Goal: Task Accomplishment & Management: Manage account settings

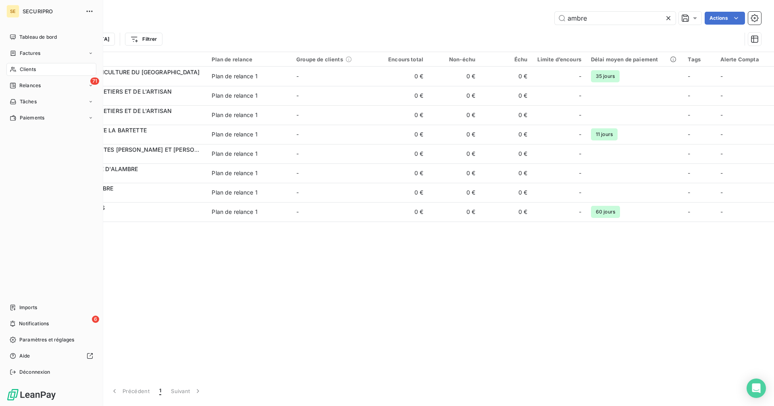
click at [37, 30] on div "SE SECURIPRO Tableau de bord Factures Clients 71 Relances Tâches Paiements Impo…" at bounding box center [51, 203] width 103 height 406
click at [37, 35] on span "Tableau de bord" at bounding box center [37, 36] width 37 height 7
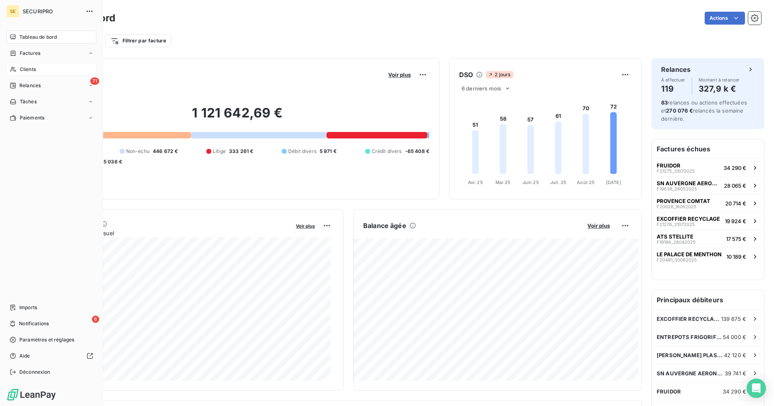
click at [33, 68] on span "Clients" at bounding box center [28, 69] width 16 height 7
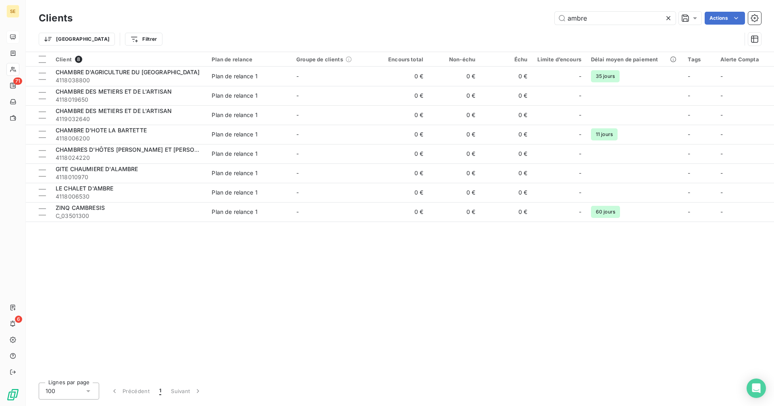
drag, startPoint x: 597, startPoint y: 17, endPoint x: 525, endPoint y: 9, distance: 72.2
click at [533, 13] on div "ambre Actions" at bounding box center [421, 18] width 679 height 13
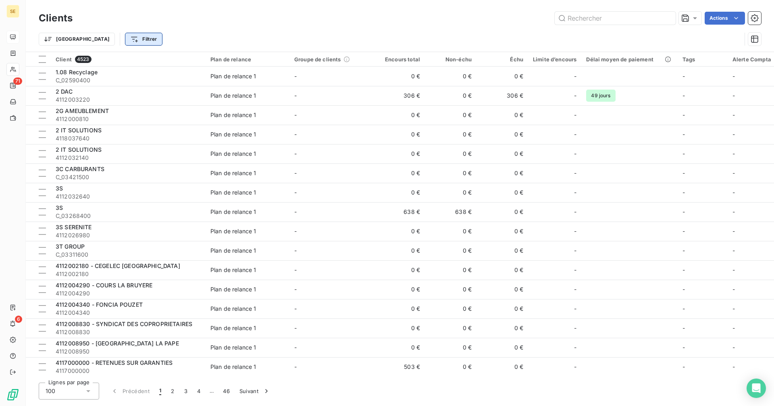
click at [111, 39] on html "SE 71 6 Clients Actions Trier Filtrer Client 4523 Plan de relance Groupe de cli…" at bounding box center [387, 203] width 774 height 406
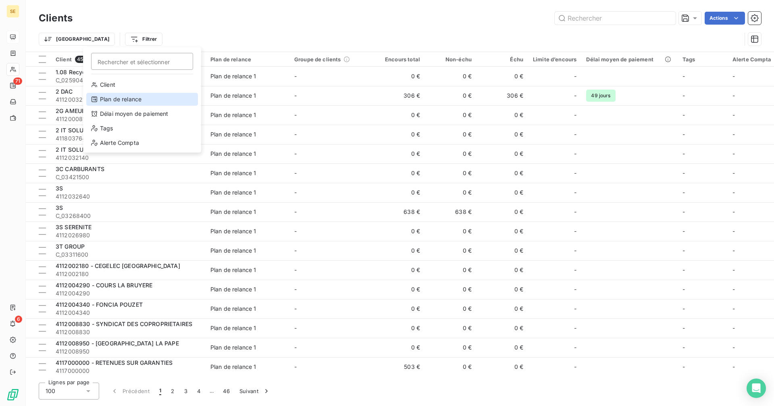
click at [127, 101] on div "Plan de relance" at bounding box center [142, 99] width 112 height 13
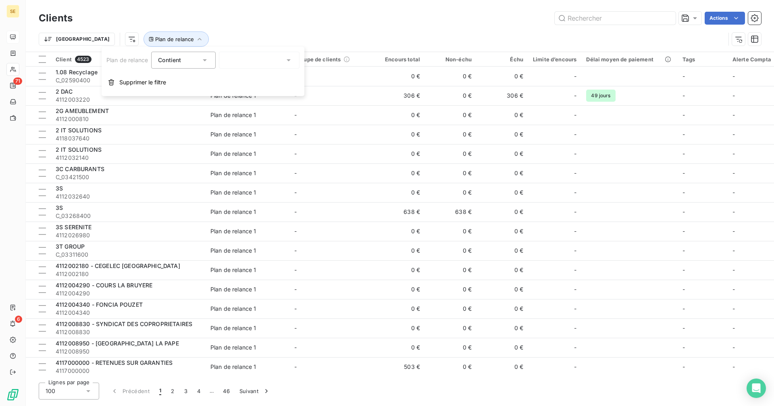
click at [248, 54] on div at bounding box center [259, 60] width 81 height 17
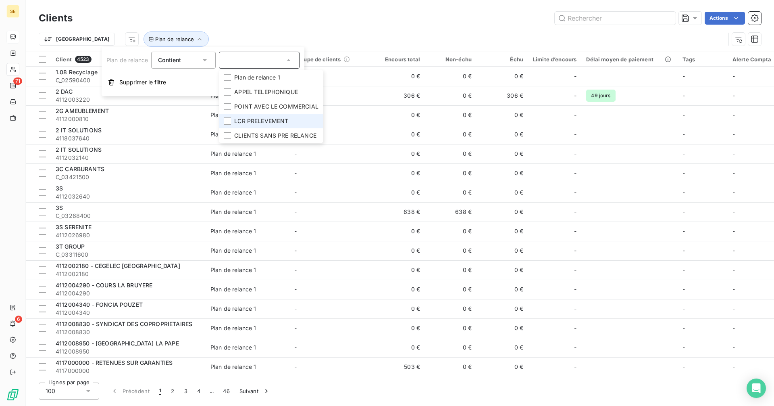
click at [232, 120] on li "LCR PRELEVEMENT" at bounding box center [271, 121] width 104 height 15
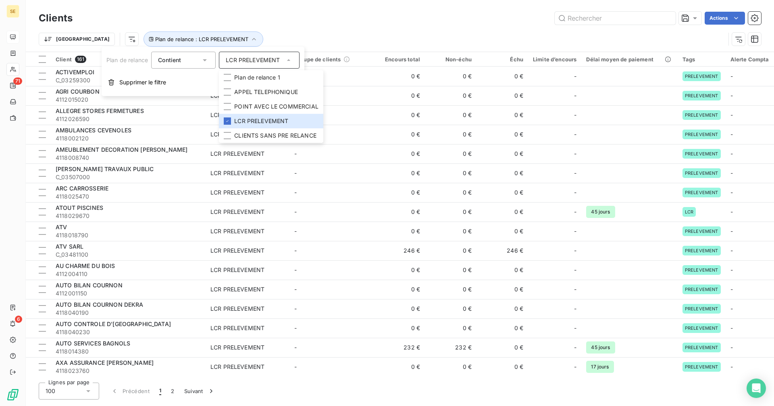
click at [262, 19] on div "Actions" at bounding box center [421, 18] width 679 height 13
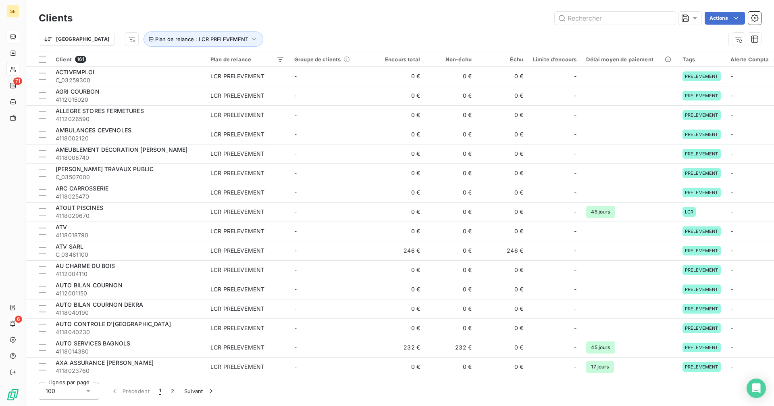
click at [52, 39] on html "SE 71 6 Clients Actions Trier Plan de relance : LCR PRELEVEMENT Client 161 Plan…" at bounding box center [387, 203] width 774 height 406
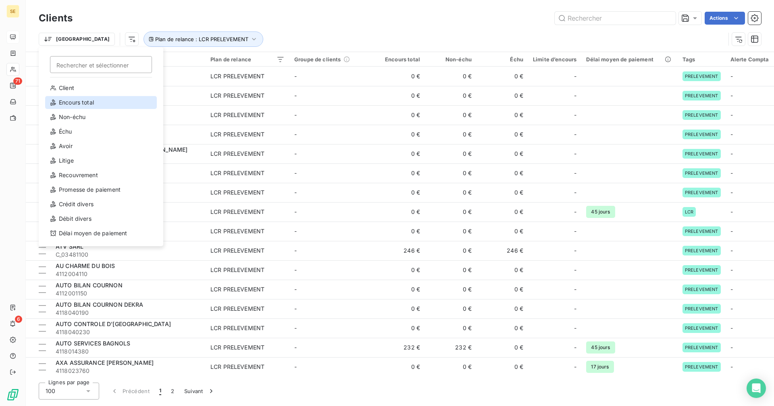
click at [74, 101] on div "Encours total" at bounding box center [101, 102] width 112 height 13
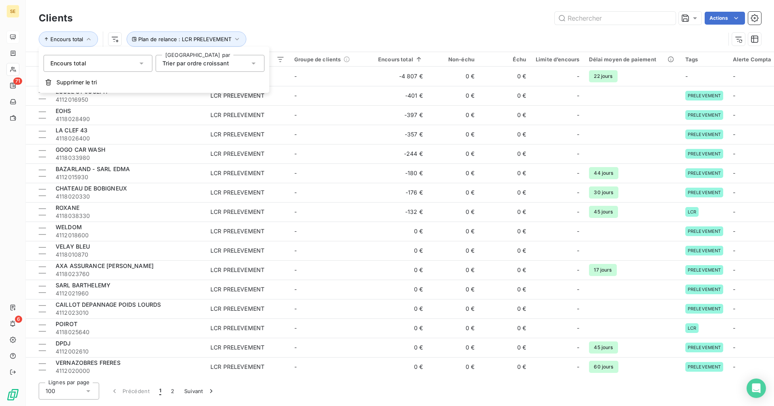
click at [196, 67] on div "Trier par ordre croissant" at bounding box center [195, 63] width 67 height 8
click at [198, 93] on li "Trier par ordre décroissant" at bounding box center [210, 97] width 109 height 15
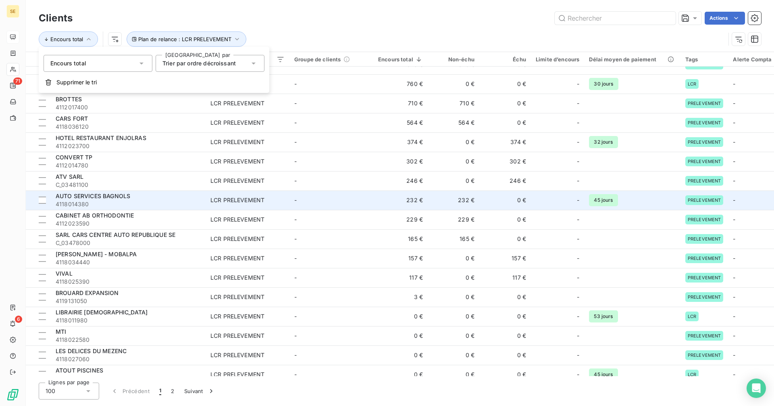
scroll to position [81, 0]
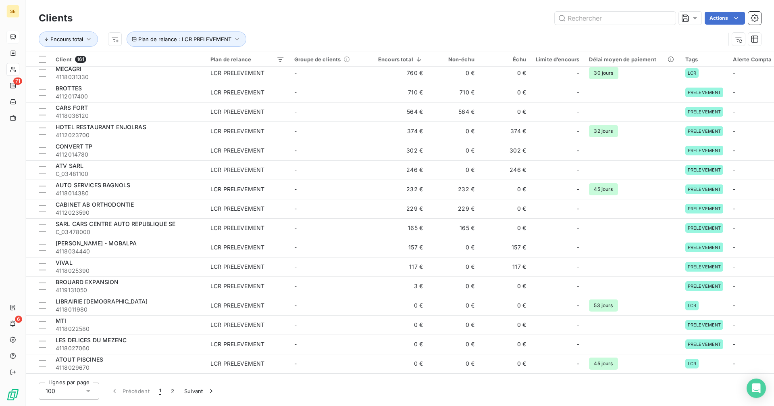
click at [369, 17] on div "Actions" at bounding box center [421, 18] width 679 height 13
click at [737, 38] on icon "button" at bounding box center [739, 39] width 8 height 8
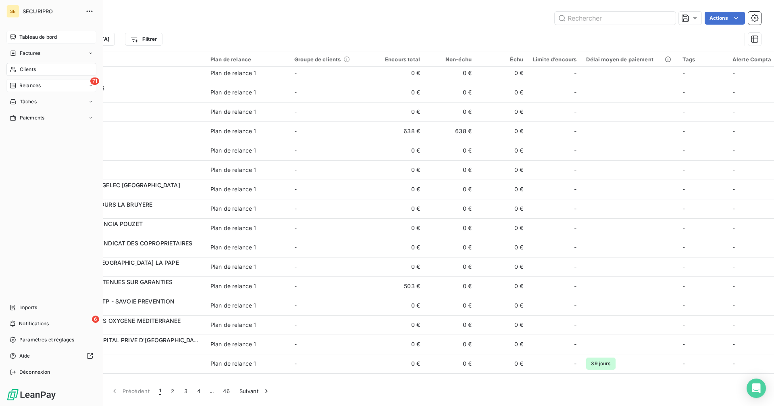
click at [17, 82] on div "Relances" at bounding box center [25, 85] width 31 height 7
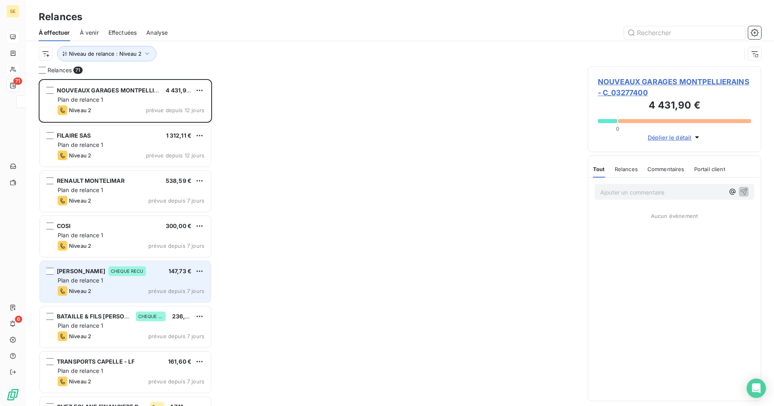
scroll to position [321, 167]
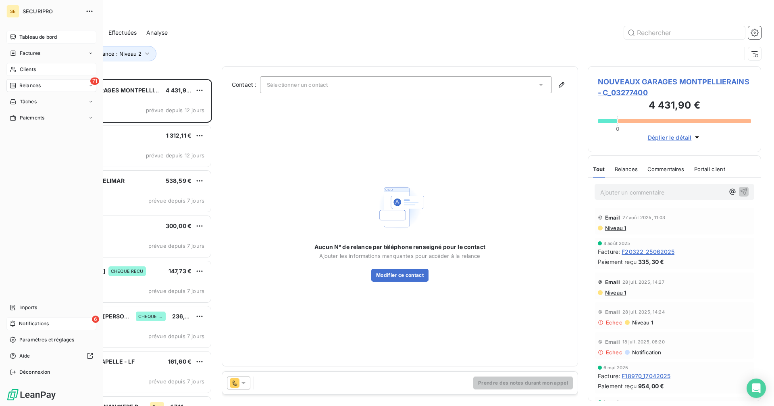
click at [18, 322] on div "6 Notifications" at bounding box center [51, 323] width 90 height 13
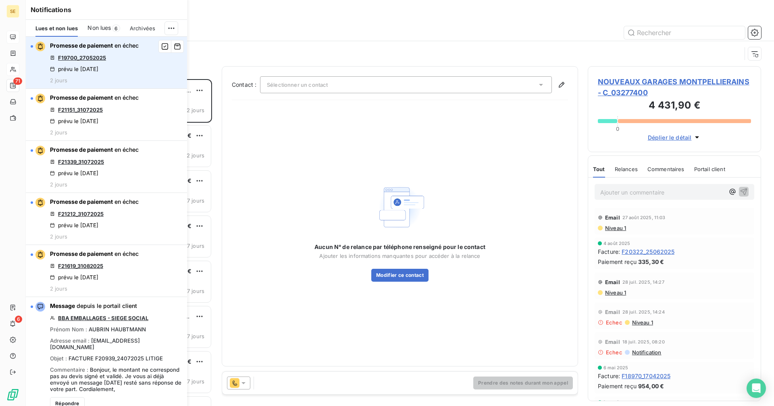
click at [105, 60] on link "F19700_27052025" at bounding box center [82, 57] width 48 height 6
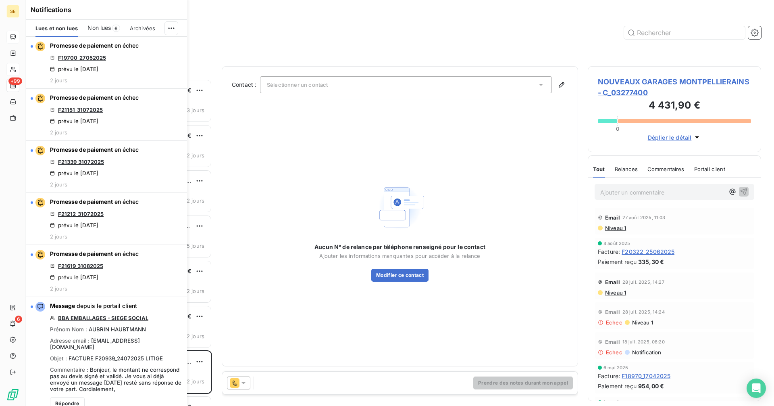
click at [299, 33] on div at bounding box center [469, 32] width 584 height 13
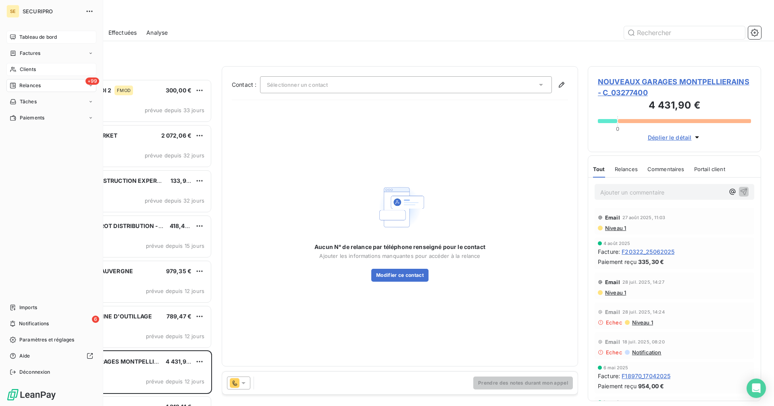
click at [22, 33] on div "Tableau de bord" at bounding box center [51, 37] width 90 height 13
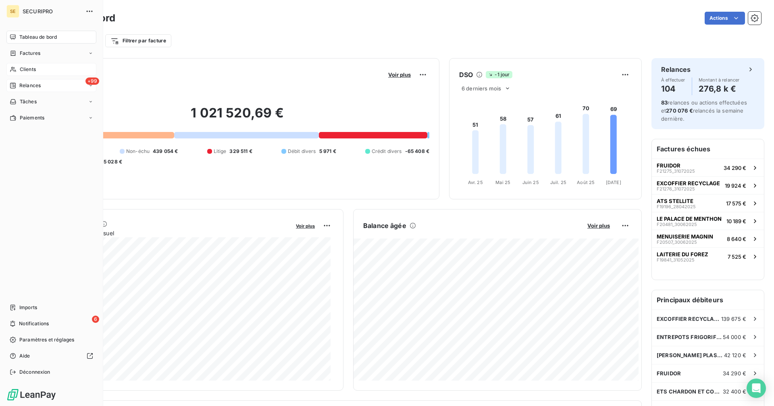
click at [20, 86] on span "Relances" at bounding box center [29, 85] width 21 height 7
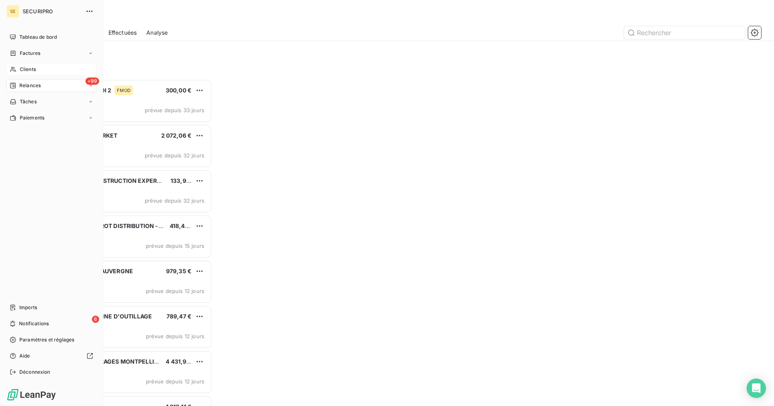
scroll to position [321, 167]
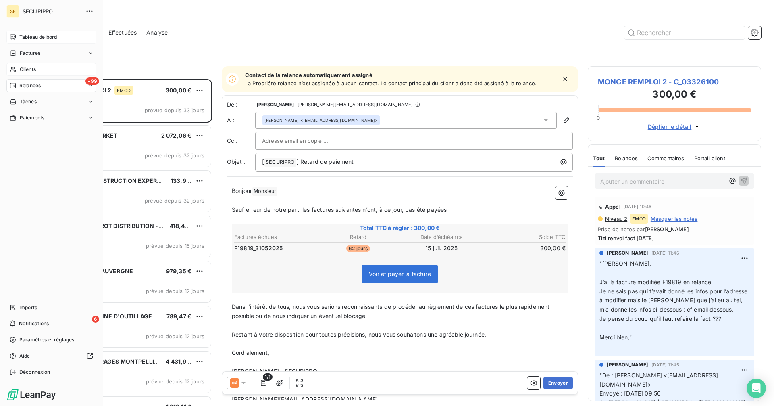
click at [21, 34] on span "Tableau de bord" at bounding box center [37, 36] width 37 height 7
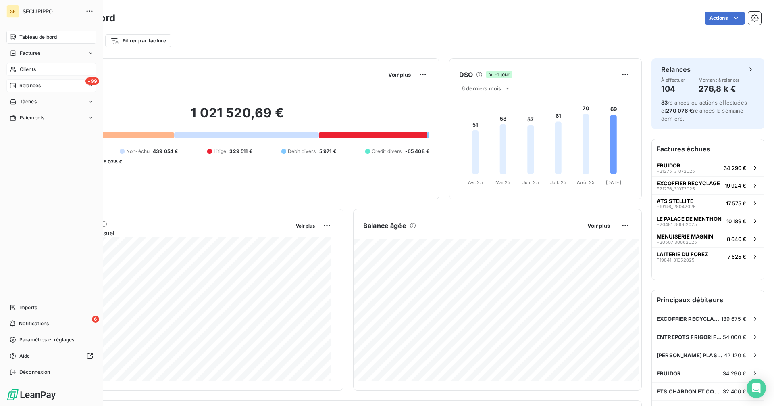
click at [22, 88] on span "Relances" at bounding box center [29, 85] width 21 height 7
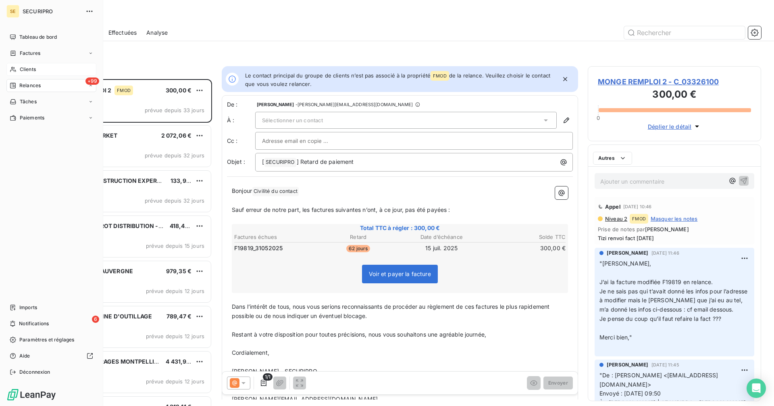
scroll to position [321, 167]
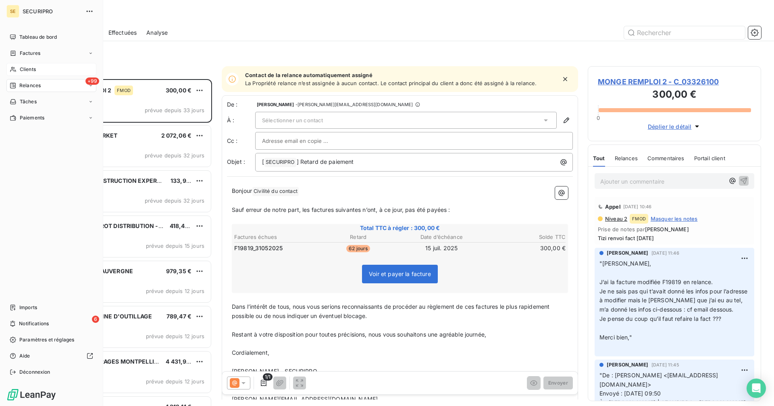
click at [20, 68] on span "Clients" at bounding box center [28, 69] width 16 height 7
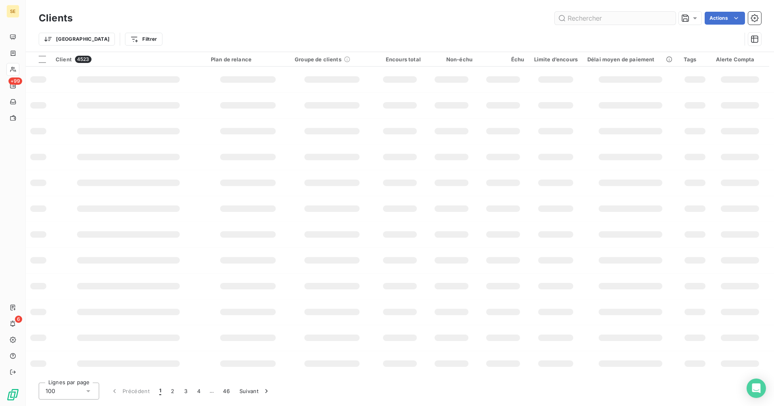
click at [610, 15] on input "text" at bounding box center [615, 18] width 121 height 13
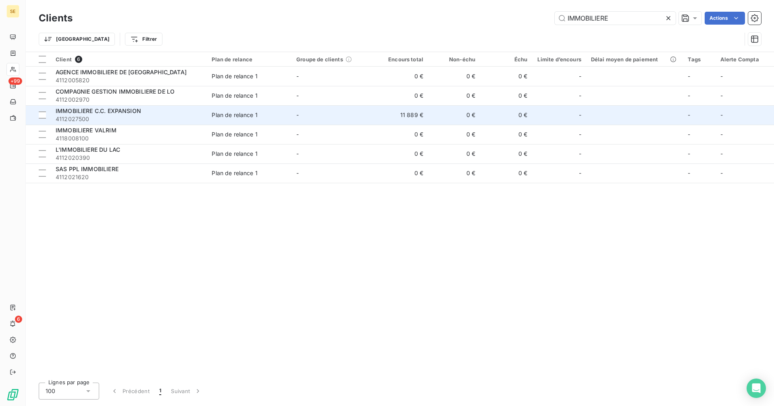
type input "IMMOBILIERE"
click at [152, 107] on div "IMMOBILIERE C.C. EXPANSION" at bounding box center [129, 111] width 146 height 8
click at [444, 112] on td "0 €" at bounding box center [454, 114] width 52 height 19
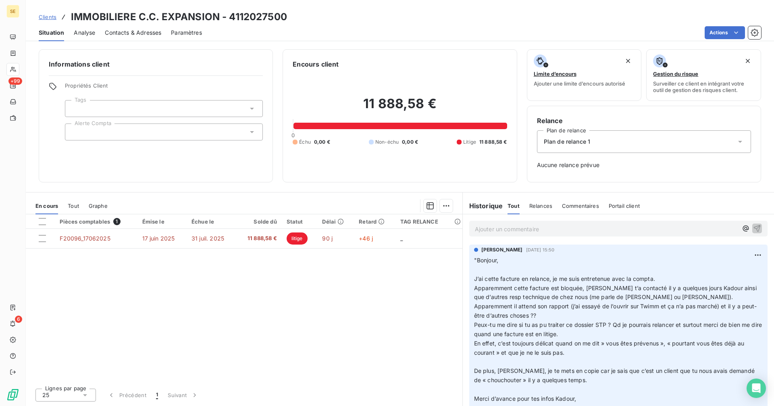
click at [489, 227] on p "Ajouter un commentaire ﻿" at bounding box center [606, 229] width 263 height 10
click at [504, 229] on p "KN =" at bounding box center [606, 228] width 263 height 9
drag, startPoint x: 504, startPoint y: 229, endPoint x: 498, endPoint y: 227, distance: 5.8
click at [498, 227] on p "KN = 3" at bounding box center [606, 228] width 263 height 9
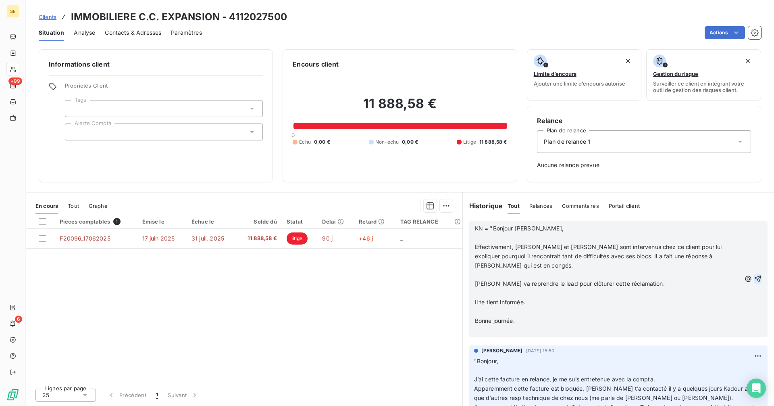
click at [755, 275] on icon "button" at bounding box center [758, 278] width 7 height 7
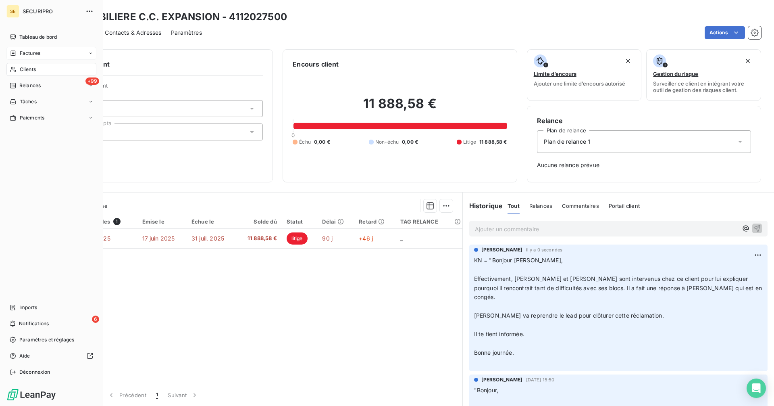
click at [20, 53] on span "Factures" at bounding box center [30, 53] width 21 height 7
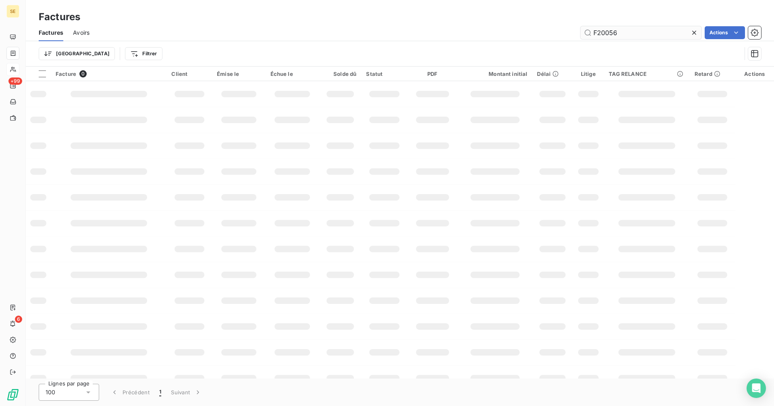
click at [620, 31] on input "F20056" at bounding box center [641, 32] width 121 height 13
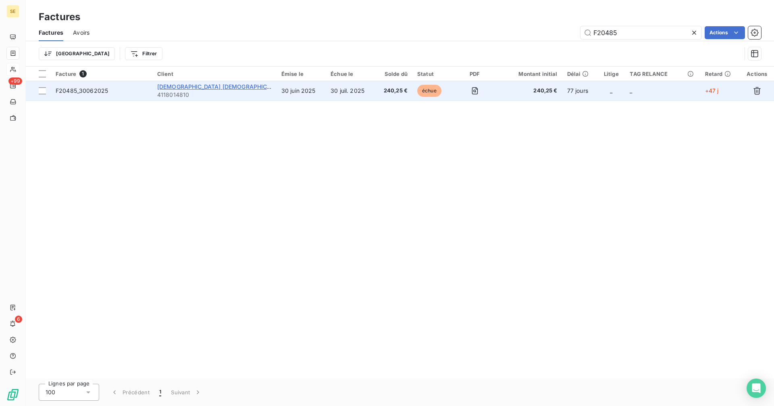
type input "F20485"
click at [201, 87] on span "PAROISSE CATHOLIQUE ST THOMAS" at bounding box center [251, 86] width 189 height 7
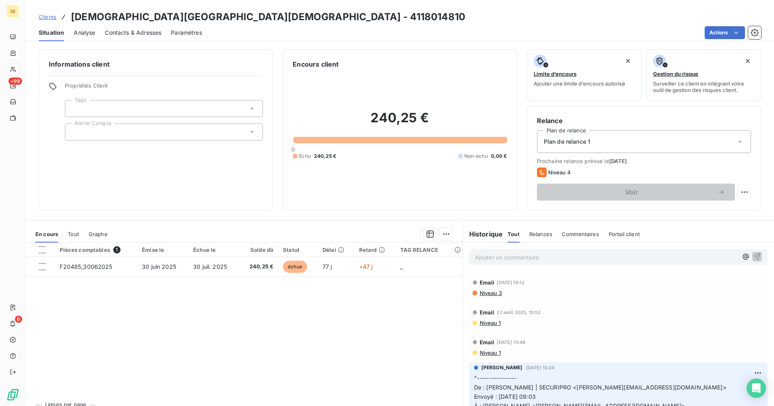
click at [508, 258] on p "Ajouter un commentaire ﻿" at bounding box center [606, 257] width 263 height 10
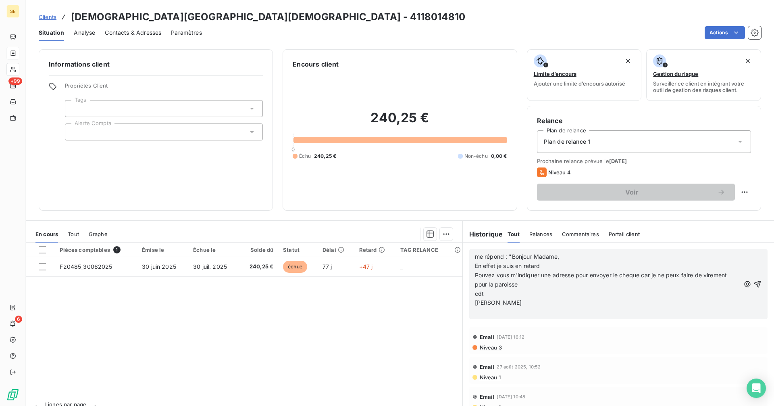
click at [516, 298] on p "thibaut lespes" at bounding box center [607, 302] width 265 height 9
click at [754, 283] on icon "button" at bounding box center [757, 284] width 7 height 7
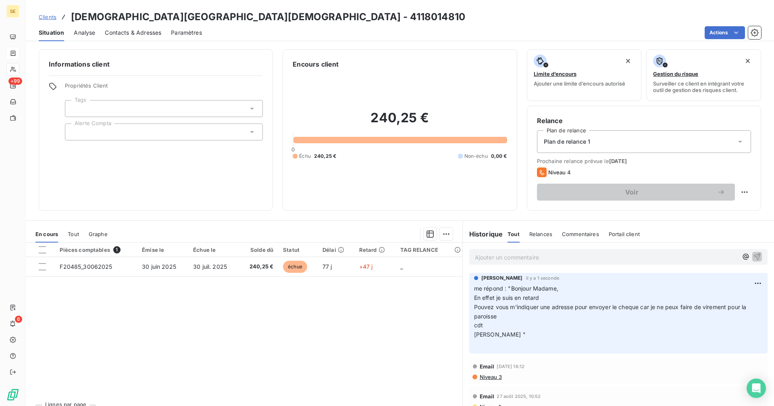
click at [130, 30] on span "Contacts & Adresses" at bounding box center [133, 33] width 56 height 8
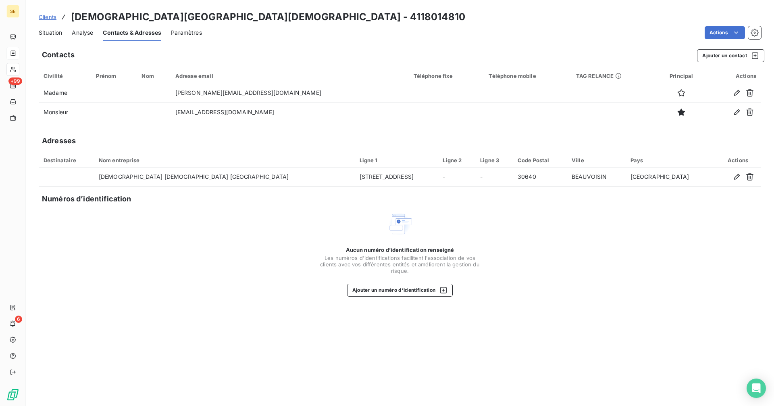
click at [45, 35] on span "Situation" at bounding box center [50, 33] width 23 height 8
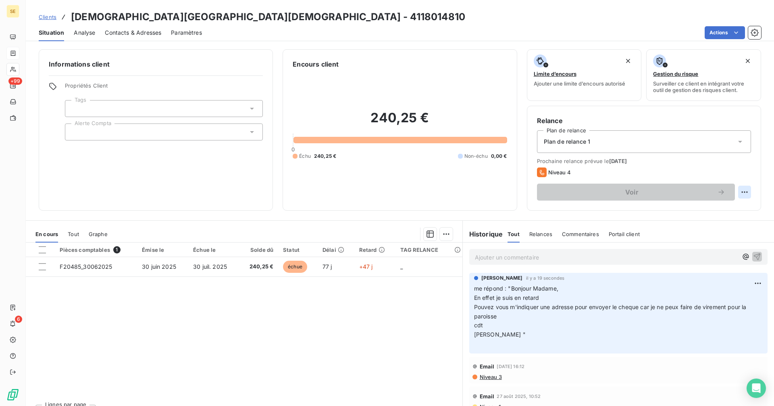
click at [740, 189] on html "SE +99 6 Clients PAROISSE CATHOLIQUE ST THOMAS - 4118014810 Situation Analyse C…" at bounding box center [387, 203] width 774 height 406
click at [688, 205] on div "Replanifier cette action" at bounding box center [705, 209] width 72 height 13
select select "8"
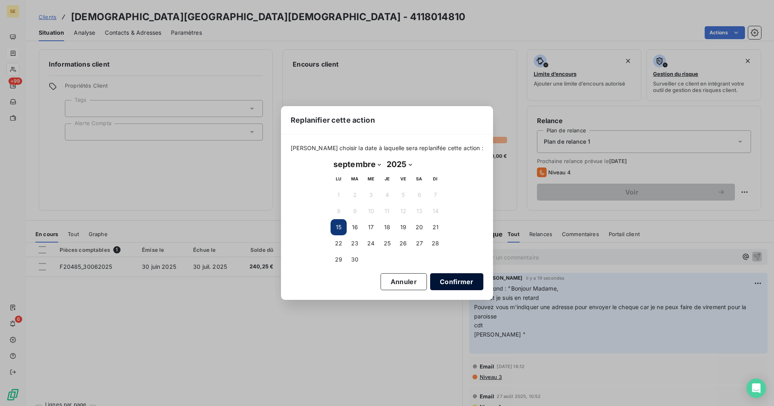
click at [436, 281] on button "Confirmer" at bounding box center [456, 281] width 53 height 17
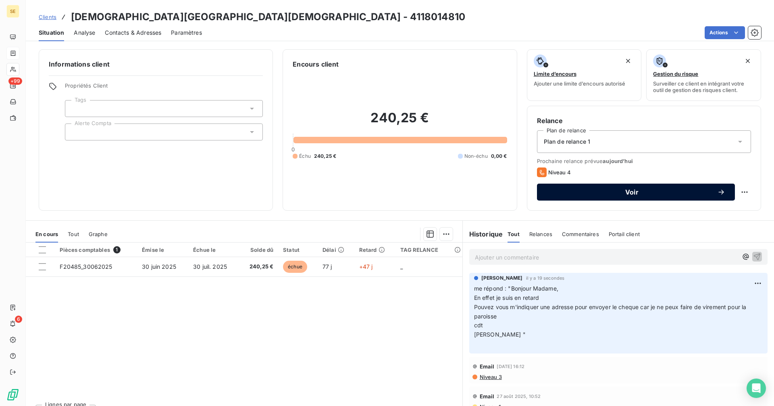
click at [587, 196] on button "Voir" at bounding box center [636, 191] width 198 height 17
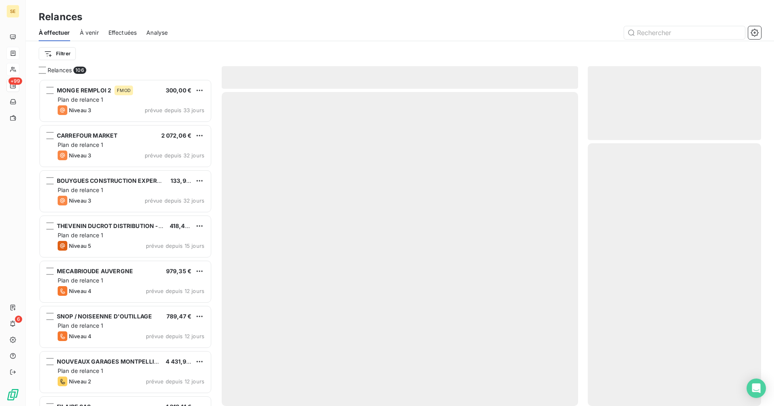
scroll to position [321, 167]
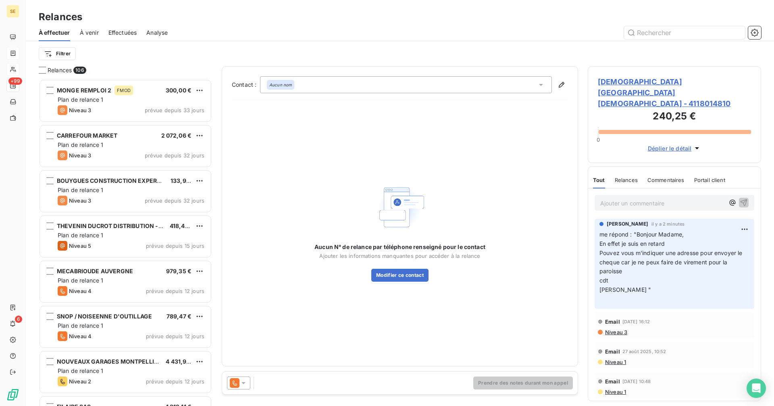
click at [302, 81] on div "Aucun nom" at bounding box center [406, 84] width 292 height 17
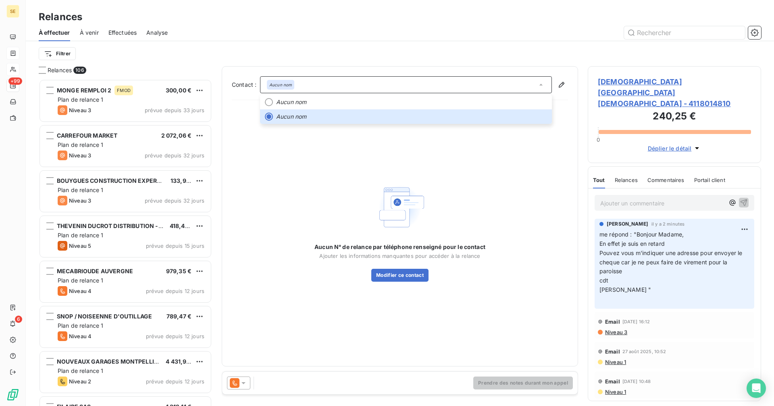
click at [355, 183] on div "Aucun N° de relance par téléphone renseigné pour le contact Ajouter les informa…" at bounding box center [399, 231] width 171 height 100
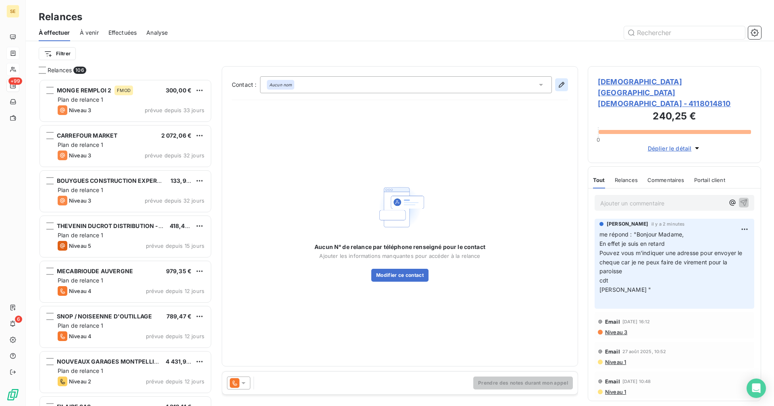
click at [558, 82] on icon "button" at bounding box center [562, 85] width 8 height 8
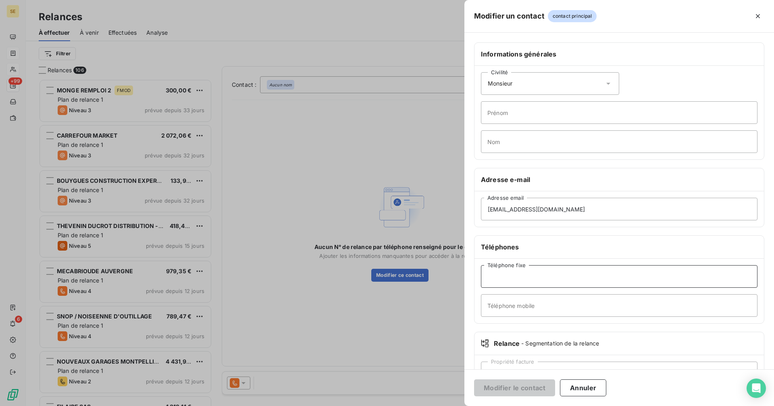
click at [510, 276] on input "Téléphone fixe" at bounding box center [619, 276] width 277 height 23
type input "fff"
click at [523, 393] on button "Modifier le contact" at bounding box center [514, 387] width 81 height 17
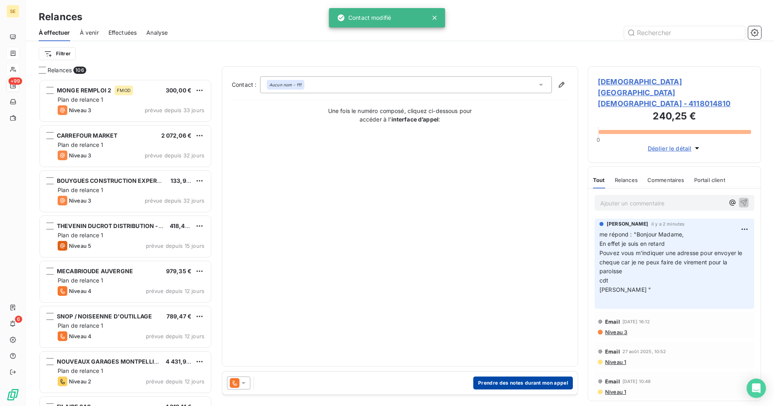
click at [539, 384] on button "Prendre des notes durant mon appel" at bounding box center [523, 382] width 100 height 13
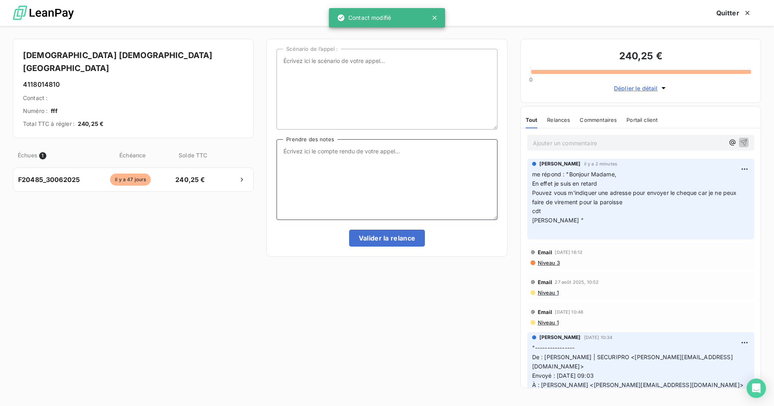
click at [309, 151] on textarea "Prendre des notes" at bounding box center [387, 179] width 221 height 81
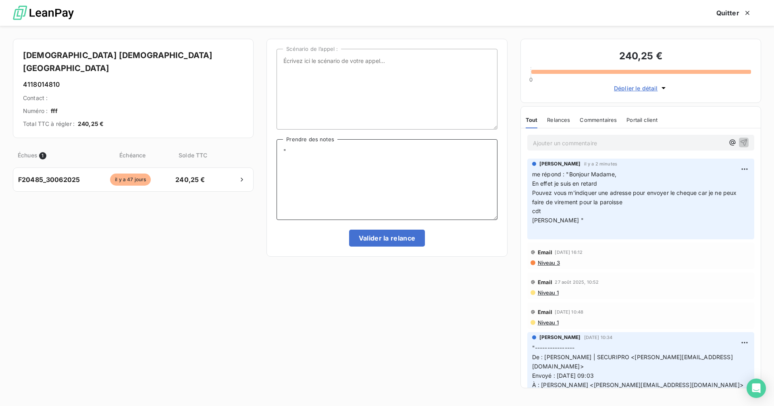
paste textarea "Monsieur LESPES, Bonjour, Je vous remercie pour votre réponse et la prise en co…"
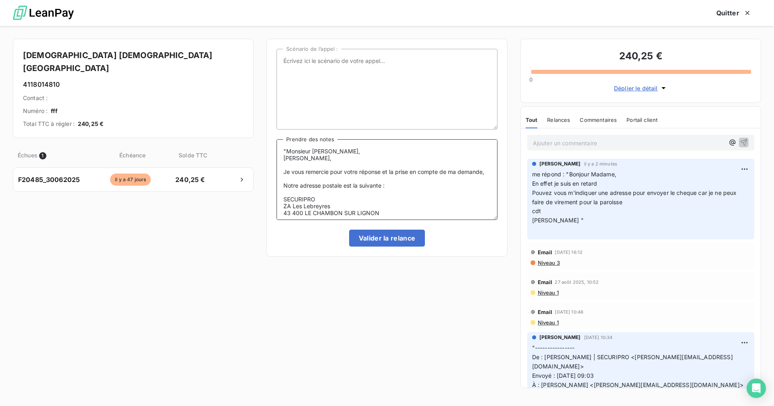
scroll to position [38, 0]
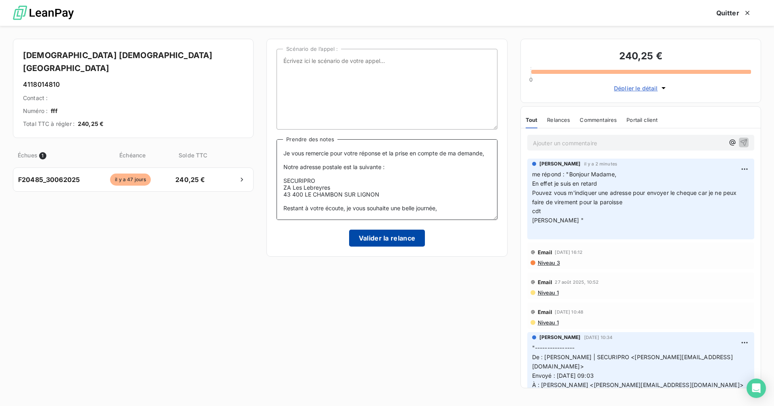
type textarea ""Monsieur LESPES, Bonjour, Je vous remercie pour votre réponse et la prise en c…"
click at [400, 241] on button "Valider la relance" at bounding box center [387, 237] width 76 height 17
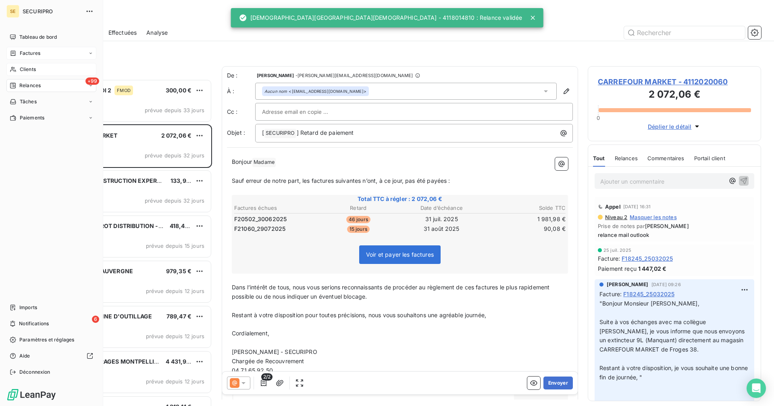
click at [22, 68] on span "Clients" at bounding box center [28, 69] width 16 height 7
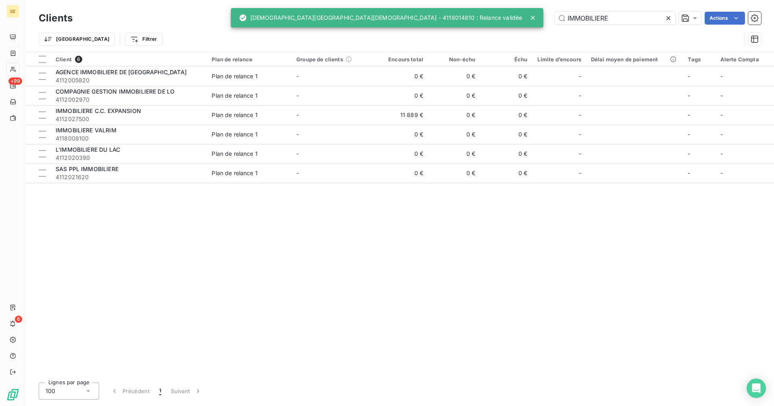
drag, startPoint x: 650, startPoint y: 19, endPoint x: 481, endPoint y: 24, distance: 168.6
click at [481, 24] on div "SE +99 6 Clients IMMOBILIERE Actions Trier Filtrer Client 6 Plan de relance Gro…" at bounding box center [387, 203] width 774 height 406
click at [583, 11] on div "Clients IMMOBILIERE Actions" at bounding box center [400, 18] width 723 height 17
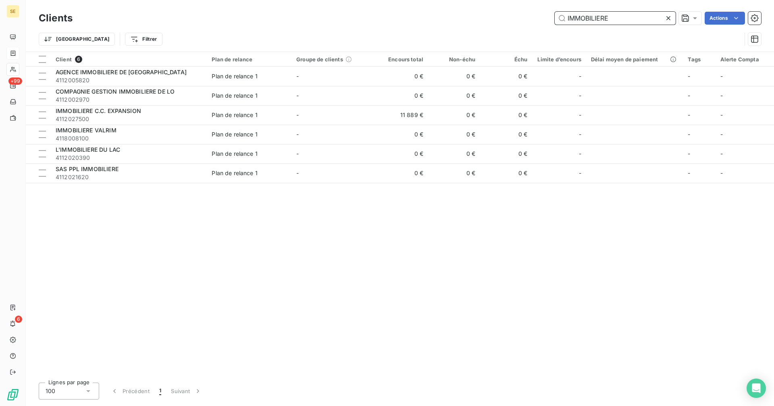
drag, startPoint x: 630, startPoint y: 14, endPoint x: 527, endPoint y: 18, distance: 103.3
click at [527, 18] on div "IMMOBILIERE Actions" at bounding box center [421, 18] width 679 height 13
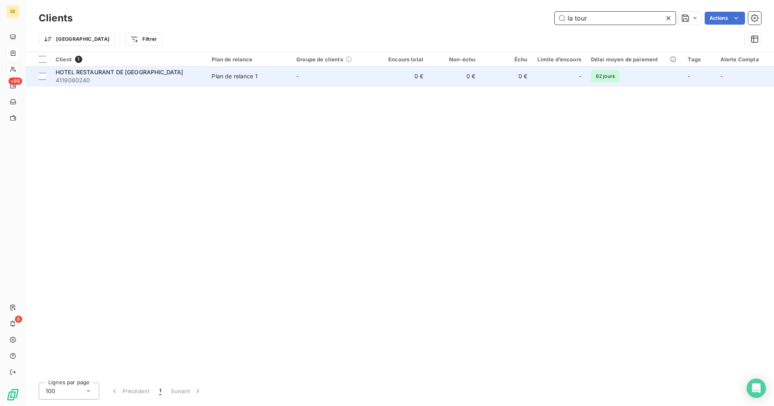
type input "la tour"
click at [263, 80] on span "Plan de relance 1" at bounding box center [249, 76] width 75 height 8
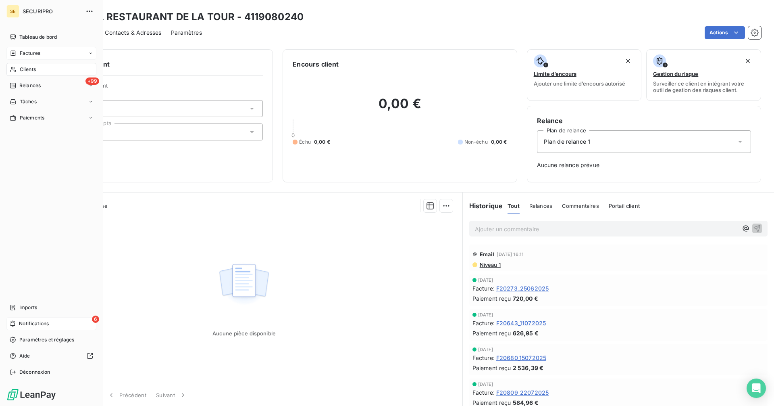
click at [34, 325] on span "Notifications" at bounding box center [34, 323] width 30 height 7
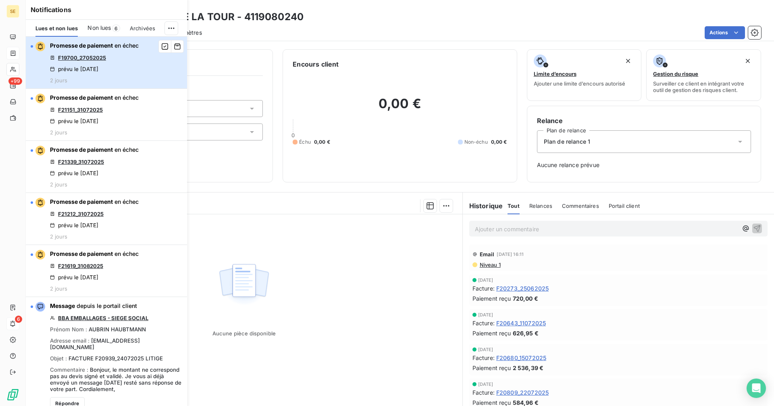
click at [86, 47] on span "Promesse de paiement" at bounding box center [81, 45] width 63 height 7
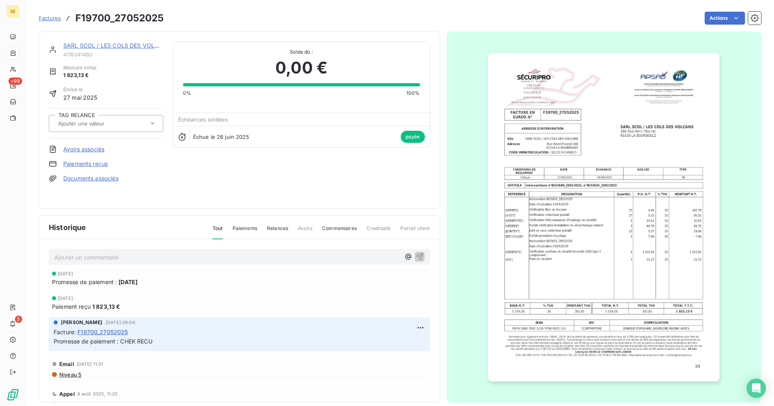
click at [107, 47] on link "SARL SCOL / LES COLS DES VOLCANS" at bounding box center [117, 45] width 108 height 7
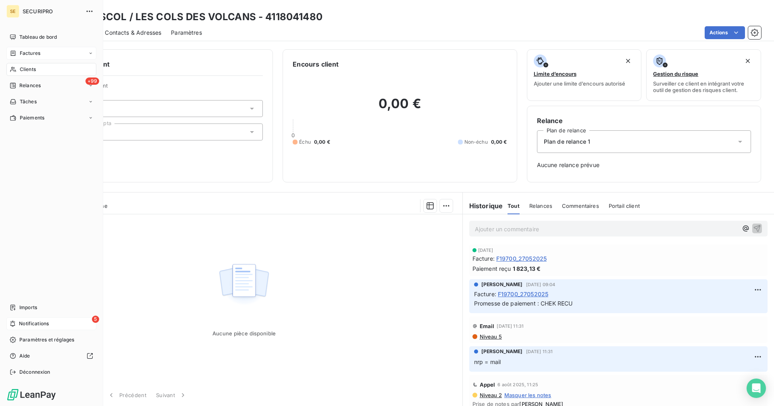
click at [41, 324] on span "Notifications" at bounding box center [34, 323] width 30 height 7
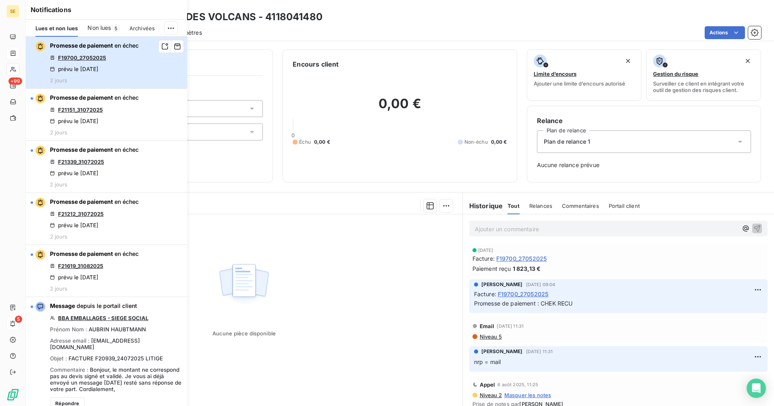
click at [91, 46] on span "Promesse de paiement" at bounding box center [81, 45] width 63 height 7
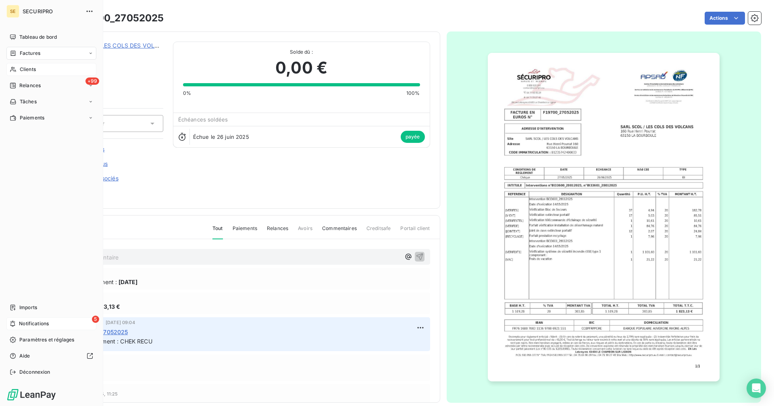
click at [17, 322] on div "5 Notifications" at bounding box center [51, 323] width 90 height 13
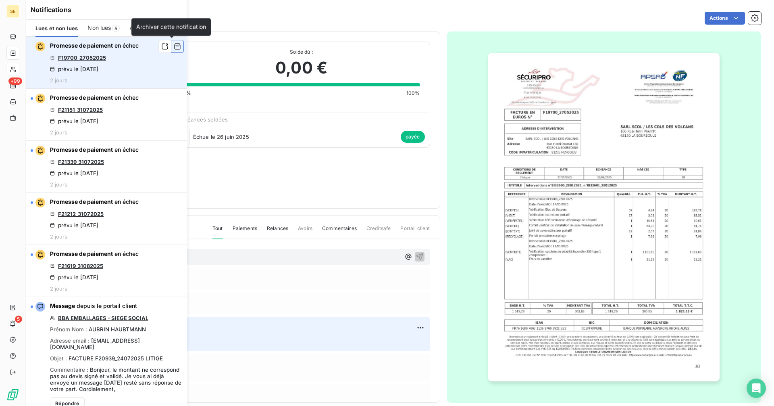
click at [175, 45] on icon "button" at bounding box center [178, 47] width 6 height 6
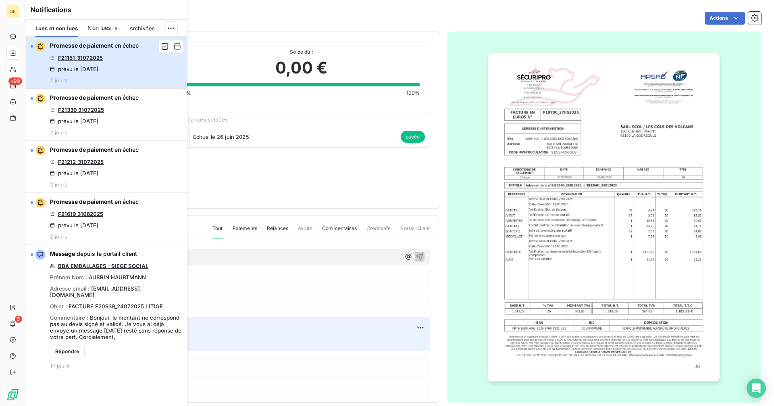
click at [112, 60] on div "Promesse de paiement en échec F21151_31072025 prévu le 12 sept. 2025 2 jours" at bounding box center [94, 63] width 89 height 42
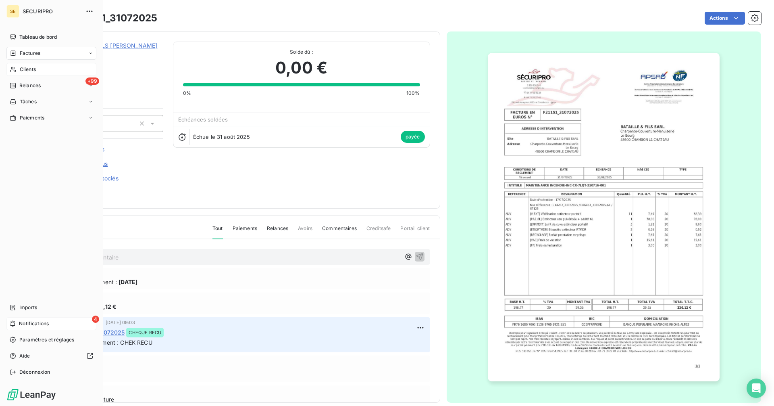
click at [18, 321] on div "4 Notifications" at bounding box center [51, 323] width 90 height 13
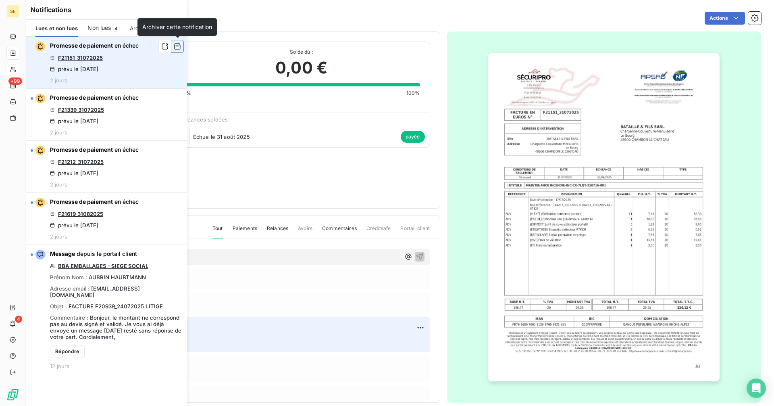
click at [180, 44] on icon "button" at bounding box center [178, 47] width 6 height 6
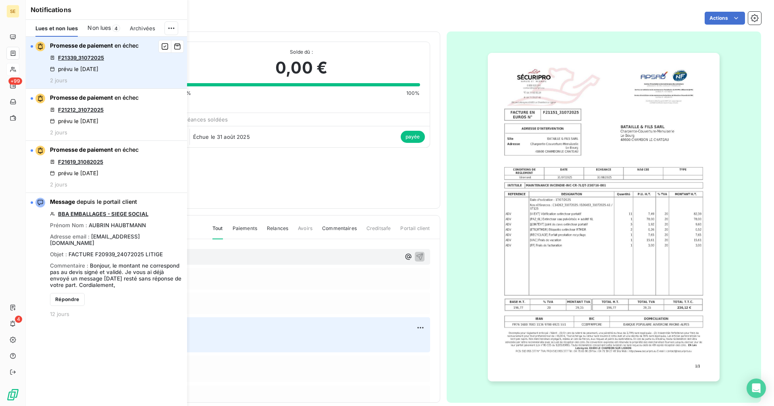
click at [87, 60] on link "F21339_31072025" at bounding box center [81, 57] width 46 height 6
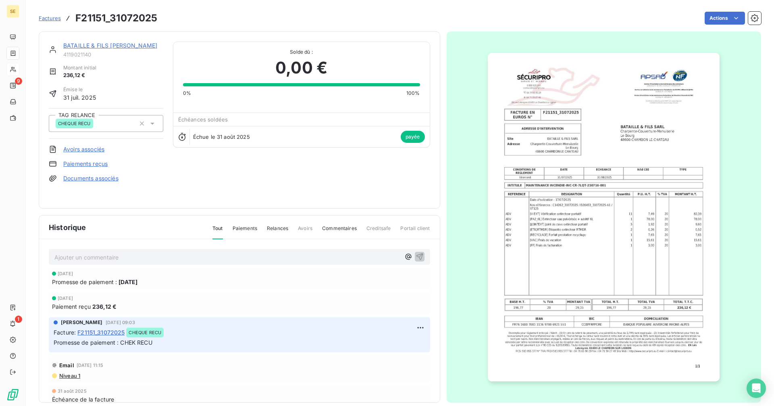
click at [247, 17] on div "Actions" at bounding box center [464, 18] width 594 height 13
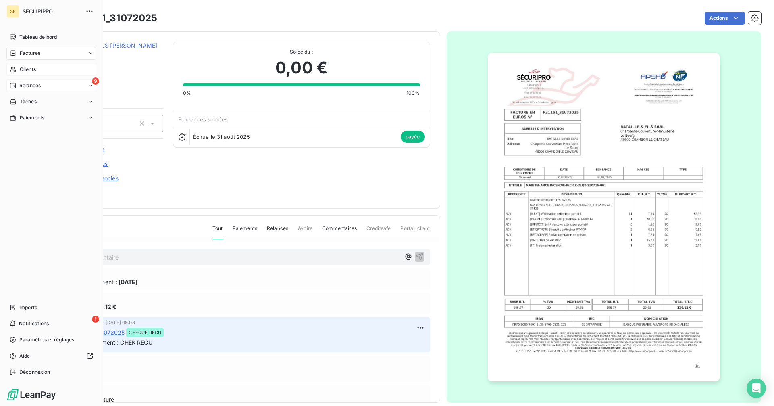
click at [15, 85] on icon at bounding box center [13, 85] width 6 height 6
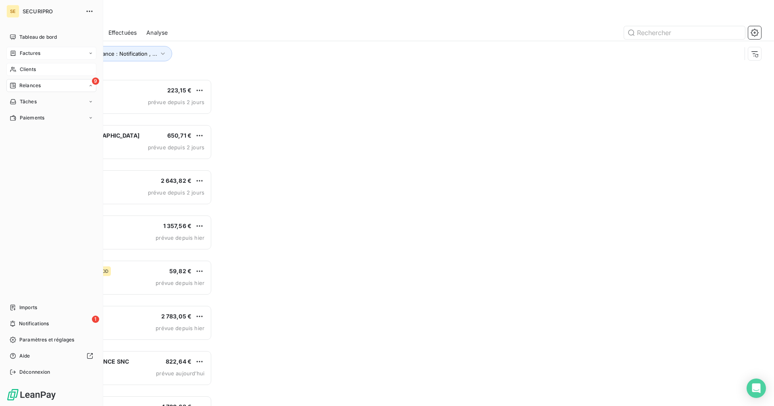
scroll to position [321, 167]
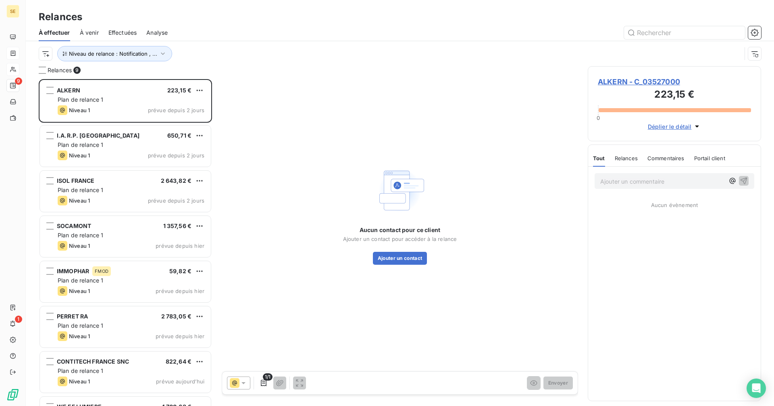
click at [631, 79] on span "ALKERN - C_03527000" at bounding box center [674, 81] width 153 height 11
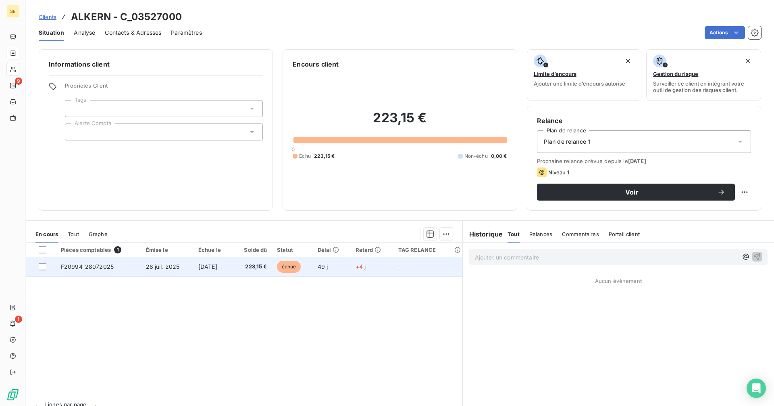
click at [260, 267] on span "223,15 €" at bounding box center [252, 266] width 30 height 8
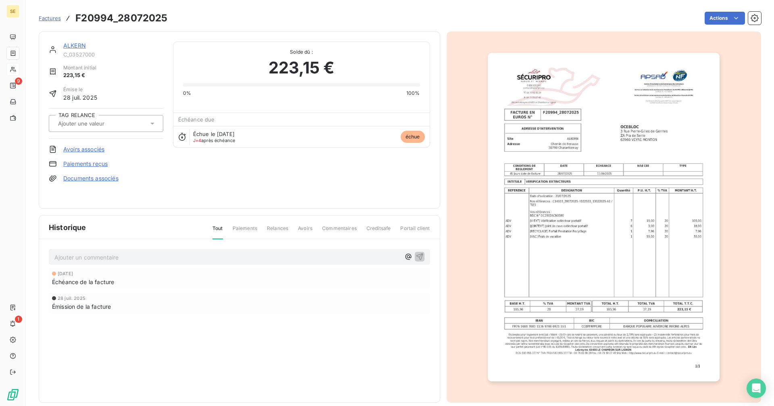
click at [77, 45] on link "ALKERN" at bounding box center [74, 45] width 23 height 7
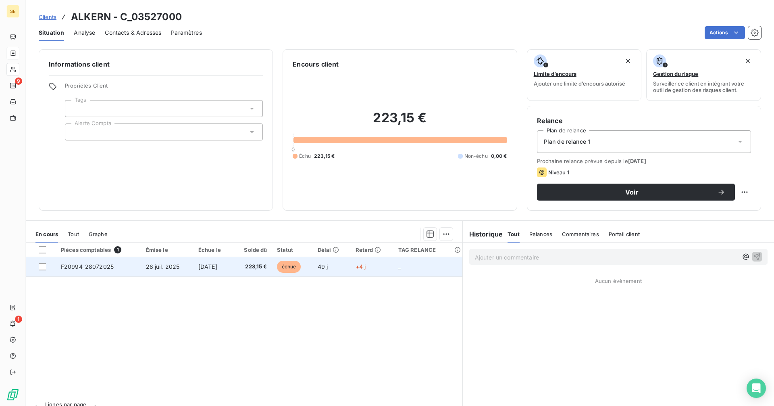
click at [325, 269] on span "49 j" at bounding box center [323, 266] width 10 height 7
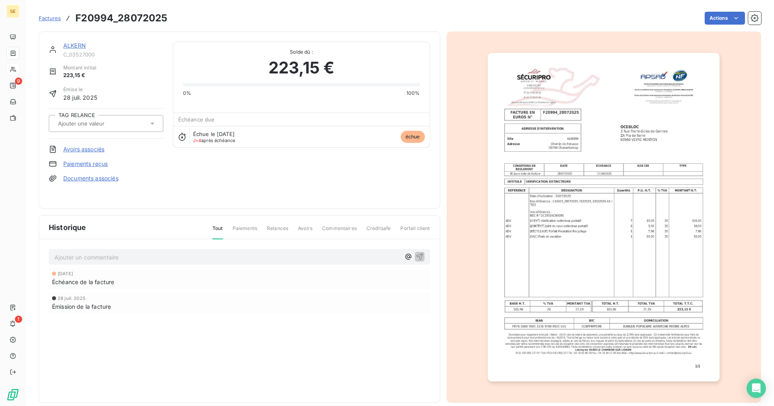
click at [80, 46] on link "ALKERN" at bounding box center [74, 45] width 23 height 7
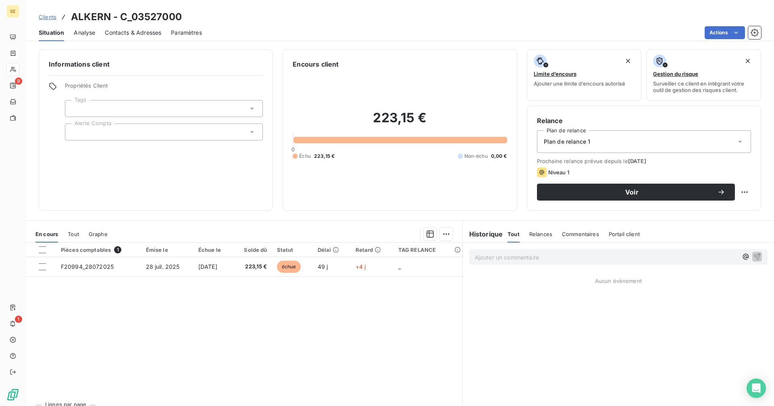
click at [137, 30] on span "Contacts & Adresses" at bounding box center [133, 33] width 56 height 8
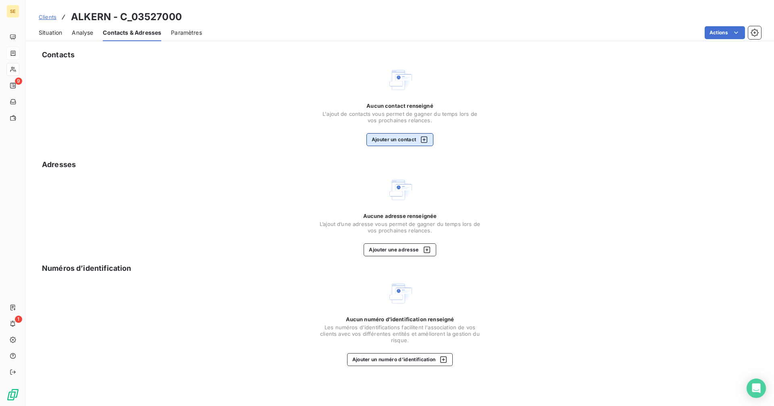
click at [414, 141] on button "Ajouter un contact" at bounding box center [400, 139] width 67 height 13
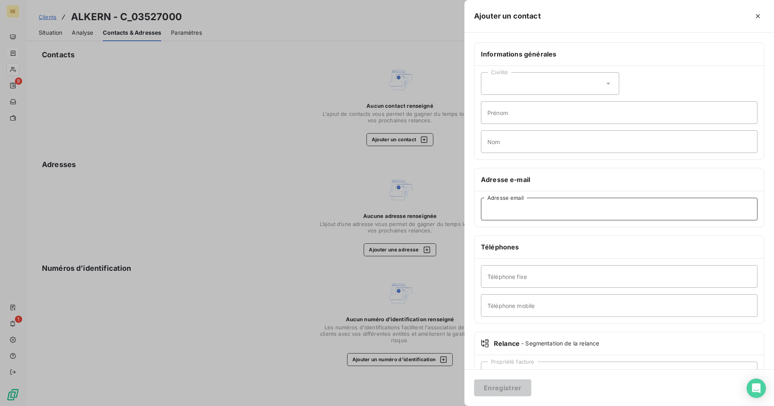
click at [508, 214] on input "Adresse email" at bounding box center [619, 209] width 277 height 23
paste input "compta@ocebloc.com"
type input "compta@ocebloc.com"
click at [512, 388] on button "Enregistrer" at bounding box center [502, 387] width 57 height 17
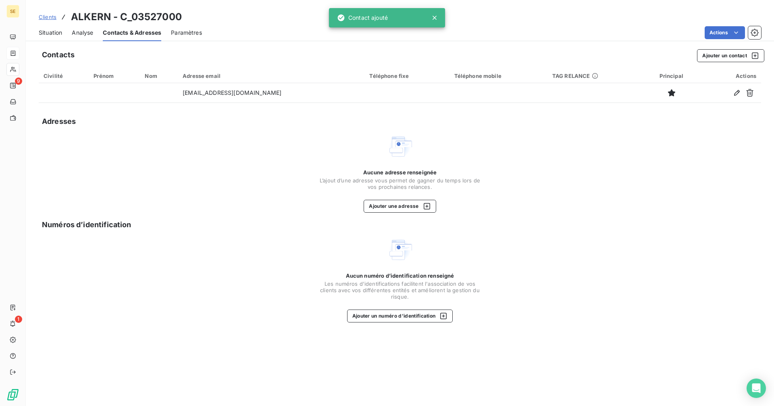
click at [56, 35] on span "Situation" at bounding box center [50, 33] width 23 height 8
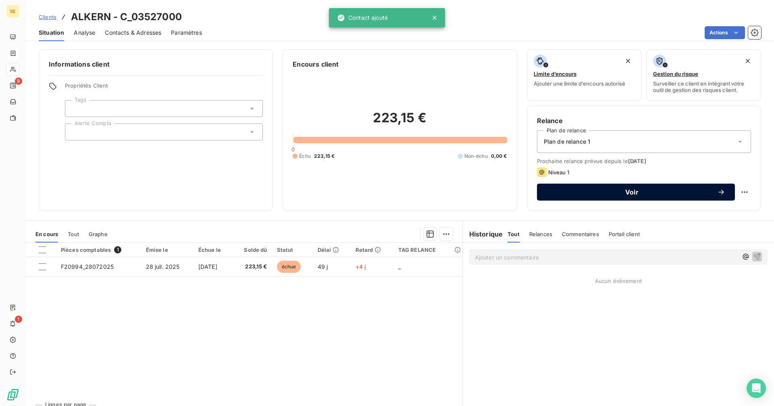
click at [621, 190] on span "Voir" at bounding box center [632, 192] width 171 height 6
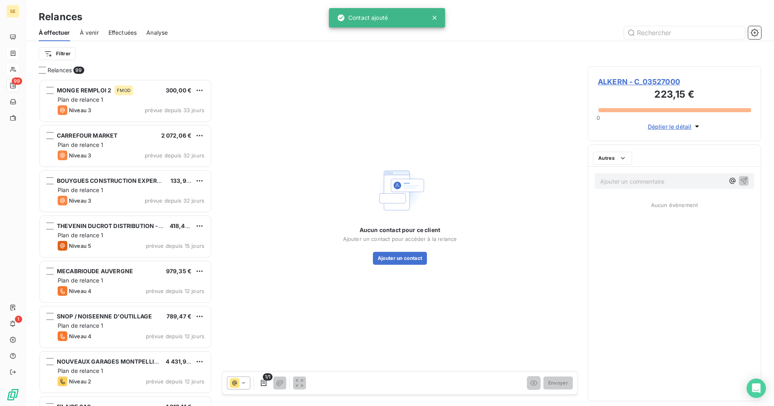
scroll to position [321, 167]
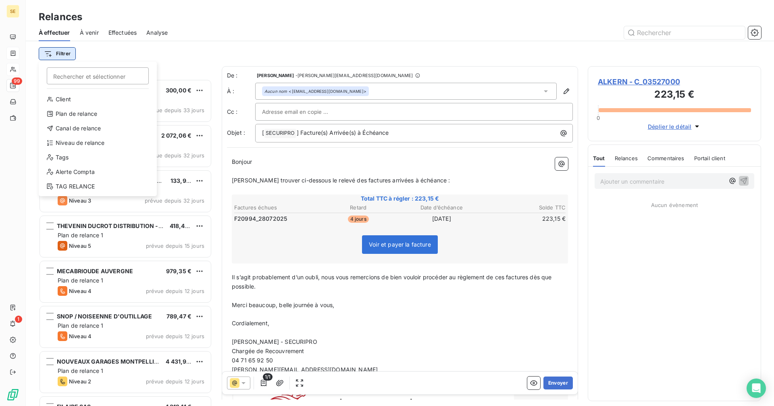
click at [69, 55] on html "SE 99 1 Relances À effectuer À venir Effectuées Analyse Filtrer Rechercher et s…" at bounding box center [387, 203] width 774 height 406
click at [77, 142] on div "Niveau de relance" at bounding box center [98, 142] width 112 height 13
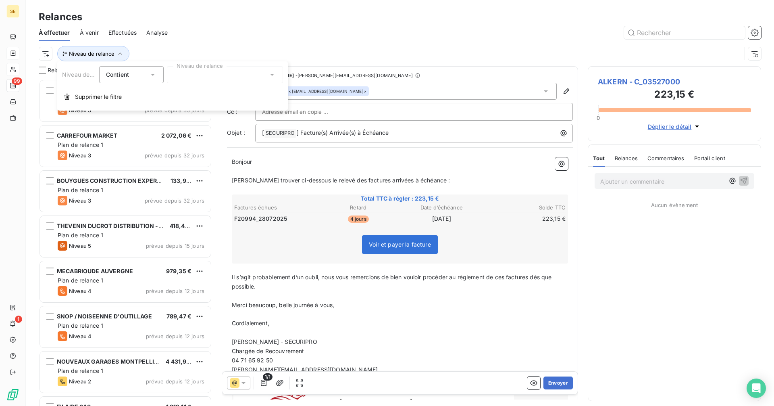
click at [185, 71] on div at bounding box center [225, 74] width 116 height 17
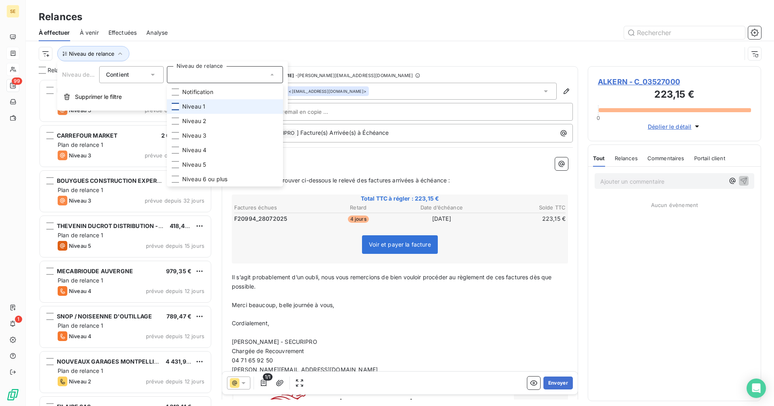
click at [174, 107] on div at bounding box center [175, 106] width 7 height 7
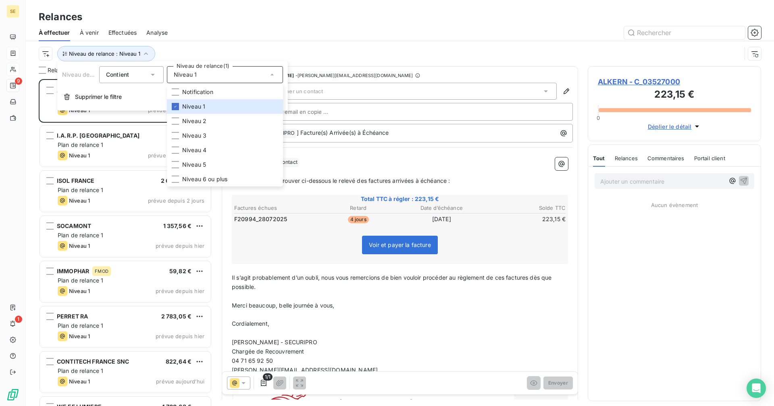
click at [267, 37] on div at bounding box center [469, 32] width 584 height 13
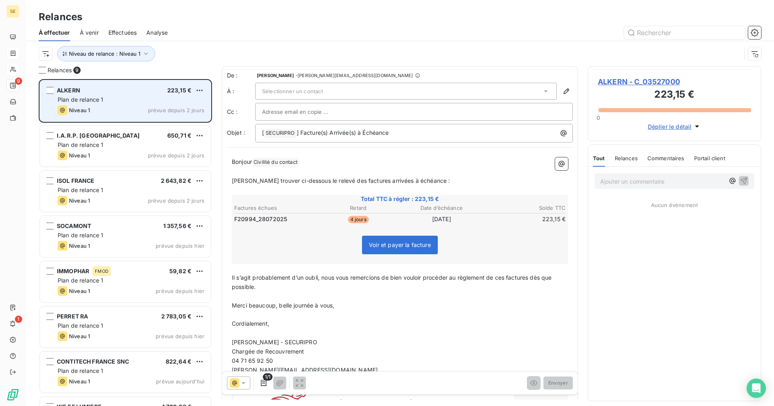
click at [111, 104] on div "ALKERN 223,15 € Plan de relance 1 Niveau 1 prévue depuis 2 jours" at bounding box center [125, 100] width 171 height 41
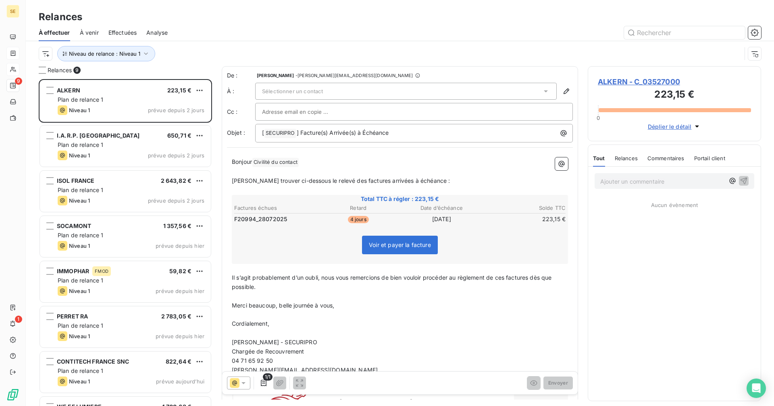
click at [361, 89] on div "Sélectionner un contact" at bounding box center [406, 91] width 302 height 17
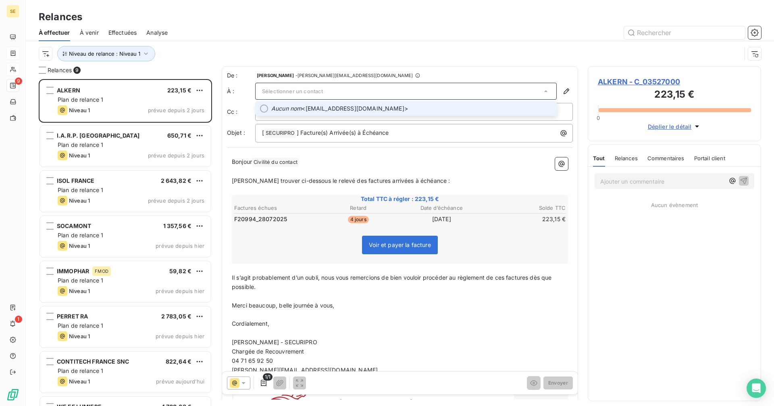
click at [317, 109] on span "Aucun nom <compta@ocebloc.com>" at bounding box center [411, 108] width 281 height 8
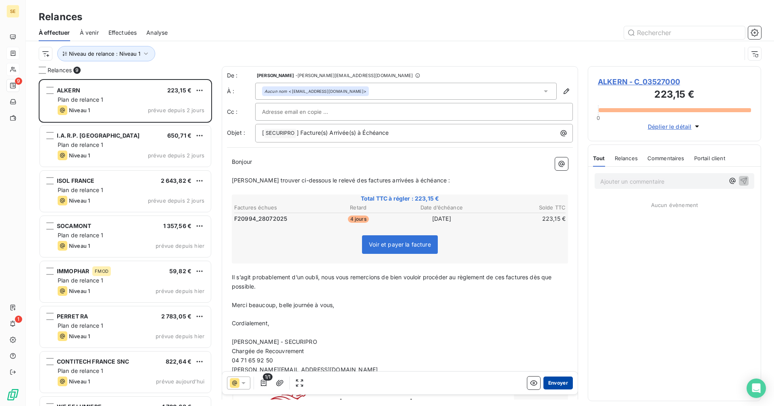
click at [545, 381] on button "Envoyer" at bounding box center [558, 382] width 29 height 13
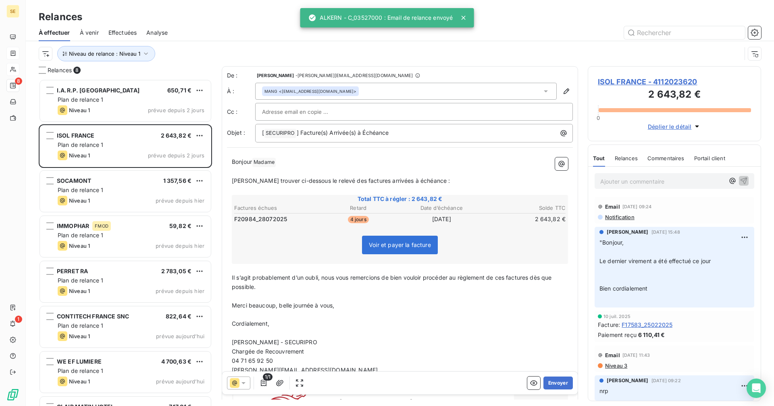
click at [348, 86] on div "MANG <mang@isolfrance.com>" at bounding box center [406, 91] width 302 height 17
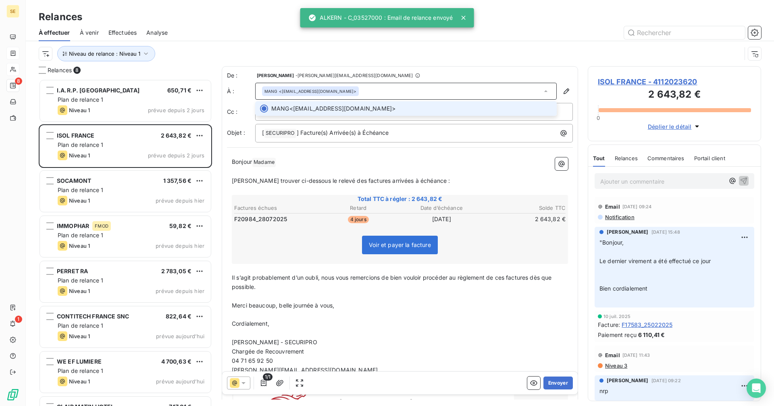
click at [348, 86] on div "MANG <mang@isolfrance.com>" at bounding box center [406, 91] width 302 height 17
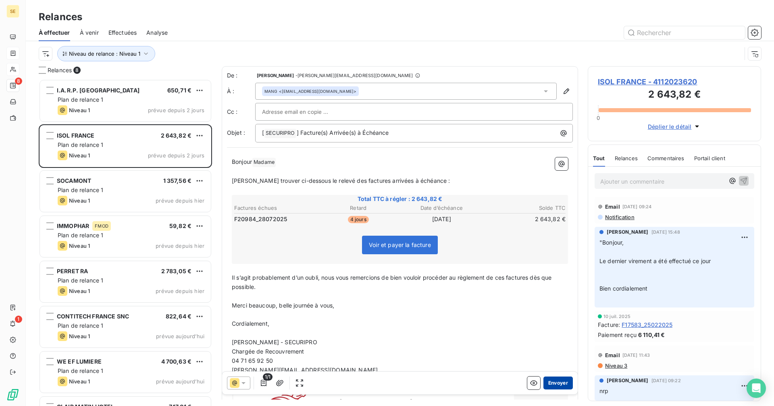
click at [554, 383] on button "Envoyer" at bounding box center [558, 382] width 29 height 13
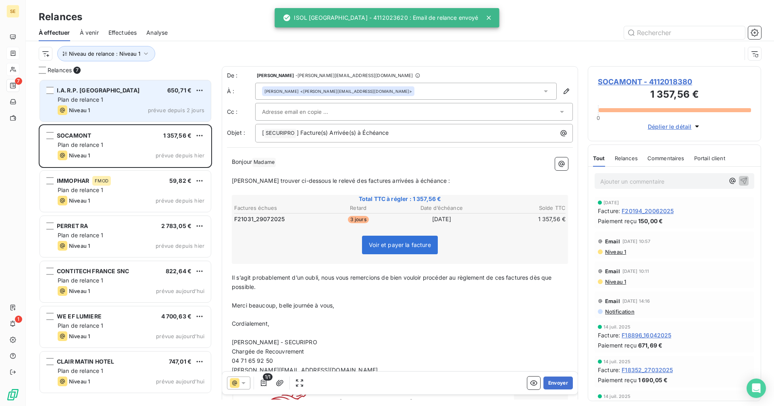
click at [115, 96] on div "Plan de relance 1" at bounding box center [131, 100] width 147 height 8
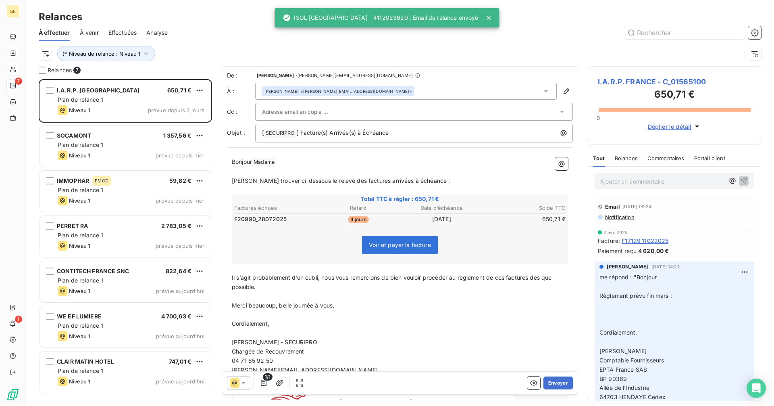
click at [400, 92] on div "Jessica BASSET <jessica.basset@epta-france.com>" at bounding box center [406, 91] width 302 height 17
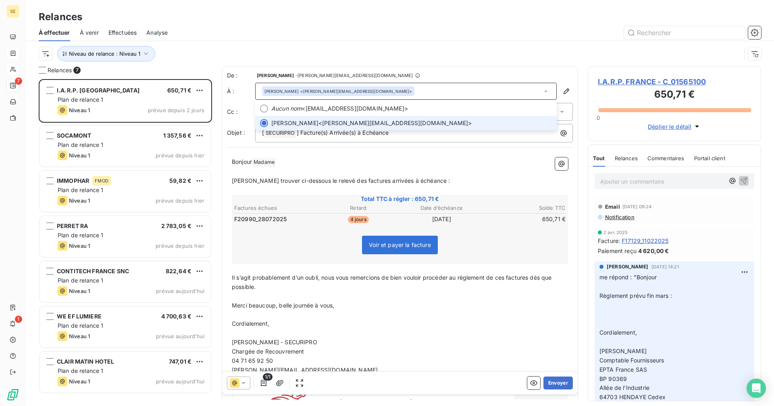
click at [400, 92] on div "Jessica BASSET <jessica.basset@epta-france.com>" at bounding box center [406, 91] width 302 height 17
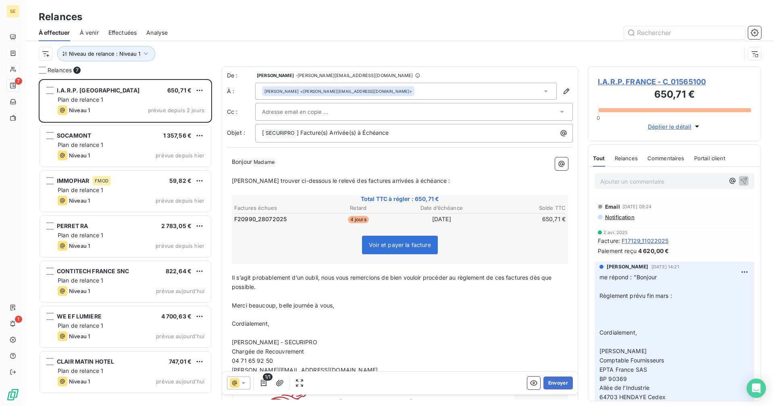
click at [400, 85] on div "Jessica BASSET <jessica.basset@epta-france.com>" at bounding box center [406, 91] width 302 height 17
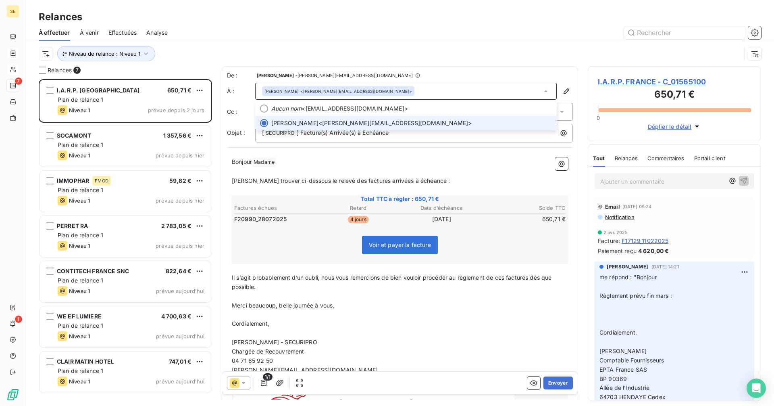
click at [397, 91] on div "Jessica BASSET <jessica.basset@epta-france.com>" at bounding box center [406, 91] width 302 height 17
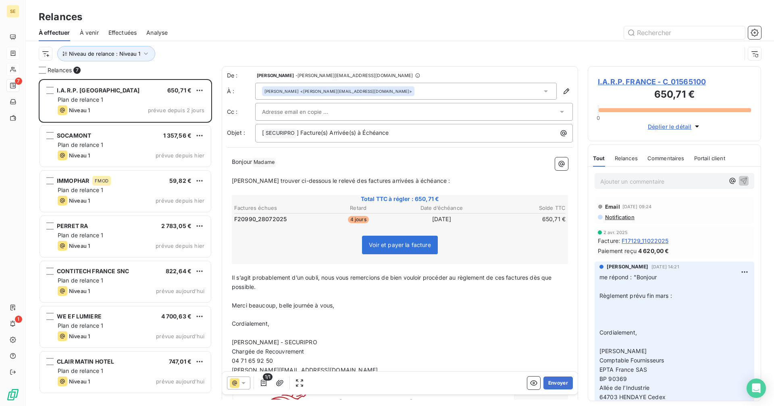
click at [397, 91] on div "Jessica BASSET <jessica.basset@epta-france.com>" at bounding box center [406, 91] width 302 height 17
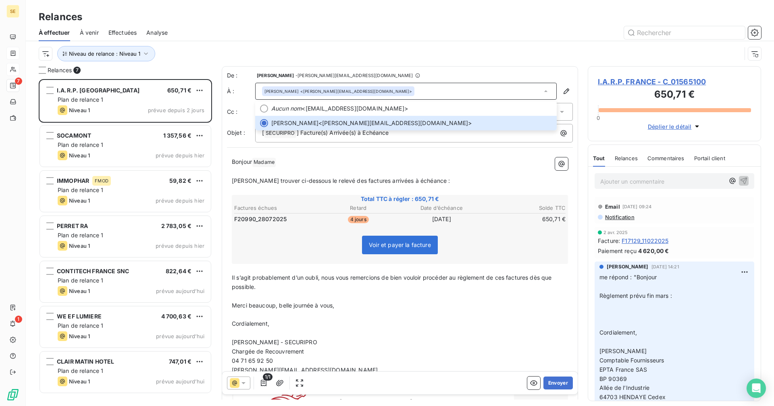
click at [630, 81] on span "I.A.R.P. FRANCE - C_01565100" at bounding box center [674, 81] width 153 height 11
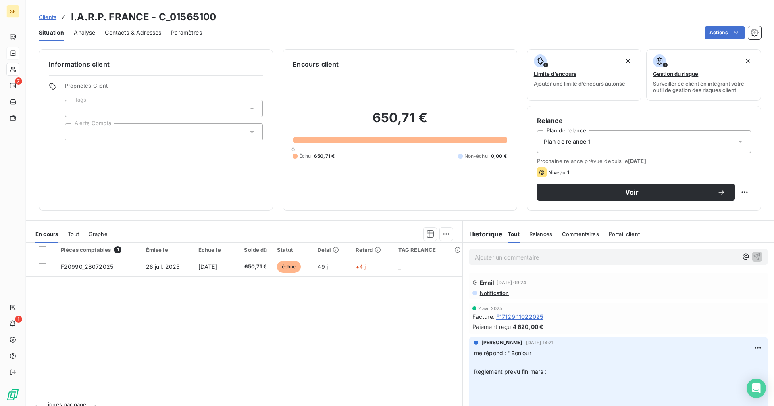
click at [123, 30] on span "Contacts & Adresses" at bounding box center [133, 33] width 56 height 8
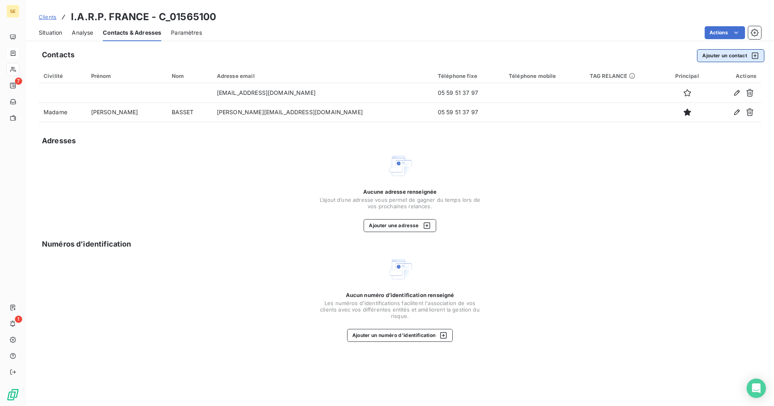
click at [708, 56] on button "Ajouter un contact" at bounding box center [730, 55] width 67 height 13
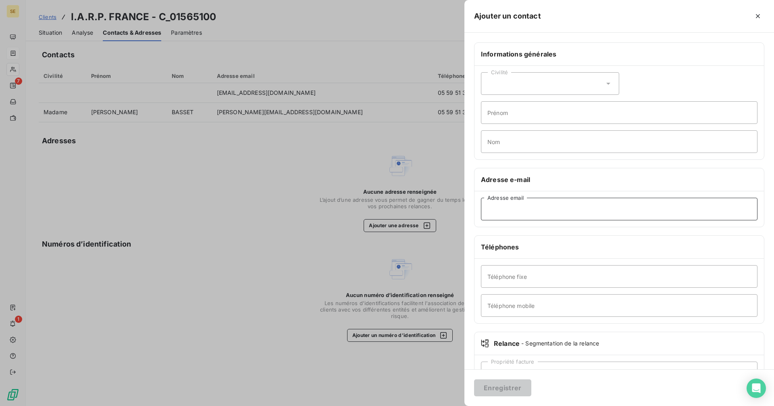
paste input "katel.guihou@epta-france.com"
type input "katel.guihou@epta-france.com"
click at [512, 392] on button "Enregistrer" at bounding box center [502, 387] width 57 height 17
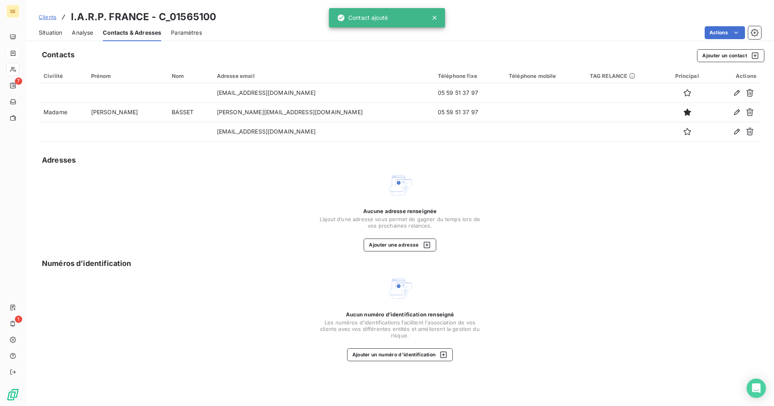
click at [52, 31] on span "Situation" at bounding box center [50, 33] width 23 height 8
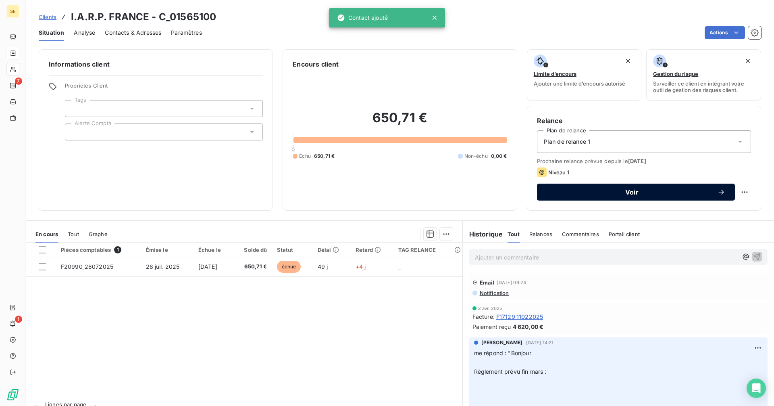
click at [639, 192] on span "Voir" at bounding box center [632, 192] width 171 height 6
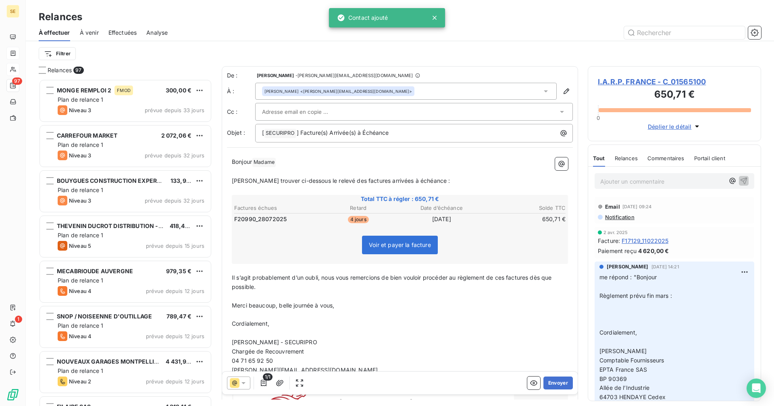
scroll to position [321, 167]
click at [407, 90] on div "Jessica BASSET <jessica.basset@epta-france.com>" at bounding box center [406, 91] width 302 height 17
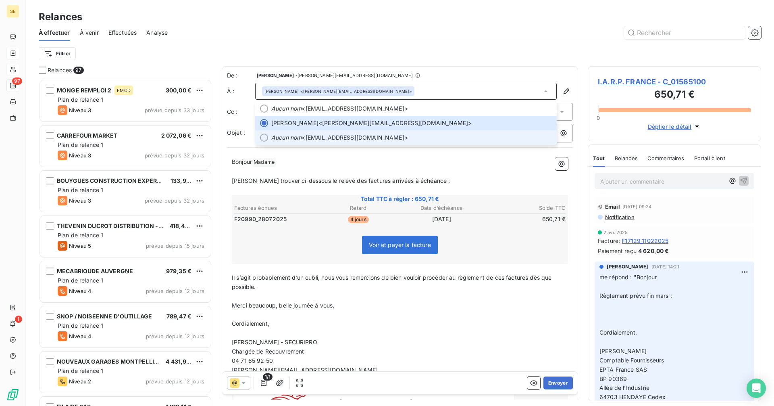
click at [349, 135] on span "Aucun nom <katel.guihou@epta-france.com>" at bounding box center [411, 137] width 281 height 8
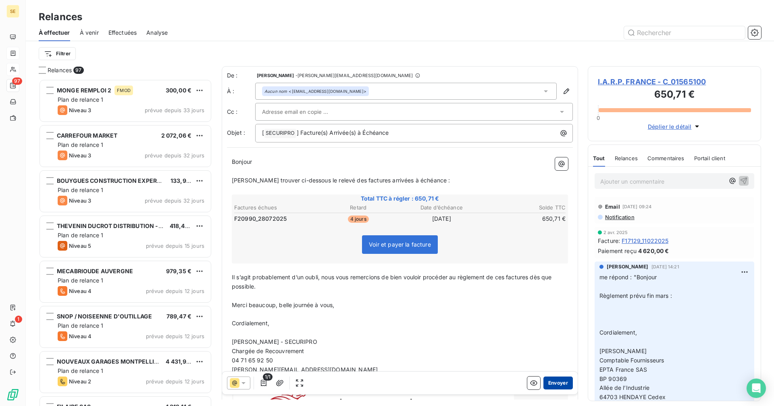
click at [550, 383] on button "Envoyer" at bounding box center [558, 382] width 29 height 13
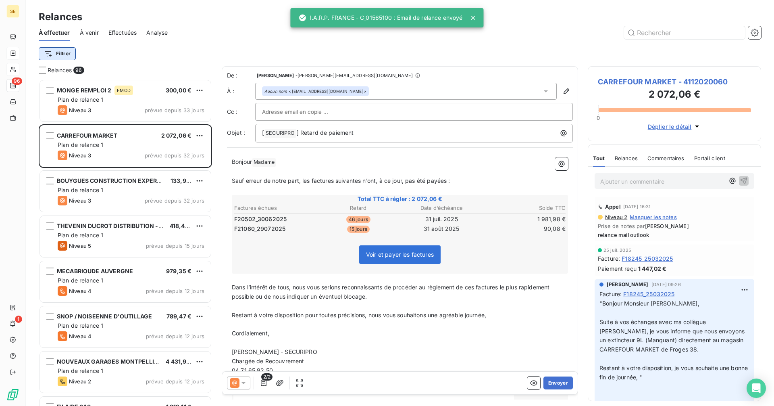
click at [56, 51] on html "SE 96 1 Relances À effectuer À venir Effectuées Analyse Filtrer Relances 96 MON…" at bounding box center [387, 203] width 774 height 406
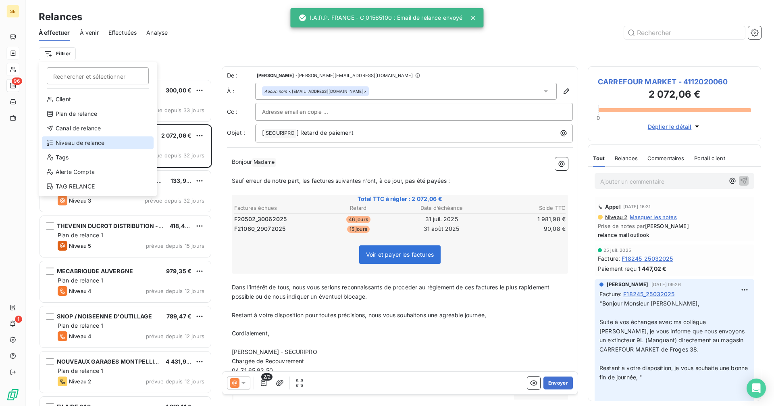
click at [77, 141] on div "Niveau de relance" at bounding box center [98, 142] width 112 height 13
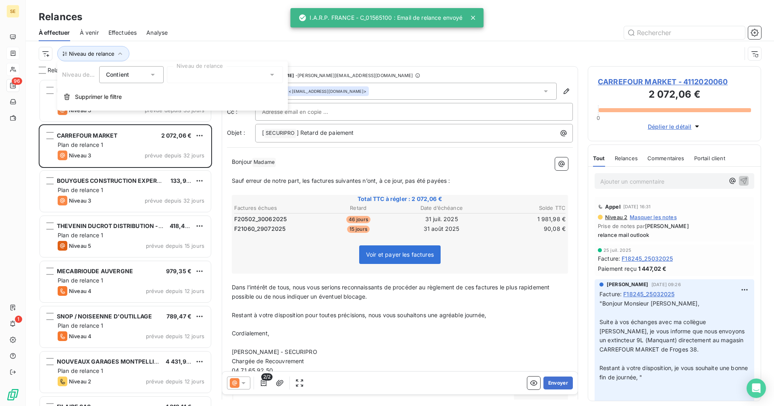
click at [243, 73] on div at bounding box center [225, 74] width 116 height 17
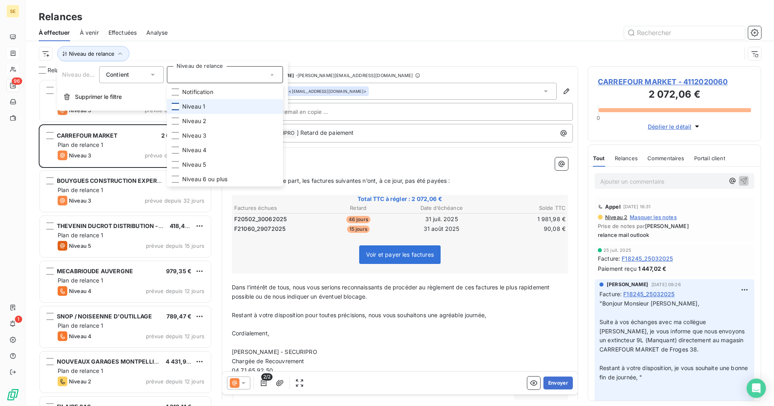
click at [173, 106] on div at bounding box center [175, 106] width 7 height 7
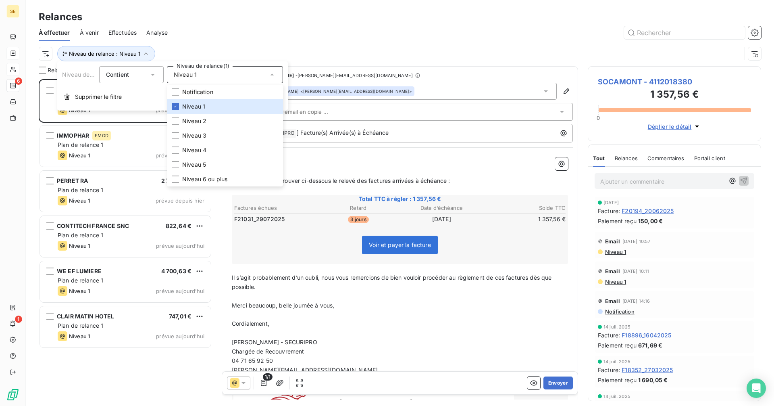
click at [337, 37] on div at bounding box center [469, 32] width 584 height 13
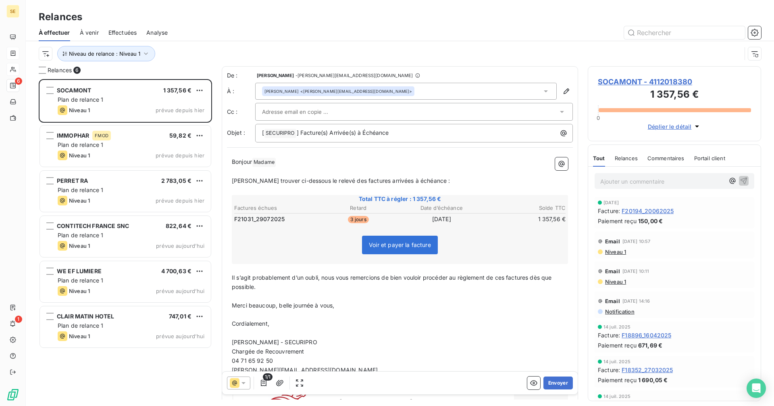
click at [392, 89] on div "Christine THERON <christine.theron@socamont.fr>" at bounding box center [406, 91] width 302 height 17
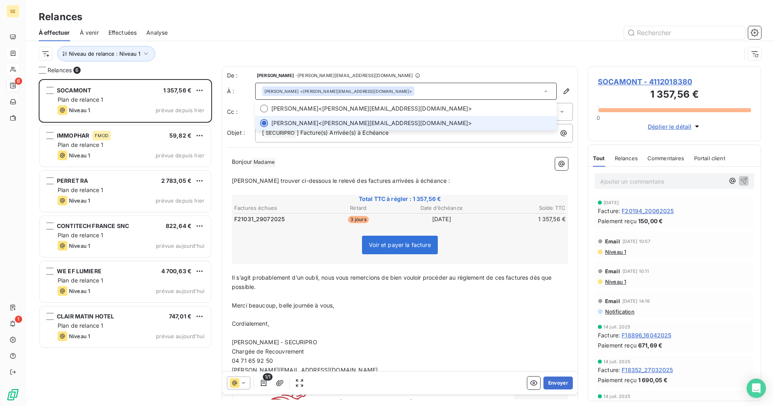
click at [392, 89] on div "Christine THERON <christine.theron@socamont.fr>" at bounding box center [406, 91] width 302 height 17
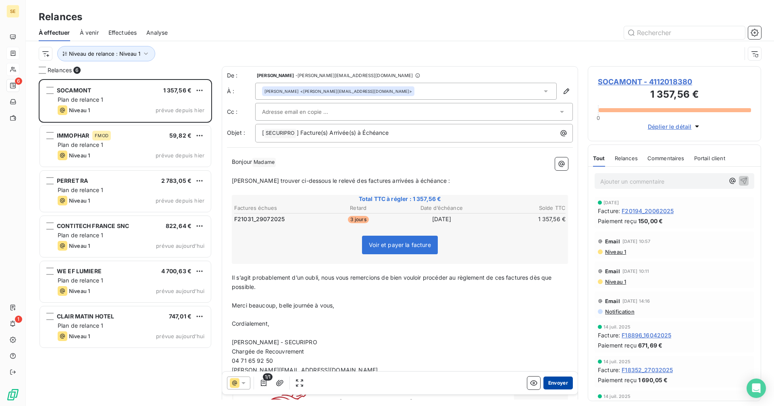
click at [551, 384] on button "Envoyer" at bounding box center [558, 382] width 29 height 13
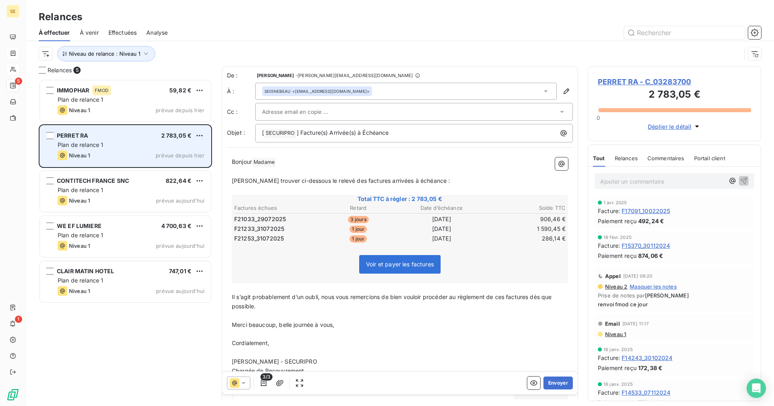
click at [119, 142] on div "Plan de relance 1" at bounding box center [131, 145] width 147 height 8
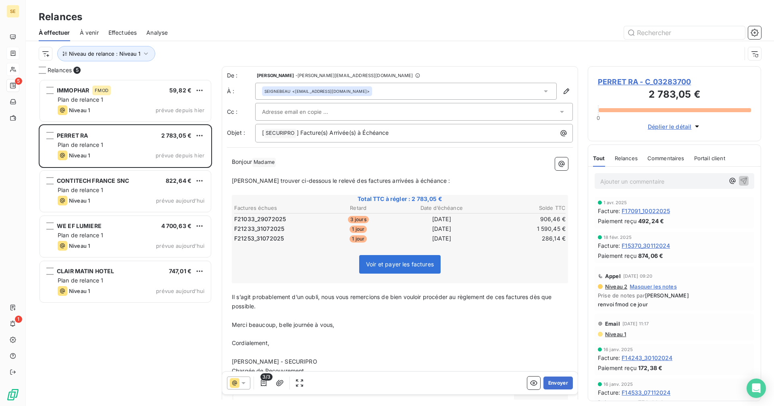
click at [383, 93] on div "SEIGNEBEAU <fg.perret-ra@groupeperret.fr>" at bounding box center [406, 91] width 302 height 17
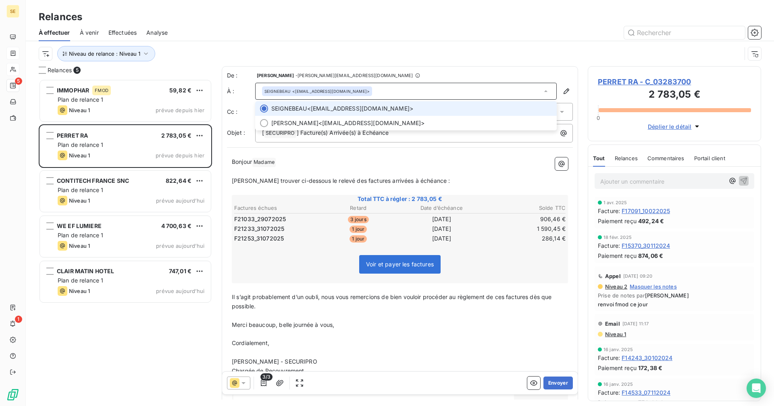
click at [383, 93] on div "SEIGNEBEAU <fg.perret-ra@groupeperret.fr>" at bounding box center [406, 91] width 302 height 17
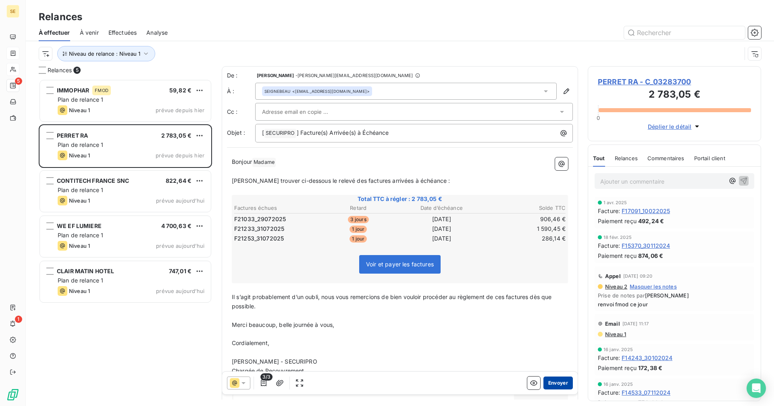
click at [561, 384] on button "Envoyer" at bounding box center [558, 382] width 29 height 13
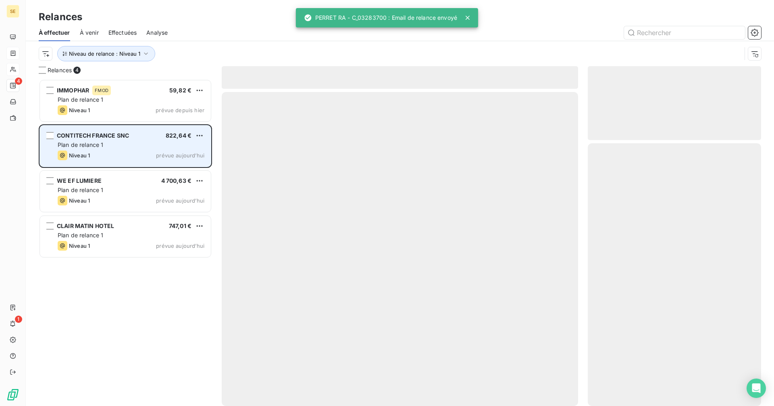
click at [144, 145] on div "Plan de relance 1" at bounding box center [131, 145] width 147 height 8
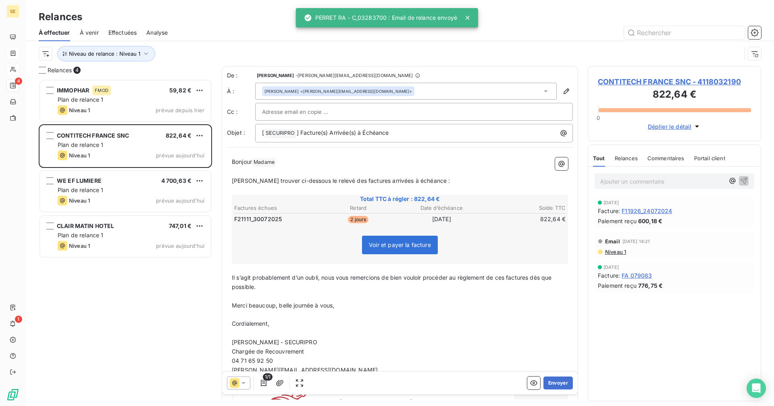
click at [446, 84] on div "Stéphanie CHENEVIER <stephanie.chenevier@france.contitech.de>" at bounding box center [406, 91] width 302 height 17
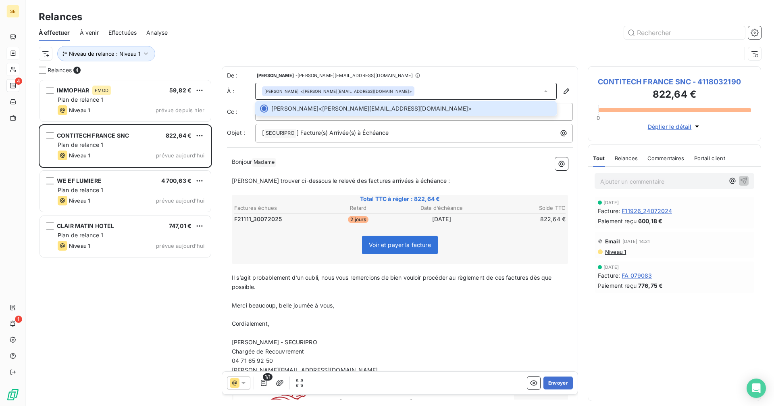
click at [433, 157] on div "Bonjour Madame ﻿ ﻿ ﻿ Veuillez trouver ci-dessous le relevé des factures arrivée…" at bounding box center [400, 300] width 346 height 297
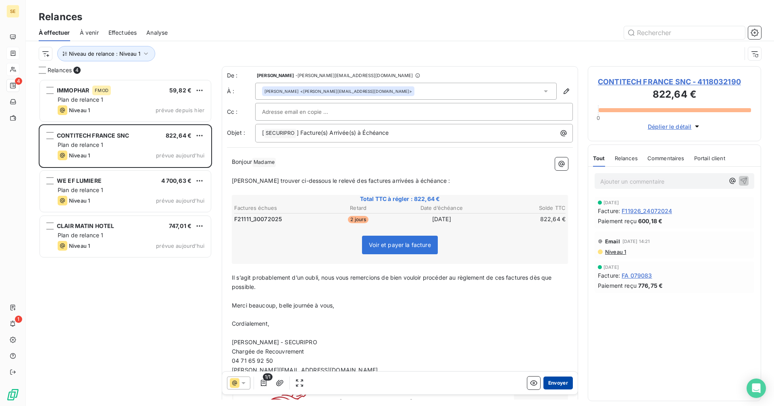
click at [558, 380] on button "Envoyer" at bounding box center [558, 382] width 29 height 13
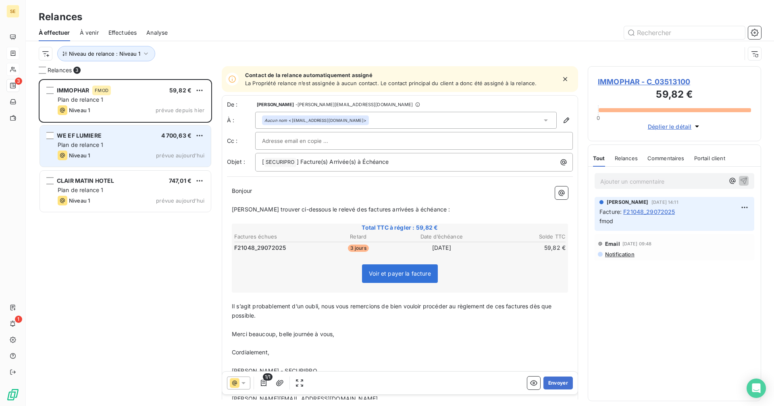
click at [151, 138] on div "WE EF LUMIERE 4 700,63 €" at bounding box center [131, 135] width 147 height 7
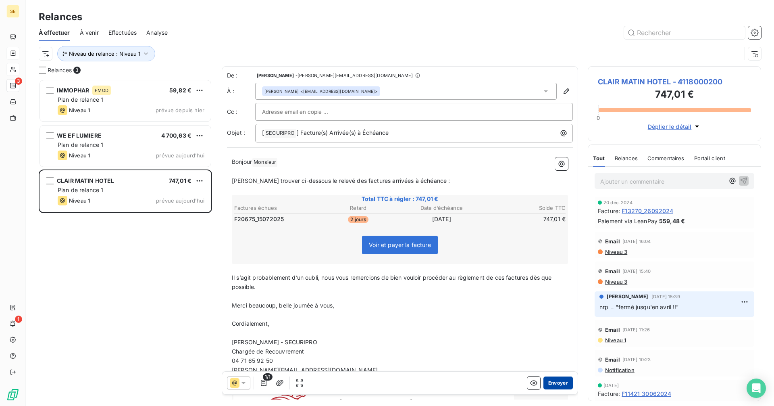
click at [551, 385] on button "Envoyer" at bounding box center [558, 382] width 29 height 13
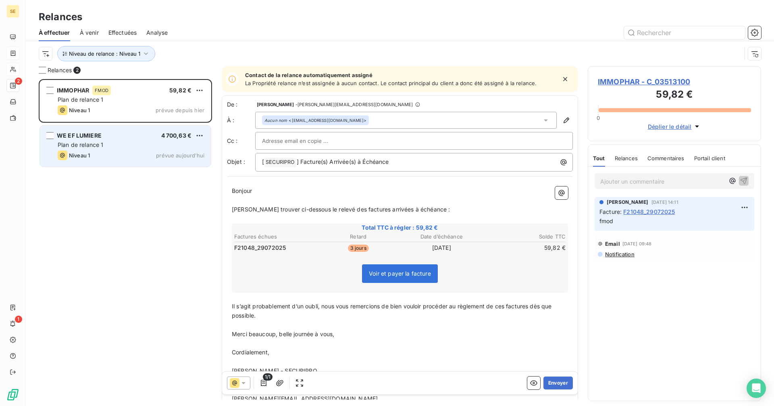
click at [136, 150] on div "WE EF LUMIERE 4 700,63 € Plan de relance 1 Niveau 1 prévue aujourd’hui" at bounding box center [125, 145] width 171 height 41
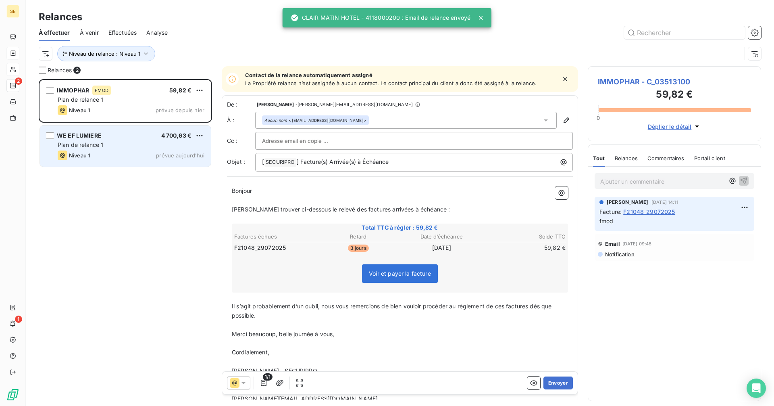
click at [140, 144] on div "Plan de relance 1" at bounding box center [131, 145] width 147 height 8
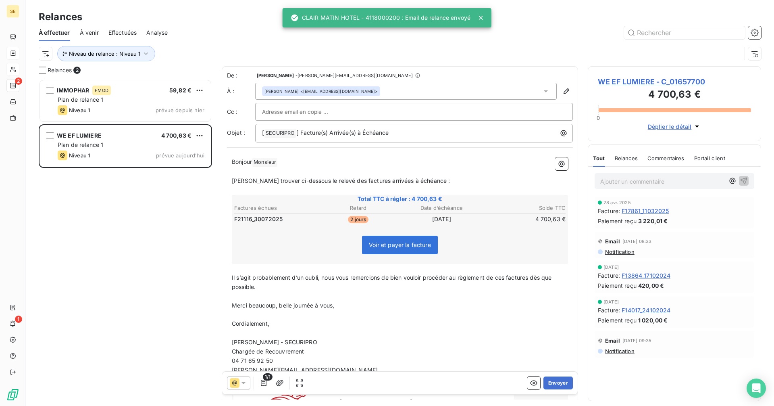
click at [389, 88] on div "Fabrice MICHELON <compta.france@we-ef.com>" at bounding box center [406, 91] width 302 height 17
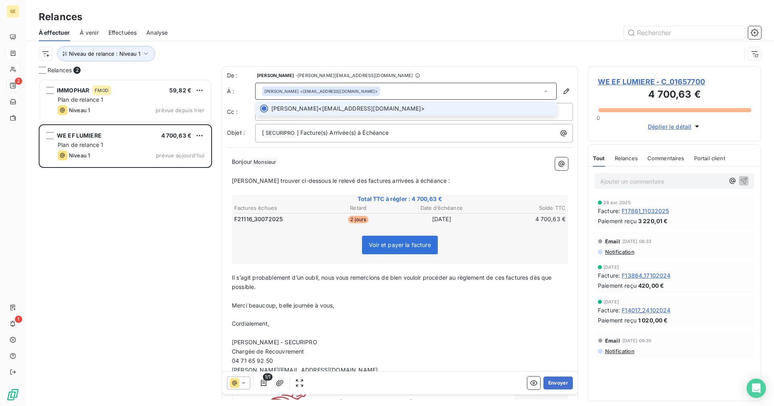
click at [389, 88] on div "Fabrice MICHELON <compta.france@we-ef.com>" at bounding box center [406, 91] width 302 height 17
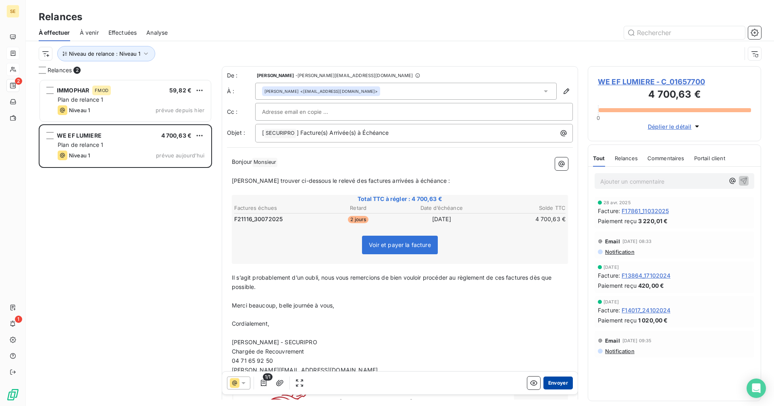
click at [544, 379] on button "Envoyer" at bounding box center [558, 382] width 29 height 13
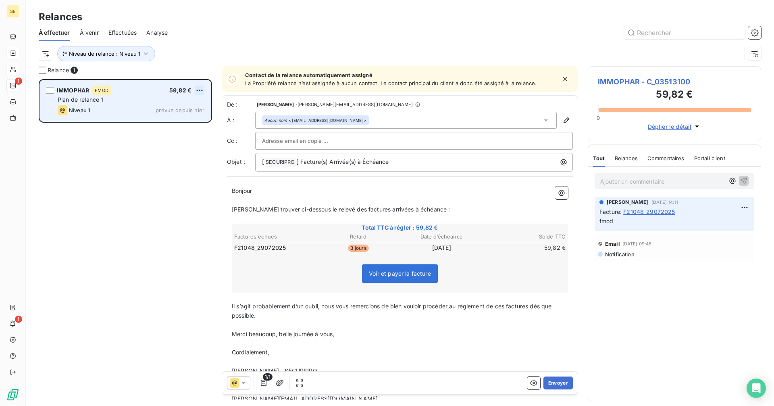
click at [201, 90] on html "SE 1 1 Relances À effectuer À venir Effectuées Analyse Niveau de relance : Nive…" at bounding box center [387, 203] width 774 height 406
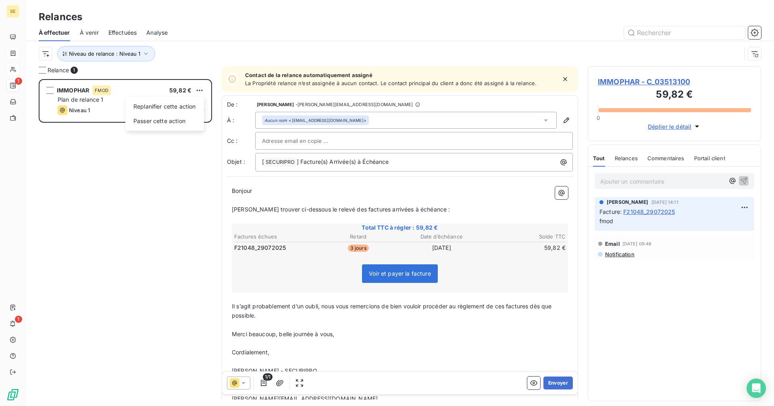
click at [626, 177] on html "SE 1 1 Relances À effectuer À venir Effectuées Analyse Niveau de relance : Nive…" at bounding box center [387, 203] width 774 height 406
click at [624, 179] on p "Ajouter un commentaire ﻿" at bounding box center [662, 181] width 124 height 10
click at [748, 179] on icon "button" at bounding box center [744, 180] width 8 height 8
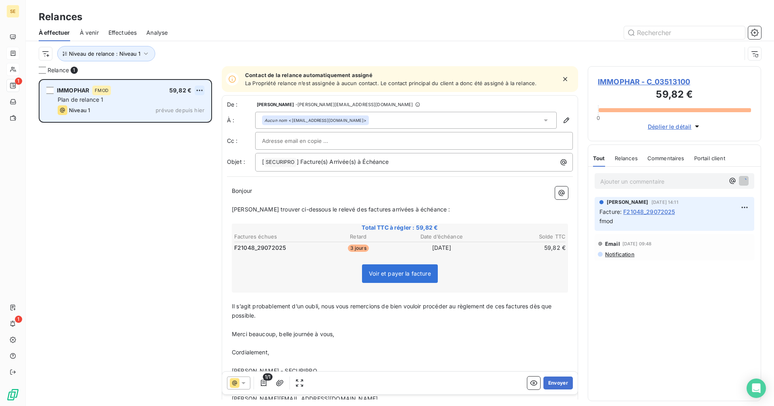
click at [196, 87] on html "SE 1 1 Relances À effectuer À venir Effectuées Analyse Niveau de relance : Nive…" at bounding box center [387, 203] width 774 height 406
click at [184, 108] on div "Replanifier cette action" at bounding box center [165, 106] width 72 height 13
select select "8"
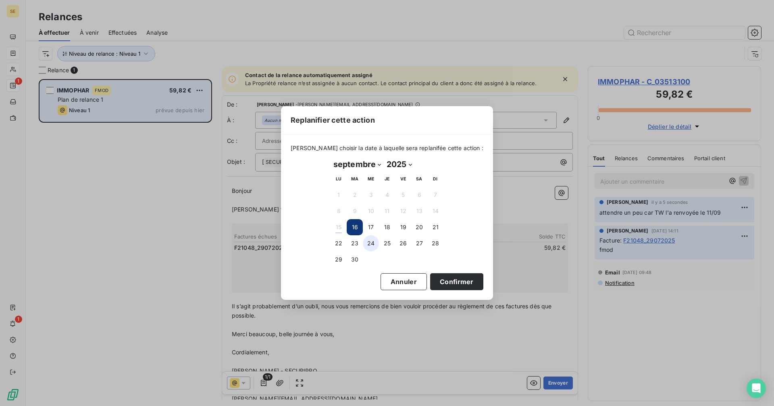
click at [367, 241] on button "24" at bounding box center [371, 243] width 16 height 16
click at [352, 243] on button "23" at bounding box center [355, 243] width 16 height 16
click at [443, 284] on button "Confirmer" at bounding box center [456, 281] width 53 height 17
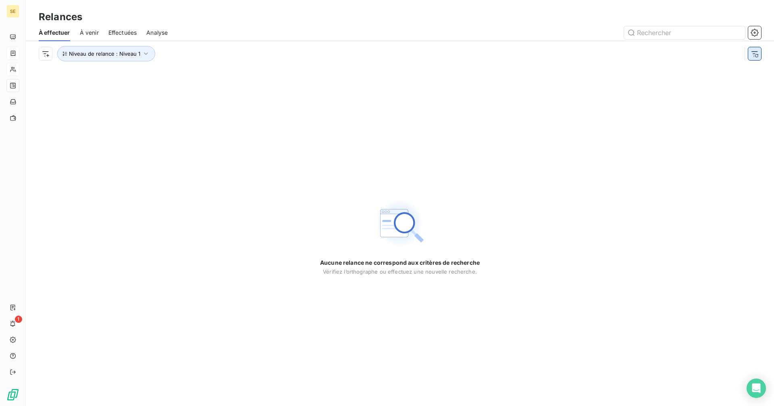
click at [758, 58] on button "button" at bounding box center [754, 53] width 13 height 13
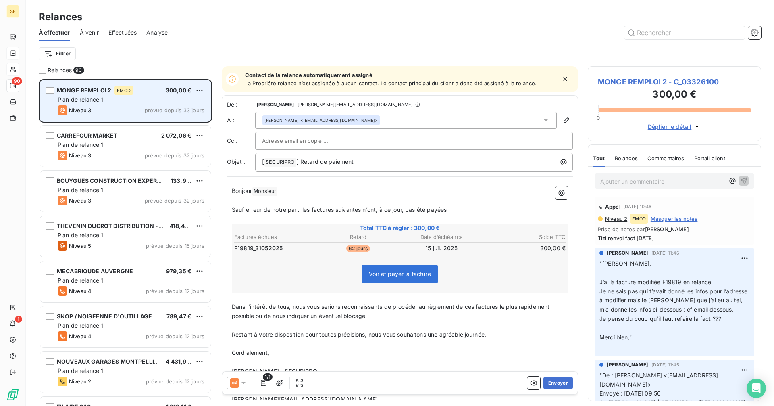
scroll to position [321, 167]
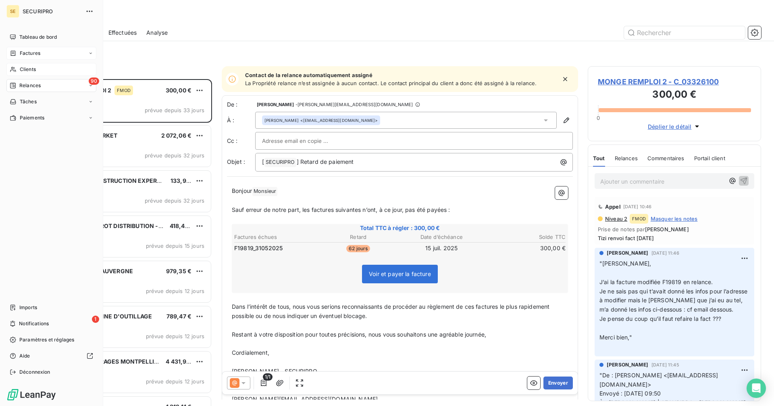
click at [26, 89] on div "90 Relances" at bounding box center [51, 85] width 90 height 13
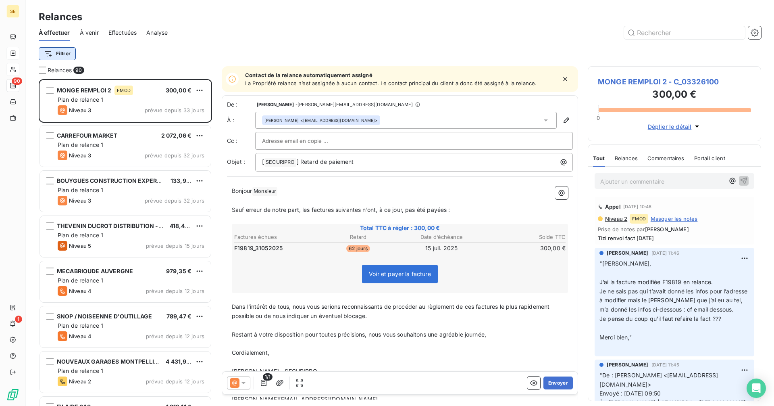
click at [62, 53] on html "SE 90 1 Relances À effectuer À venir Effectuées Analyse Filtrer Relances 90 MON…" at bounding box center [387, 203] width 774 height 406
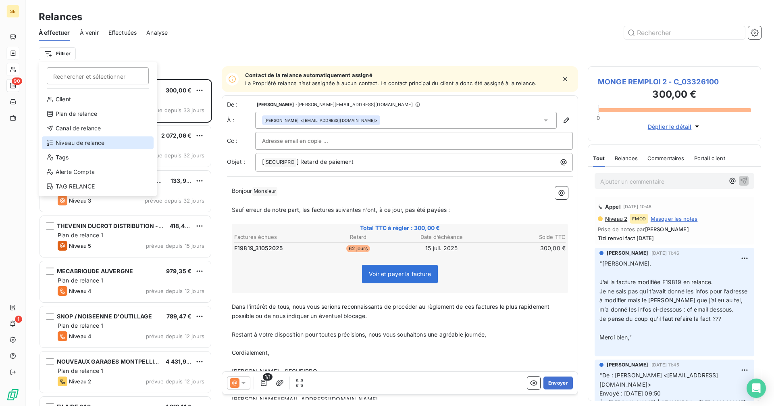
click at [78, 142] on div "Niveau de relance" at bounding box center [98, 142] width 112 height 13
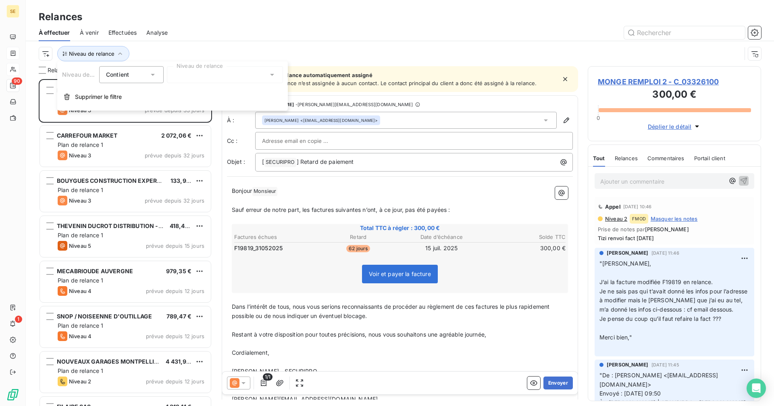
click at [199, 74] on div at bounding box center [225, 74] width 116 height 17
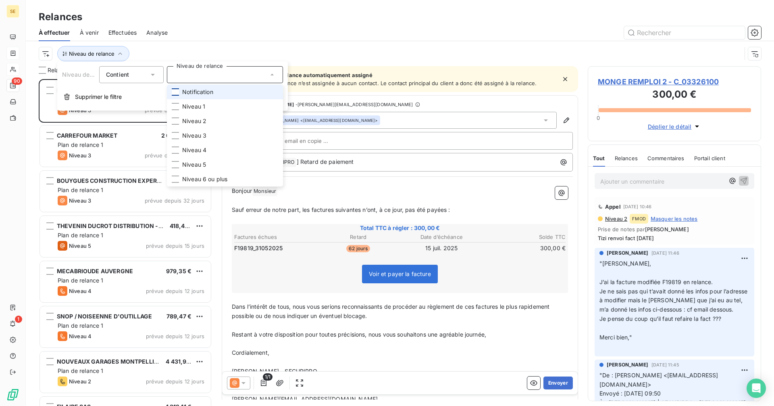
click at [174, 92] on div at bounding box center [175, 91] width 7 height 7
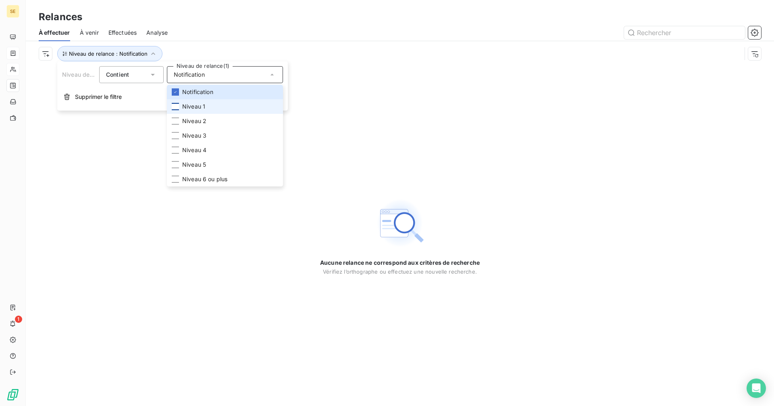
click at [173, 108] on div at bounding box center [175, 106] width 7 height 7
click at [173, 122] on div at bounding box center [175, 120] width 7 height 7
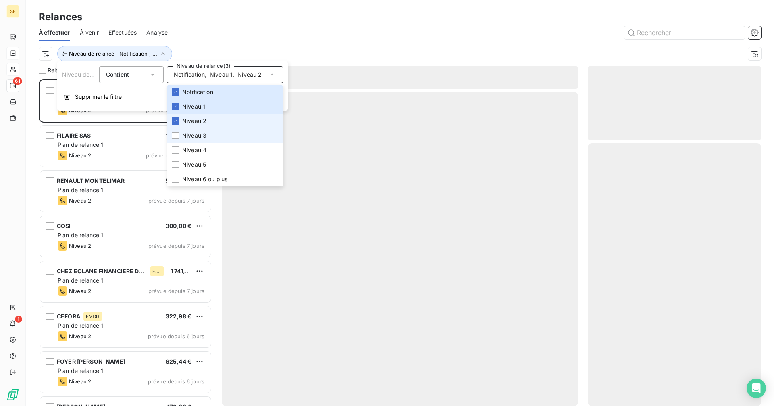
scroll to position [321, 167]
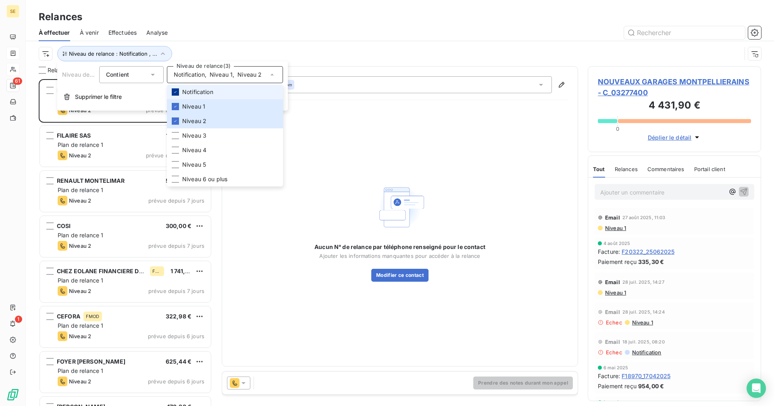
click at [176, 88] on div at bounding box center [175, 91] width 7 height 7
click at [177, 111] on li "Niveau 1" at bounding box center [225, 106] width 116 height 15
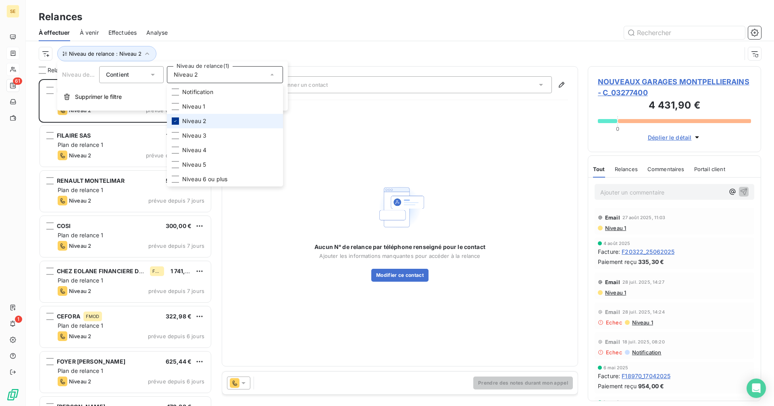
click at [176, 120] on icon at bounding box center [175, 121] width 5 height 5
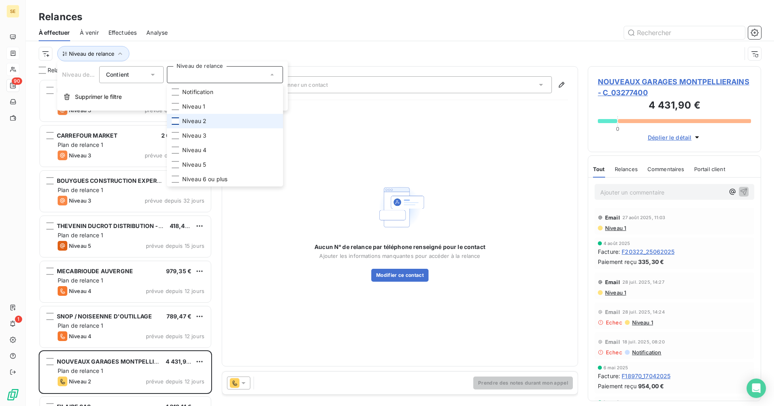
click at [197, 41] on div "Niveau de relance" at bounding box center [400, 53] width 723 height 25
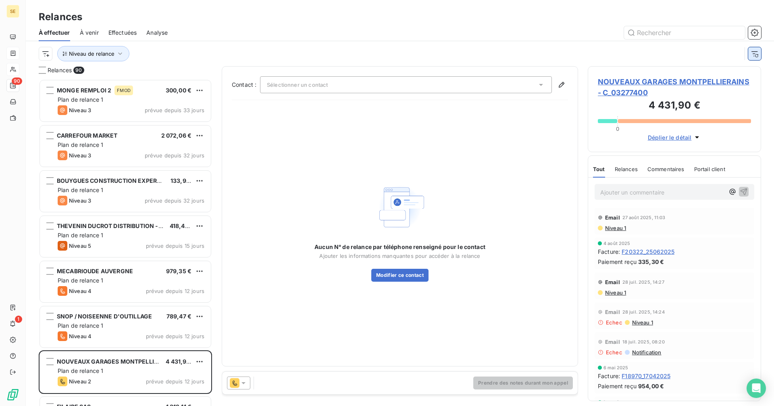
click at [756, 53] on icon "button" at bounding box center [755, 54] width 8 height 8
click at [88, 31] on span "À venir" at bounding box center [89, 33] width 19 height 8
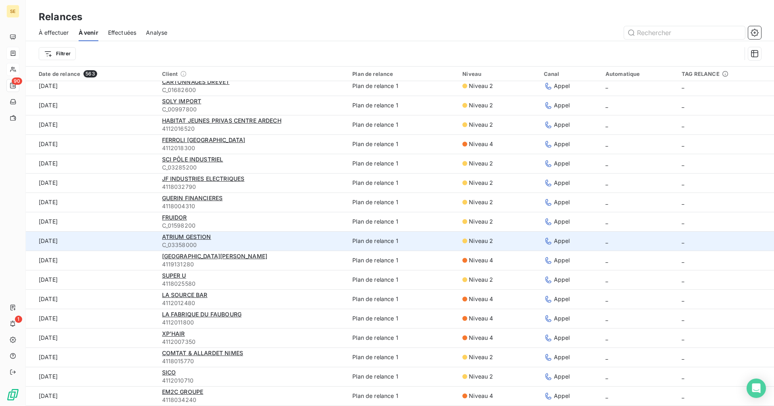
scroll to position [27, 0]
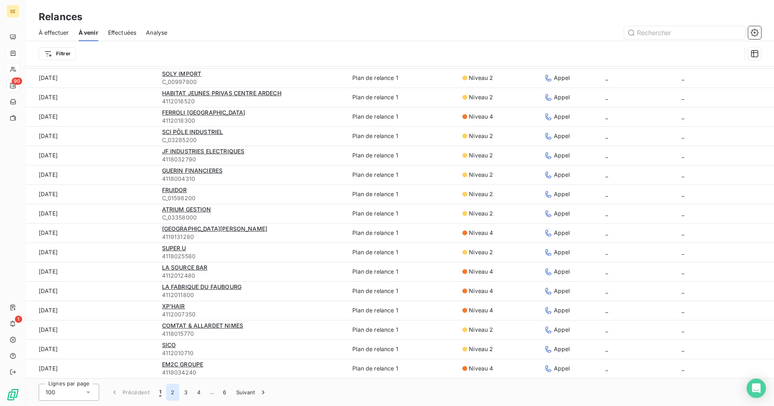
click at [173, 392] on button "2" at bounding box center [172, 391] width 13 height 17
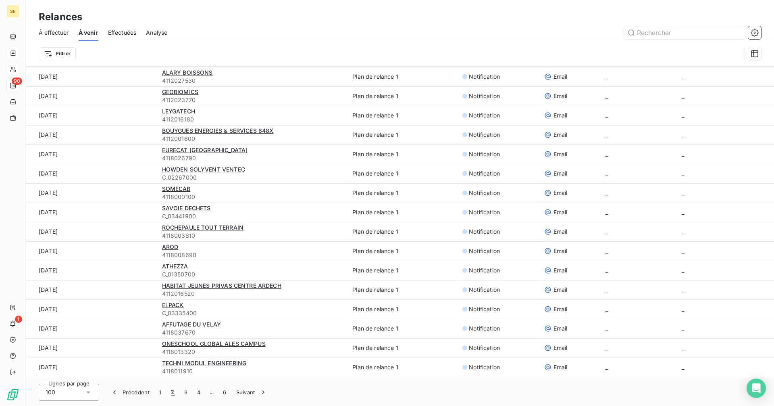
scroll to position [1611, 0]
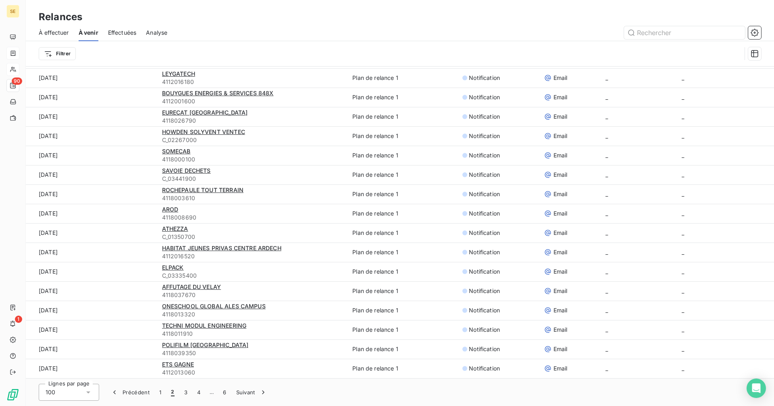
click at [96, 393] on div "100" at bounding box center [69, 391] width 60 height 17
click at [55, 347] on span "25" at bounding box center [58, 346] width 7 height 8
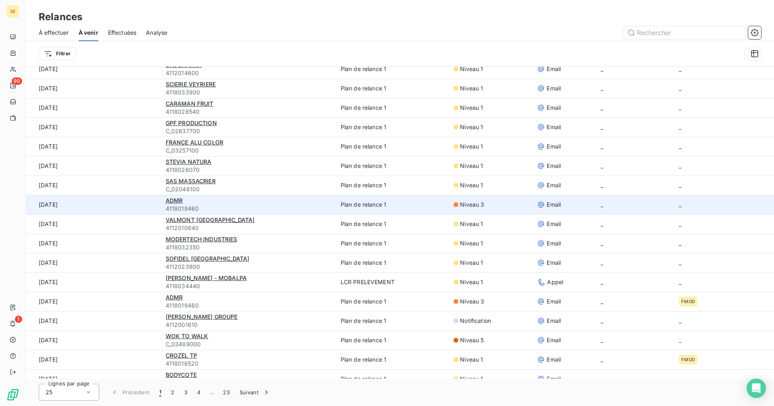
scroll to position [160, 0]
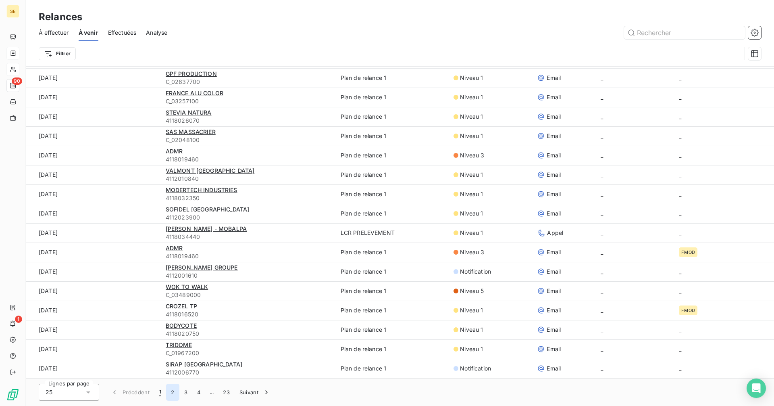
click at [173, 391] on button "2" at bounding box center [172, 391] width 13 height 17
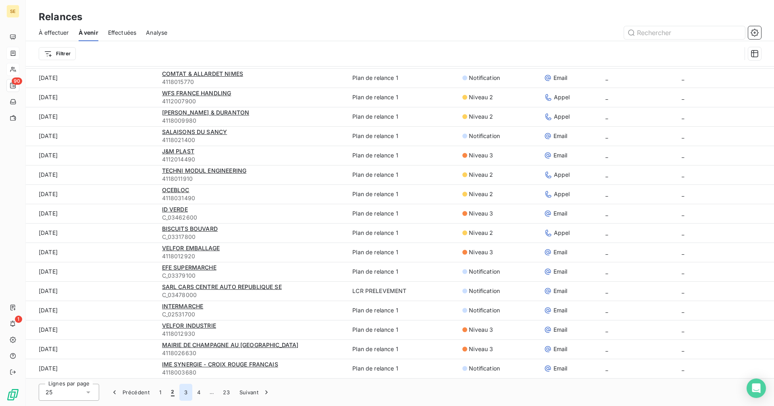
click at [185, 391] on button "3" at bounding box center [185, 391] width 13 height 17
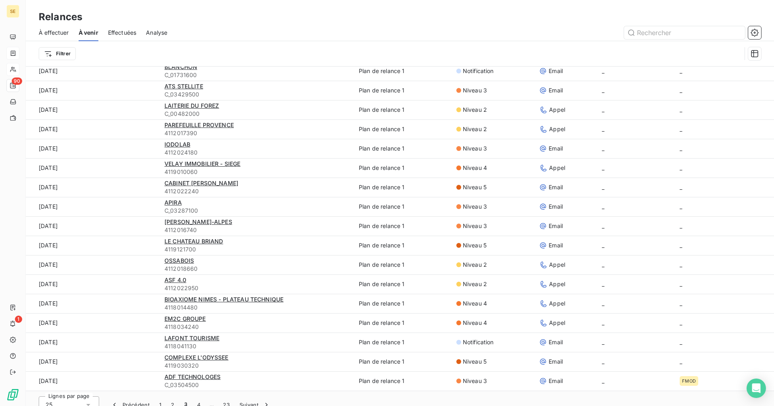
scroll to position [27, 0]
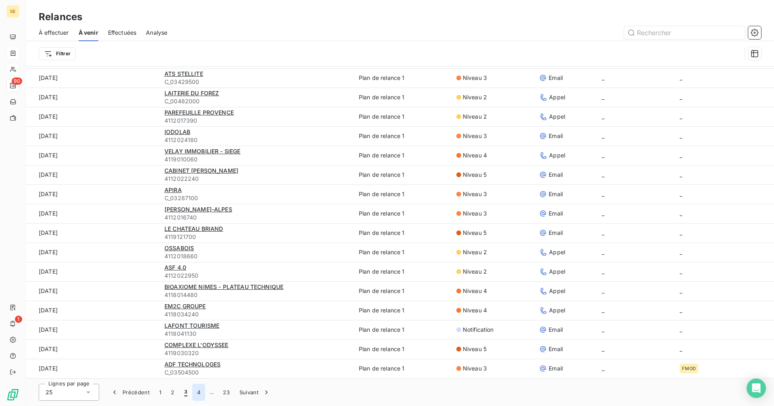
click at [199, 391] on button "4" at bounding box center [198, 391] width 13 height 17
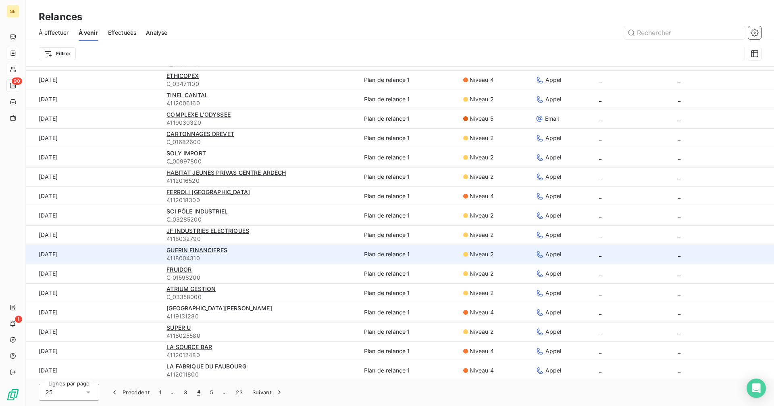
scroll to position [160, 0]
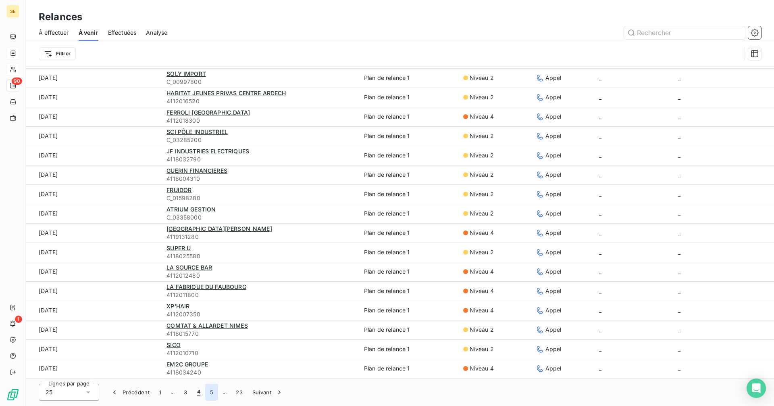
click at [213, 391] on button "5" at bounding box center [211, 391] width 13 height 17
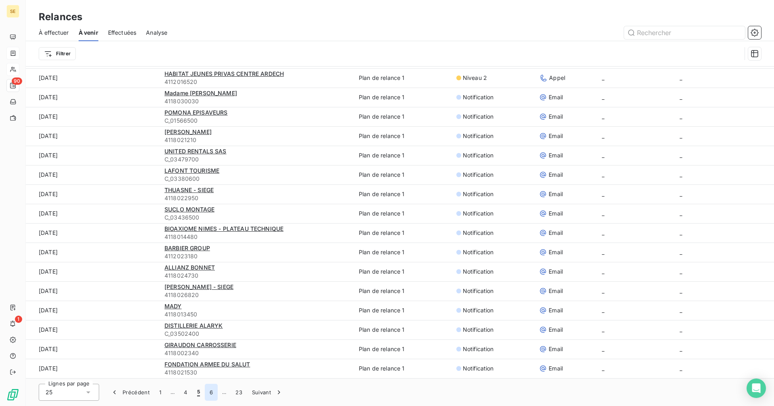
click at [212, 391] on button "6" at bounding box center [211, 391] width 13 height 17
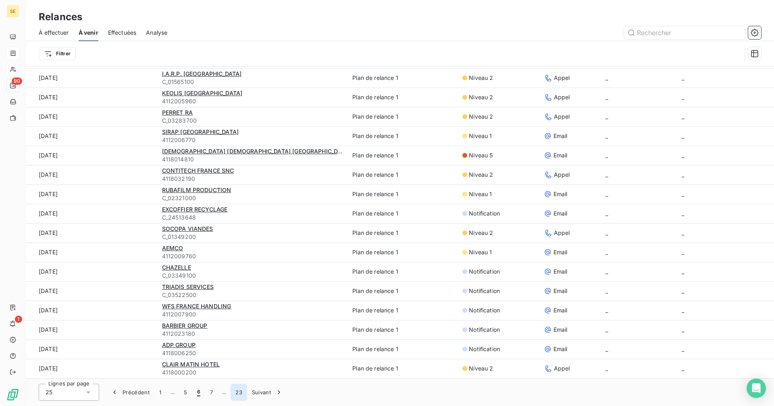
click at [237, 390] on button "23" at bounding box center [239, 391] width 17 height 17
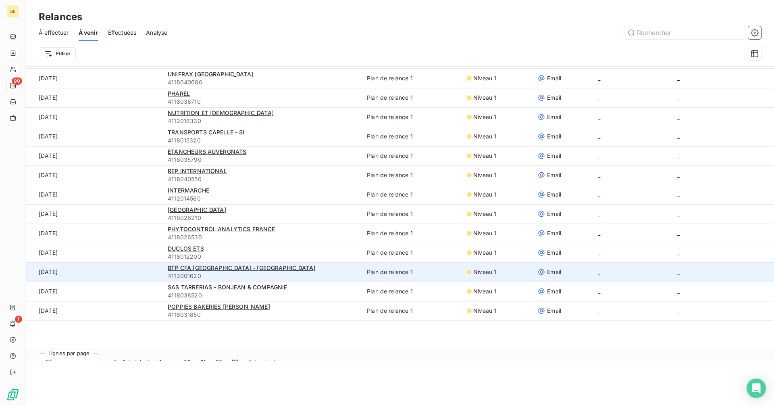
scroll to position [0, 0]
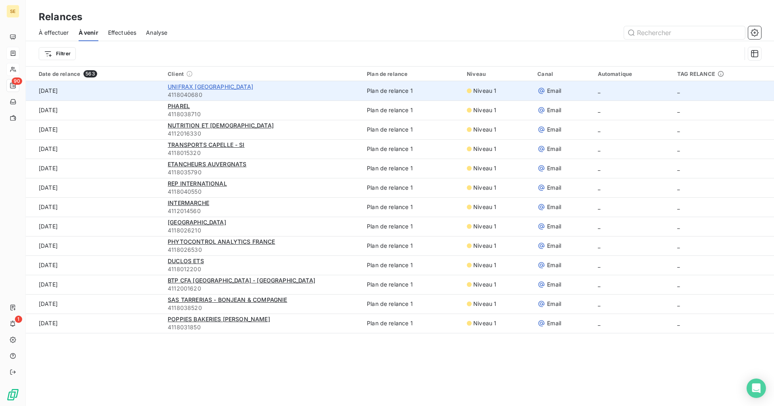
click at [206, 88] on span "UNIFRAX FRANCE" at bounding box center [210, 86] width 85 height 7
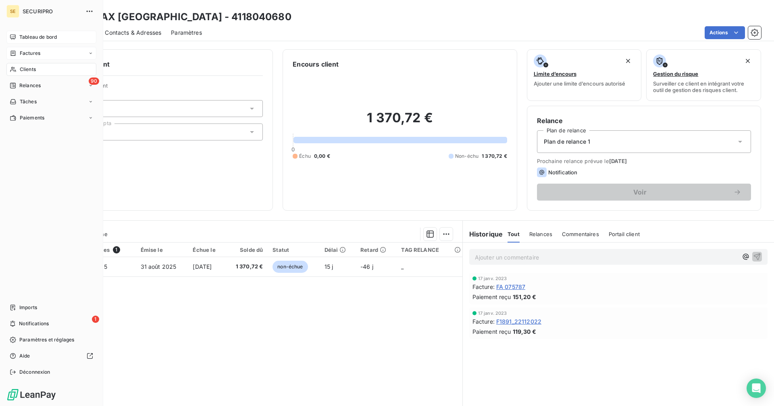
click at [23, 32] on div "Tableau de bord" at bounding box center [51, 37] width 90 height 13
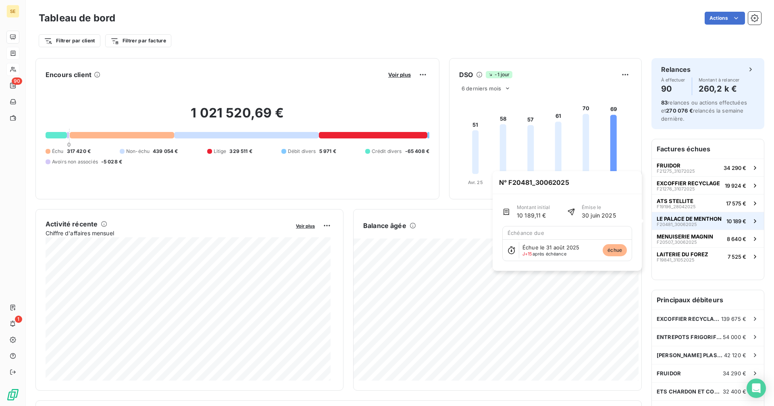
click at [700, 214] on button "LE PALACE DE MENTHON F20481_30062025 10 189 €" at bounding box center [708, 221] width 112 height 18
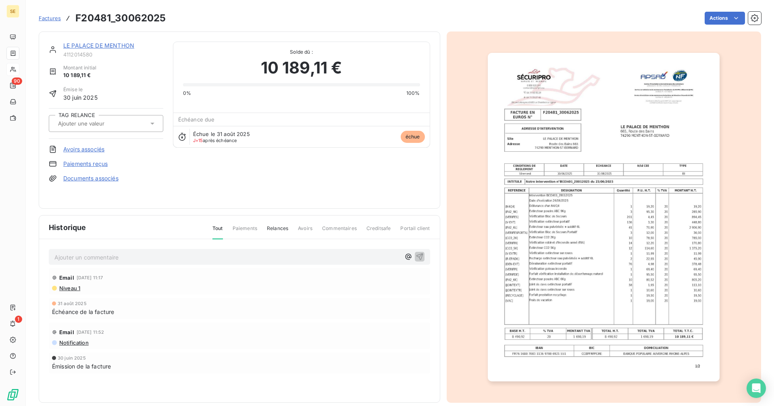
click at [104, 43] on link "LE PALACE DE MENTHON" at bounding box center [98, 45] width 71 height 7
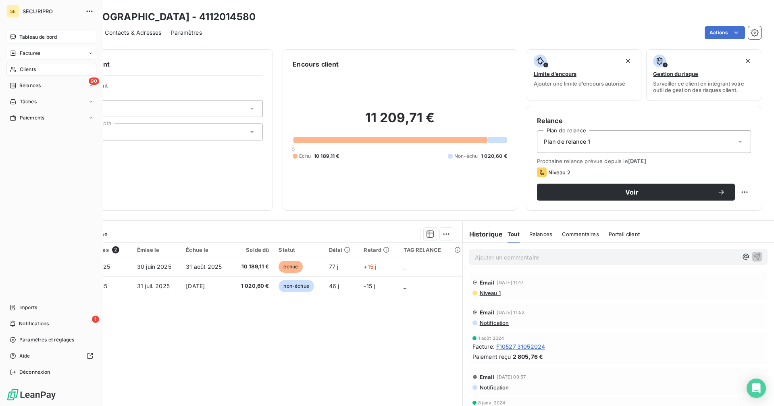
click at [18, 40] on div "Tableau de bord" at bounding box center [51, 37] width 90 height 13
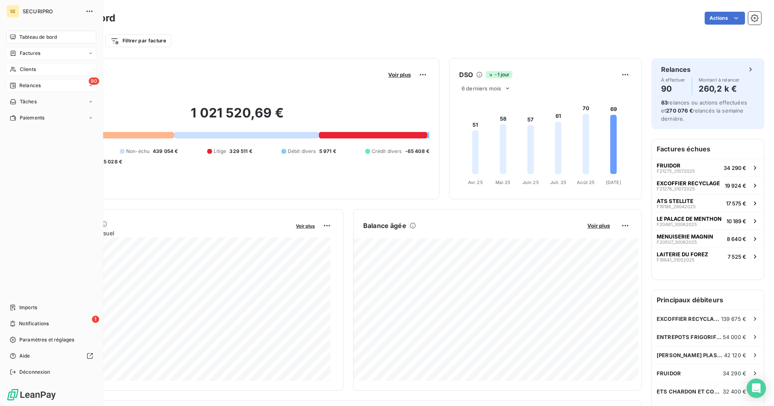
click at [23, 87] on span "Relances" at bounding box center [29, 85] width 21 height 7
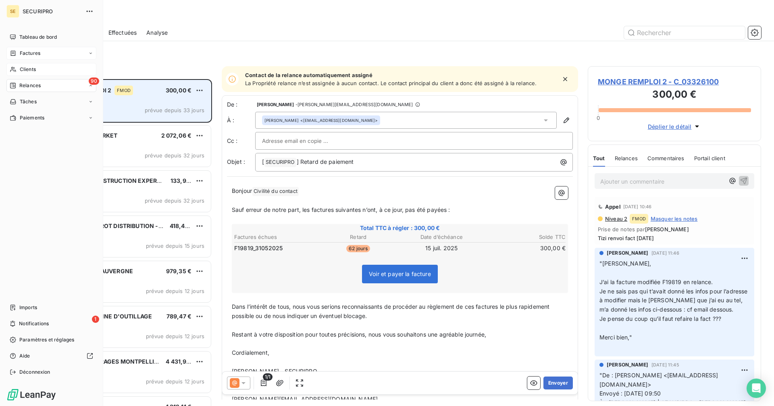
scroll to position [321, 167]
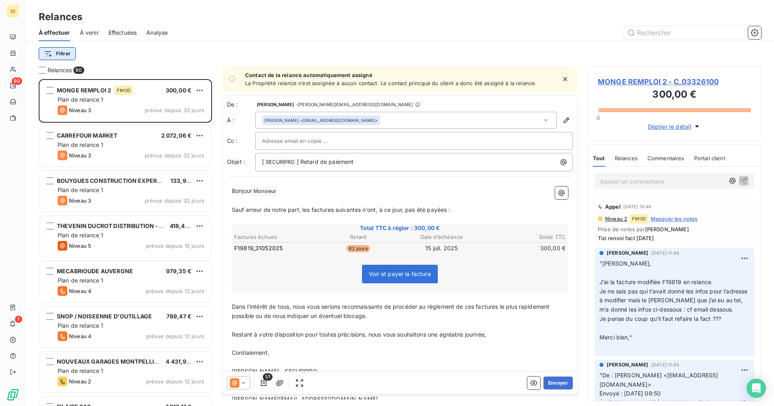
click at [63, 52] on html "SE 90 1 Relances À effectuer À venir Effectuées Analyse Filtrer Relances 90 MON…" at bounding box center [387, 203] width 774 height 406
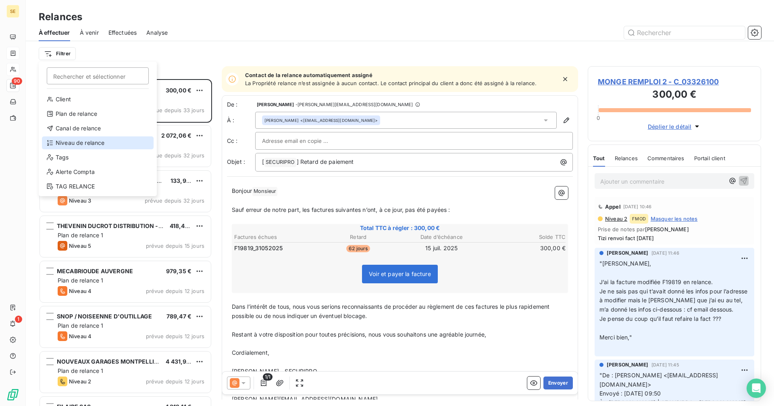
click at [84, 146] on div "Niveau de relance" at bounding box center [98, 142] width 112 height 13
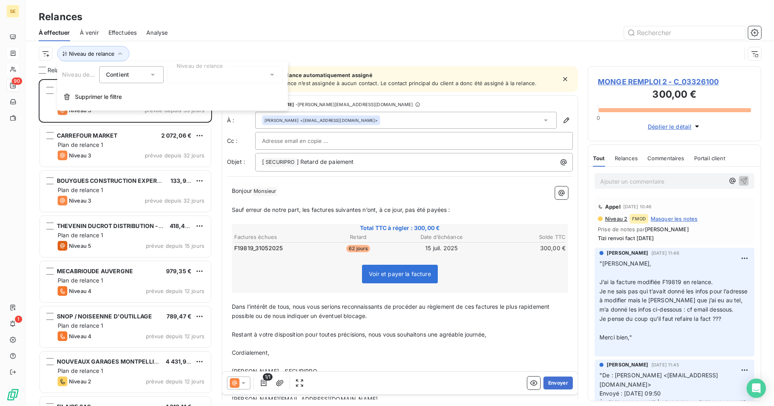
click at [239, 79] on div at bounding box center [225, 74] width 116 height 17
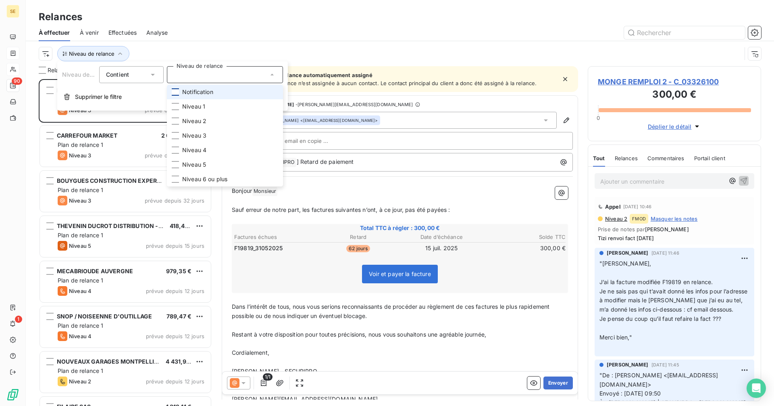
click at [174, 90] on div at bounding box center [175, 91] width 7 height 7
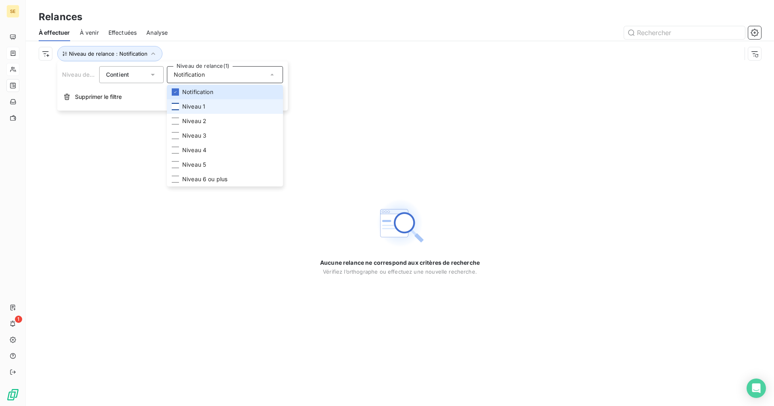
click at [174, 106] on div at bounding box center [175, 106] width 7 height 7
click at [174, 122] on div at bounding box center [175, 120] width 7 height 7
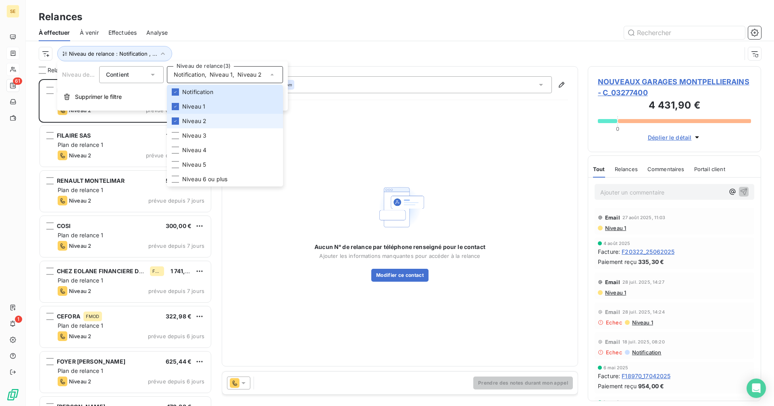
scroll to position [321, 167]
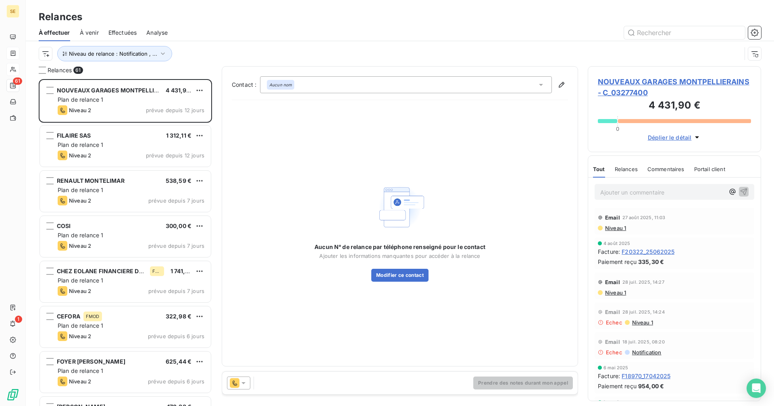
click at [279, 23] on div "Relances" at bounding box center [400, 17] width 748 height 15
click at [244, 381] on icon at bounding box center [243, 383] width 8 height 8
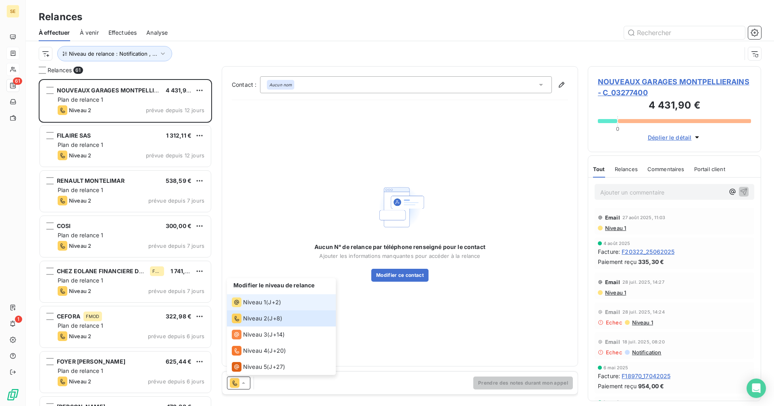
click at [255, 302] on span "Niveau 1" at bounding box center [254, 302] width 23 height 8
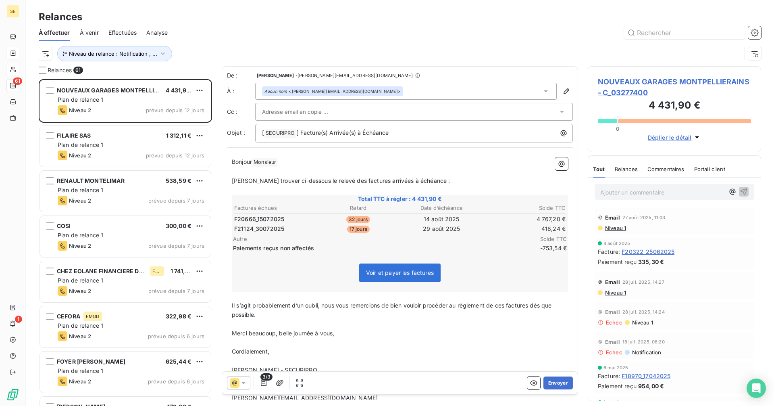
click at [407, 85] on div "Aucun nom <jeremy.della-pelle@ggpauto.fr>" at bounding box center [406, 91] width 302 height 17
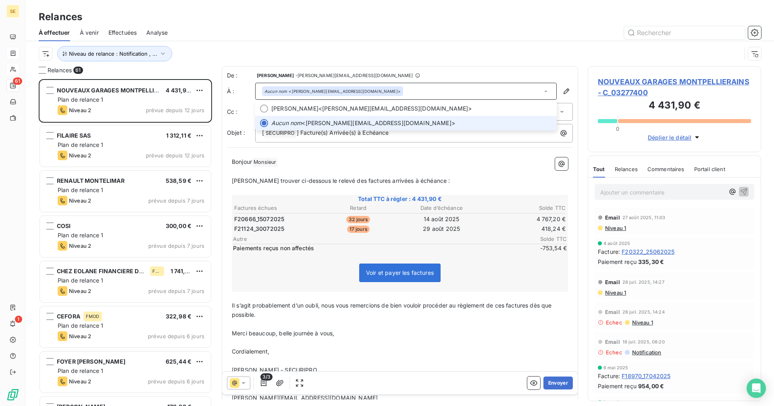
click at [405, 93] on div "Aucun nom <jeremy.della-pelle@ggpauto.fr>" at bounding box center [406, 91] width 302 height 17
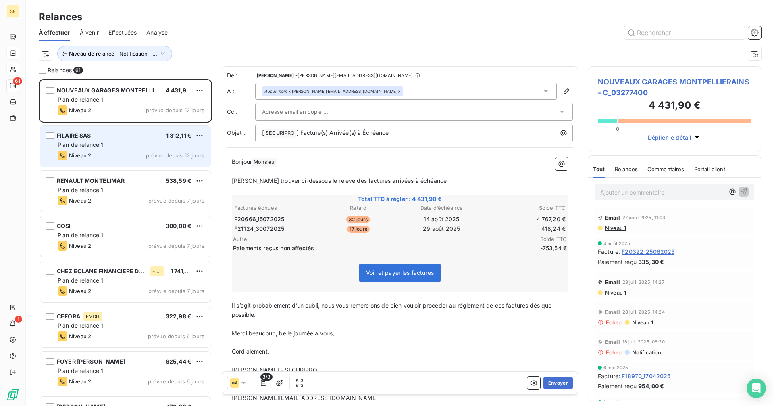
click at [90, 142] on span "Plan de relance 1" at bounding box center [81, 144] width 46 height 7
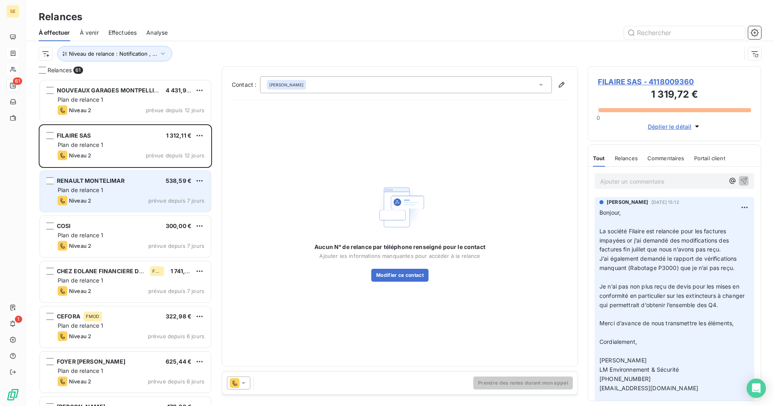
click at [133, 196] on div "Niveau 2 prévue depuis 7 jours" at bounding box center [131, 201] width 147 height 10
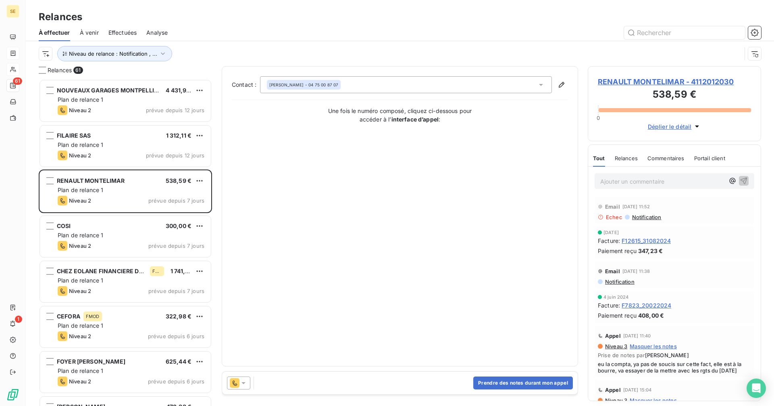
click at [242, 386] on icon at bounding box center [243, 383] width 8 height 8
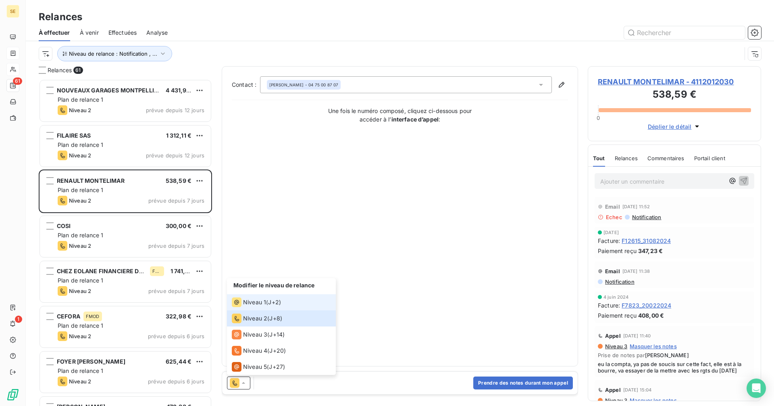
click at [253, 301] on span "Niveau 1" at bounding box center [254, 302] width 23 height 8
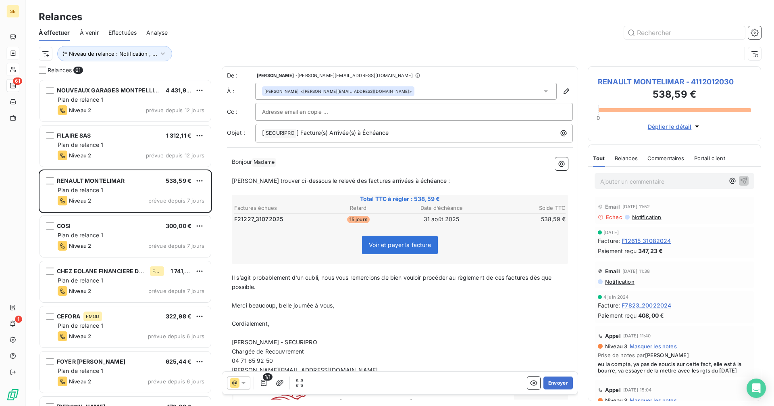
click at [377, 92] on div "Muriel MOREL <muriel.morel@synethis.com>" at bounding box center [406, 91] width 302 height 17
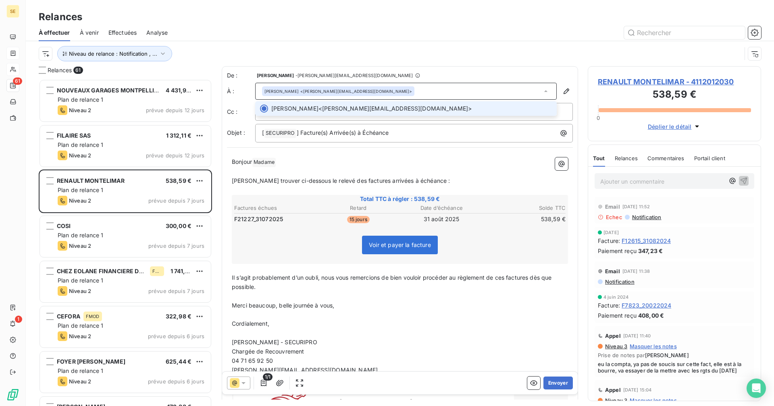
click at [377, 92] on div "Muriel MOREL <muriel.morel@synethis.com>" at bounding box center [406, 91] width 302 height 17
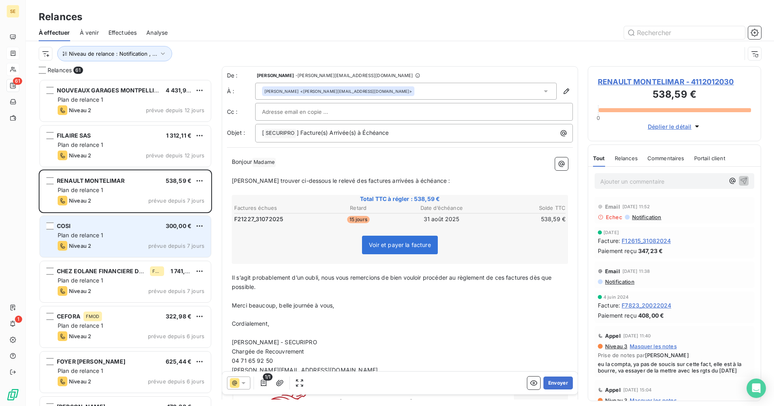
click at [150, 242] on div "Niveau 2 prévue depuis 7 jours" at bounding box center [131, 246] width 147 height 10
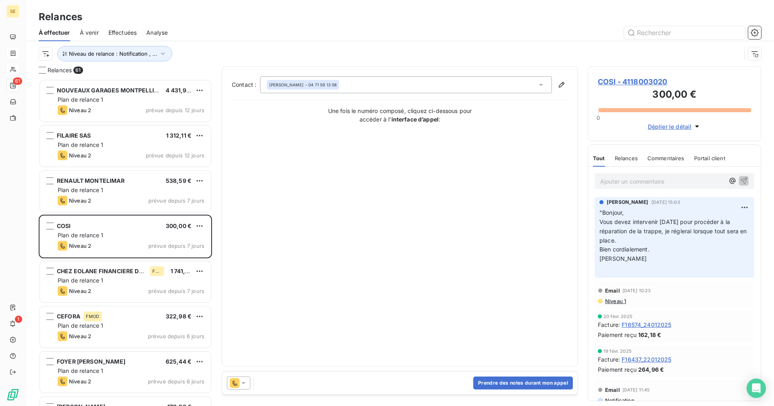
click at [244, 384] on icon at bounding box center [243, 383] width 8 height 8
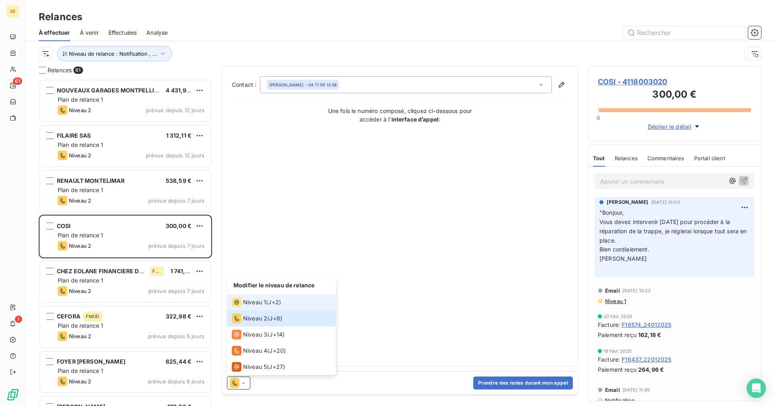
click at [263, 302] on span "Niveau 1" at bounding box center [254, 302] width 23 height 8
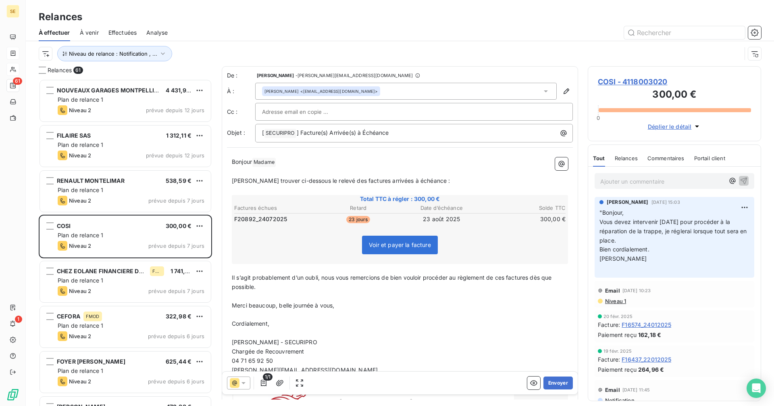
click at [356, 89] on div "Corinne CANTERI <cosi_la_vie@yahoo.fr>" at bounding box center [406, 91] width 302 height 17
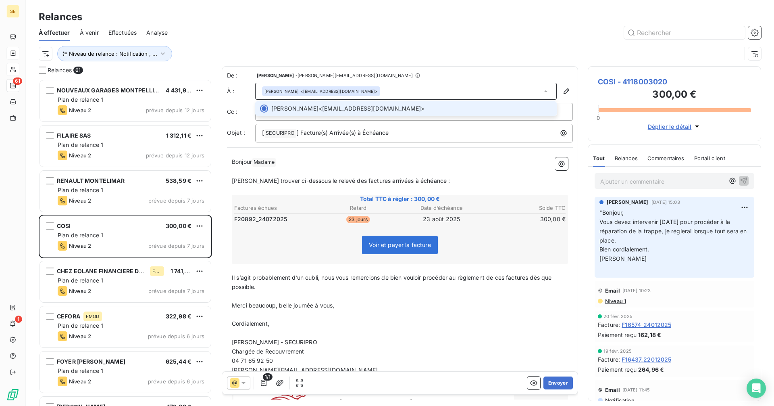
click at [356, 89] on div "Corinne CANTERI <cosi_la_vie@yahoo.fr>" at bounding box center [406, 91] width 302 height 17
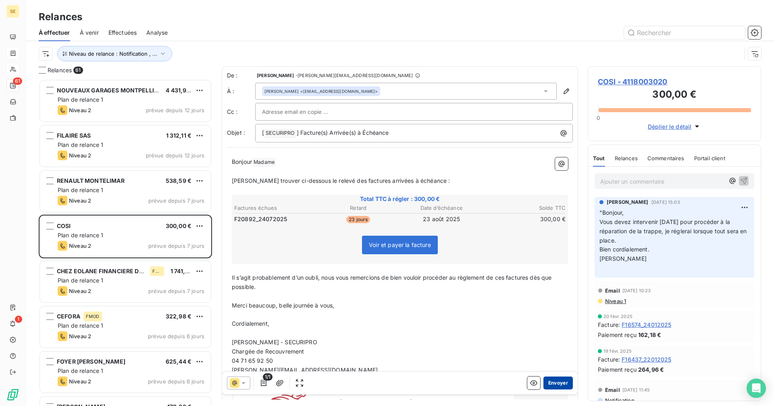
click at [549, 381] on button "Envoyer" at bounding box center [558, 382] width 29 height 13
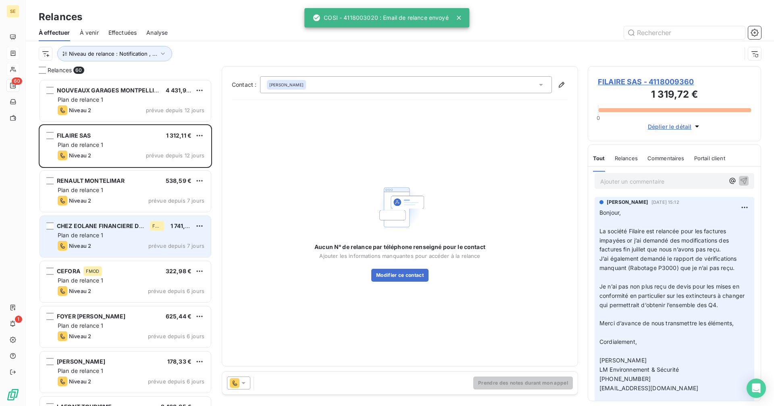
click at [114, 241] on div "Niveau 2 prévue depuis 7 jours" at bounding box center [131, 246] width 147 height 10
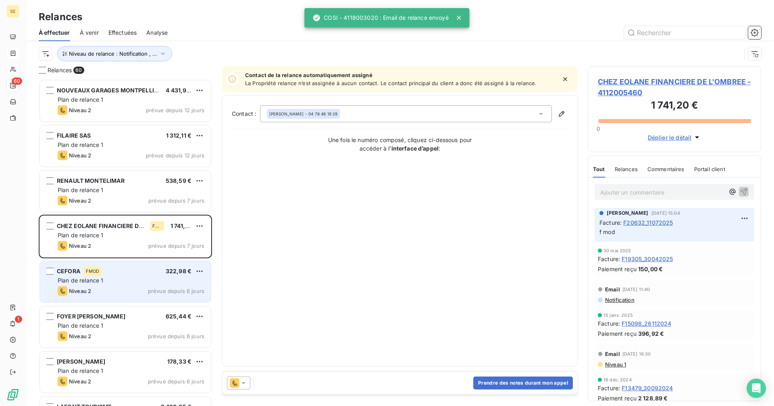
click at [123, 285] on div "CEFORA FMOD 322,98 € Plan de relance 1 Niveau 2 prévue depuis 6 jours" at bounding box center [125, 281] width 171 height 41
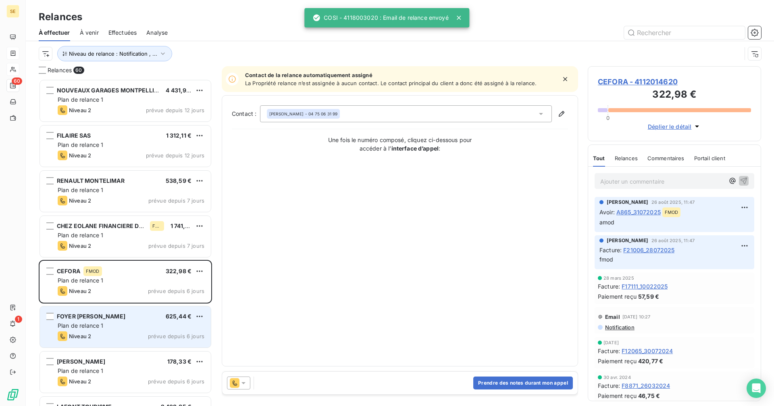
click at [117, 336] on div "Niveau 2 prévue depuis 6 jours" at bounding box center [131, 336] width 147 height 10
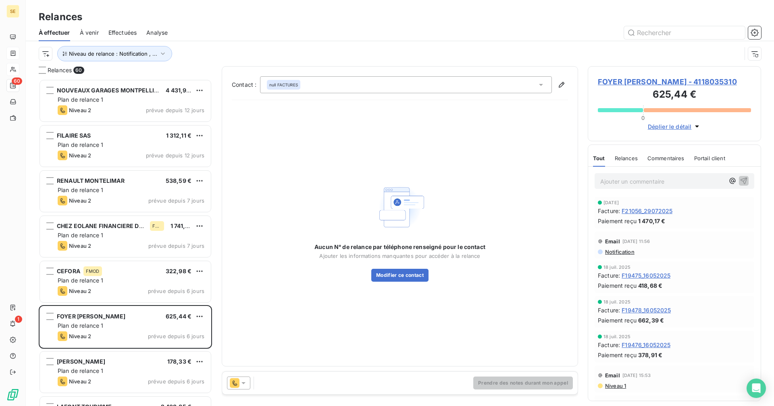
click at [248, 382] on div at bounding box center [238, 382] width 23 height 13
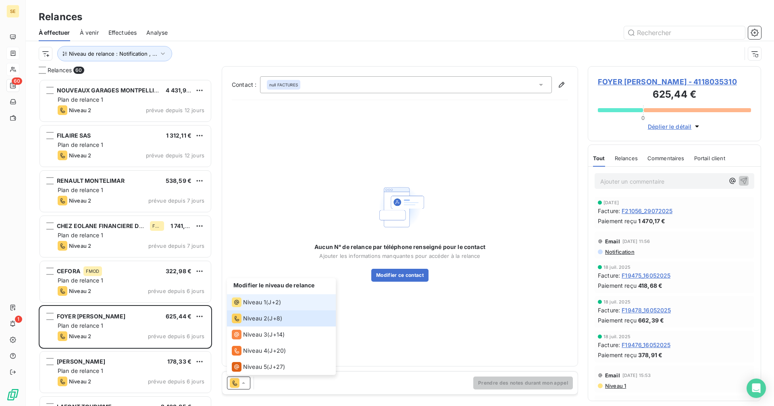
click at [257, 304] on span "Niveau 1" at bounding box center [254, 302] width 23 height 8
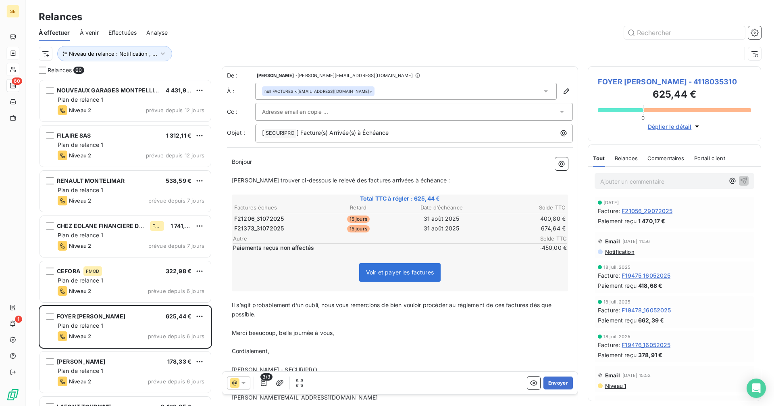
click at [381, 92] on div "null FACTURES <compta@hubertpascal.org>" at bounding box center [406, 91] width 302 height 17
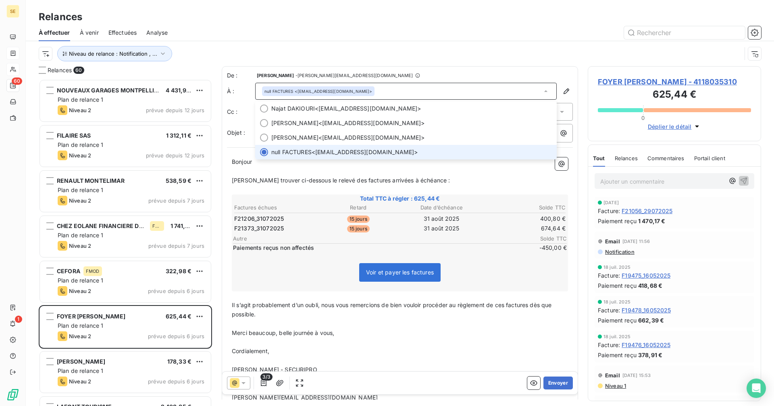
click at [381, 92] on div "null FACTURES <compta@hubertpascal.org>" at bounding box center [406, 91] width 302 height 17
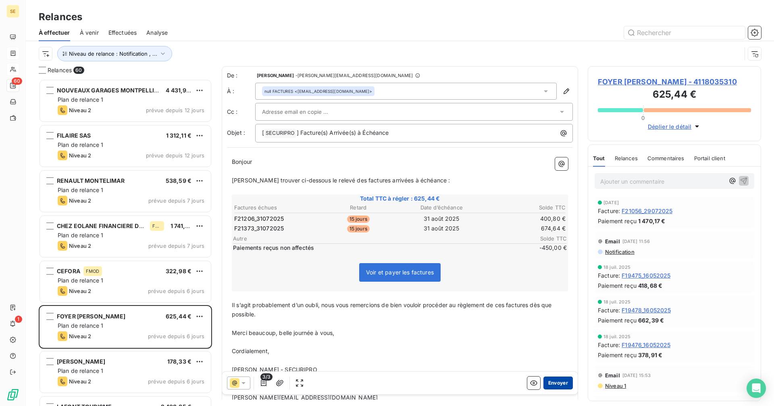
click at [557, 381] on button "Envoyer" at bounding box center [558, 382] width 29 height 13
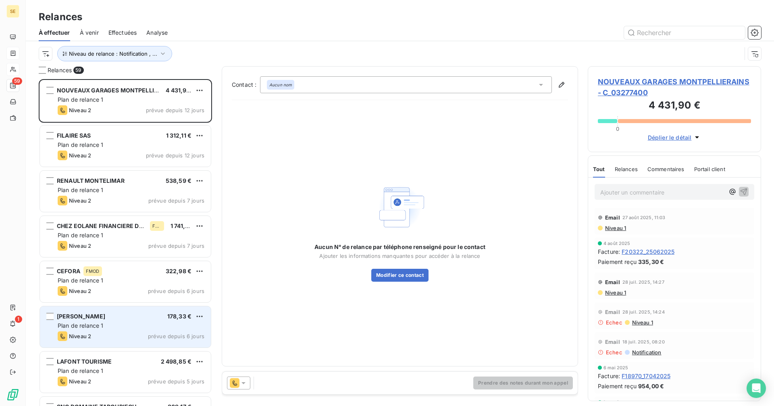
click at [131, 323] on div "Plan de relance 1" at bounding box center [131, 325] width 147 height 8
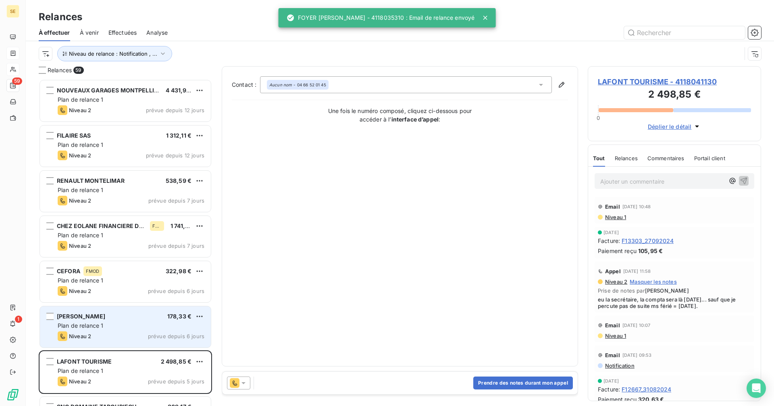
click at [144, 324] on div "Plan de relance 1" at bounding box center [131, 325] width 147 height 8
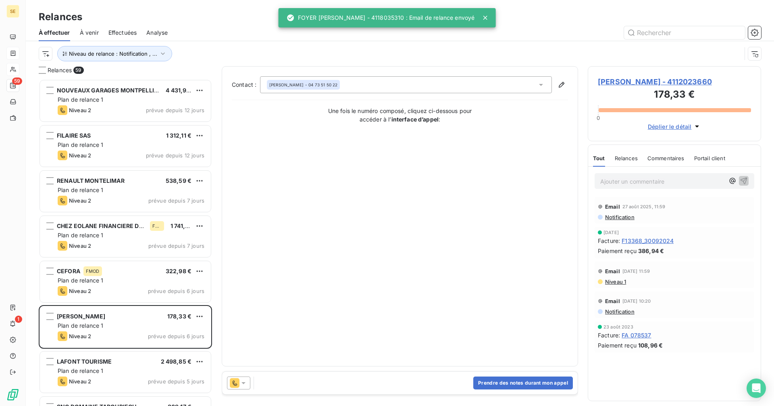
click at [237, 384] on icon at bounding box center [235, 382] width 4 height 5
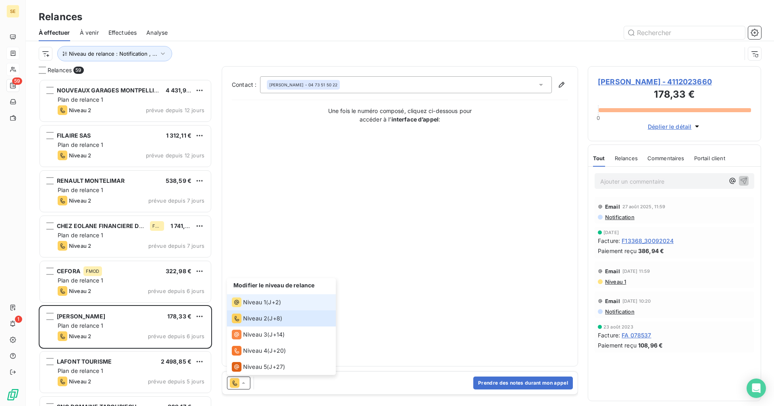
click at [253, 299] on span "Niveau 1" at bounding box center [254, 302] width 23 height 8
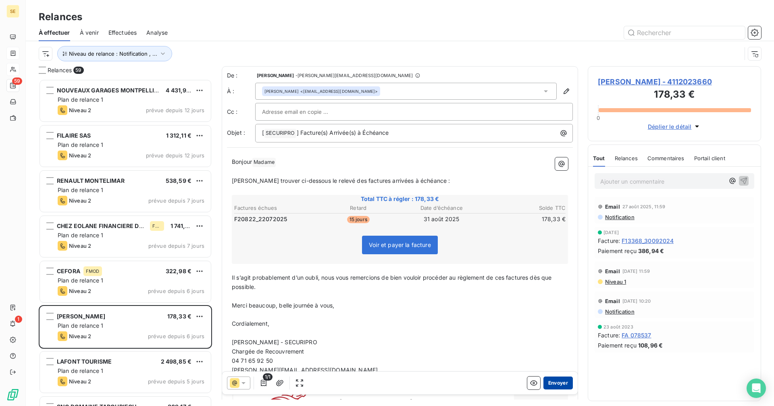
click at [553, 378] on button "Envoyer" at bounding box center [558, 382] width 29 height 13
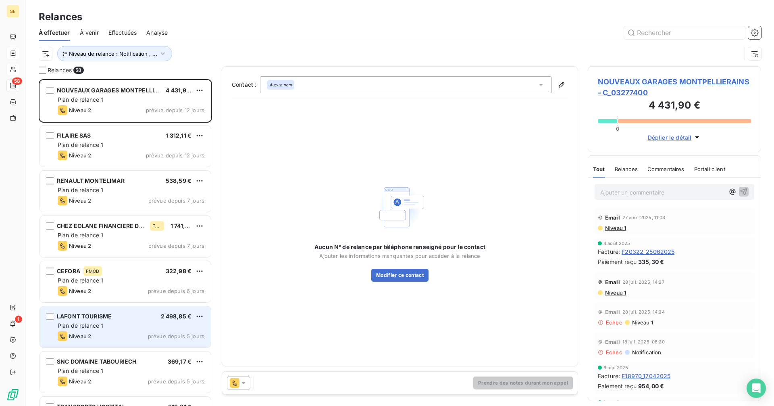
click at [128, 331] on div "LAFONT TOURISME 2 498,85 € Plan de relance 1 Niveau 2 prévue depuis 5 jours" at bounding box center [125, 326] width 171 height 41
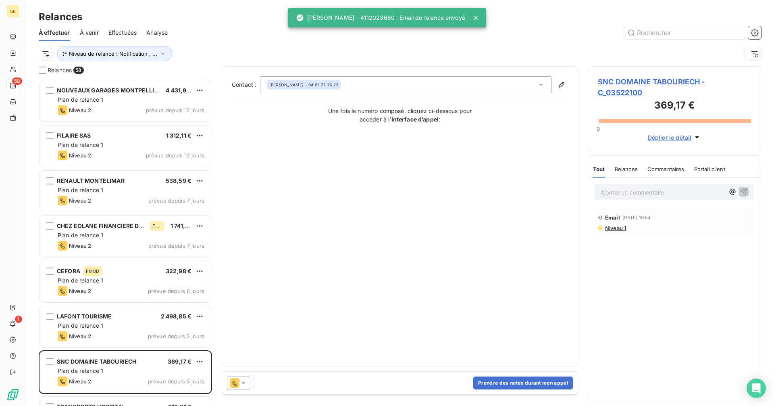
click at [244, 381] on icon at bounding box center [243, 383] width 8 height 8
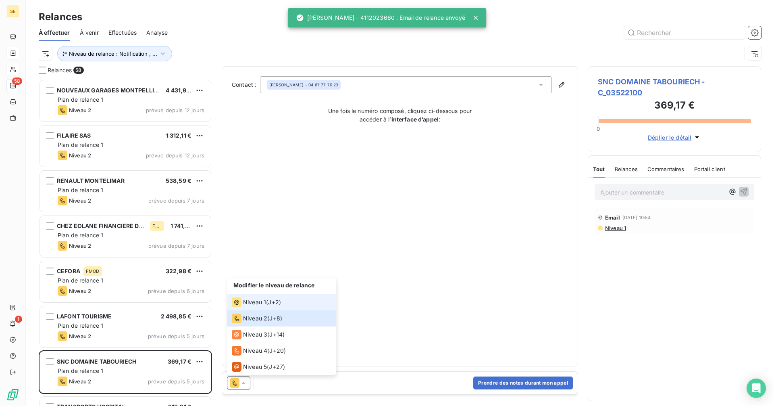
click at [264, 301] on span "Niveau 1" at bounding box center [254, 302] width 23 height 8
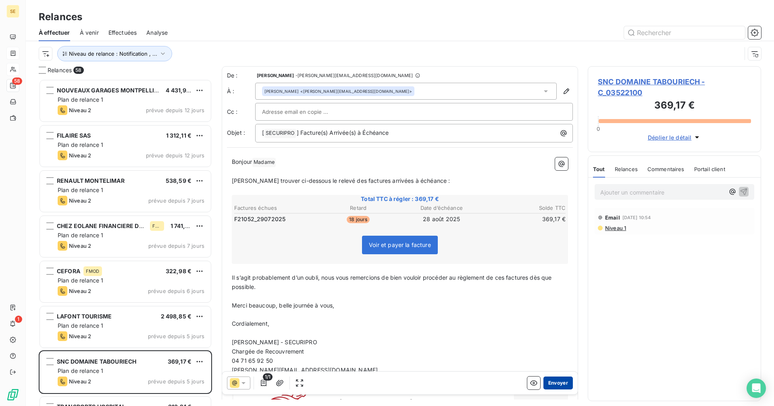
click at [552, 385] on button "Envoyer" at bounding box center [558, 382] width 29 height 13
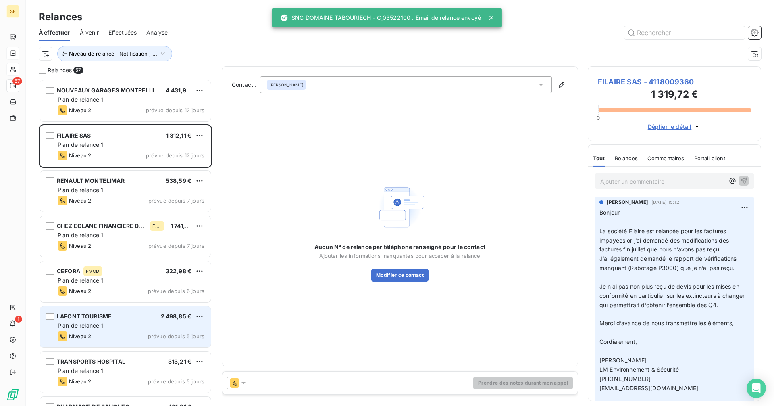
click at [133, 322] on div "Plan de relance 1" at bounding box center [131, 325] width 147 height 8
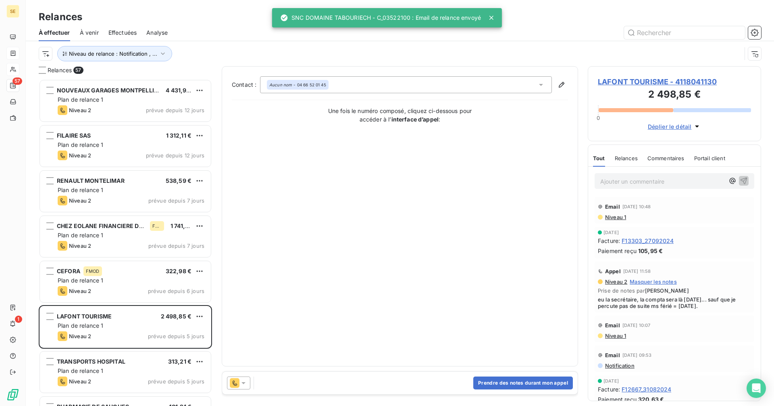
click at [242, 382] on icon at bounding box center [244, 383] width 4 height 2
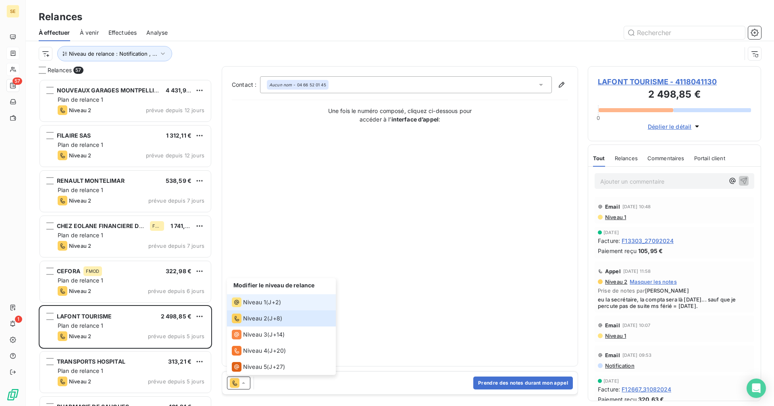
click at [261, 302] on span "Niveau 1" at bounding box center [254, 302] width 23 height 8
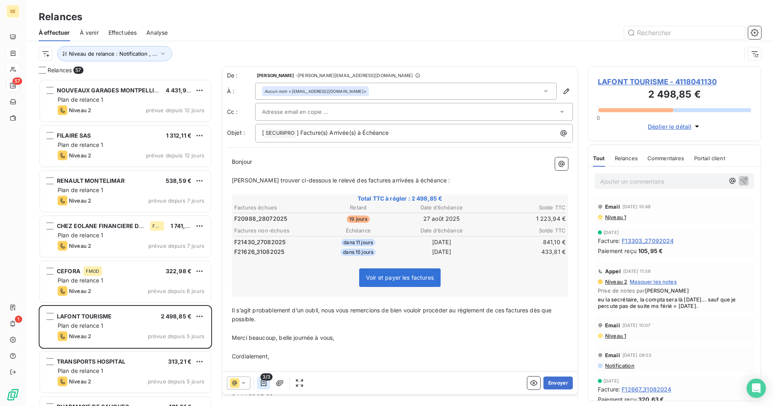
click at [262, 386] on icon "button" at bounding box center [264, 383] width 8 height 8
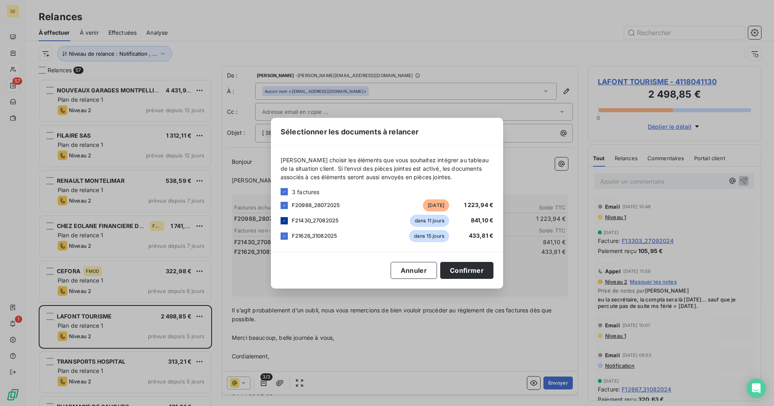
click at [285, 221] on icon at bounding box center [284, 220] width 5 height 5
click at [285, 237] on icon at bounding box center [284, 235] width 5 height 5
click at [485, 273] on button "Confirmer" at bounding box center [466, 270] width 53 height 17
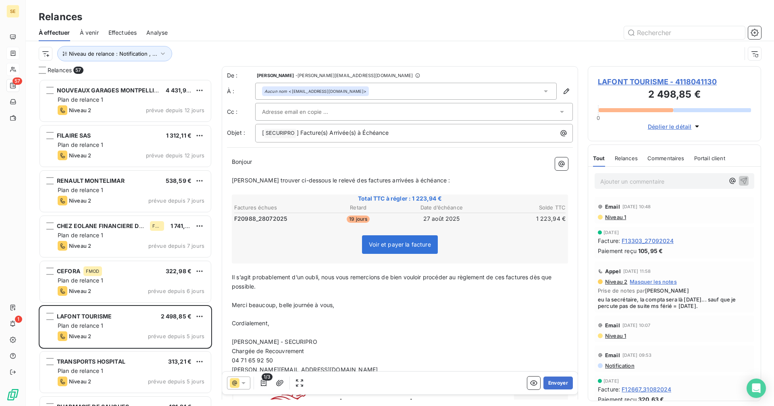
click at [379, 96] on div "Aucun nom <sf.lafonttourisme@gmail.com>" at bounding box center [406, 91] width 302 height 17
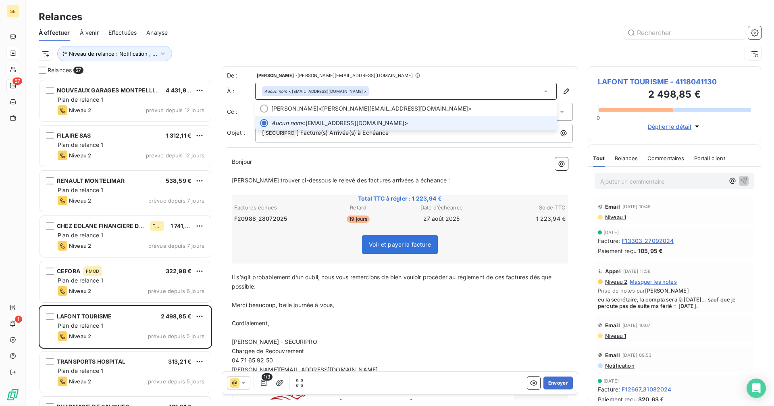
click at [385, 90] on div "Aucun nom <sf.lafonttourisme@gmail.com>" at bounding box center [406, 91] width 302 height 17
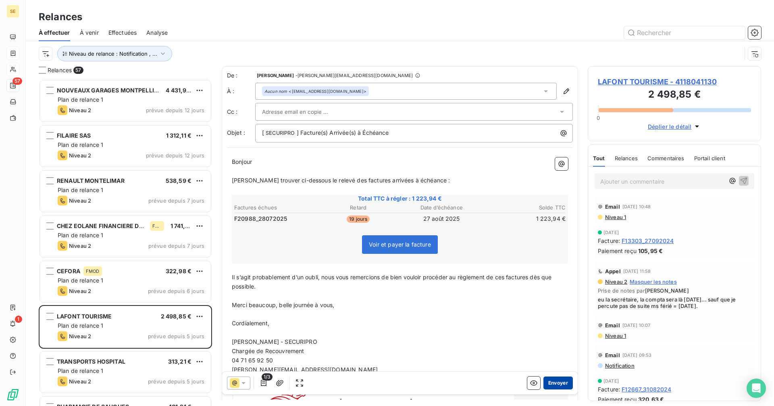
click at [553, 383] on button "Envoyer" at bounding box center [558, 382] width 29 height 13
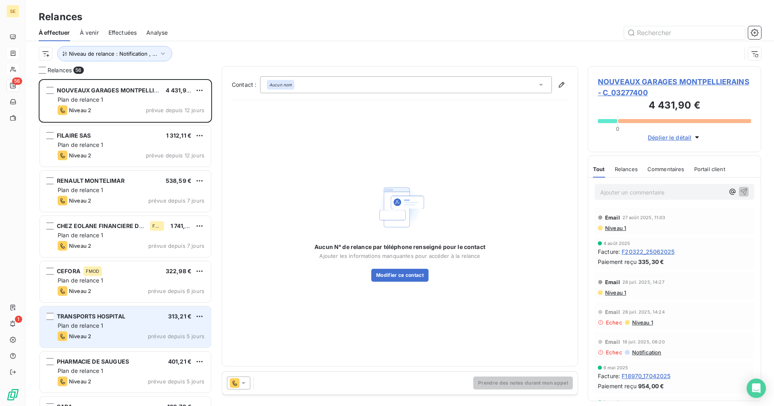
click at [139, 335] on div "Niveau 2 prévue depuis 5 jours" at bounding box center [131, 336] width 147 height 10
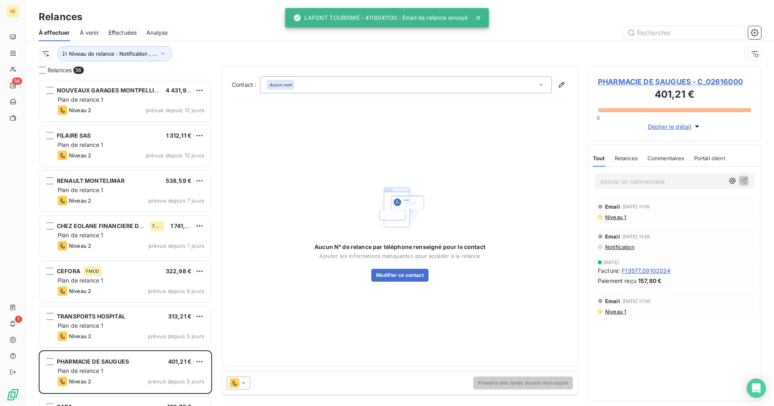
click at [246, 381] on icon at bounding box center [243, 383] width 8 height 8
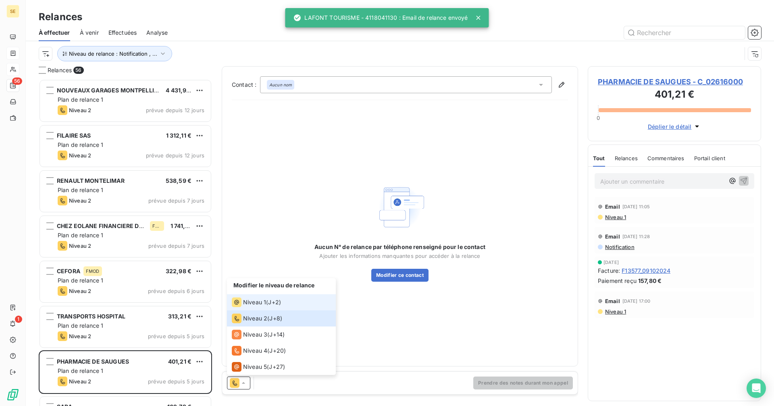
click at [255, 300] on span "Niveau 1" at bounding box center [254, 302] width 23 height 8
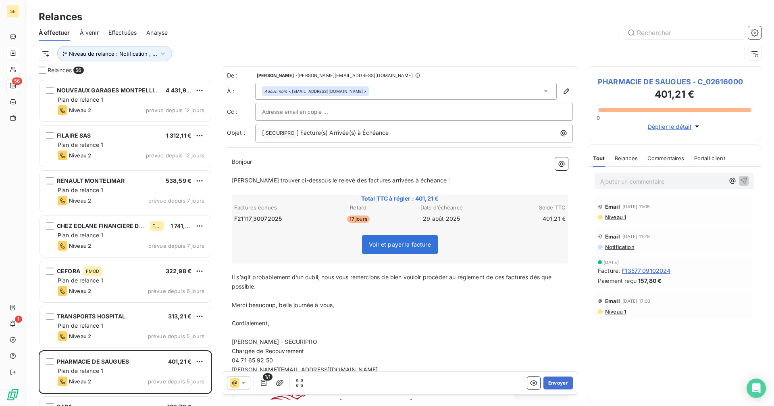
click at [388, 91] on div "Aucun nom <pharmaciedesaugues@gmail.com>" at bounding box center [406, 91] width 302 height 17
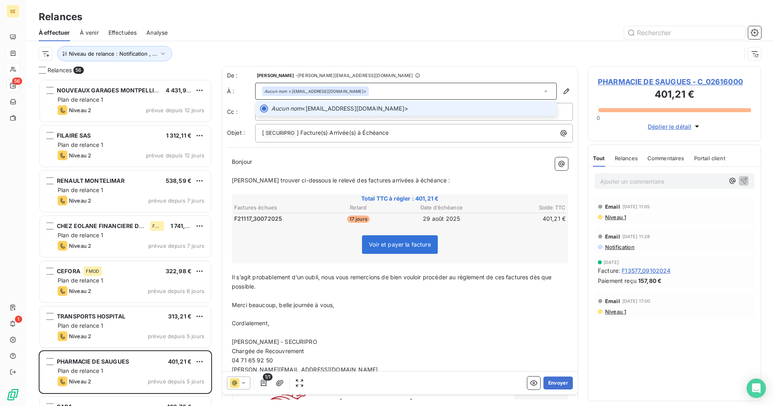
click at [388, 91] on div "Aucun nom <pharmaciedesaugues@gmail.com>" at bounding box center [406, 91] width 302 height 17
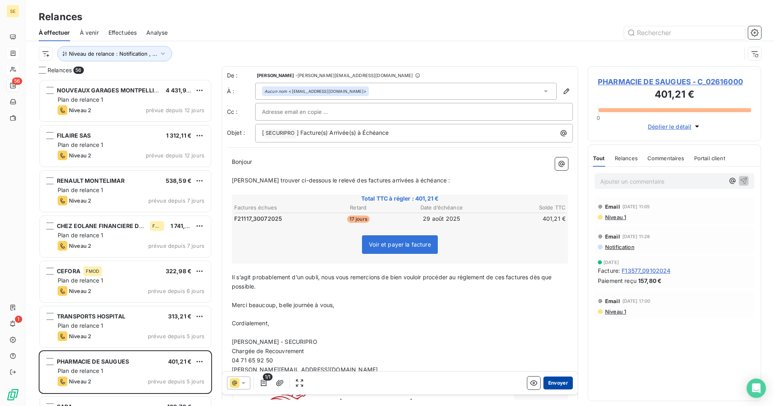
click at [547, 386] on button "Envoyer" at bounding box center [558, 382] width 29 height 13
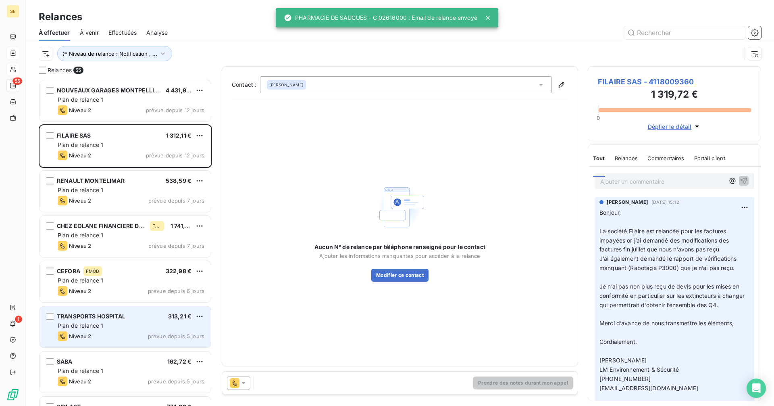
click at [143, 317] on div "TRANSPORTS HOSPITAL 313,21 €" at bounding box center [131, 315] width 147 height 7
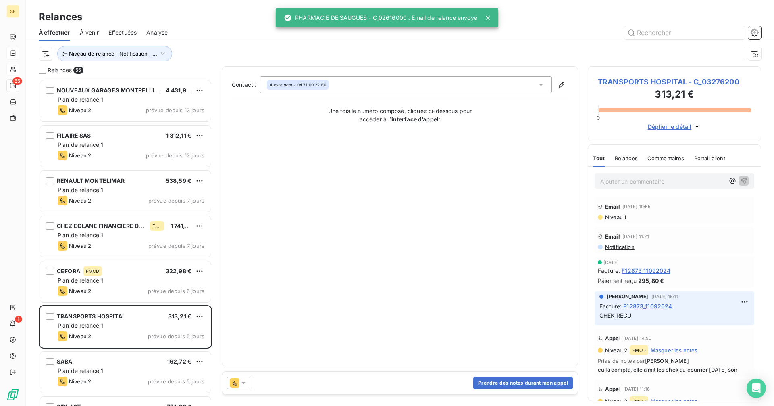
click at [244, 384] on icon at bounding box center [243, 383] width 8 height 8
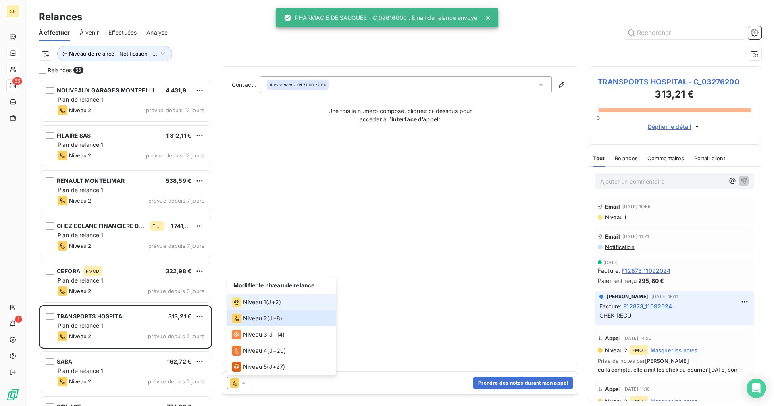
click at [265, 304] on span "Niveau 1" at bounding box center [254, 302] width 23 height 8
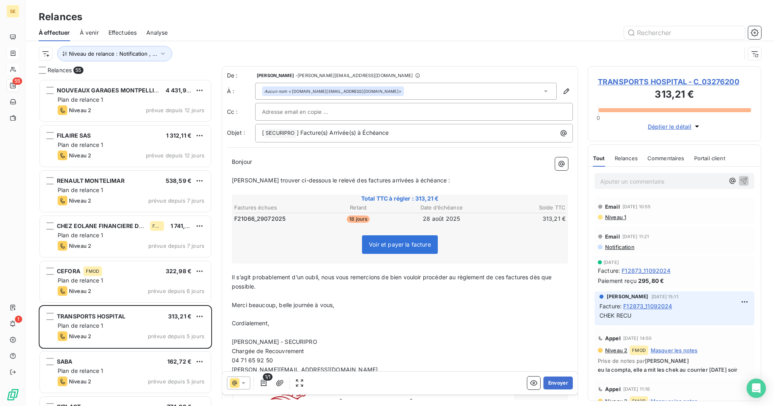
click at [373, 90] on div "Aucun nom <transports.hospital@orange.fr>" at bounding box center [406, 91] width 302 height 17
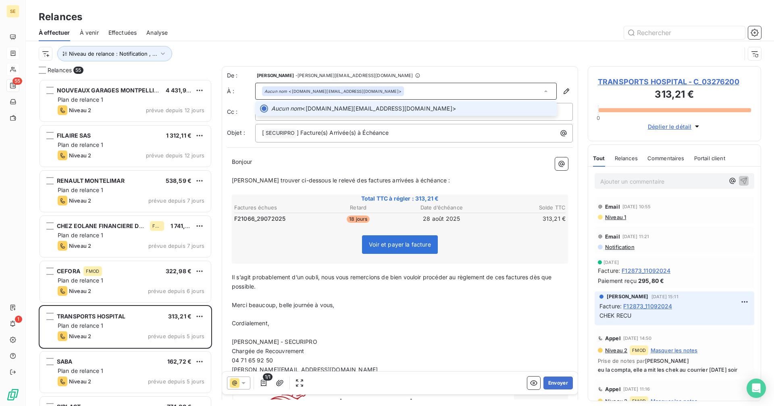
click at [373, 90] on div "Aucun nom <transports.hospital@orange.fr>" at bounding box center [406, 91] width 302 height 17
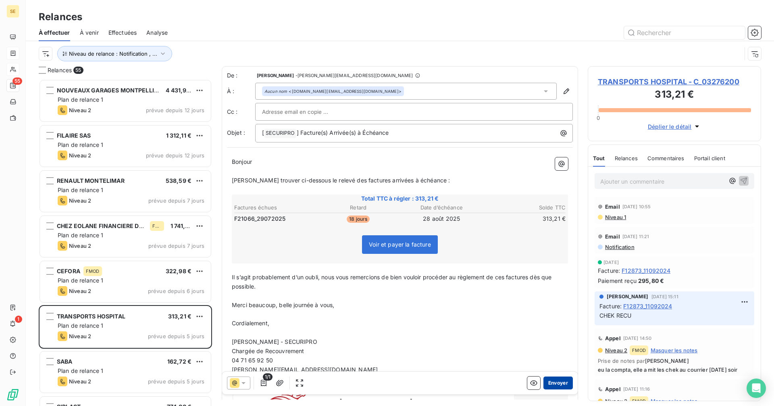
click at [548, 382] on button "Envoyer" at bounding box center [558, 382] width 29 height 13
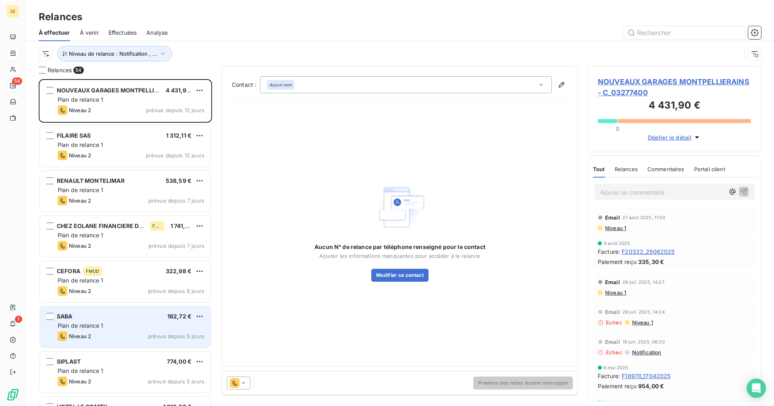
click at [158, 321] on div "Plan de relance 1" at bounding box center [131, 325] width 147 height 8
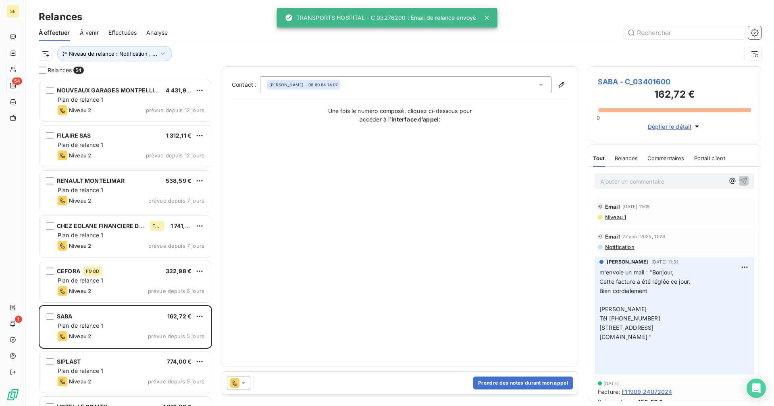
click at [242, 382] on icon at bounding box center [244, 383] width 4 height 2
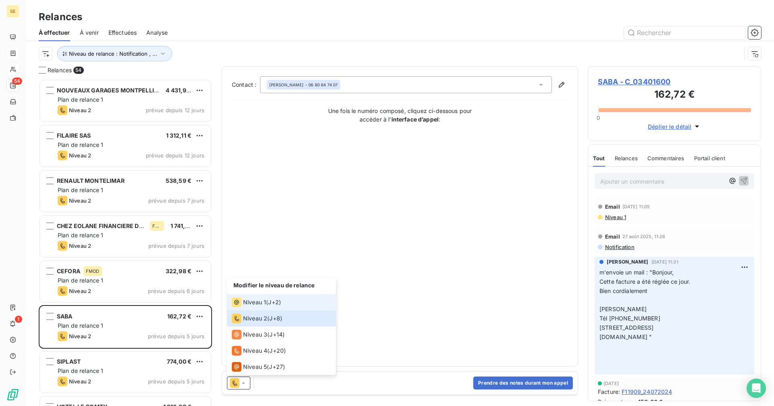
click at [271, 300] on span "J+2 )" at bounding box center [274, 302] width 13 height 8
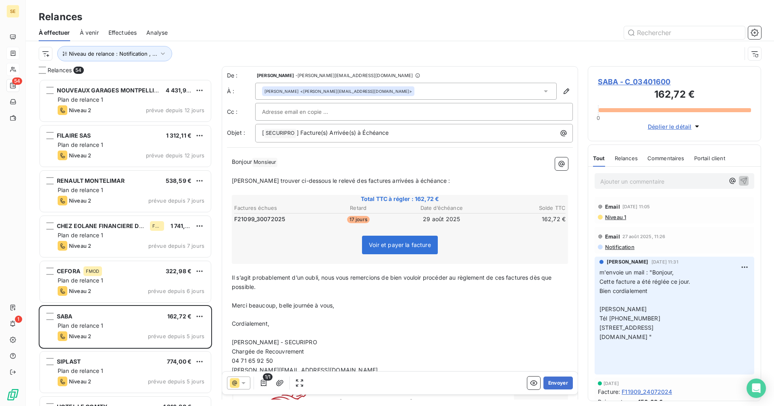
click at [373, 86] on div "Bernard GORET <bernard@saba.bio>" at bounding box center [406, 91] width 302 height 17
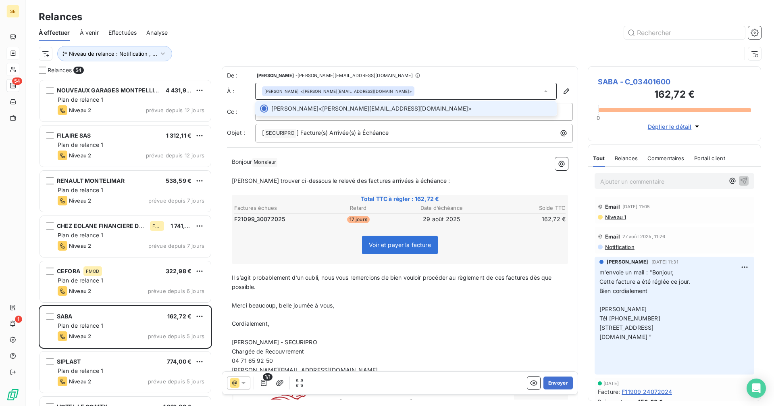
click at [373, 86] on div "Bernard GORET <bernard@saba.bio>" at bounding box center [406, 91] width 302 height 17
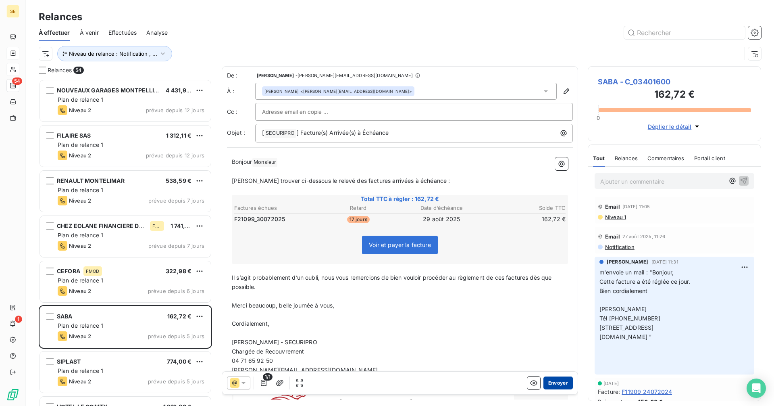
click at [554, 384] on button "Envoyer" at bounding box center [558, 382] width 29 height 13
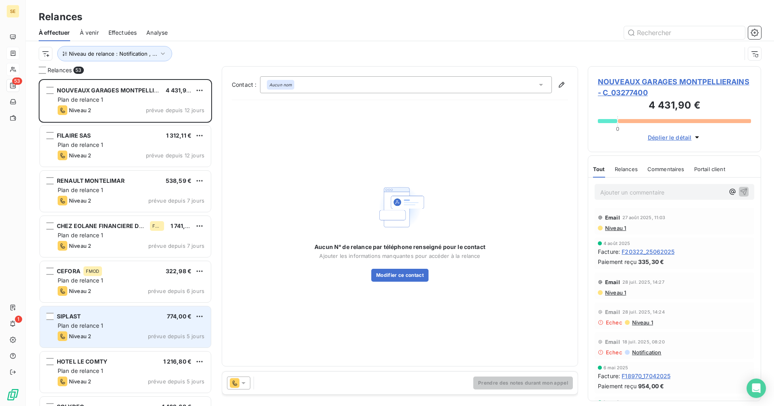
click at [123, 326] on div "Plan de relance 1" at bounding box center [131, 325] width 147 height 8
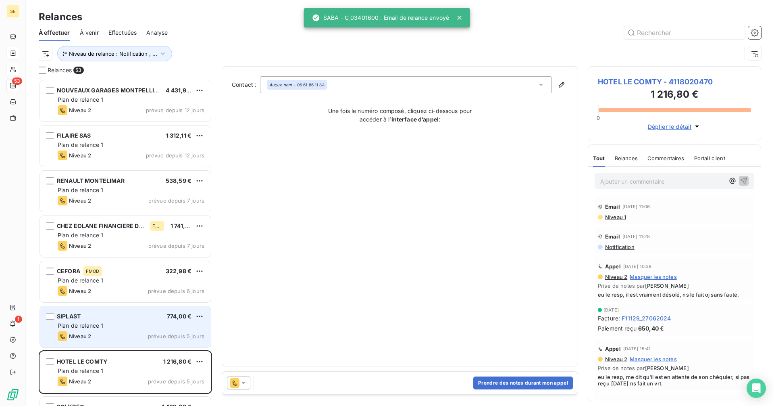
click at [158, 313] on div "SIPLAST 774,00 €" at bounding box center [131, 315] width 147 height 7
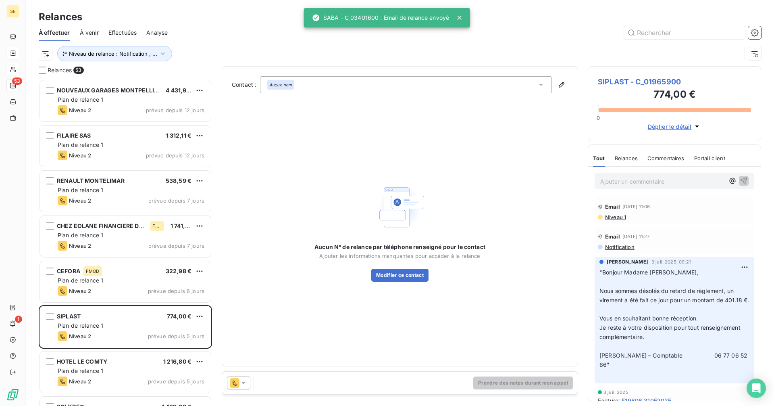
click at [246, 384] on icon at bounding box center [243, 383] width 8 height 8
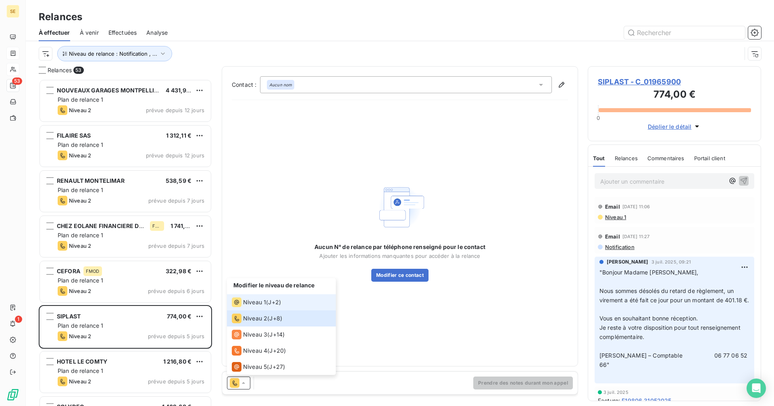
click at [278, 300] on span "J+2 )" at bounding box center [274, 302] width 13 height 8
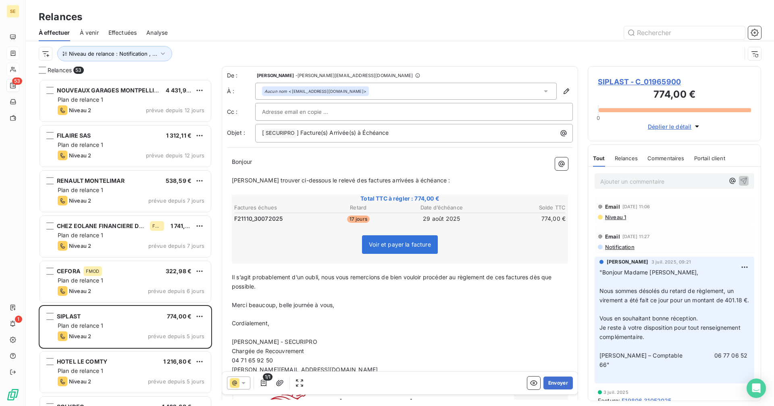
click at [351, 88] on div "Aucun nom <info@siplastfr.com>" at bounding box center [406, 91] width 302 height 17
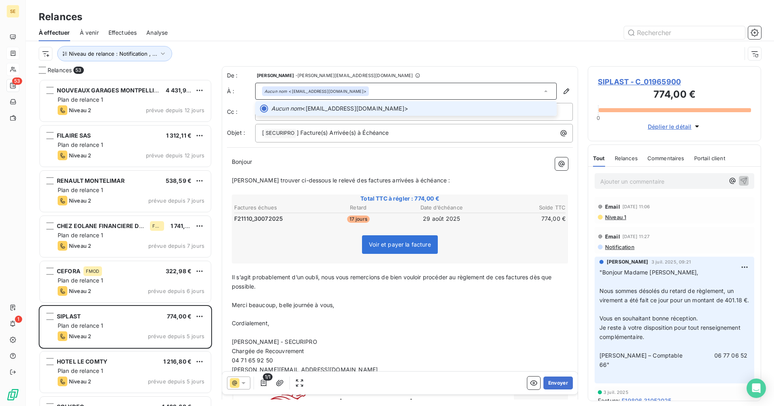
click at [351, 88] on div "Aucun nom <info@siplastfr.com>" at bounding box center [406, 91] width 302 height 17
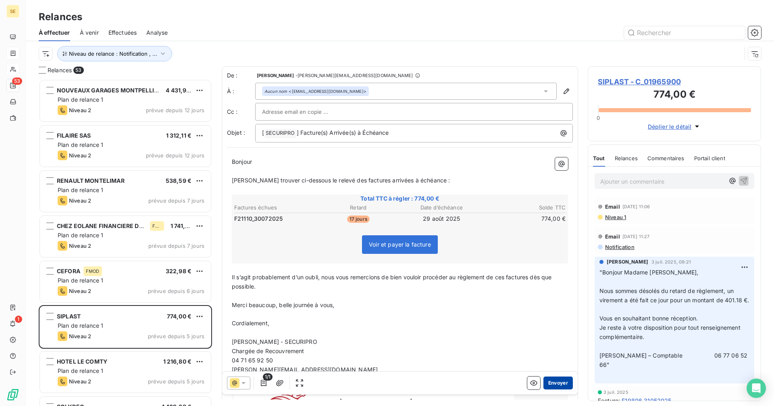
click at [556, 382] on button "Envoyer" at bounding box center [558, 382] width 29 height 13
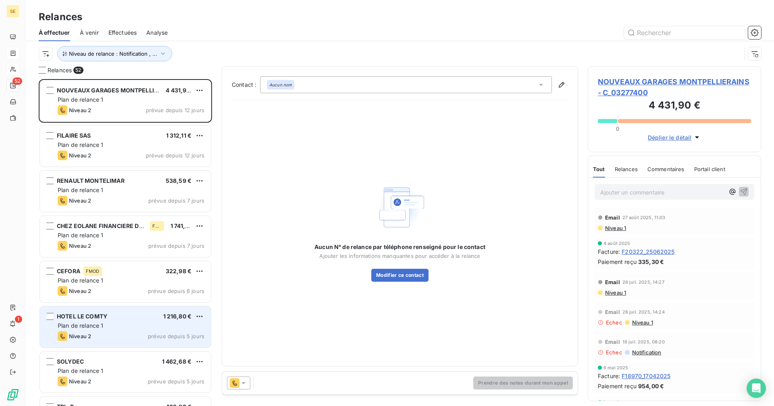
click at [122, 318] on div "HOTEL LE COMTY 1 216,80 €" at bounding box center [131, 315] width 147 height 7
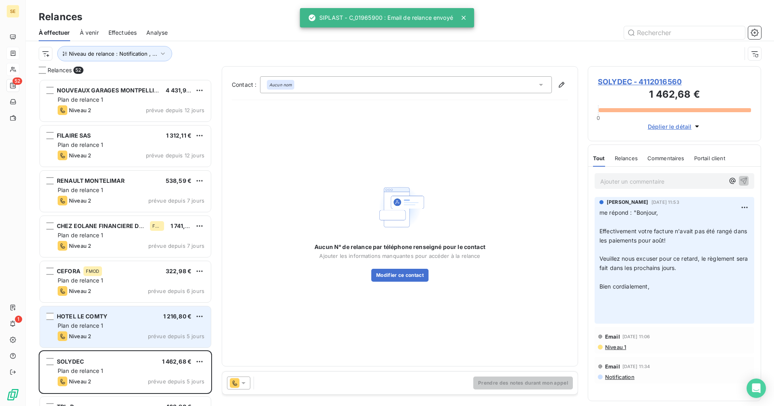
click at [157, 328] on div "Plan de relance 1" at bounding box center [131, 325] width 147 height 8
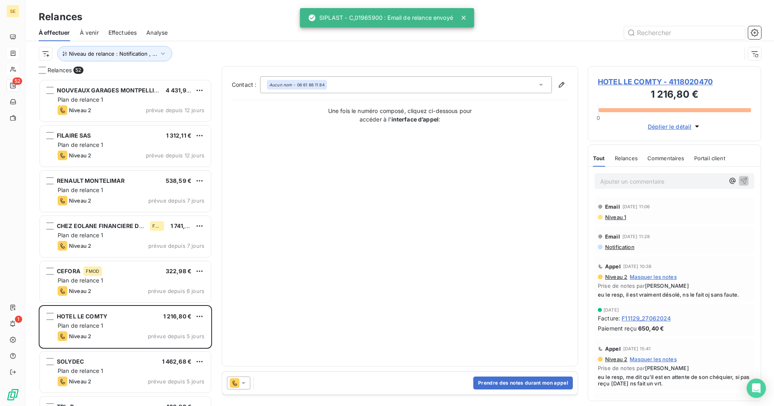
click at [240, 384] on icon at bounding box center [243, 383] width 8 height 8
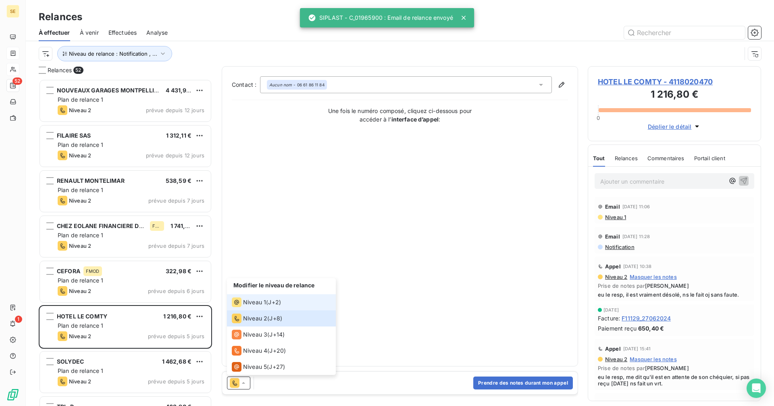
click at [252, 302] on span "Niveau 1" at bounding box center [254, 302] width 23 height 8
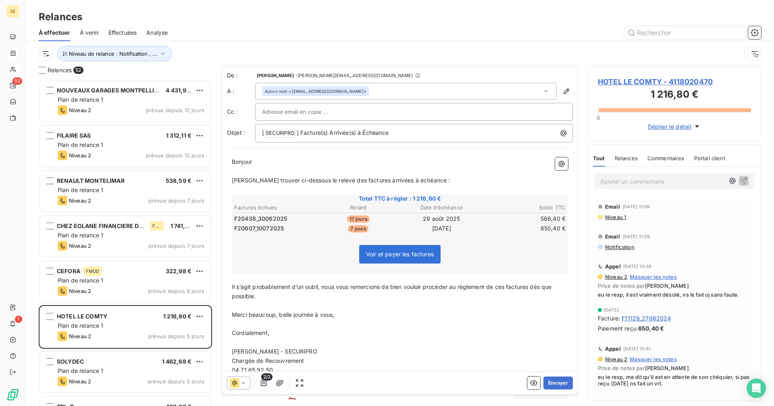
click at [403, 88] on div "Aucun nom <hotellecomty42@gmail.com>" at bounding box center [406, 91] width 302 height 17
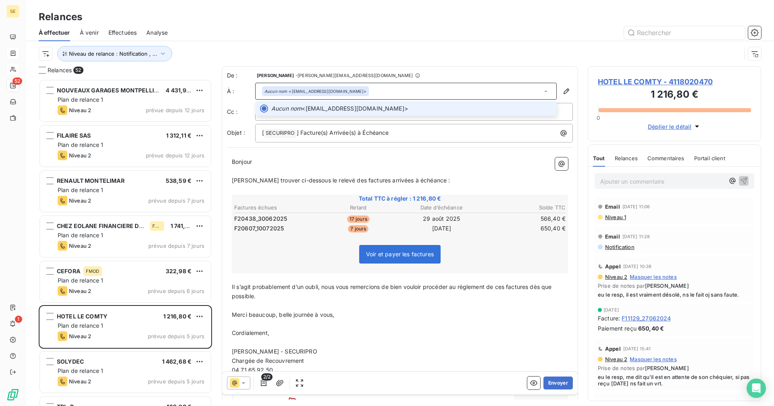
click at [403, 88] on div "Aucun nom <hotellecomty42@gmail.com>" at bounding box center [406, 91] width 302 height 17
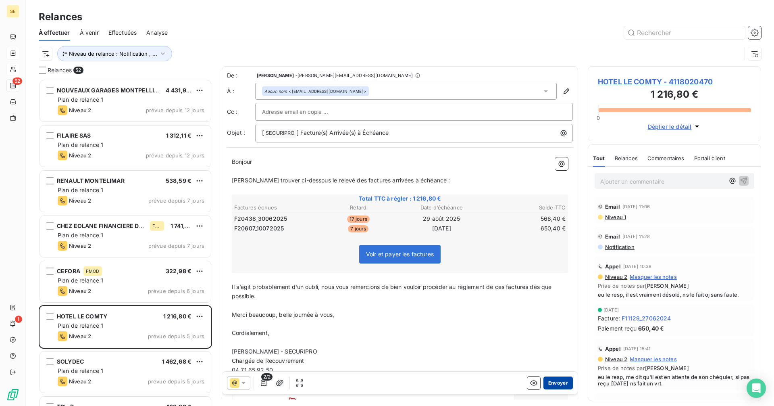
click at [550, 384] on button "Envoyer" at bounding box center [558, 382] width 29 height 13
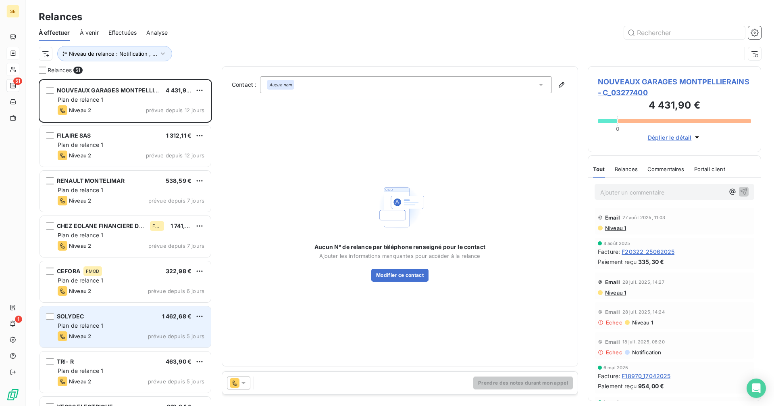
click at [142, 326] on div "Plan de relance 1" at bounding box center [131, 325] width 147 height 8
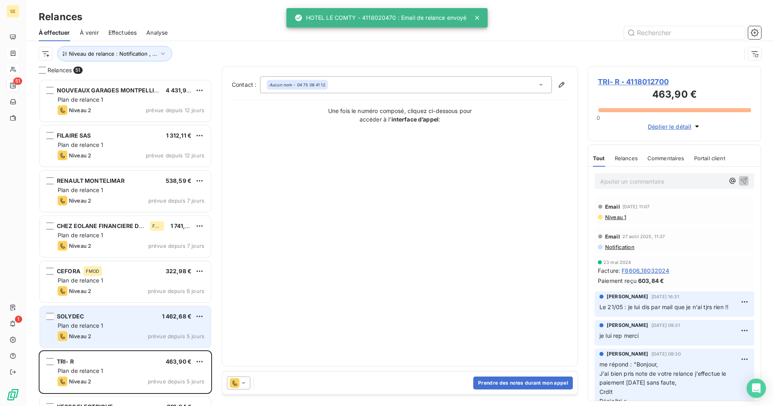
click at [152, 324] on div "Plan de relance 1" at bounding box center [131, 325] width 147 height 8
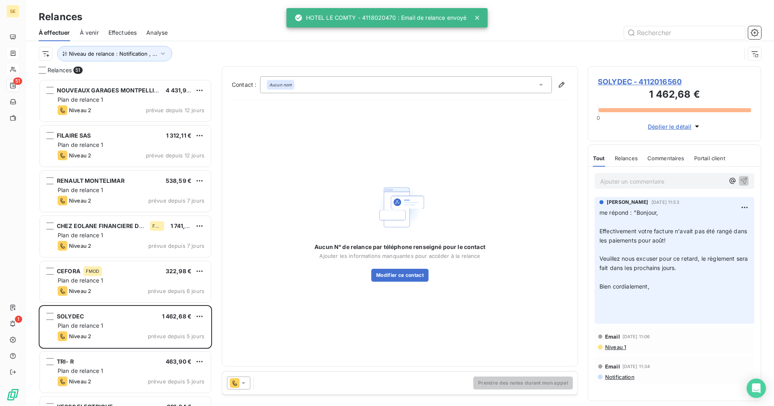
click at [244, 385] on icon at bounding box center [243, 383] width 8 height 8
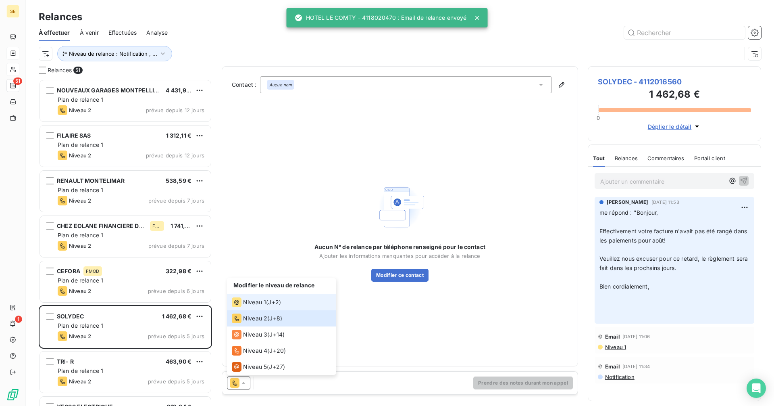
click at [261, 302] on span "Niveau 1" at bounding box center [254, 302] width 23 height 8
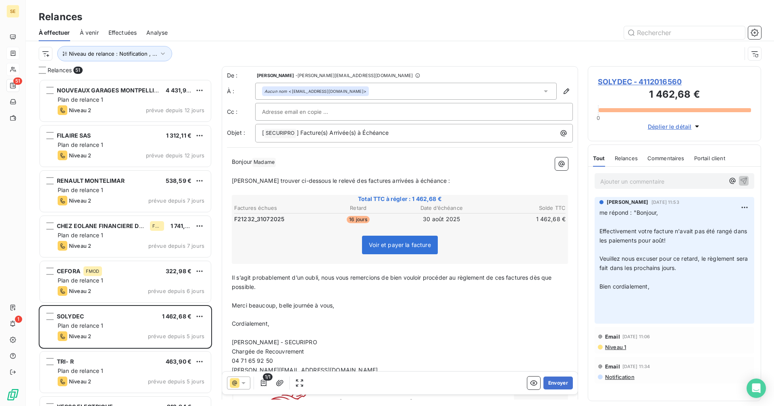
click at [370, 90] on div "Aucun nom <olfa@solydec.com>" at bounding box center [406, 91] width 302 height 17
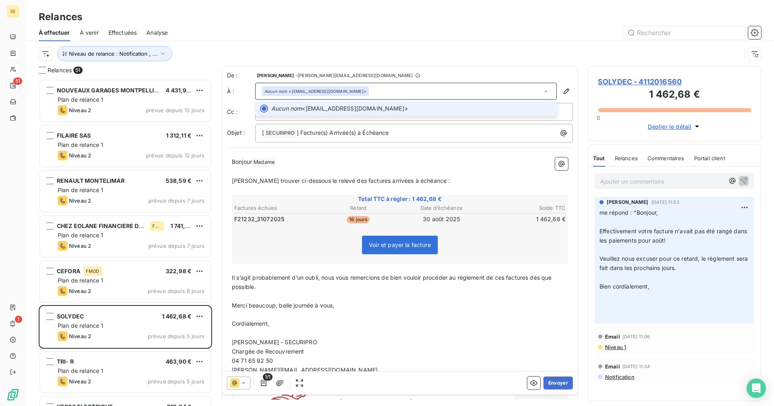
click at [370, 90] on div "Aucun nom <olfa@solydec.com>" at bounding box center [406, 91] width 302 height 17
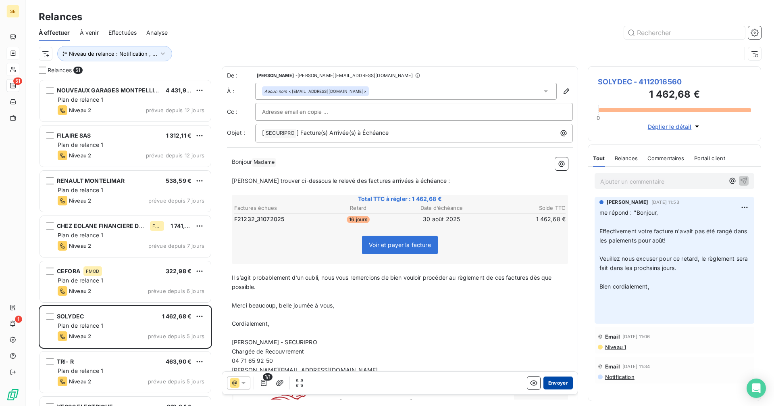
click at [547, 383] on button "Envoyer" at bounding box center [558, 382] width 29 height 13
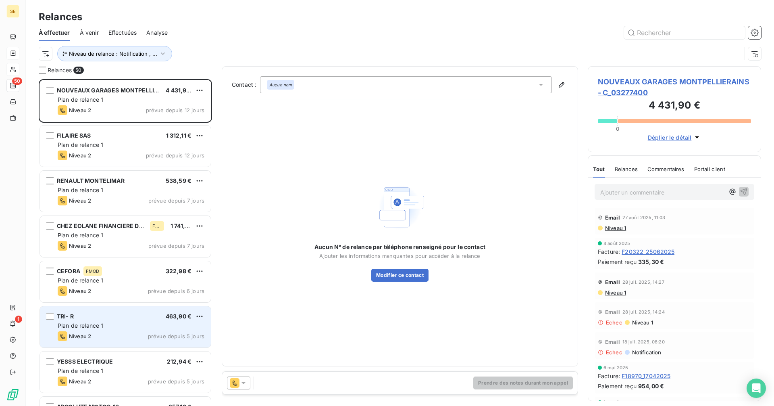
click at [125, 338] on div "Niveau 2 prévue depuis 5 jours" at bounding box center [131, 336] width 147 height 10
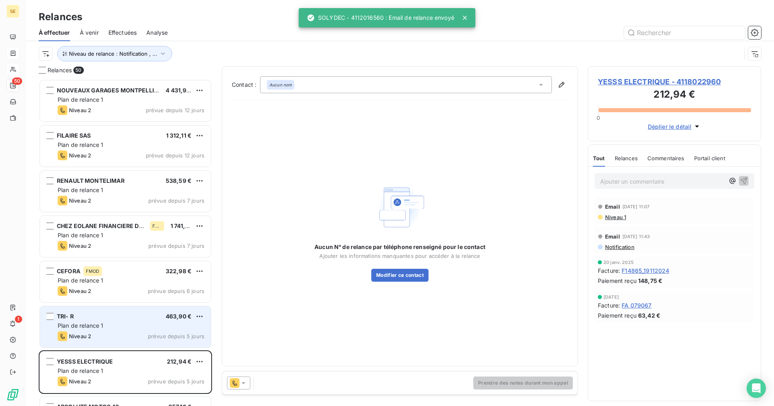
click at [166, 321] on div "TRI- R 463,90 € Plan de relance 1 Niveau 2 prévue depuis 5 jours" at bounding box center [125, 326] width 171 height 41
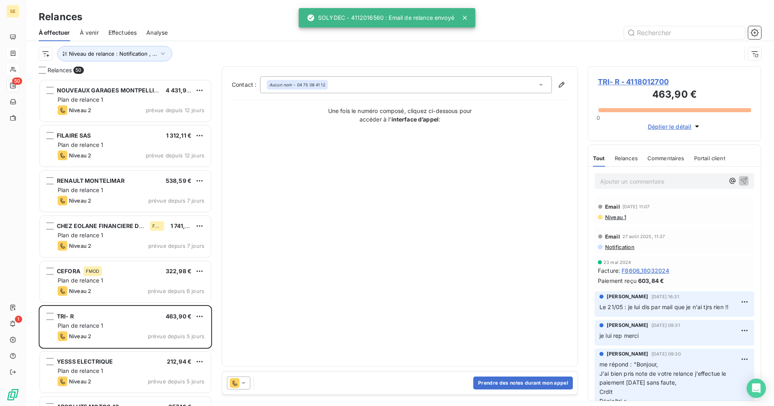
click at [247, 381] on icon at bounding box center [243, 383] width 8 height 8
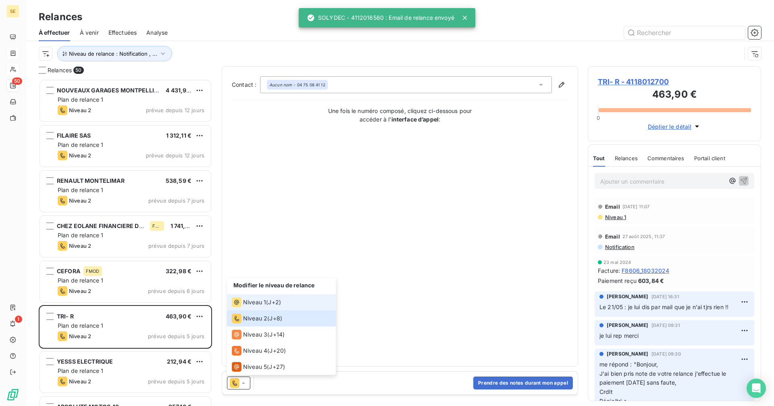
click at [269, 302] on div "Niveau 1 ( J+2 )" at bounding box center [256, 302] width 49 height 10
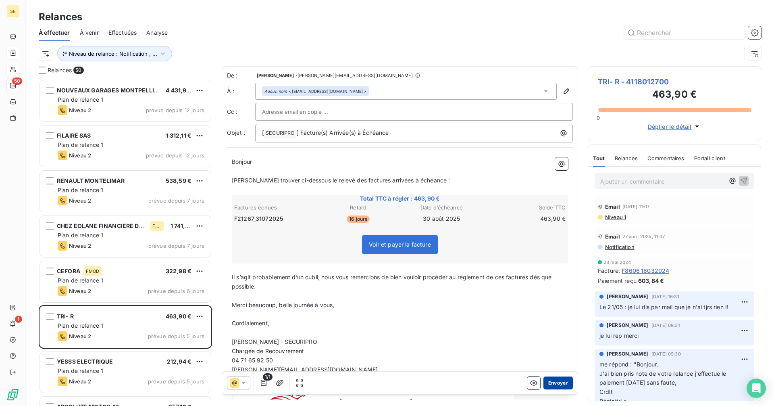
click at [556, 377] on button "Envoyer" at bounding box center [558, 382] width 29 height 13
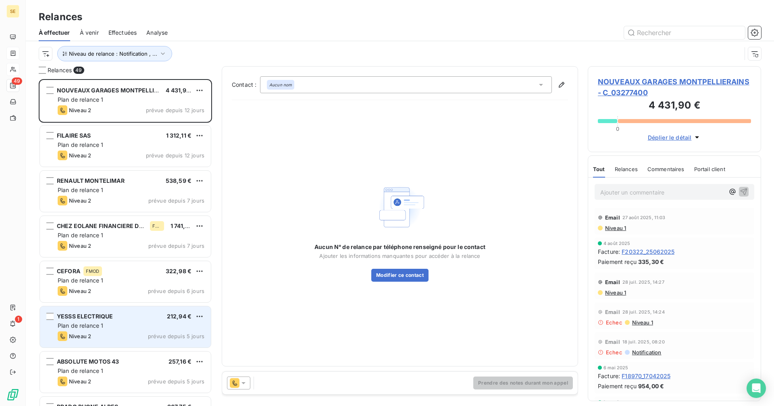
click at [167, 335] on span "prévue depuis 5 jours" at bounding box center [176, 336] width 56 height 6
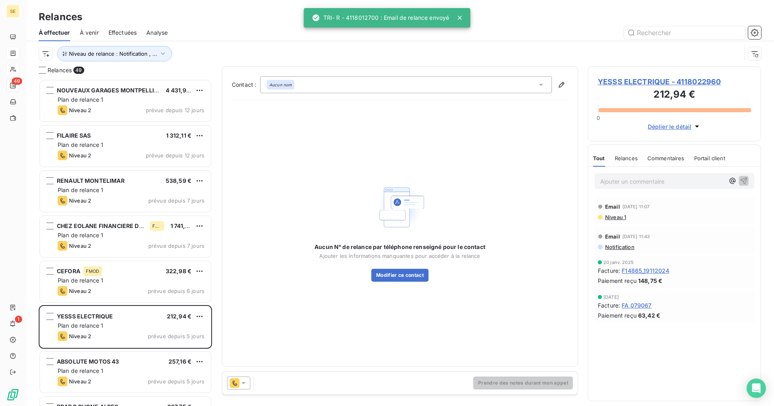
click at [244, 380] on icon at bounding box center [243, 383] width 8 height 8
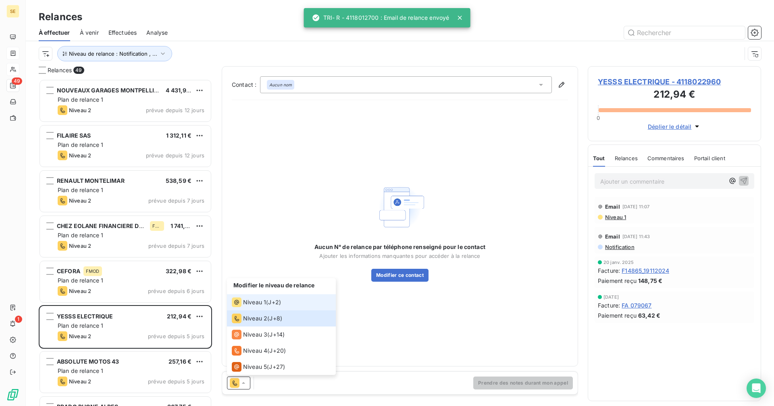
click at [281, 302] on span "J+2 )" at bounding box center [274, 302] width 13 height 8
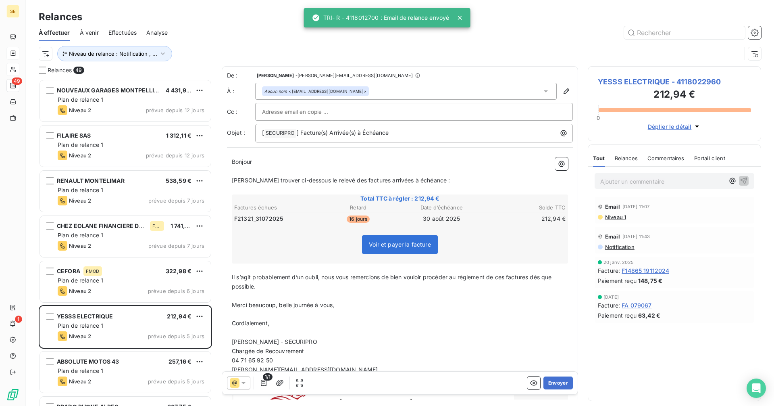
click at [367, 91] on div "Aucun nom <fg.dr730@yesss-fr.com>" at bounding box center [406, 91] width 302 height 17
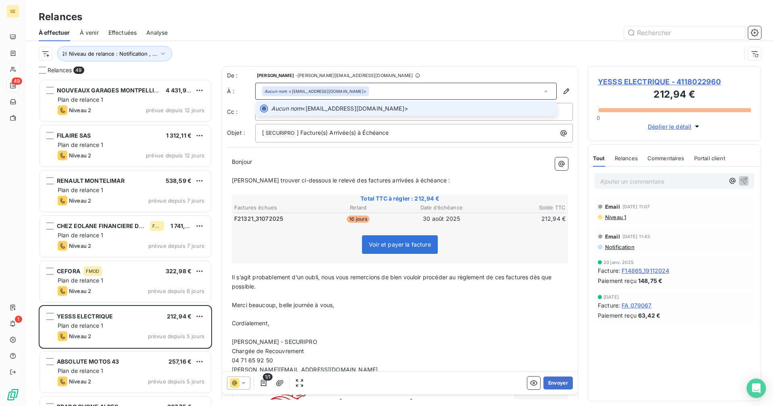
click at [367, 91] on div "Aucun nom <fg.dr730@yesss-fr.com>" at bounding box center [406, 91] width 302 height 17
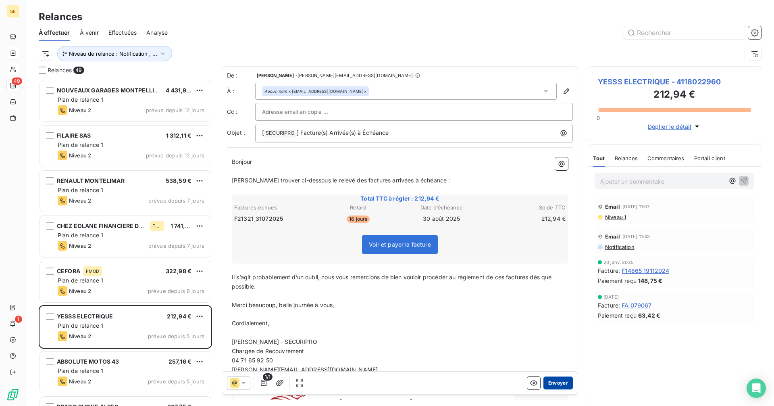
click at [558, 385] on button "Envoyer" at bounding box center [558, 382] width 29 height 13
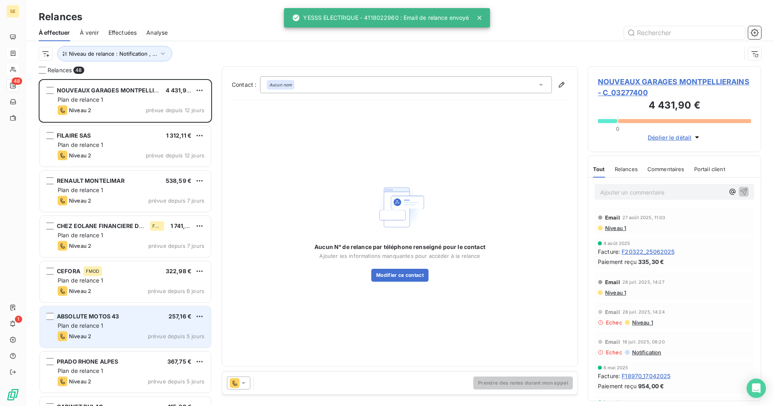
click at [132, 336] on div "Niveau 2 prévue depuis 5 jours" at bounding box center [131, 336] width 147 height 10
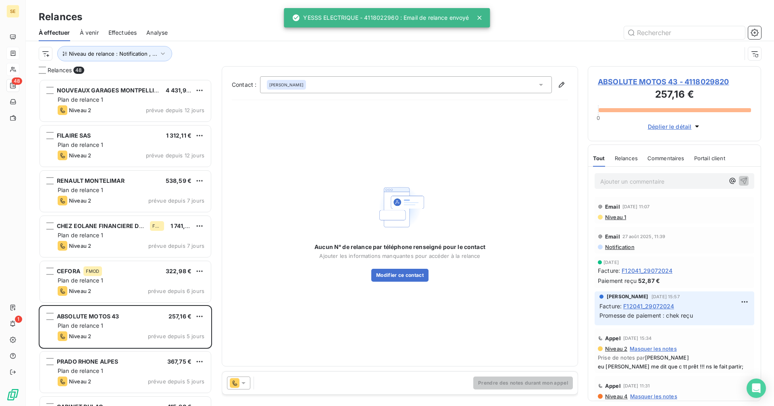
click at [249, 387] on div at bounding box center [238, 382] width 23 height 13
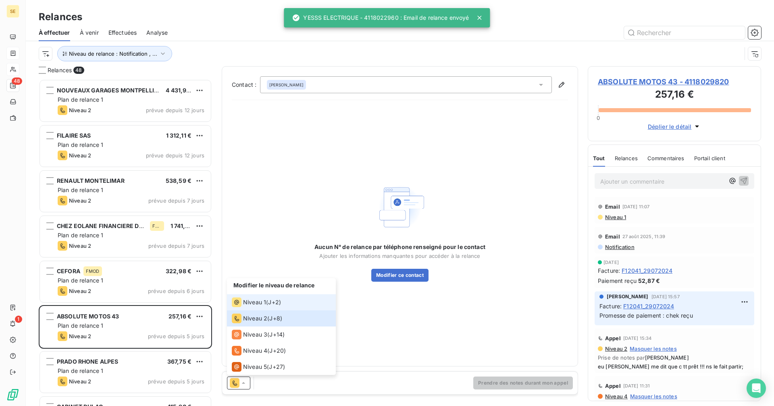
click at [252, 306] on div "Niveau 1" at bounding box center [249, 302] width 34 height 10
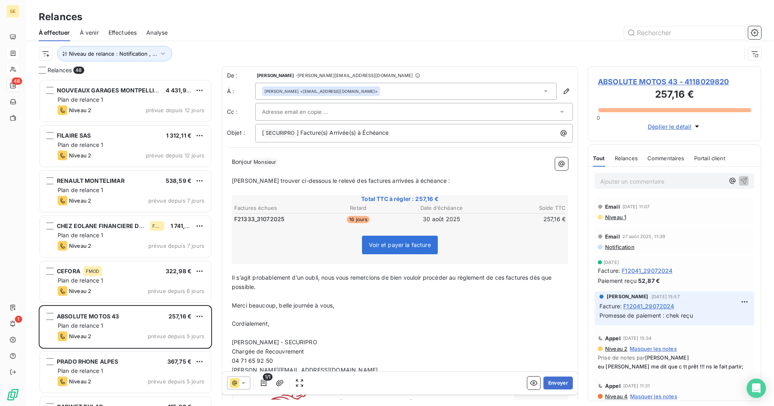
click at [373, 90] on div "SALOMON <absolutemotos@sfr.fr>" at bounding box center [406, 91] width 302 height 17
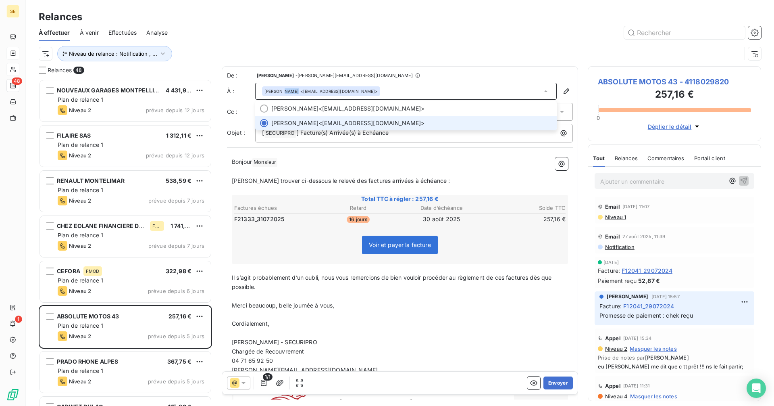
click at [373, 90] on div "SALOMON <absolutemotos@sfr.fr>" at bounding box center [406, 91] width 302 height 17
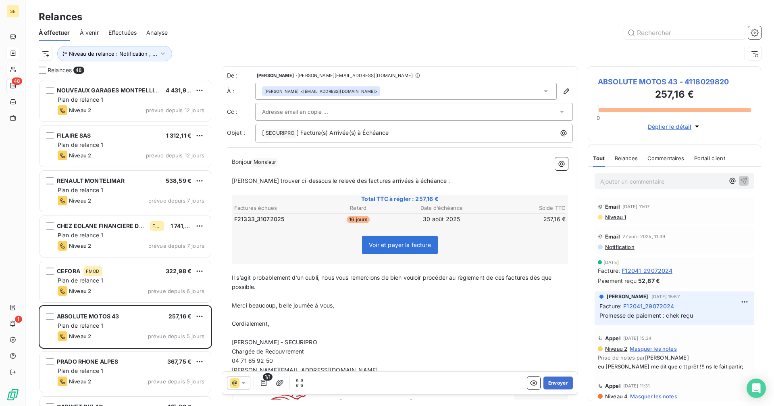
click at [308, 106] on input "text" at bounding box center [305, 112] width 87 height 12
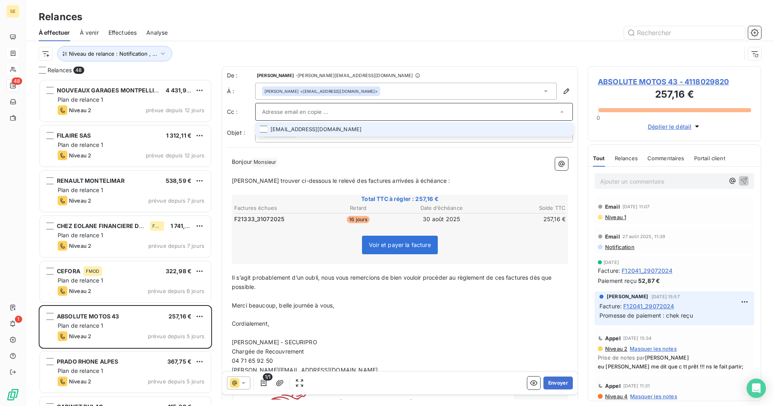
click at [323, 126] on li "roland.salomon@sfr.fr" at bounding box center [414, 129] width 318 height 14
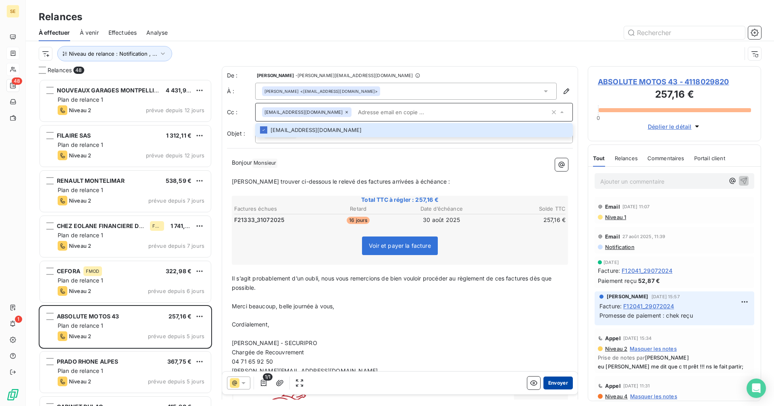
click at [550, 384] on button "Envoyer" at bounding box center [558, 382] width 29 height 13
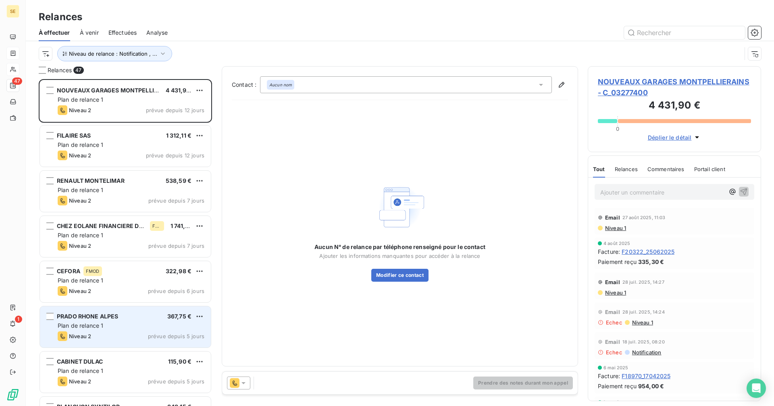
click at [142, 327] on div "Plan de relance 1" at bounding box center [131, 325] width 147 height 8
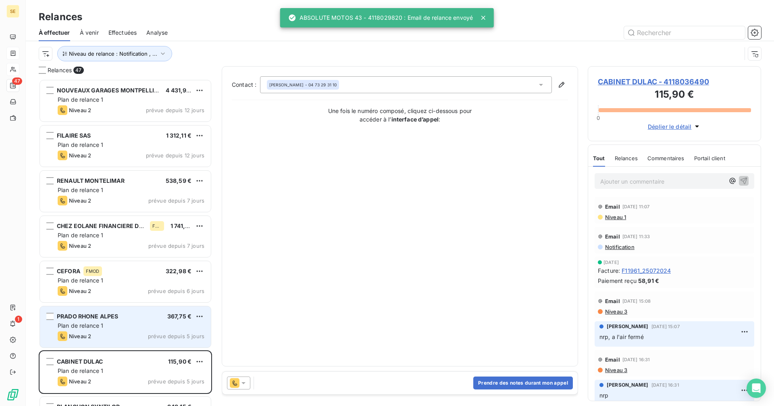
click at [150, 323] on div "Plan de relance 1" at bounding box center [131, 325] width 147 height 8
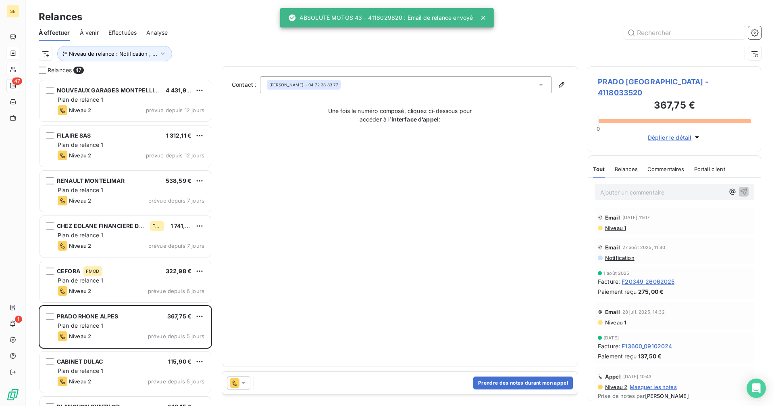
click at [246, 383] on icon at bounding box center [243, 383] width 8 height 8
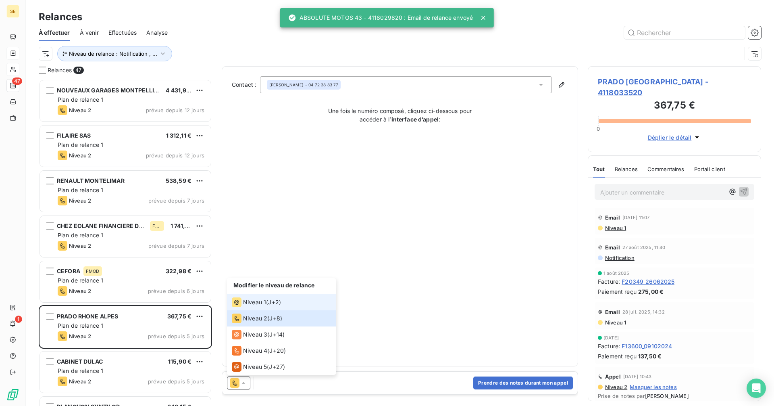
click at [260, 304] on span "Niveau 1" at bounding box center [254, 302] width 23 height 8
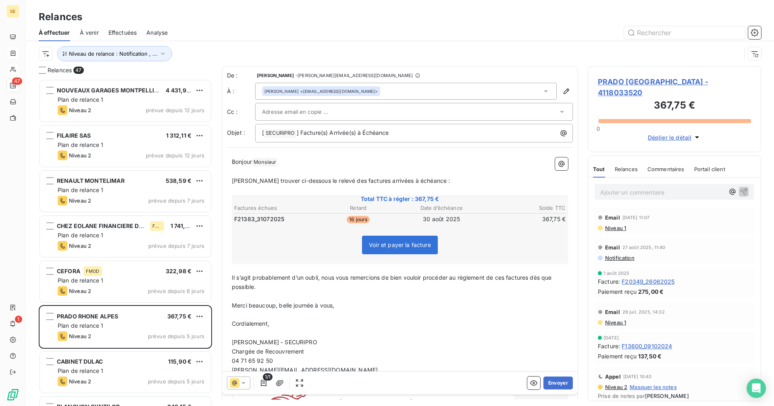
click at [387, 94] on div "Yves-Marie CHAMOULAUD <ymchamoulaud@le-prado.fr>" at bounding box center [406, 91] width 302 height 17
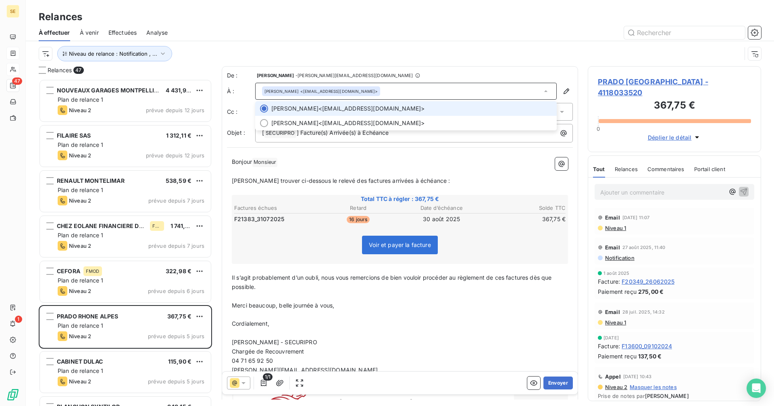
click at [387, 94] on div "Yves-Marie CHAMOULAUD <ymchamoulaud@le-prado.fr>" at bounding box center [406, 91] width 302 height 17
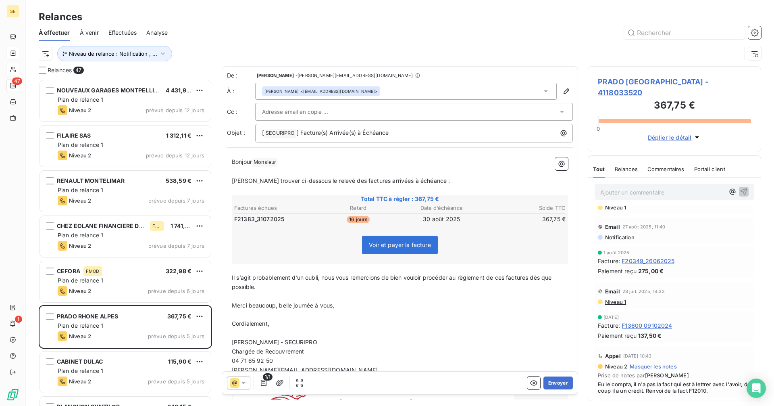
scroll to position [40, 0]
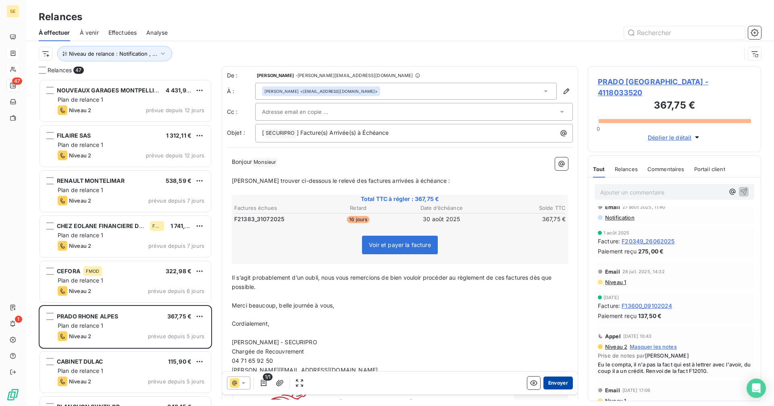
click at [564, 387] on button "Envoyer" at bounding box center [558, 382] width 29 height 13
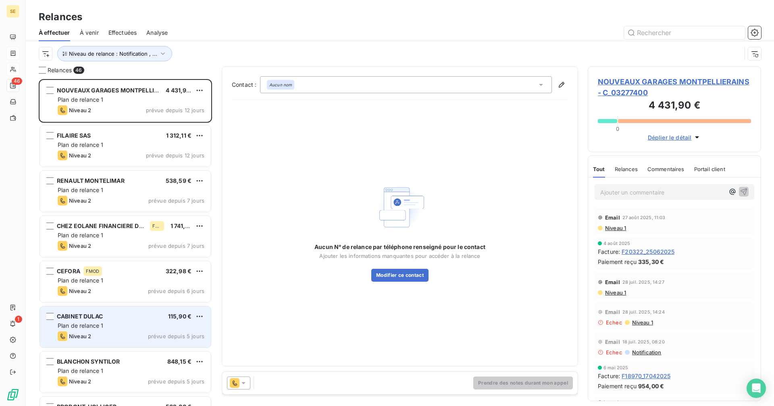
click at [158, 327] on div "Plan de relance 1" at bounding box center [131, 325] width 147 height 8
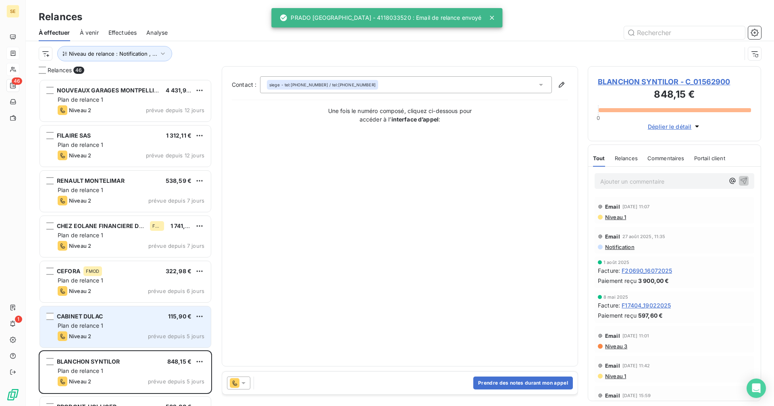
click at [163, 323] on div "Plan de relance 1" at bounding box center [131, 325] width 147 height 8
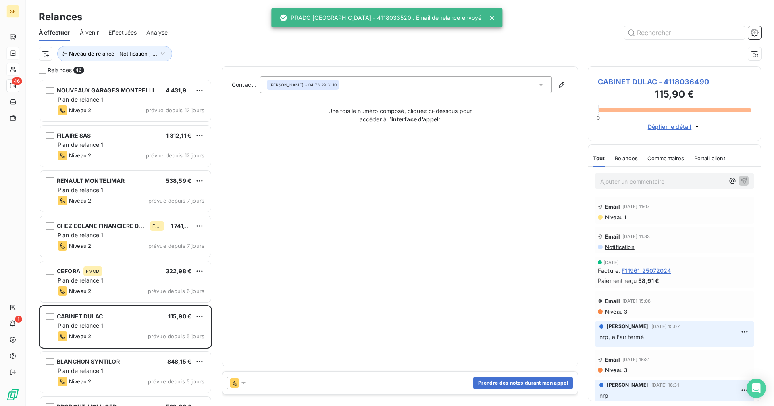
click at [248, 386] on div at bounding box center [238, 382] width 23 height 13
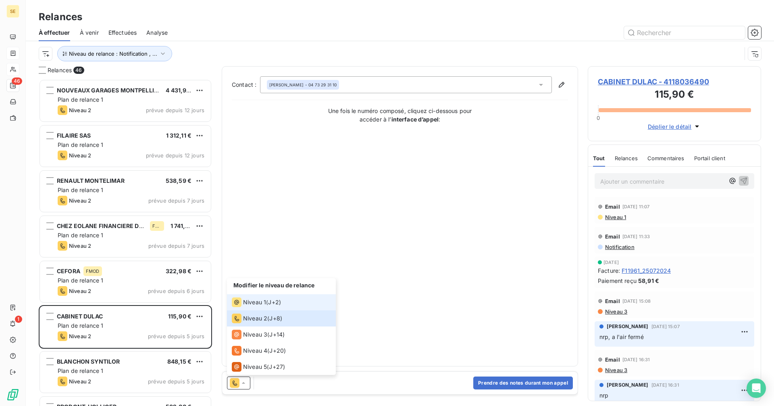
click at [268, 304] on div "Niveau 1 ( J+2 )" at bounding box center [256, 302] width 49 height 10
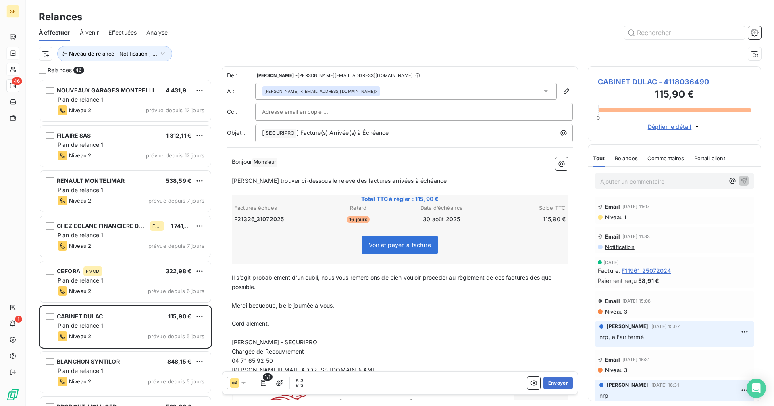
click at [408, 87] on div "Alain DULAC <clermont@cabinet-dulac.com>" at bounding box center [406, 91] width 302 height 17
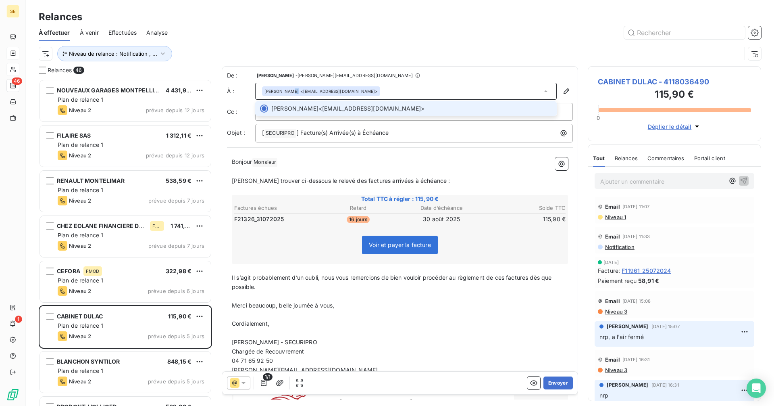
click at [408, 86] on div "Alain DULAC <clermont@cabinet-dulac.com>" at bounding box center [406, 91] width 302 height 17
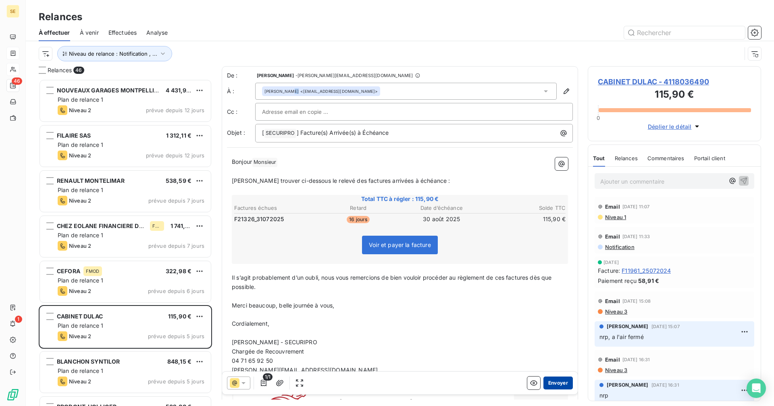
click at [556, 385] on button "Envoyer" at bounding box center [558, 382] width 29 height 13
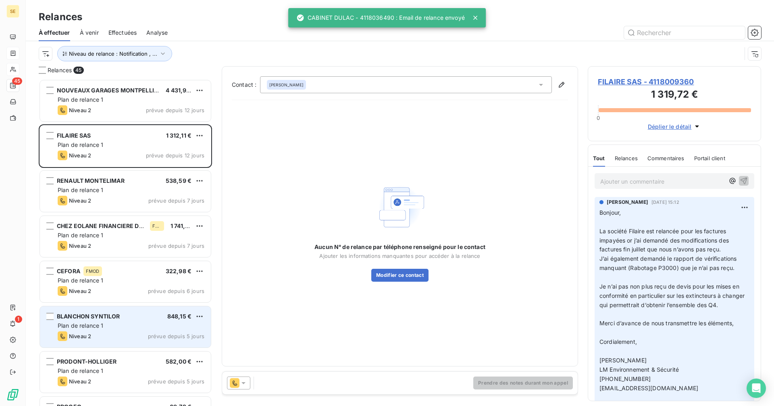
click at [119, 335] on div "Niveau 2 prévue depuis 5 jours" at bounding box center [131, 336] width 147 height 10
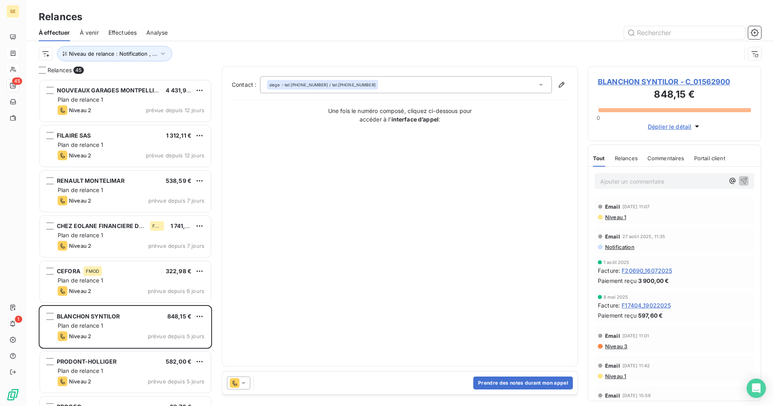
click at [246, 384] on icon at bounding box center [243, 383] width 8 height 8
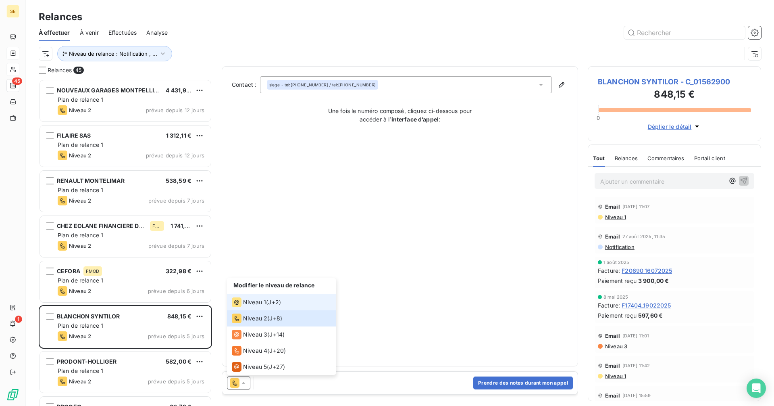
click at [288, 300] on li "Niveau 1 ( J+2 )" at bounding box center [281, 302] width 109 height 16
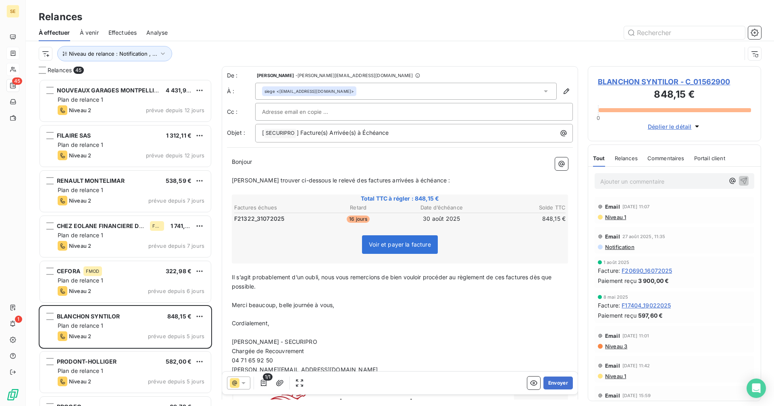
click at [391, 88] on div "siege <compta-fournisseur@blanchon.com>" at bounding box center [406, 91] width 302 height 17
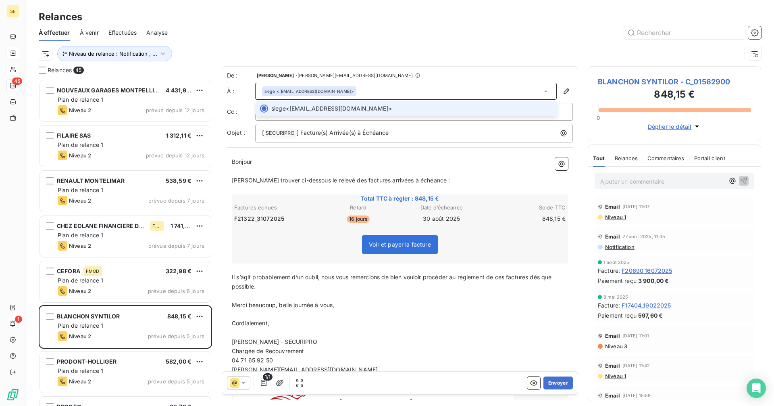
click at [391, 88] on div "siege <compta-fournisseur@blanchon.com>" at bounding box center [406, 91] width 302 height 17
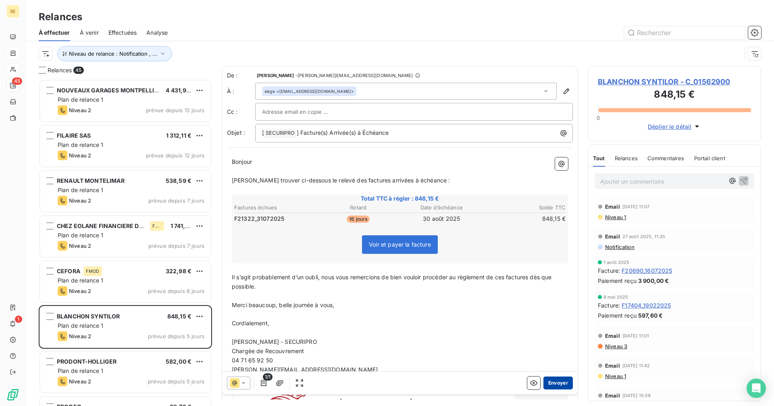
click at [552, 379] on button "Envoyer" at bounding box center [558, 382] width 29 height 13
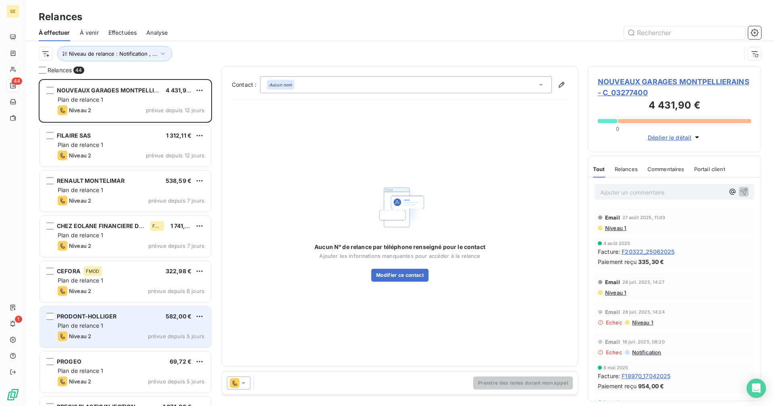
click at [137, 339] on div "Niveau 2 prévue depuis 5 jours" at bounding box center [131, 336] width 147 height 10
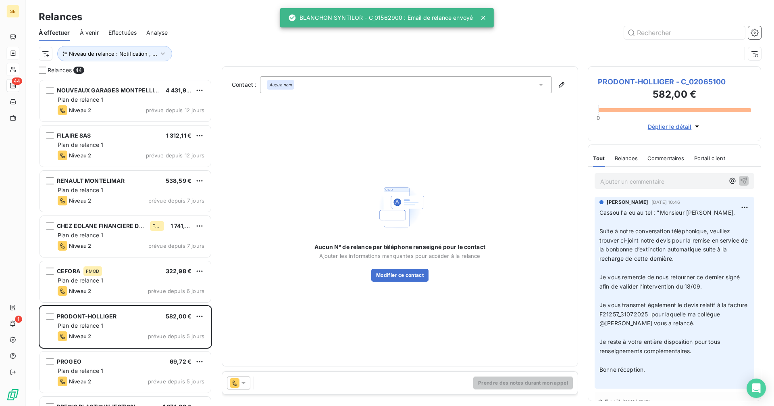
click at [241, 382] on icon at bounding box center [243, 383] width 8 height 8
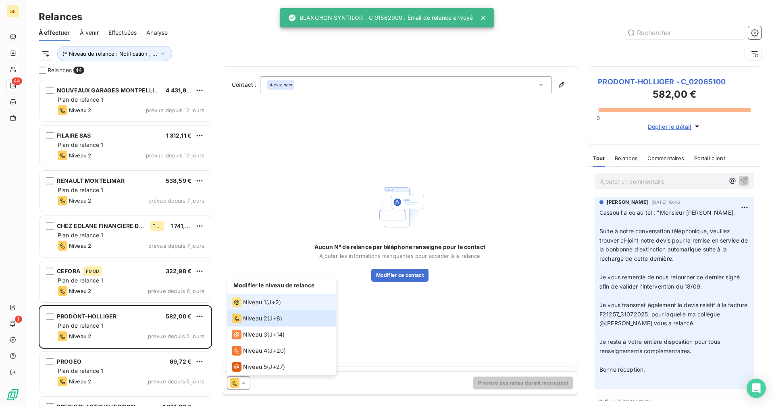
click at [256, 301] on span "Niveau 1" at bounding box center [254, 302] width 23 height 8
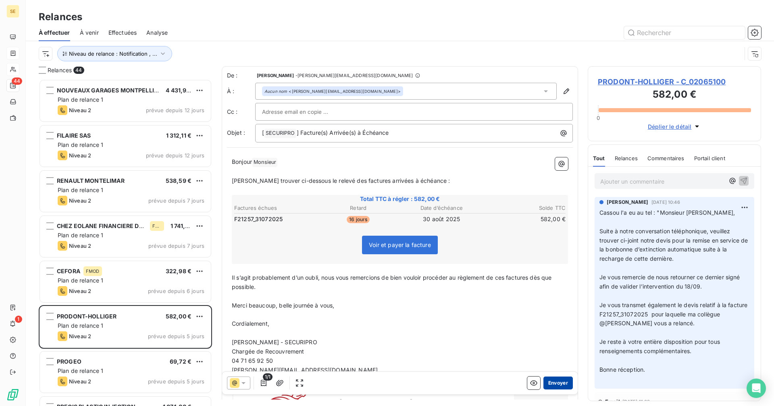
click at [562, 382] on button "Envoyer" at bounding box center [558, 382] width 29 height 13
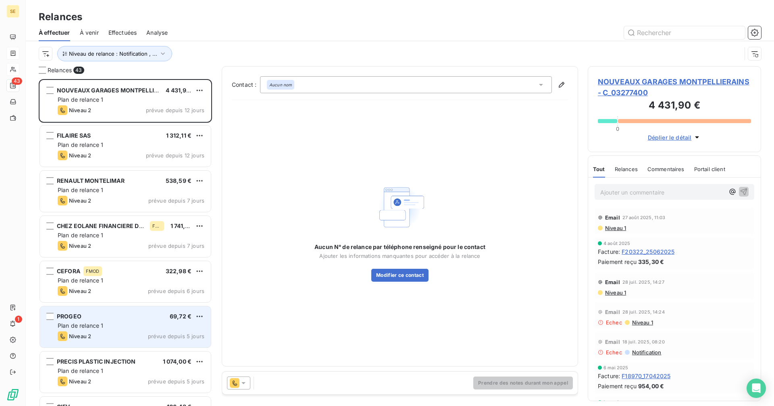
click at [129, 338] on div "Niveau 2 prévue depuis 5 jours" at bounding box center [131, 336] width 147 height 10
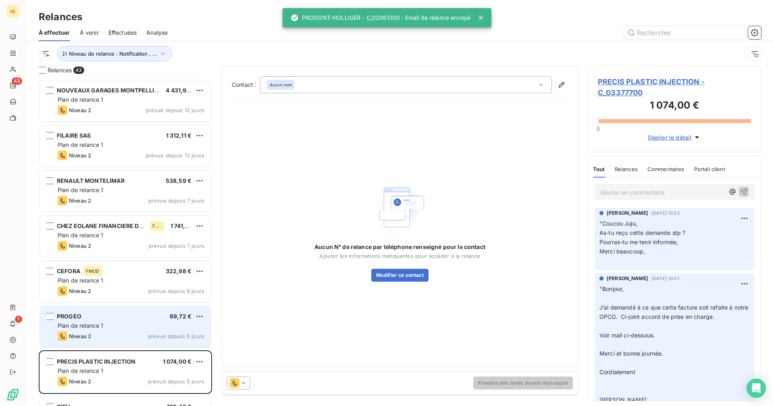
click at [150, 325] on div "Plan de relance 1" at bounding box center [131, 325] width 147 height 8
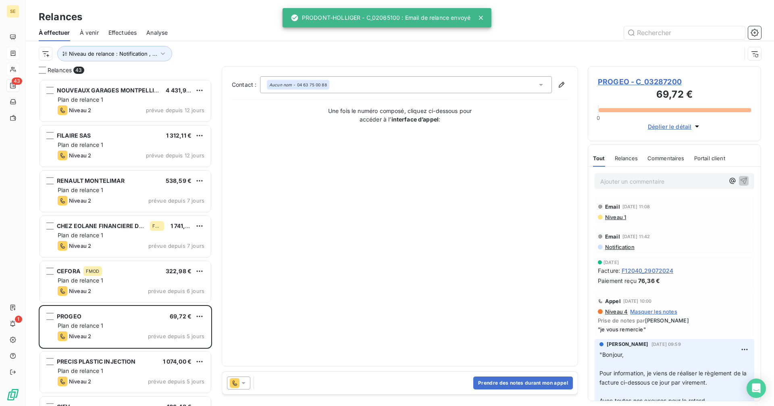
click at [248, 382] on div at bounding box center [238, 382] width 23 height 13
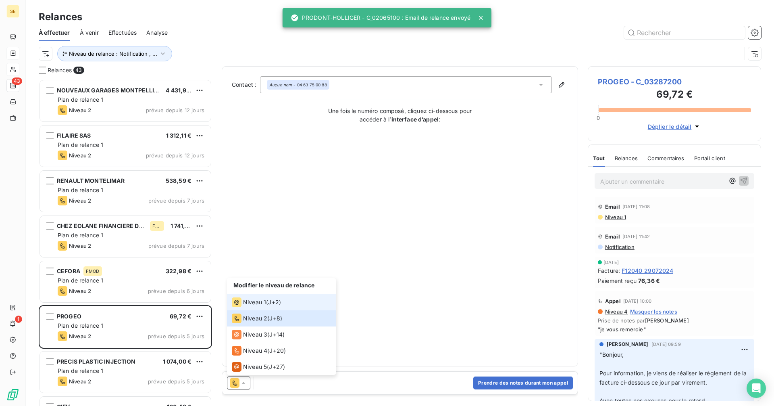
click at [256, 302] on span "Niveau 1" at bounding box center [254, 302] width 23 height 8
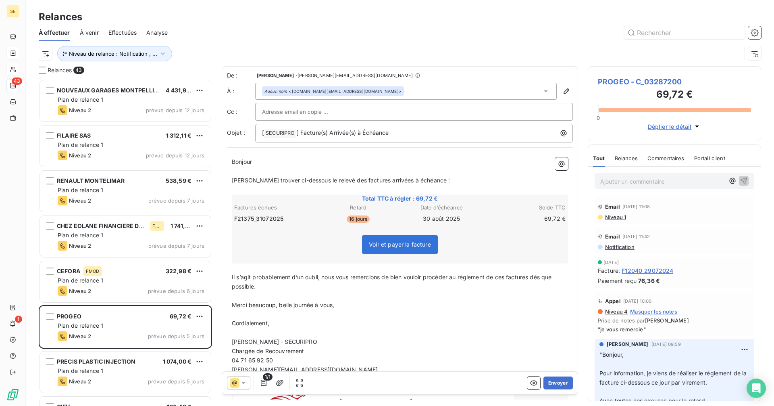
click at [371, 91] on div "Aucun nom <progeo.sarl@orange.fr>" at bounding box center [406, 91] width 302 height 17
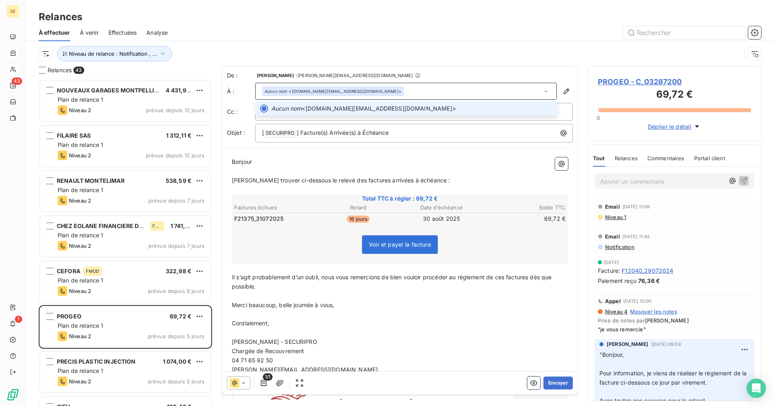
click at [371, 91] on div "Aucun nom <progeo.sarl@orange.fr>" at bounding box center [406, 91] width 302 height 17
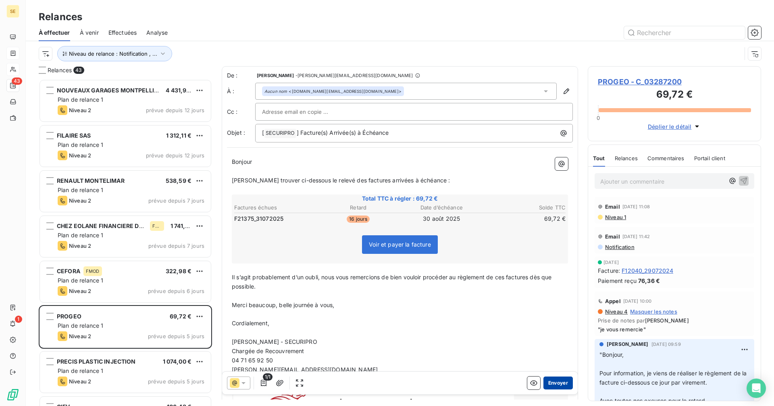
click at [557, 385] on button "Envoyer" at bounding box center [558, 382] width 29 height 13
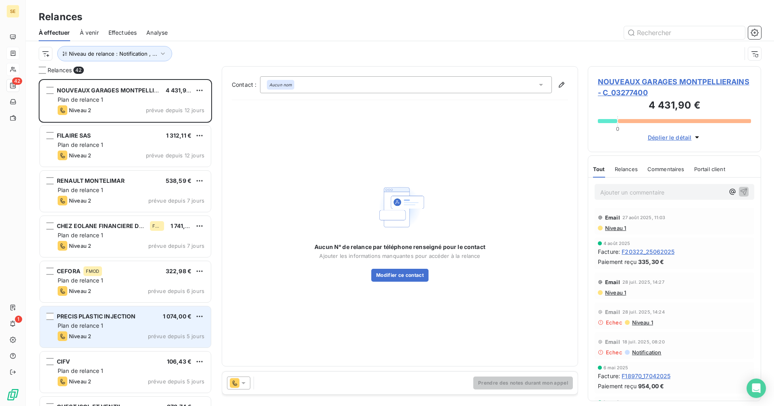
click at [145, 323] on div "Plan de relance 1" at bounding box center [131, 325] width 147 height 8
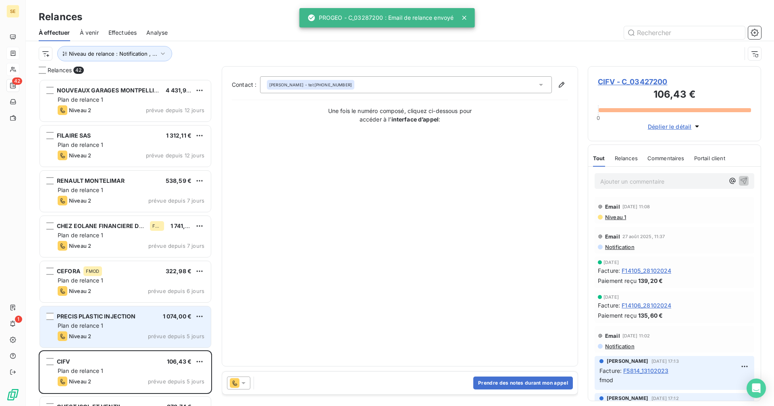
click at [152, 323] on div "Plan de relance 1" at bounding box center [131, 325] width 147 height 8
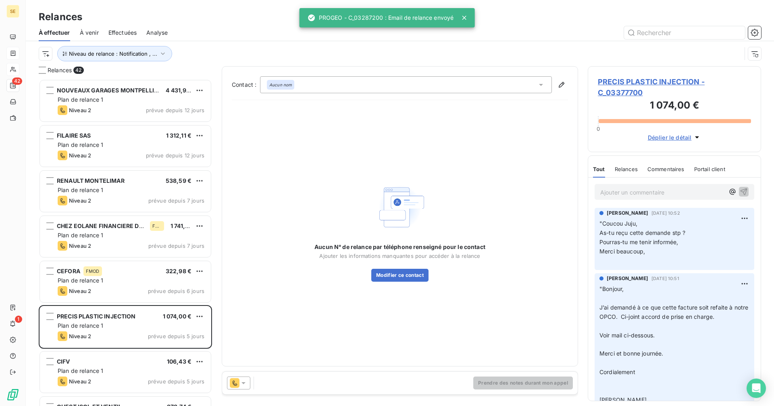
click at [242, 379] on icon at bounding box center [243, 383] width 8 height 8
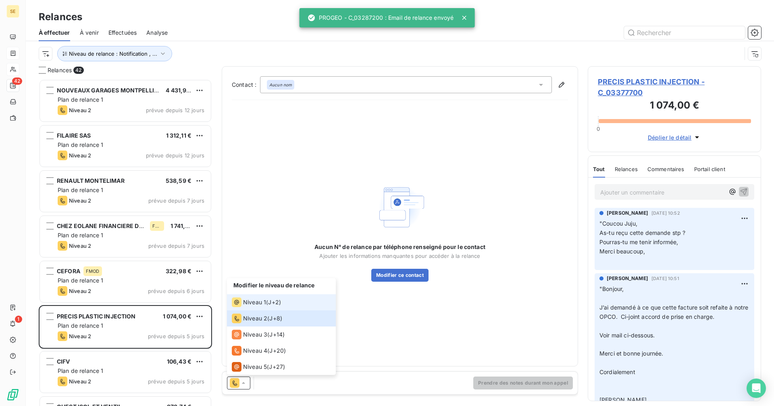
click at [255, 304] on span "Niveau 1" at bounding box center [254, 302] width 23 height 8
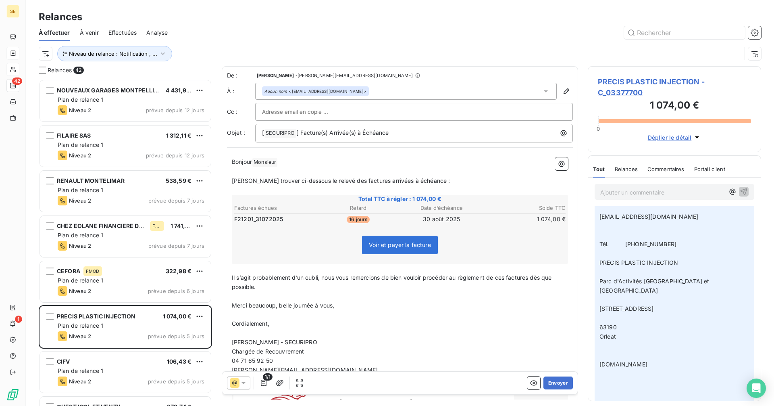
scroll to position [363, 0]
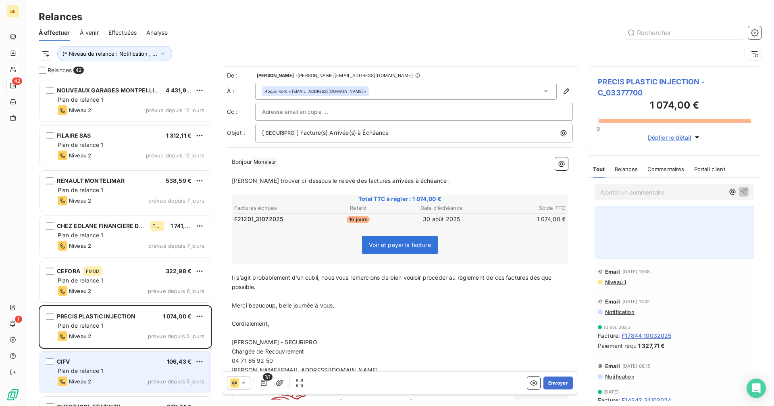
click at [131, 374] on div "Plan de relance 1" at bounding box center [131, 371] width 147 height 8
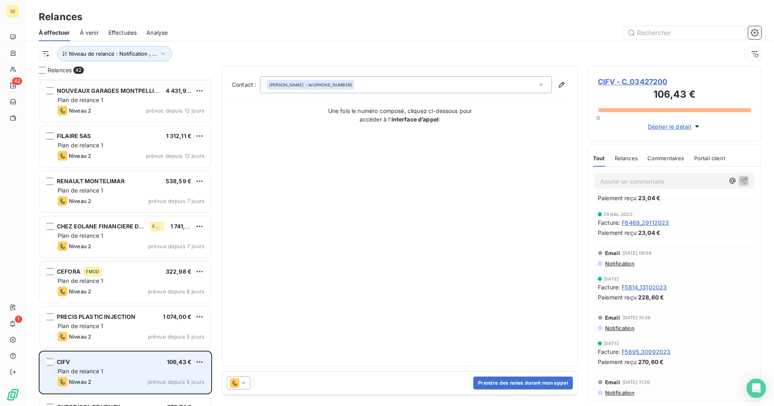
scroll to position [121, 0]
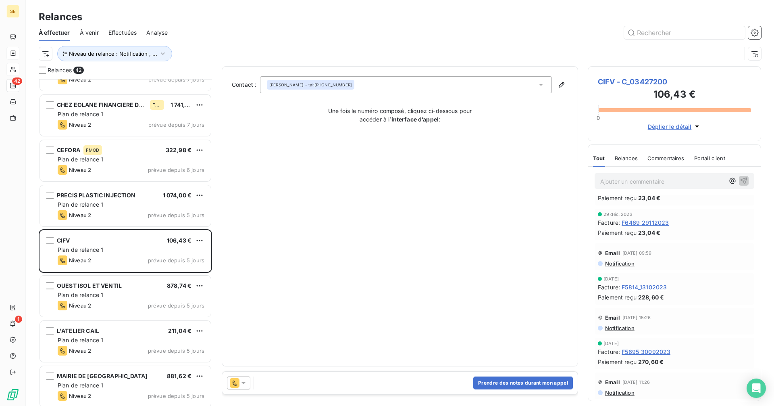
click at [244, 382] on icon at bounding box center [244, 383] width 4 height 2
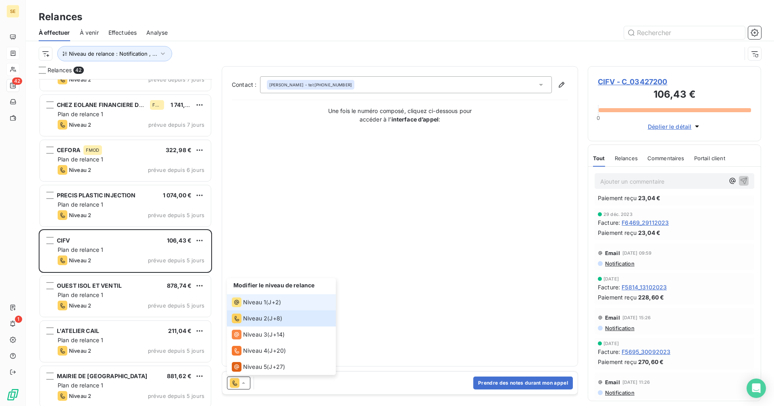
click at [277, 298] on div "Niveau 1 ( J+2 )" at bounding box center [256, 302] width 49 height 10
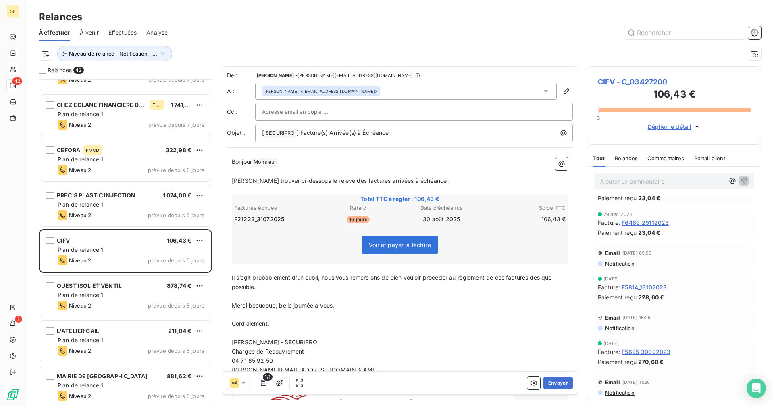
click at [365, 88] on div "Vincent PIGAT <vpigat@cifv.com>" at bounding box center [406, 91] width 302 height 17
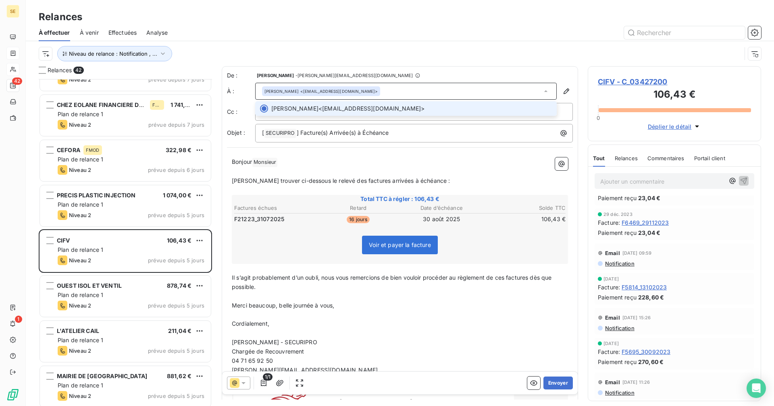
click at [365, 88] on div "Vincent PIGAT <vpigat@cifv.com>" at bounding box center [406, 91] width 302 height 17
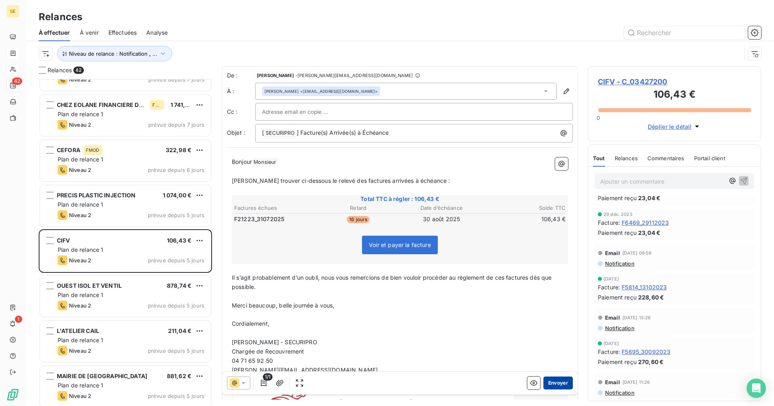
click at [552, 382] on button "Envoyer" at bounding box center [558, 382] width 29 height 13
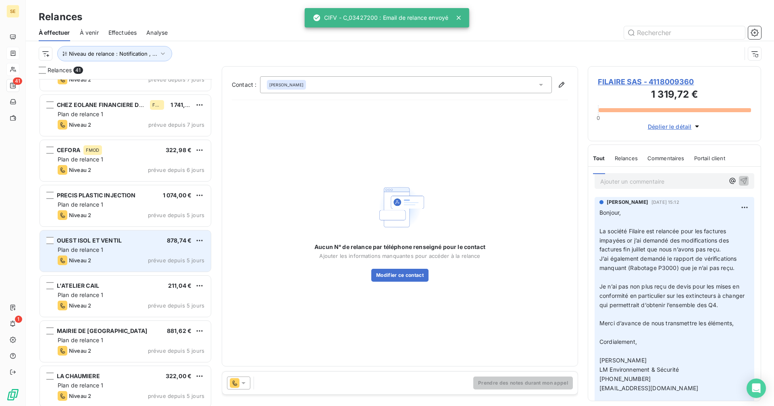
click at [121, 244] on div "OUEST ISOL ET VENTIL" at bounding box center [89, 240] width 65 height 8
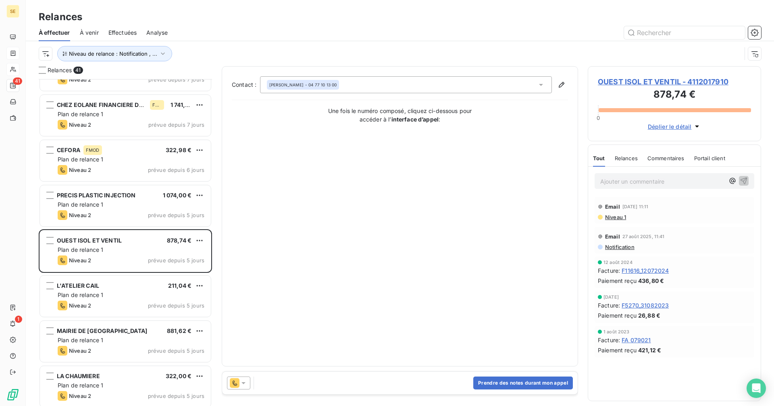
click at [360, 89] on div "Séverine MINAIRE - 04 77 10 13 00" at bounding box center [406, 84] width 292 height 17
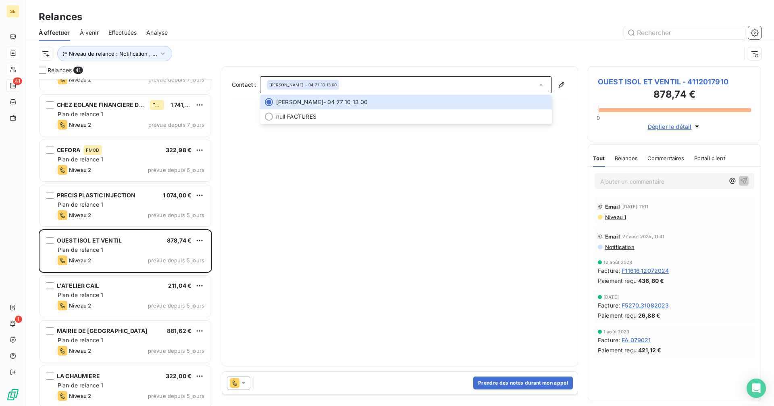
click at [393, 249] on div "Contact : Séverine MINAIRE - 04 77 10 13 00 Séverine MINAIRE - 04 77 10 13 00 n…" at bounding box center [400, 216] width 336 height 280
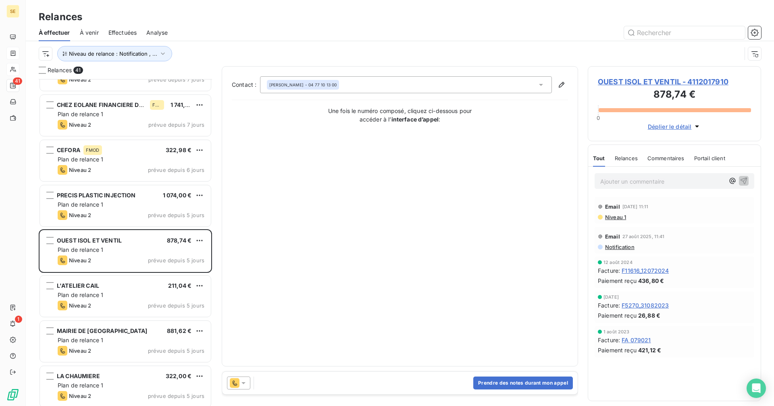
click at [244, 386] on icon at bounding box center [243, 383] width 8 height 8
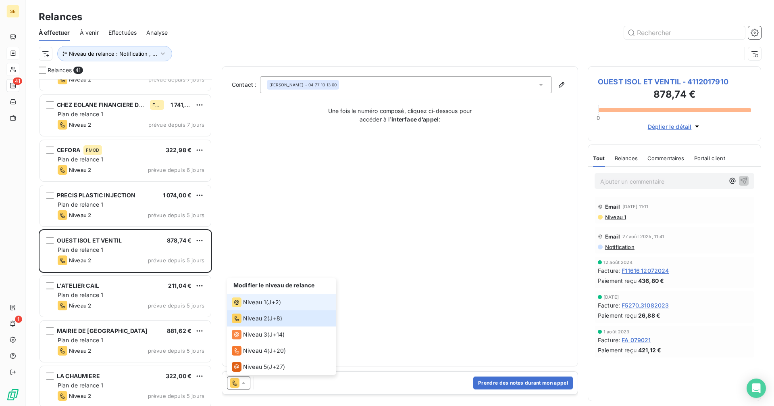
click at [261, 302] on span "Niveau 1" at bounding box center [254, 302] width 23 height 8
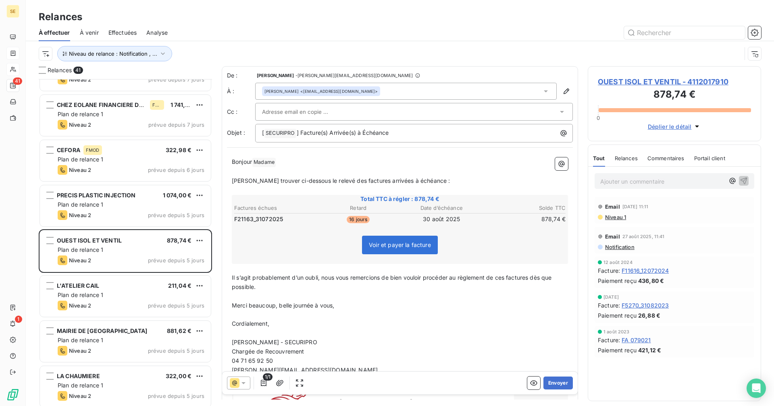
click at [381, 91] on div "Séverine MINAIRE <s.minaire@ouestisol.fr>" at bounding box center [406, 91] width 302 height 17
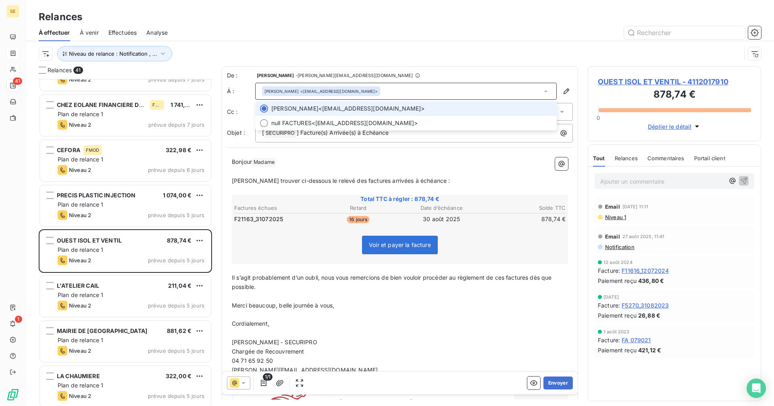
click at [381, 91] on div "Séverine MINAIRE <s.minaire@ouestisol.fr>" at bounding box center [406, 91] width 302 height 17
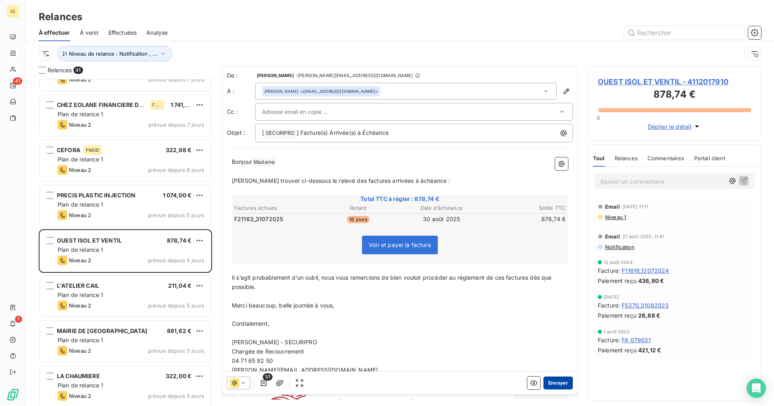
click at [551, 383] on button "Envoyer" at bounding box center [558, 382] width 29 height 13
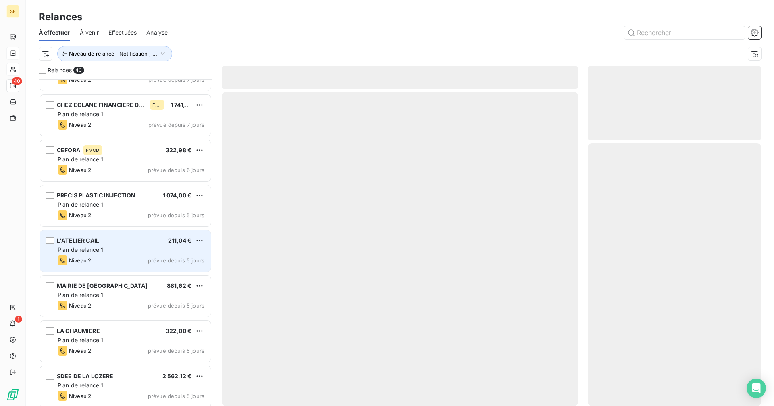
click at [114, 259] on div "Niveau 2 prévue depuis 5 jours" at bounding box center [131, 260] width 147 height 10
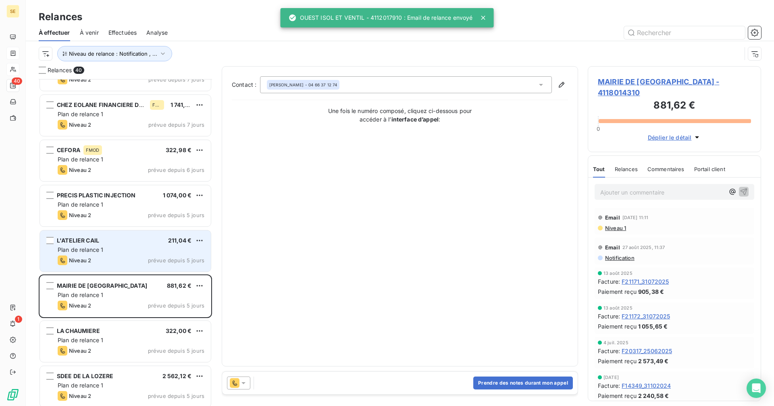
click at [141, 250] on div "Plan de relance 1" at bounding box center [131, 250] width 147 height 8
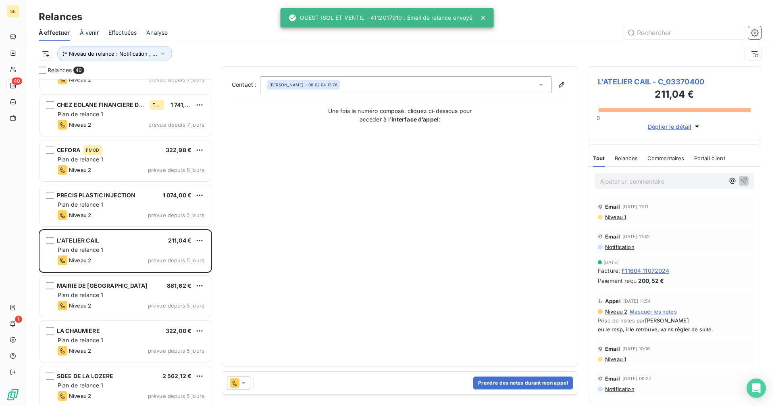
click at [243, 379] on icon at bounding box center [243, 383] width 8 height 8
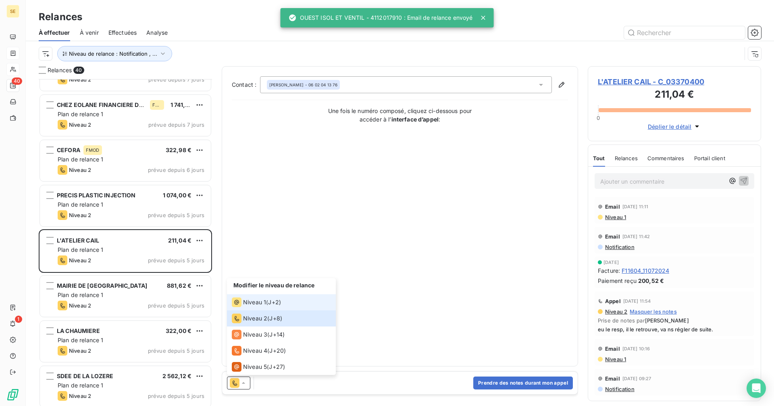
click at [247, 303] on span "Niveau 1" at bounding box center [254, 302] width 23 height 8
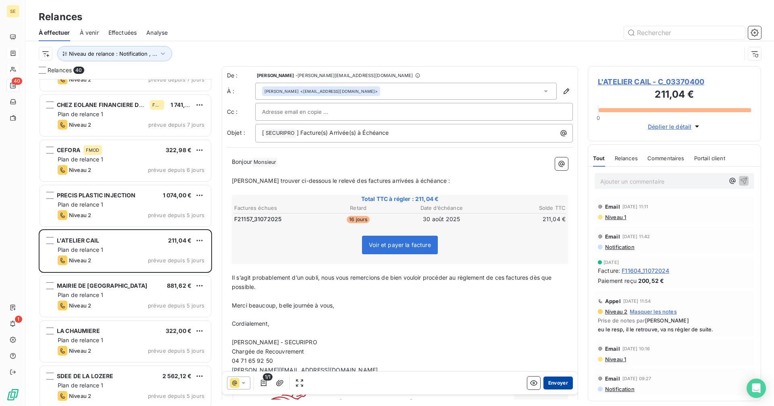
click at [553, 383] on button "Envoyer" at bounding box center [558, 382] width 29 height 13
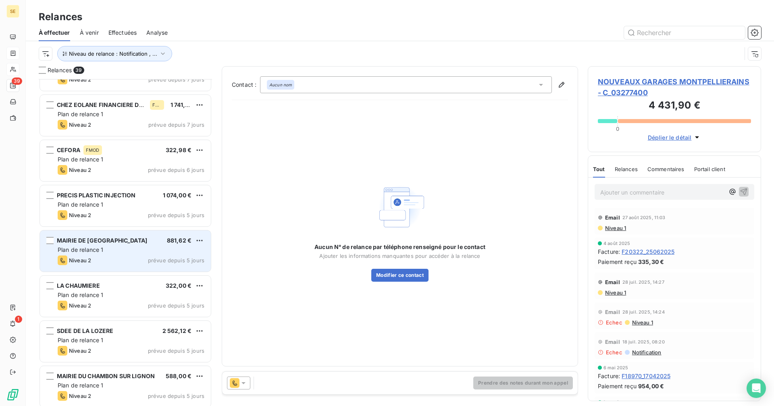
click at [129, 252] on div "Plan de relance 1" at bounding box center [131, 250] width 147 height 8
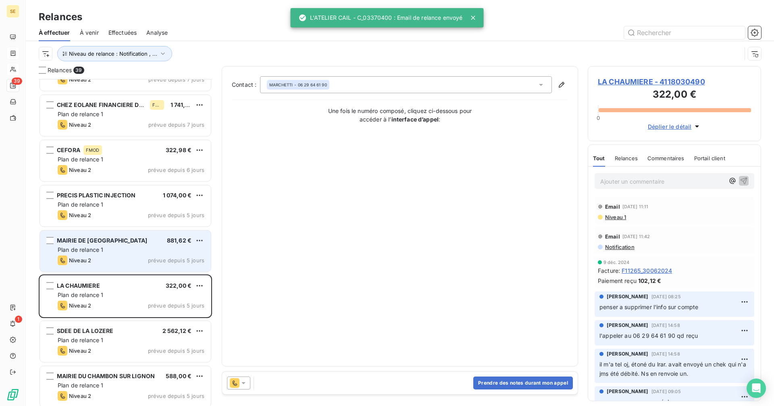
click at [125, 257] on div "Niveau 2 prévue depuis 5 jours" at bounding box center [131, 260] width 147 height 10
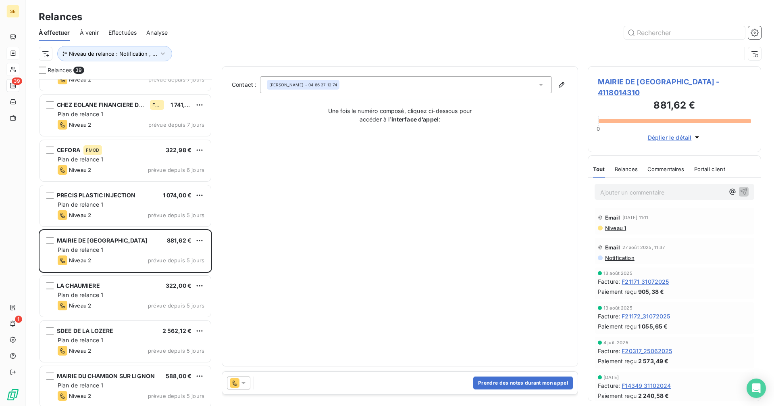
click at [242, 382] on icon at bounding box center [244, 383] width 4 height 2
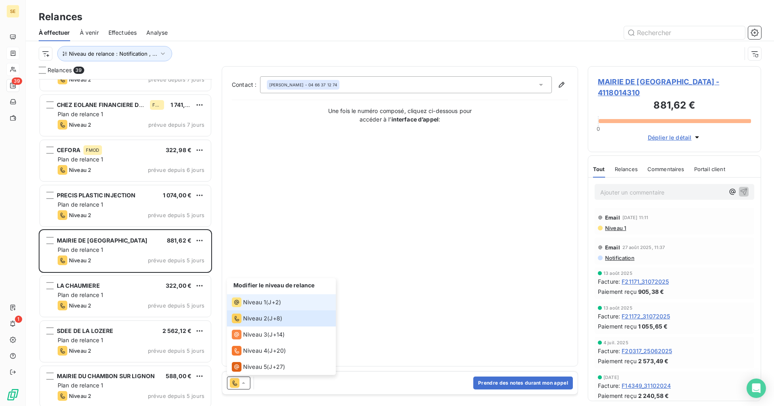
click at [264, 301] on span "Niveau 1" at bounding box center [254, 302] width 23 height 8
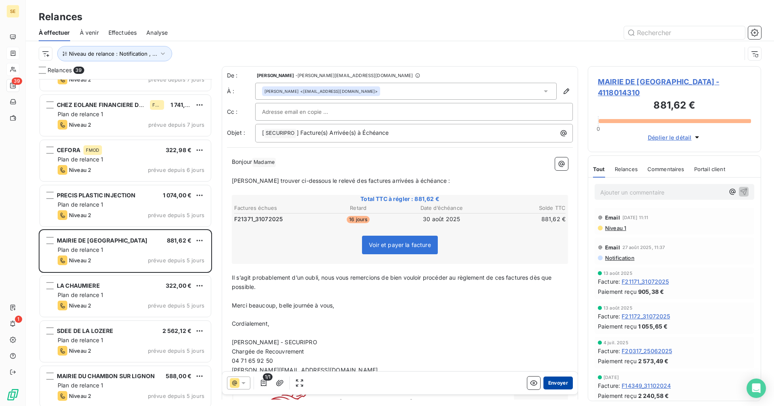
click at [549, 381] on button "Envoyer" at bounding box center [558, 382] width 29 height 13
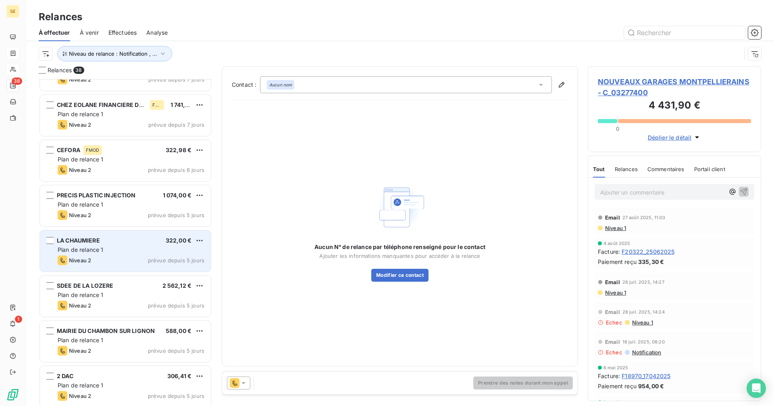
click at [110, 268] on div "LA CHAUMIERE 322,00 € Plan de relance 1 Niveau 2 prévue depuis 5 jours" at bounding box center [125, 250] width 171 height 41
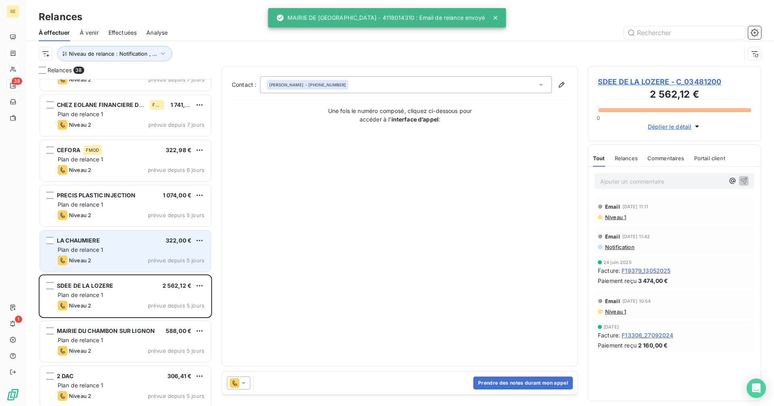
click at [127, 256] on div "Niveau 2 prévue depuis 5 jours" at bounding box center [131, 260] width 147 height 10
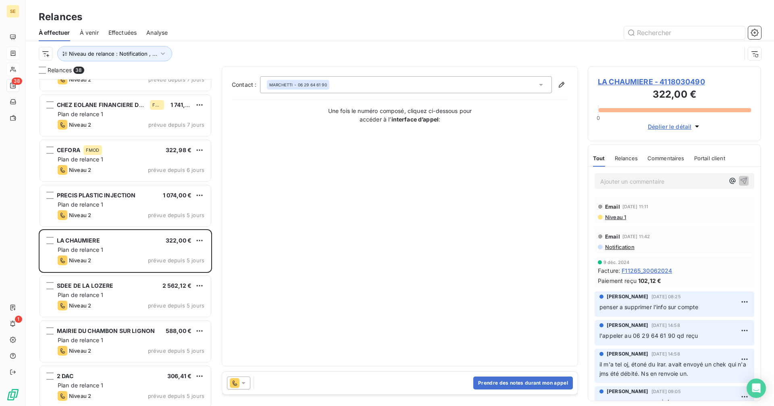
click at [235, 382] on icon at bounding box center [235, 383] width 10 height 10
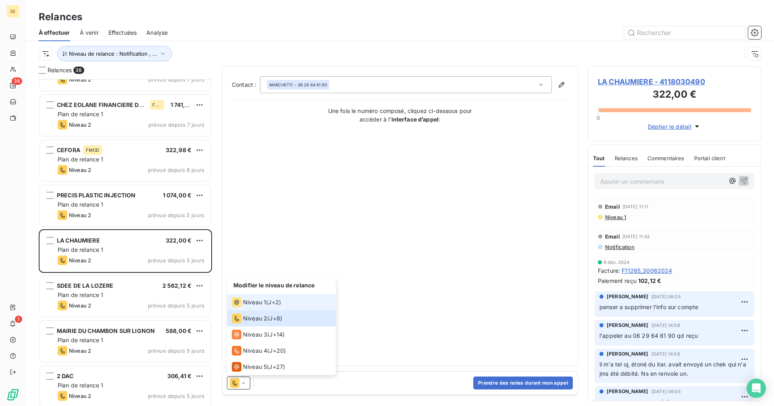
click at [277, 307] on li "Niveau 1 ( J+2 )" at bounding box center [281, 302] width 109 height 16
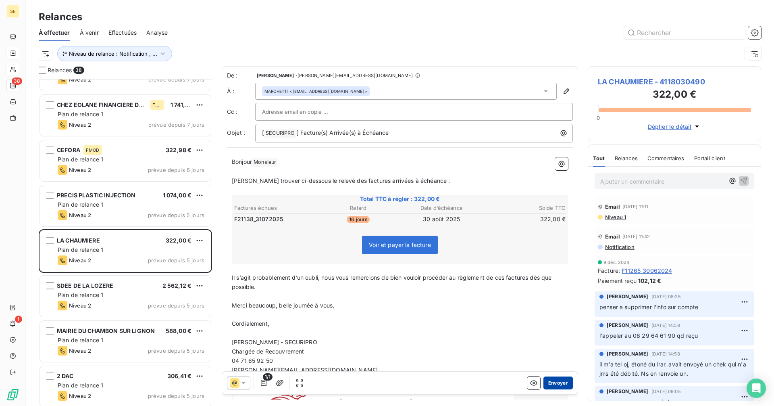
click at [555, 377] on button "Envoyer" at bounding box center [558, 382] width 29 height 13
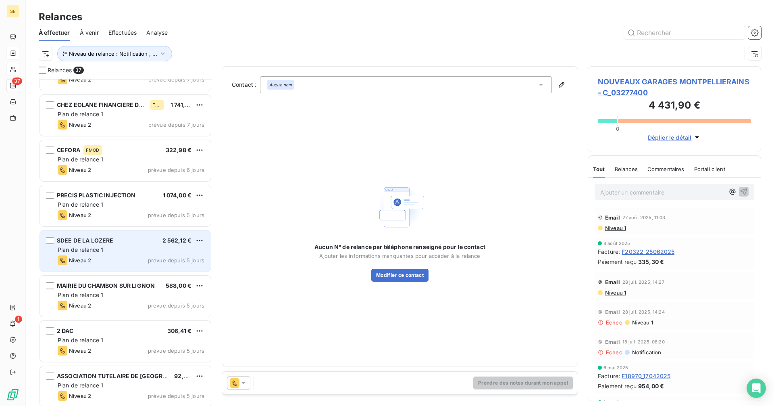
click at [137, 264] on div "Niveau 2 prévue depuis 5 jours" at bounding box center [131, 260] width 147 height 10
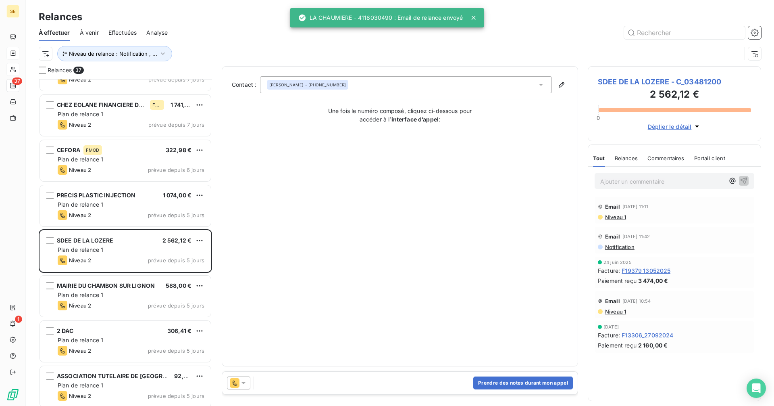
click at [246, 384] on icon at bounding box center [243, 383] width 8 height 8
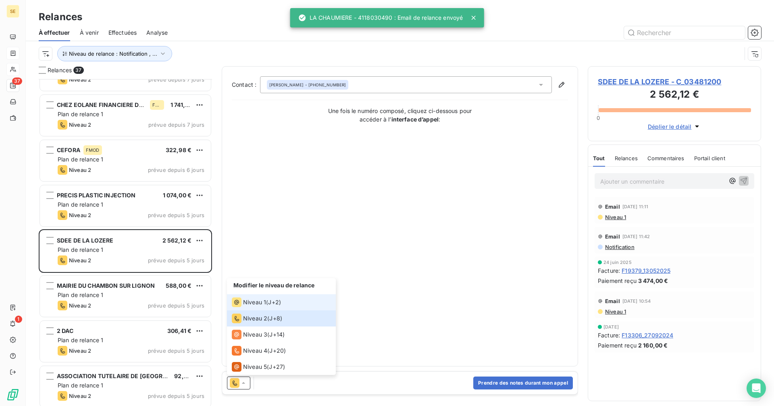
click at [269, 305] on div "Niveau 1 ( J+2 )" at bounding box center [256, 302] width 49 height 10
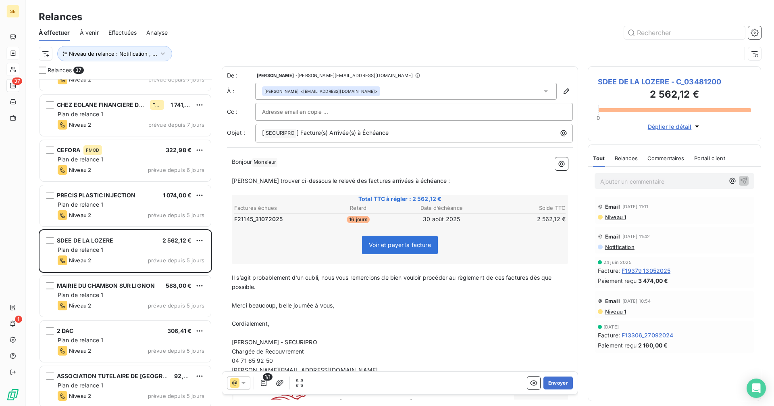
click at [416, 97] on div "Pascal SOLIGNAC <p.solignac@sdee48.fr>" at bounding box center [406, 91] width 302 height 17
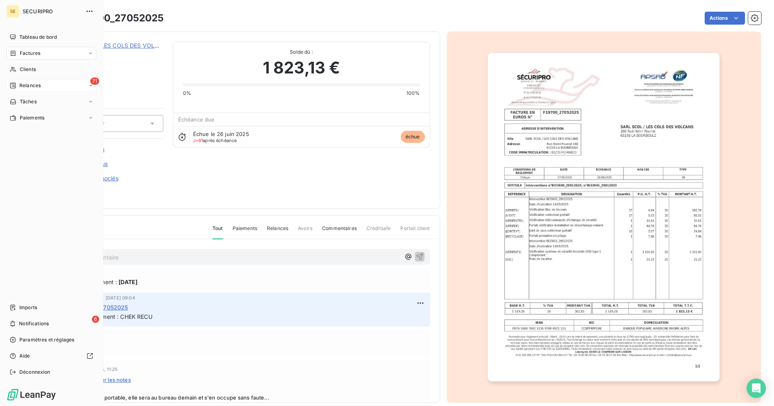
click at [19, 84] on span "Relances" at bounding box center [29, 85] width 21 height 7
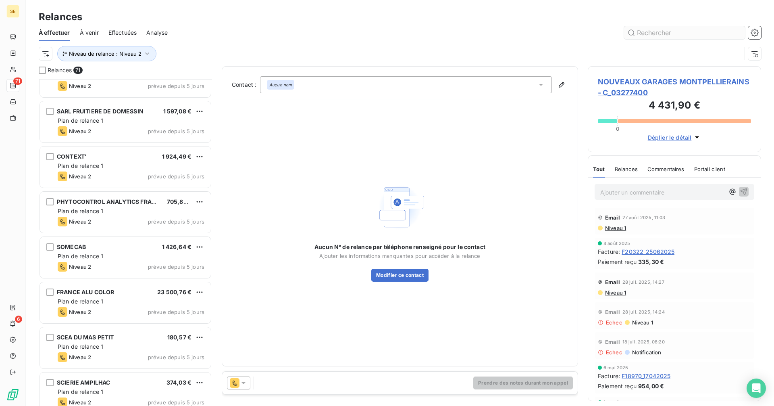
scroll to position [1895, 0]
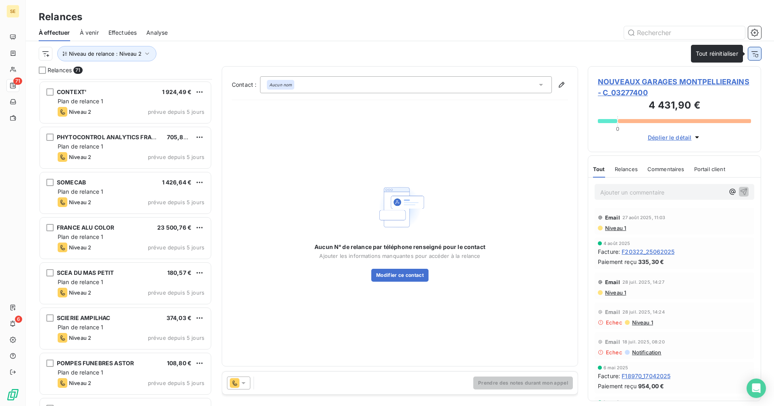
click at [758, 55] on icon "button" at bounding box center [755, 54] width 8 height 8
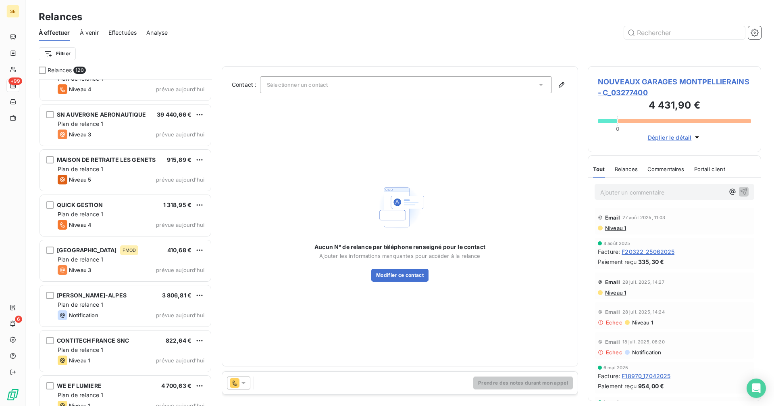
scroll to position [5093, 0]
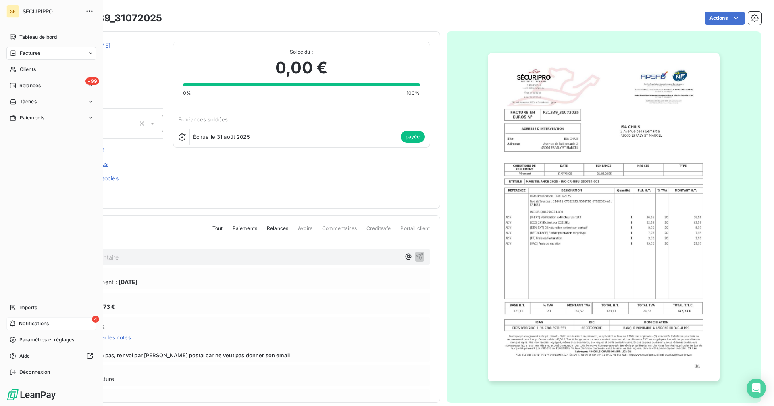
click at [52, 322] on div "4 Notifications" at bounding box center [51, 323] width 90 height 13
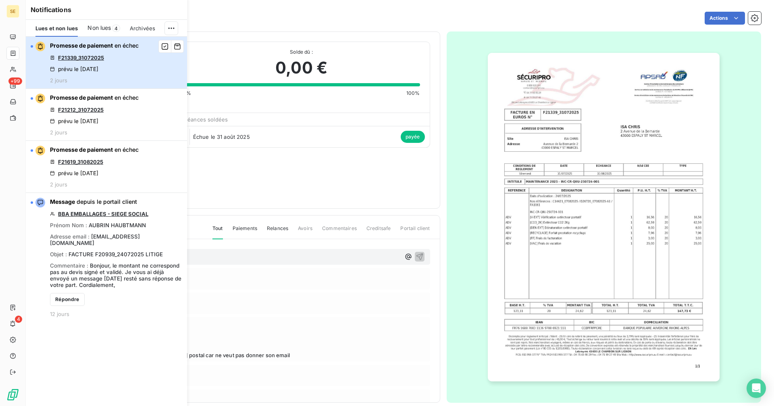
click at [43, 56] on button "Promesse de paiement en échec F21339_31072025 prévu le 12 sept. 2025 2 jours" at bounding box center [106, 63] width 161 height 52
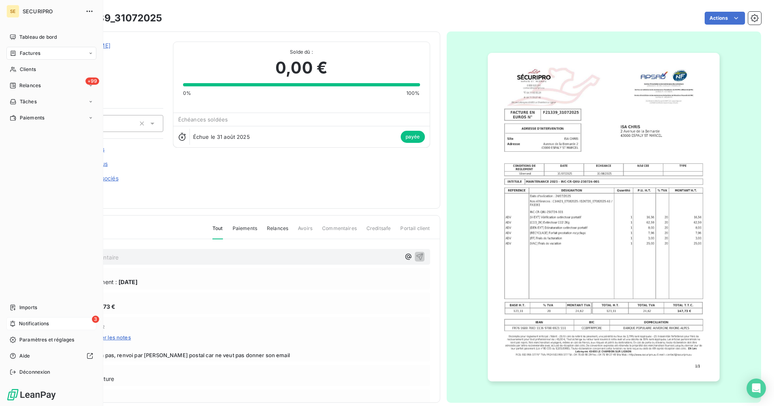
click at [20, 322] on span "Notifications" at bounding box center [34, 323] width 30 height 7
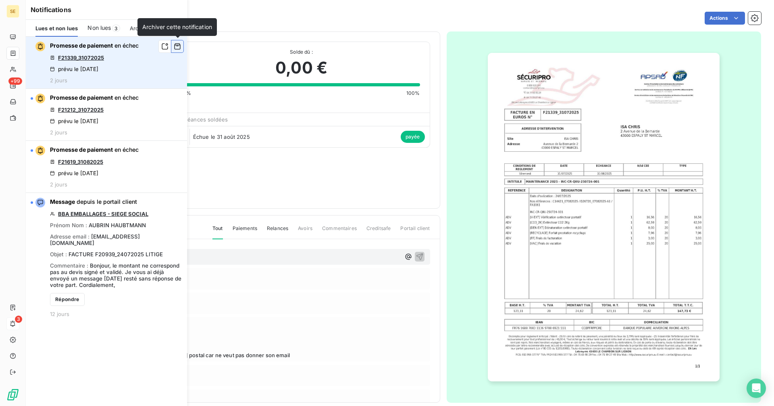
click at [177, 44] on icon "button" at bounding box center [177, 46] width 7 height 8
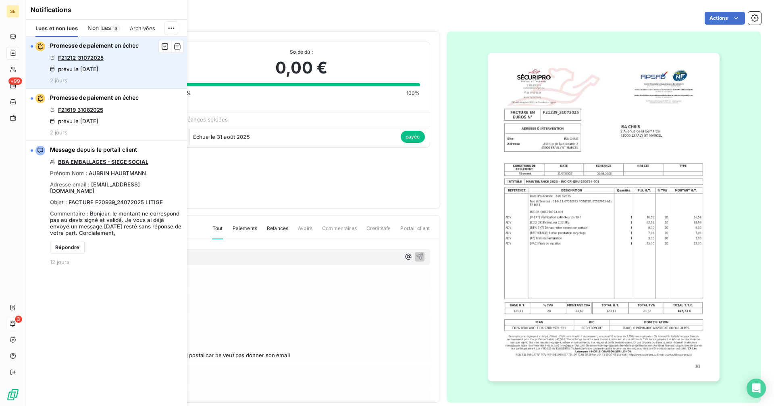
click at [80, 56] on link "F21212_31072025" at bounding box center [81, 57] width 46 height 6
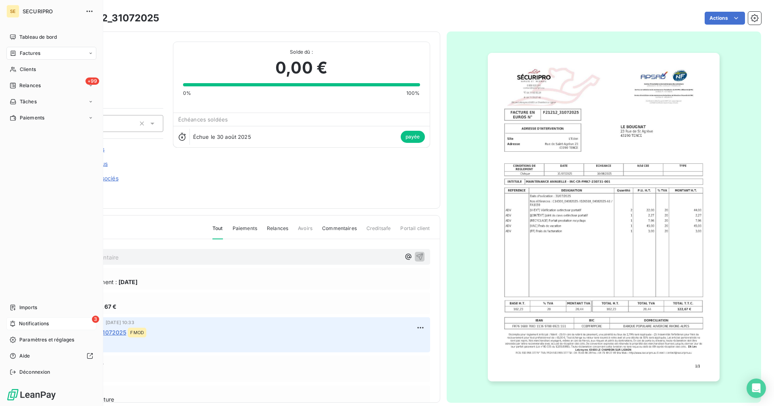
click at [15, 321] on icon at bounding box center [13, 323] width 6 height 6
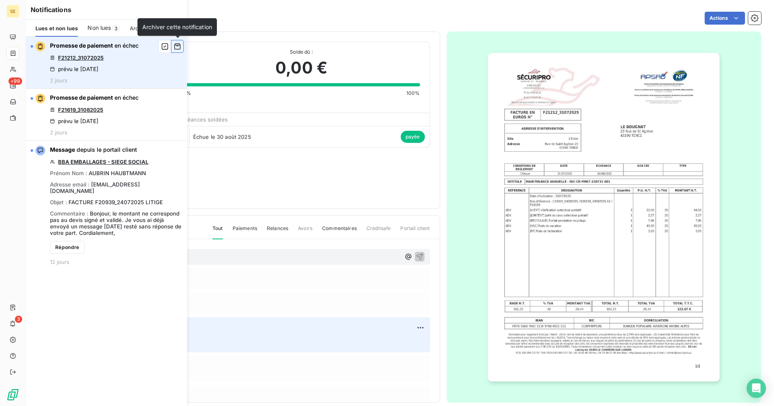
click at [177, 47] on icon "button" at bounding box center [177, 46] width 7 height 8
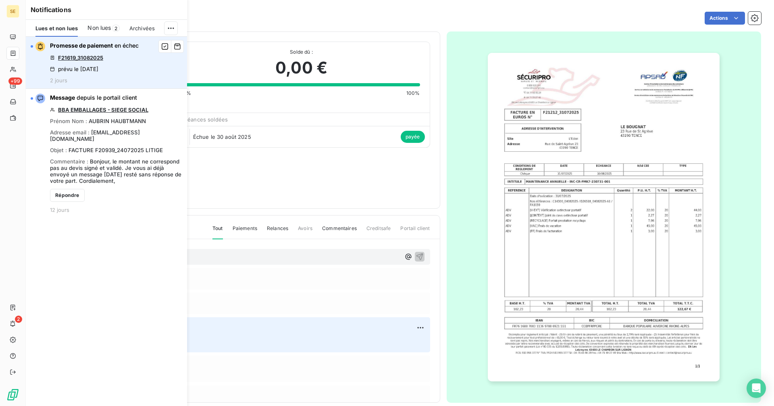
click at [86, 58] on link "F21619_31082025" at bounding box center [80, 57] width 45 height 6
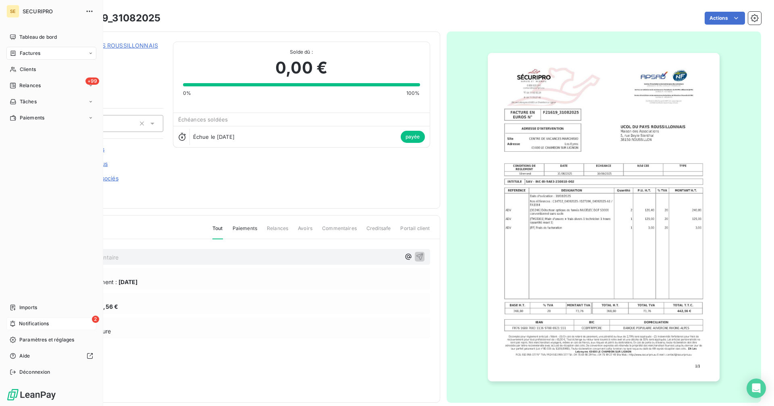
click at [39, 325] on span "Notifications" at bounding box center [34, 323] width 30 height 7
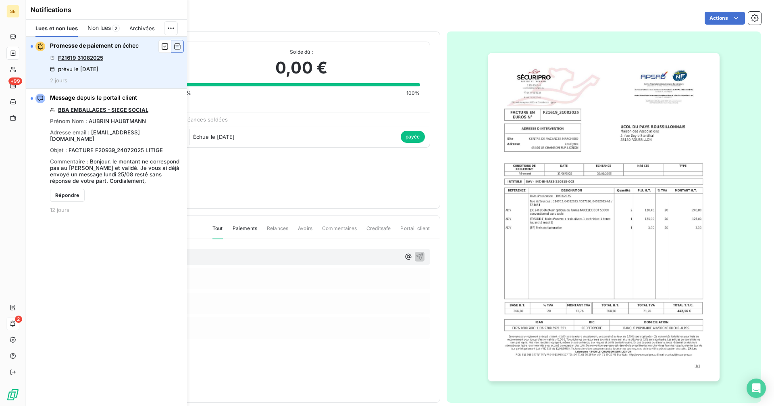
click at [178, 44] on icon "button" at bounding box center [177, 46] width 7 height 8
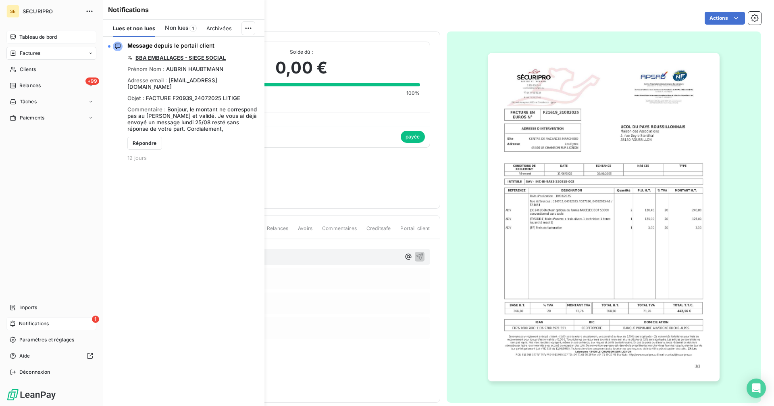
click at [34, 37] on span "Tableau de bord" at bounding box center [37, 36] width 37 height 7
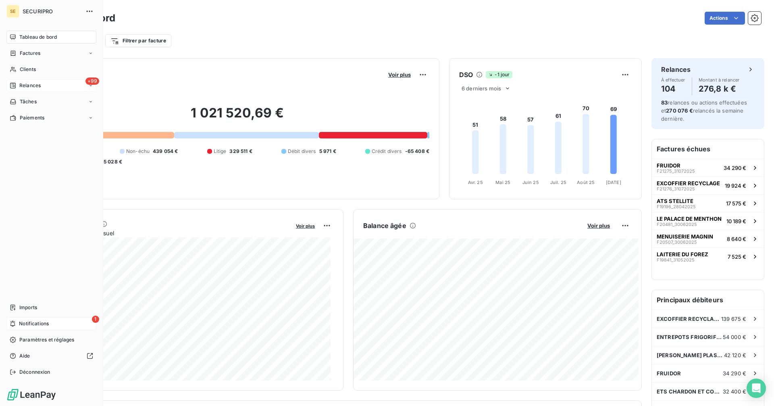
click at [37, 83] on span "Relances" at bounding box center [29, 85] width 21 height 7
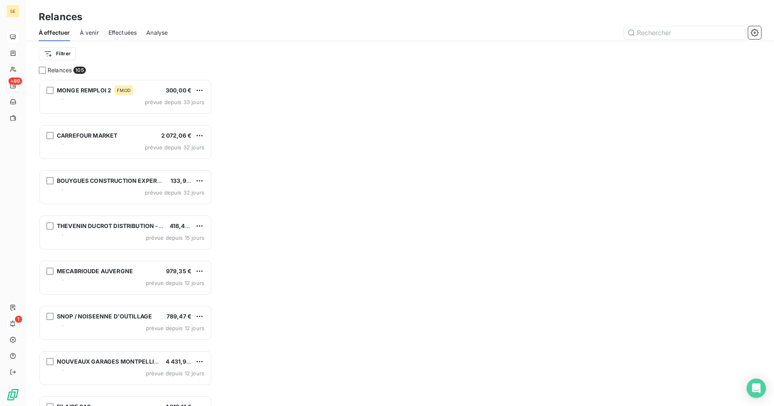
scroll to position [321, 167]
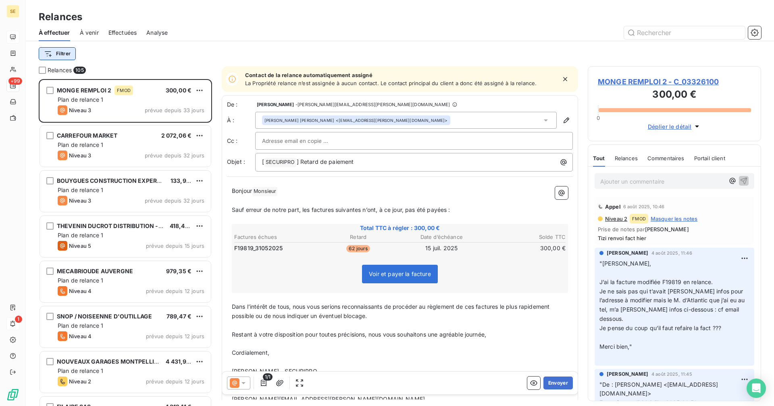
click at [57, 53] on html "SE +99 1 Relances À effectuer À venir Effectuées Analyse Filtrer Relances 105 M…" at bounding box center [387, 203] width 774 height 406
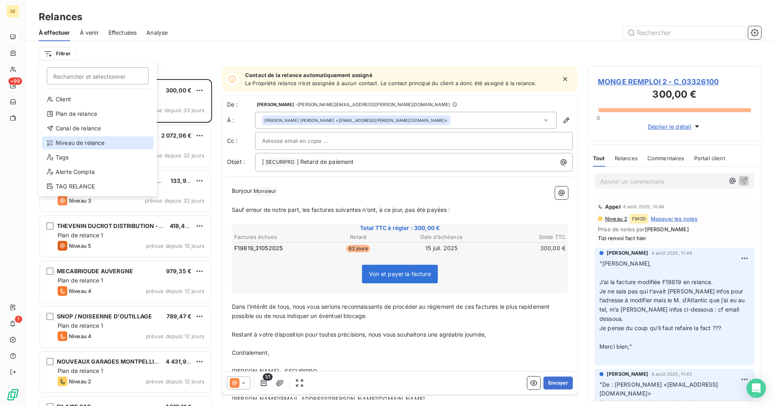
click at [54, 141] on div "Niveau de relance" at bounding box center [98, 142] width 112 height 13
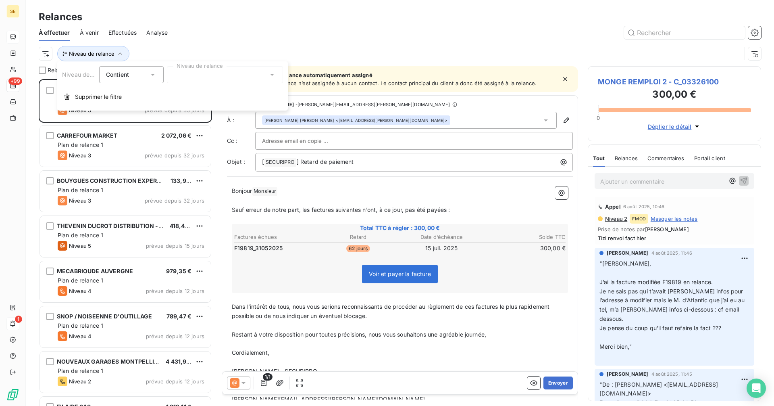
click at [193, 76] on div at bounding box center [225, 74] width 116 height 17
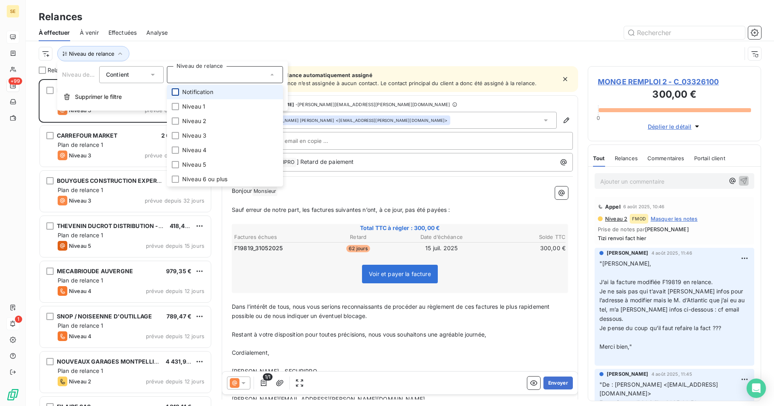
click at [176, 90] on div at bounding box center [175, 91] width 7 height 7
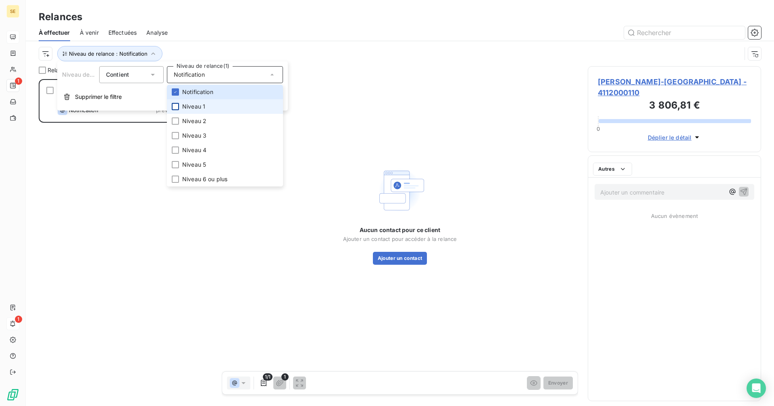
scroll to position [321, 167]
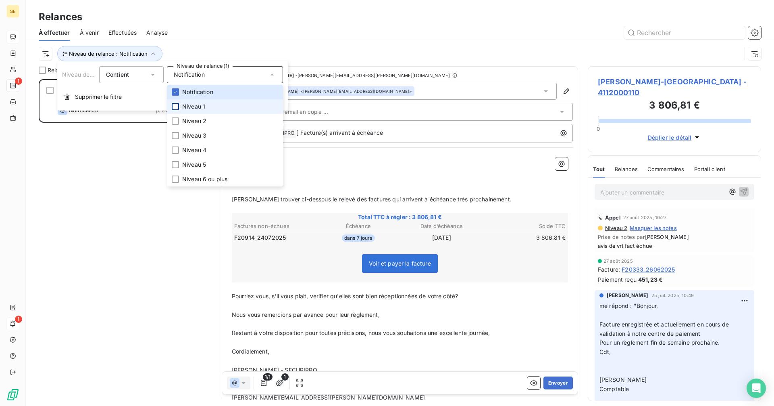
click at [176, 105] on div at bounding box center [175, 106] width 7 height 7
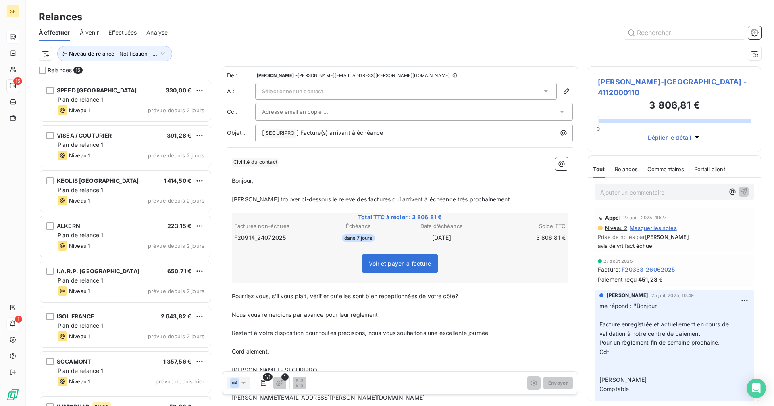
click at [297, 21] on div "Relances" at bounding box center [400, 17] width 748 height 15
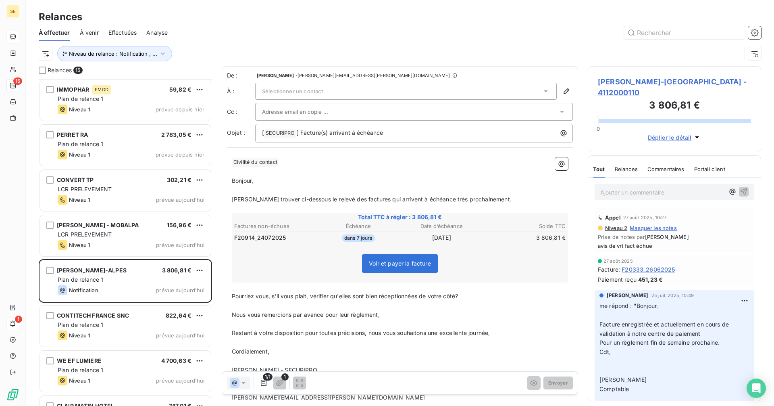
scroll to position [351, 0]
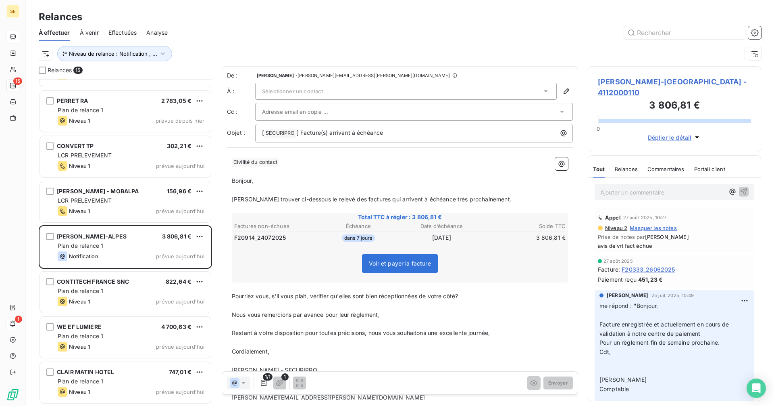
click at [348, 88] on div "Sélectionner un contact" at bounding box center [406, 91] width 302 height 17
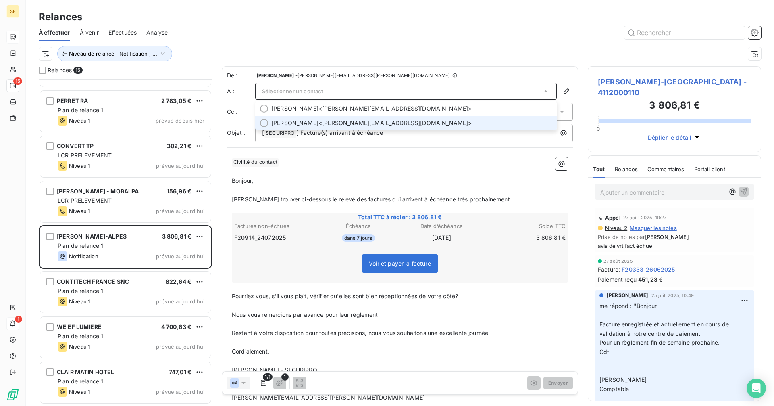
click at [384, 123] on span "EVELYNE ROMAND <evelyne.romand@elis.com>" at bounding box center [411, 123] width 281 height 8
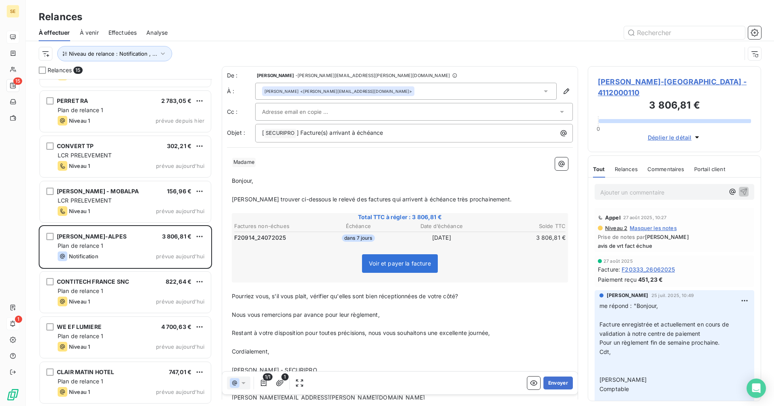
click at [310, 177] on p "Bonjour," at bounding box center [400, 180] width 336 height 9
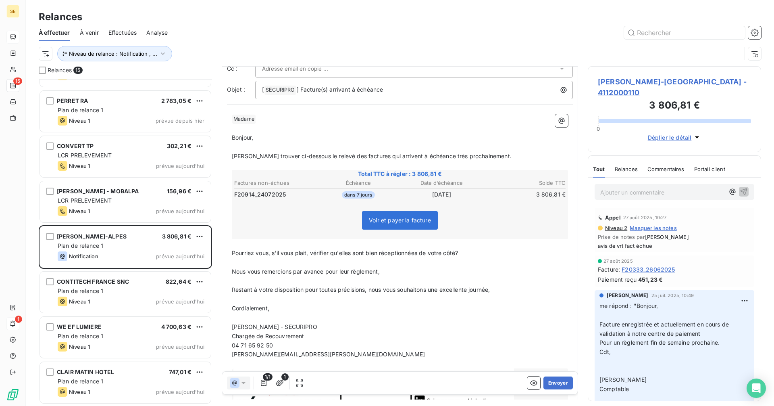
scroll to position [135, 0]
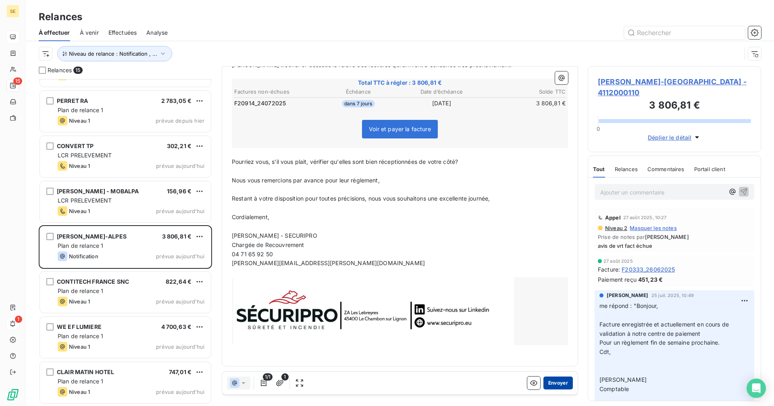
click at [544, 385] on button "Envoyer" at bounding box center [558, 382] width 29 height 13
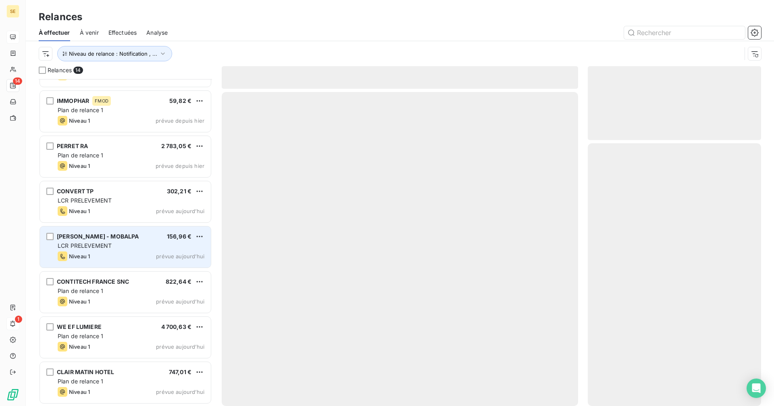
scroll to position [306, 0]
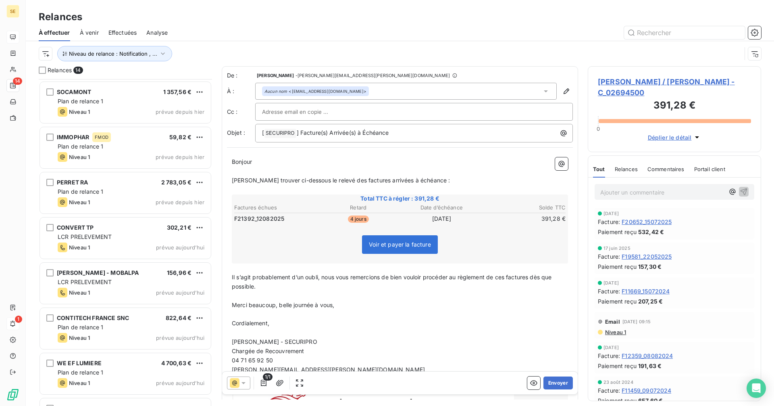
scroll to position [283, 0]
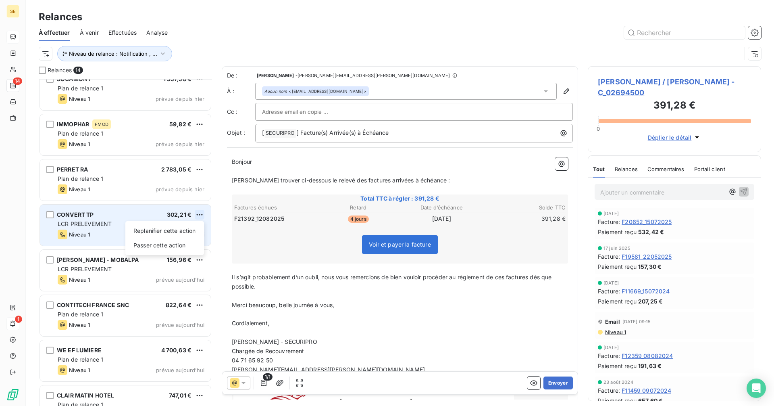
click at [200, 212] on html "SE 14 1 Relances À effectuer À venir Effectuées Analyse Niveau de relance : Not…" at bounding box center [387, 203] width 774 height 406
click at [190, 229] on div "Replanifier cette action" at bounding box center [165, 230] width 72 height 13
select select "8"
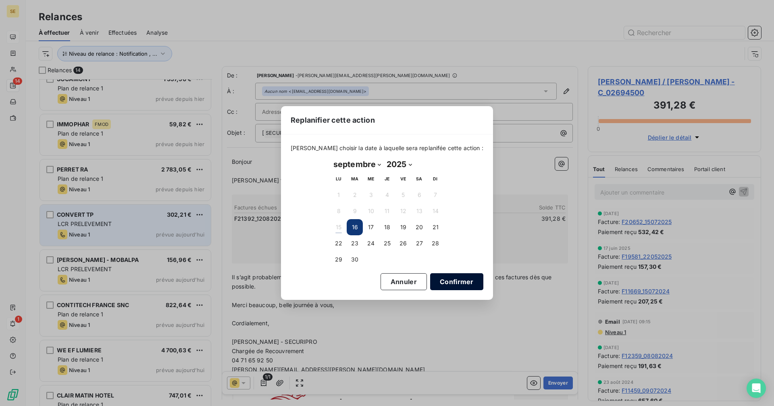
click at [453, 280] on button "Confirmer" at bounding box center [456, 281] width 53 height 17
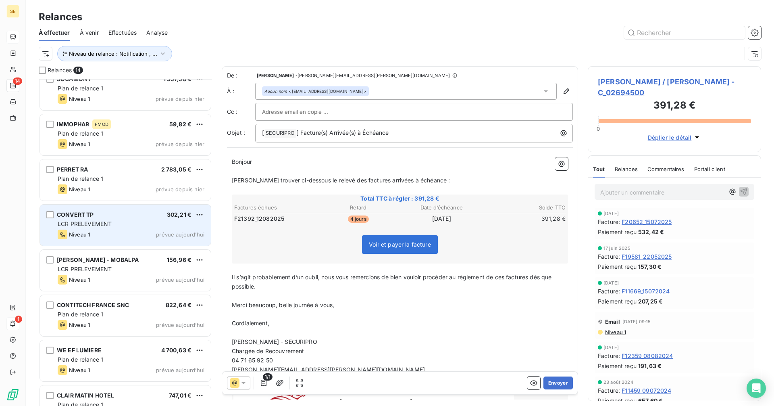
scroll to position [260, 0]
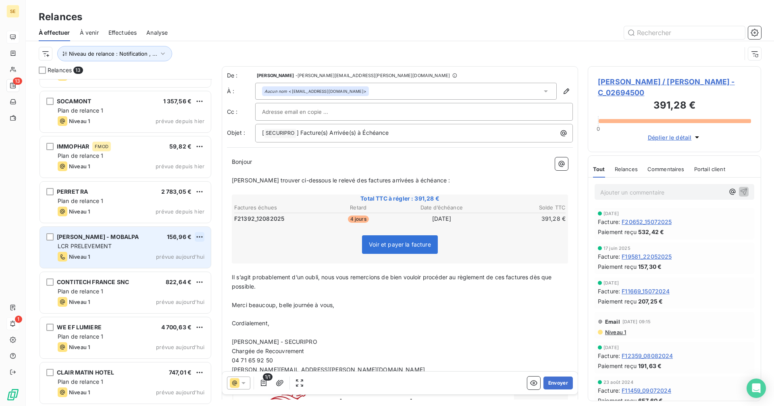
click at [202, 235] on html "SE 13 1 Relances À effectuer À venir Effectuées Analyse Niveau de relance : Not…" at bounding box center [387, 203] width 774 height 406
click at [168, 255] on div "Replanifier cette action" at bounding box center [165, 252] width 72 height 13
select select "8"
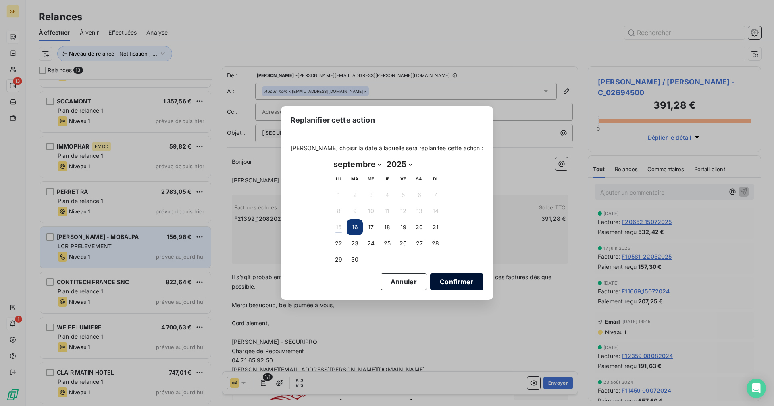
click at [443, 277] on button "Confirmer" at bounding box center [456, 281] width 53 height 17
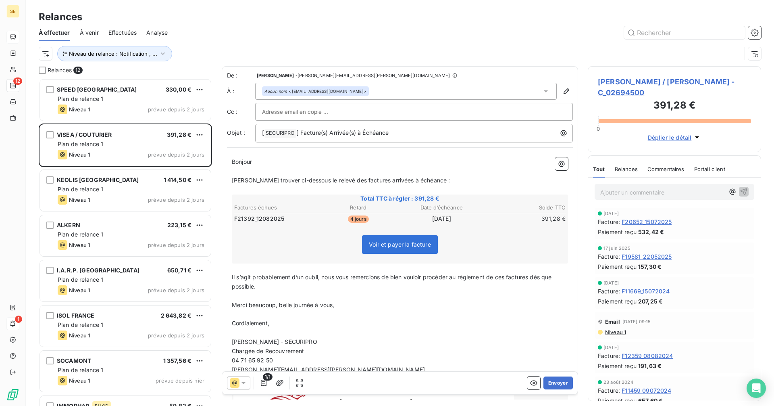
scroll to position [0, 0]
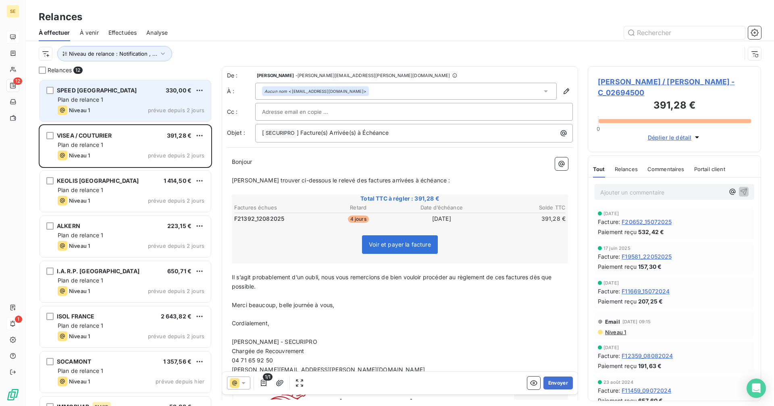
click at [96, 107] on div "Niveau 1 prévue depuis 2 jours" at bounding box center [131, 110] width 147 height 10
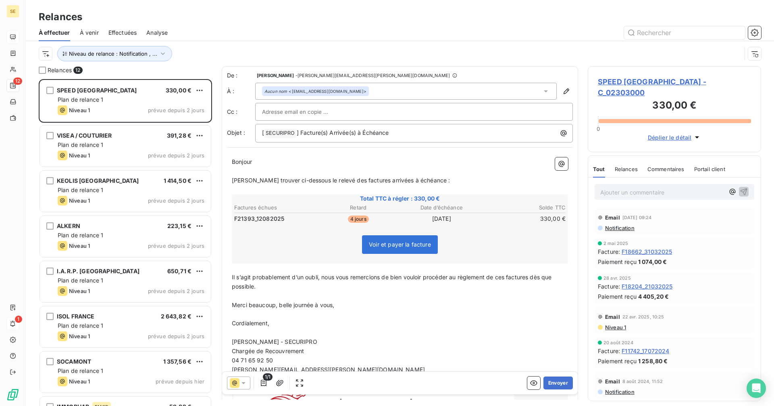
click at [387, 90] on div "Aucun nom <comptabilite_achats@speed-france.fr>" at bounding box center [406, 91] width 302 height 17
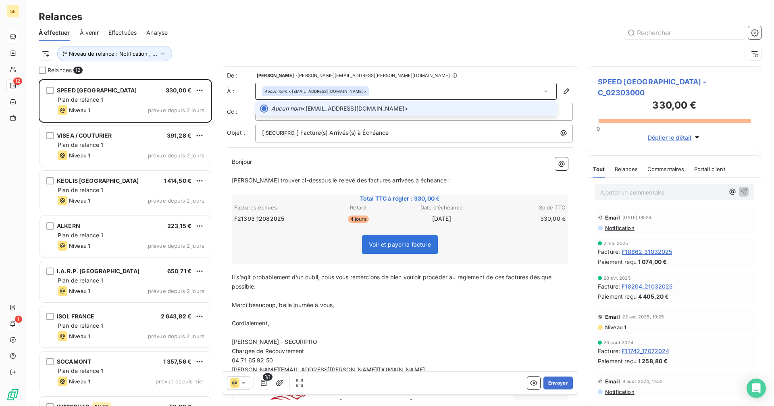
click at [387, 90] on div "Aucun nom <comptabilite_achats@speed-france.fr>" at bounding box center [406, 91] width 302 height 17
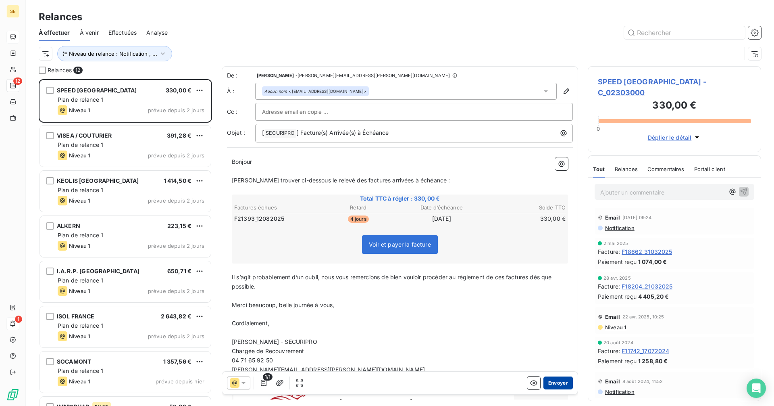
click at [558, 386] on button "Envoyer" at bounding box center [558, 382] width 29 height 13
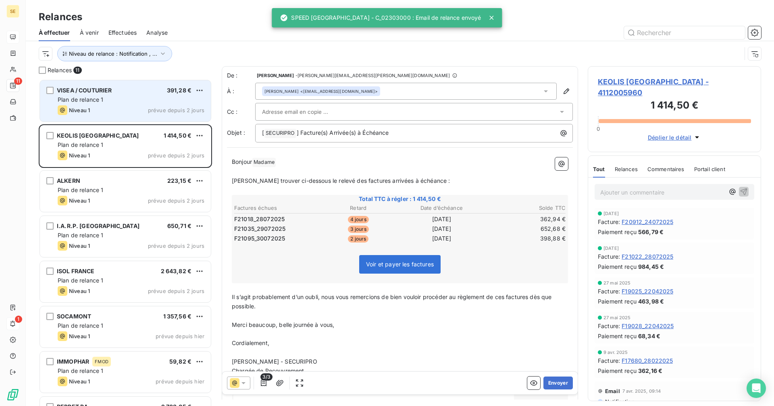
click at [120, 108] on div "Niveau 1 prévue depuis 2 jours" at bounding box center [131, 110] width 147 height 10
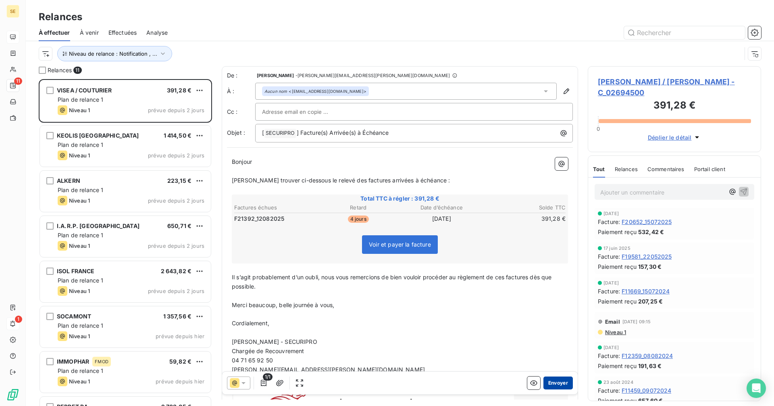
click at [552, 383] on button "Envoyer" at bounding box center [558, 382] width 29 height 13
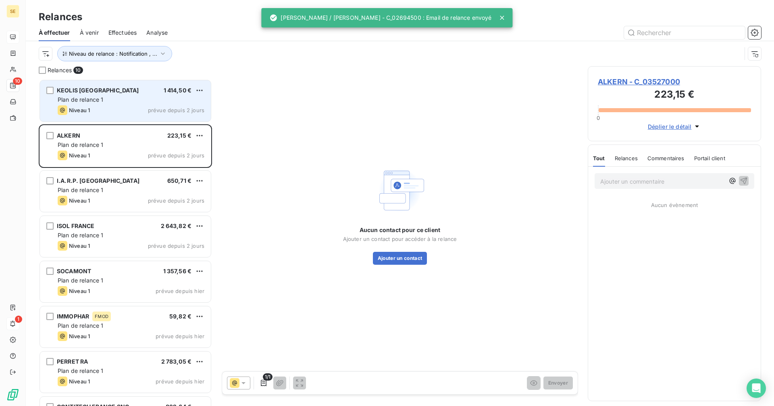
click at [115, 100] on div "Plan de relance 1" at bounding box center [131, 100] width 147 height 8
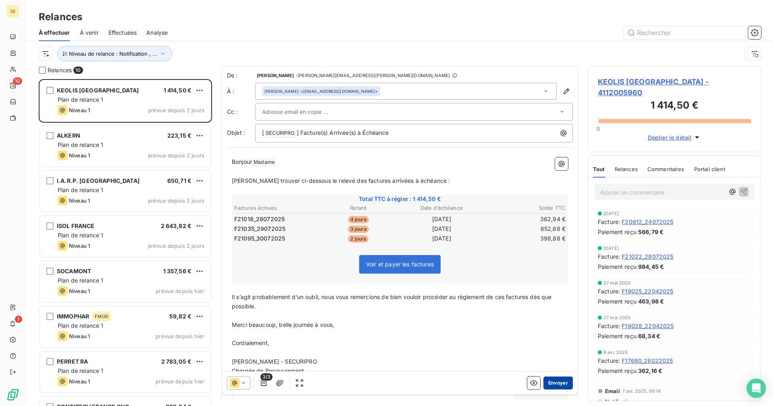
click at [556, 384] on button "Envoyer" at bounding box center [558, 382] width 29 height 13
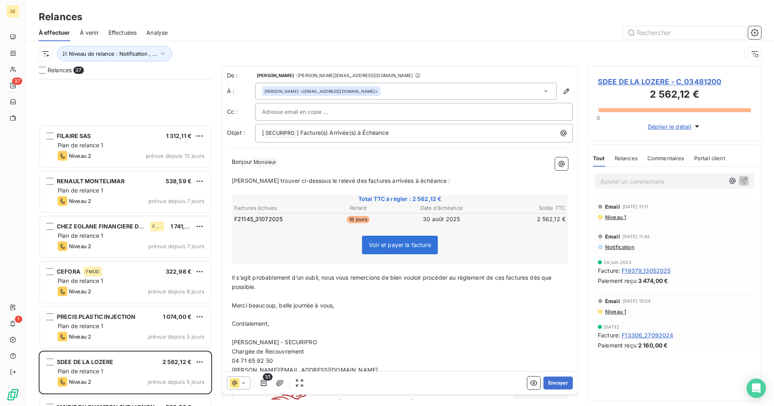
scroll to position [321, 167]
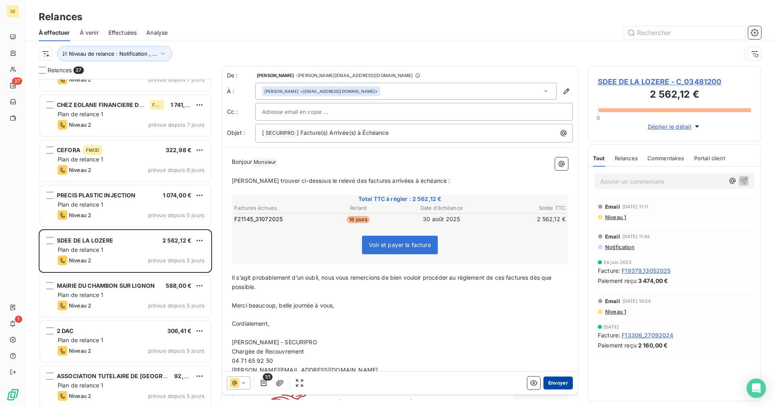
click at [556, 383] on button "Envoyer" at bounding box center [558, 382] width 29 height 13
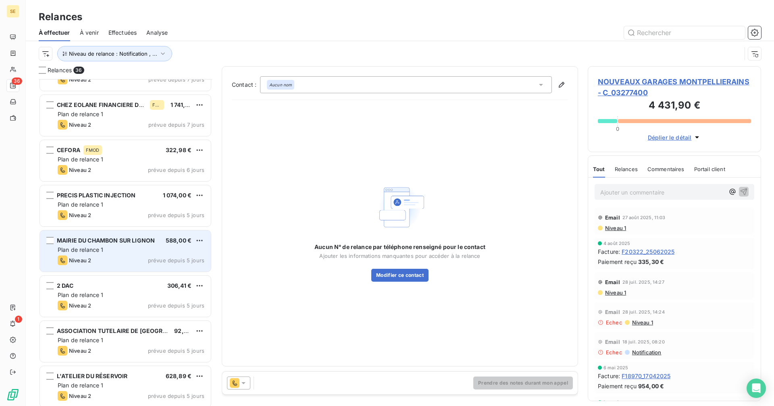
click at [162, 255] on div "Niveau 2 prévue depuis 5 jours" at bounding box center [131, 260] width 147 height 10
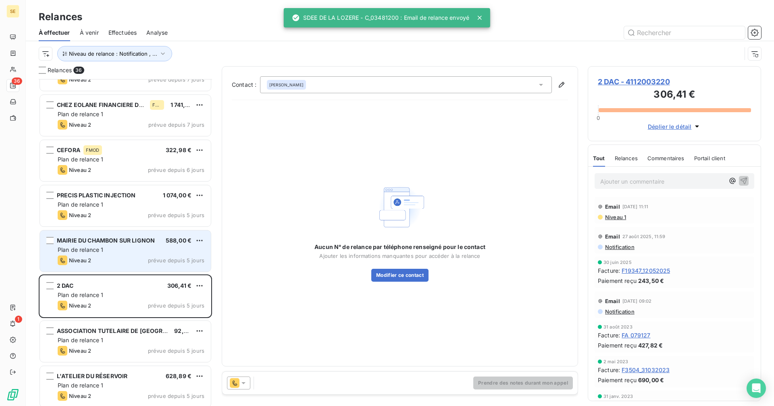
click at [145, 259] on div "Niveau 2 prévue depuis 5 jours" at bounding box center [131, 260] width 147 height 10
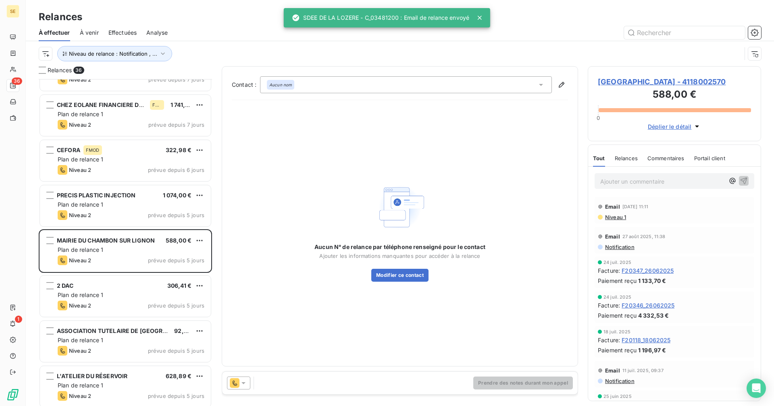
click at [246, 385] on icon at bounding box center [243, 383] width 8 height 8
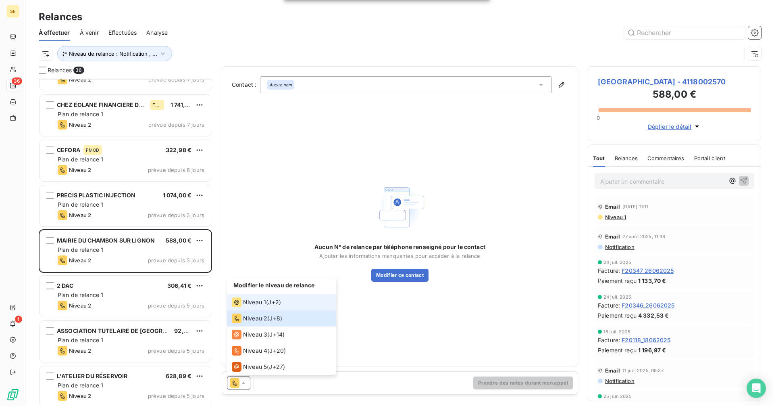
click at [268, 306] on div "Niveau 1 ( J+2 )" at bounding box center [256, 302] width 49 height 10
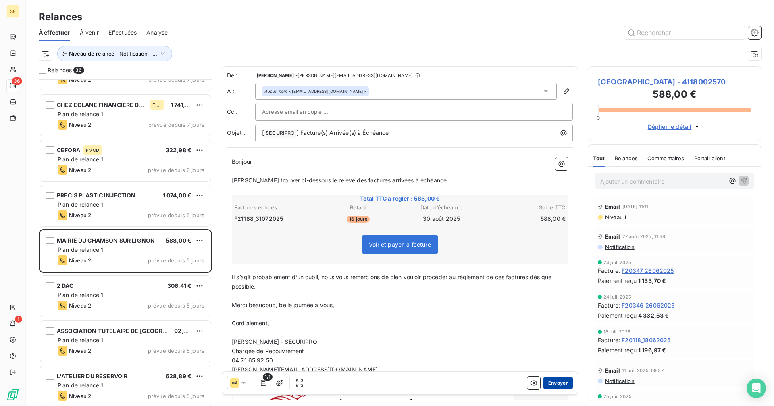
click at [549, 384] on button "Envoyer" at bounding box center [558, 382] width 29 height 13
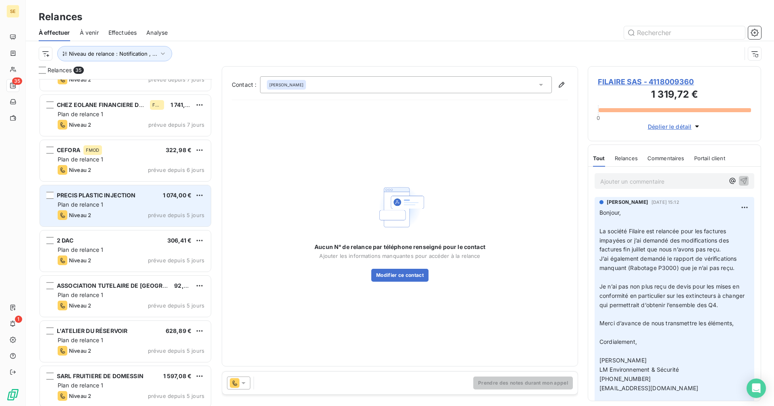
click at [136, 219] on div "Niveau 2 prévue depuis 5 jours" at bounding box center [131, 215] width 147 height 10
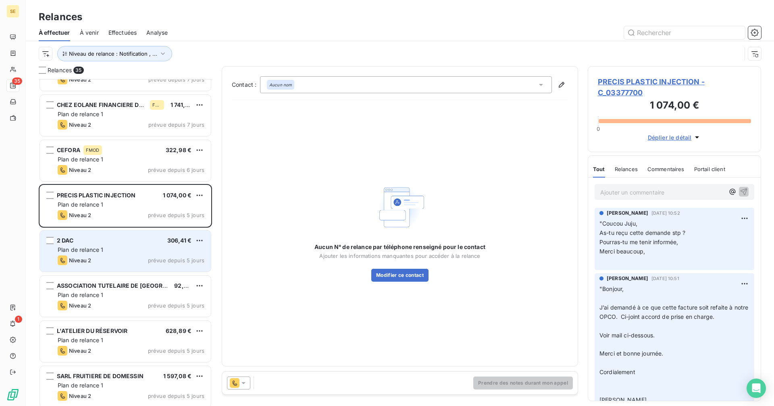
click at [128, 252] on div "Plan de relance 1" at bounding box center [131, 250] width 147 height 8
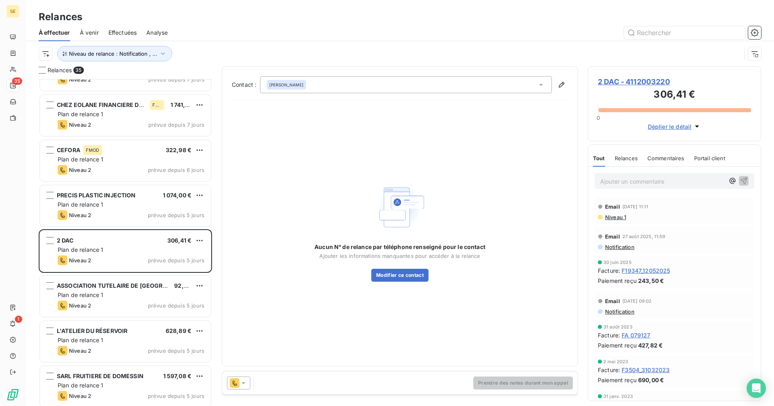
click at [342, 83] on div "Jacques PICHOT" at bounding box center [406, 84] width 292 height 17
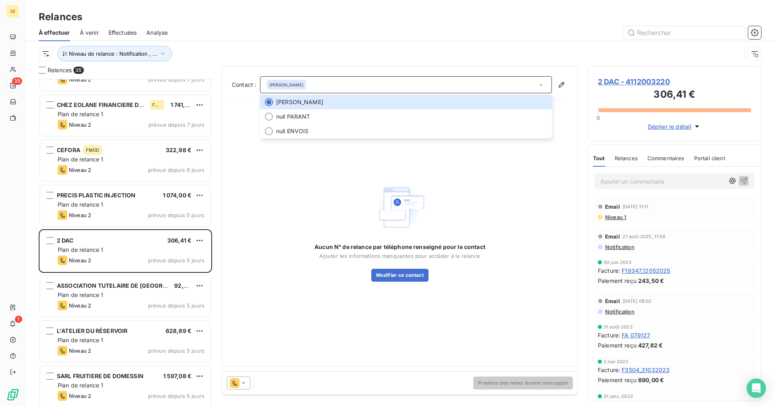
click at [331, 83] on div "Jacques PICHOT" at bounding box center [406, 84] width 292 height 17
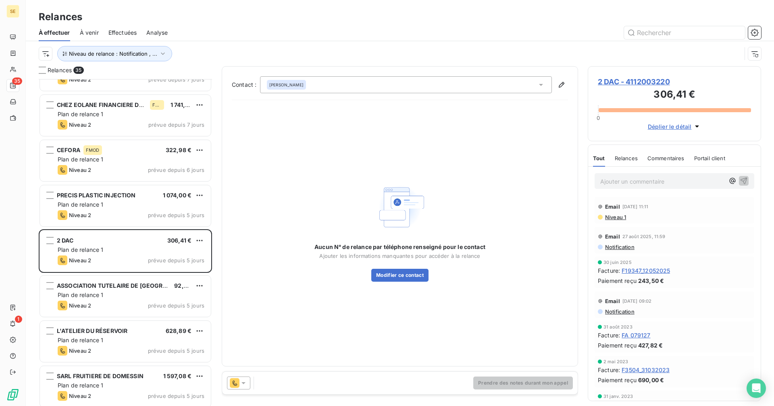
click at [244, 384] on icon at bounding box center [243, 383] width 8 height 8
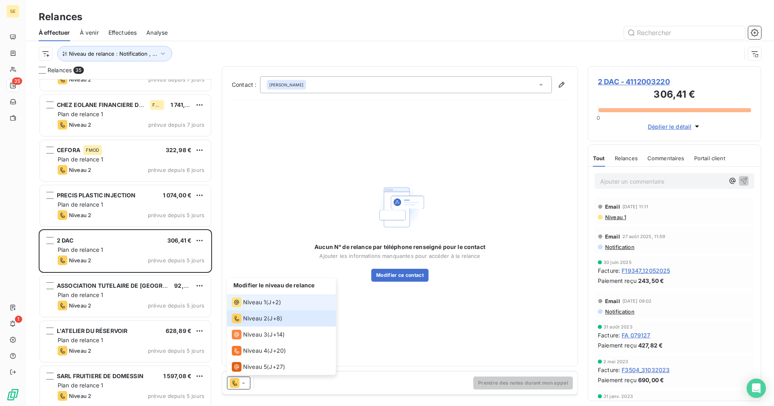
click at [254, 306] on span "Niveau 1" at bounding box center [254, 302] width 23 height 8
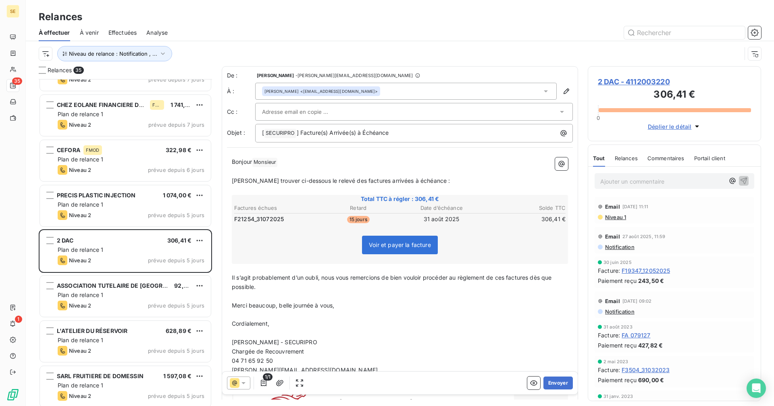
click at [386, 90] on div "Jacques PICHOT <pichot-jacques@wanadoo.fr>" at bounding box center [406, 91] width 302 height 17
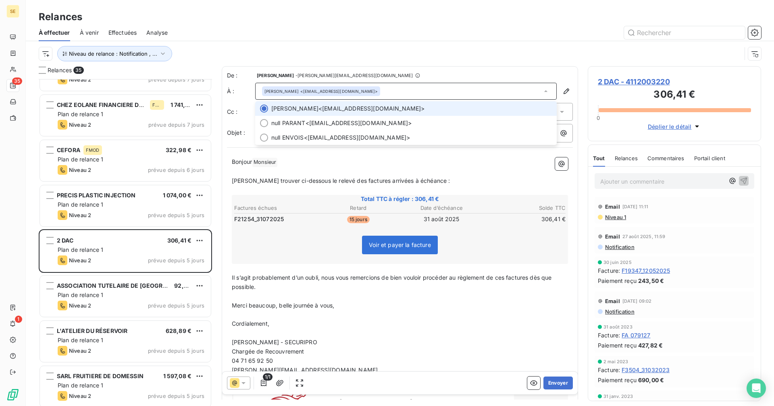
click at [386, 90] on div "Jacques PICHOT <pichot-jacques@wanadoo.fr>" at bounding box center [406, 91] width 302 height 17
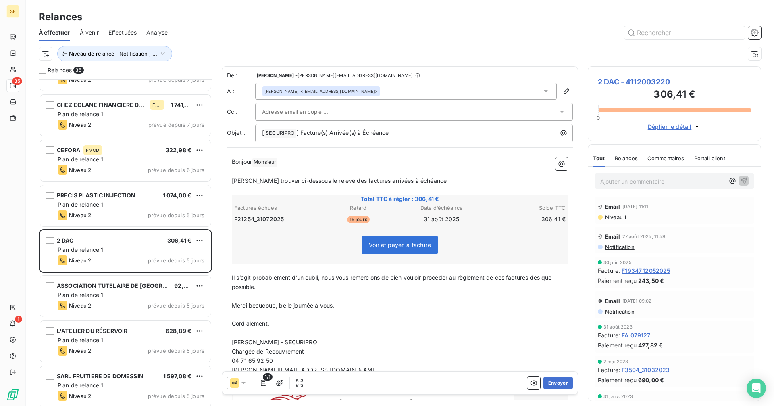
click at [385, 94] on div "Jacques PICHOT <pichot-jacques@wanadoo.fr>" at bounding box center [406, 91] width 302 height 17
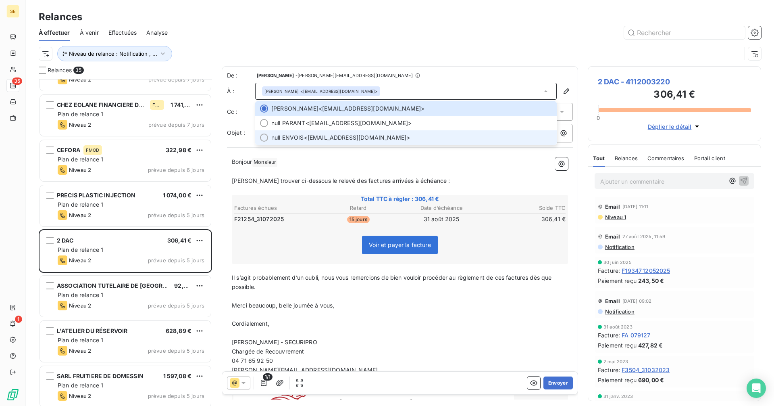
click at [330, 137] on span "null ENVOIS <2dac@orange.fr>" at bounding box center [411, 137] width 281 height 8
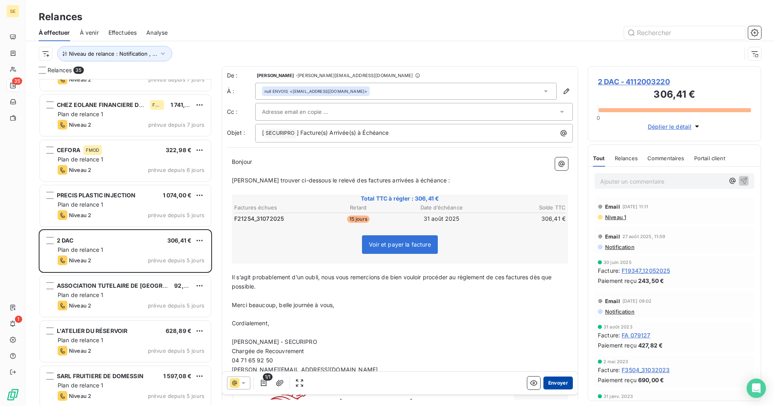
click at [558, 384] on button "Envoyer" at bounding box center [558, 382] width 29 height 13
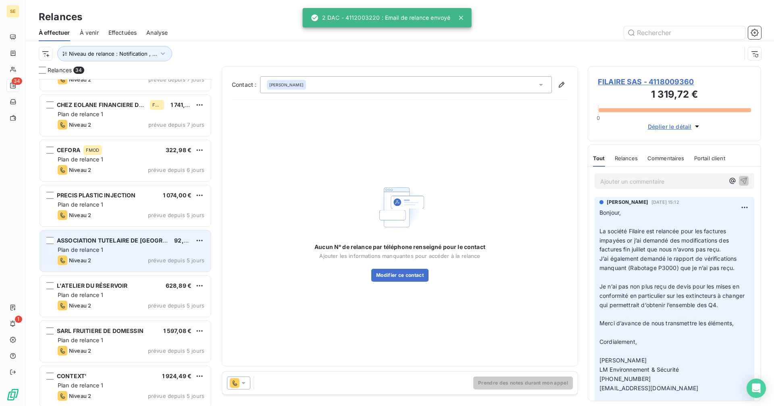
click at [113, 252] on div "Plan de relance 1" at bounding box center [131, 250] width 147 height 8
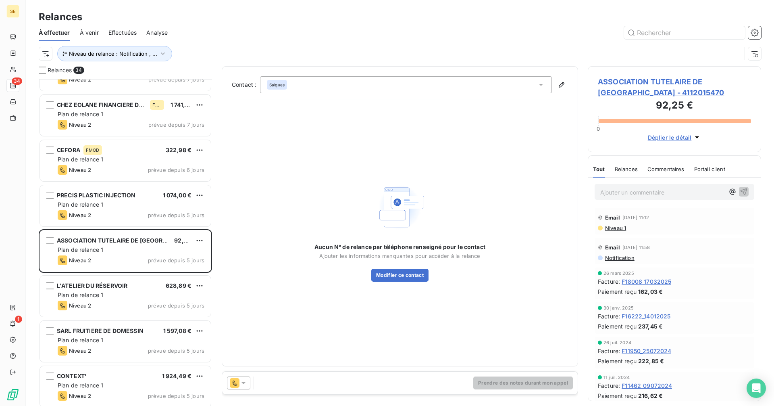
click at [302, 86] on div "Salgues" at bounding box center [406, 84] width 292 height 17
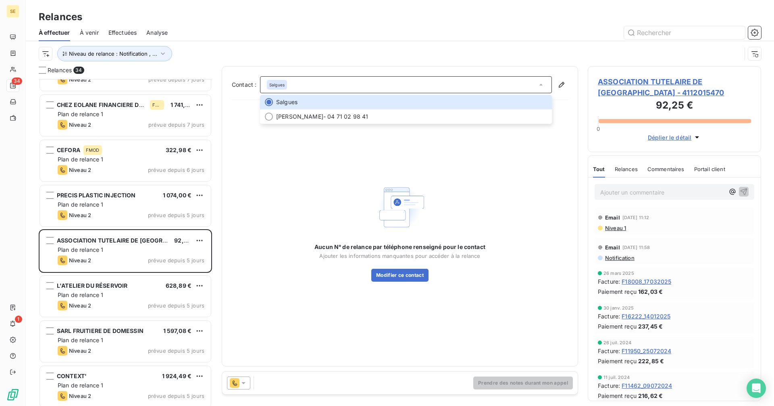
click at [242, 389] on div at bounding box center [238, 382] width 23 height 13
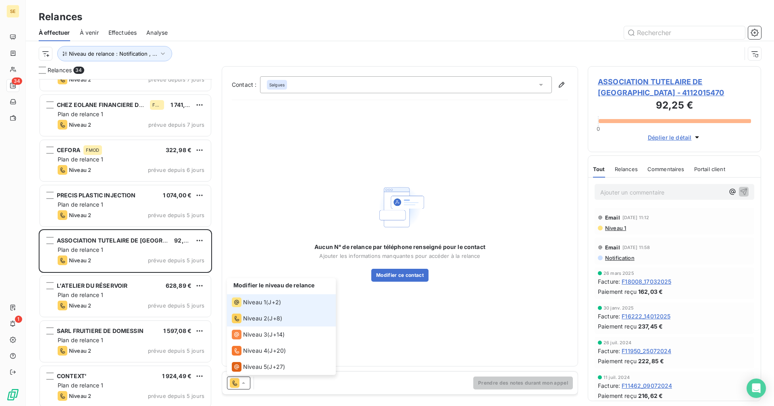
click at [256, 303] on span "Niveau 1" at bounding box center [254, 302] width 23 height 8
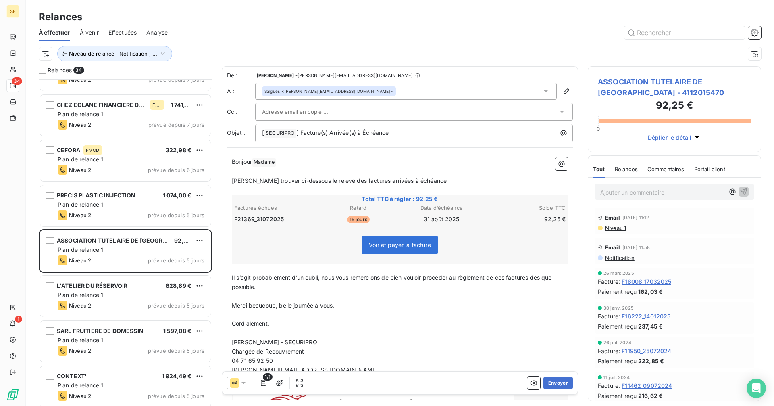
click at [381, 89] on div "Salgues <caroline.salgues@at43.asso.fr>" at bounding box center [406, 91] width 302 height 17
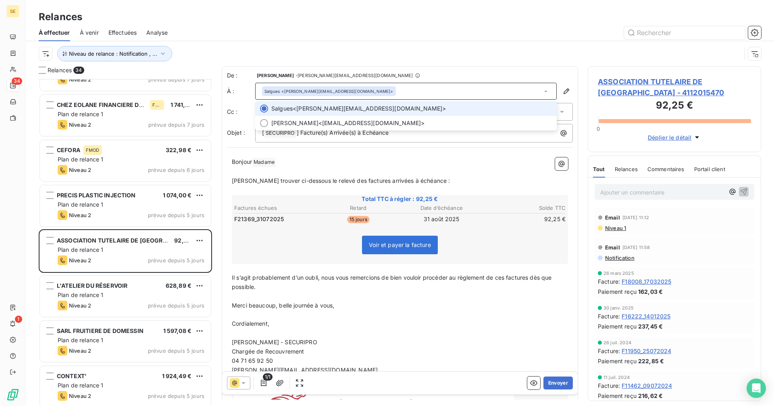
click at [381, 89] on div "Salgues <caroline.salgues@at43.asso.fr>" at bounding box center [406, 91] width 302 height 17
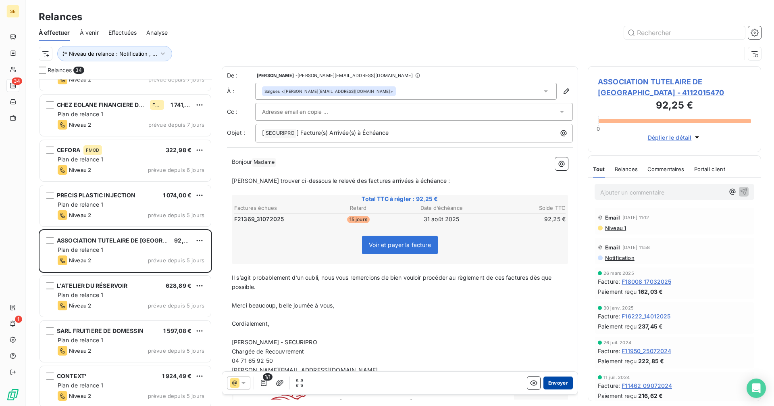
click at [550, 385] on button "Envoyer" at bounding box center [558, 382] width 29 height 13
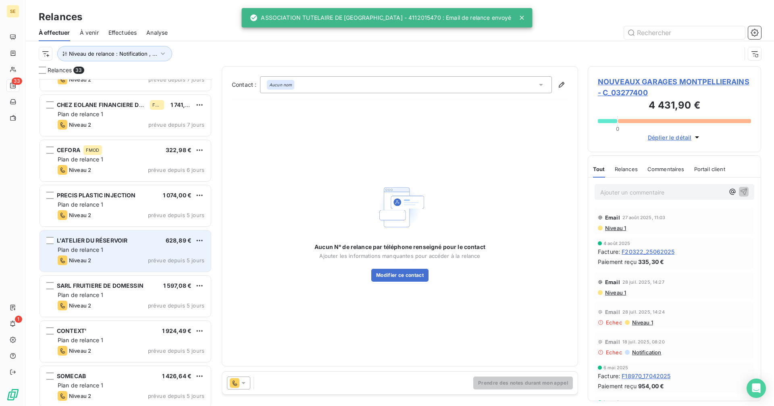
click at [142, 254] on div "L'ATELIER DU RÉSERVOIR 628,89 € Plan de relance 1 Niveau 2 prévue depuis 5 jours" at bounding box center [125, 250] width 171 height 41
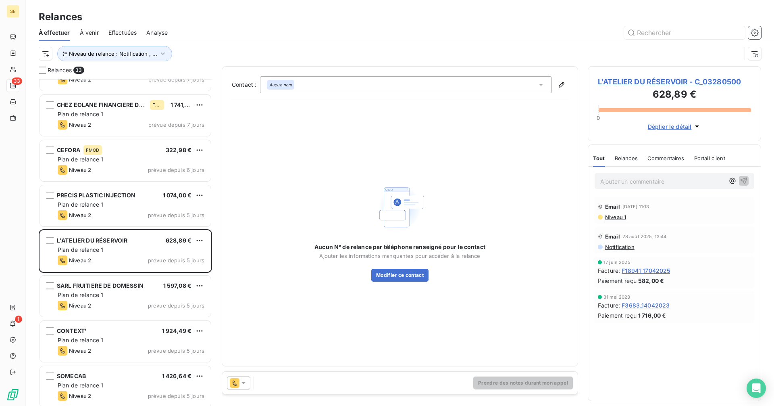
click at [302, 86] on div "Aucun nom" at bounding box center [406, 84] width 292 height 17
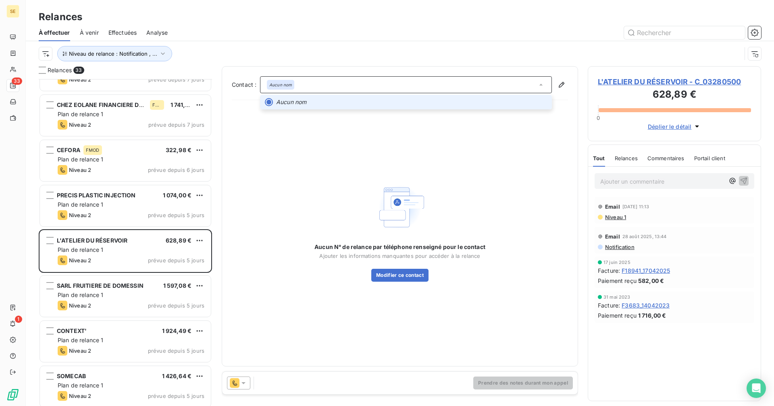
click at [302, 86] on div "Aucun nom" at bounding box center [406, 84] width 292 height 17
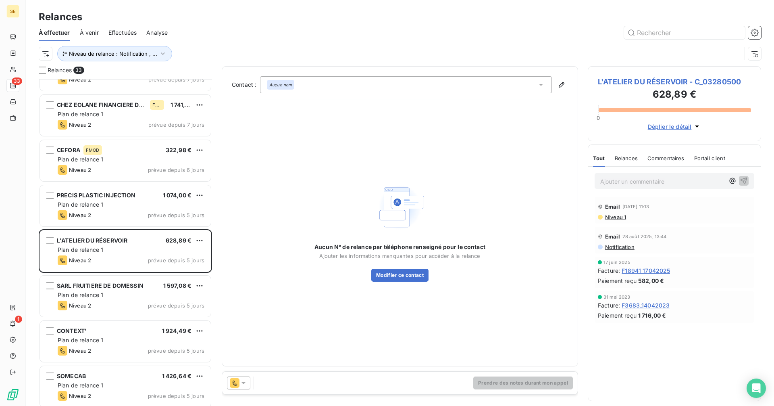
click at [244, 386] on icon at bounding box center [243, 383] width 8 height 8
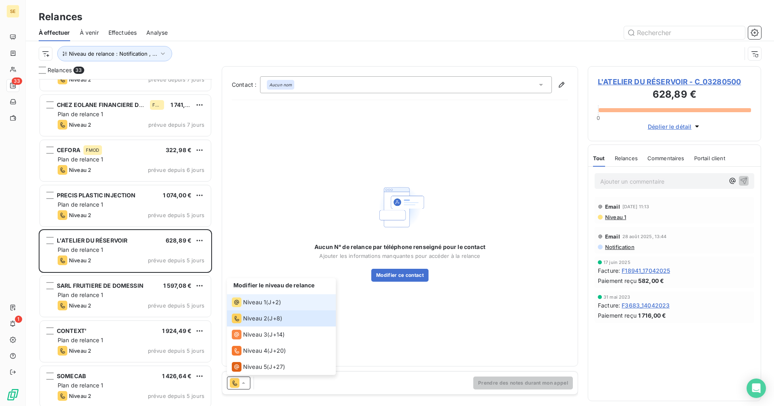
click at [267, 305] on div "Niveau 1 ( J+2 )" at bounding box center [256, 302] width 49 height 10
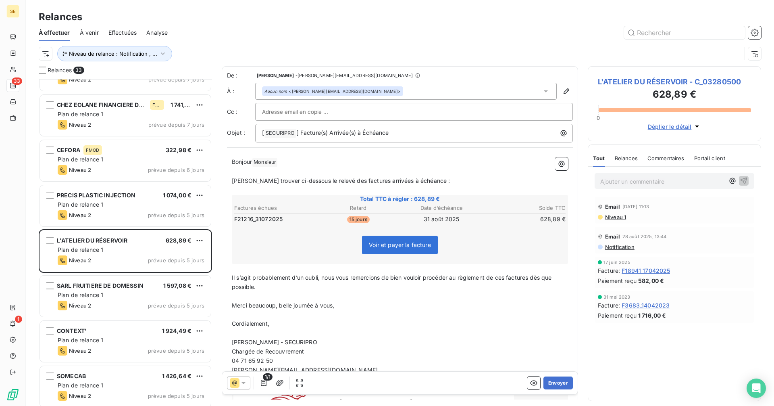
click at [397, 89] on div "Aucun nom <gerard.molle@atelierdureservoir.fr>" at bounding box center [406, 91] width 302 height 17
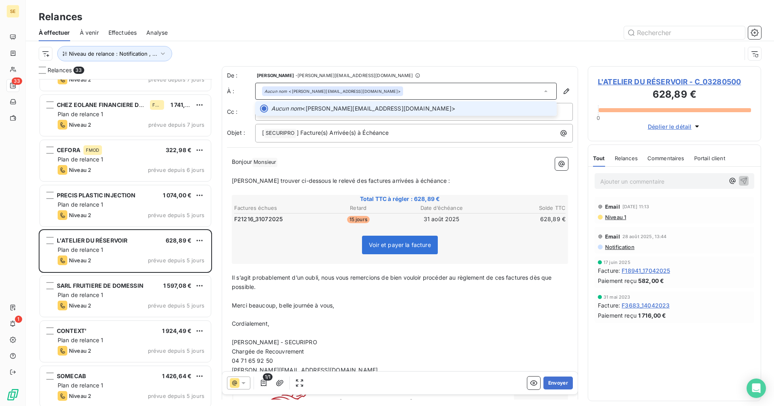
click at [397, 89] on div "Aucun nom <gerard.molle@atelierdureservoir.fr>" at bounding box center [406, 91] width 302 height 17
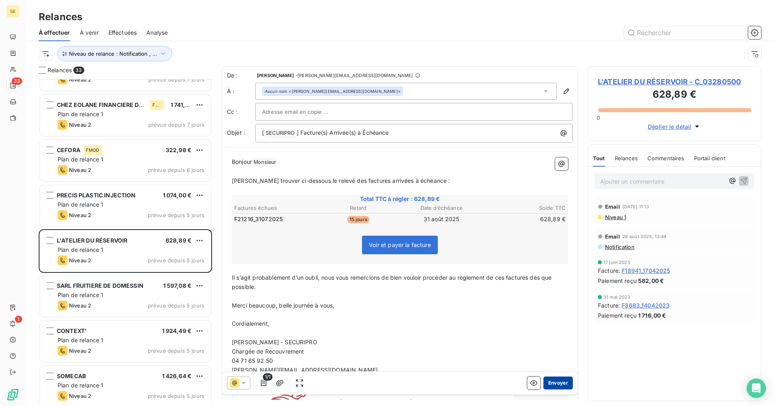
click at [549, 384] on button "Envoyer" at bounding box center [558, 382] width 29 height 13
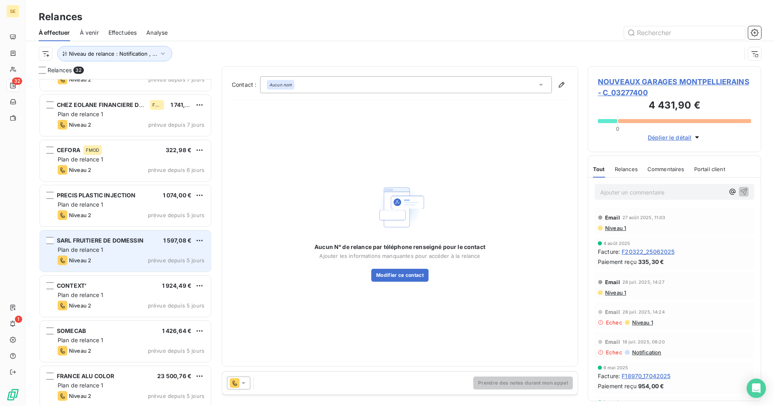
click at [159, 252] on div "Plan de relance 1" at bounding box center [131, 250] width 147 height 8
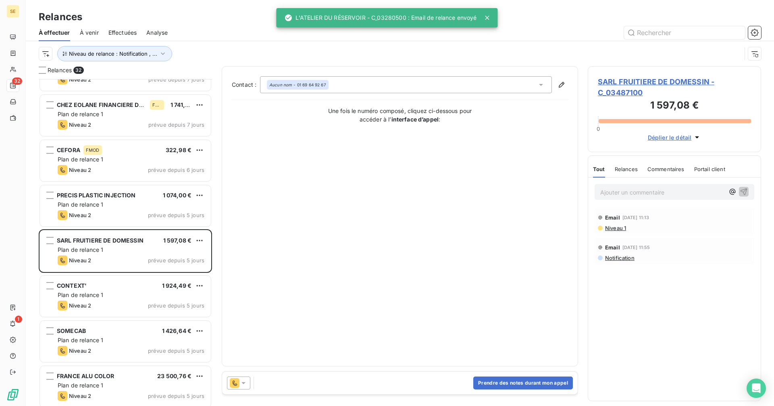
click at [242, 383] on icon at bounding box center [243, 383] width 8 height 8
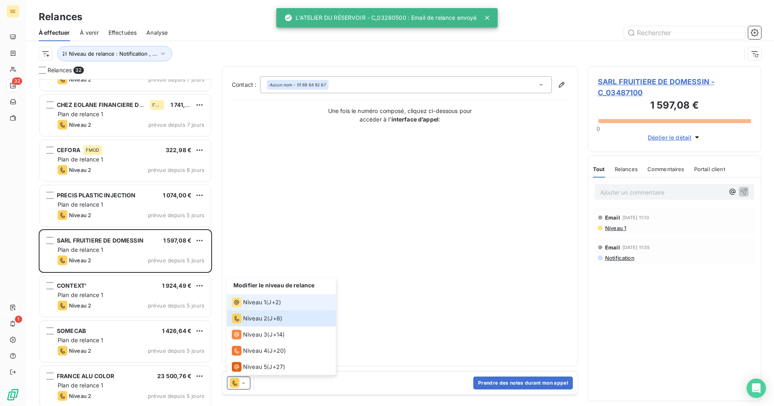
click at [259, 300] on span "Niveau 1" at bounding box center [254, 302] width 23 height 8
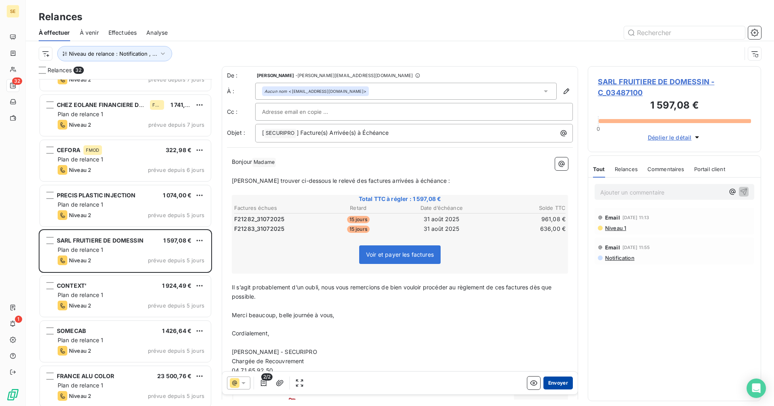
click at [553, 384] on button "Envoyer" at bounding box center [558, 382] width 29 height 13
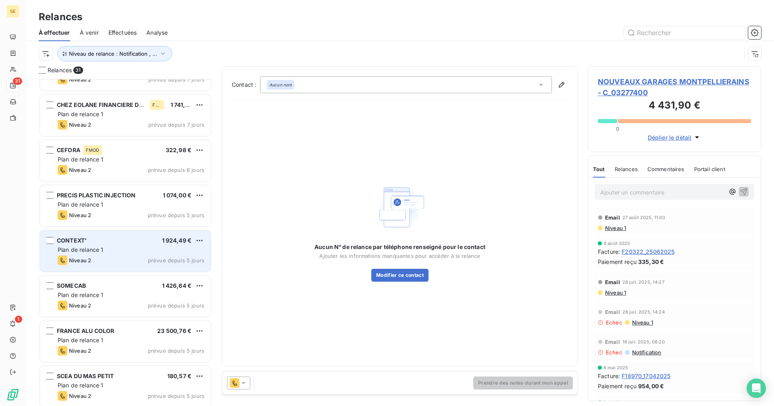
click at [148, 260] on div "Niveau 2 prévue depuis 5 jours" at bounding box center [131, 260] width 147 height 10
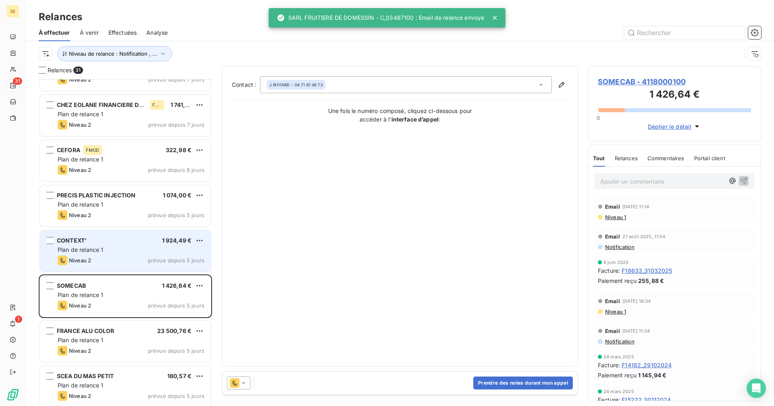
click at [156, 250] on div "Plan de relance 1" at bounding box center [131, 250] width 147 height 8
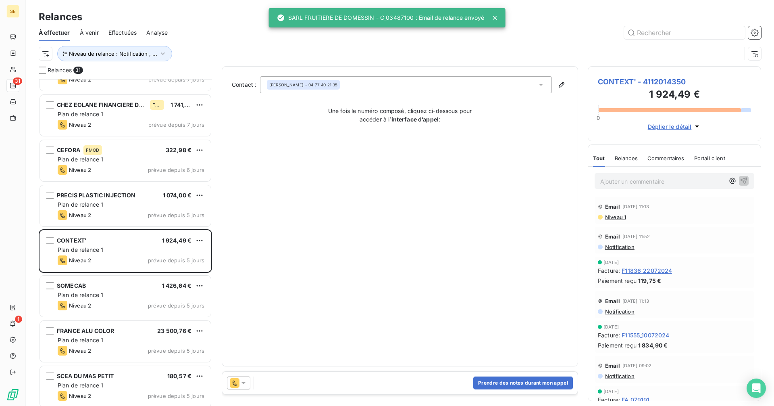
click at [339, 88] on div "Isabelle BADIN - 04 77 40 21 35" at bounding box center [406, 84] width 292 height 17
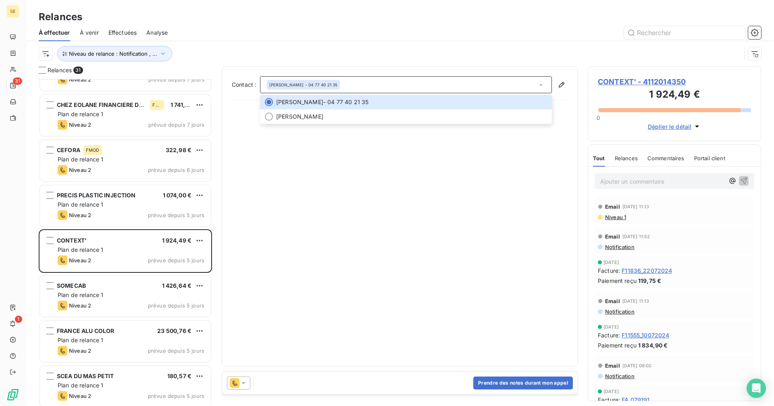
click at [350, 84] on div "Isabelle BADIN - 04 77 40 21 35" at bounding box center [406, 84] width 292 height 17
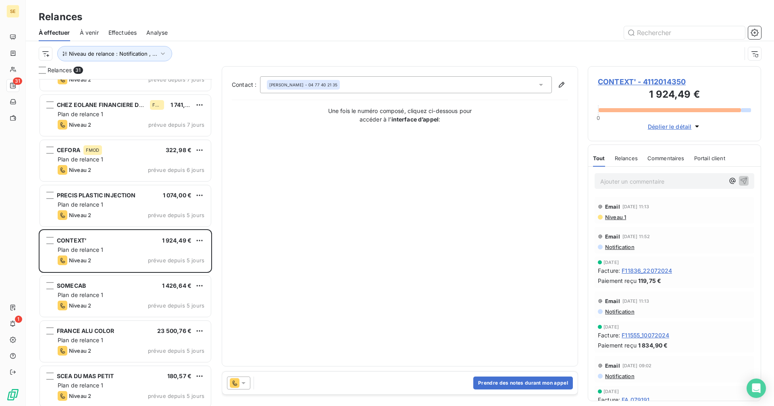
click at [244, 384] on icon at bounding box center [243, 383] width 8 height 8
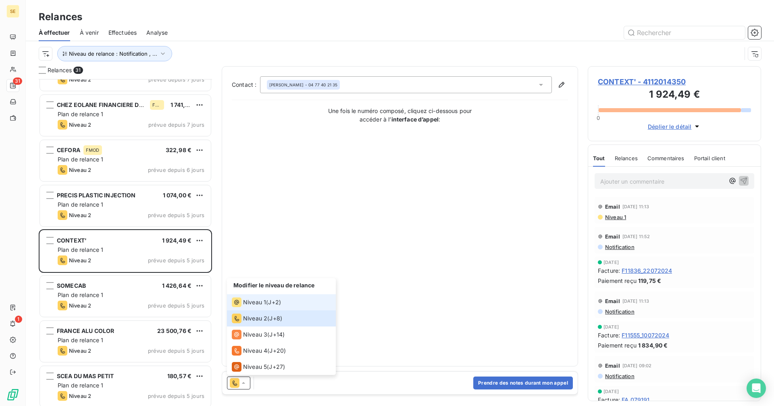
click at [267, 299] on div "Niveau 1 ( J+2 )" at bounding box center [256, 302] width 49 height 10
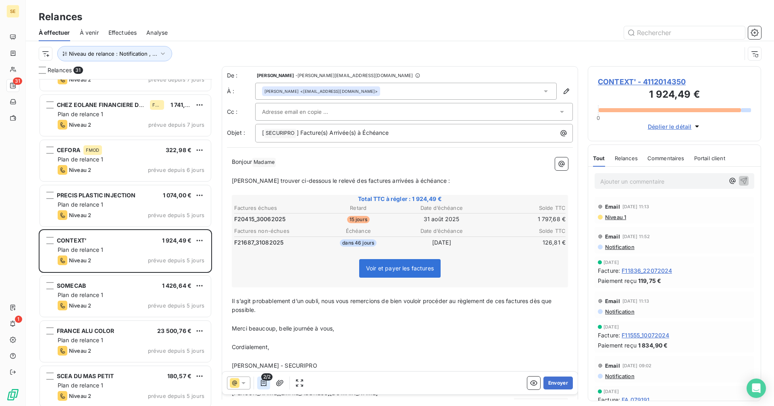
click at [264, 385] on icon "button" at bounding box center [264, 382] width 6 height 6
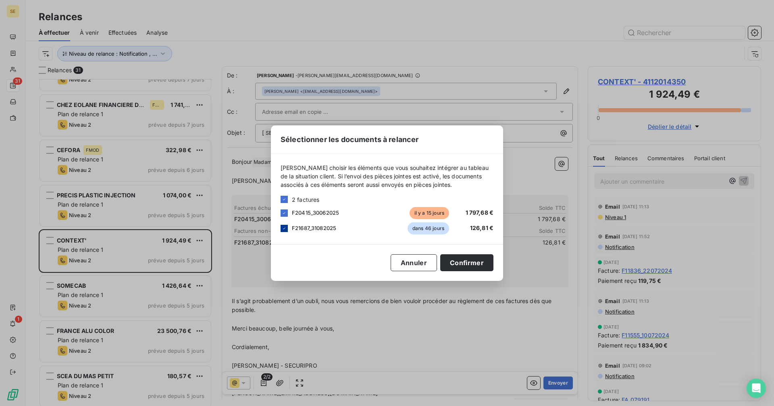
click at [285, 226] on icon at bounding box center [284, 228] width 5 height 5
click at [476, 262] on button "Confirmer" at bounding box center [466, 262] width 53 height 17
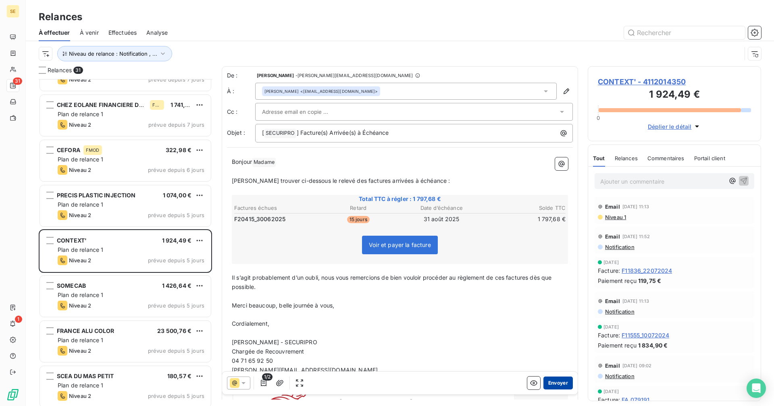
click at [550, 385] on button "Envoyer" at bounding box center [558, 382] width 29 height 13
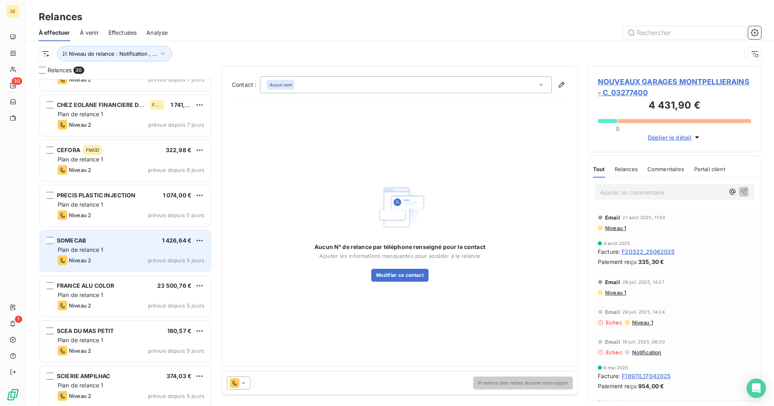
click at [136, 243] on div "SOMECAB 1 426,64 €" at bounding box center [131, 240] width 147 height 7
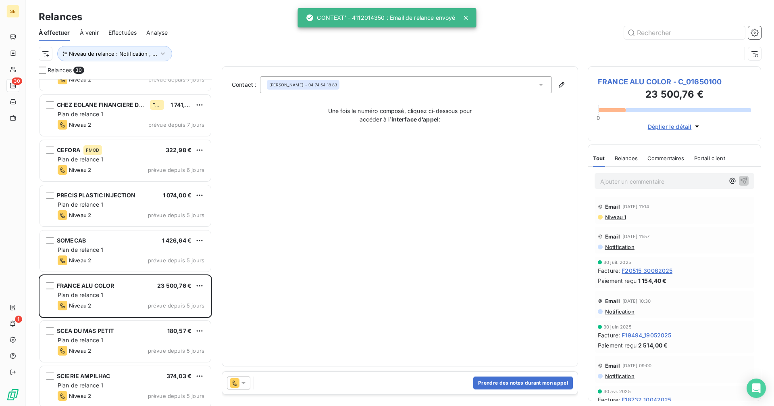
click at [245, 380] on icon at bounding box center [243, 383] width 8 height 8
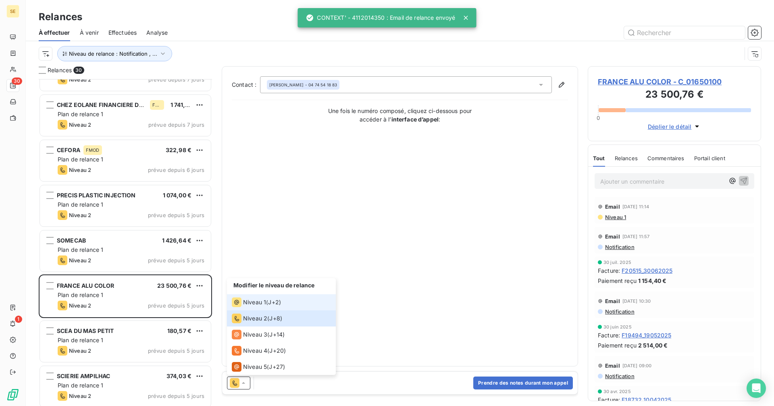
click at [255, 296] on li "Niveau 1 ( J+2 )" at bounding box center [281, 302] width 109 height 16
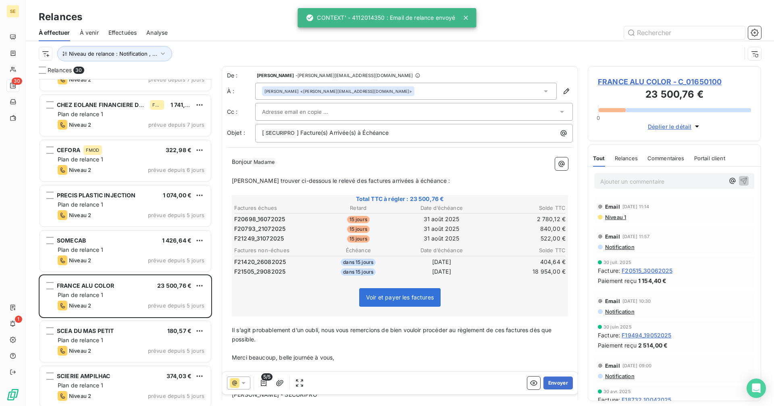
click at [386, 89] on div "Nadège VAGELLI <nadege.vagelli@france-alu-color.com>" at bounding box center [406, 91] width 302 height 17
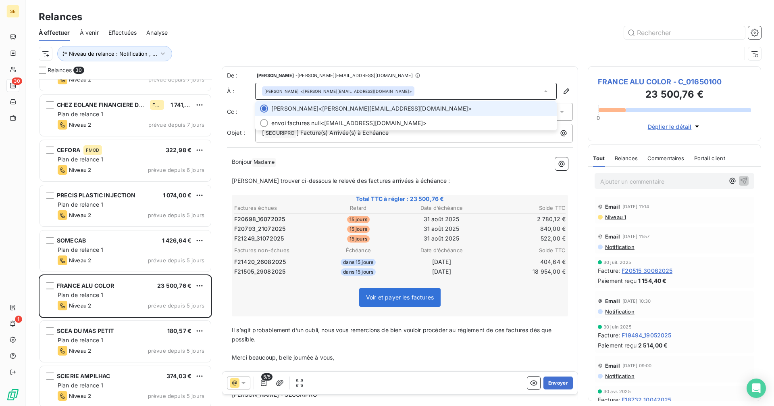
click at [386, 89] on div "Nadège VAGELLI <nadege.vagelli@france-alu-color.com>" at bounding box center [406, 91] width 302 height 17
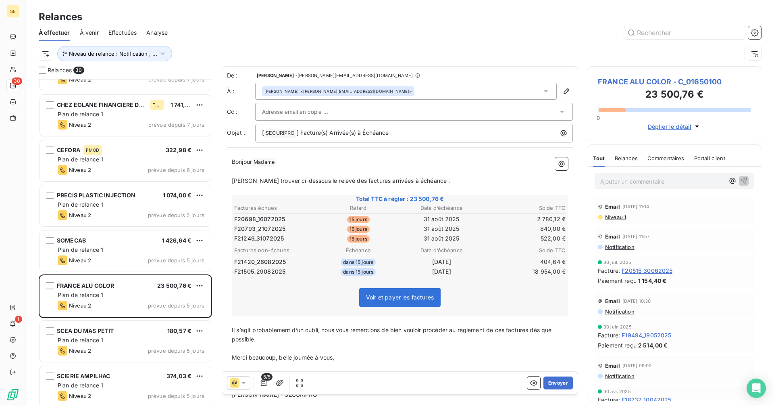
click at [402, 92] on div "Nadège VAGELLI <nadege.vagelli@france-alu-color.com>" at bounding box center [406, 91] width 302 height 17
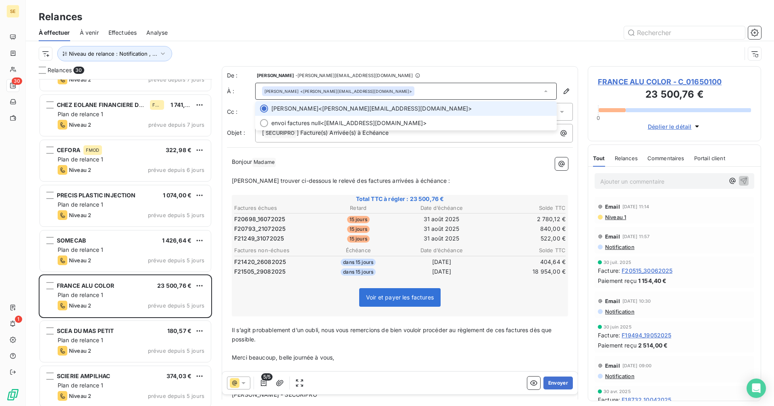
click at [402, 92] on div "Nadège VAGELLI <nadege.vagelli@france-alu-color.com>" at bounding box center [406, 91] width 302 height 17
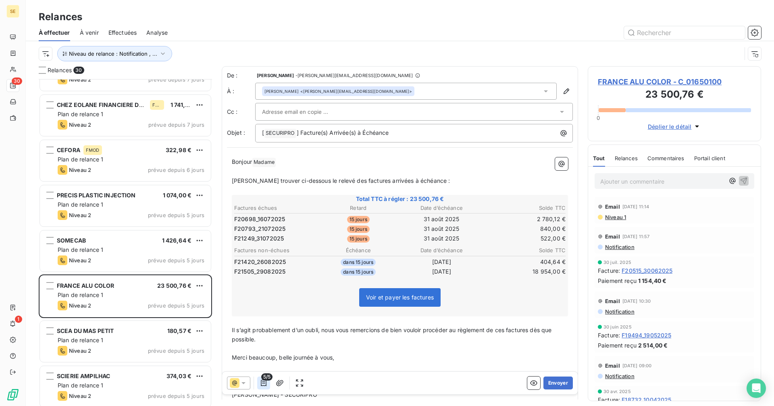
click at [264, 381] on icon "button" at bounding box center [264, 382] width 6 height 6
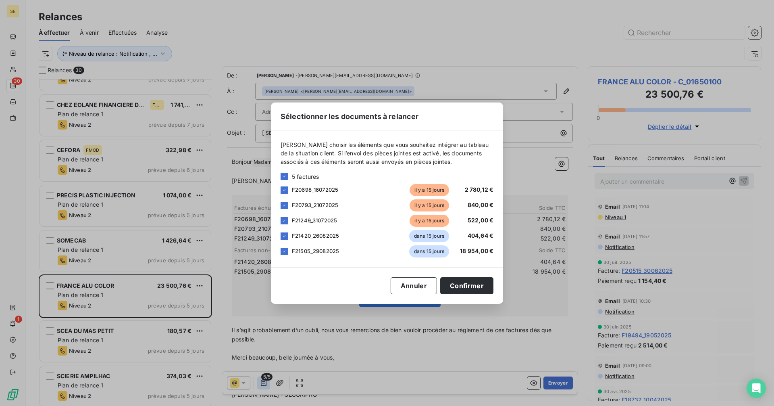
click at [264, 381] on div "Sélectionner les documents à relancer Veuillez choisir les éléments que vous so…" at bounding box center [387, 203] width 774 height 406
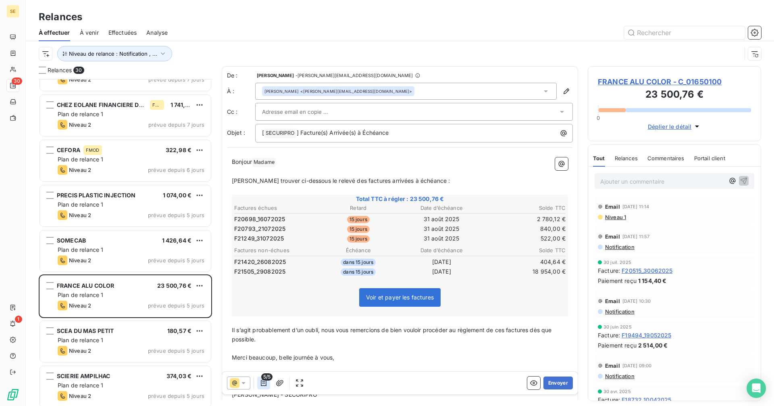
click at [265, 383] on icon "button" at bounding box center [264, 383] width 8 height 8
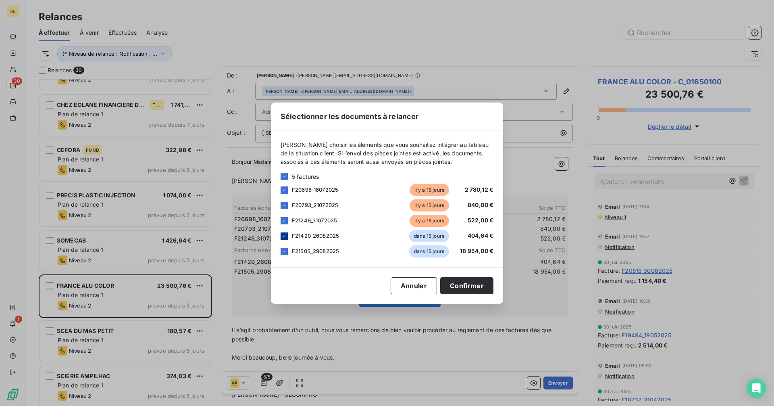
click at [285, 235] on icon at bounding box center [284, 236] width 2 height 2
click at [287, 249] on div at bounding box center [284, 251] width 7 height 7
click at [474, 284] on button "Confirmer" at bounding box center [466, 285] width 53 height 17
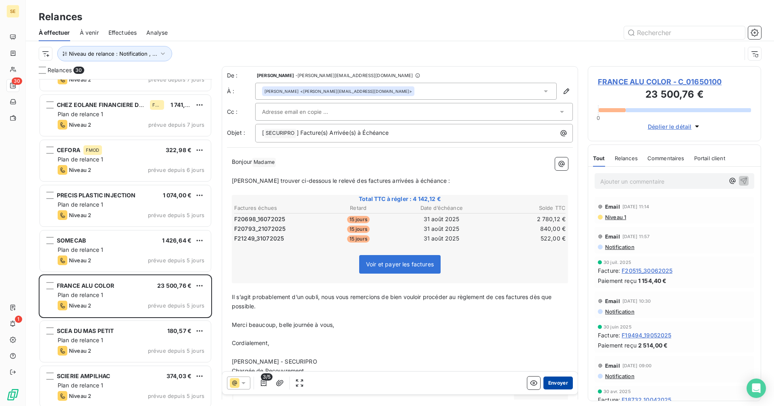
click at [547, 379] on button "Envoyer" at bounding box center [558, 382] width 29 height 13
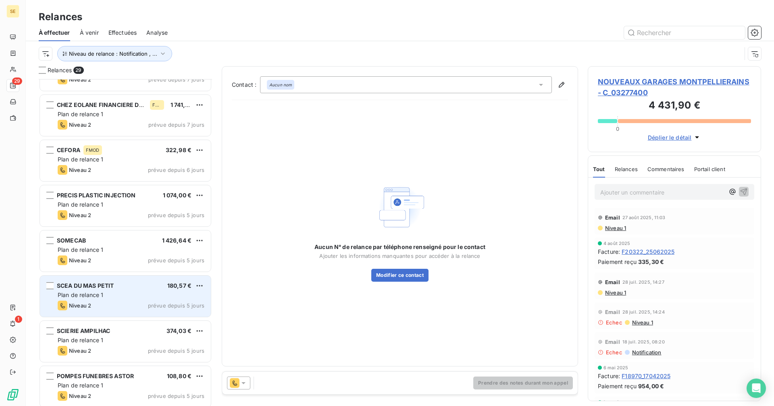
click at [152, 301] on div "Niveau 2 prévue depuis 5 jours" at bounding box center [131, 305] width 147 height 10
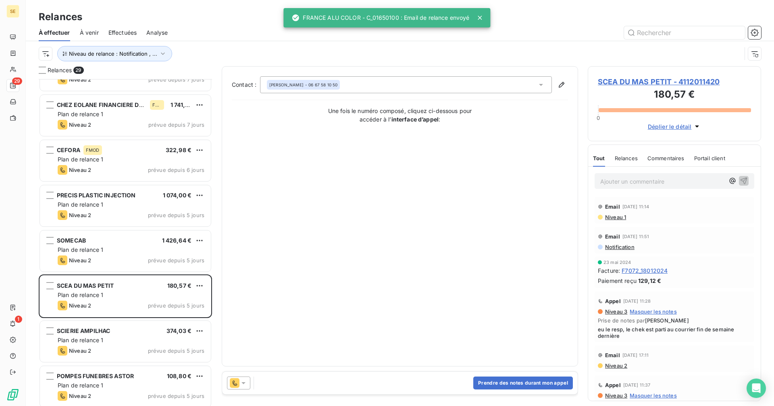
click at [247, 381] on icon at bounding box center [243, 383] width 8 height 8
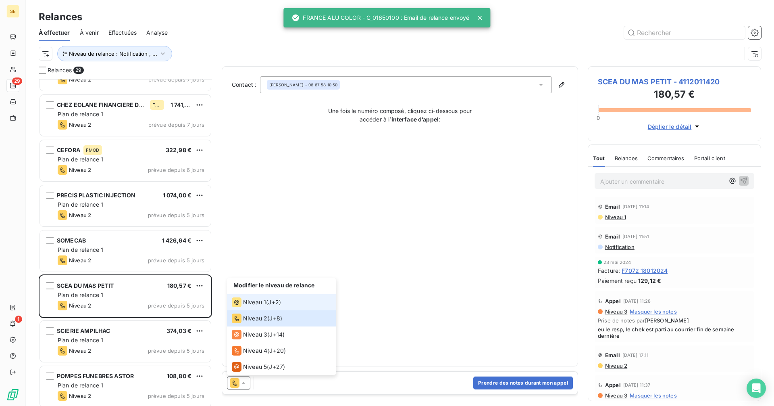
click at [274, 298] on span "J+2 )" at bounding box center [274, 302] width 13 height 8
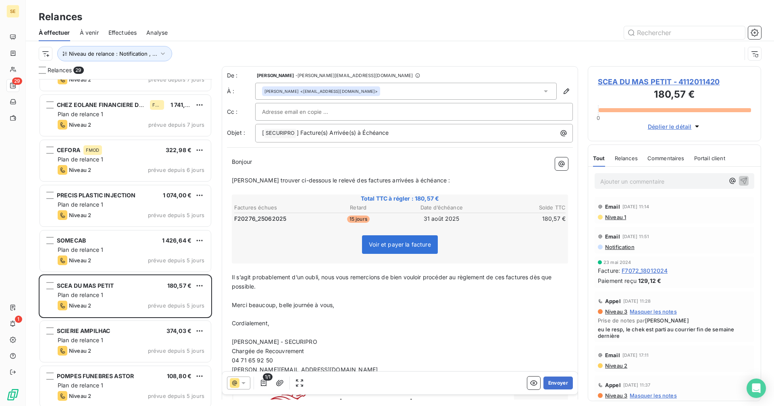
click at [387, 91] on div "Marc BASTIDE <sceadumaspetit@gmail.com>" at bounding box center [406, 91] width 302 height 17
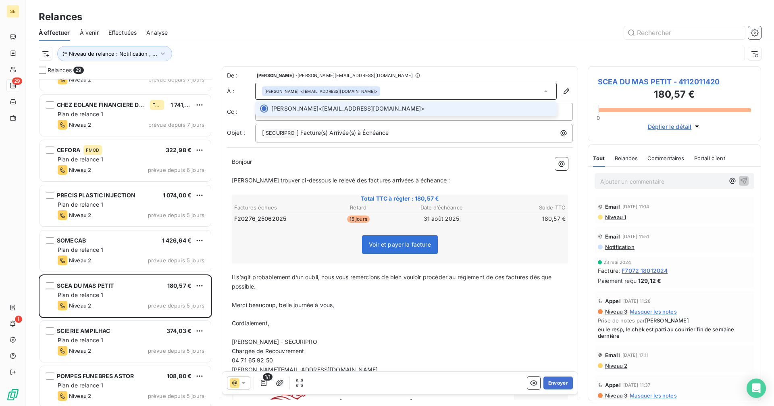
click at [387, 91] on div "Marc BASTIDE <sceadumaspetit@gmail.com>" at bounding box center [406, 91] width 302 height 17
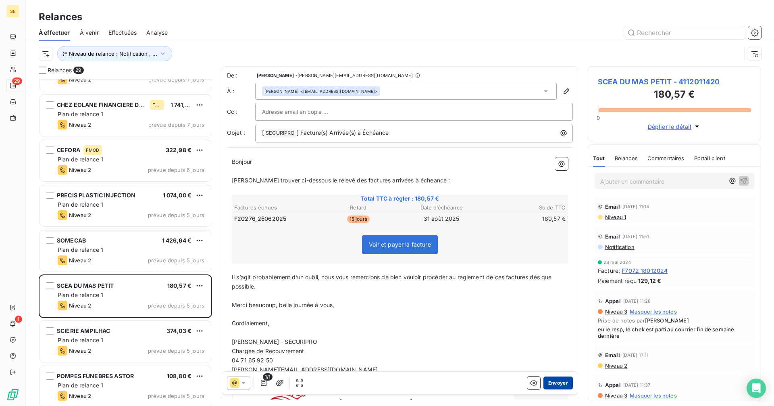
click at [558, 384] on button "Envoyer" at bounding box center [558, 382] width 29 height 13
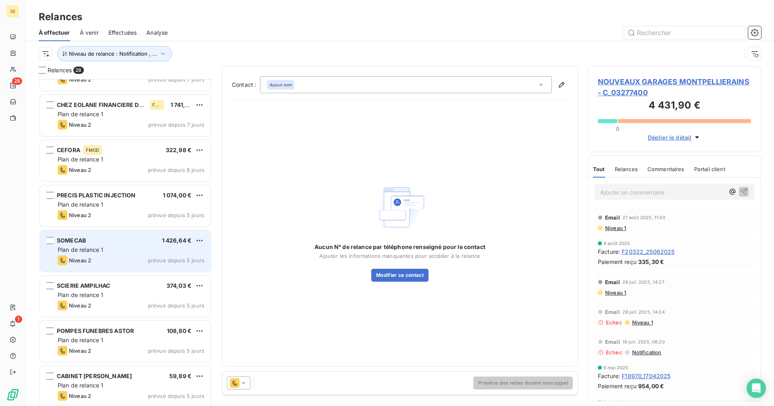
click at [133, 256] on div "Niveau 2 prévue depuis 5 jours" at bounding box center [131, 260] width 147 height 10
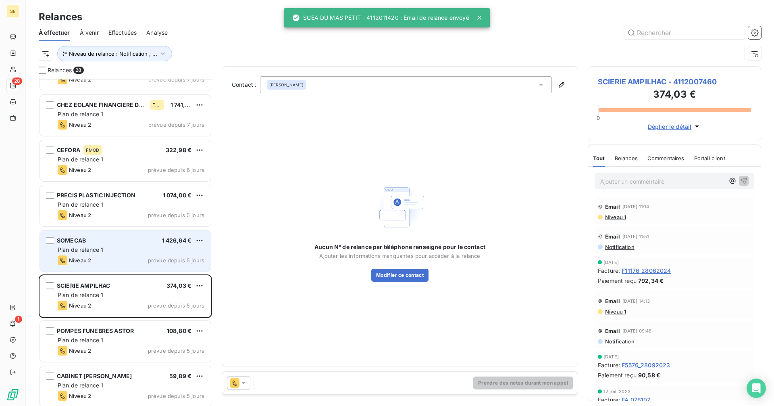
click at [101, 247] on span "Plan de relance 1" at bounding box center [81, 249] width 46 height 7
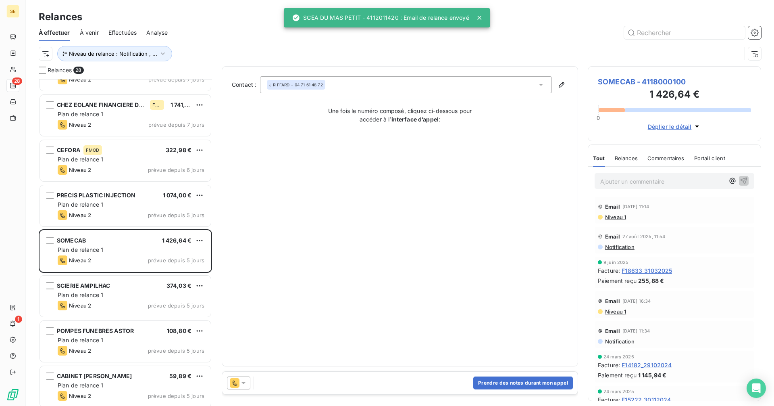
click at [240, 382] on icon at bounding box center [243, 383] width 8 height 8
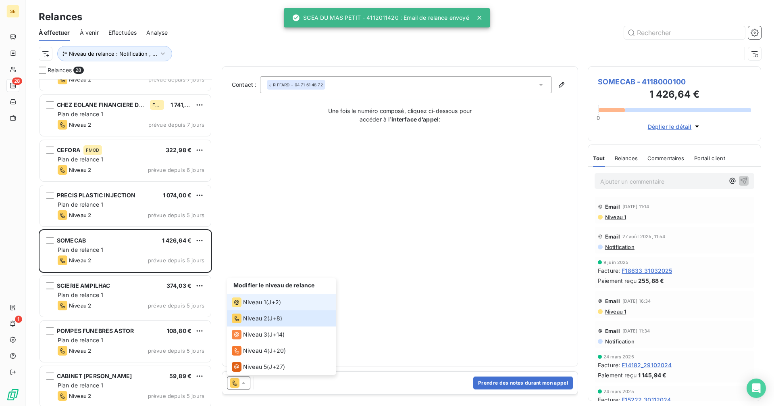
click at [278, 302] on span "J+2 )" at bounding box center [274, 302] width 13 height 8
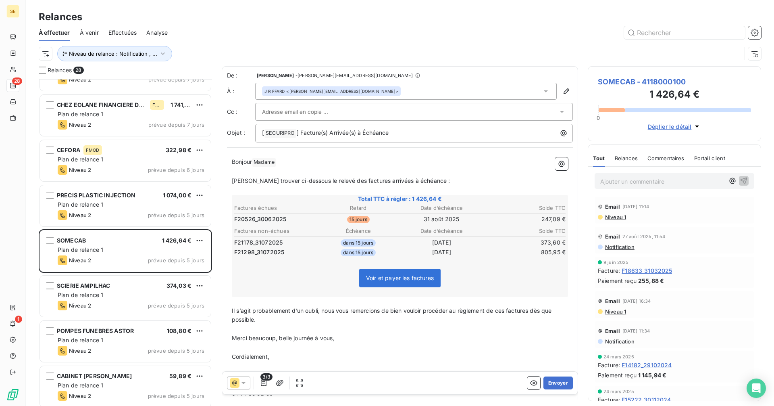
click at [380, 90] on div "J RIFFARD <j.riffard@somecab.fr>" at bounding box center [406, 91] width 302 height 17
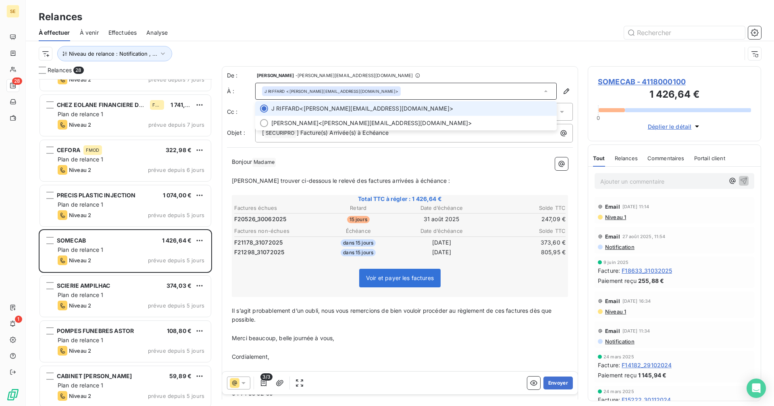
click at [380, 90] on div "J RIFFARD <j.riffard@somecab.fr>" at bounding box center [406, 91] width 302 height 17
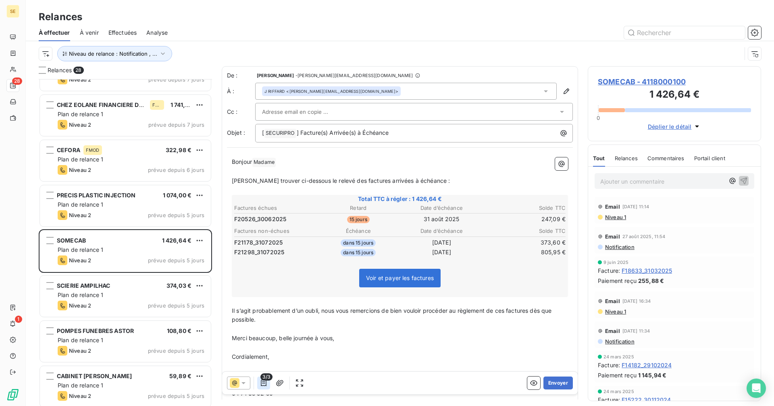
click at [262, 385] on icon "button" at bounding box center [264, 383] width 8 height 8
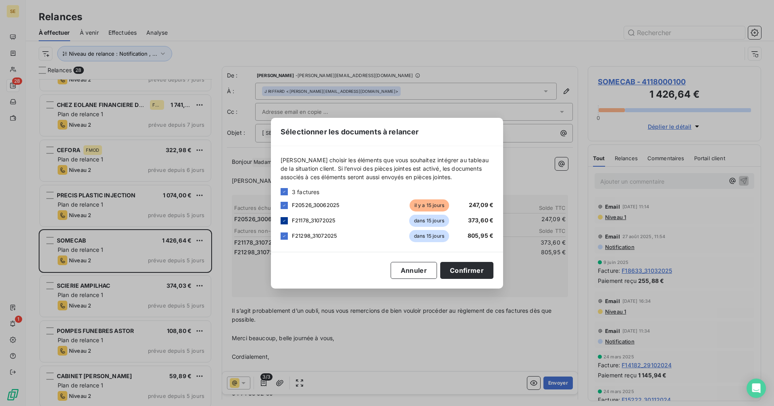
click at [284, 220] on icon at bounding box center [284, 220] width 5 height 5
click at [284, 237] on icon at bounding box center [284, 235] width 5 height 5
click at [472, 273] on button "Confirmer" at bounding box center [466, 270] width 53 height 17
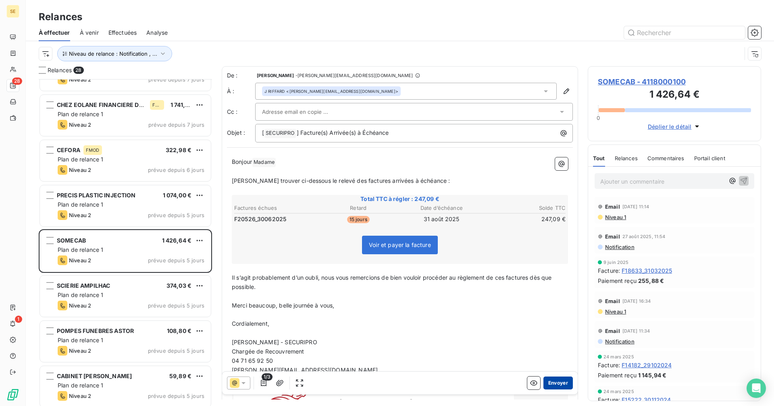
click at [552, 381] on button "Envoyer" at bounding box center [558, 382] width 29 height 13
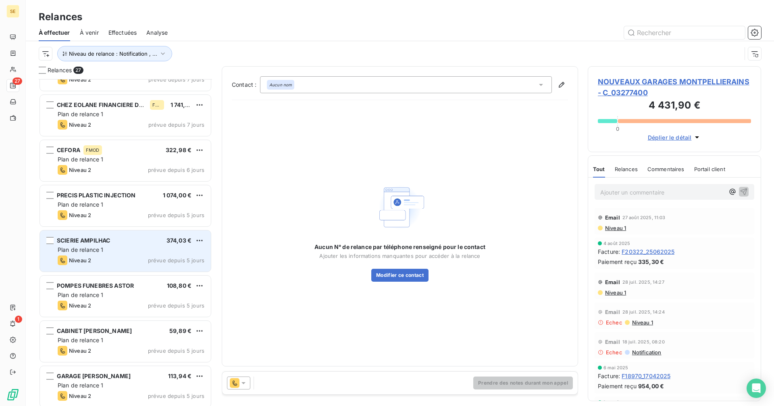
click at [118, 243] on div "SCIERIE AMPILHAC 374,03 €" at bounding box center [131, 240] width 147 height 7
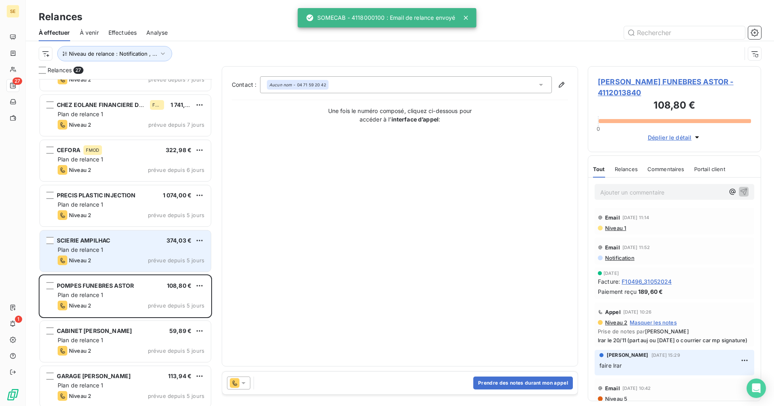
click at [87, 237] on span "SCIERIE AMPILHAC" at bounding box center [83, 240] width 53 height 7
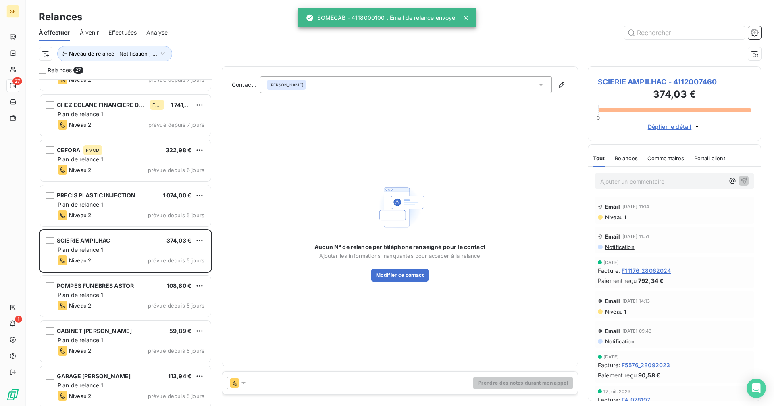
click at [244, 383] on icon at bounding box center [244, 383] width 4 height 2
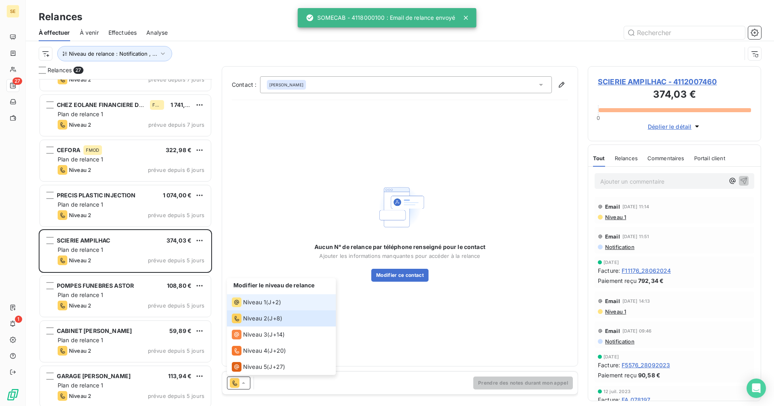
click at [260, 301] on span "Niveau 1" at bounding box center [254, 302] width 23 height 8
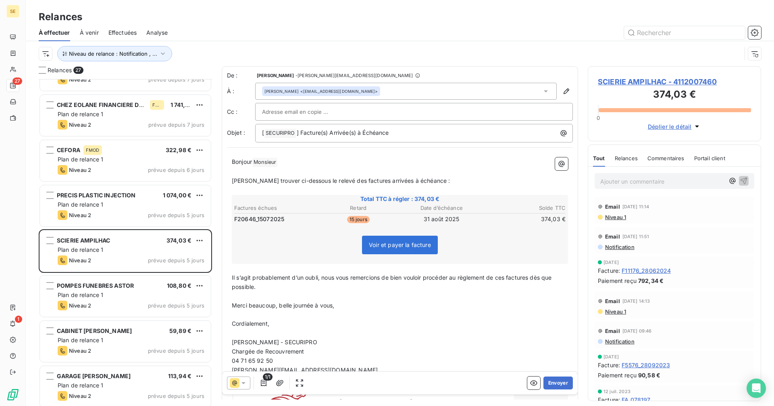
click at [394, 88] on div "JEROME FRACHON <scierie-ampilhac@wanadoo.fr>" at bounding box center [406, 91] width 302 height 17
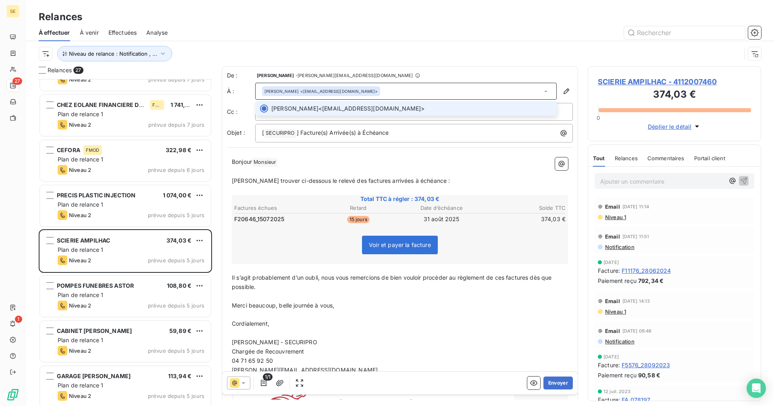
click at [397, 85] on div "JEROME FRACHON <scierie-ampilhac@wanadoo.fr>" at bounding box center [406, 91] width 302 height 17
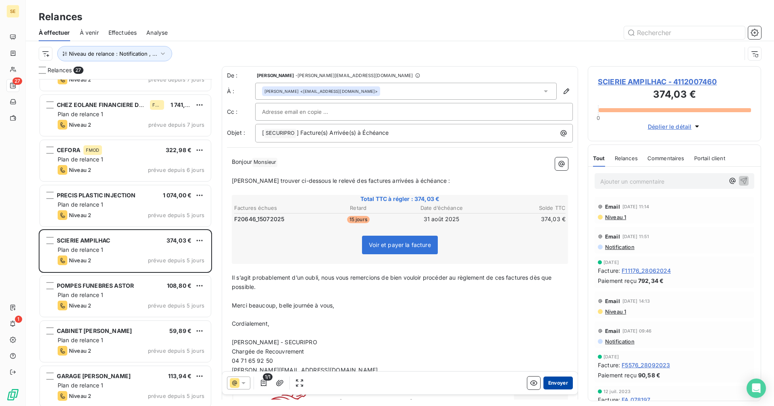
click at [552, 385] on button "Envoyer" at bounding box center [558, 382] width 29 height 13
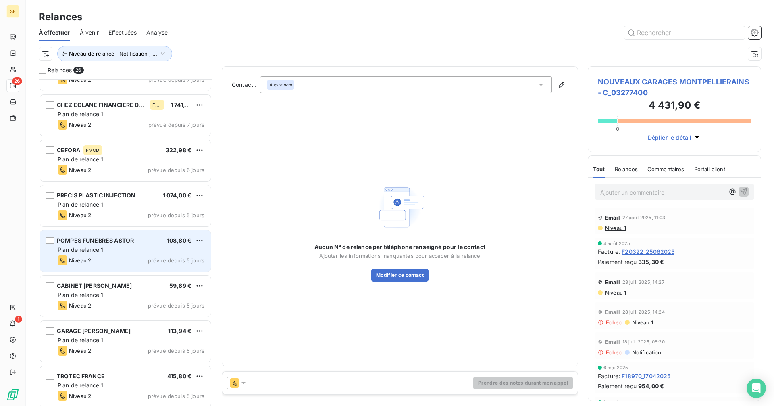
click at [167, 262] on span "prévue depuis 5 jours" at bounding box center [176, 260] width 56 height 6
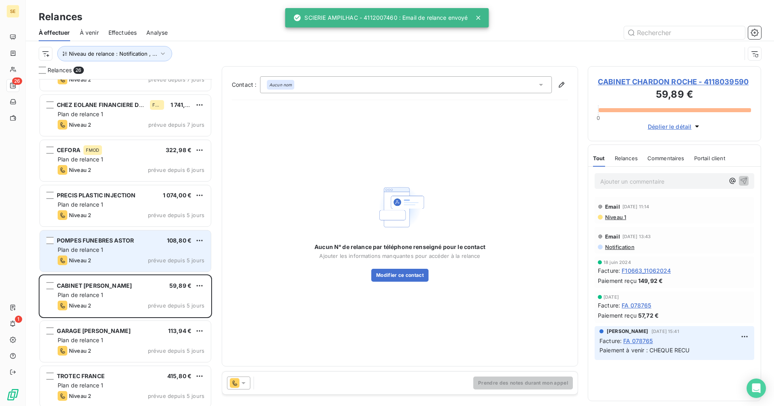
click at [136, 243] on div "POMPES FUNEBRES ASTOR 108,80 €" at bounding box center [131, 240] width 147 height 7
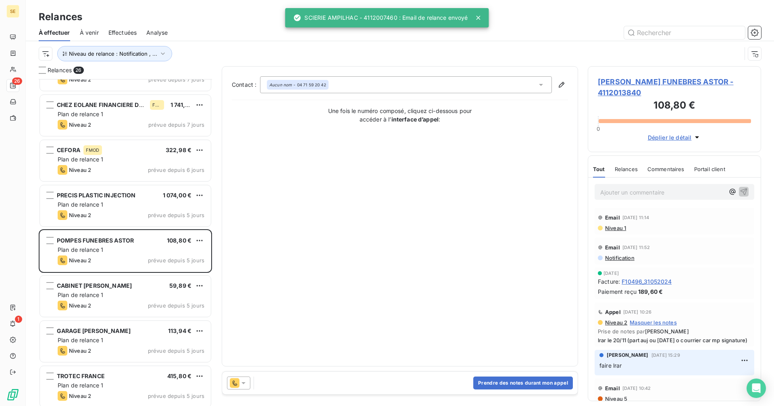
click at [243, 384] on icon at bounding box center [243, 383] width 8 height 8
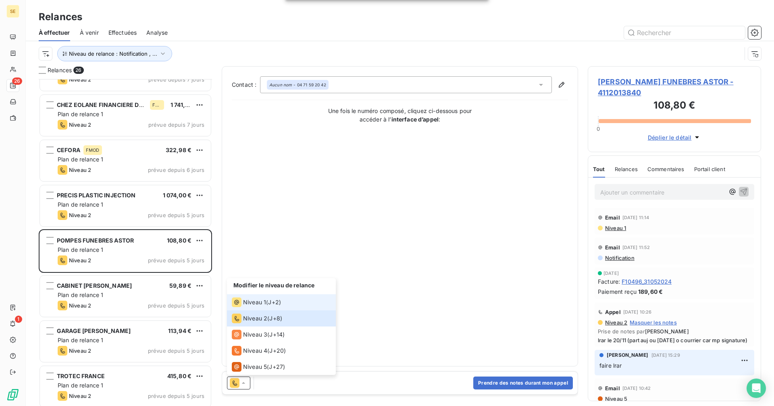
click at [257, 304] on span "Niveau 1" at bounding box center [254, 302] width 23 height 8
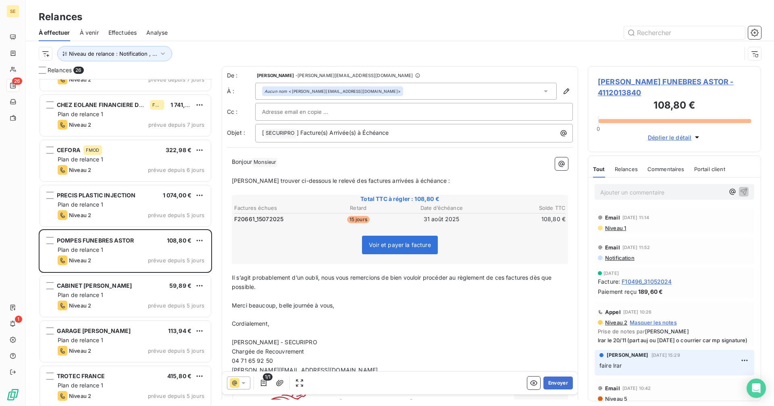
click at [359, 90] on div "Aucun nom <joel.astor0700@orange.fr>" at bounding box center [406, 91] width 302 height 17
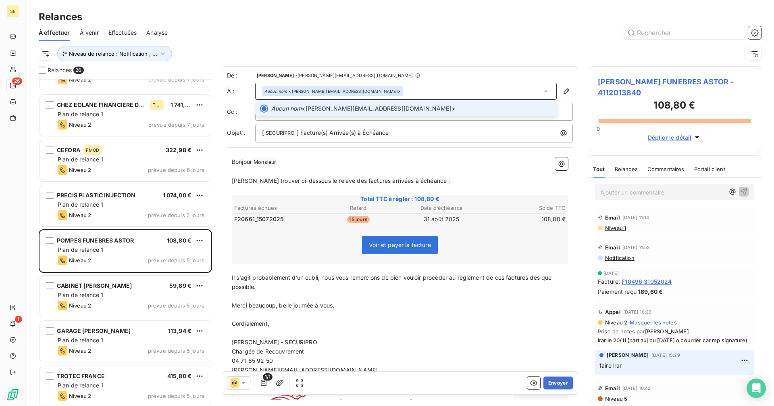
click at [359, 90] on div "Aucun nom <joel.astor0700@orange.fr>" at bounding box center [406, 91] width 302 height 17
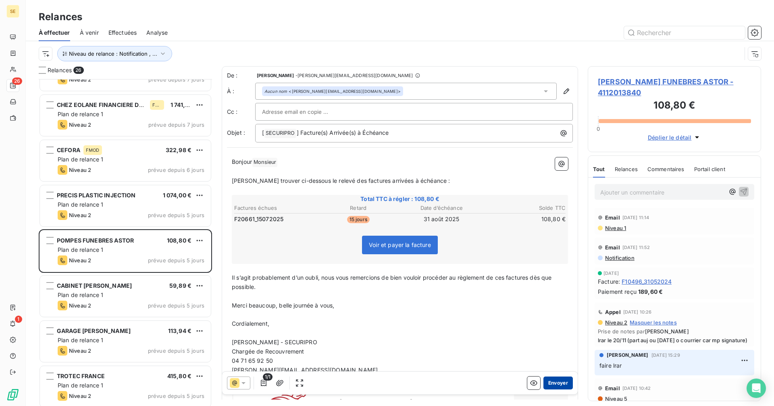
click at [551, 385] on button "Envoyer" at bounding box center [558, 382] width 29 height 13
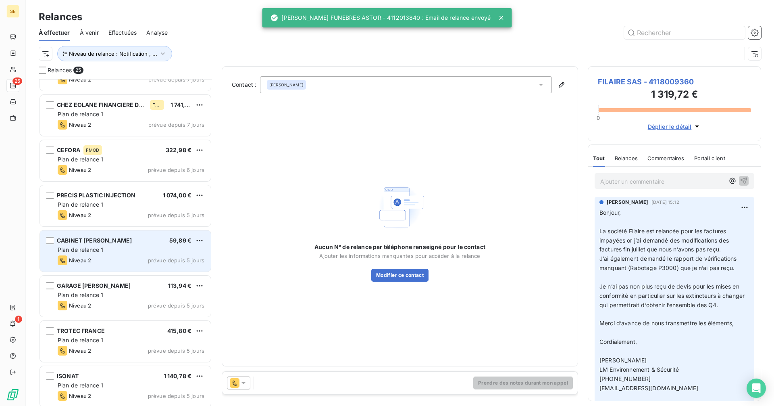
click at [134, 249] on div "Plan de relance 1" at bounding box center [131, 250] width 147 height 8
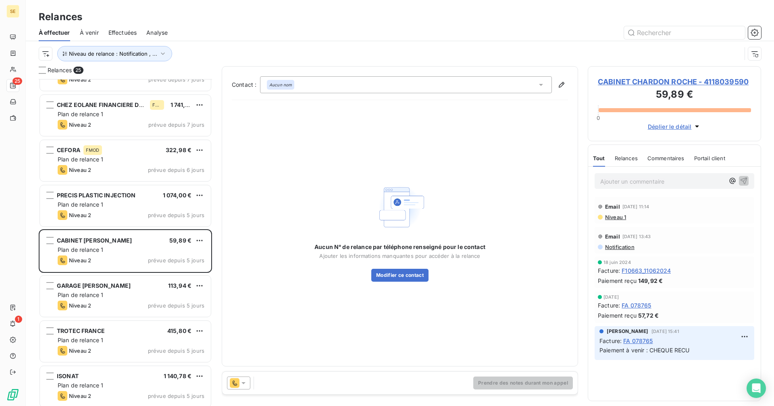
click at [244, 379] on icon at bounding box center [243, 383] width 8 height 8
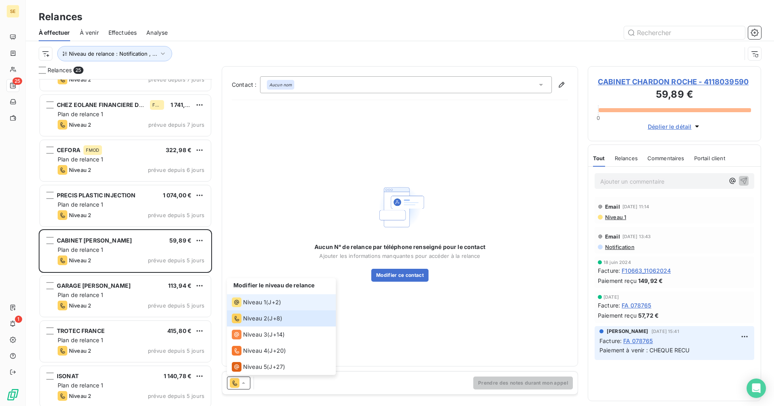
click at [258, 304] on span "Niveau 1" at bounding box center [254, 302] width 23 height 8
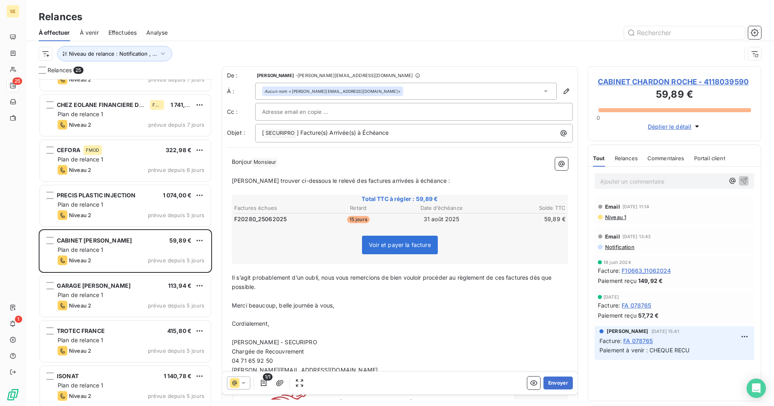
click at [394, 92] on div "Aucun nom <jacques.chardon@chardon-roche.fr>" at bounding box center [406, 91] width 302 height 17
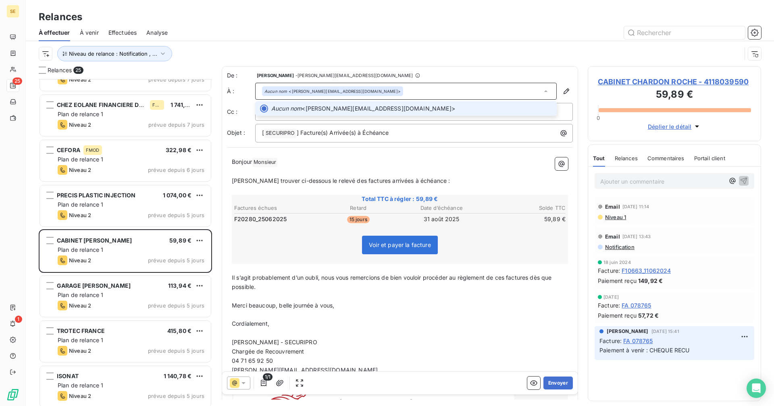
click at [394, 92] on div "Aucun nom <jacques.chardon@chardon-roche.fr>" at bounding box center [406, 91] width 302 height 17
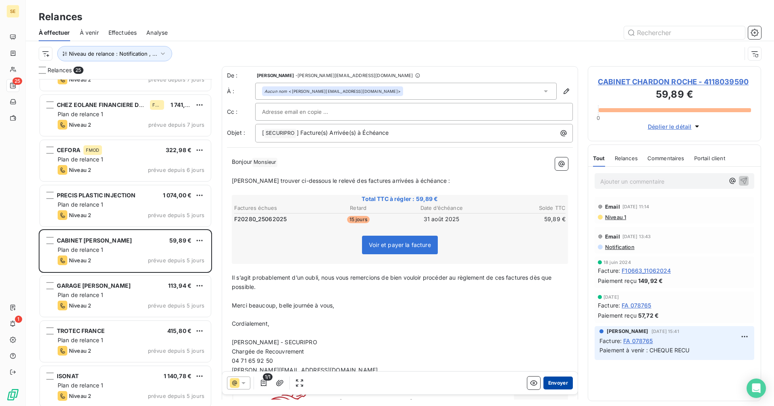
click at [549, 383] on button "Envoyer" at bounding box center [558, 382] width 29 height 13
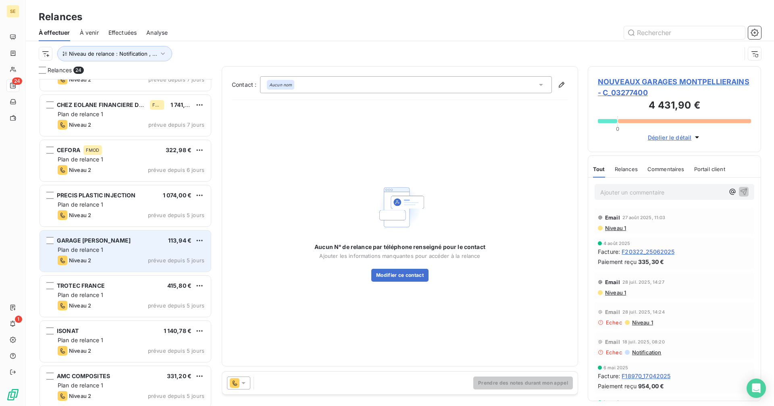
click at [166, 260] on span "prévue depuis 5 jours" at bounding box center [176, 260] width 56 height 6
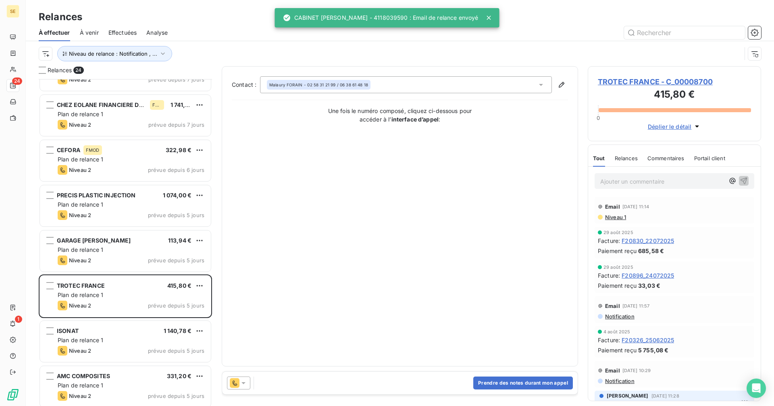
click at [241, 386] on icon at bounding box center [243, 383] width 8 height 8
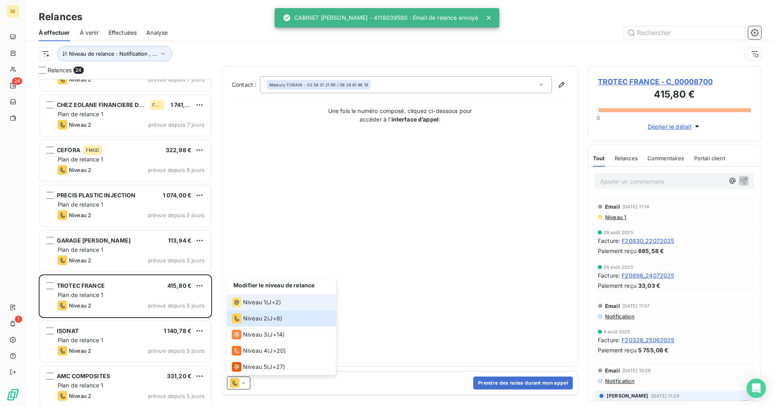
click at [268, 300] on div "Niveau 1 ( J+2 )" at bounding box center [256, 302] width 49 height 10
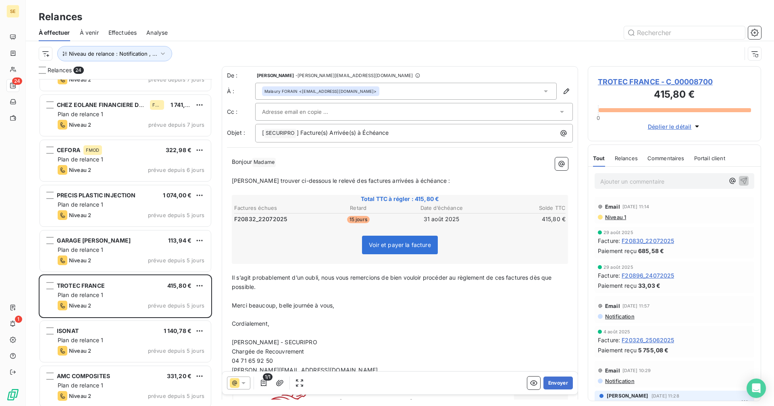
click at [384, 85] on div "Malaury FORAIN <malaury.forain@trotecfrance.fr>" at bounding box center [406, 91] width 302 height 17
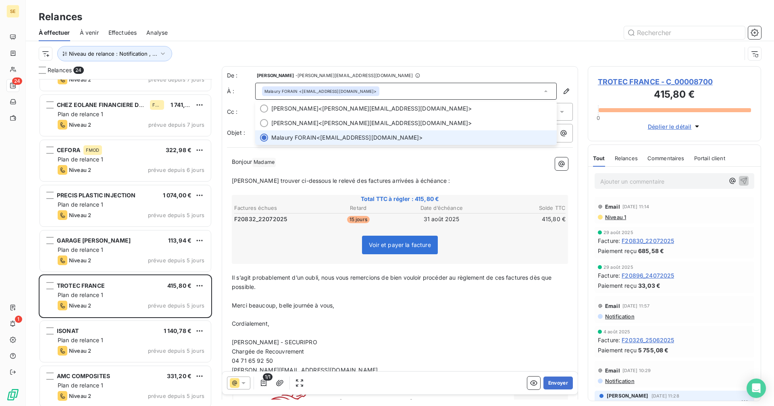
click at [384, 85] on div "Malaury FORAIN <malaury.forain@trotecfrance.fr>" at bounding box center [406, 91] width 302 height 17
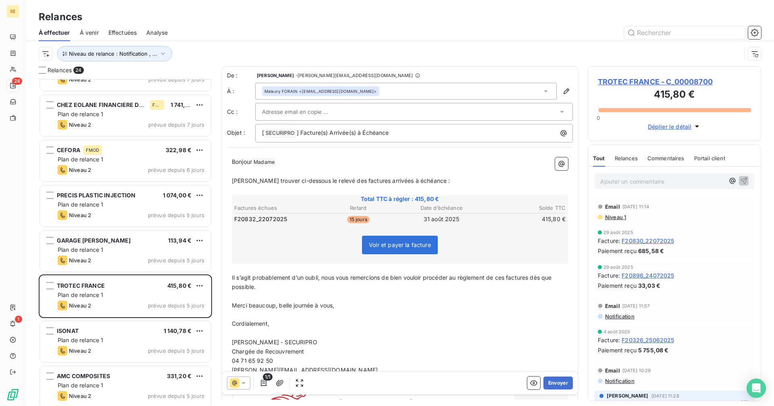
click at [404, 89] on div "Malaury FORAIN <malaury.forain@trotecfrance.fr>" at bounding box center [406, 91] width 302 height 17
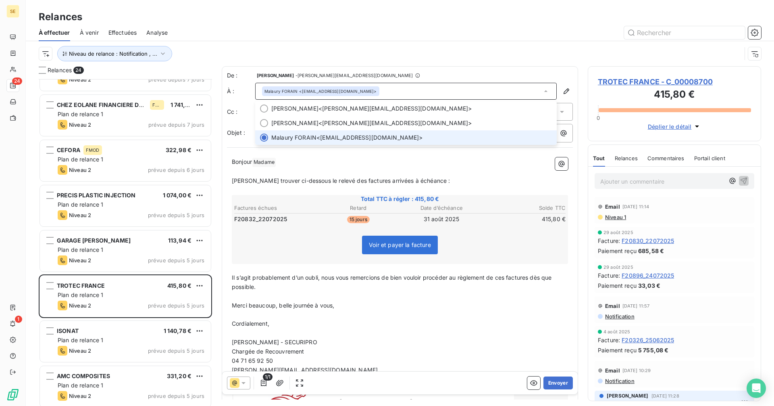
click at [408, 90] on div "Malaury FORAIN <malaury.forain@trotecfrance.fr>" at bounding box center [406, 91] width 302 height 17
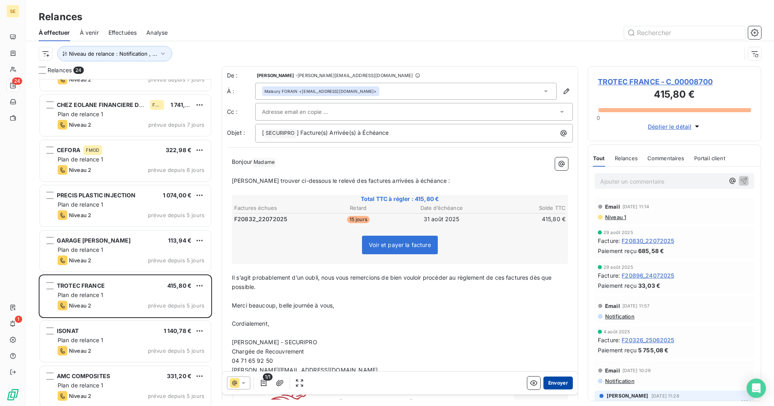
click at [555, 383] on button "Envoyer" at bounding box center [558, 382] width 29 height 13
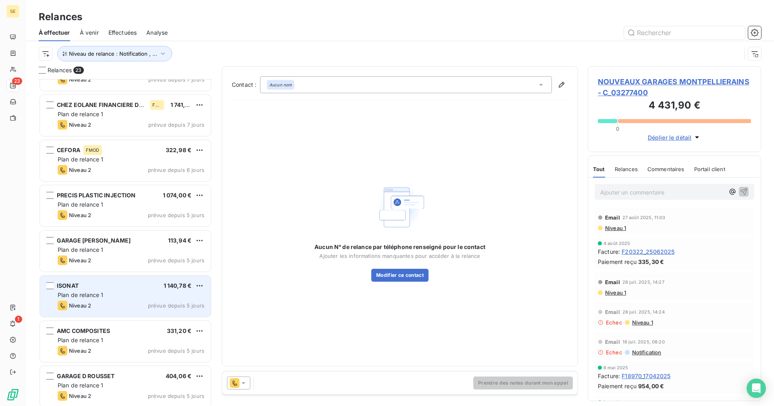
click at [127, 304] on div "Niveau 2 prévue depuis 5 jours" at bounding box center [131, 305] width 147 height 10
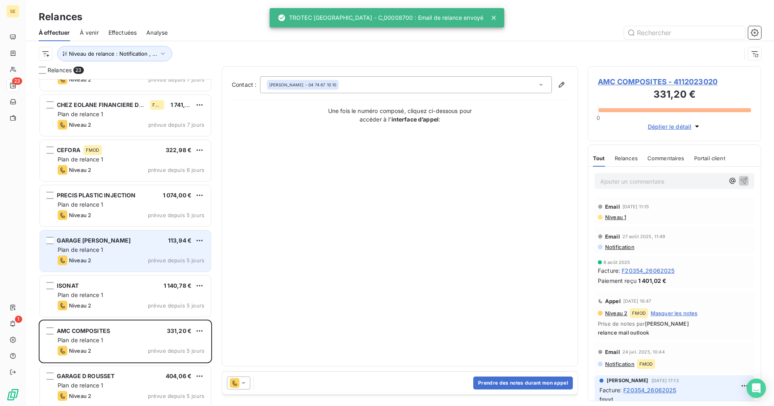
click at [138, 248] on div "Plan de relance 1" at bounding box center [131, 250] width 147 height 8
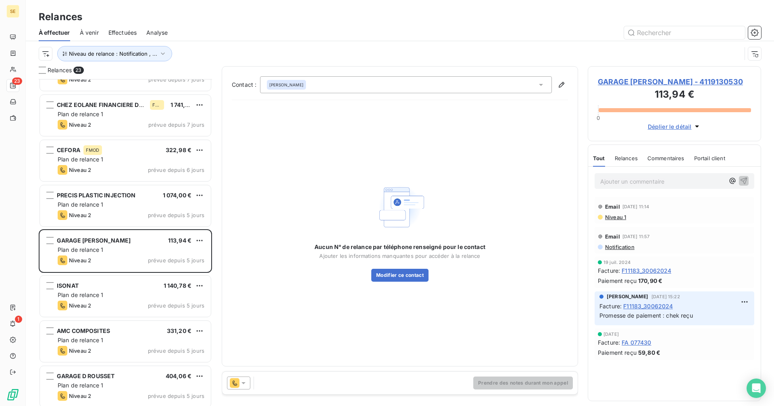
click at [239, 385] on icon at bounding box center [235, 383] width 10 height 10
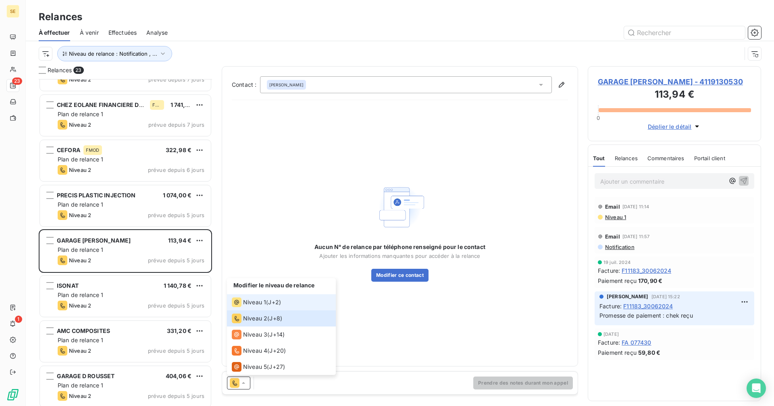
click at [261, 303] on span "Niveau 1" at bounding box center [254, 302] width 23 height 8
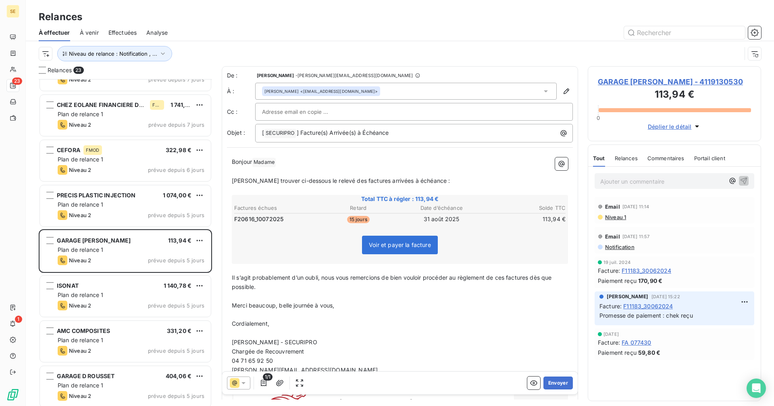
click at [408, 87] on div "Bénédicte ESTRADE <garage.caresmier@gmail.com>" at bounding box center [406, 91] width 302 height 17
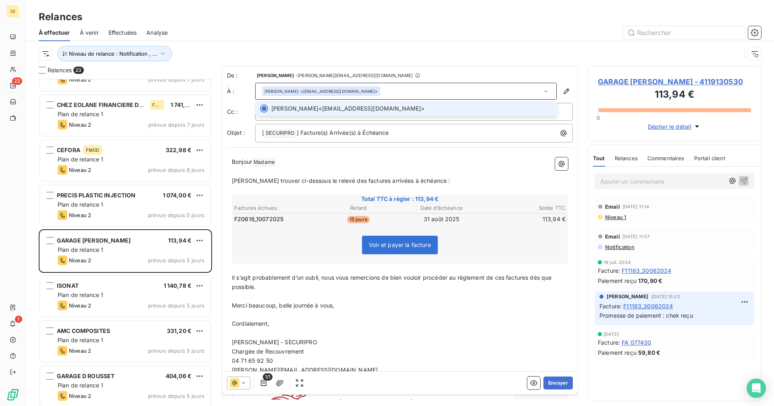
click at [408, 87] on div "Bénédicte ESTRADE <garage.caresmier@gmail.com>" at bounding box center [406, 91] width 302 height 17
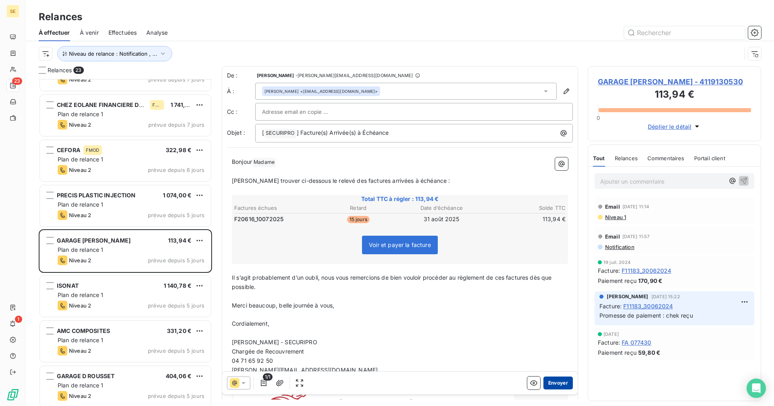
click at [558, 383] on button "Envoyer" at bounding box center [558, 382] width 29 height 13
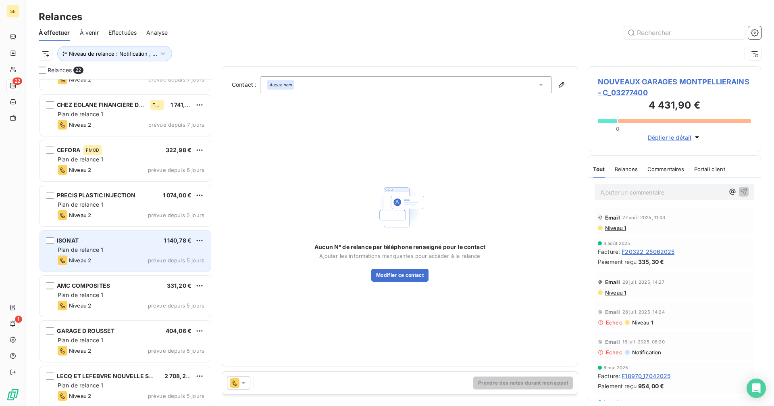
click at [132, 256] on div "Niveau 2 prévue depuis 5 jours" at bounding box center [131, 260] width 147 height 10
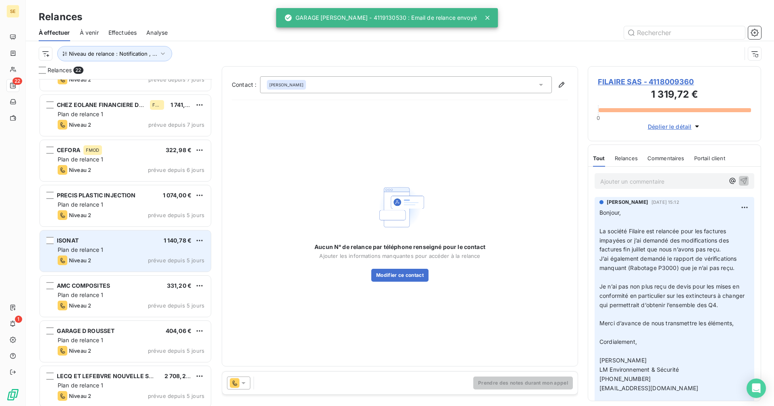
click at [111, 252] on div "Plan de relance 1" at bounding box center [131, 250] width 147 height 8
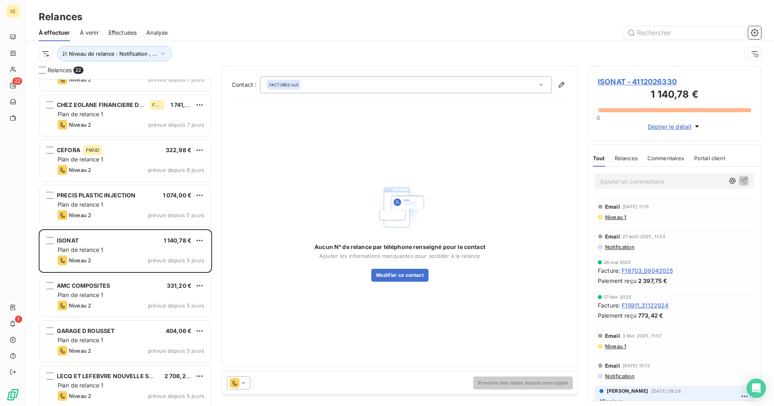
click at [239, 382] on icon at bounding box center [243, 383] width 8 height 8
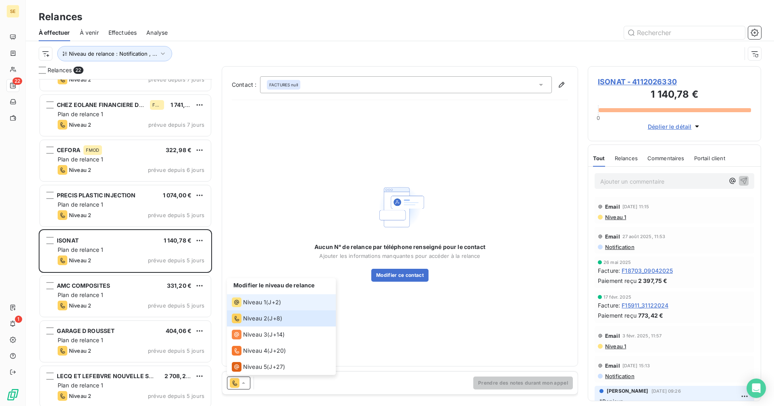
click at [257, 297] on li "Niveau 1 ( J+2 )" at bounding box center [281, 302] width 109 height 16
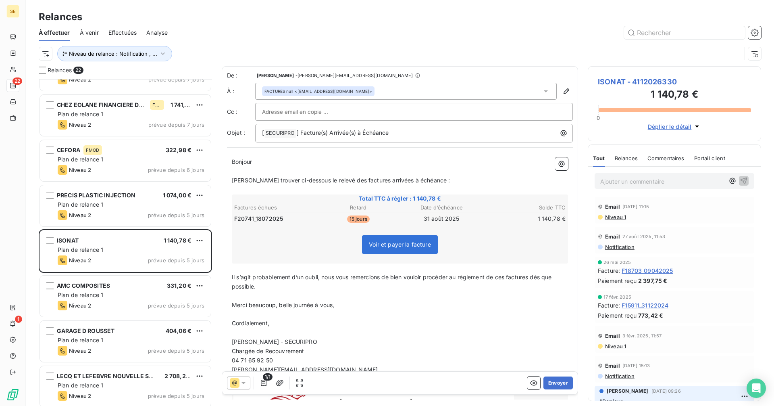
click at [414, 88] on div "FACTURES null <only.invoices.isonat@saint-gobain.com>" at bounding box center [406, 91] width 302 height 17
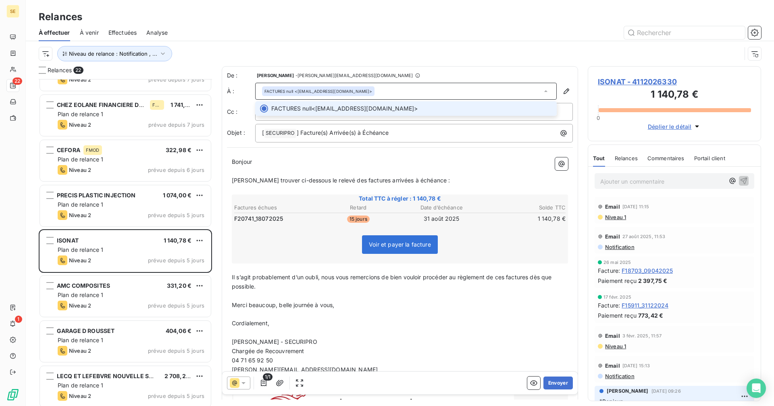
click at [414, 88] on div "FACTURES null <only.invoices.isonat@saint-gobain.com>" at bounding box center [406, 91] width 302 height 17
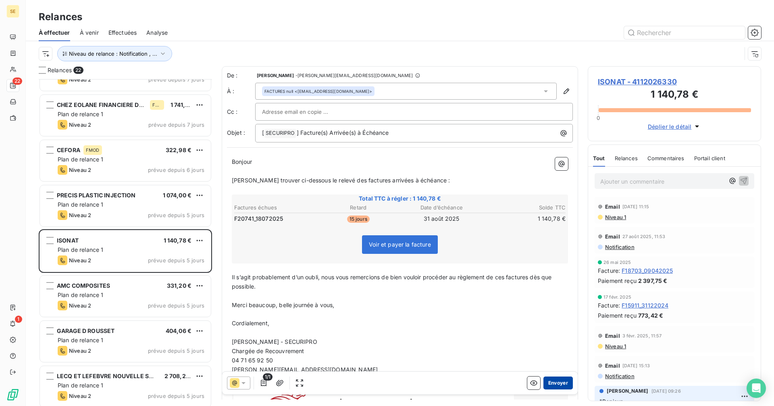
click at [547, 386] on button "Envoyer" at bounding box center [558, 382] width 29 height 13
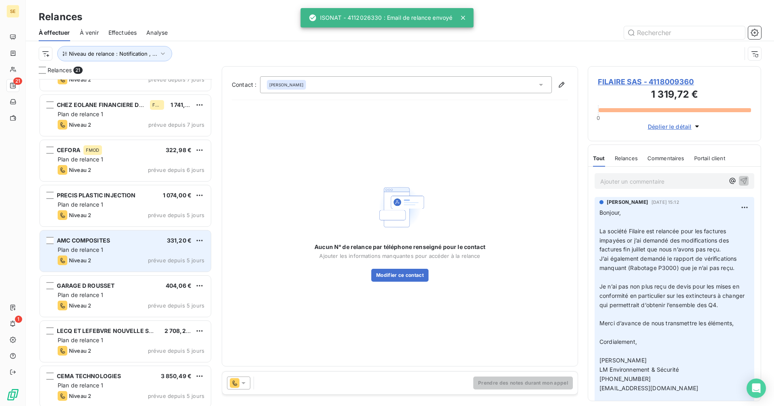
click at [121, 256] on div "Niveau 2 prévue depuis 5 jours" at bounding box center [131, 260] width 147 height 10
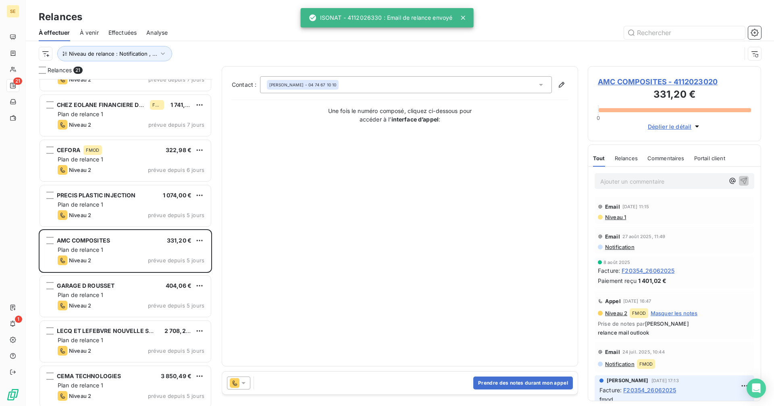
click at [241, 385] on icon at bounding box center [243, 383] width 8 height 8
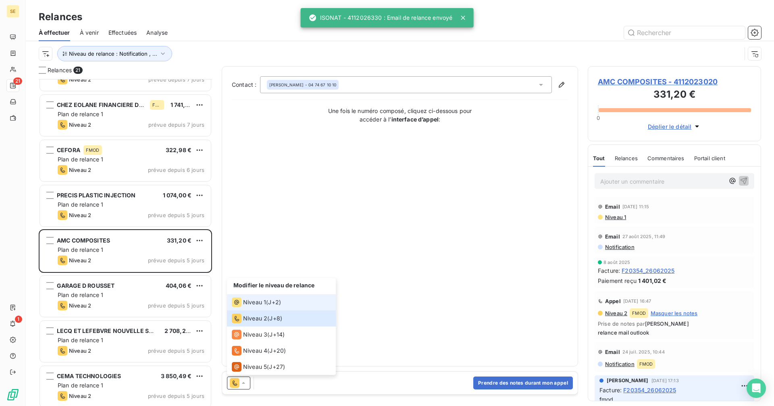
click at [252, 305] on span "Niveau 1" at bounding box center [254, 302] width 23 height 8
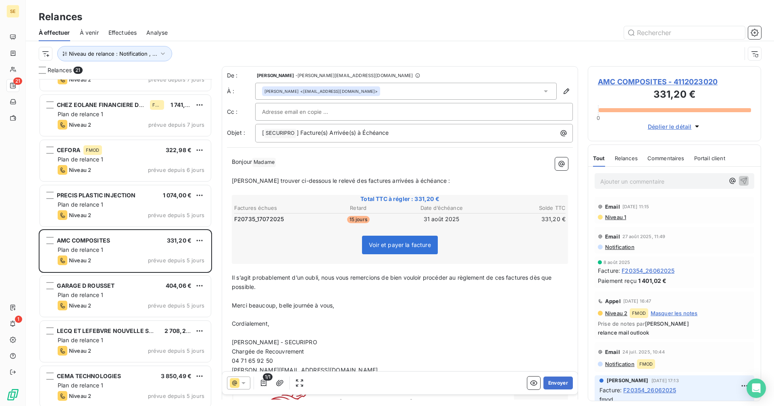
click at [395, 92] on div "Claire GIRAUD <cgiraud@amc-composites.com>" at bounding box center [406, 91] width 302 height 17
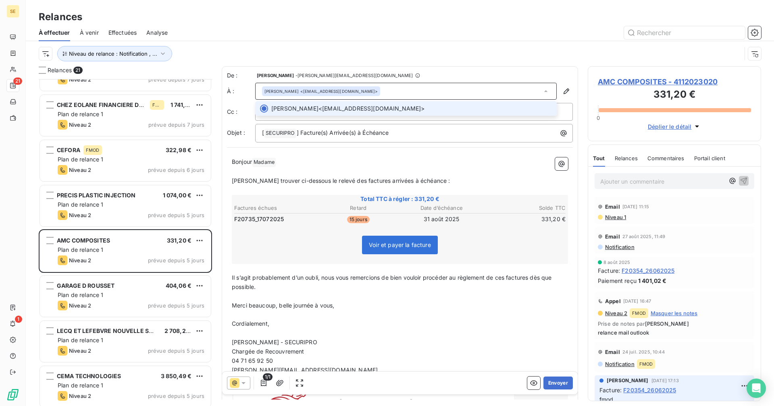
click at [395, 92] on div "Claire GIRAUD <cgiraud@amc-composites.com>" at bounding box center [406, 91] width 302 height 17
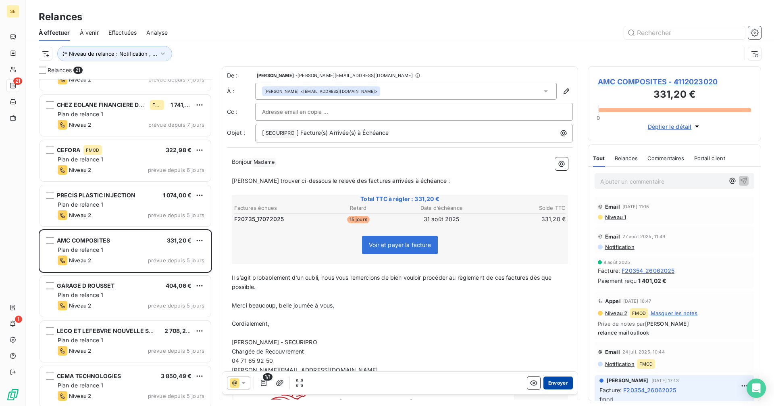
click at [555, 383] on button "Envoyer" at bounding box center [558, 382] width 29 height 13
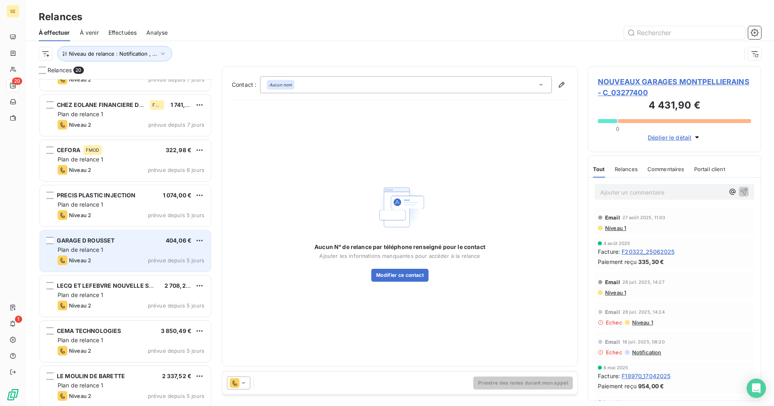
click at [148, 262] on div "Niveau 2 prévue depuis 5 jours" at bounding box center [131, 260] width 147 height 10
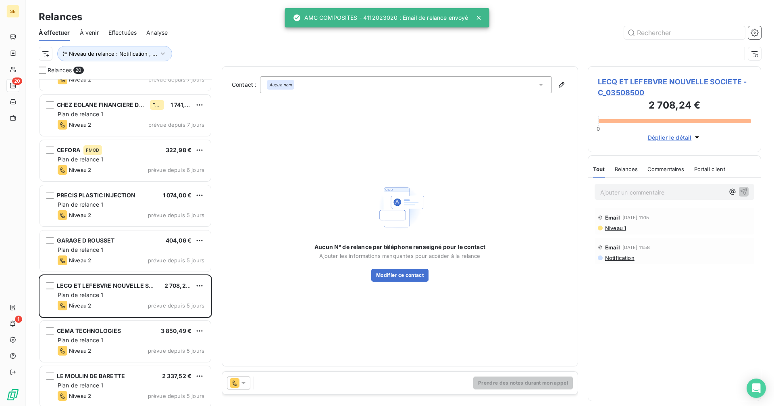
click at [246, 380] on icon at bounding box center [243, 383] width 8 height 8
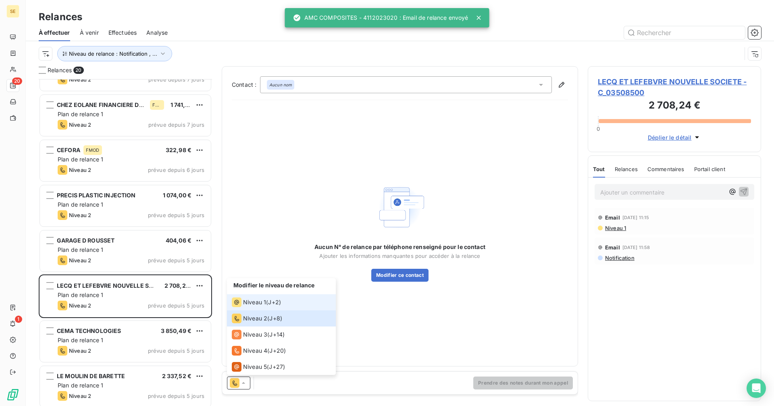
click at [263, 302] on span "Niveau 1" at bounding box center [254, 302] width 23 height 8
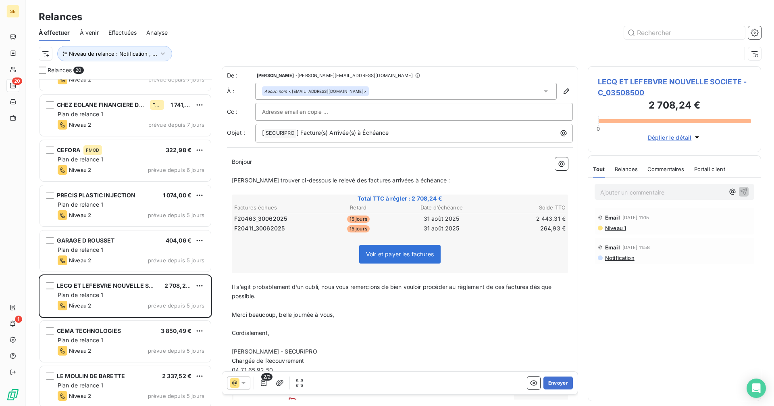
click at [417, 92] on div "Aucun nom <facturation.fournisseurs@lecqetlefebvre.fr>" at bounding box center [406, 91] width 302 height 17
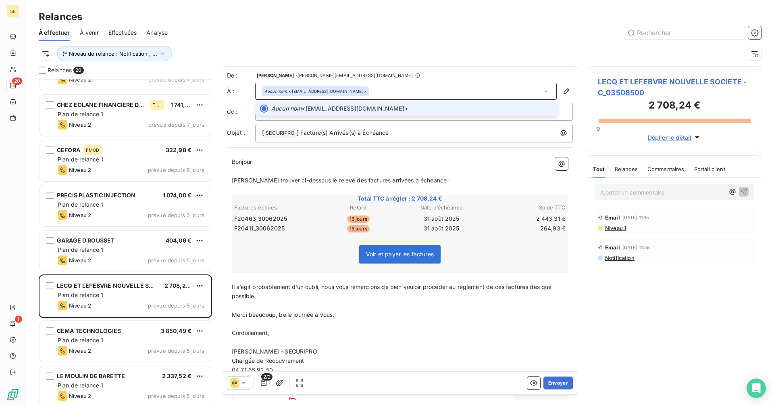
click at [417, 92] on div "Aucun nom <facturation.fournisseurs@lecqetlefebvre.fr>" at bounding box center [406, 91] width 302 height 17
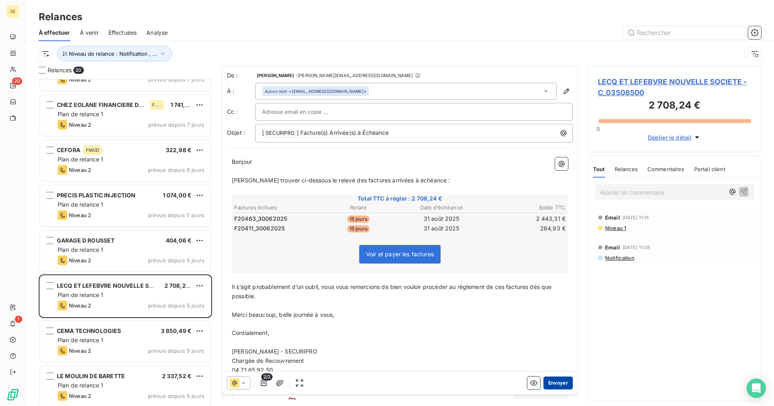
click at [554, 382] on button "Envoyer" at bounding box center [558, 382] width 29 height 13
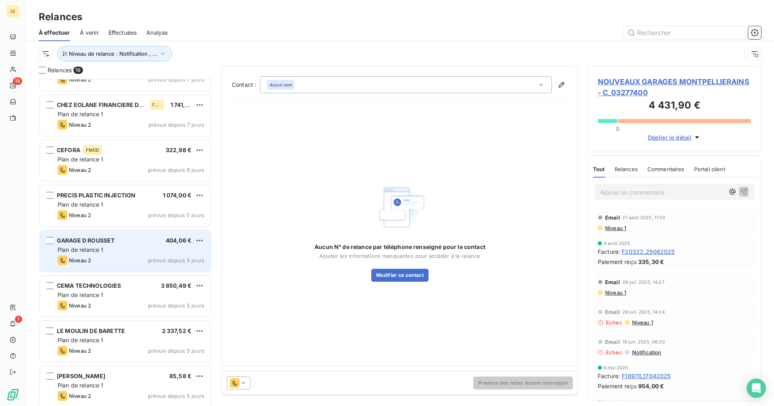
click at [158, 254] on div "GARAGE D ROUSSET 404,06 € Plan de relance 1 Niveau 2 prévue depuis 5 jours" at bounding box center [125, 250] width 171 height 41
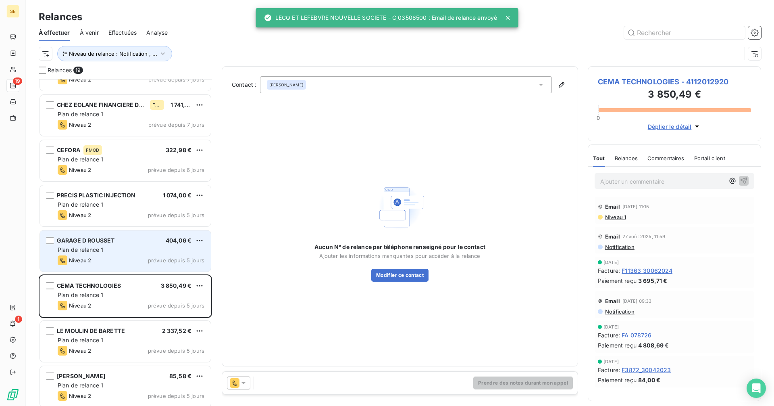
click at [155, 258] on span "prévue depuis 5 jours" at bounding box center [176, 260] width 56 height 6
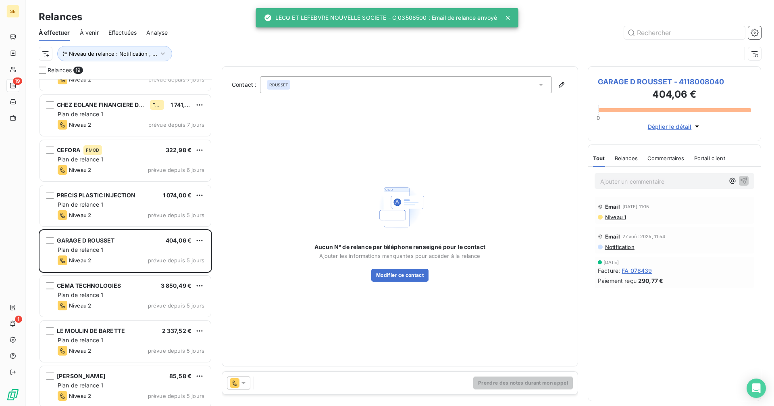
click at [246, 386] on icon at bounding box center [243, 383] width 8 height 8
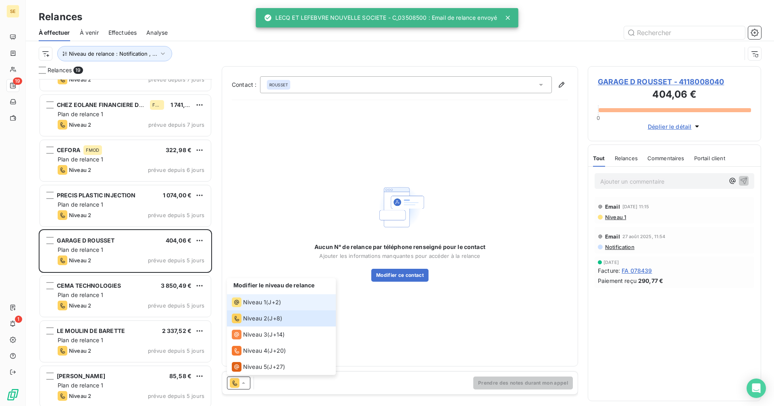
click at [264, 302] on span "Niveau 1" at bounding box center [254, 302] width 23 height 8
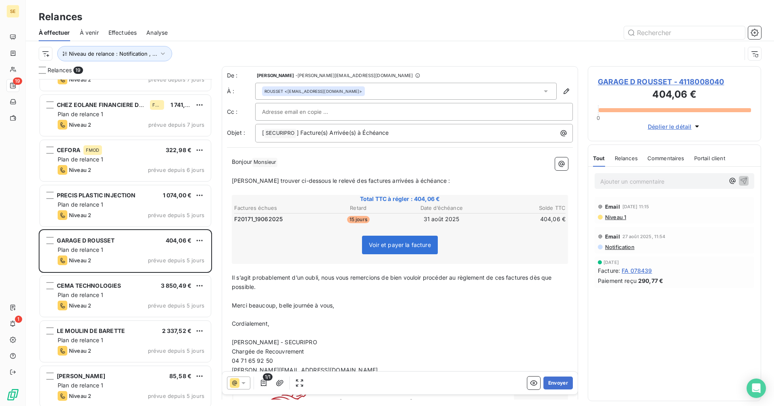
click at [359, 89] on div "ROUSSET <garage.drousset@orange.fr>" at bounding box center [406, 91] width 302 height 17
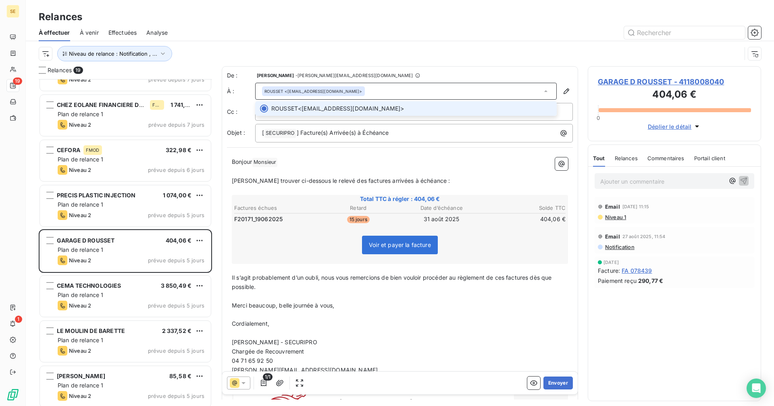
click at [359, 89] on div "ROUSSET <garage.drousset@orange.fr>" at bounding box center [406, 91] width 302 height 17
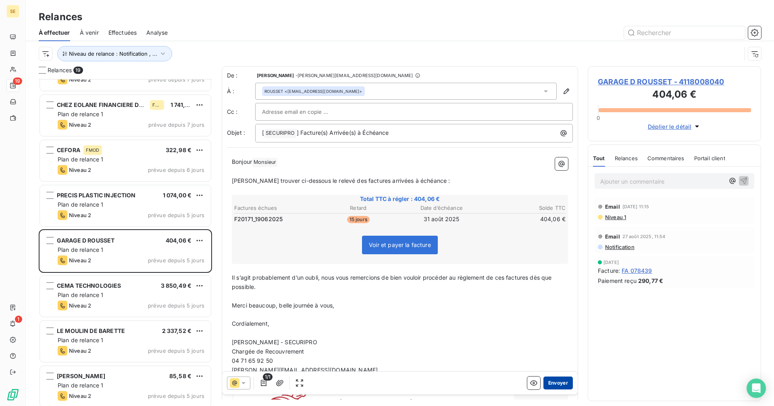
click at [552, 380] on button "Envoyer" at bounding box center [558, 382] width 29 height 13
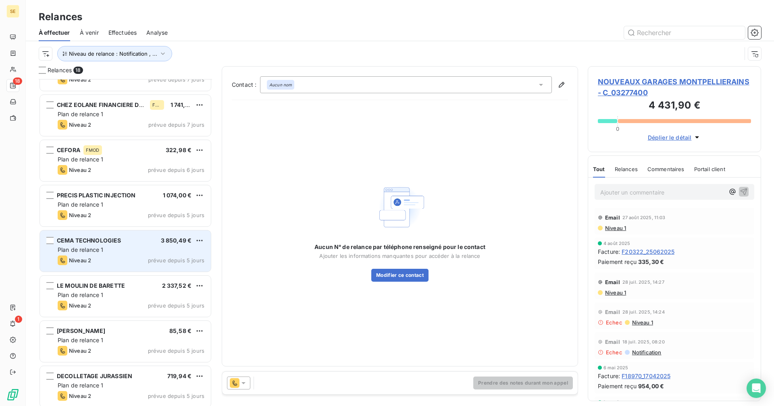
click at [160, 247] on div "Plan de relance 1" at bounding box center [131, 250] width 147 height 8
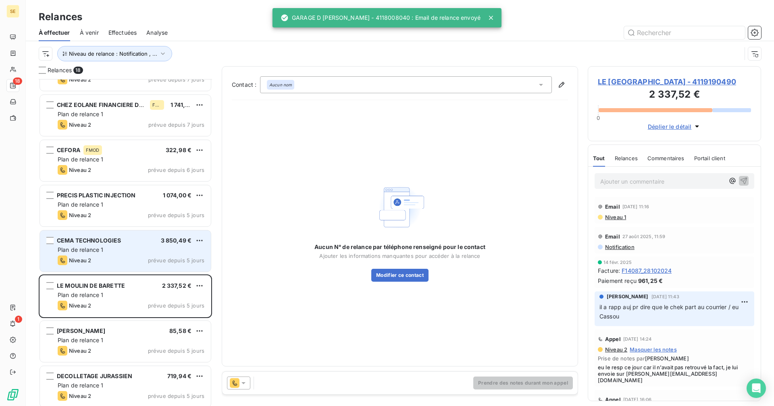
click at [122, 242] on div "CEMA TECHNOLOGIES 3 850,49 €" at bounding box center [131, 240] width 147 height 7
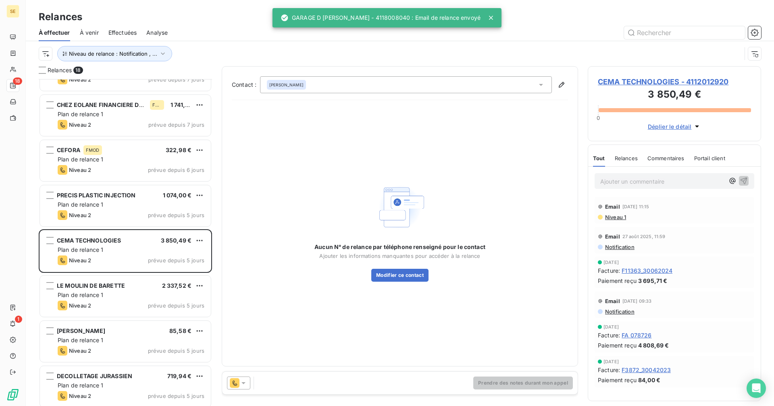
click at [245, 380] on icon at bounding box center [243, 383] width 8 height 8
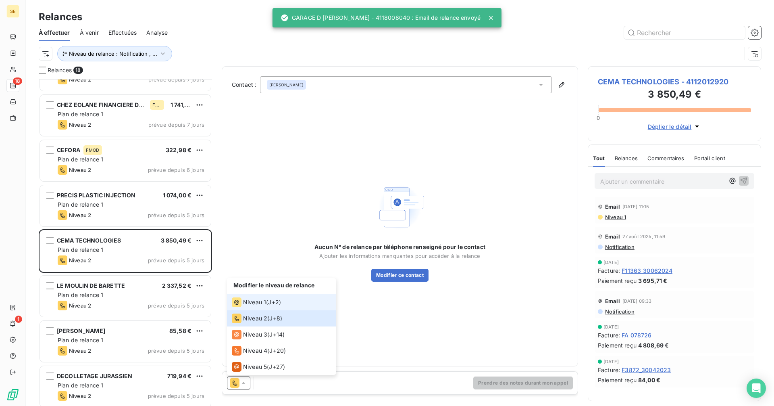
click at [255, 303] on span "Niveau 1" at bounding box center [254, 302] width 23 height 8
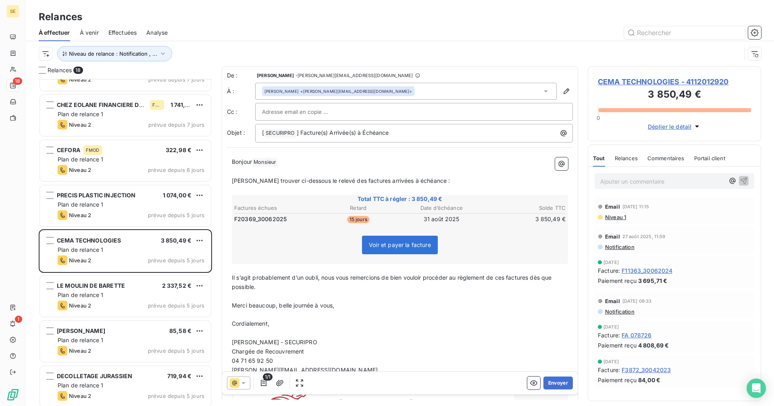
click at [416, 91] on div "Dominique ROUYER <dominique.rouyer@cema-technologies.fr>" at bounding box center [406, 91] width 302 height 17
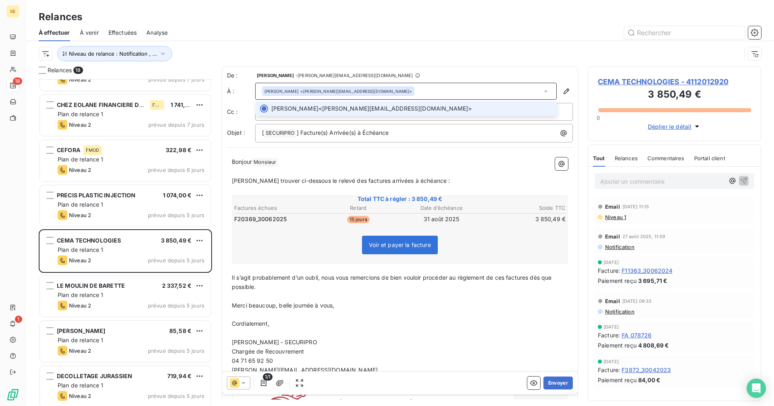
click at [416, 91] on div "Dominique ROUYER <dominique.rouyer@cema-technologies.fr>" at bounding box center [406, 91] width 302 height 17
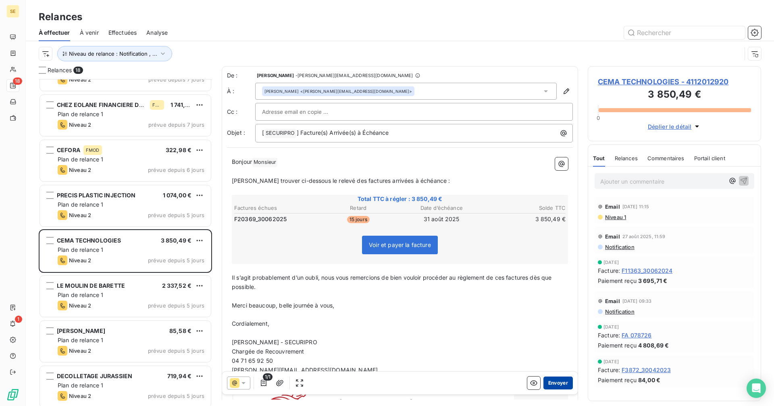
click at [556, 385] on button "Envoyer" at bounding box center [558, 382] width 29 height 13
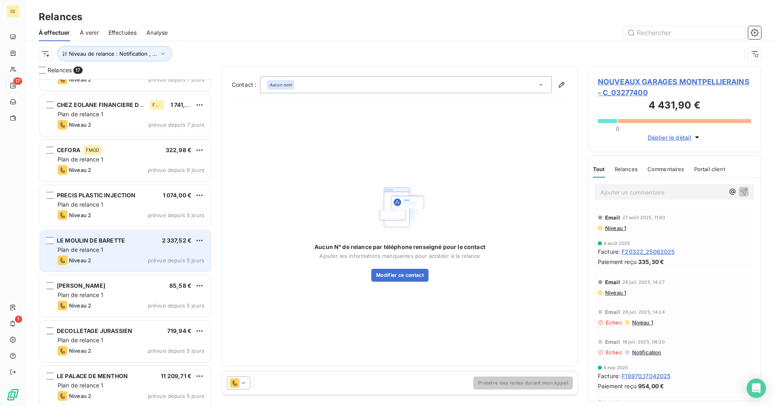
click at [146, 253] on div "Plan de relance 1" at bounding box center [131, 250] width 147 height 8
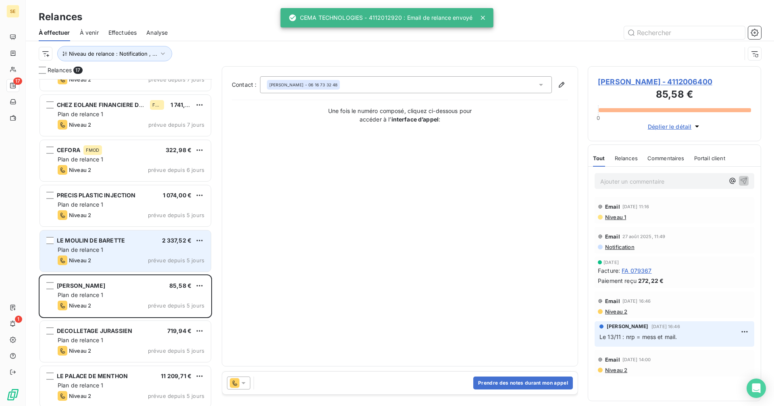
click at [168, 270] on div "LE MOULIN DE BARETTE 2 337,52 € Plan de relance 1 Niveau 2 prévue depuis 5 jours" at bounding box center [125, 250] width 171 height 41
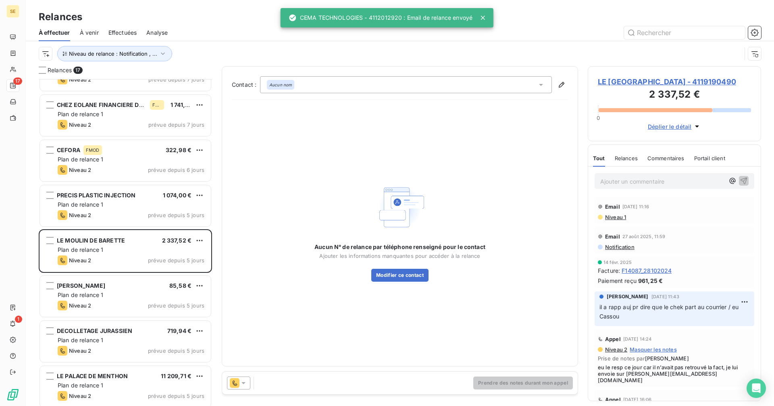
click at [241, 379] on icon at bounding box center [243, 383] width 8 height 8
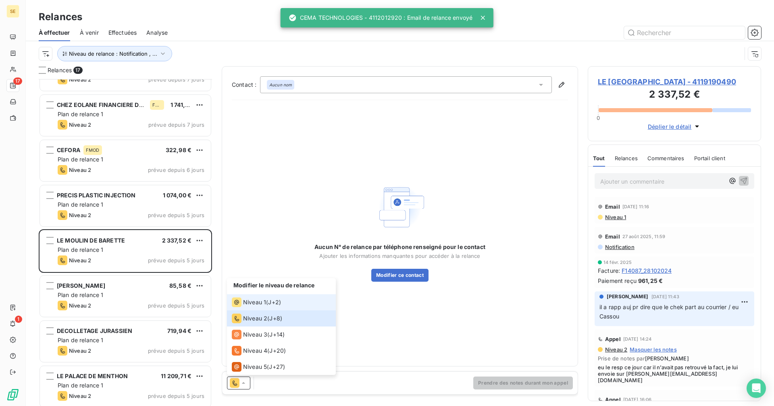
click at [255, 300] on span "Niveau 1" at bounding box center [254, 302] width 23 height 8
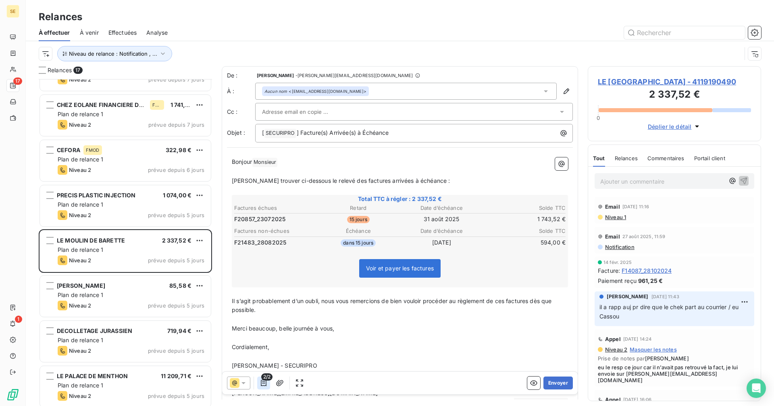
click at [264, 383] on icon "button" at bounding box center [264, 383] width 8 height 8
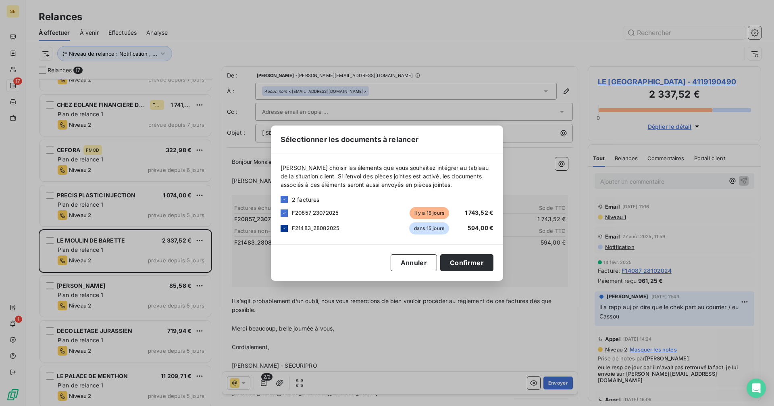
click at [285, 228] on icon at bounding box center [284, 228] width 2 height 2
click at [460, 260] on button "Confirmer" at bounding box center [466, 262] width 53 height 17
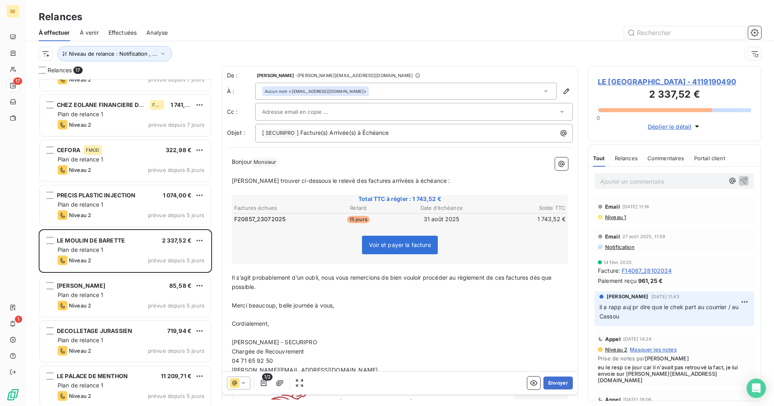
click at [385, 91] on div "Aucun nom <lemoulindebarette43@gmail.com>" at bounding box center [406, 91] width 302 height 17
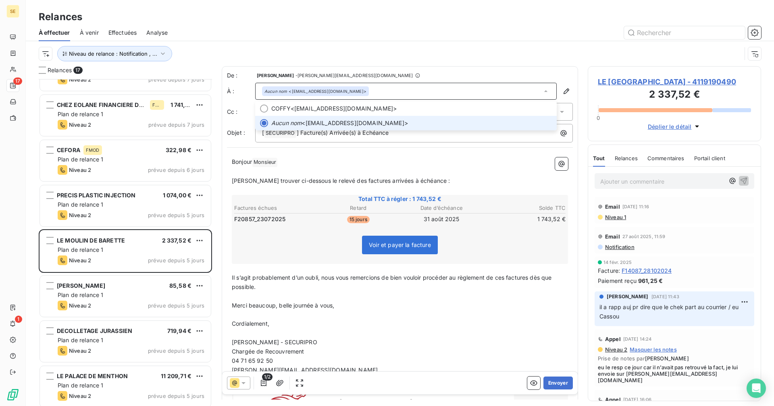
click at [385, 91] on div "Aucun nom <lemoulindebarette43@gmail.com>" at bounding box center [406, 91] width 302 height 17
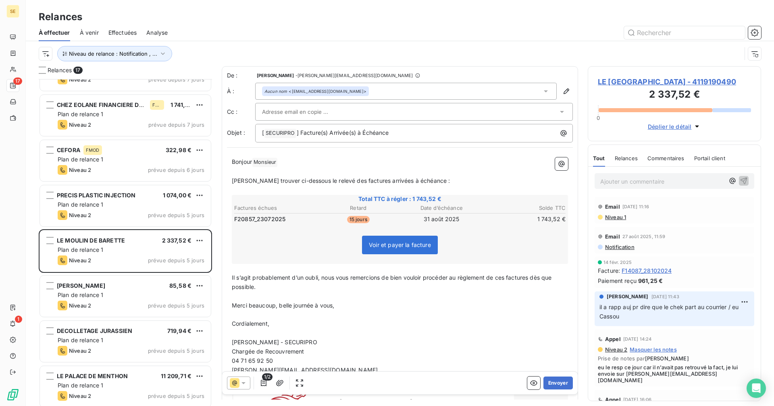
click at [385, 91] on div "Aucun nom <lemoulindebarette43@gmail.com>" at bounding box center [406, 91] width 302 height 17
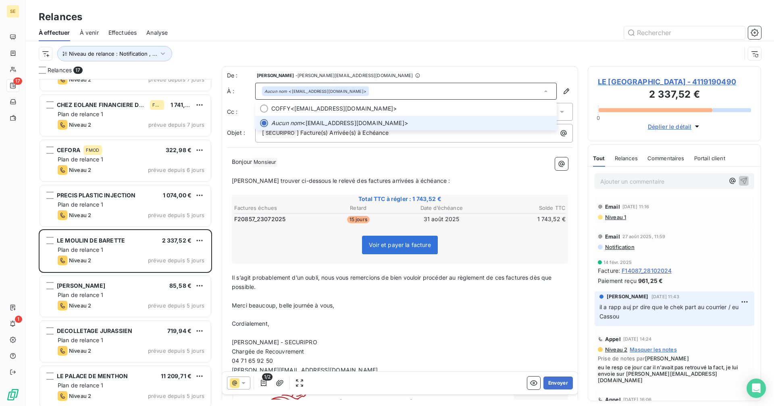
click at [385, 91] on div "Aucun nom <lemoulindebarette43@gmail.com>" at bounding box center [406, 91] width 302 height 17
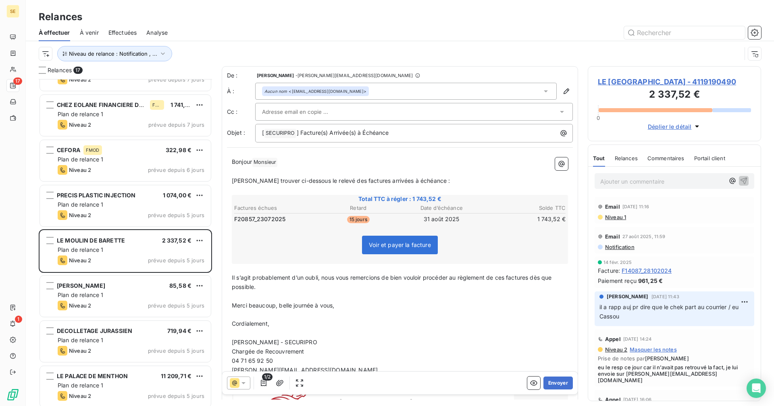
click at [373, 92] on div "Aucun nom <lemoulindebarette43@gmail.com>" at bounding box center [406, 91] width 302 height 17
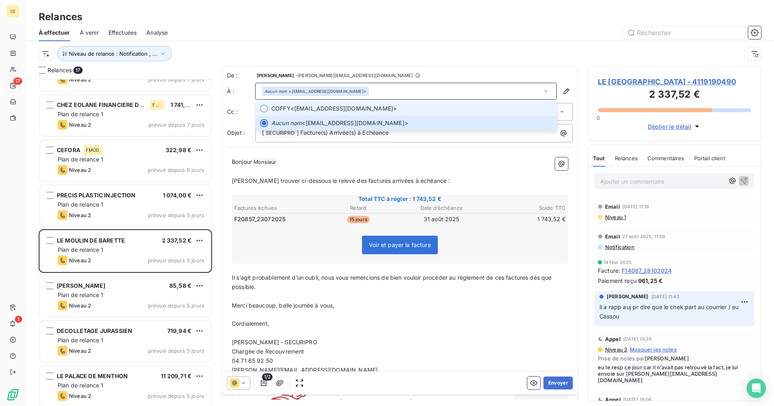
click at [360, 107] on span "COFFY <hotel@lemoulindebarette.com>" at bounding box center [411, 108] width 281 height 8
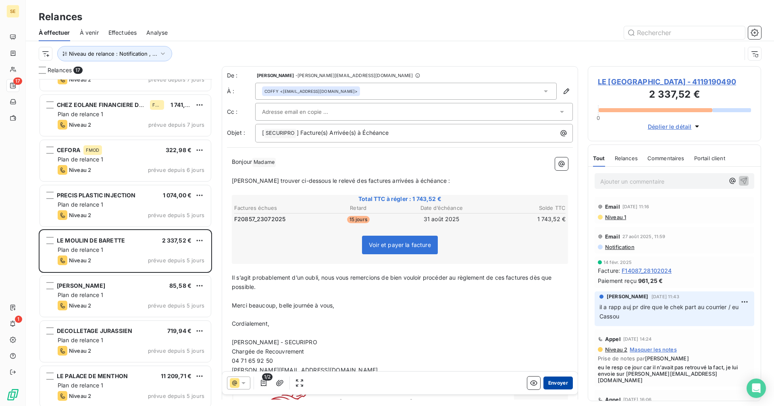
click at [555, 379] on button "Envoyer" at bounding box center [558, 382] width 29 height 13
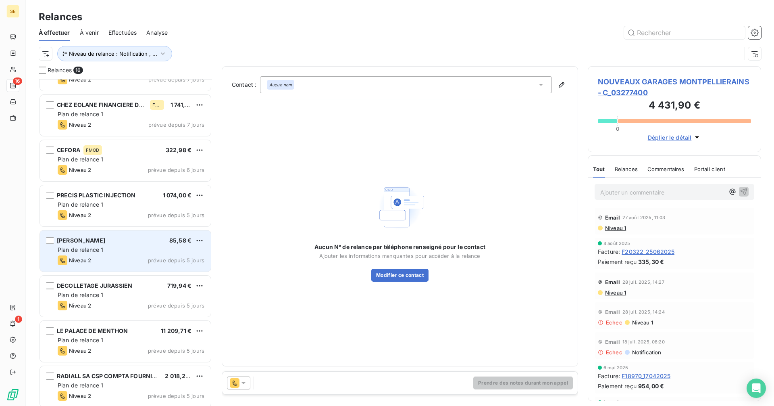
click at [98, 257] on div "Niveau 2 prévue depuis 5 jours" at bounding box center [131, 260] width 147 height 10
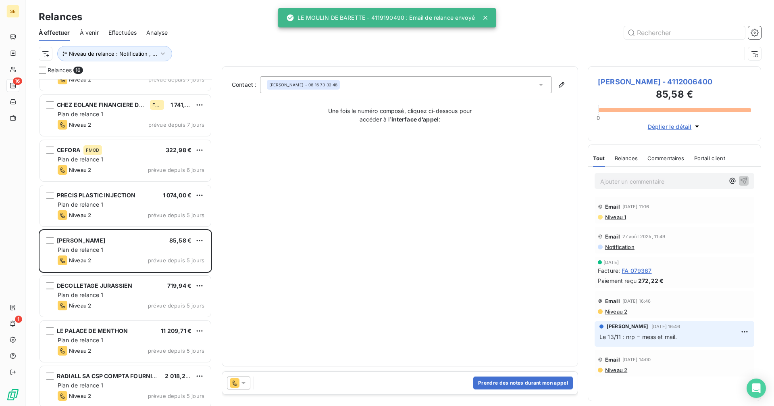
click at [245, 383] on icon at bounding box center [243, 383] width 8 height 8
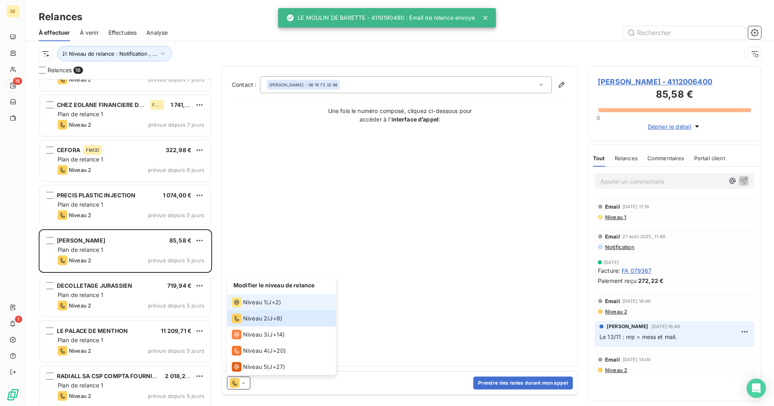
click at [261, 297] on div "Niveau 1" at bounding box center [249, 302] width 34 height 10
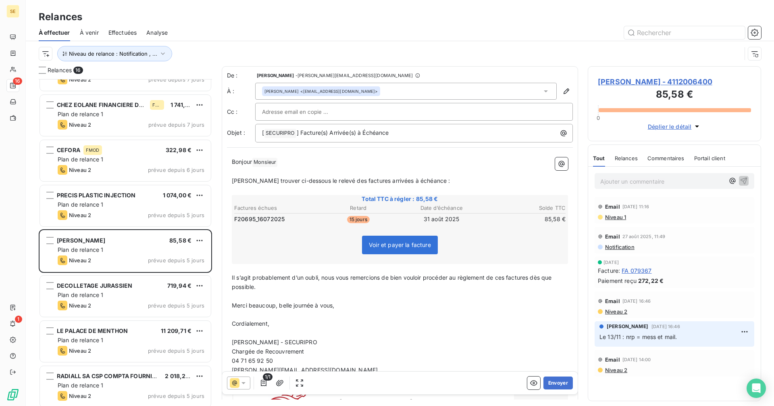
click at [391, 89] on div "Vincent OLIVIER <vincent432009@hotmail.fr>" at bounding box center [406, 91] width 302 height 17
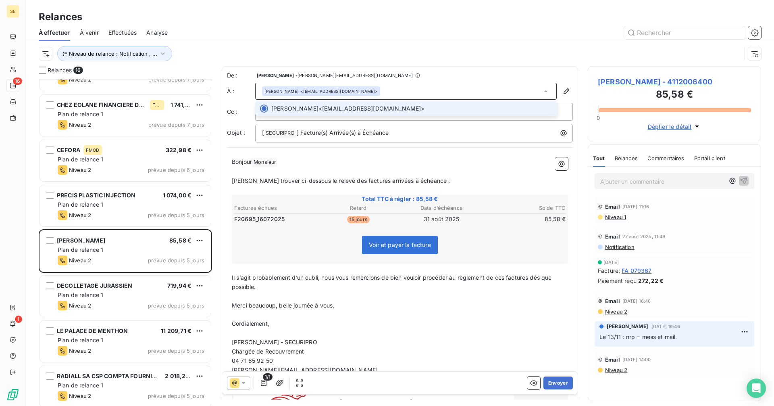
click at [391, 89] on div "Vincent OLIVIER <vincent432009@hotmail.fr>" at bounding box center [406, 91] width 302 height 17
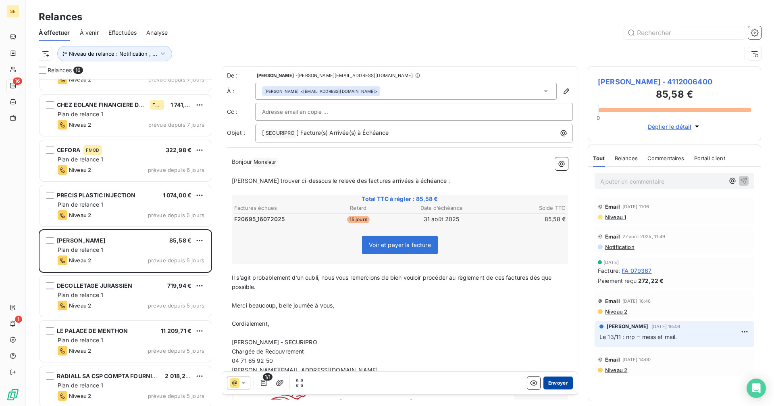
click at [552, 380] on button "Envoyer" at bounding box center [558, 382] width 29 height 13
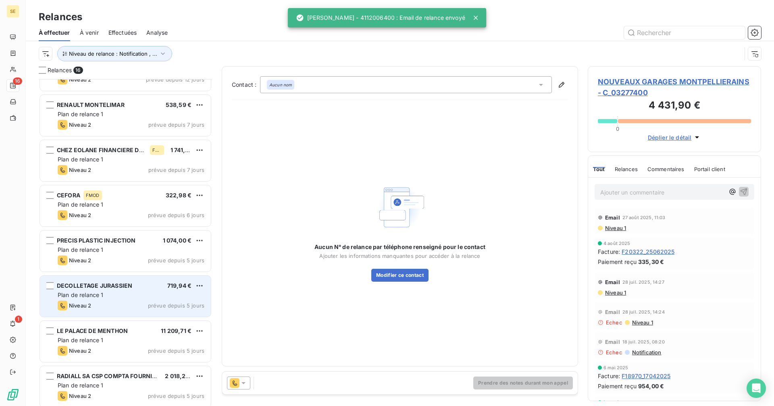
click at [128, 294] on div "Plan de relance 1" at bounding box center [131, 295] width 147 height 8
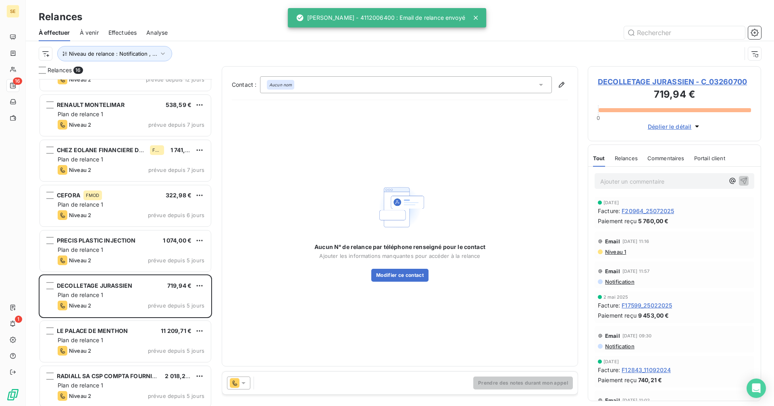
click at [239, 385] on icon at bounding box center [243, 383] width 8 height 8
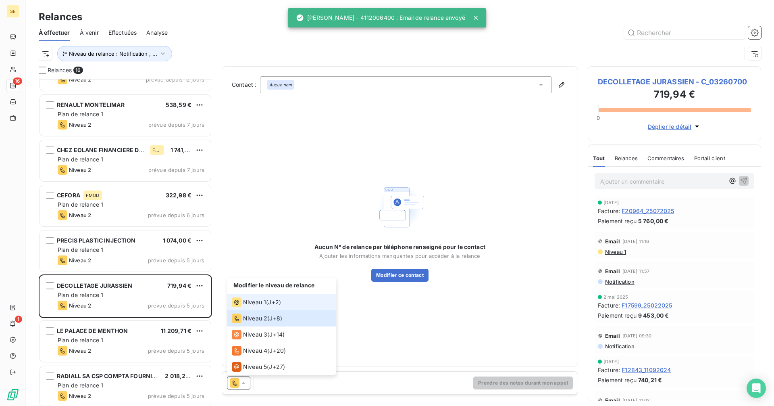
click at [260, 298] on div "Niveau 1" at bounding box center [249, 302] width 34 height 10
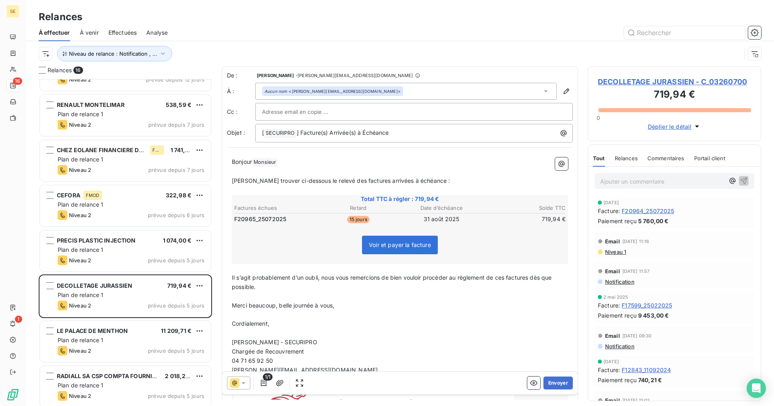
click at [390, 89] on div "Aucun nom <m.daclin@decolletage-jurassien.fr>" at bounding box center [406, 91] width 302 height 17
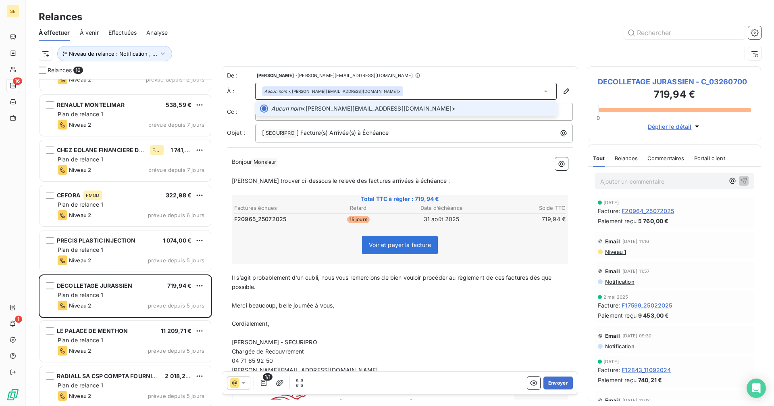
click at [390, 88] on div "Aucun nom <m.daclin@decolletage-jurassien.fr>" at bounding box center [406, 91] width 302 height 17
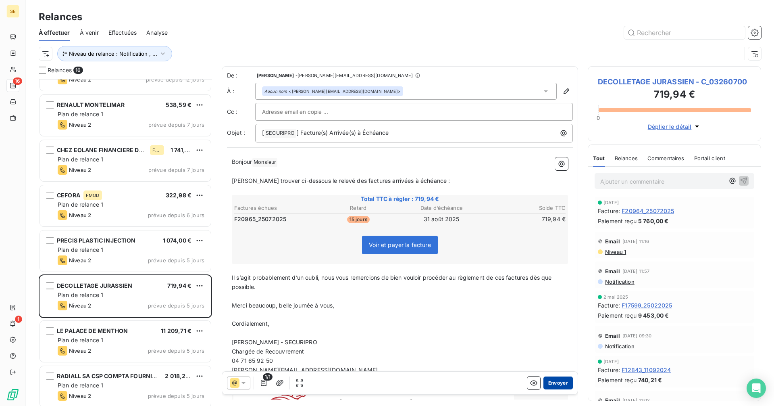
click at [552, 383] on button "Envoyer" at bounding box center [558, 382] width 29 height 13
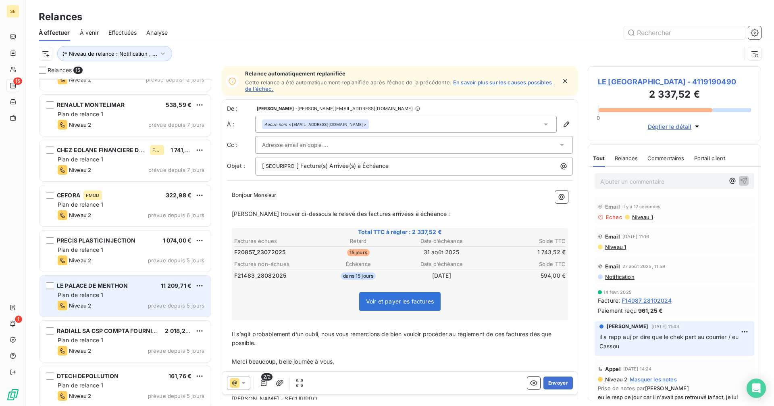
click at [131, 308] on div "Niveau 2 prévue depuis 5 jours" at bounding box center [131, 305] width 147 height 10
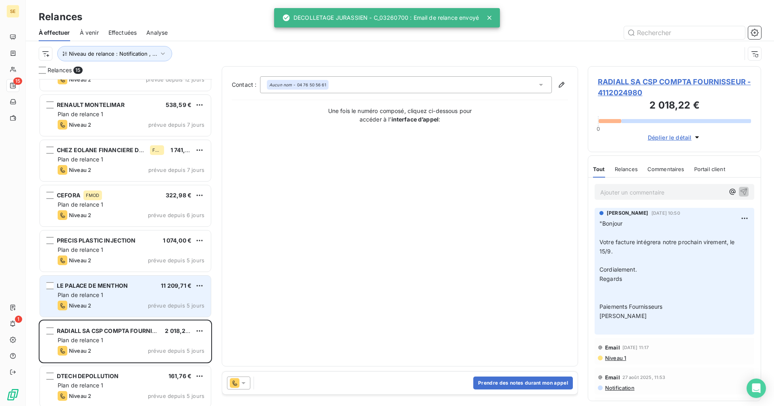
click at [150, 302] on span "prévue depuis 5 jours" at bounding box center [176, 305] width 56 height 6
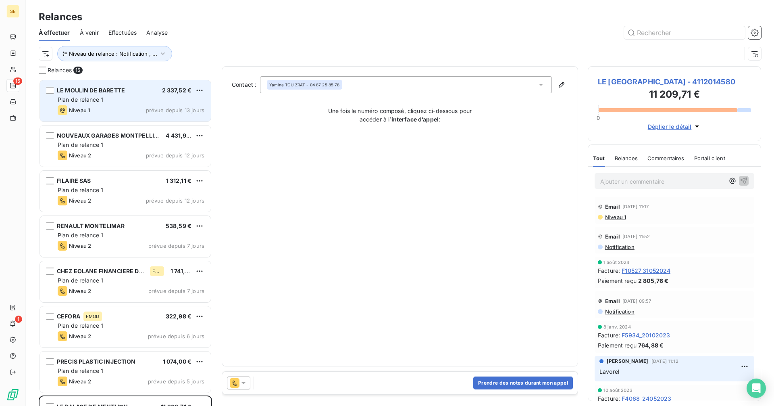
click at [134, 108] on div "Niveau 1 prévue depuis 13 jours" at bounding box center [131, 110] width 147 height 10
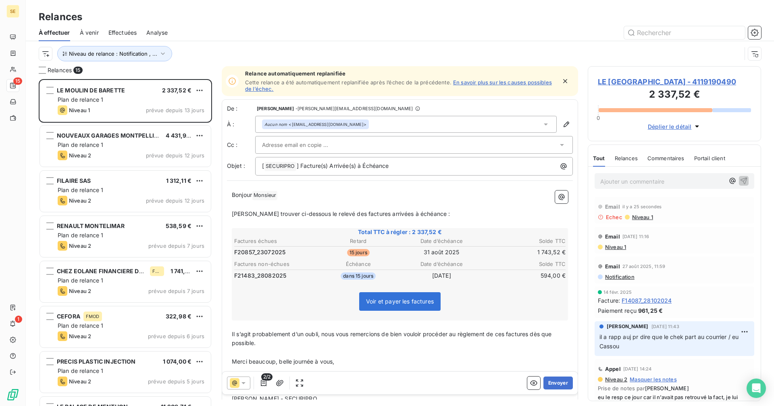
click at [367, 126] on div "Aucun nom <lemoulindebarette43@gmail.com>" at bounding box center [406, 124] width 302 height 17
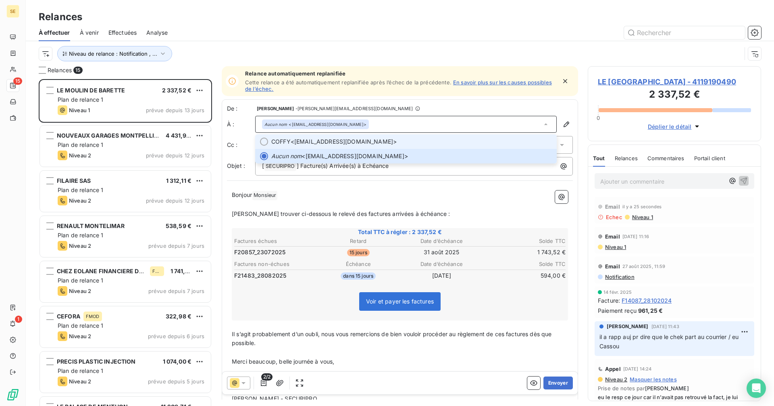
click at [335, 143] on span "COFFY <hotel@lemoulindebarette.com>" at bounding box center [411, 141] width 281 height 8
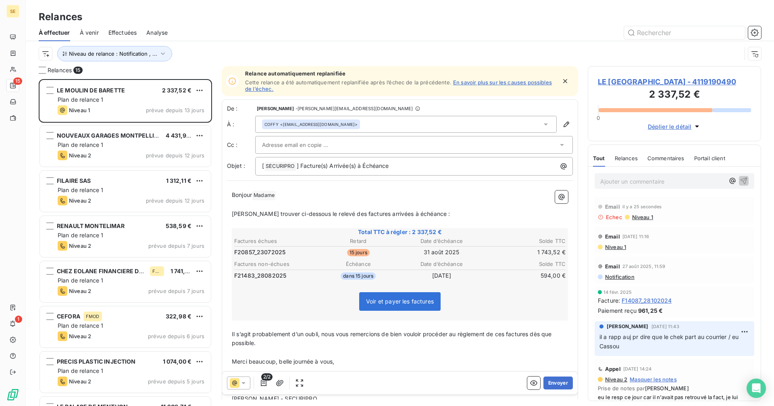
click at [367, 123] on div "COFFY <hotel@lemoulindebarette.com>" at bounding box center [406, 124] width 302 height 17
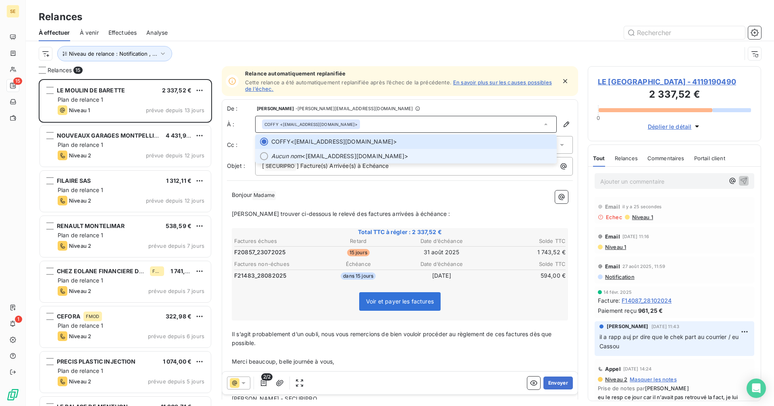
click at [341, 156] on span "Aucun nom <lemoulindebarette43@gmail.com>" at bounding box center [411, 156] width 281 height 8
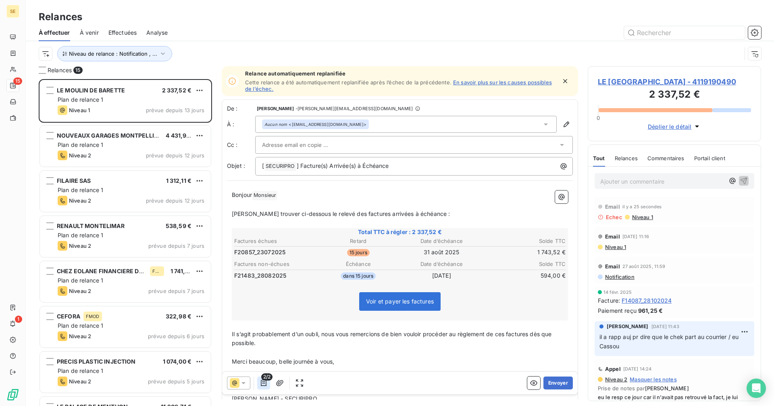
click at [267, 385] on icon "button" at bounding box center [264, 383] width 8 height 8
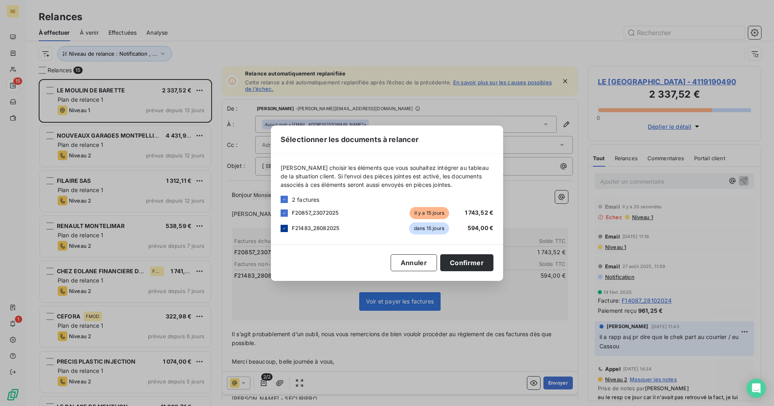
click at [285, 227] on icon at bounding box center [284, 228] width 2 height 2
click at [478, 260] on button "Confirmer" at bounding box center [466, 262] width 53 height 17
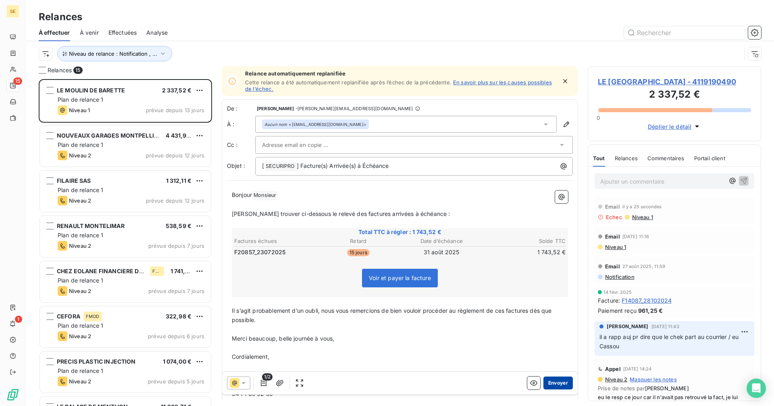
click at [552, 383] on button "Envoyer" at bounding box center [558, 382] width 29 height 13
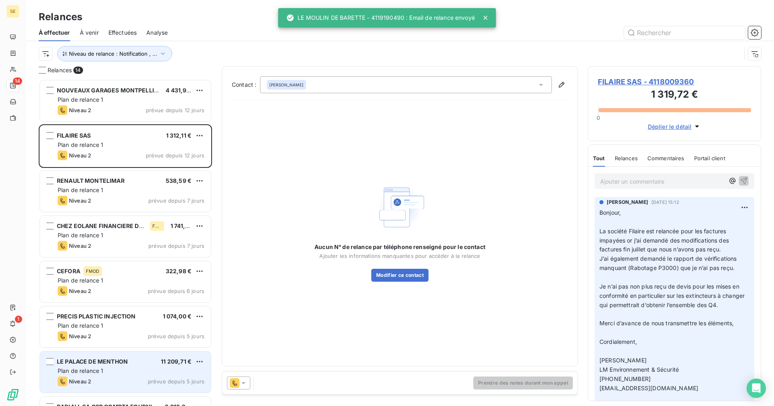
click at [114, 371] on div "Plan de relance 1" at bounding box center [131, 371] width 147 height 8
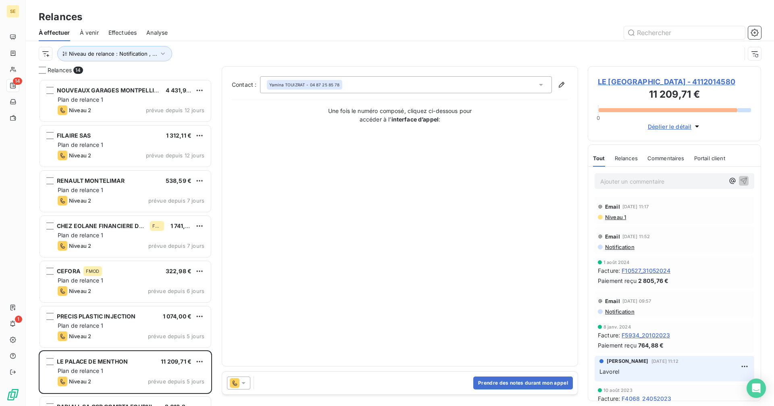
click at [246, 389] on div at bounding box center [238, 382] width 23 height 13
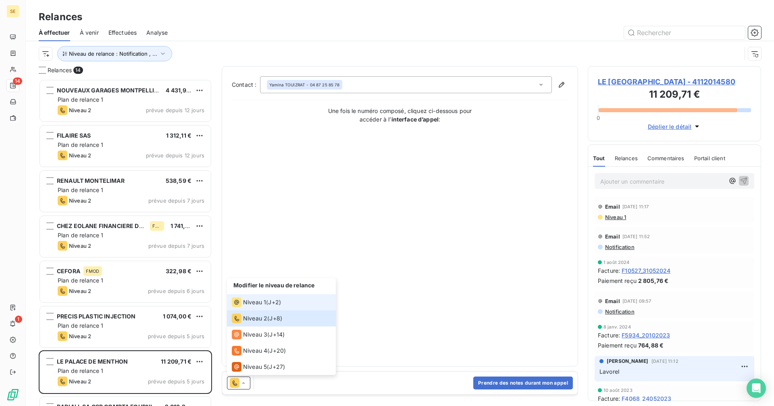
click at [251, 302] on span "Niveau 1" at bounding box center [254, 302] width 23 height 8
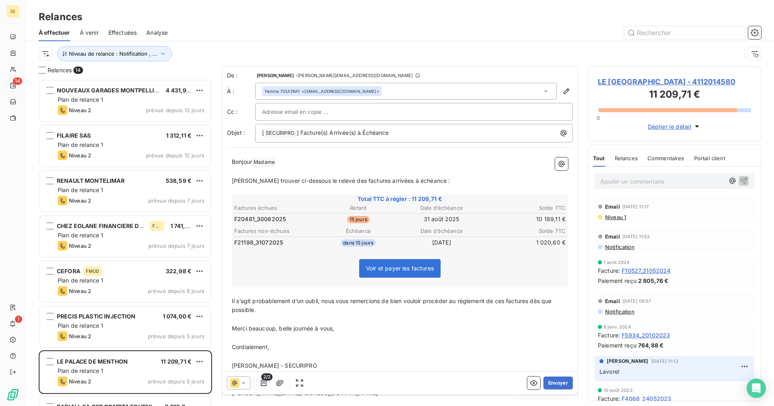
click at [420, 88] on div "[PERSON_NAME] <[EMAIL_ADDRESS][DOMAIN_NAME]>" at bounding box center [406, 91] width 302 height 17
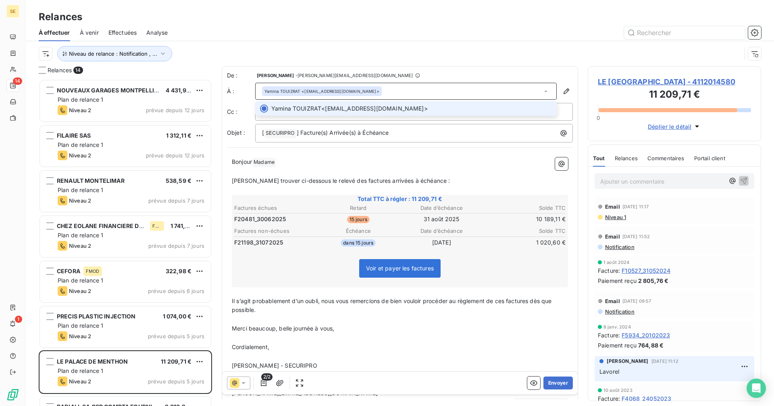
click at [420, 88] on div "[PERSON_NAME] <[EMAIL_ADDRESS][DOMAIN_NAME]>" at bounding box center [406, 91] width 302 height 17
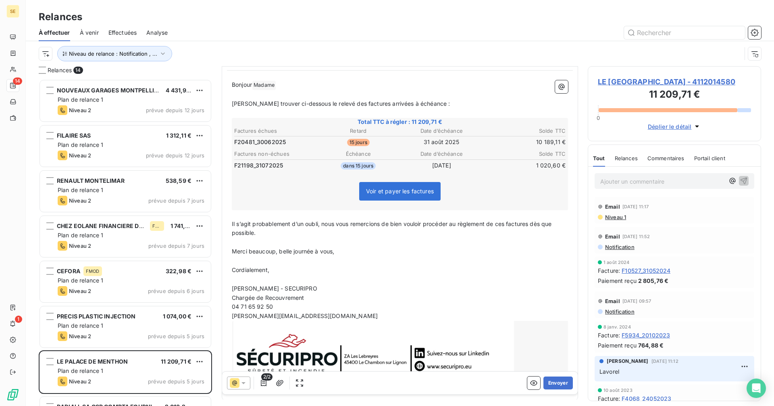
scroll to position [81, 0]
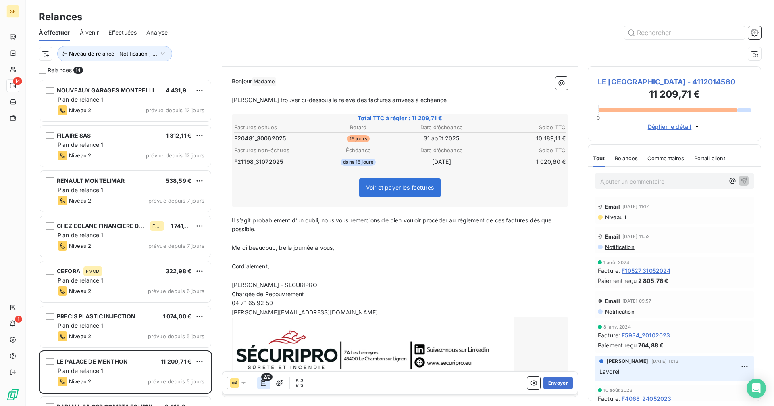
click at [262, 382] on icon "button" at bounding box center [264, 383] width 8 height 8
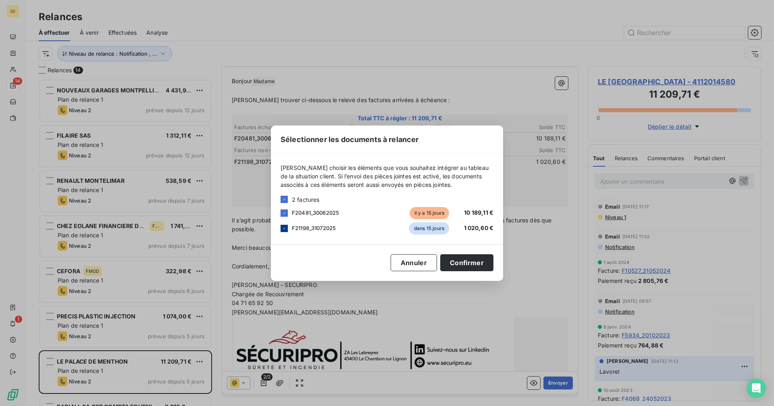
click at [286, 230] on icon at bounding box center [284, 228] width 5 height 5
click at [469, 261] on button "Confirmer" at bounding box center [466, 262] width 53 height 17
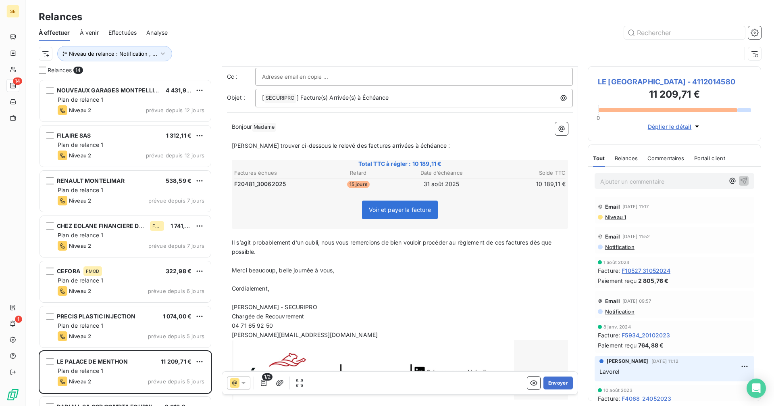
scroll to position [0, 0]
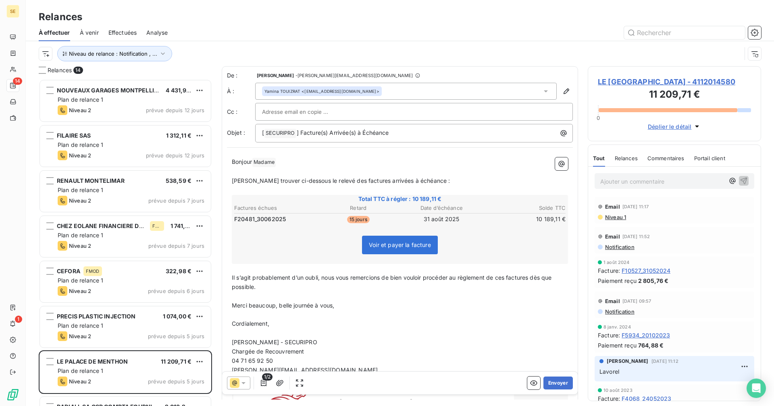
click at [321, 108] on input "text" at bounding box center [305, 112] width 87 height 12
paste input "[EMAIL_ADDRESS][DOMAIN_NAME]"
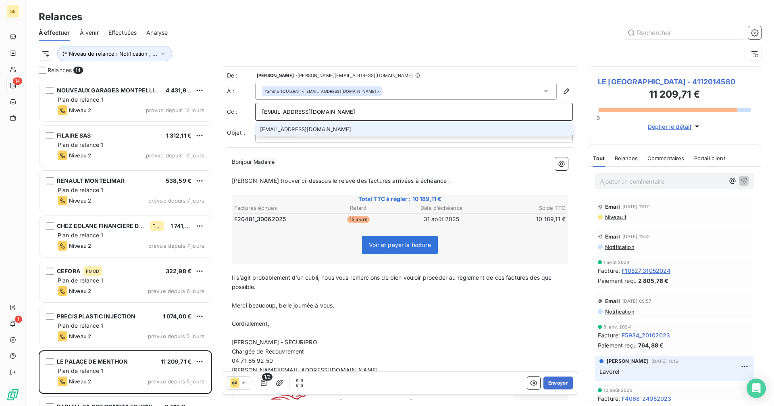
type input "[EMAIL_ADDRESS][DOMAIN_NAME]"
click at [389, 128] on li "[EMAIL_ADDRESS][DOMAIN_NAME]" at bounding box center [414, 129] width 318 height 14
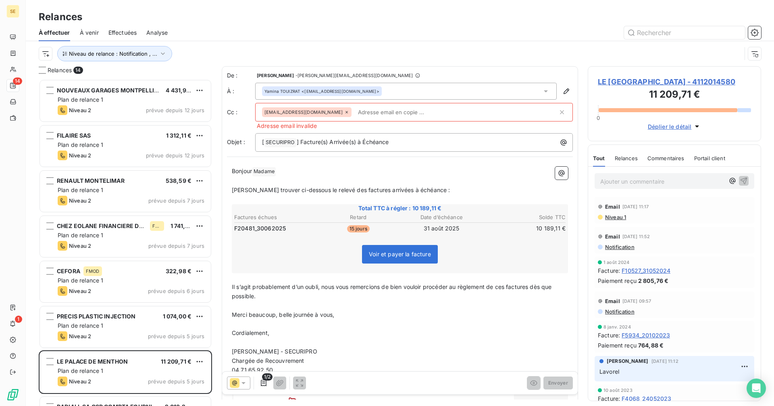
drag, startPoint x: 371, startPoint y: 113, endPoint x: 300, endPoint y: 110, distance: 70.2
click at [300, 110] on div "[EMAIL_ADDRESS][DOMAIN_NAME]" at bounding box center [410, 112] width 296 height 12
click at [344, 112] on icon at bounding box center [346, 112] width 5 height 5
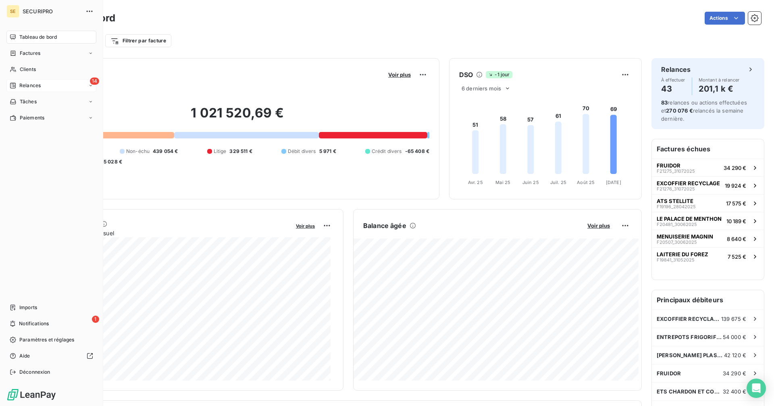
click at [30, 85] on span "Relances" at bounding box center [29, 85] width 21 height 7
click at [35, 85] on span "Relances" at bounding box center [29, 85] width 21 height 7
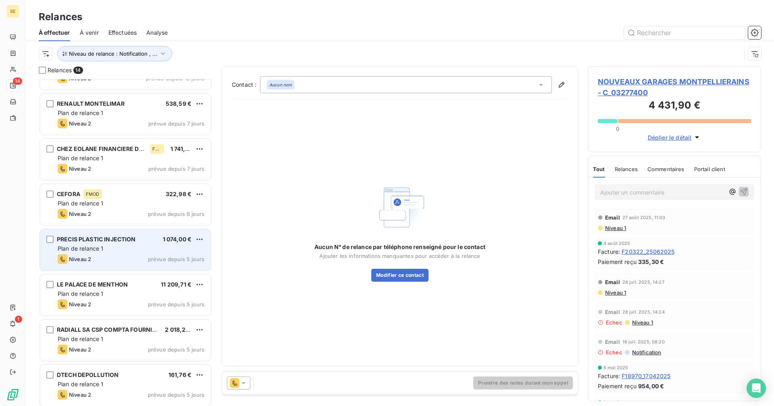
scroll to position [81, 0]
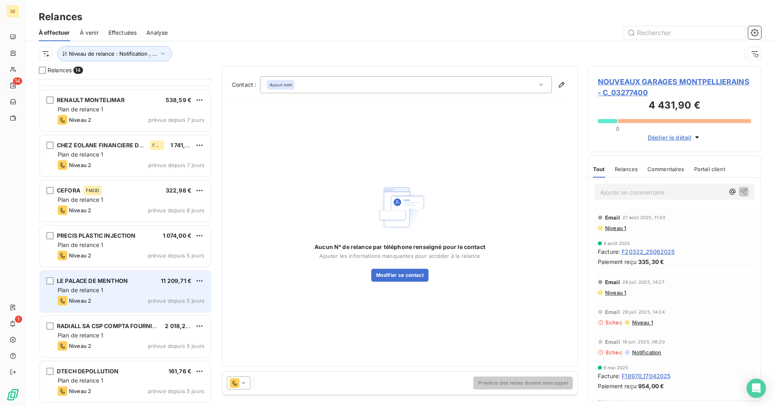
click at [137, 294] on div "LE PALACE DE MENTHON 11 209,71 € Plan de relance 1 Niveau 2 prévue depuis 5 jou…" at bounding box center [125, 291] width 171 height 41
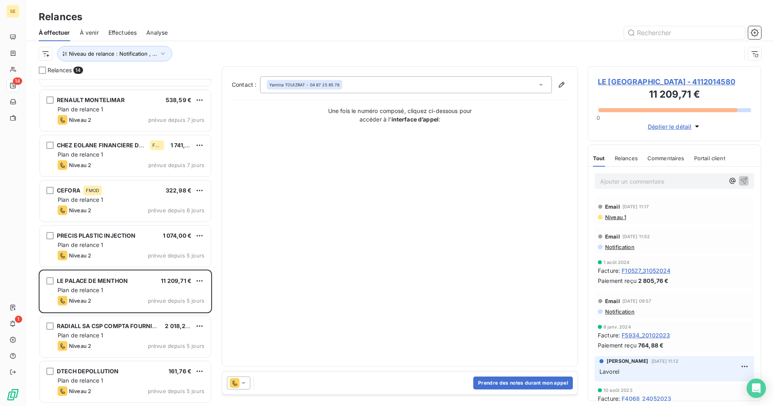
click at [247, 383] on icon at bounding box center [243, 383] width 8 height 8
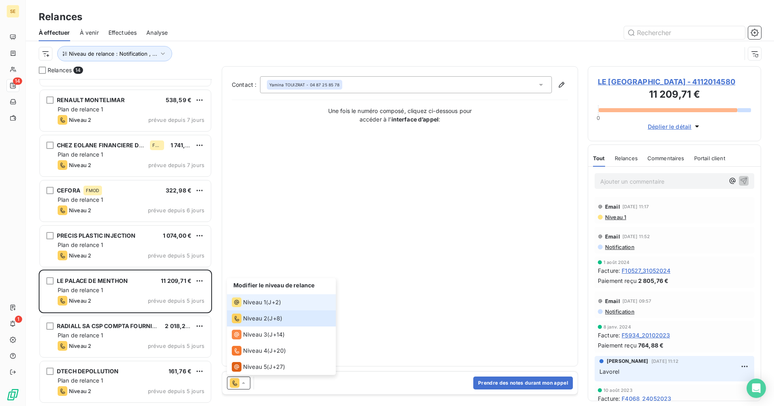
click at [268, 303] on div "Niveau 1 ( J+2 )" at bounding box center [256, 302] width 49 height 10
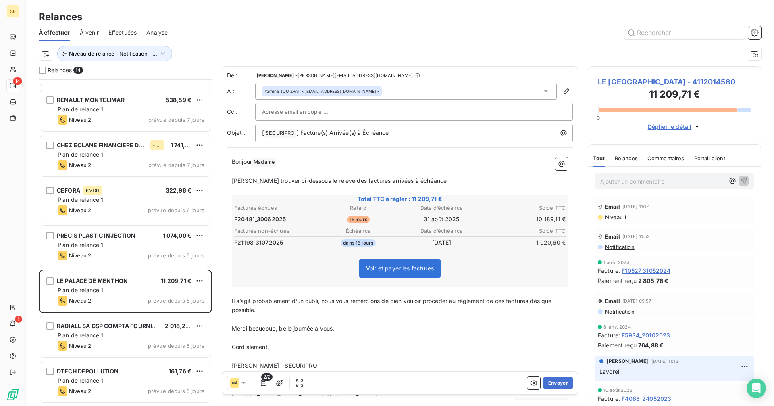
click at [315, 113] on input "text" at bounding box center [305, 112] width 87 height 12
paste input "[EMAIL_ADDRESS][DOMAIN_NAME]"
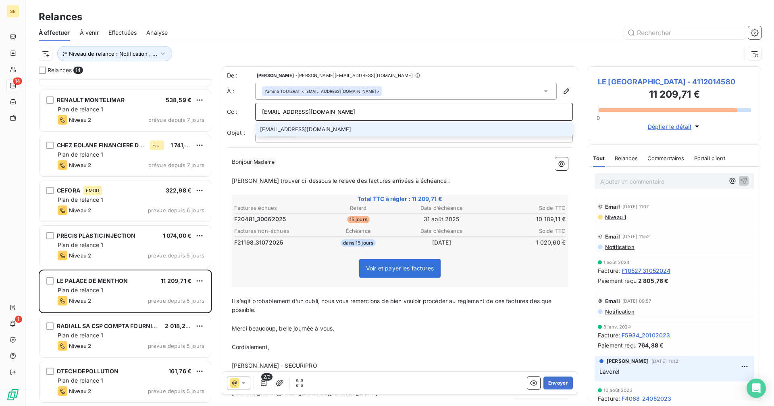
type input "[EMAIL_ADDRESS][DOMAIN_NAME]"
click at [325, 125] on li "[EMAIL_ADDRESS][DOMAIN_NAME]" at bounding box center [414, 129] width 318 height 14
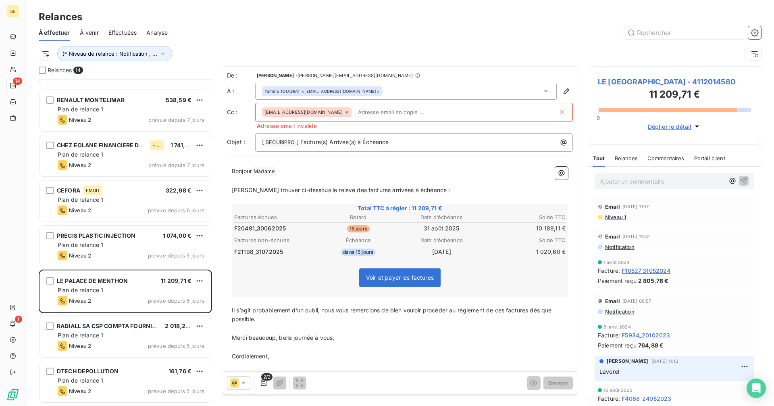
click at [338, 109] on div "[EMAIL_ADDRESS][DOMAIN_NAME]" at bounding box center [307, 112] width 90 height 10
click at [335, 110] on div "[EMAIL_ADDRESS][DOMAIN_NAME]" at bounding box center [307, 112] width 90 height 10
click at [337, 109] on div "[EMAIL_ADDRESS][DOMAIN_NAME]" at bounding box center [307, 112] width 90 height 10
click at [427, 112] on div "[EMAIL_ADDRESS][DOMAIN_NAME]" at bounding box center [410, 112] width 296 height 12
click at [558, 110] on icon "button" at bounding box center [562, 112] width 8 height 8
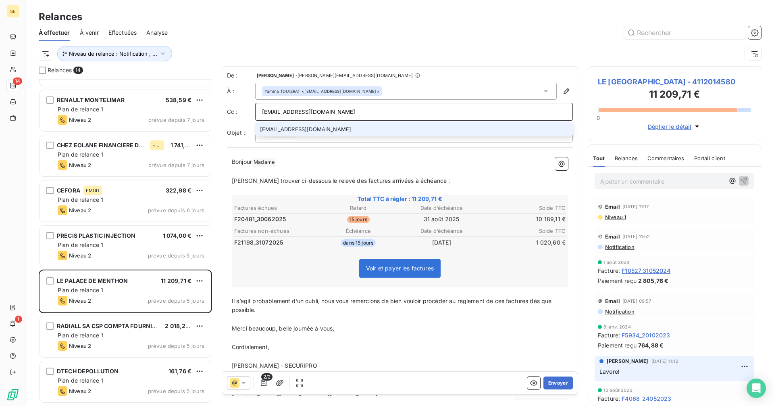
click at [409, 90] on div "[PERSON_NAME] <[EMAIL_ADDRESS][DOMAIN_NAME]>" at bounding box center [406, 91] width 302 height 17
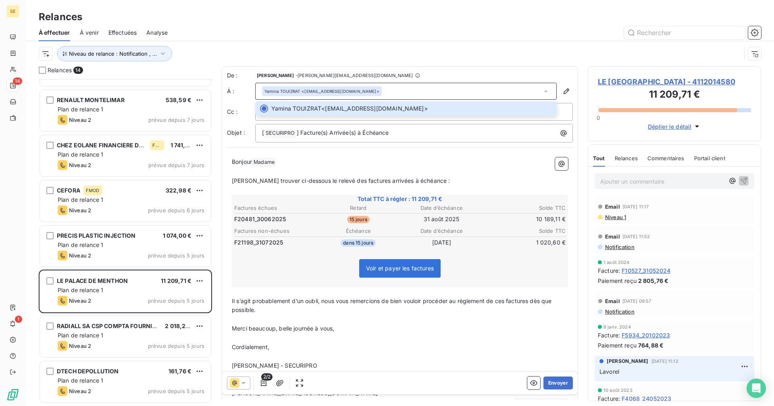
click at [489, 172] on p "﻿" at bounding box center [400, 171] width 336 height 9
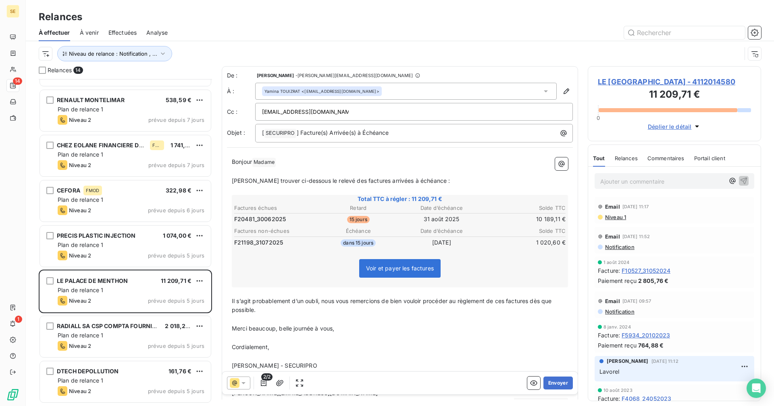
click at [373, 108] on div "[EMAIL_ADDRESS][DOMAIN_NAME]" at bounding box center [414, 112] width 304 height 12
type input "[EMAIL_ADDRESS][DOMAIN_NAME]"
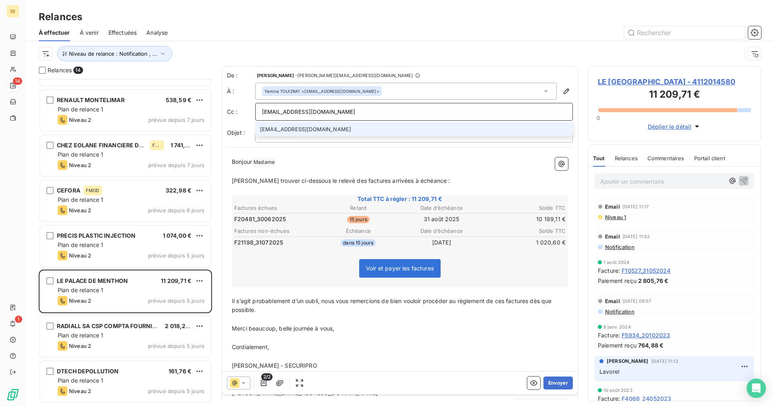
click at [333, 130] on li "[EMAIL_ADDRESS][DOMAIN_NAME]" at bounding box center [414, 129] width 318 height 14
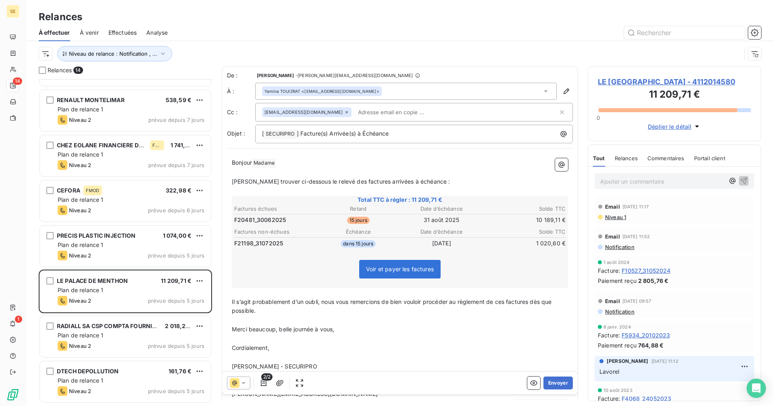
click at [400, 169] on p "﻿" at bounding box center [400, 172] width 336 height 9
click at [264, 382] on icon "button" at bounding box center [264, 383] width 8 height 8
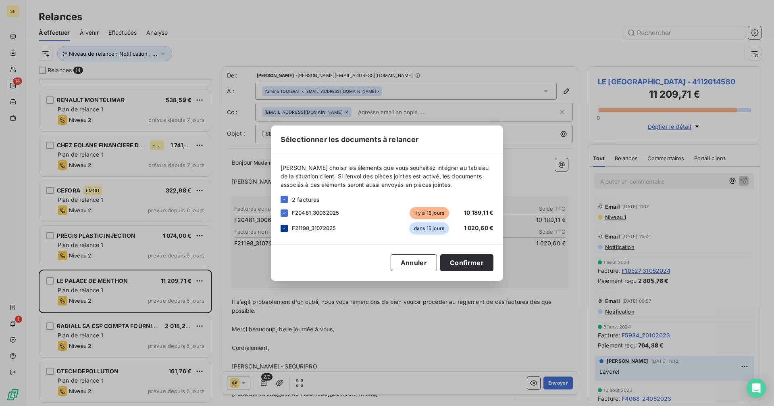
click at [284, 227] on icon at bounding box center [284, 228] width 5 height 5
click at [480, 264] on button "Confirmer" at bounding box center [466, 262] width 53 height 17
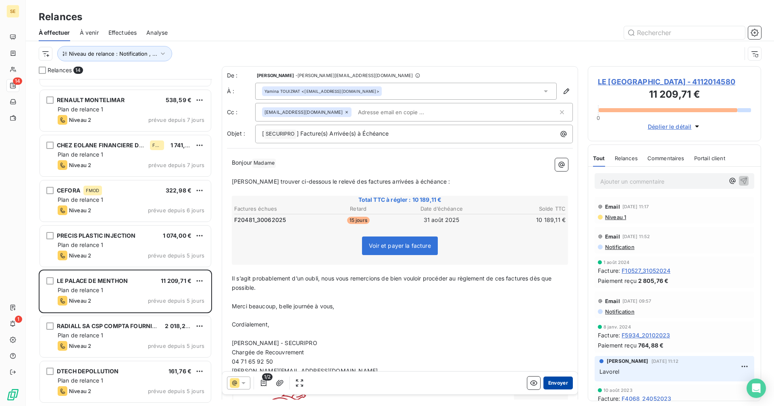
click at [552, 383] on button "Envoyer" at bounding box center [558, 382] width 29 height 13
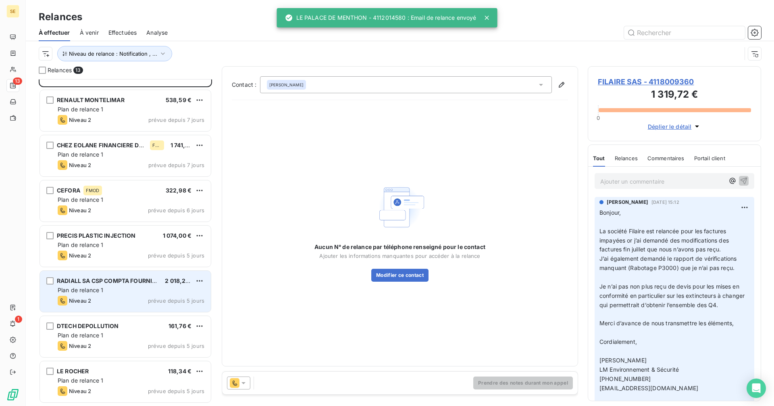
click at [144, 300] on div "Niveau 2 prévue depuis 5 jours" at bounding box center [131, 301] width 147 height 10
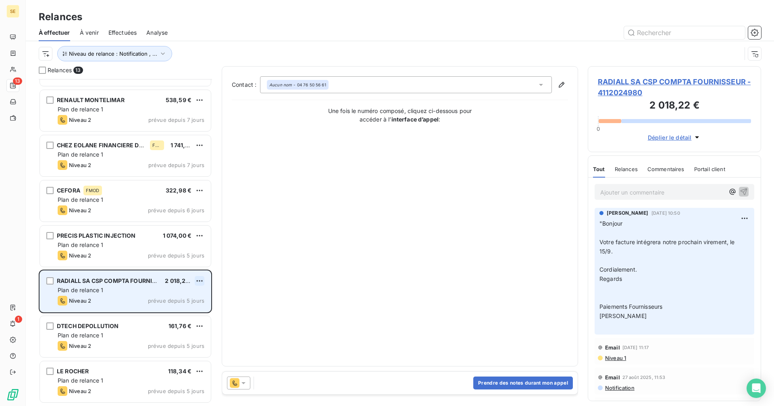
click at [200, 281] on html "SE 13 1 Relances À effectuer À venir Effectuées Analyse Niveau de relance : Not…" at bounding box center [387, 203] width 774 height 406
click at [169, 296] on div "Replanifier cette action" at bounding box center [165, 296] width 72 height 13
select select "8"
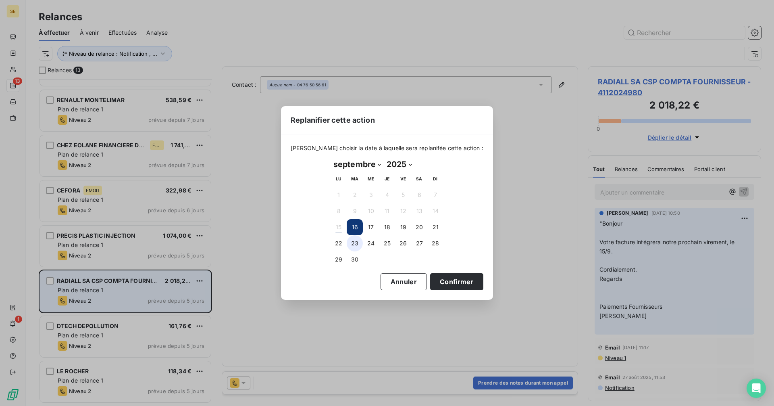
click at [352, 241] on button "23" at bounding box center [355, 243] width 16 height 16
click at [437, 280] on button "Confirmer" at bounding box center [456, 281] width 53 height 17
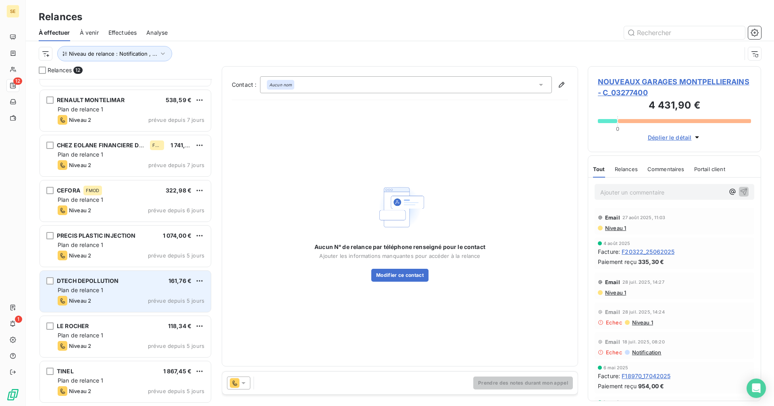
click at [152, 287] on div "Plan de relance 1" at bounding box center [131, 290] width 147 height 8
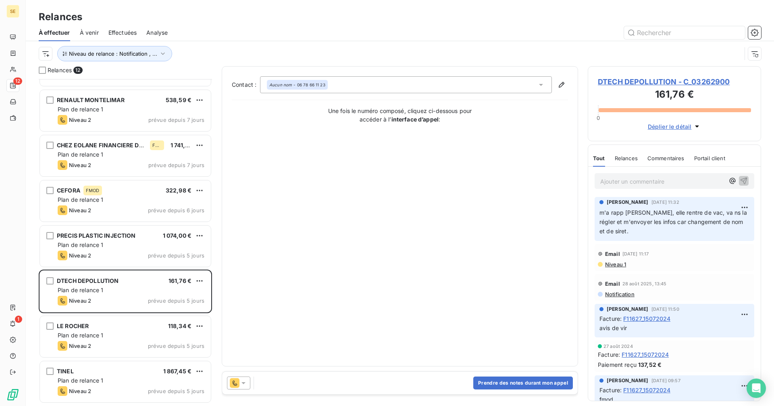
click at [241, 385] on icon at bounding box center [243, 383] width 8 height 8
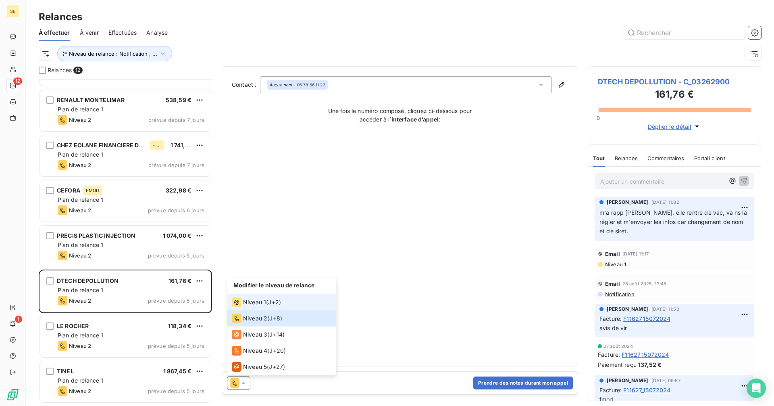
click at [289, 302] on li "Niveau 1 ( J+2 )" at bounding box center [281, 302] width 109 height 16
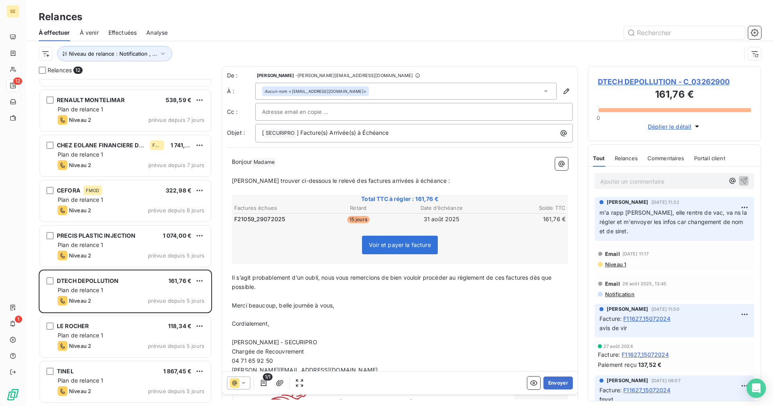
click at [375, 89] on div "Aucun nom <[EMAIL_ADDRESS][DOMAIN_NAME]>" at bounding box center [406, 91] width 302 height 17
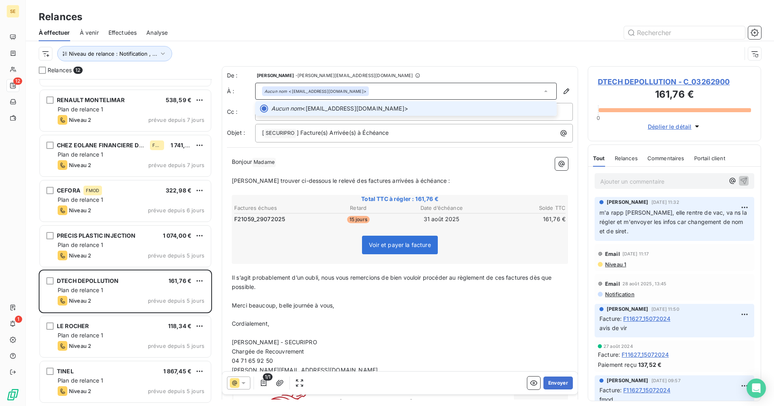
click at [375, 89] on div "Aucun nom <[EMAIL_ADDRESS][DOMAIN_NAME]>" at bounding box center [406, 91] width 302 height 17
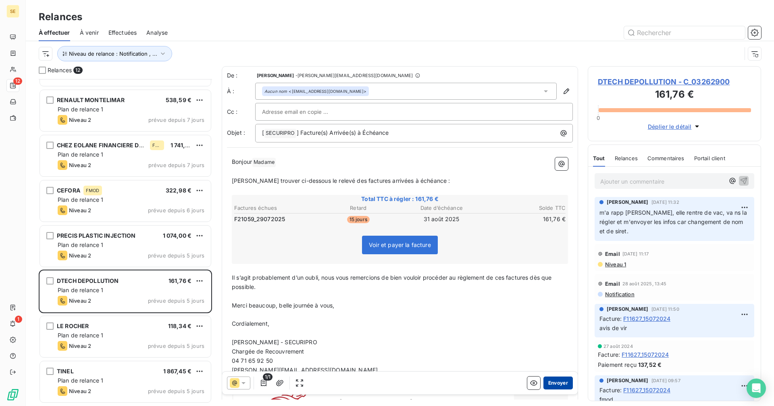
click at [553, 380] on button "Envoyer" at bounding box center [558, 382] width 29 height 13
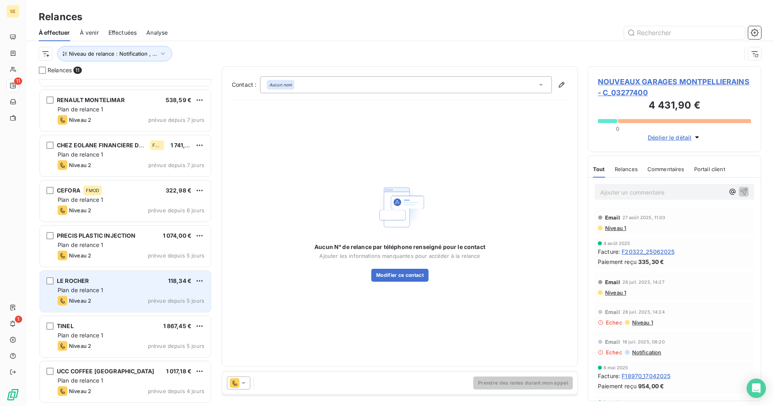
click at [124, 295] on div "LE ROCHER 118,34 € Plan de relance 1 Niveau 2 prévue depuis 5 jours" at bounding box center [125, 291] width 171 height 41
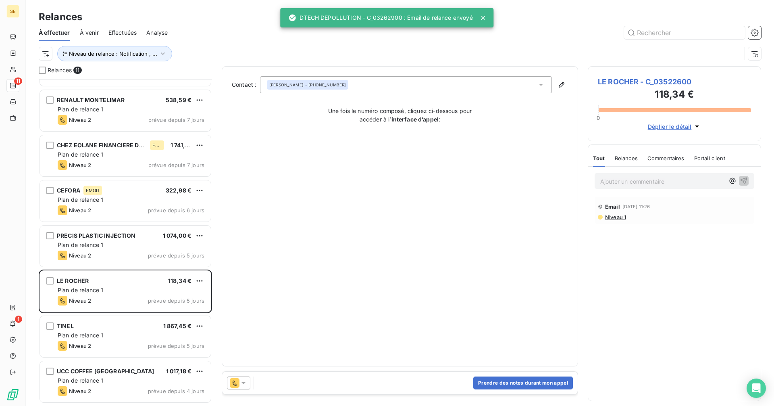
click at [238, 382] on icon at bounding box center [235, 383] width 10 height 10
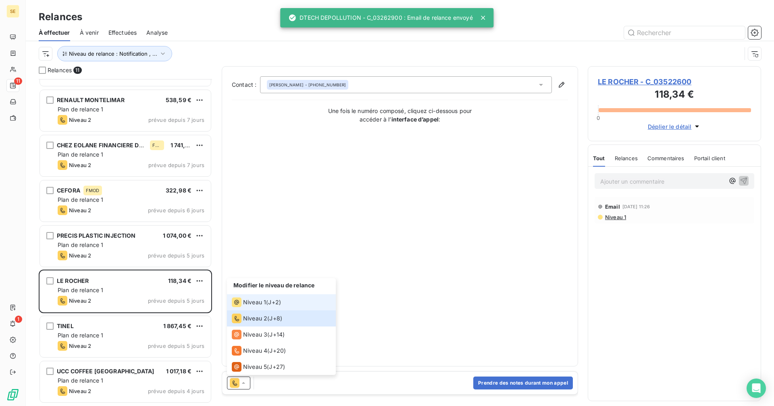
click at [252, 304] on span "Niveau 1" at bounding box center [254, 302] width 23 height 8
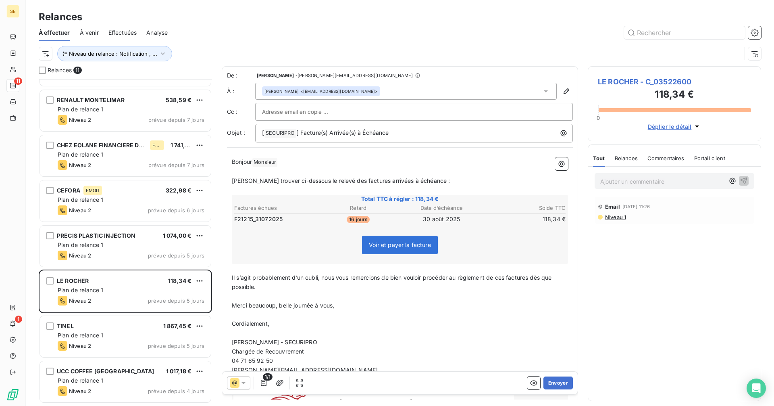
click at [402, 86] on div "[PERSON_NAME] <[EMAIL_ADDRESS][DOMAIN_NAME]>" at bounding box center [406, 91] width 302 height 17
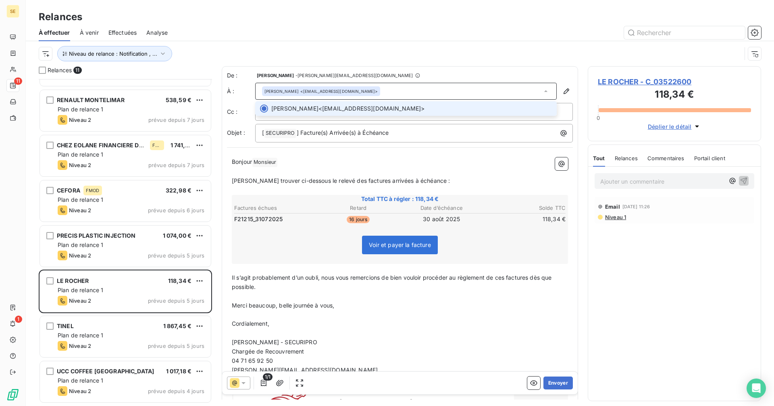
click at [402, 86] on div "[PERSON_NAME] <[EMAIL_ADDRESS][DOMAIN_NAME]>" at bounding box center [406, 91] width 302 height 17
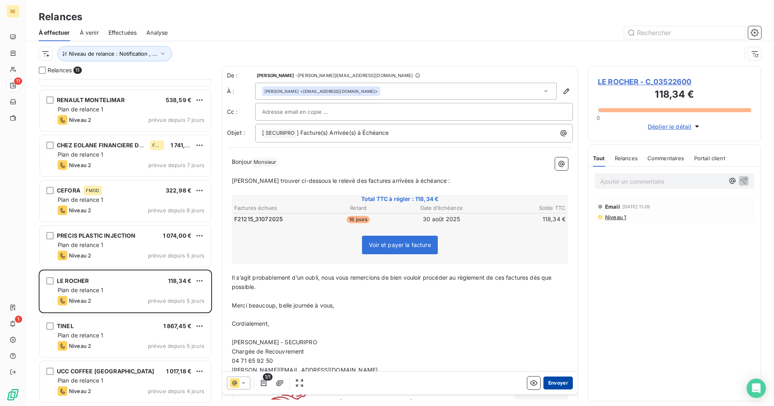
click at [553, 384] on button "Envoyer" at bounding box center [558, 382] width 29 height 13
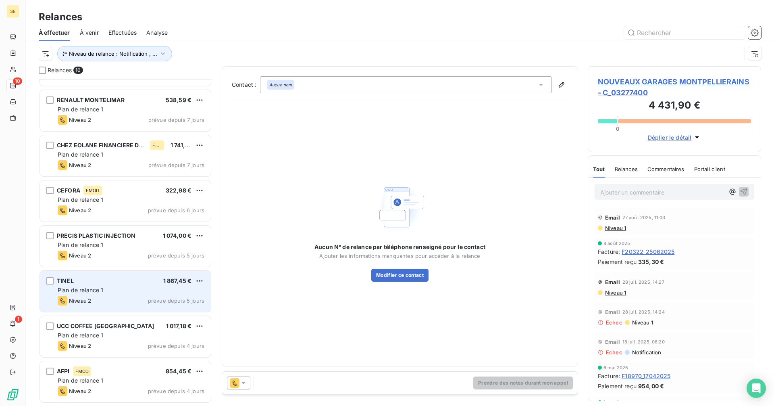
click at [102, 294] on div "TINEL 1 867,45 € Plan de relance 1 Niveau 2 prévue depuis 5 jours" at bounding box center [125, 291] width 171 height 41
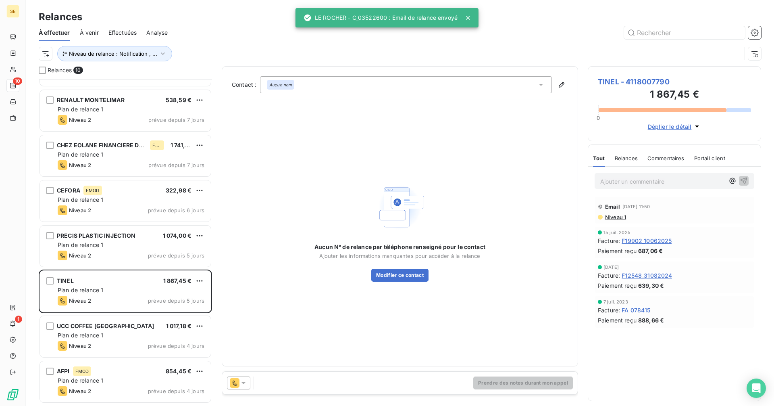
click at [243, 387] on div at bounding box center [238, 382] width 23 height 13
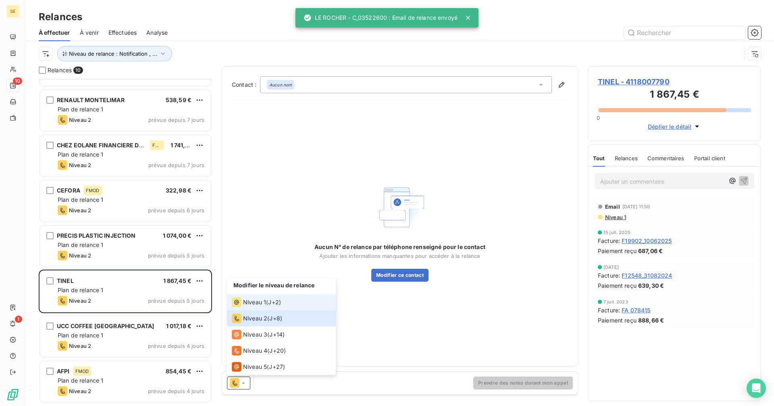
click at [258, 298] on div "Niveau 1" at bounding box center [249, 302] width 34 height 10
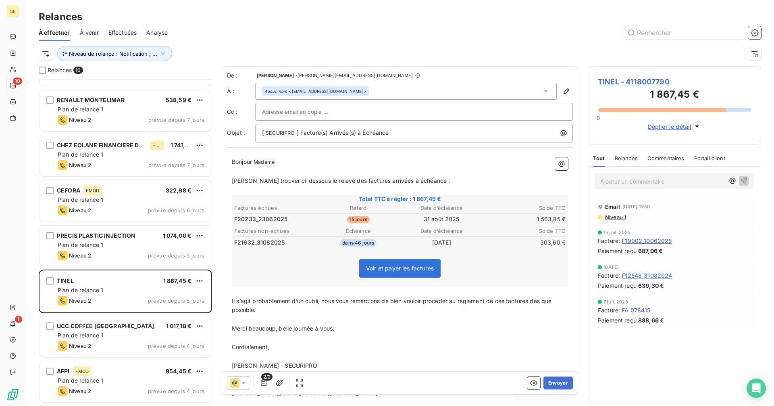
click at [312, 162] on p "[PERSON_NAME] Madame ﻿ ﻿" at bounding box center [400, 162] width 336 height 10
click at [266, 383] on icon "button" at bounding box center [264, 382] width 6 height 6
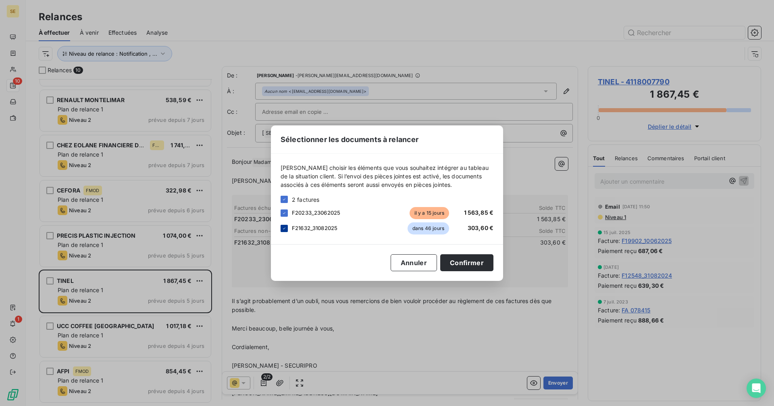
click at [285, 229] on icon at bounding box center [284, 228] width 5 height 5
click at [466, 263] on button "Confirmer" at bounding box center [466, 262] width 53 height 17
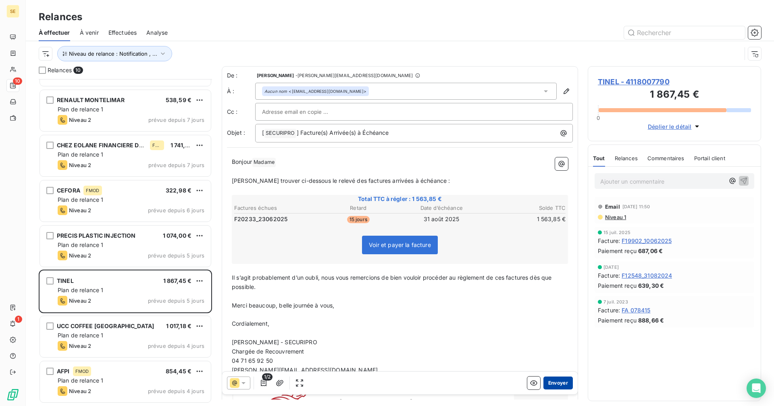
click at [550, 384] on button "Envoyer" at bounding box center [558, 382] width 29 height 13
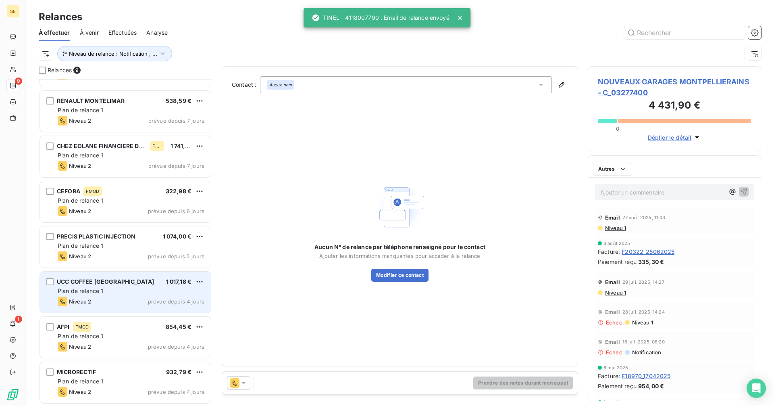
scroll to position [80, 0]
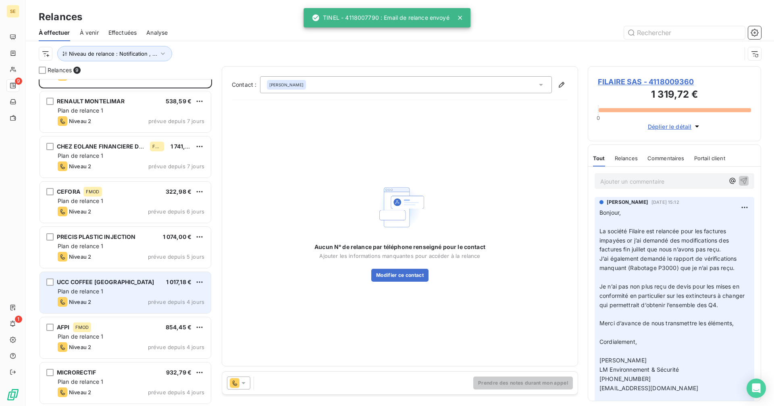
click at [130, 300] on div "Niveau 2 prévue depuis 4 jours" at bounding box center [131, 302] width 147 height 10
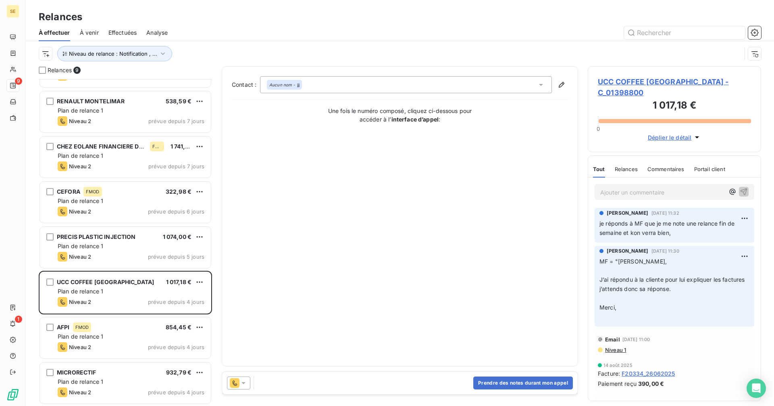
click at [245, 382] on icon at bounding box center [244, 383] width 4 height 2
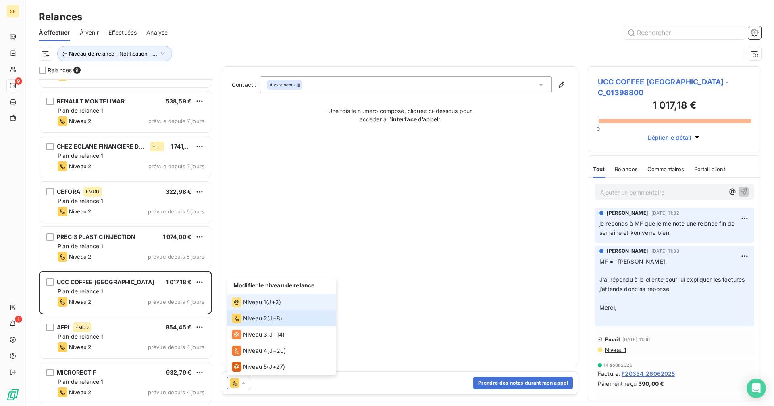
click at [269, 303] on span "J+2 )" at bounding box center [274, 302] width 13 height 8
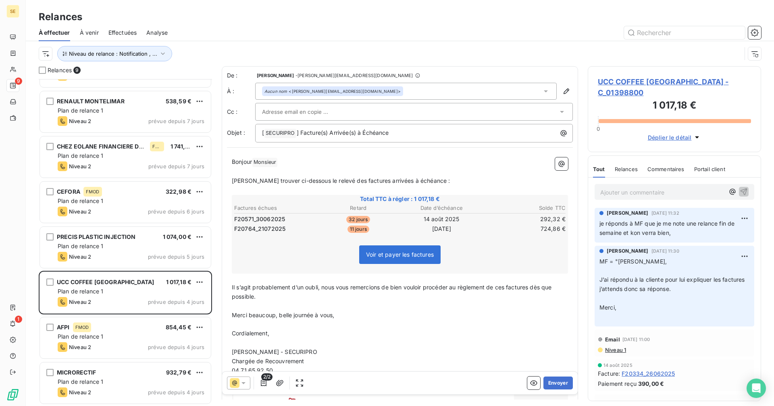
click at [384, 85] on div "Aucun nom <[PERSON_NAME][EMAIL_ADDRESS][DOMAIN_NAME]>" at bounding box center [406, 91] width 302 height 17
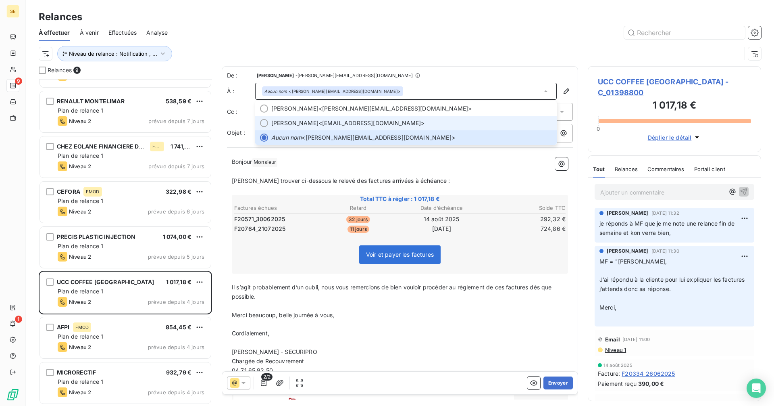
click at [385, 123] on span "[PERSON_NAME] <[EMAIL_ADDRESS][DOMAIN_NAME]>" at bounding box center [411, 123] width 281 height 8
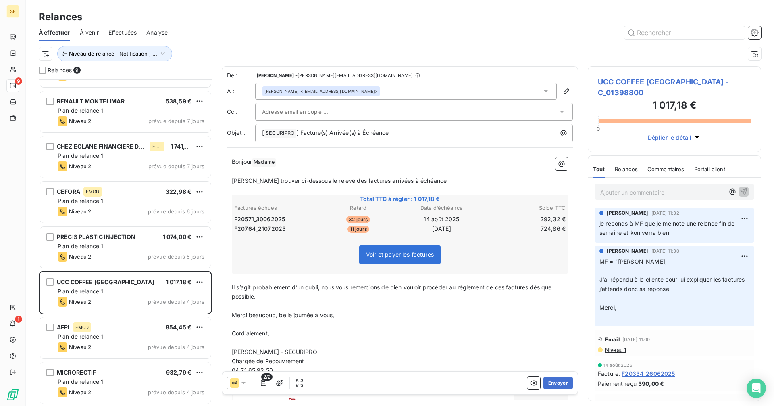
click at [313, 173] on p "﻿" at bounding box center [400, 171] width 336 height 9
click at [546, 387] on button "Envoyer" at bounding box center [558, 382] width 29 height 13
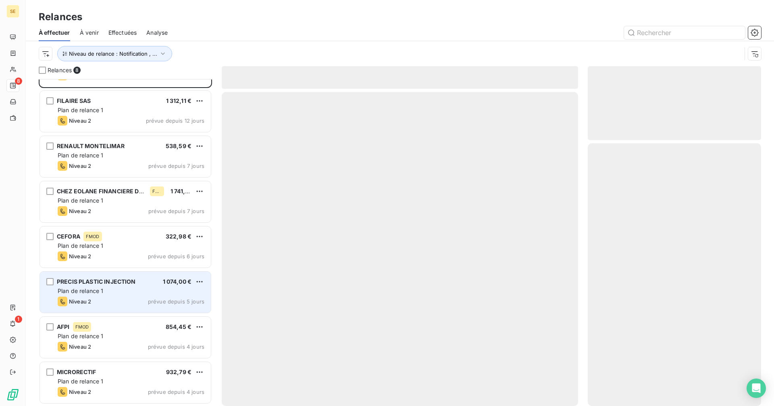
scroll to position [35, 0]
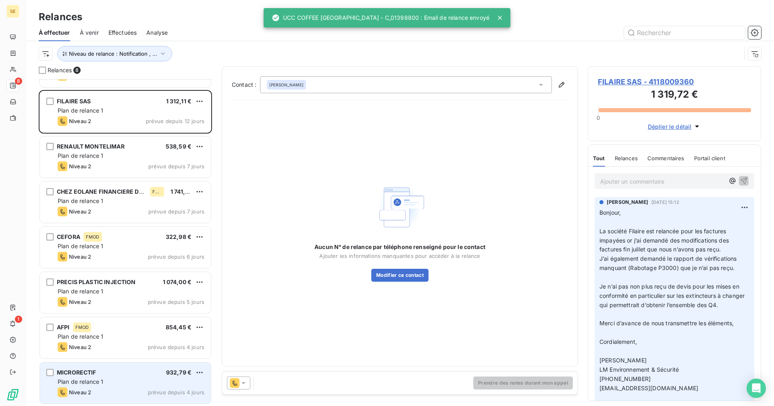
click at [118, 378] on div "Plan de relance 1" at bounding box center [131, 381] width 147 height 8
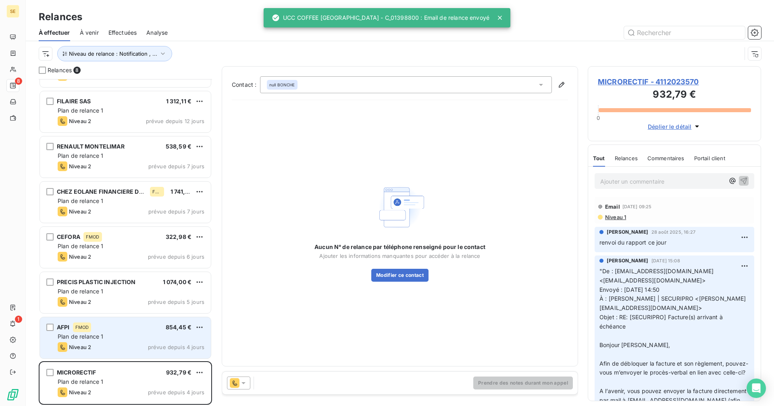
scroll to position [35, 0]
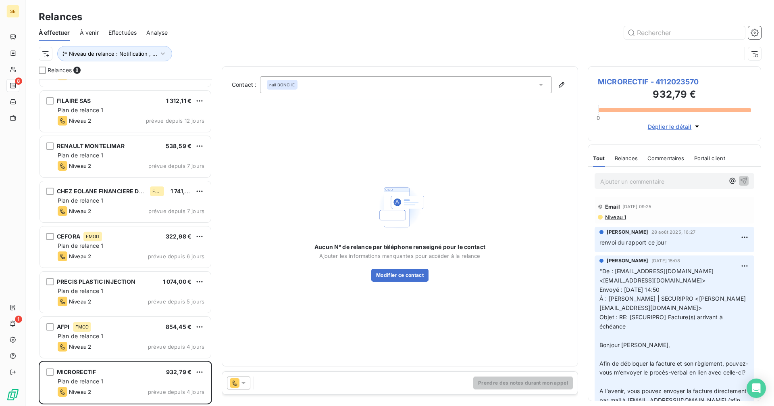
click at [244, 383] on icon at bounding box center [244, 383] width 4 height 2
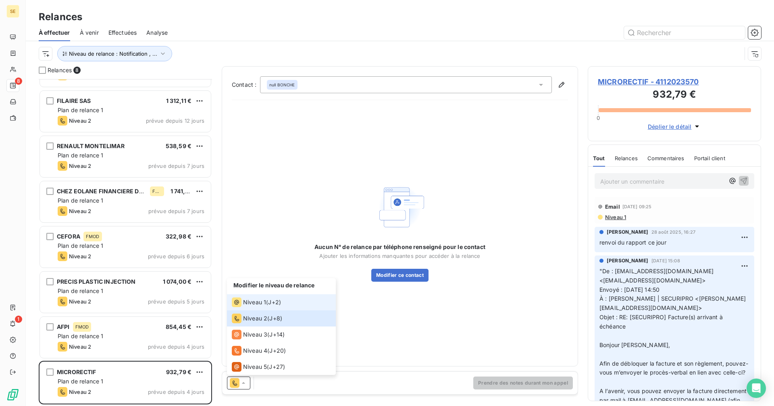
click at [269, 298] on div "Niveau 1 ( J+2 )" at bounding box center [256, 302] width 49 height 10
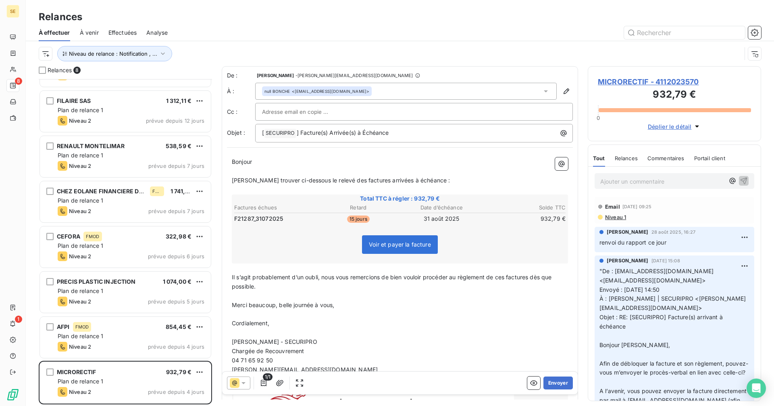
click at [384, 81] on div "De : Delphine Dumas - [EMAIL_ADDRESS][DOMAIN_NAME] À : null BONCHE <[EMAIL_ADDR…" at bounding box center [400, 106] width 346 height 71
click at [376, 90] on div "null BONCHE <[EMAIL_ADDRESS][DOMAIN_NAME]>" at bounding box center [406, 91] width 302 height 17
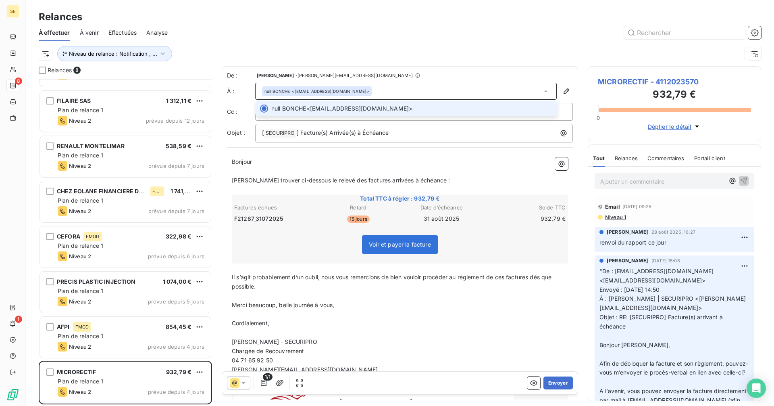
click at [376, 90] on div "null BONCHE <[EMAIL_ADDRESS][DOMAIN_NAME]>" at bounding box center [406, 91] width 302 height 17
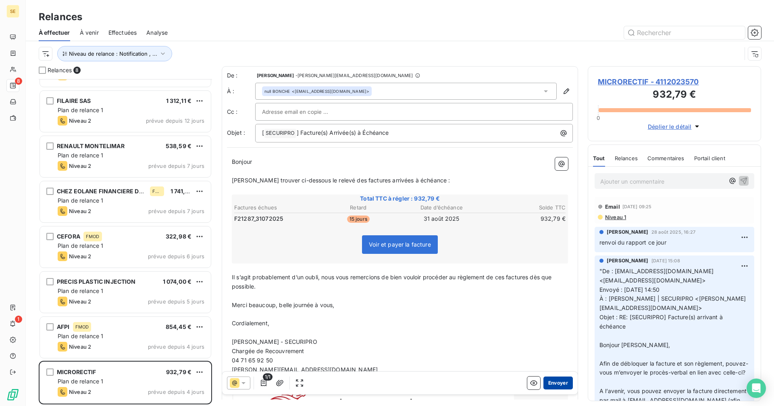
click at [558, 386] on button "Envoyer" at bounding box center [558, 382] width 29 height 13
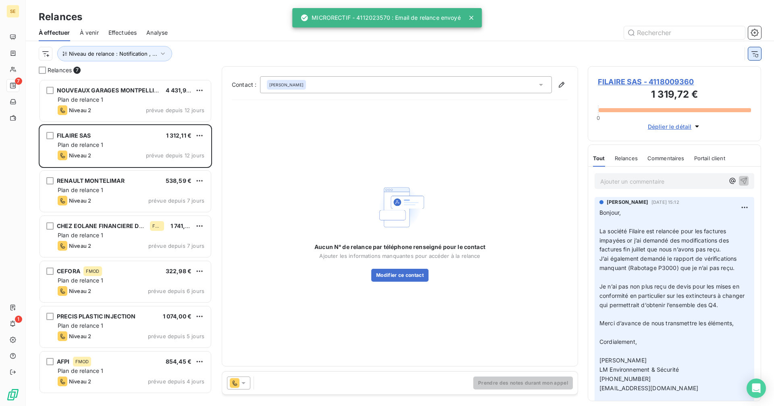
click at [758, 55] on icon "button" at bounding box center [755, 54] width 8 height 8
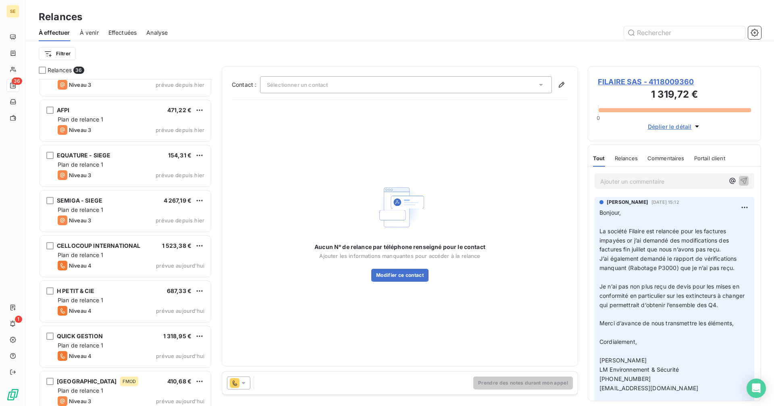
scroll to position [1299, 0]
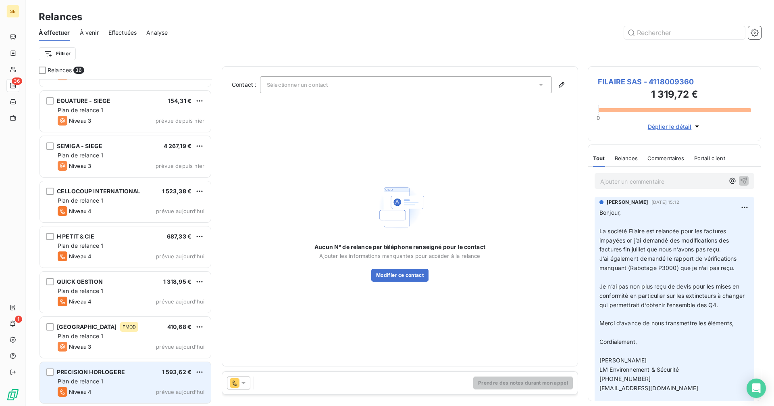
click at [106, 378] on div "Plan de relance 1" at bounding box center [131, 381] width 147 height 8
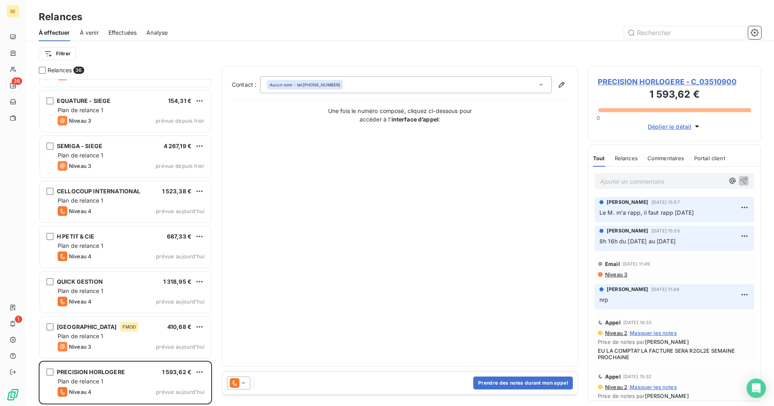
click at [643, 81] on span "PRECISION HORLOGERE - C_03510900" at bounding box center [674, 81] width 153 height 11
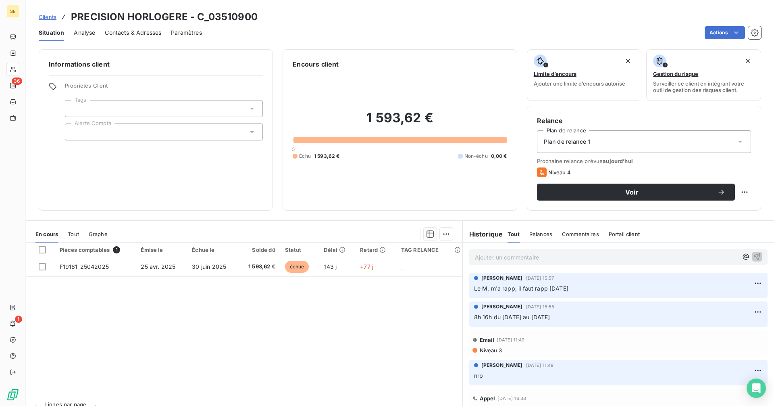
click at [123, 30] on span "Contacts & Adresses" at bounding box center [133, 33] width 56 height 8
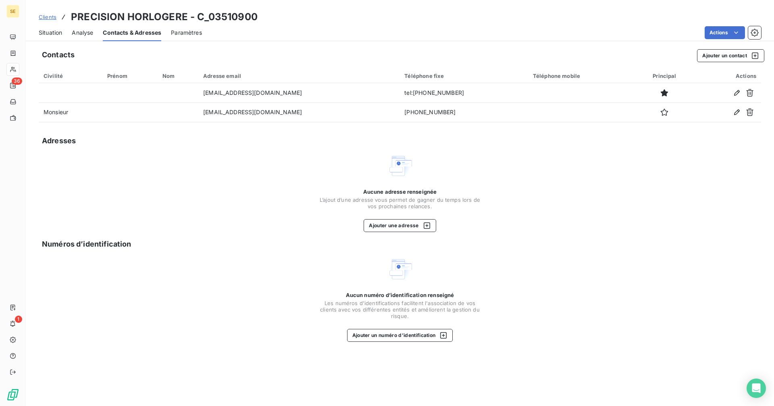
click at [53, 33] on span "Situation" at bounding box center [50, 33] width 23 height 8
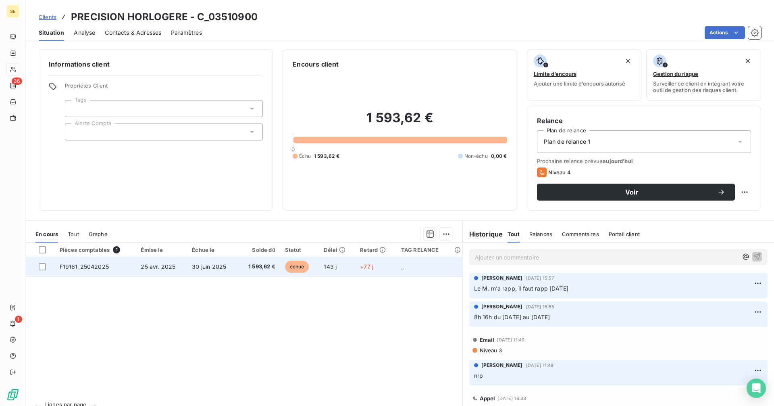
click at [249, 265] on span "1 593,62 €" at bounding box center [259, 266] width 33 height 8
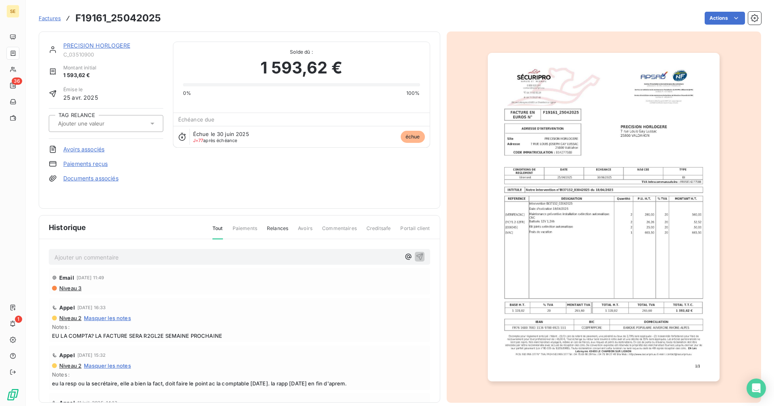
click at [107, 44] on link "PRECISION HORLOGERE" at bounding box center [96, 45] width 67 height 7
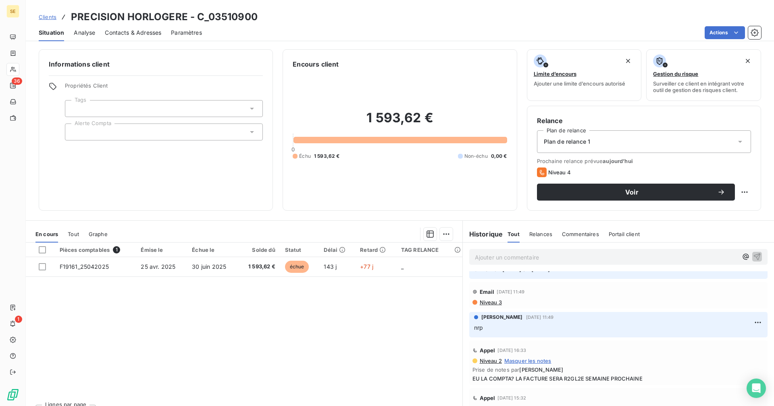
scroll to position [121, 0]
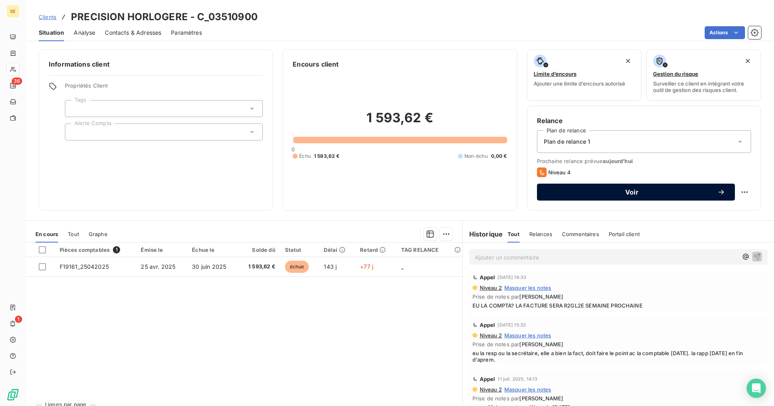
click at [642, 189] on span "Voir" at bounding box center [632, 192] width 171 height 6
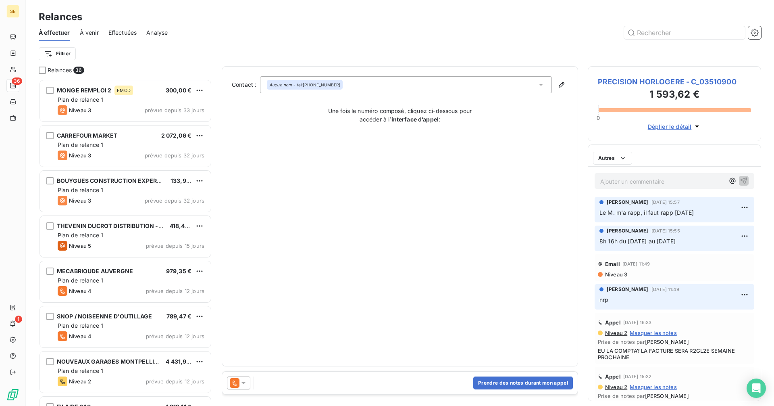
scroll to position [321, 167]
click at [521, 378] on button "Prendre des notes durant mon appel" at bounding box center [523, 382] width 100 height 13
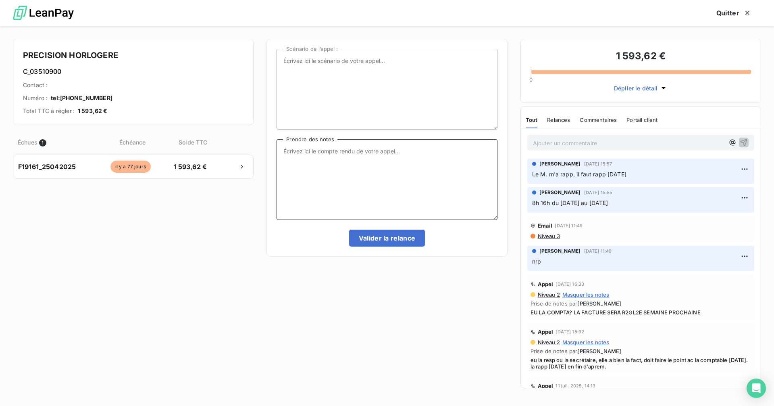
click at [343, 159] on textarea "Prendre des notes" at bounding box center [387, 179] width 221 height 81
type textarea "eu un M., la compta sera là [DATE]... Je lui dis que je commence à me faire du …"
click at [369, 237] on button "Valider la relance" at bounding box center [387, 237] width 76 height 17
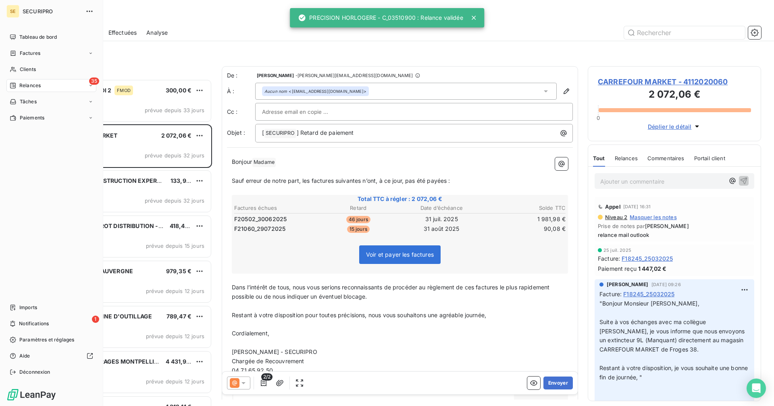
click at [24, 68] on span "Clients" at bounding box center [28, 69] width 16 height 7
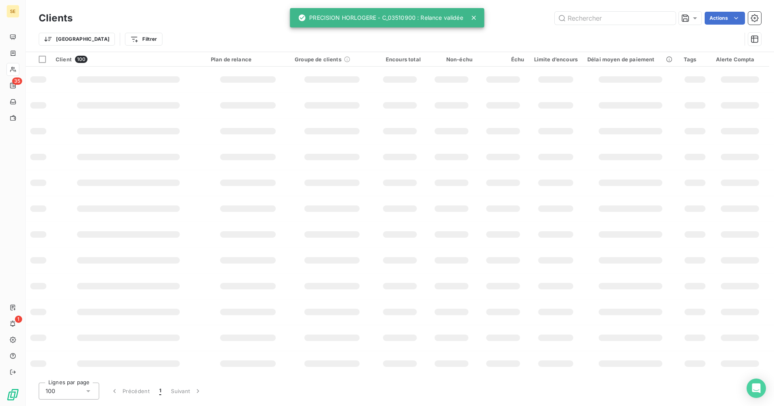
click at [655, 31] on div "Trier Filtrer" at bounding box center [390, 38] width 703 height 15
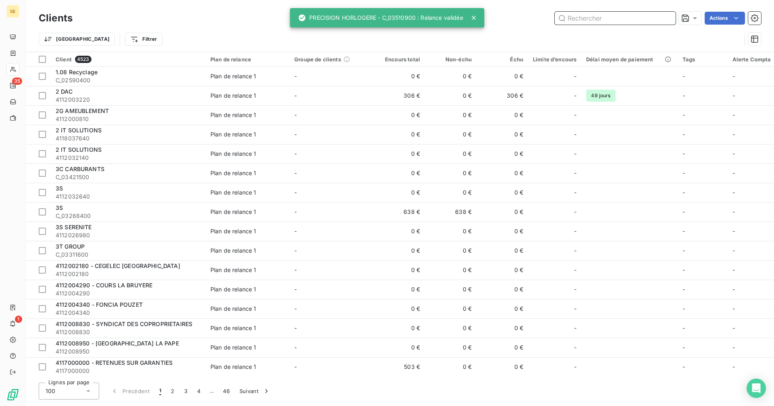
click at [597, 19] on input "text" at bounding box center [615, 18] width 121 height 13
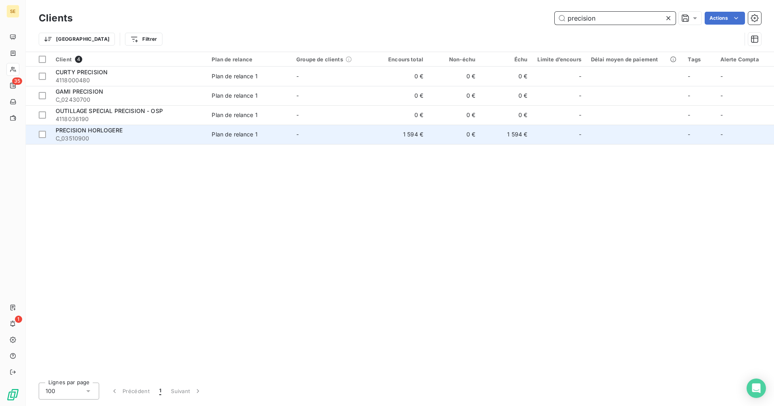
type input "precision"
click at [190, 132] on div "PRECISION HORLOGERE" at bounding box center [129, 130] width 146 height 8
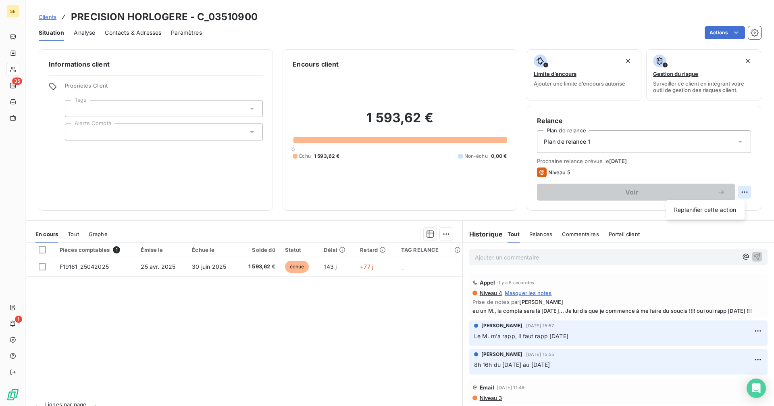
click at [741, 192] on html "SE 35 1 Clients PRECISION HORLOGERE - C_03510900 Situation Analyse Contacts & A…" at bounding box center [387, 203] width 774 height 406
click at [727, 208] on div "Replanifier cette action" at bounding box center [705, 209] width 72 height 13
select select "8"
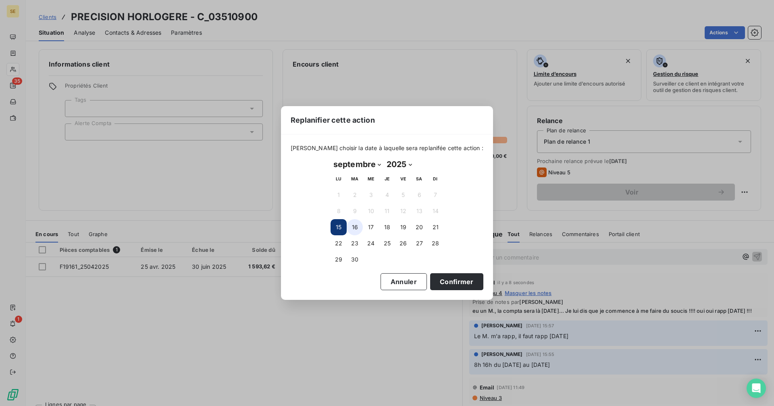
click at [358, 225] on button "16" at bounding box center [355, 227] width 16 height 16
click at [443, 274] on button "Confirmer" at bounding box center [456, 281] width 53 height 17
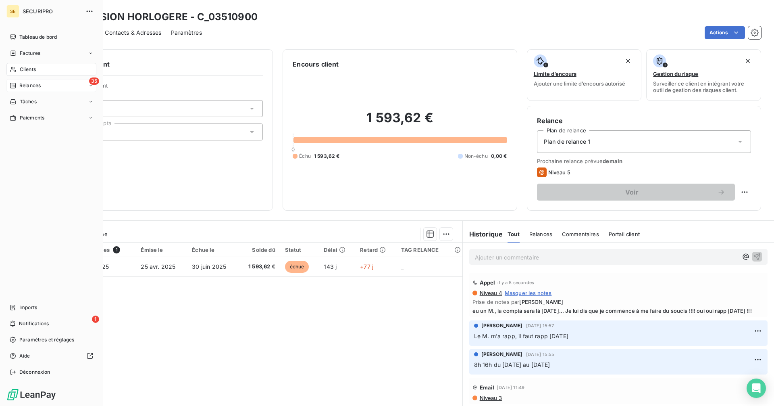
click at [54, 86] on div "35 Relances" at bounding box center [51, 85] width 90 height 13
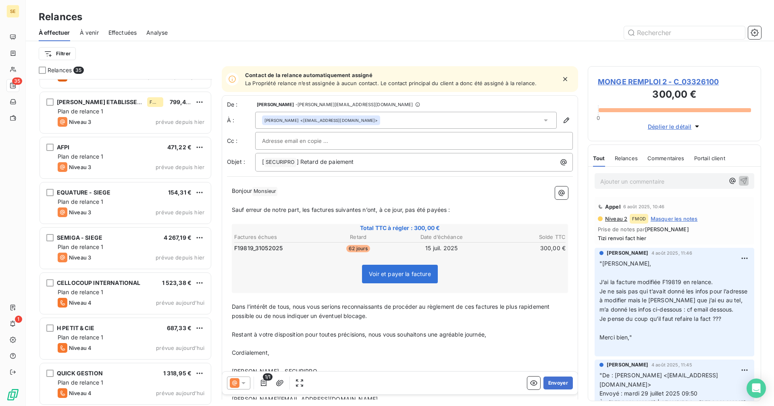
scroll to position [1254, 0]
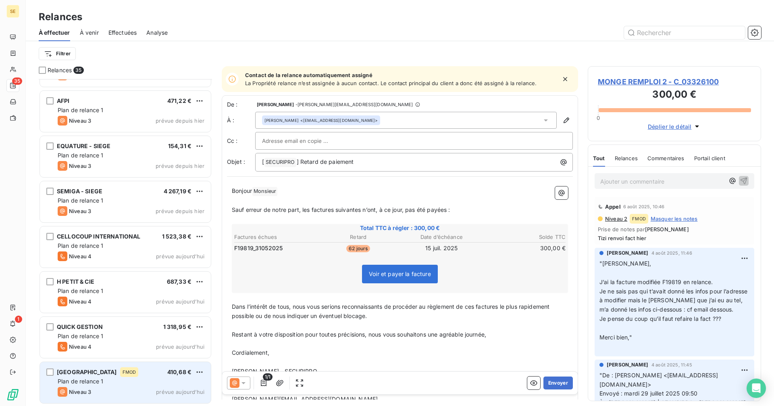
click at [124, 387] on div "Niveau 3 prévue [DATE]" at bounding box center [131, 392] width 147 height 10
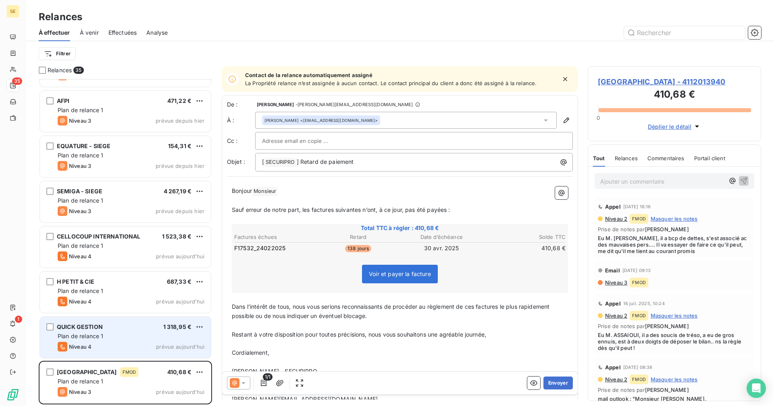
click at [92, 338] on span "Plan de relance 1" at bounding box center [81, 335] width 46 height 7
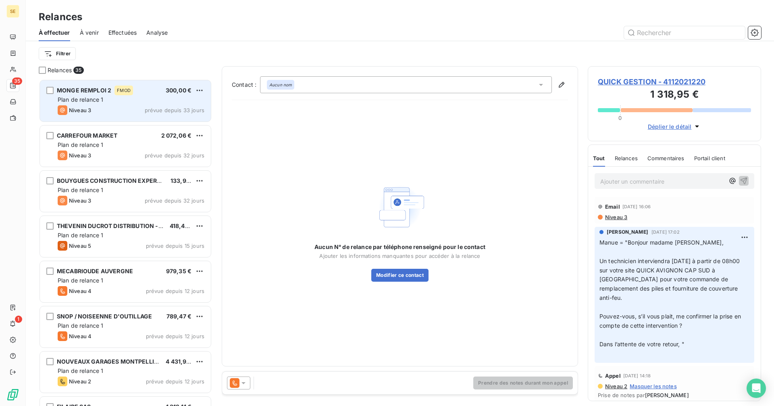
click at [117, 103] on div "Plan de relance 1" at bounding box center [131, 100] width 147 height 8
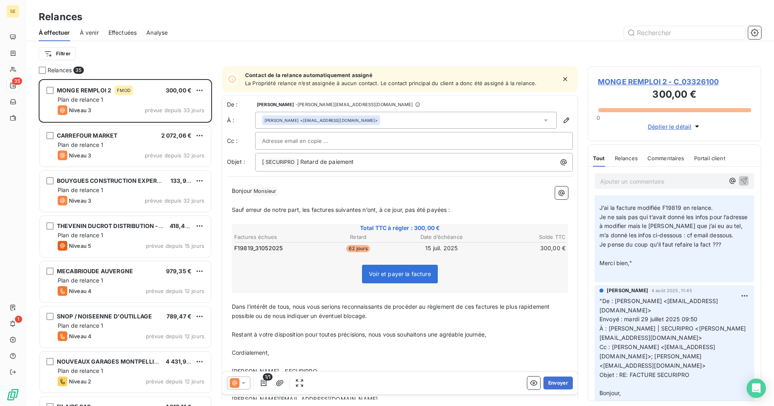
scroll to position [40, 0]
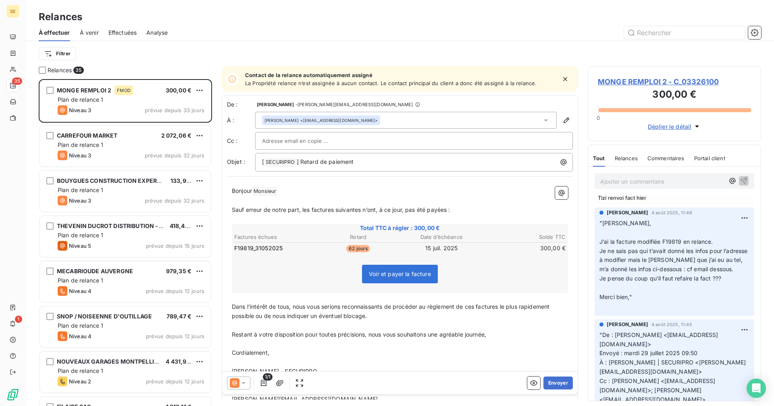
click at [685, 80] on span "MONGE REMPLOI 2 - C_03326100" at bounding box center [674, 81] width 153 height 11
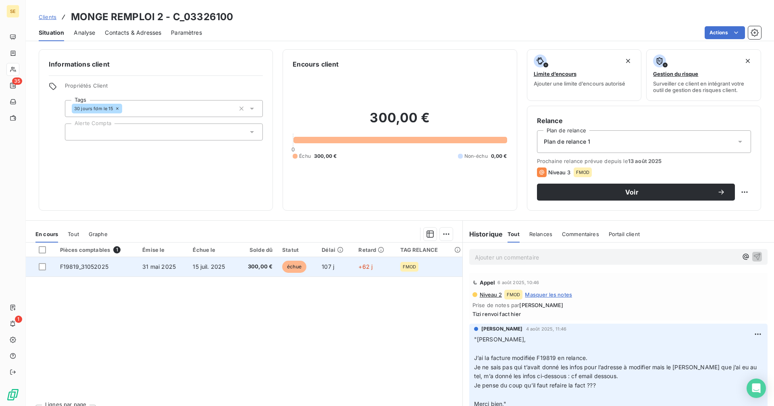
click at [237, 265] on td "300,00 €" at bounding box center [257, 266] width 40 height 19
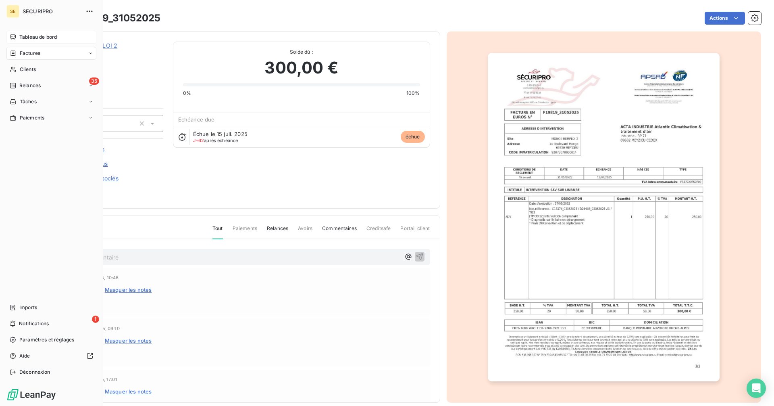
click at [19, 35] on span "Tableau de bord" at bounding box center [37, 36] width 37 height 7
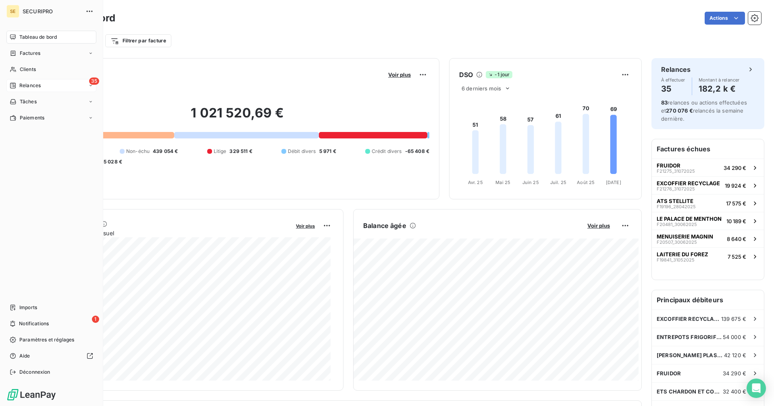
click at [27, 85] on span "Relances" at bounding box center [29, 85] width 21 height 7
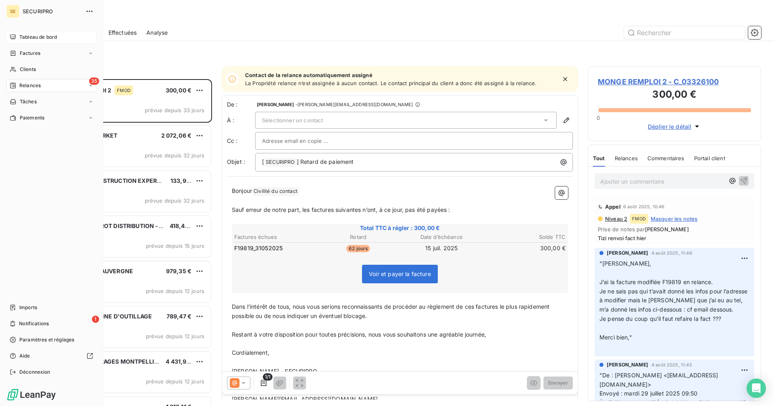
scroll to position [321, 167]
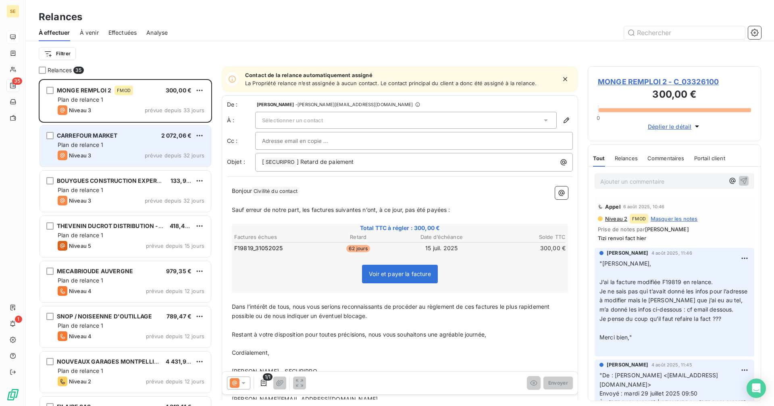
click at [120, 152] on div "Niveau 3 prévue depuis 32 jours" at bounding box center [131, 155] width 147 height 10
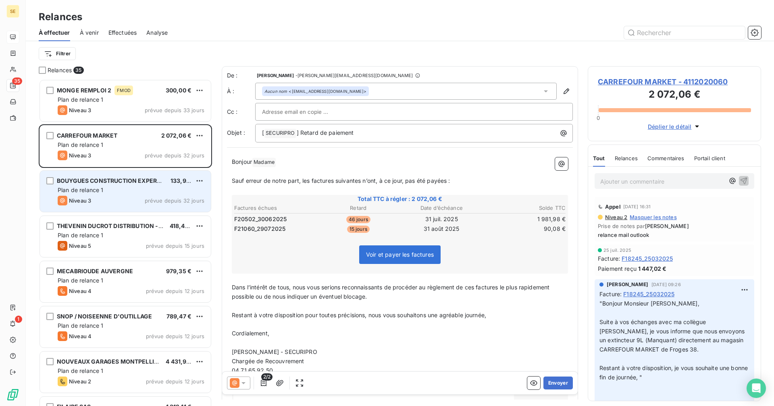
click at [117, 197] on div "Niveau 3 prévue depuis 32 jours" at bounding box center [131, 201] width 147 height 10
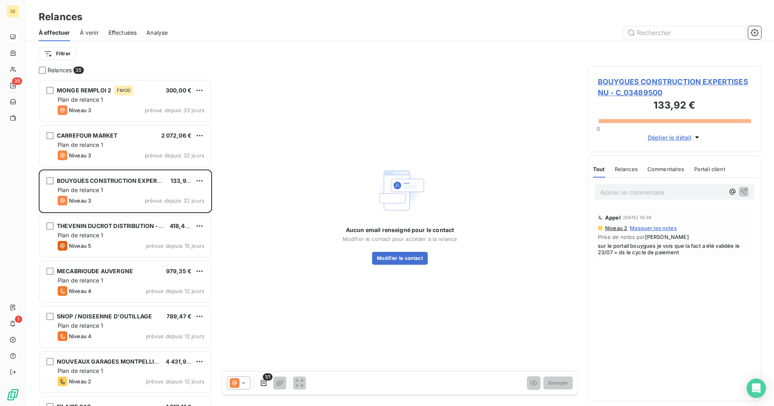
click at [632, 81] on span "BOUYGUES CONSTRUCTION EXPERTISES NU - C_03489500" at bounding box center [674, 87] width 153 height 22
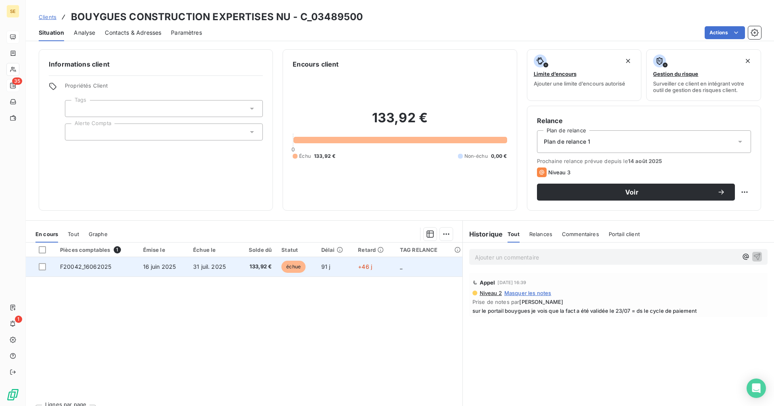
click at [296, 266] on span "échue" at bounding box center [293, 266] width 24 height 12
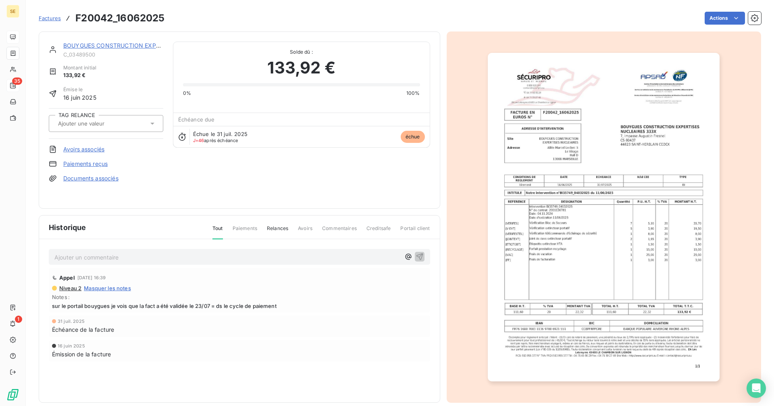
click at [558, 183] on img "button" at bounding box center [604, 217] width 232 height 328
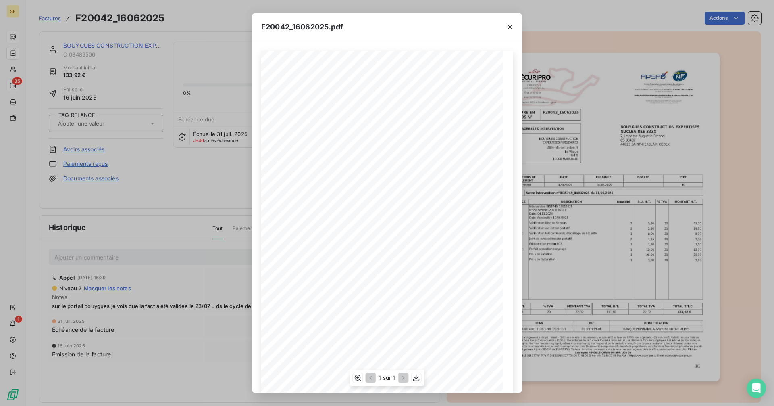
click at [366, 233] on span at bounding box center [381, 232] width 59 height 3
click at [357, 378] on icon "button" at bounding box center [358, 377] width 8 height 8
click at [509, 26] on icon "button" at bounding box center [510, 27] width 4 height 4
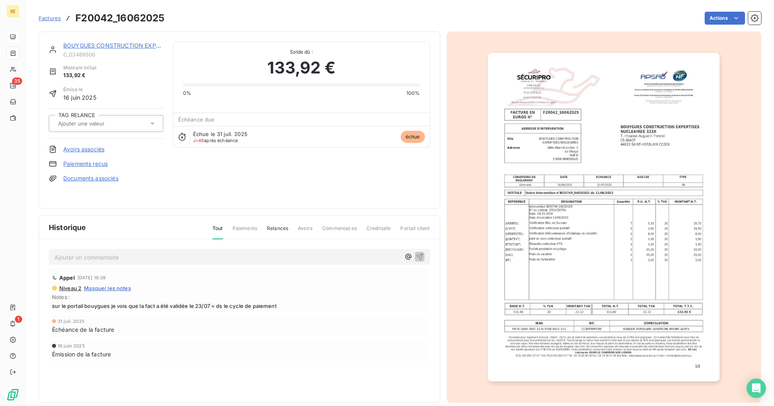
click at [92, 45] on link "BOUYGUES CONSTRUCTION EXPERTISES NU" at bounding box center [126, 45] width 126 height 7
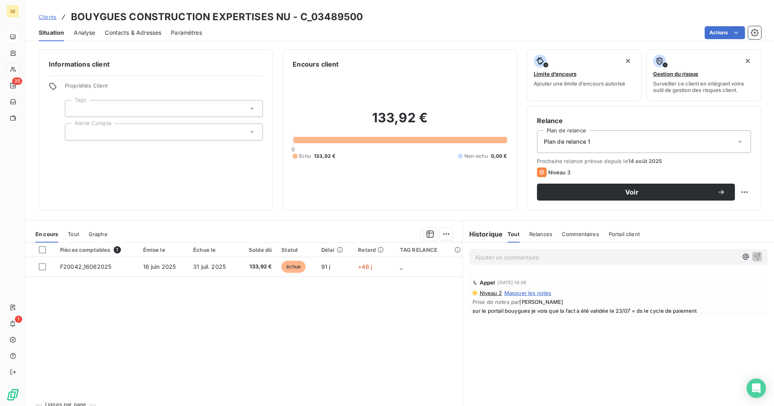
click at [52, 14] on span "Clients" at bounding box center [48, 17] width 18 height 6
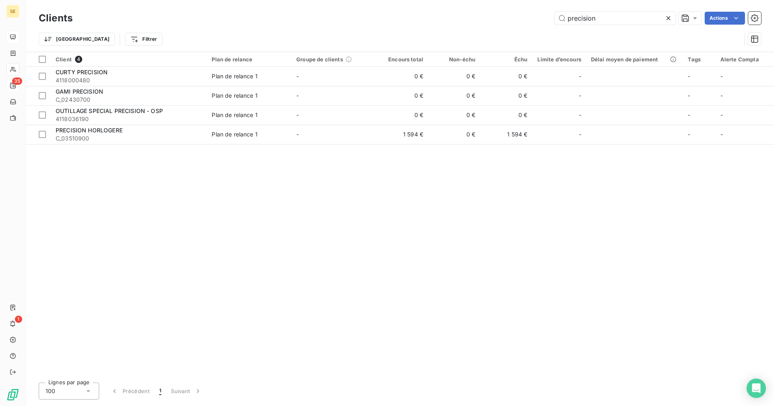
drag, startPoint x: 615, startPoint y: 23, endPoint x: 487, endPoint y: 23, distance: 128.6
click at [490, 23] on div "precision Actions" at bounding box center [421, 18] width 679 height 13
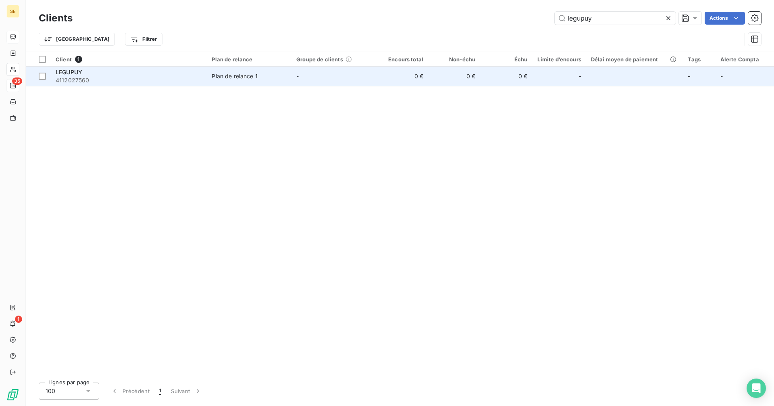
type input "legupuy"
click at [87, 77] on span "4112027560" at bounding box center [129, 80] width 146 height 8
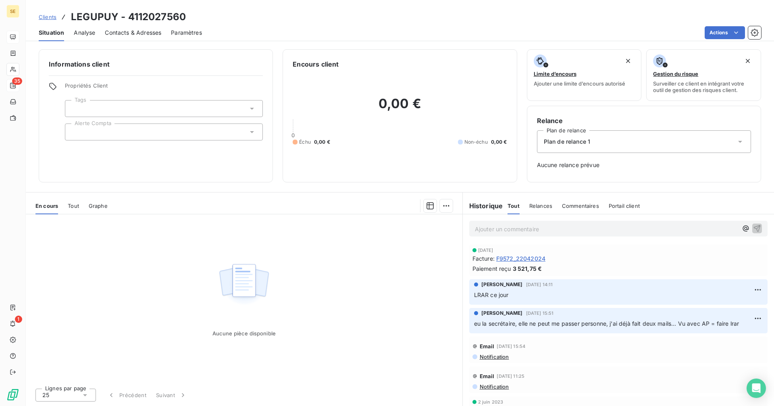
click at [74, 206] on span "Tout" at bounding box center [73, 205] width 11 height 6
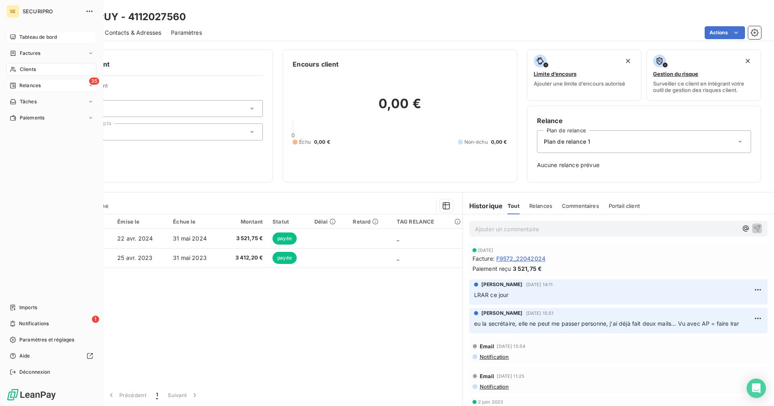
click at [19, 36] on span "Tableau de bord" at bounding box center [37, 36] width 37 height 7
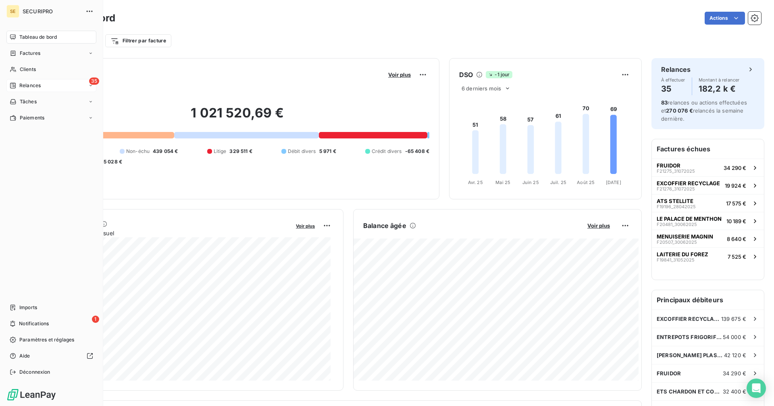
click at [34, 89] on span "Relances" at bounding box center [29, 85] width 21 height 7
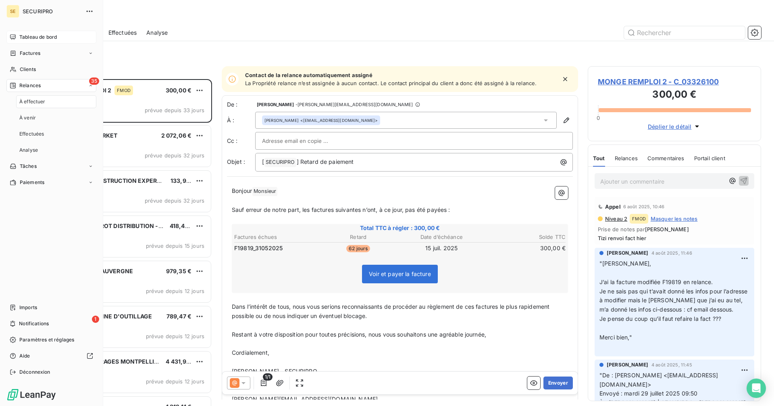
scroll to position [321, 167]
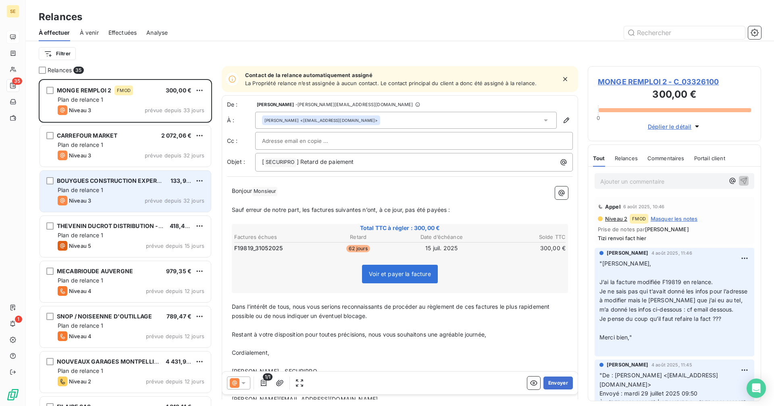
click at [132, 178] on span "BOUYGUES CONSTRUCTION EXPERTISES NU" at bounding box center [120, 180] width 126 height 7
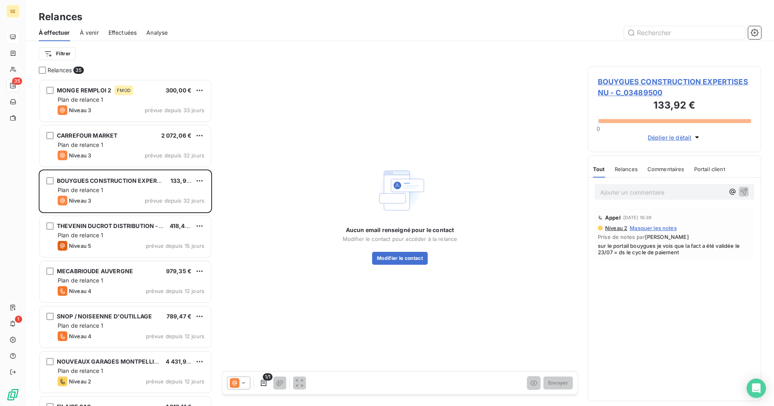
click at [631, 80] on span "BOUYGUES CONSTRUCTION EXPERTISES NU - C_03489500" at bounding box center [674, 87] width 153 height 22
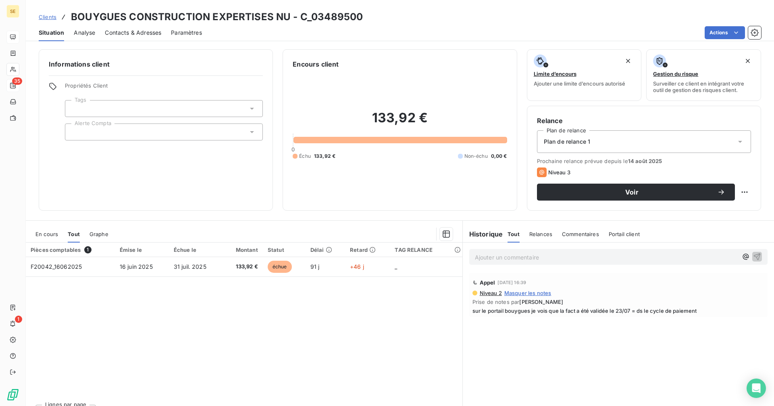
click at [49, 237] on span "En cours" at bounding box center [46, 234] width 23 height 6
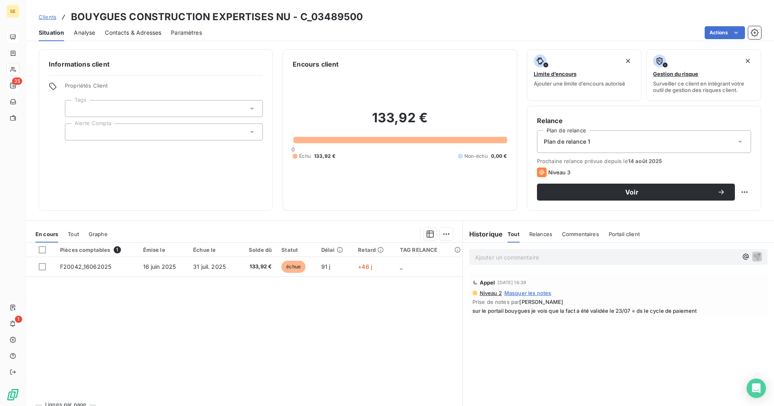
click at [144, 30] on span "Contacts & Adresses" at bounding box center [133, 33] width 56 height 8
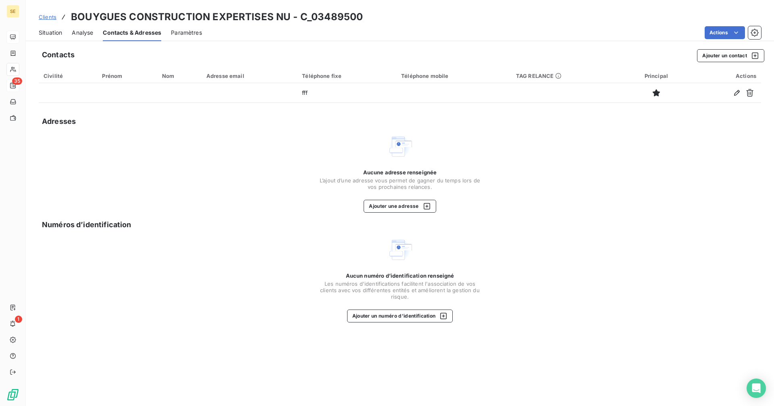
click at [52, 31] on span "Situation" at bounding box center [50, 33] width 23 height 8
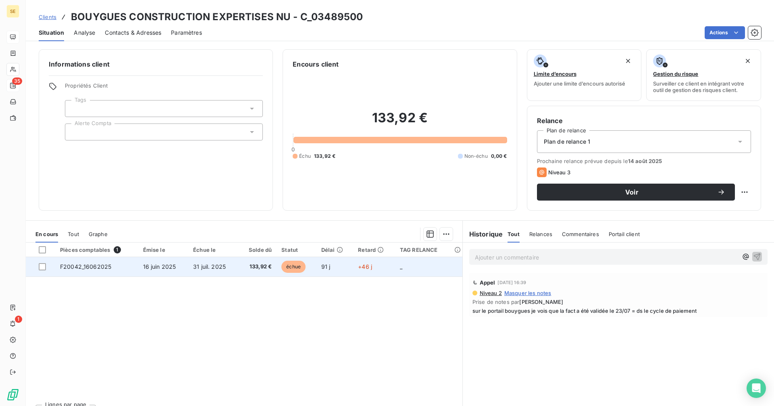
click at [304, 272] on td "échue" at bounding box center [297, 266] width 40 height 19
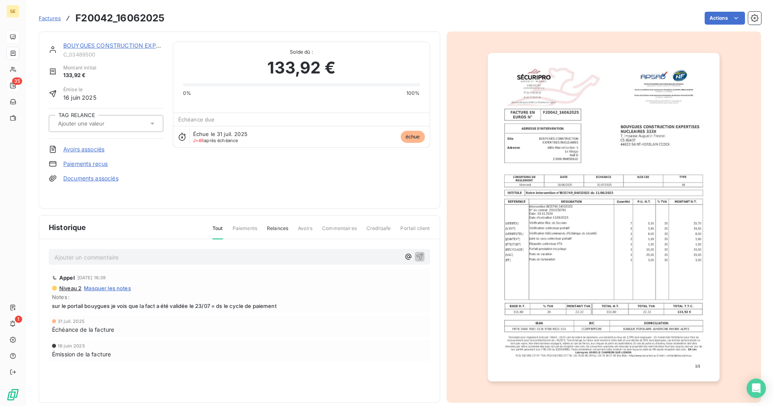
click at [130, 45] on link "BOUYGUES CONSTRUCTION EXPERTISES NU" at bounding box center [126, 45] width 126 height 7
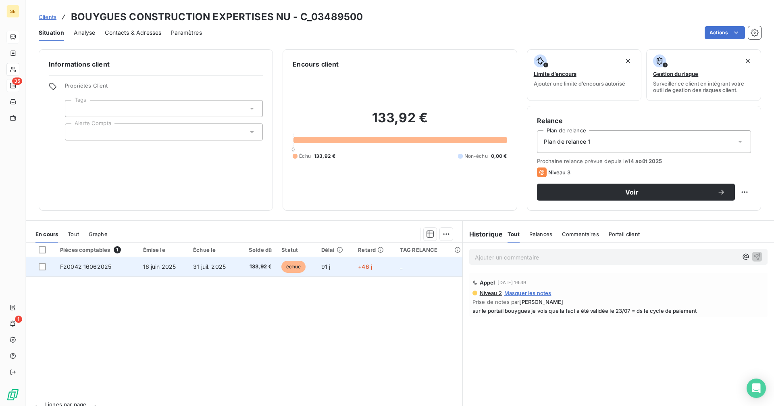
click at [360, 271] on td "+46 j" at bounding box center [374, 266] width 42 height 19
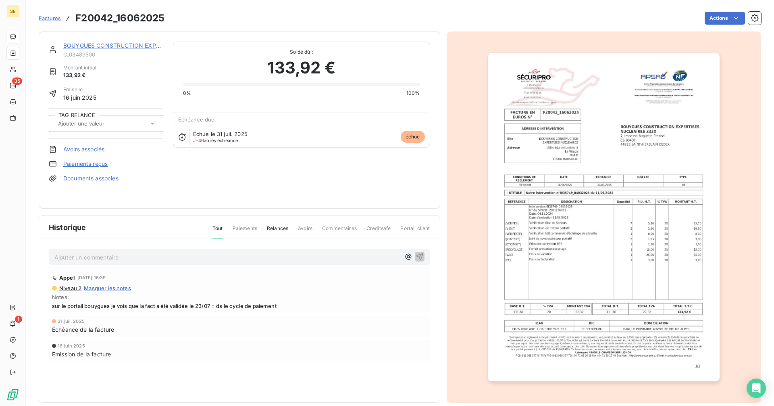
click at [671, 195] on img "button" at bounding box center [604, 217] width 232 height 328
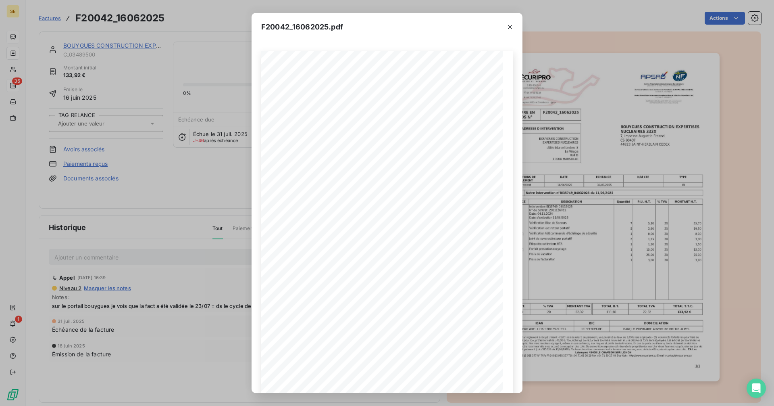
drag, startPoint x: 511, startPoint y: 25, endPoint x: 495, endPoint y: 26, distance: 16.5
click at [511, 25] on icon "button" at bounding box center [510, 27] width 4 height 4
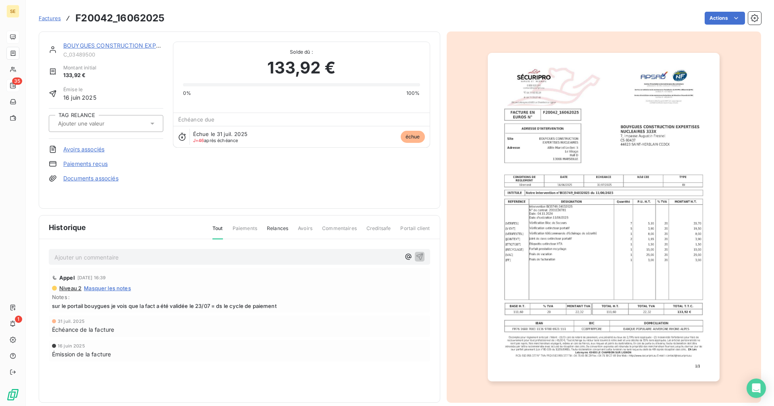
click at [133, 46] on link "BOUYGUES CONSTRUCTION EXPERTISES NU" at bounding box center [126, 45] width 126 height 7
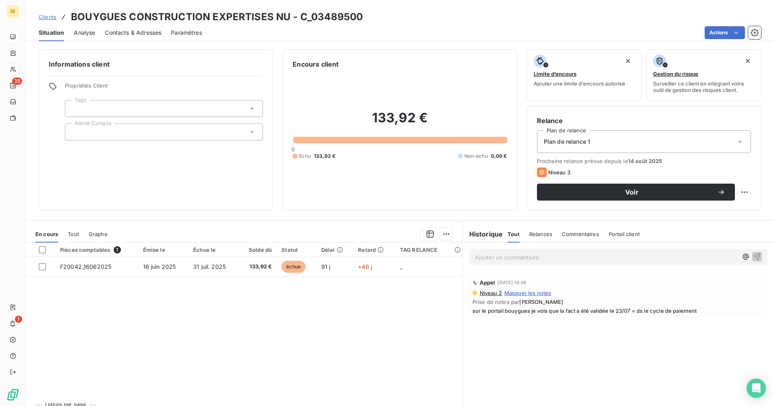
click at [148, 32] on span "Contacts & Adresses" at bounding box center [133, 33] width 56 height 8
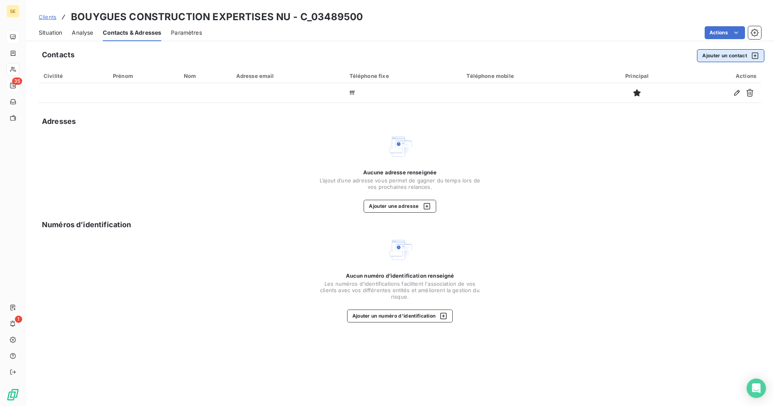
click at [727, 56] on button "Ajouter un contact" at bounding box center [730, 55] width 67 height 13
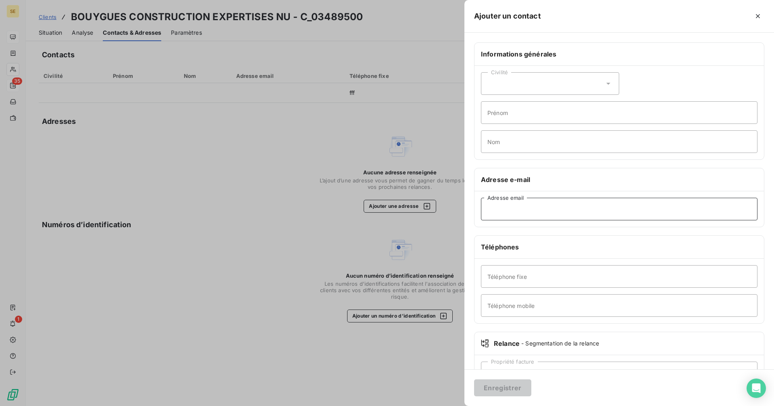
click at [525, 212] on input "Adresse email" at bounding box center [619, 209] width 277 height 23
click at [554, 82] on div "Civilité" at bounding box center [550, 83] width 138 height 23
click at [514, 104] on span "Madame" at bounding box center [508, 104] width 22 height 8
click at [534, 109] on input "Prénom" at bounding box center [619, 112] width 277 height 23
click at [495, 113] on input "Caole" at bounding box center [619, 112] width 277 height 23
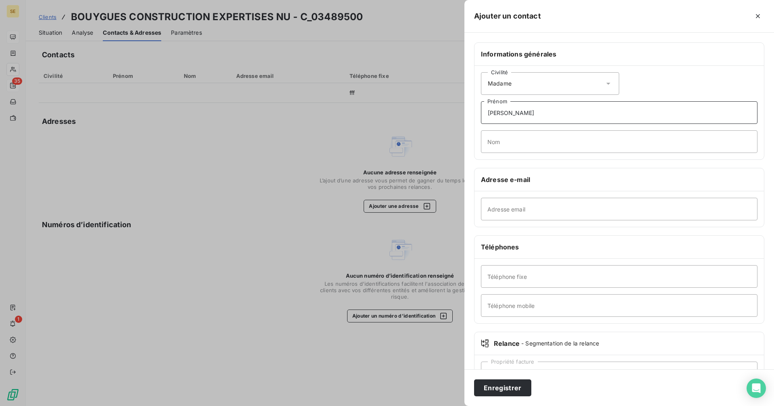
type input "[PERSON_NAME]"
click at [569, 135] on input "Nom" at bounding box center [619, 141] width 277 height 23
type input "QUENIAU"
click at [539, 211] on input "Adresse email" at bounding box center [619, 209] width 277 height 23
type input "[EMAIL_ADDRESS][DOMAIN_NAME]"
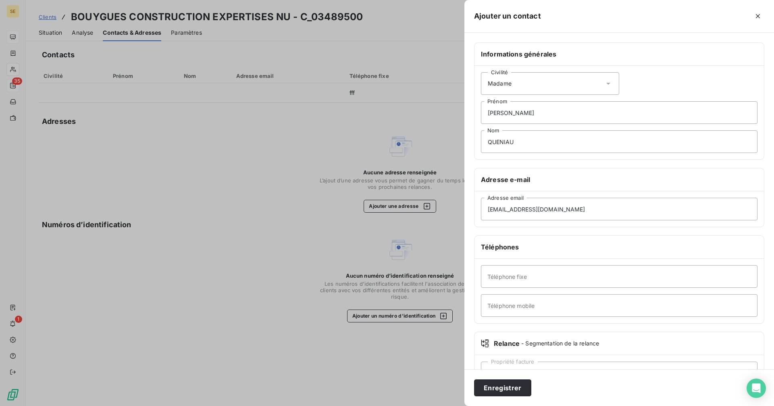
click at [539, 245] on h6 "Téléphones" at bounding box center [619, 247] width 277 height 10
click at [537, 276] on input "Téléphone fixe" at bounding box center [619, 276] width 277 height 23
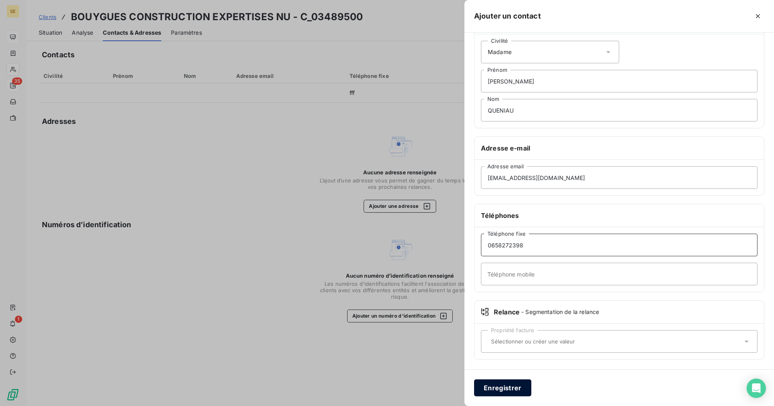
type input "0658272398"
click at [517, 391] on button "Enregistrer" at bounding box center [502, 387] width 57 height 17
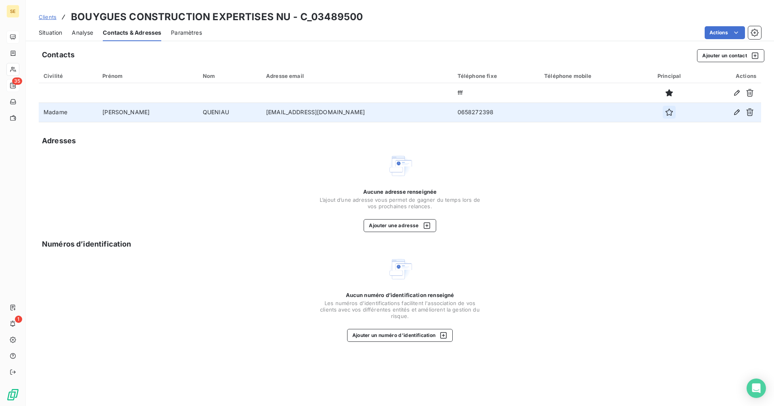
click at [665, 113] on icon "button" at bounding box center [669, 112] width 8 height 8
click at [44, 31] on span "Situation" at bounding box center [50, 33] width 23 height 8
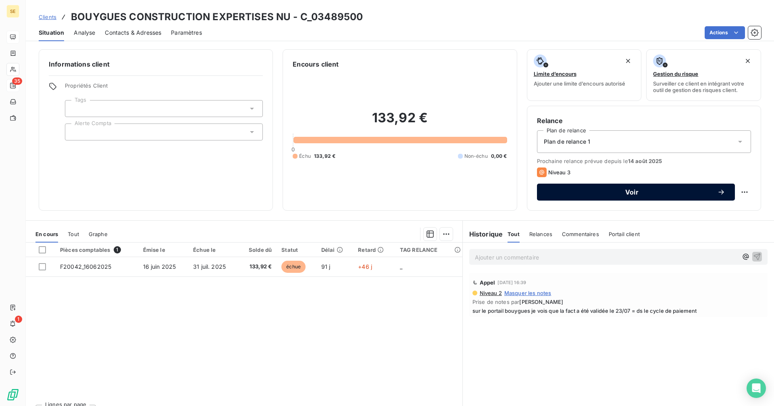
click at [591, 190] on span "Voir" at bounding box center [632, 192] width 171 height 6
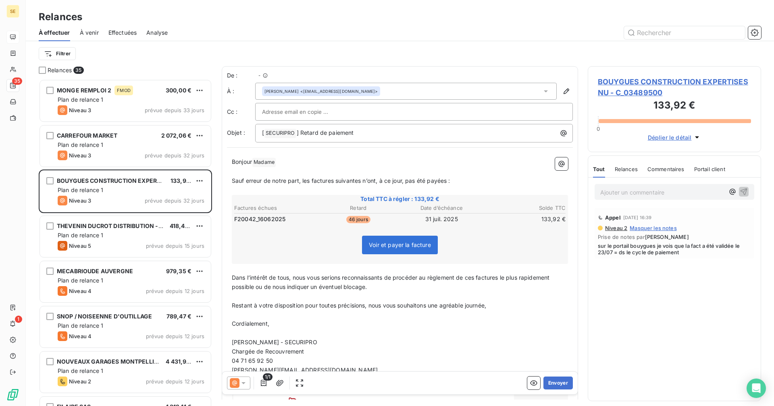
scroll to position [321, 167]
click at [296, 163] on p "[PERSON_NAME] Madame ﻿ ﻿" at bounding box center [400, 162] width 336 height 10
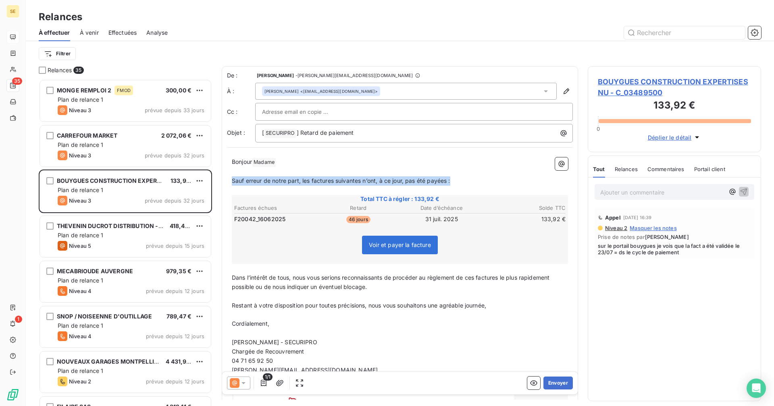
drag, startPoint x: 496, startPoint y: 179, endPoint x: 233, endPoint y: 183, distance: 262.5
click at [233, 183] on p "Sauf erreur de notre part, les factures suivantes n’ont, à ce jour, pas été pay…" at bounding box center [400, 180] width 336 height 9
click at [657, 192] on p "Ajouter un commentaire ﻿" at bounding box center [662, 192] width 124 height 10
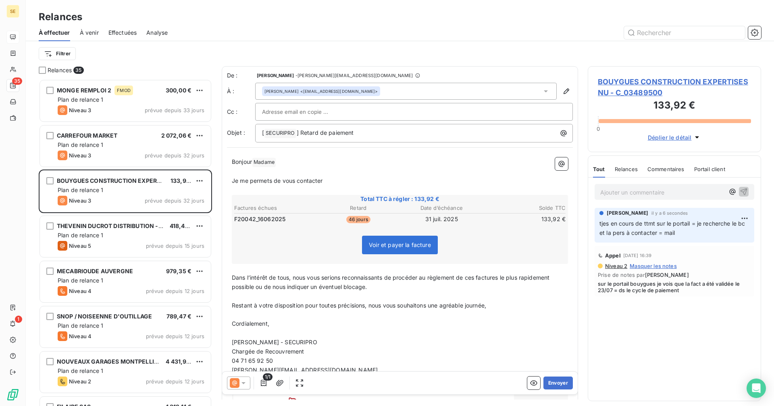
click at [386, 327] on p "Cordialement," at bounding box center [400, 323] width 336 height 9
click at [346, 178] on p "Je me permets de vous contacter" at bounding box center [400, 180] width 336 height 9
click at [392, 180] on span "Je me permets de vous contacter concernant la facture ci -dessous :" at bounding box center [325, 180] width 186 height 7
click at [302, 292] on p "﻿" at bounding box center [400, 296] width 336 height 9
drag, startPoint x: 231, startPoint y: 275, endPoint x: 371, endPoint y: 292, distance: 140.8
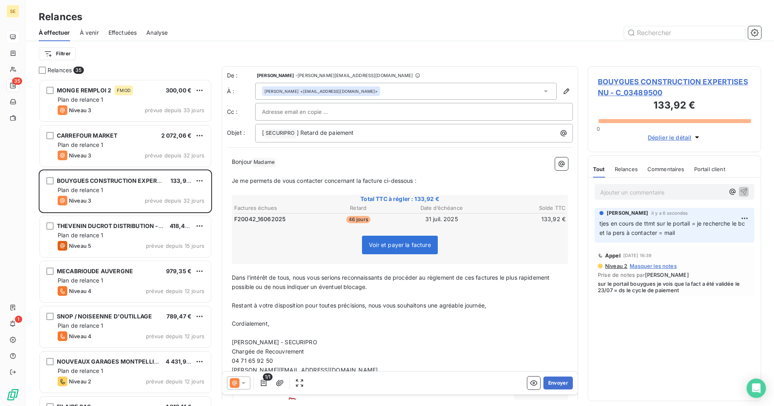
click at [371, 292] on div "Bonjour Madame ﻿ ﻿ ﻿ Je me permets de vous contacter concernant la facture ci-d…" at bounding box center [400, 309] width 346 height 315
click at [301, 281] on p "Dans l’intérêt de tous, nous vous serions reconnaissants de procéder au règleme…" at bounding box center [400, 282] width 336 height 19
click at [232, 276] on span "Dans l’intérêt de tous, nous vous serions reconnaissants de procéder au règleme…" at bounding box center [392, 282] width 320 height 16
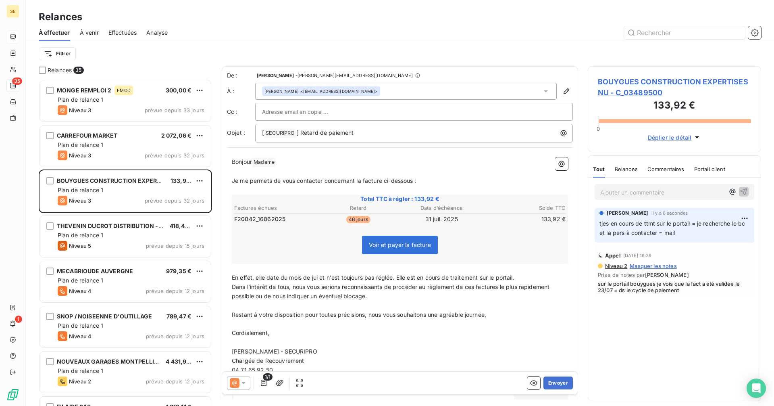
click at [402, 284] on span "Dans l’intérêt de tous, nous vous serions reconnaissants de procéder au règleme…" at bounding box center [392, 291] width 320 height 16
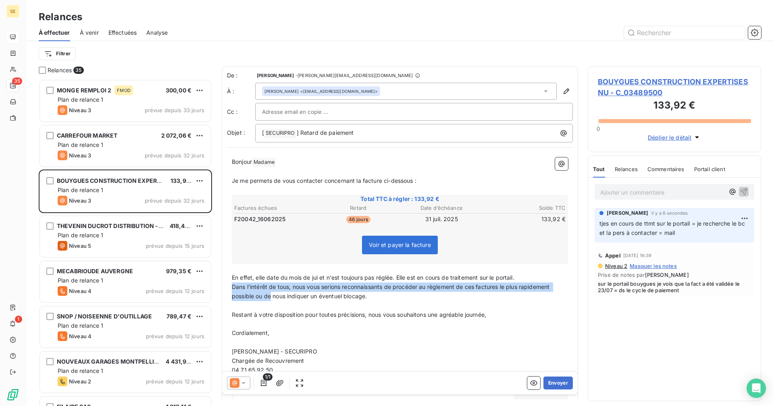
drag, startPoint x: 271, startPoint y: 295, endPoint x: 228, endPoint y: 289, distance: 43.6
click at [228, 289] on div "Bonjour Madame ﻿ ﻿ ﻿ Je me permets de vous contacter concernant la facture ci-d…" at bounding box center [400, 314] width 346 height 324
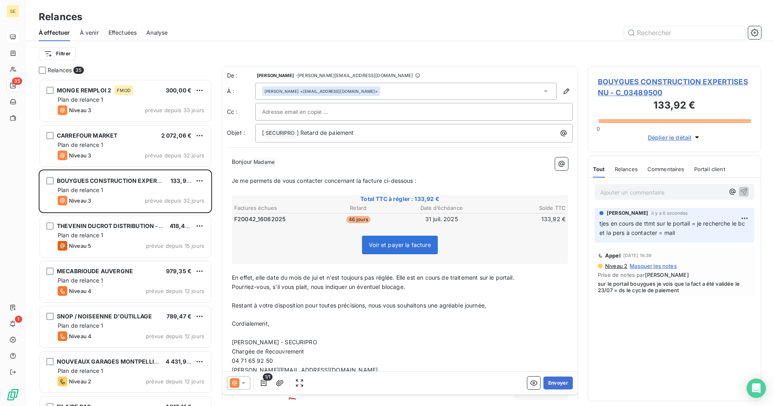
click at [319, 275] on span "En effet, elle date du mois de jui et n'est toujours pas réglée. Elle est en co…" at bounding box center [373, 277] width 283 height 7
click at [420, 290] on p "Pourriez vous, s'il vous plait, nous indiquer un éventuel blocage." at bounding box center [400, 286] width 336 height 9
click at [405, 286] on span "Pourriez vous, s'il vous plait, nous indiquer un éventuel blocage?" at bounding box center [319, 286] width 174 height 7
click at [415, 287] on p "Pourriez vous, s'il vous plait, nous indiquer un éventuel blocage ?" at bounding box center [400, 286] width 336 height 9
click at [556, 285] on span "Pourriez vous, s'il vous plait, nous indiquer un éventuel blocage ou, le cas éc…" at bounding box center [394, 286] width 325 height 7
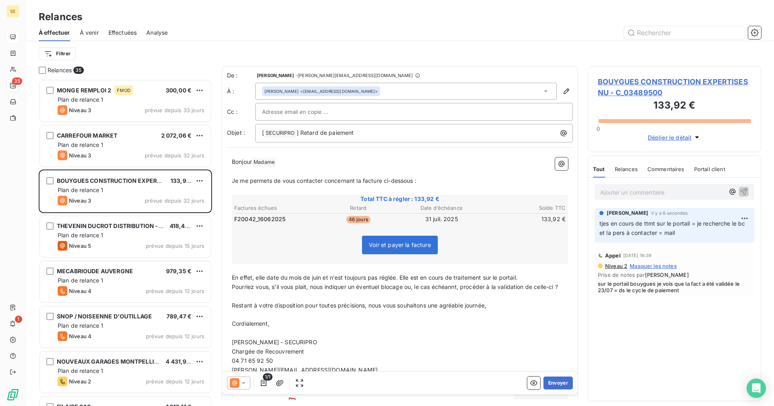
click at [443, 290] on p "Pourriez vous, s'il vous plait, nous indiquer un éventuel blocage ou, le cas éc…" at bounding box center [400, 286] width 336 height 9
click at [280, 306] on span "Restant à votre disposition pour toutes précisions, nous vous souhaitons une ag…" at bounding box center [359, 305] width 254 height 7
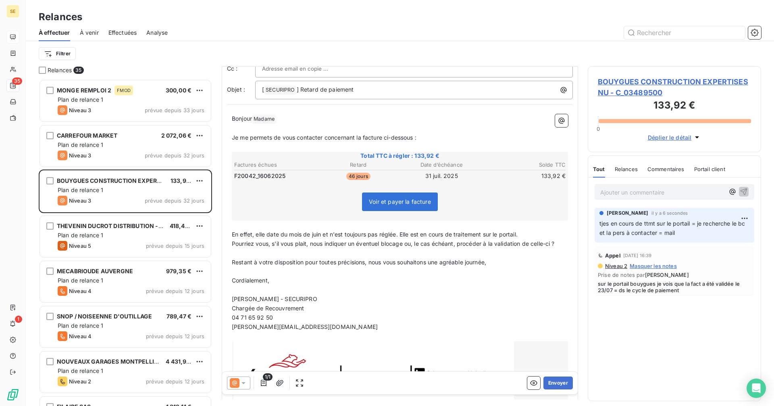
scroll to position [0, 0]
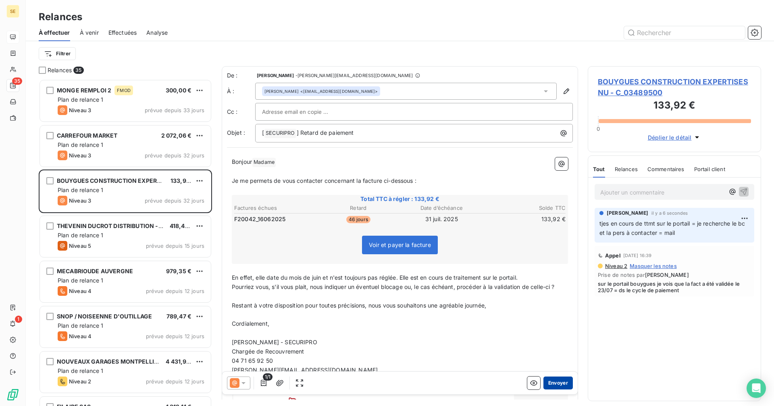
click at [555, 381] on button "Envoyer" at bounding box center [558, 382] width 29 height 13
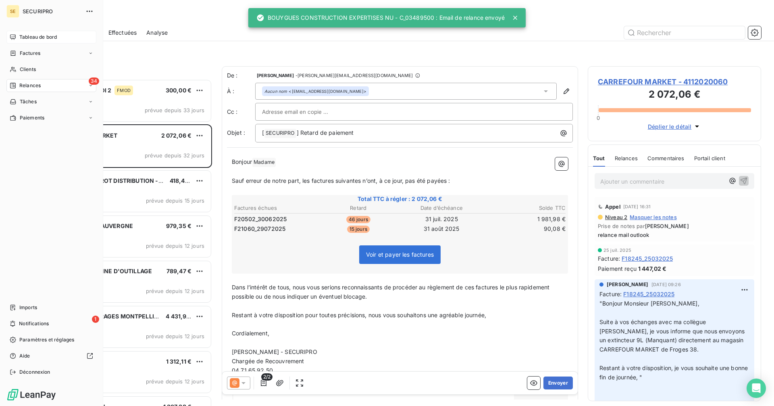
click at [23, 35] on span "Tableau de bord" at bounding box center [37, 36] width 37 height 7
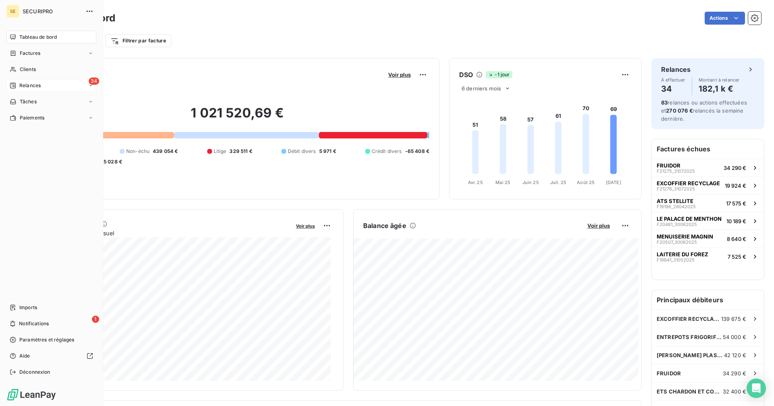
click at [43, 82] on div "34 Relances" at bounding box center [51, 85] width 90 height 13
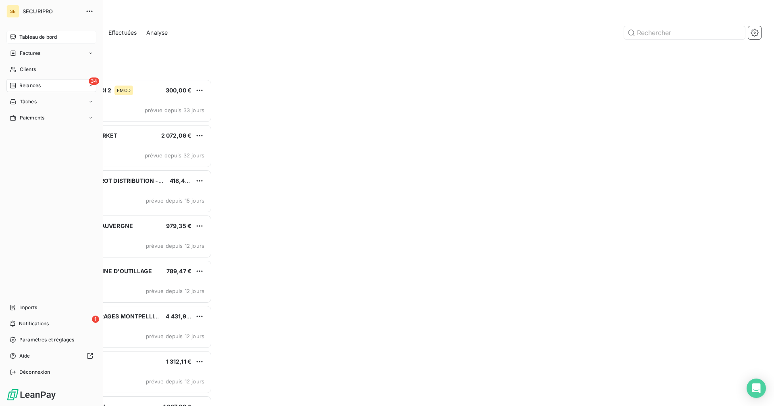
scroll to position [321, 167]
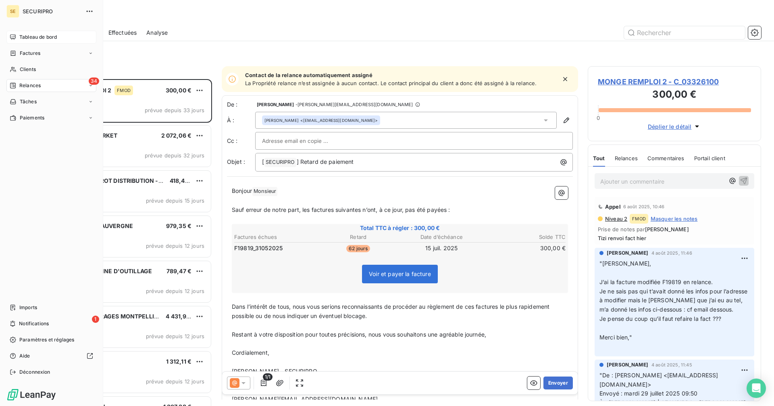
click at [22, 87] on span "Relances" at bounding box center [29, 85] width 21 height 7
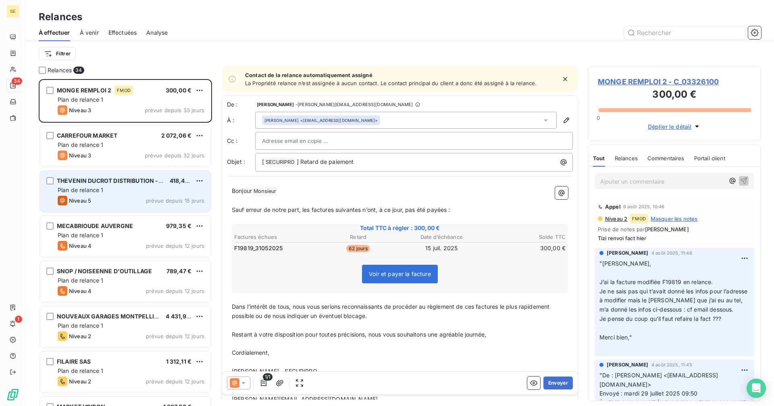
click at [143, 195] on div "THEVENIN DUCROT DISTRIBUTION - SIEG 418,47 € Plan de relance 1 Niveau 5 prévue …" at bounding box center [125, 191] width 171 height 41
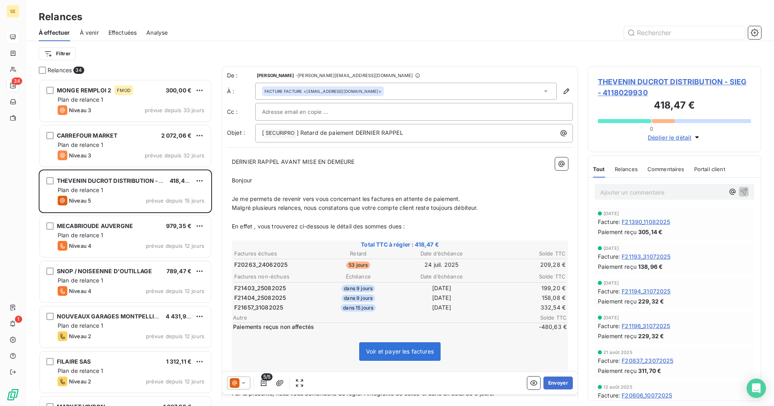
click at [617, 84] on span "THEVENIN DUCROT DISTRIBUTION - SIEG - 4118029930" at bounding box center [674, 87] width 153 height 22
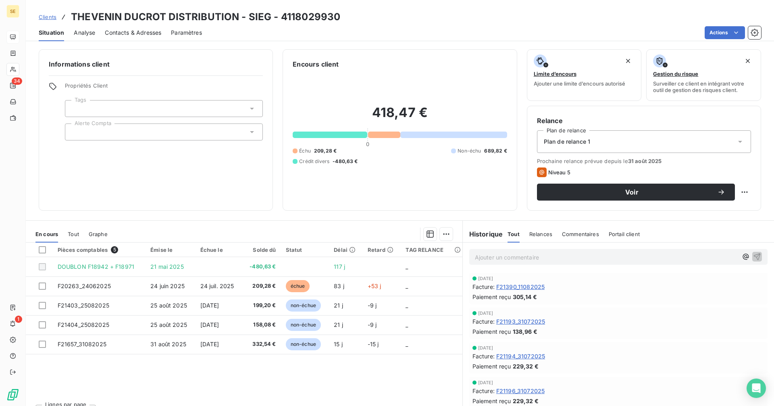
click at [128, 33] on span "Contacts & Adresses" at bounding box center [133, 33] width 56 height 8
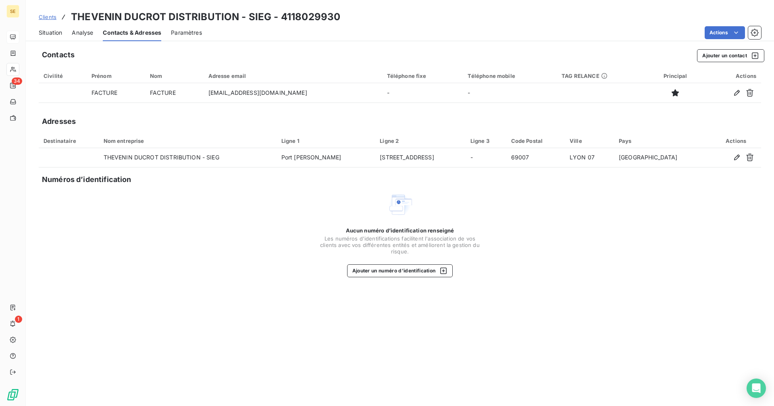
click at [53, 33] on span "Situation" at bounding box center [50, 33] width 23 height 8
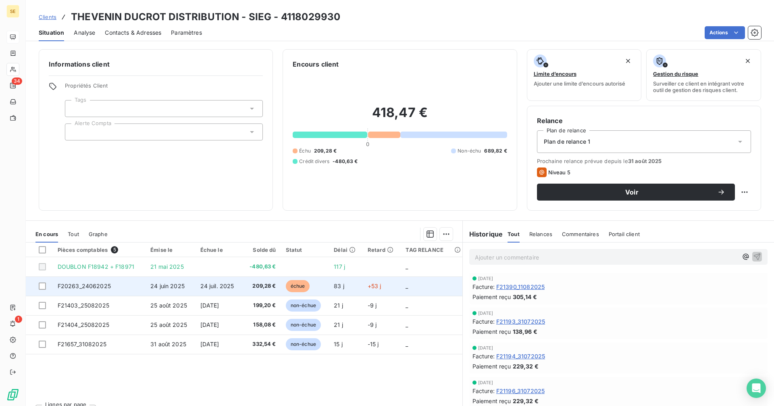
click at [260, 285] on span "209,28 €" at bounding box center [261, 286] width 29 height 8
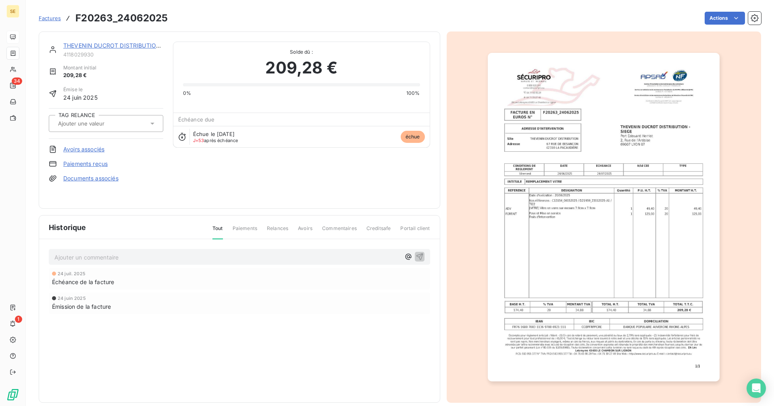
click at [582, 191] on img "button" at bounding box center [604, 217] width 232 height 328
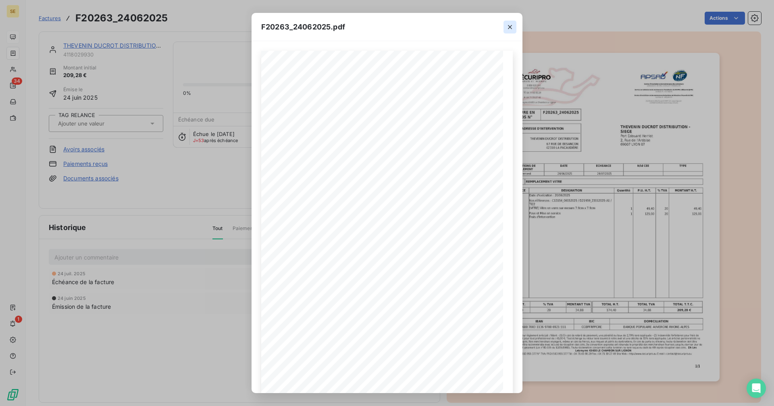
click at [509, 26] on icon "button" at bounding box center [510, 27] width 4 height 4
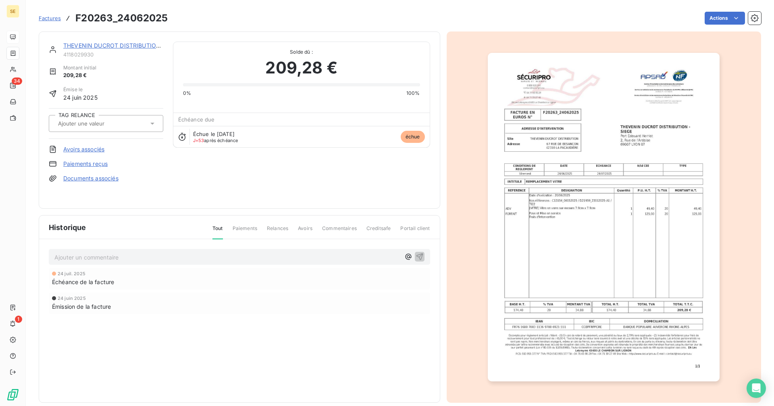
click at [90, 44] on link "THEVENIN DUCROT DISTRIBUTION - SIEG" at bounding box center [121, 45] width 116 height 7
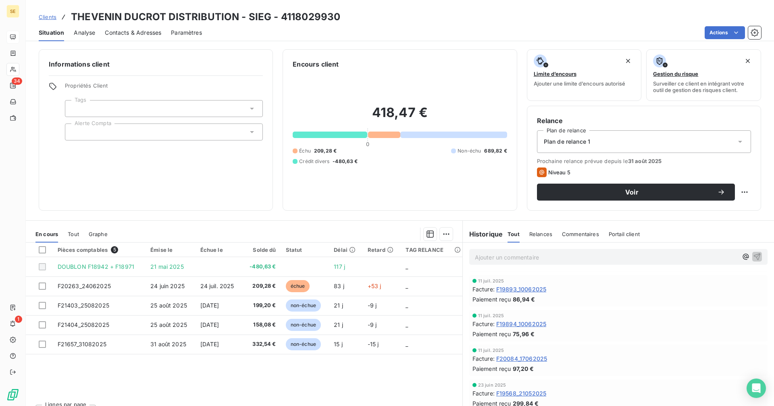
scroll to position [363, 0]
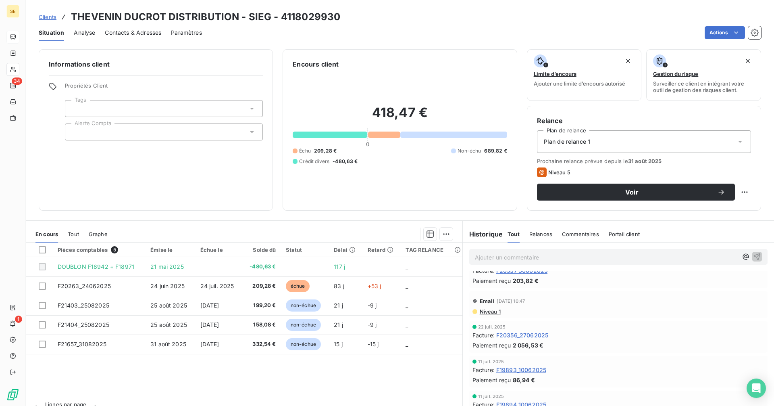
click at [483, 310] on span "Niveau 1" at bounding box center [490, 311] width 22 height 6
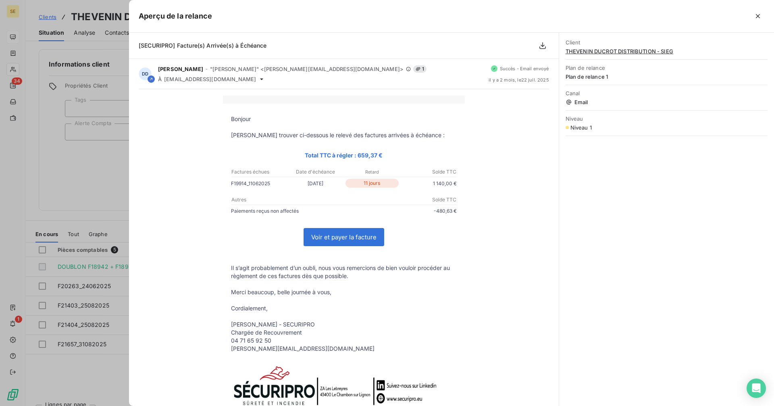
click at [112, 173] on div at bounding box center [387, 203] width 774 height 406
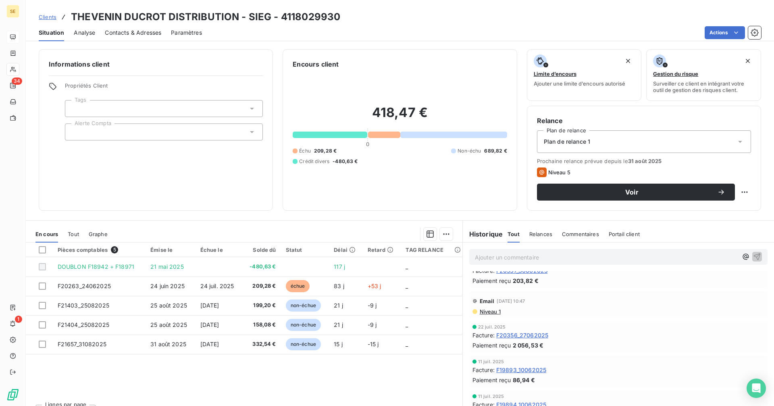
click at [126, 30] on span "Contacts & Adresses" at bounding box center [133, 33] width 56 height 8
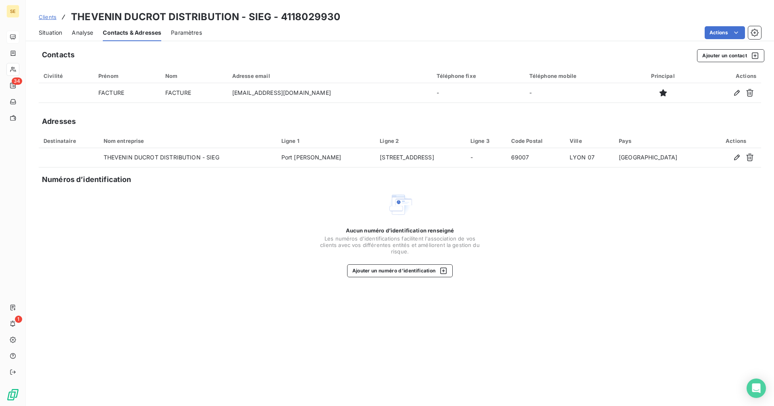
click at [56, 31] on span "Situation" at bounding box center [50, 33] width 23 height 8
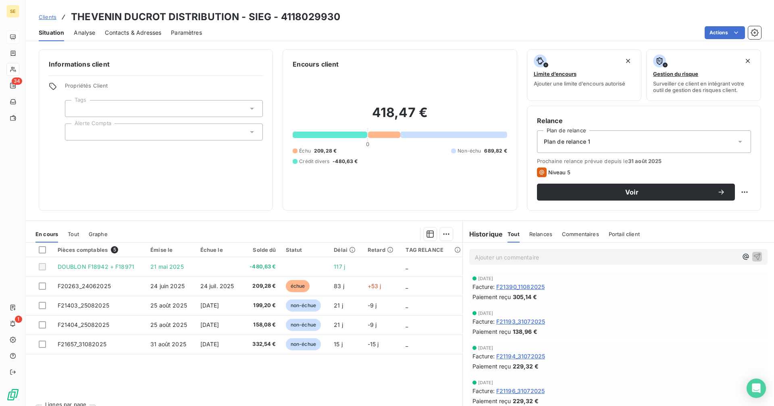
click at [143, 31] on span "Contacts & Adresses" at bounding box center [133, 33] width 56 height 8
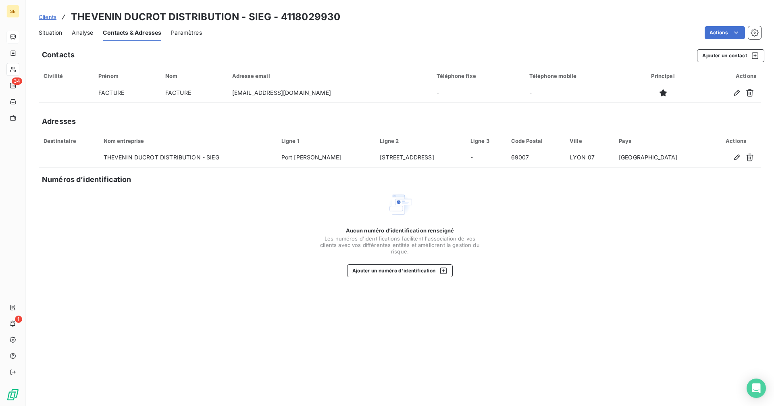
click at [44, 31] on span "Situation" at bounding box center [50, 33] width 23 height 8
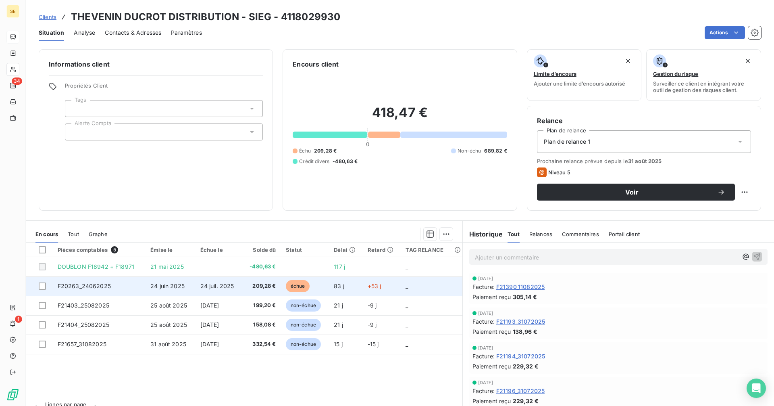
click at [170, 287] on span "24 juin 2025" at bounding box center [167, 285] width 34 height 7
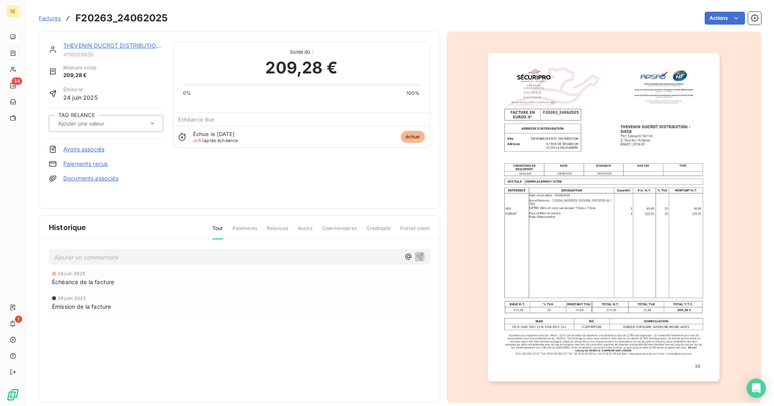
click at [635, 260] on img "button" at bounding box center [604, 217] width 232 height 328
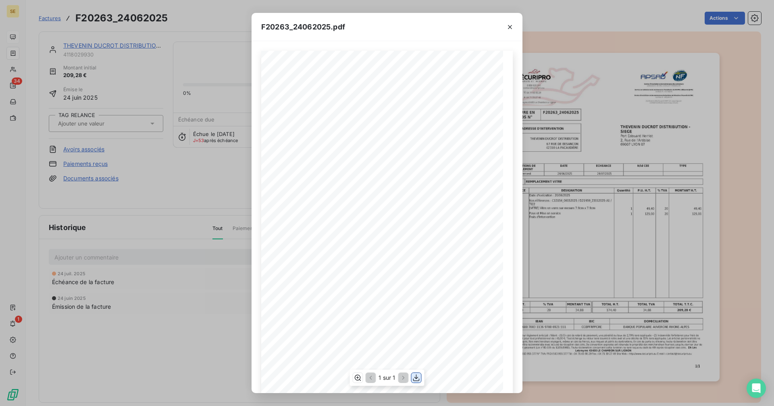
click at [417, 377] on icon "button" at bounding box center [416, 377] width 6 height 7
drag, startPoint x: 512, startPoint y: 26, endPoint x: 473, endPoint y: 23, distance: 39.2
click at [512, 26] on icon "button" at bounding box center [510, 27] width 8 height 8
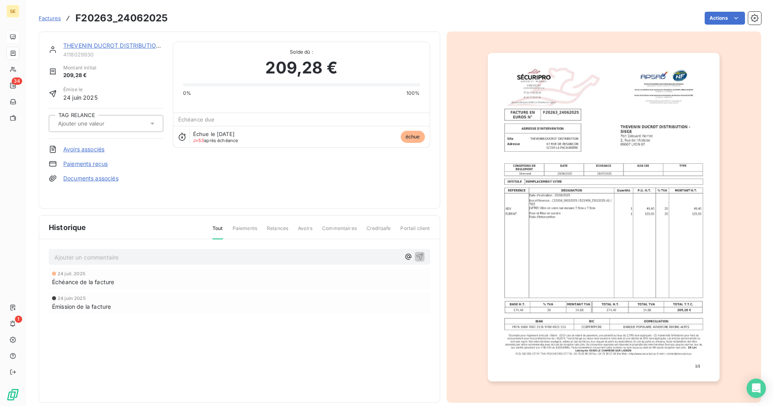
click at [126, 44] on link "THEVENIN DUCROT DISTRIBUTION - SIEG" at bounding box center [121, 45] width 116 height 7
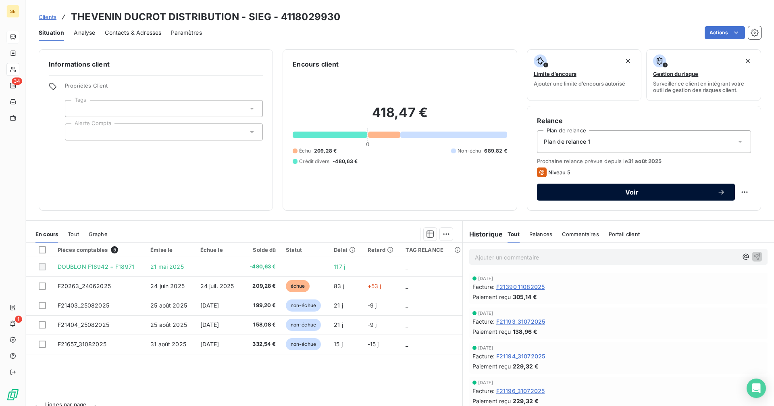
click at [631, 190] on span "Voir" at bounding box center [632, 192] width 171 height 6
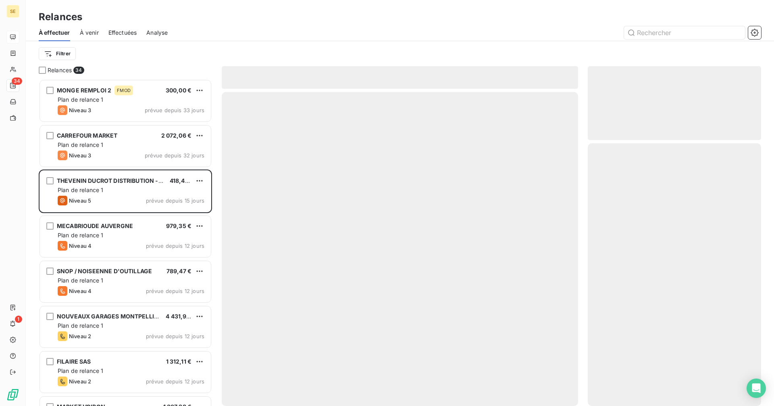
scroll to position [321, 167]
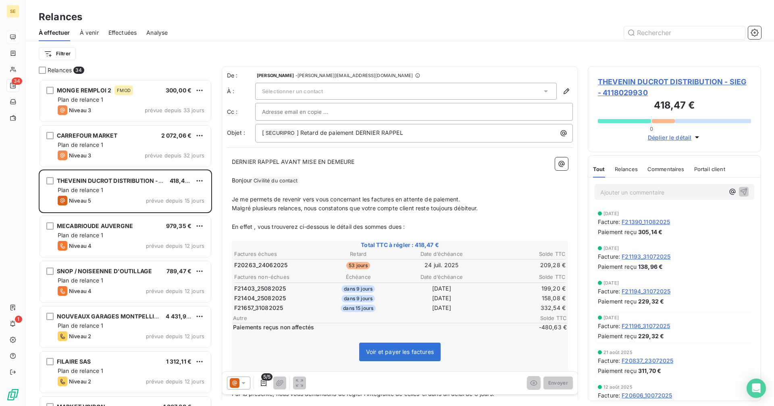
click at [241, 383] on icon at bounding box center [243, 383] width 8 height 8
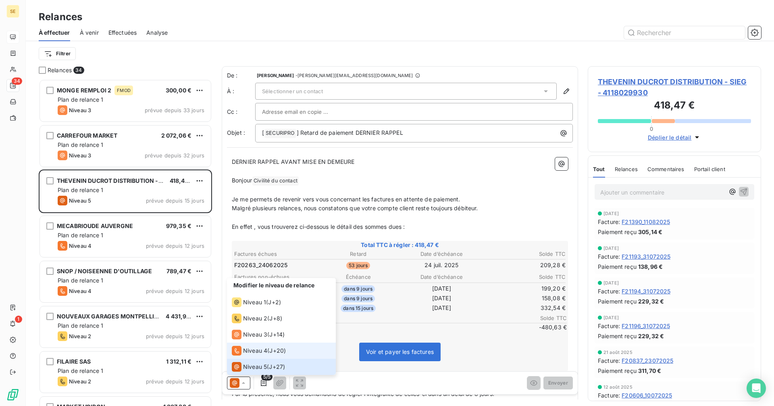
click at [248, 348] on span "Niveau 4" at bounding box center [255, 350] width 24 height 8
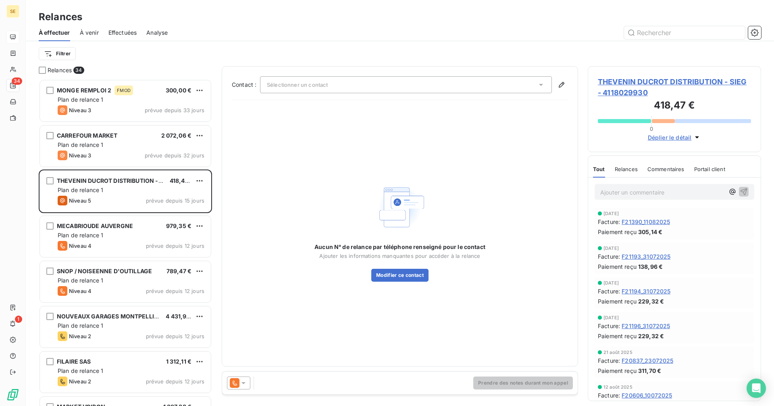
click at [318, 87] on span "Sélectionner un contact" at bounding box center [297, 84] width 61 height 6
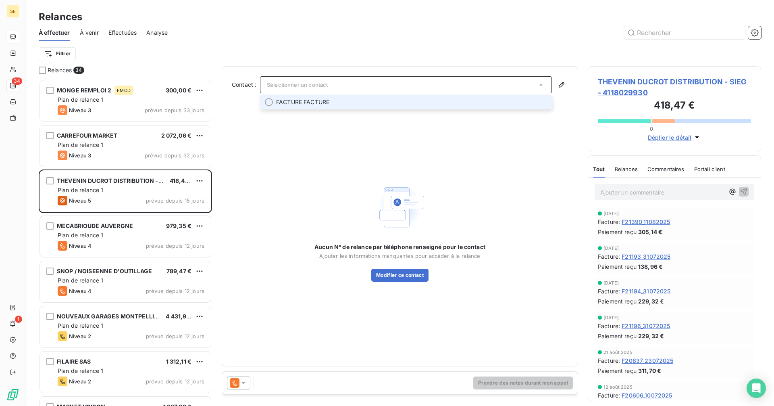
click at [322, 99] on span "FACTURE FACTURE" at bounding box center [302, 102] width 53 height 8
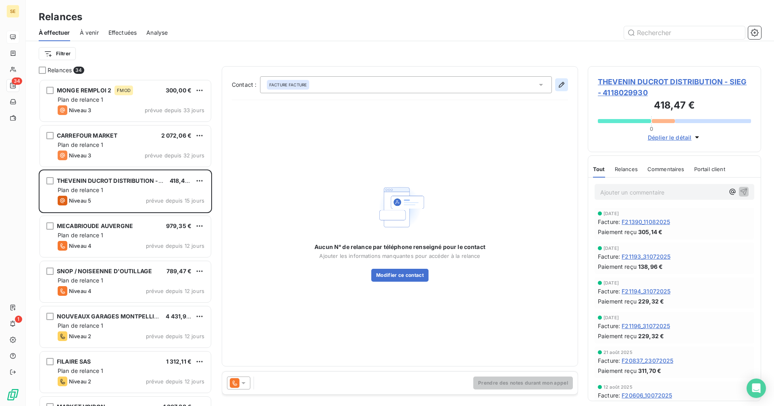
click at [558, 84] on button "button" at bounding box center [561, 84] width 13 height 13
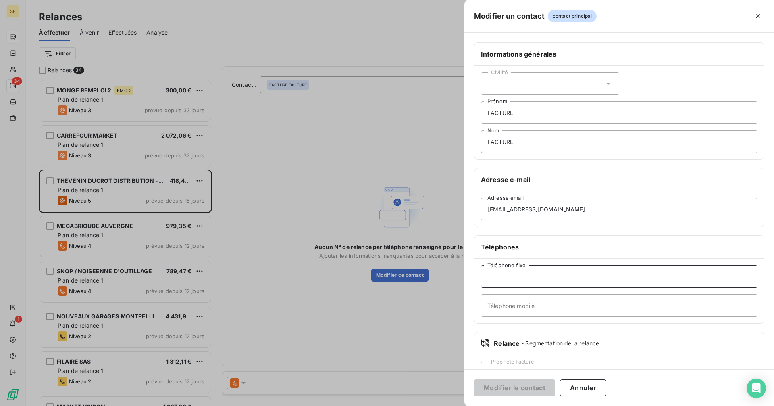
click at [522, 277] on input "Téléphone fixe" at bounding box center [619, 276] width 277 height 23
paste input "04 72 80 84 40"
type input "04 72 80 84 40"
click at [521, 389] on button "Modifier le contact" at bounding box center [514, 387] width 81 height 17
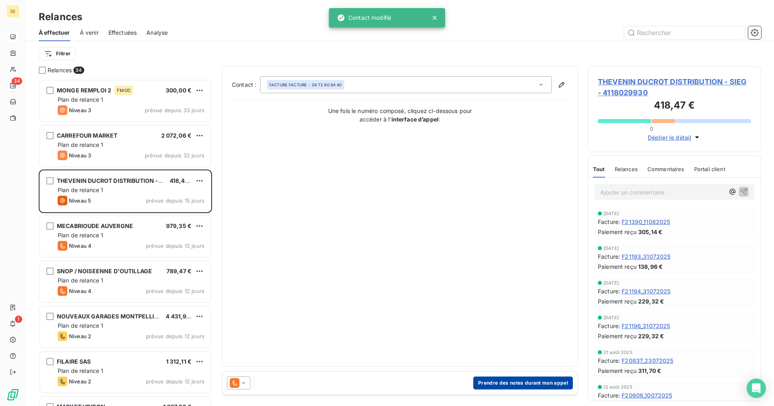
click at [530, 384] on button "Prendre des notes durant mon appel" at bounding box center [523, 382] width 100 height 13
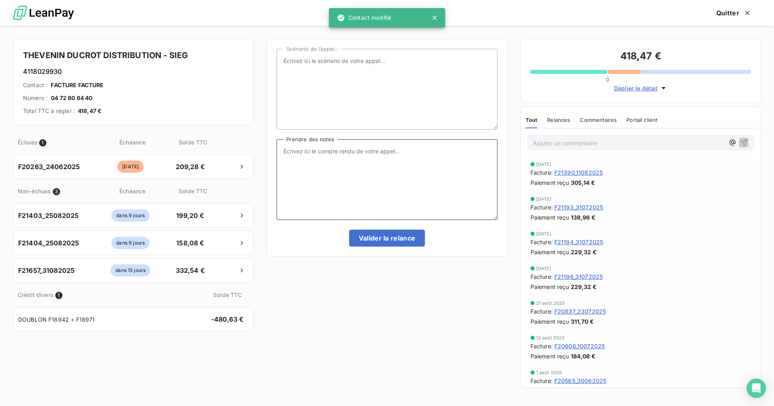
click at [343, 156] on textarea "Prendre des notes" at bounding box center [387, 179] width 221 height 81
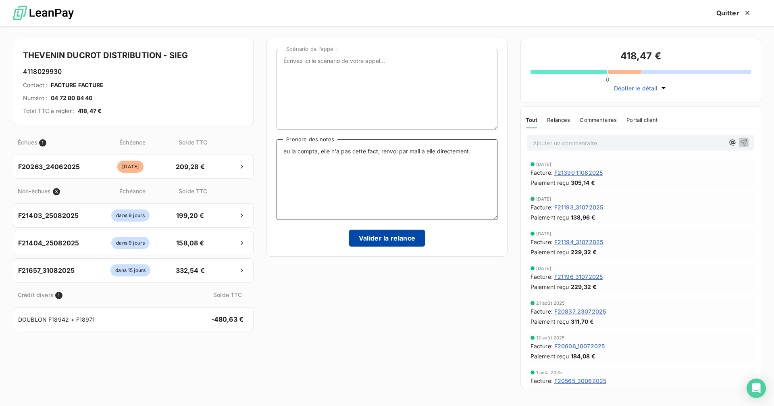
type textarea "eu la compta, elle n'a pas cette fact, renvoi par mail à elle directement."
click at [395, 240] on button "Valider la relance" at bounding box center [387, 237] width 76 height 17
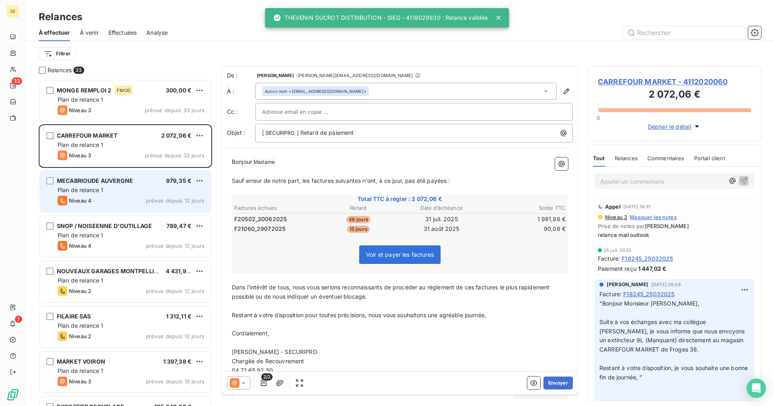
click at [138, 198] on div "Niveau 4 prévue depuis 12 jours" at bounding box center [131, 201] width 147 height 10
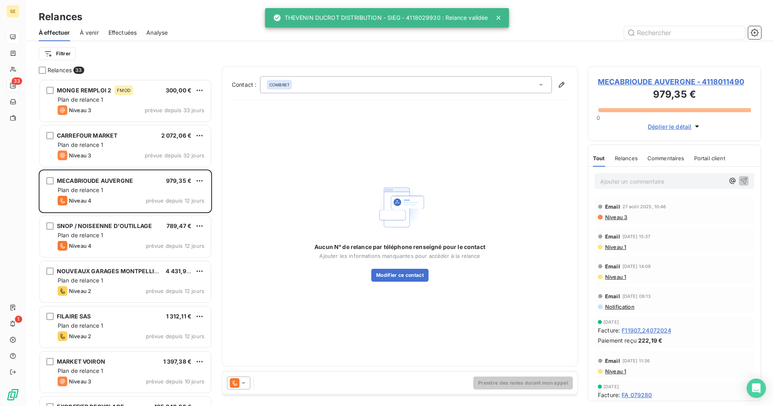
click at [656, 81] on span "MECABRIOUDE AUVERGNE - 4118011490" at bounding box center [674, 81] width 153 height 11
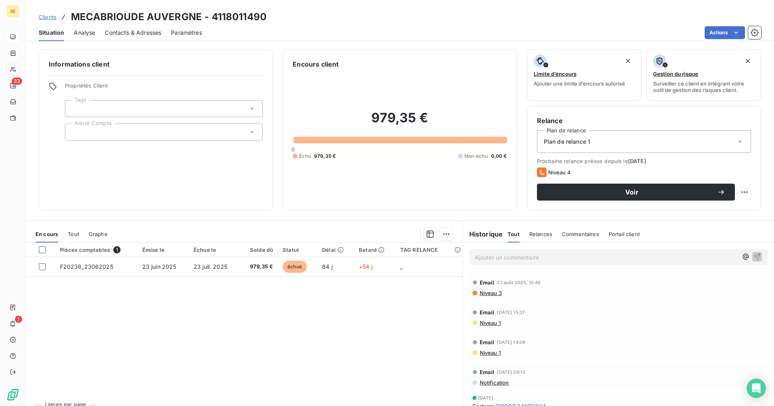
click at [136, 34] on span "Contacts & Adresses" at bounding box center [133, 33] width 56 height 8
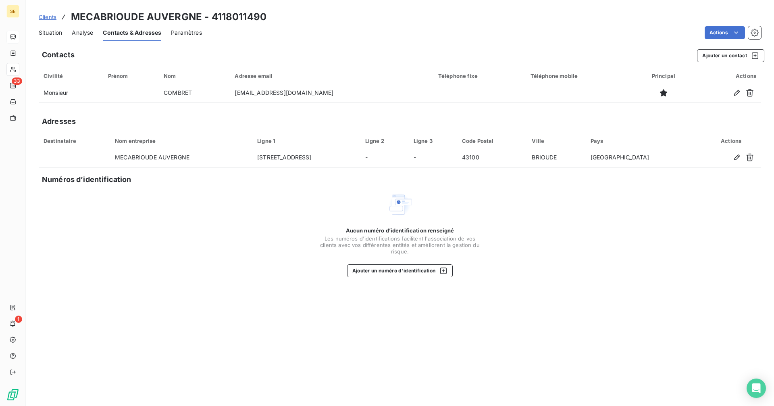
click at [52, 32] on span "Situation" at bounding box center [50, 33] width 23 height 8
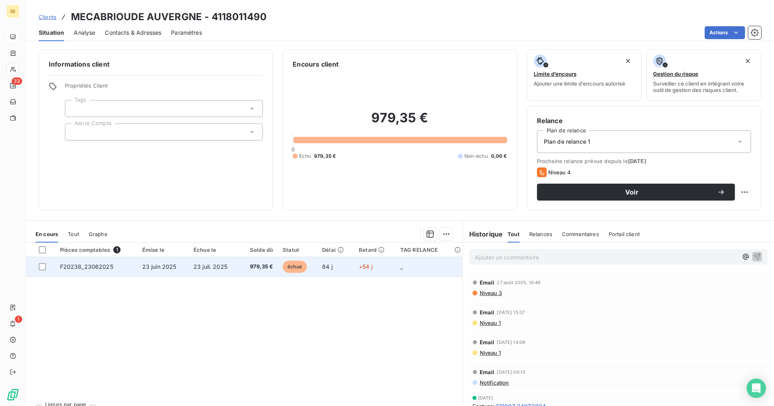
click at [236, 270] on td "23 juil. 2025" at bounding box center [214, 266] width 51 height 19
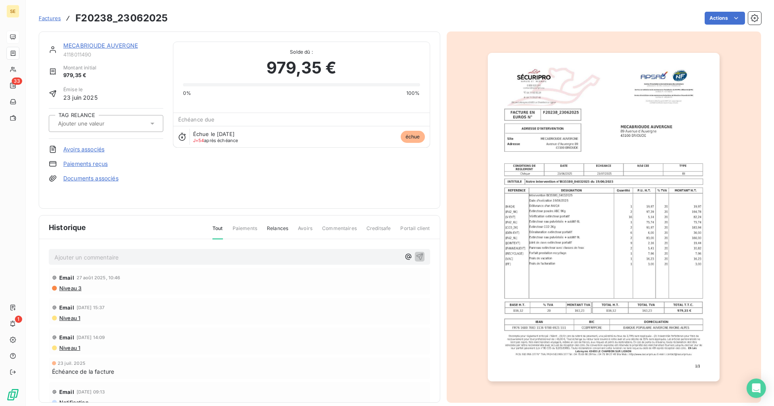
click at [116, 48] on link "MECABRIOUDE AUVERGNE" at bounding box center [100, 45] width 75 height 7
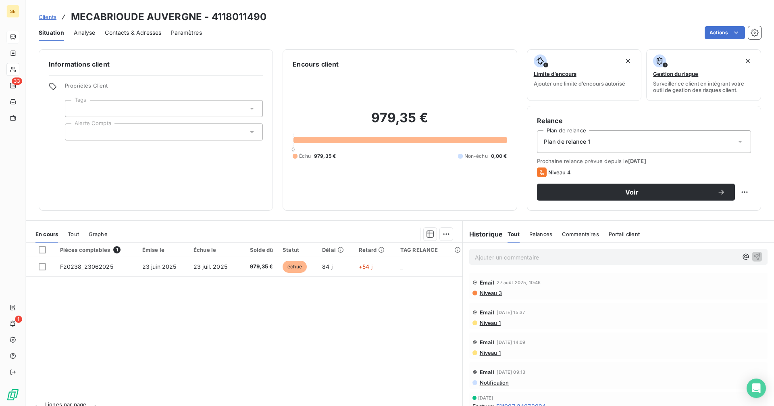
click at [137, 35] on span "Contacts & Adresses" at bounding box center [133, 33] width 56 height 8
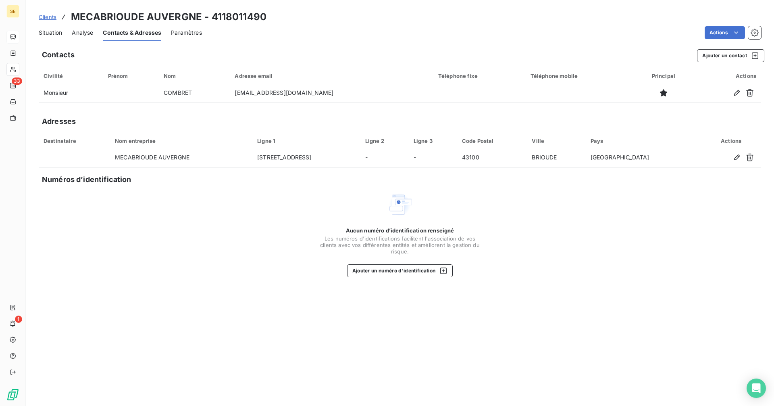
click at [49, 32] on span "Situation" at bounding box center [50, 33] width 23 height 8
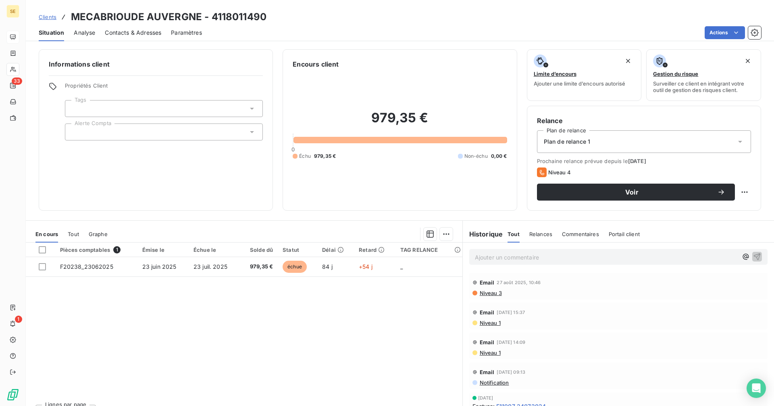
click at [125, 32] on span "Contacts & Adresses" at bounding box center [133, 33] width 56 height 8
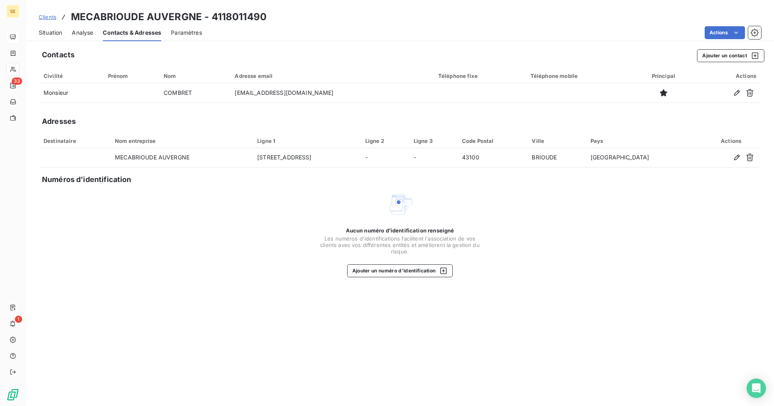
click at [50, 33] on span "Situation" at bounding box center [50, 33] width 23 height 8
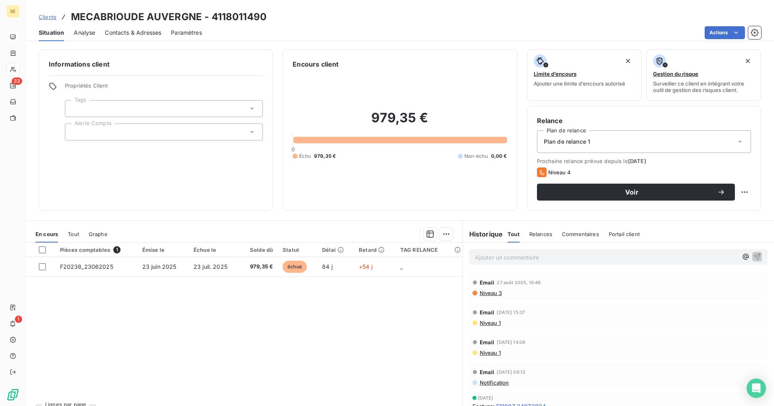
click at [125, 33] on span "Contacts & Adresses" at bounding box center [133, 33] width 56 height 8
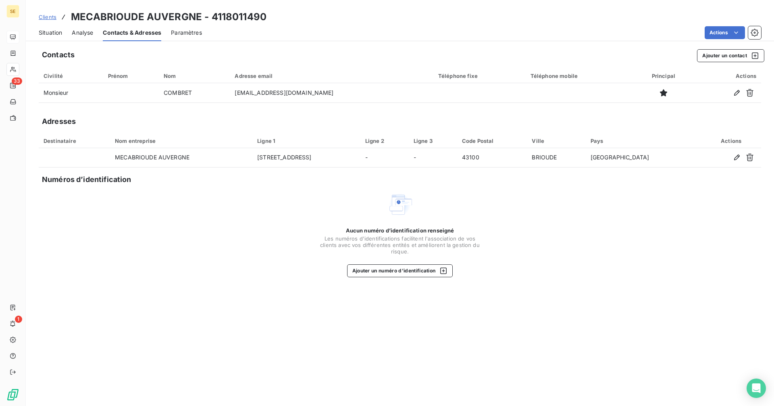
click at [46, 33] on span "Situation" at bounding box center [50, 33] width 23 height 8
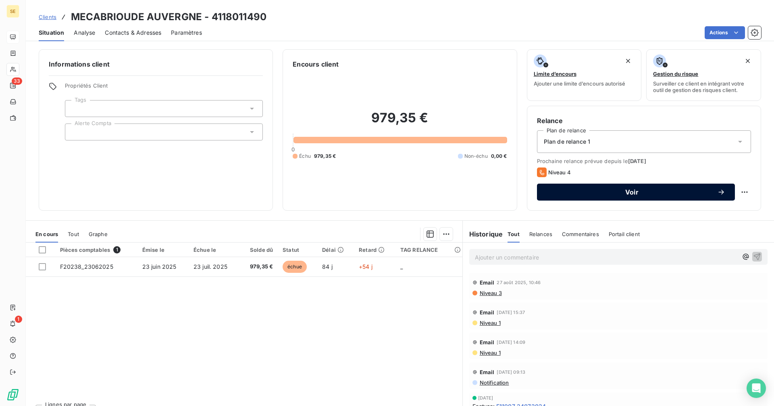
click at [571, 195] on div "Voir" at bounding box center [636, 192] width 179 height 8
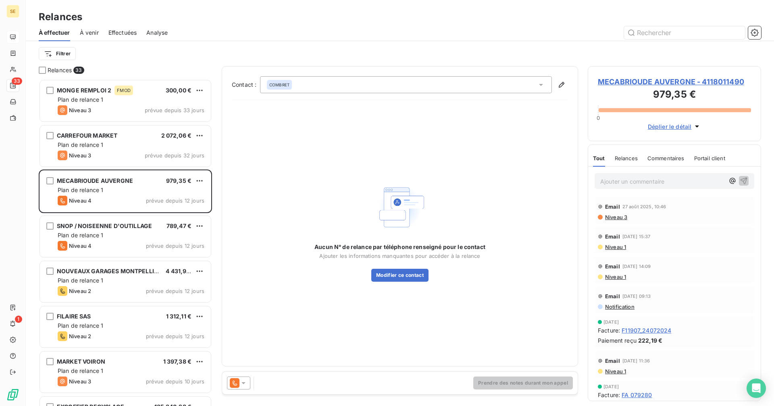
scroll to position [321, 167]
click at [298, 83] on div "COMBRET" at bounding box center [406, 84] width 292 height 17
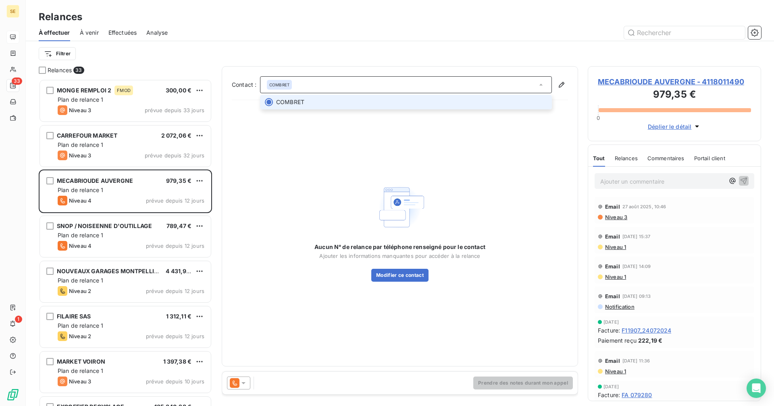
click at [298, 83] on div "COMBRET" at bounding box center [406, 84] width 292 height 17
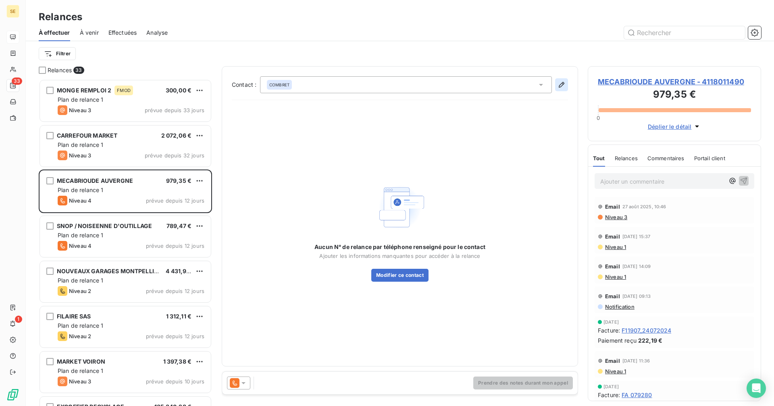
click at [562, 83] on icon "button" at bounding box center [562, 85] width 6 height 6
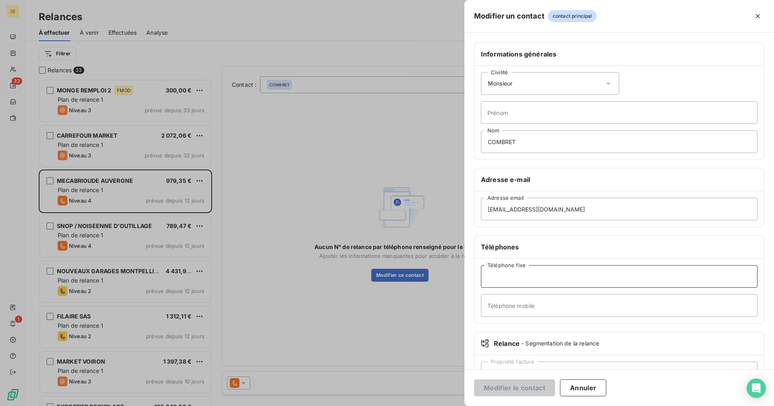
click at [511, 275] on input "Téléphone fixe" at bounding box center [619, 276] width 277 height 23
paste input "04 71 50 04 68"
type input "04 71 50 04 68"
click at [497, 382] on button "Modifier le contact" at bounding box center [514, 387] width 81 height 17
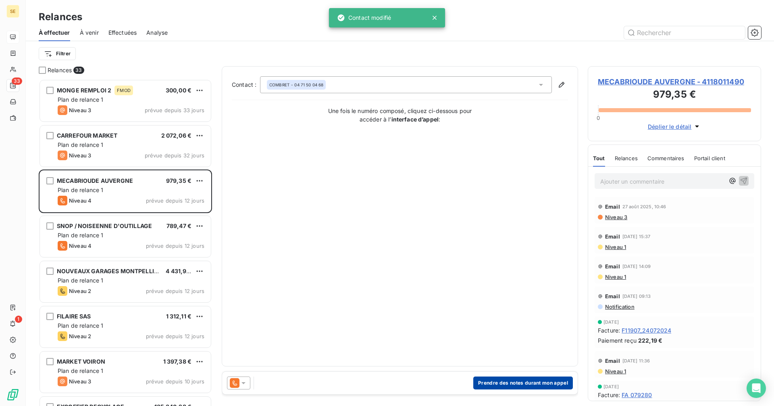
click at [525, 385] on button "Prendre des notes durant mon appel" at bounding box center [523, 382] width 100 height 13
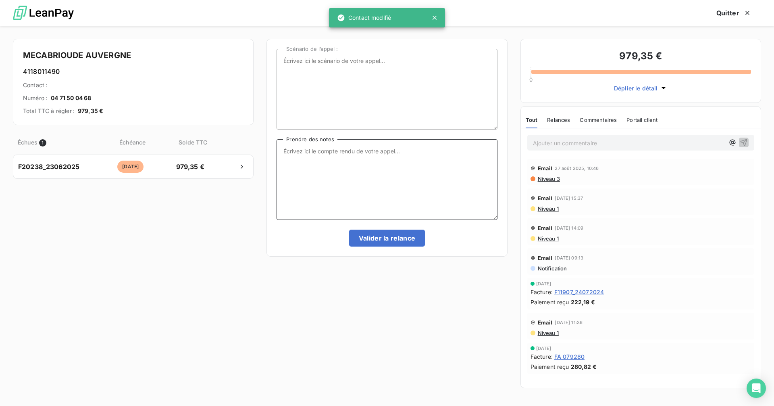
click at [340, 164] on textarea "Prendre des notes" at bounding box center [387, 179] width 221 height 81
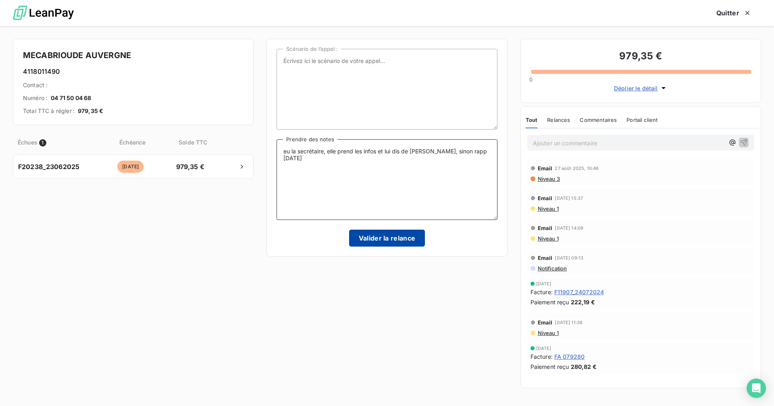
type textarea "eu la secrétaire, elle prend les infos et lui dis de [PERSON_NAME], sinon rapp …"
click at [399, 237] on button "Valider la relance" at bounding box center [387, 237] width 76 height 17
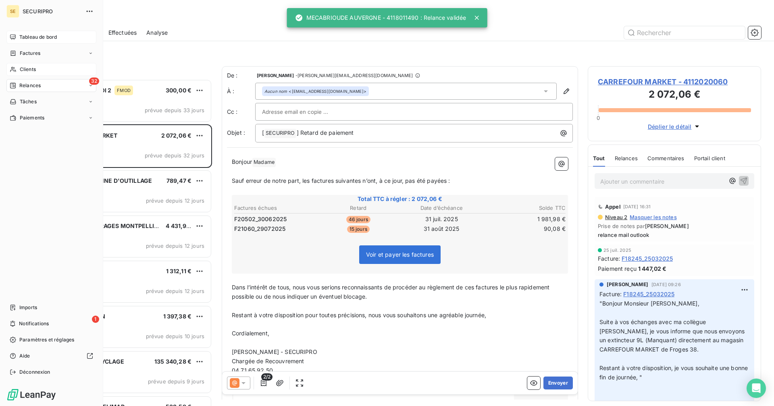
click at [18, 67] on div "Clients" at bounding box center [51, 69] width 90 height 13
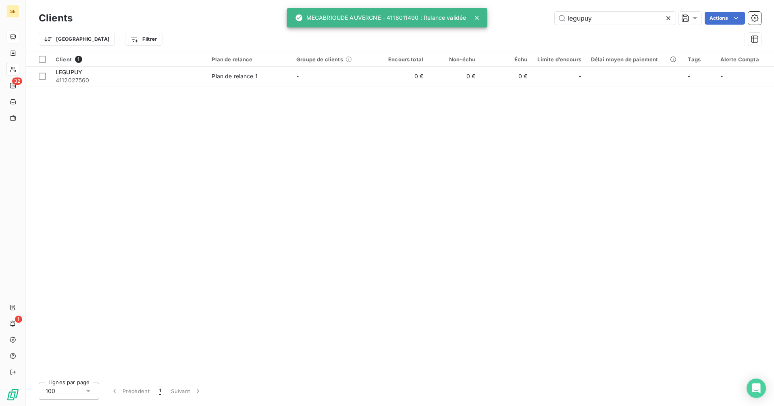
drag, startPoint x: 629, startPoint y: 18, endPoint x: 476, endPoint y: 19, distance: 152.4
click at [476, 19] on div "SE 32 1 Clients legupuy Actions Trier Filtrer Client 1 Plan de relance Groupe d…" at bounding box center [387, 203] width 774 height 406
click at [600, 20] on input "legupuy" at bounding box center [615, 18] width 121 height 13
drag, startPoint x: 601, startPoint y: 20, endPoint x: 541, endPoint y: 21, distance: 60.1
click at [541, 21] on div "legupuy Actions" at bounding box center [421, 18] width 679 height 13
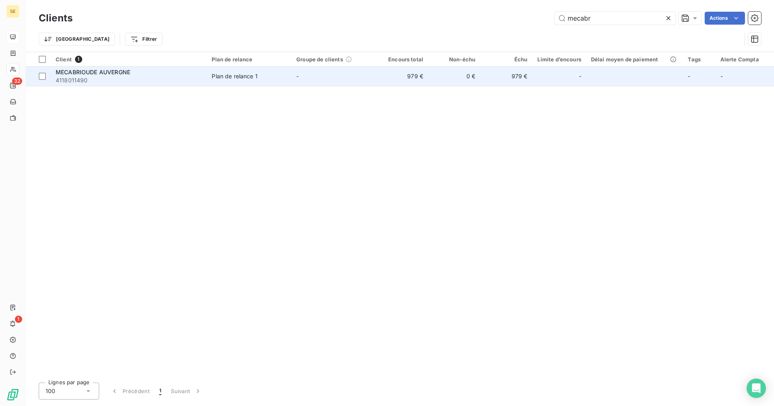
type input "mecabr"
click at [122, 76] on span "4118011490" at bounding box center [129, 80] width 146 height 8
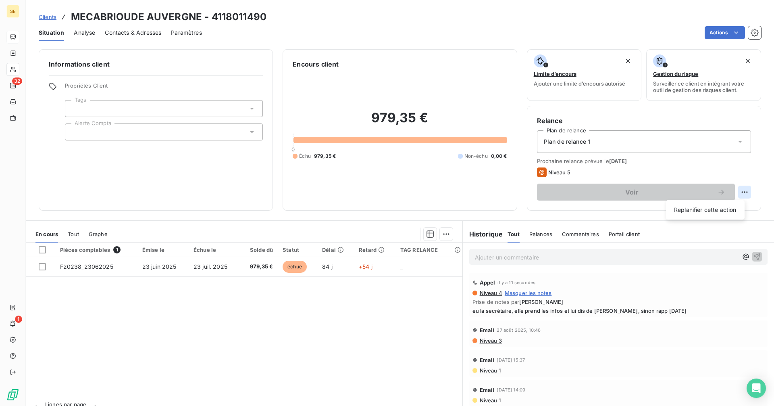
click at [737, 189] on html "SE 32 1 Clients MECABRIOUDE AUVERGNE - 4118011490 Situation Analyse Contacts & …" at bounding box center [387, 203] width 774 height 406
click at [731, 207] on div "Replanifier cette action" at bounding box center [705, 209] width 72 height 13
select select "8"
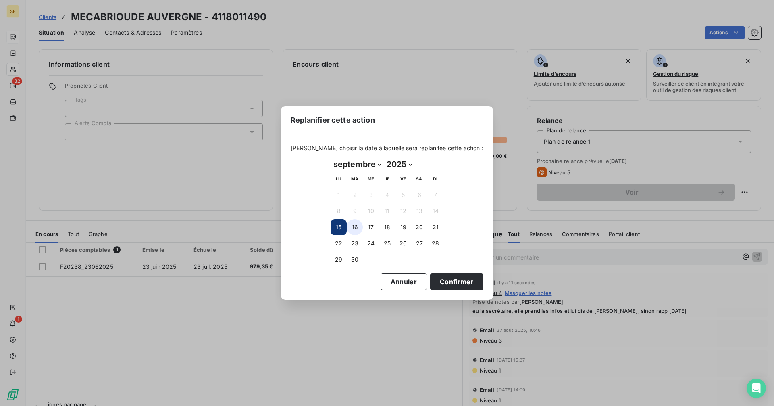
click at [356, 223] on button "16" at bounding box center [355, 227] width 16 height 16
click at [447, 278] on button "Confirmer" at bounding box center [456, 281] width 53 height 17
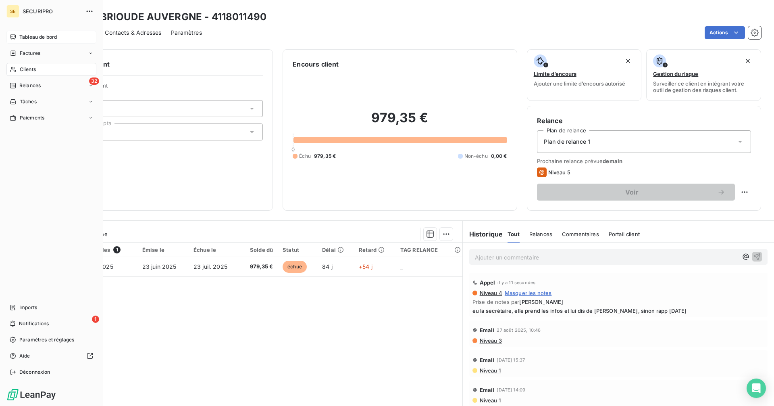
click at [19, 88] on div "Relances" at bounding box center [25, 85] width 31 height 7
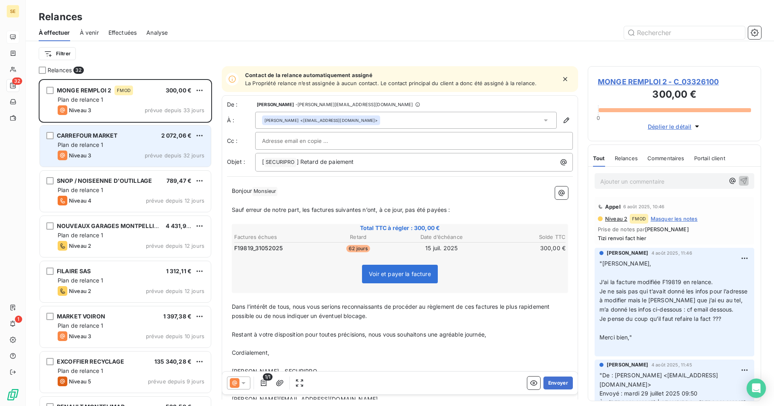
scroll to position [321, 167]
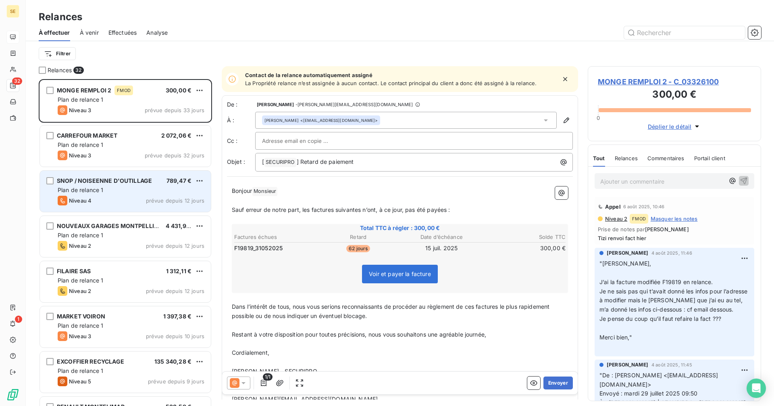
click at [140, 196] on div "Niveau 4 prévue depuis 12 jours" at bounding box center [131, 201] width 147 height 10
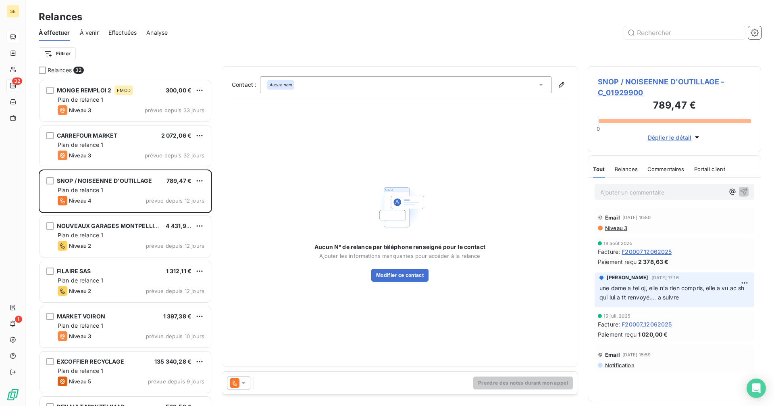
click at [639, 82] on span "SNOP / NOISEENNE D'OUTILLAGE - C_01929900" at bounding box center [674, 87] width 153 height 22
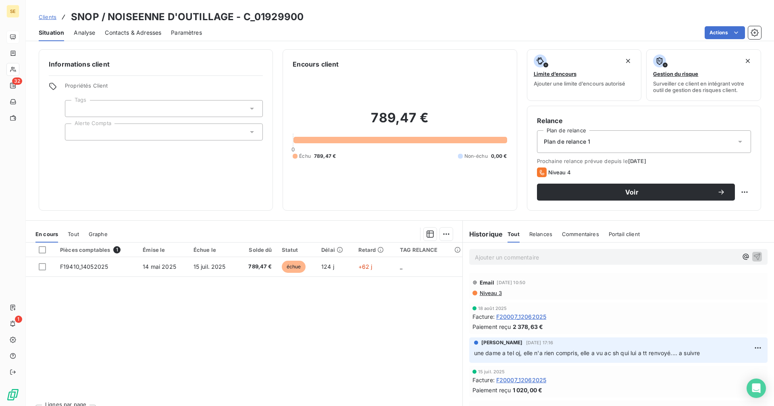
click at [127, 35] on span "Contacts & Adresses" at bounding box center [133, 33] width 56 height 8
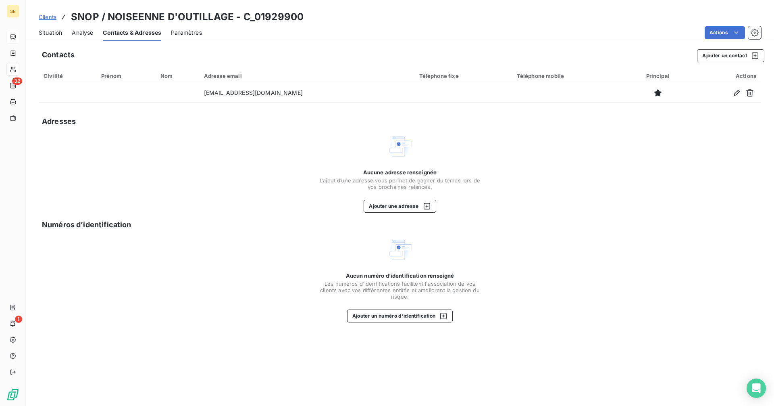
click at [42, 29] on span "Situation" at bounding box center [50, 33] width 23 height 8
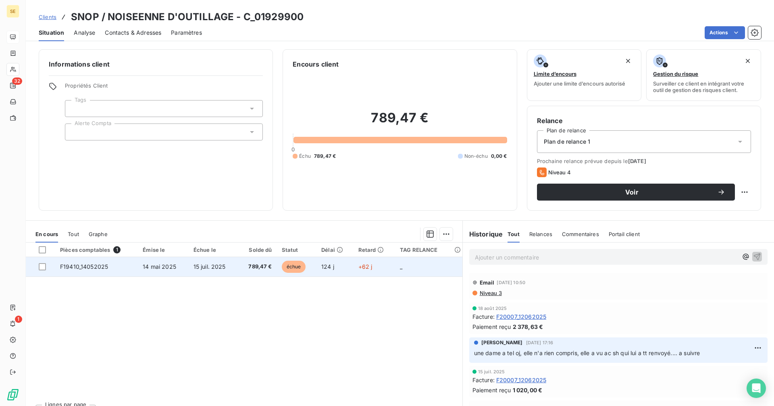
click at [215, 263] on span "15 juil. 2025" at bounding box center [210, 266] width 32 height 7
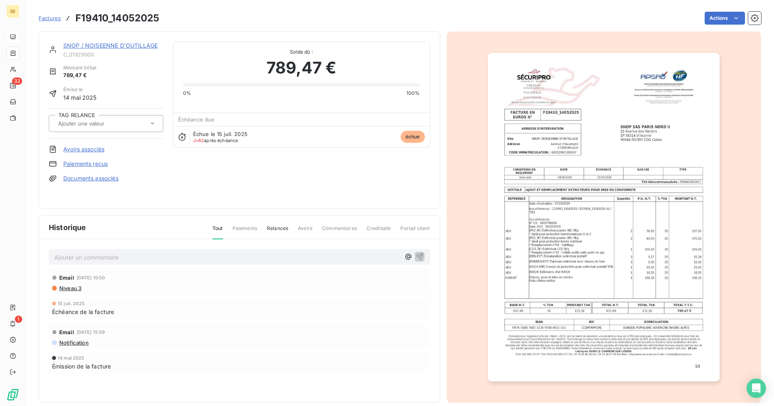
click at [600, 211] on img "button" at bounding box center [604, 217] width 232 height 328
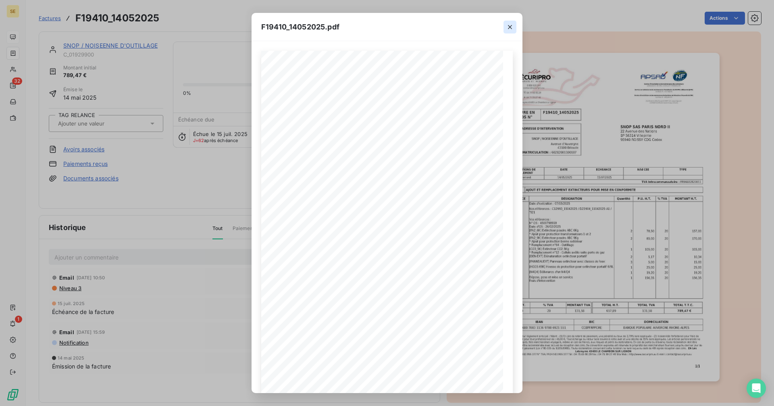
click at [510, 28] on icon "button" at bounding box center [510, 27] width 8 height 8
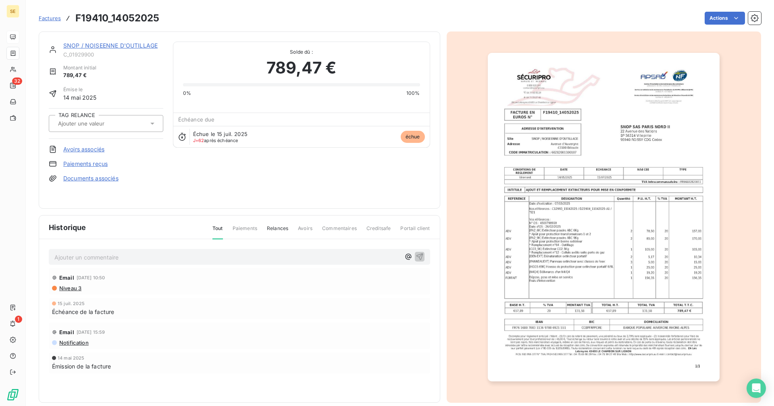
click at [116, 44] on link "SNOP / NOISEENNE D'OUTILLAGE" at bounding box center [110, 45] width 94 height 7
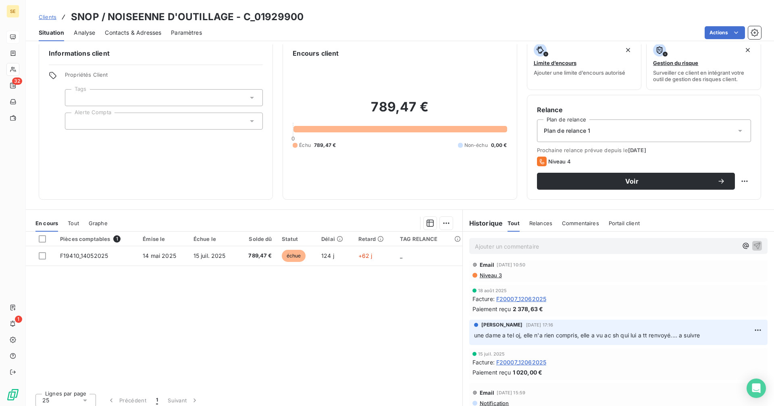
scroll to position [16, 0]
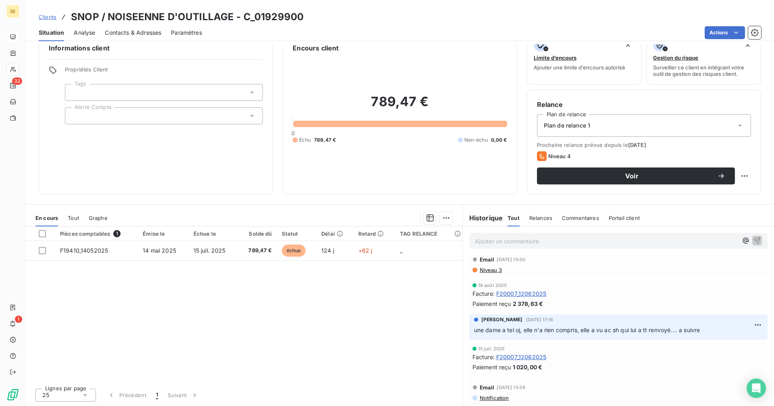
click at [72, 217] on span "Tout" at bounding box center [73, 217] width 11 height 6
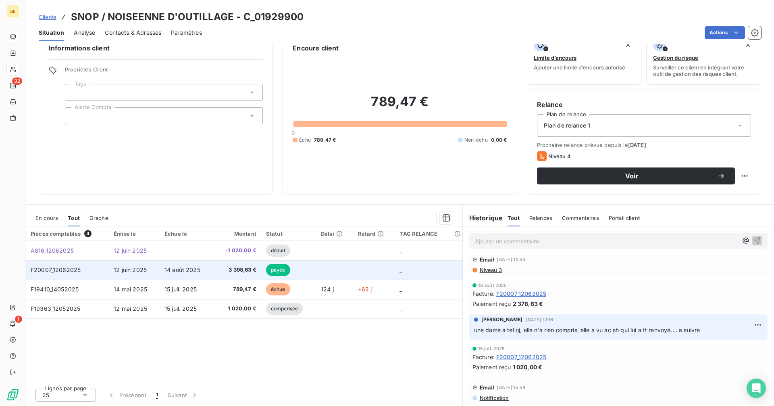
click at [148, 275] on td "12 juin 2025" at bounding box center [134, 269] width 51 height 19
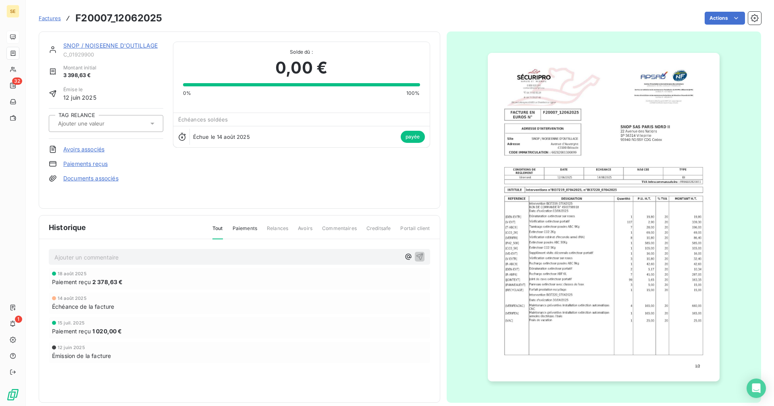
click at [142, 48] on link "SNOP / NOISEENNE D'OUTILLAGE" at bounding box center [110, 45] width 94 height 7
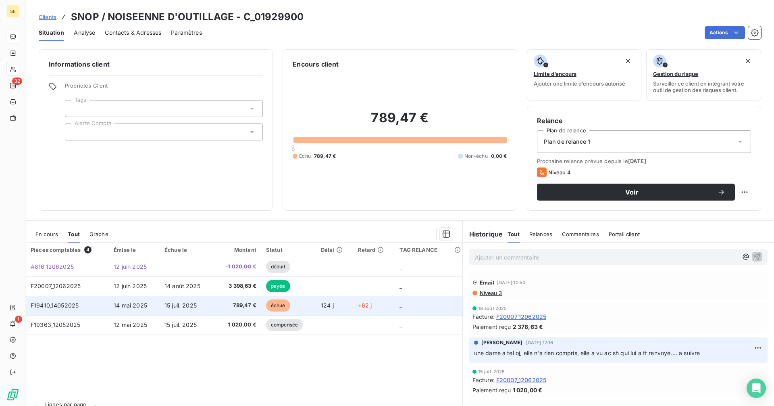
click at [244, 305] on span "789,47 €" at bounding box center [237, 305] width 38 height 8
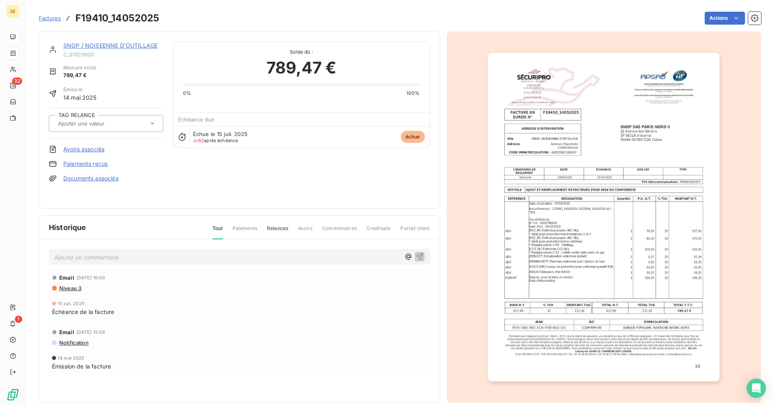
click at [140, 47] on link "SNOP / NOISEENNE D'OUTILLAGE" at bounding box center [110, 45] width 94 height 7
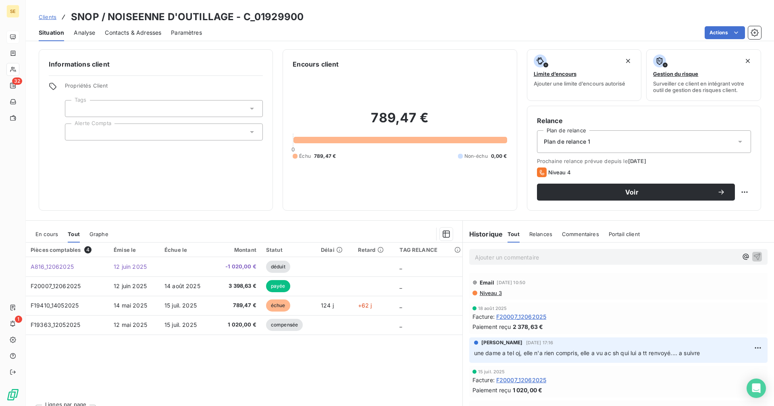
click at [142, 33] on span "Contacts & Adresses" at bounding box center [133, 33] width 56 height 8
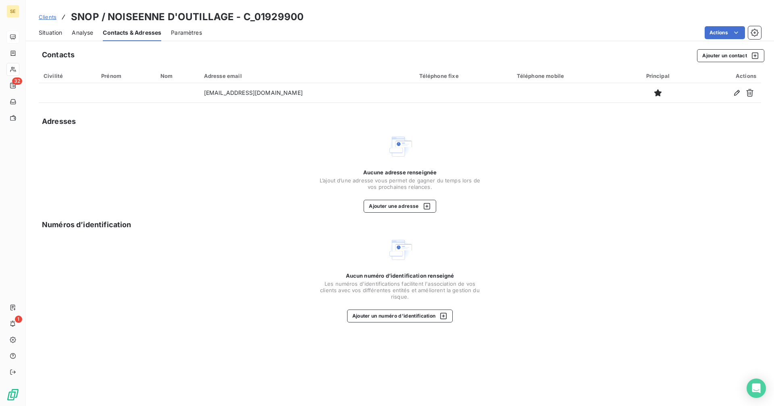
click at [47, 27] on div "Situation" at bounding box center [50, 32] width 23 height 17
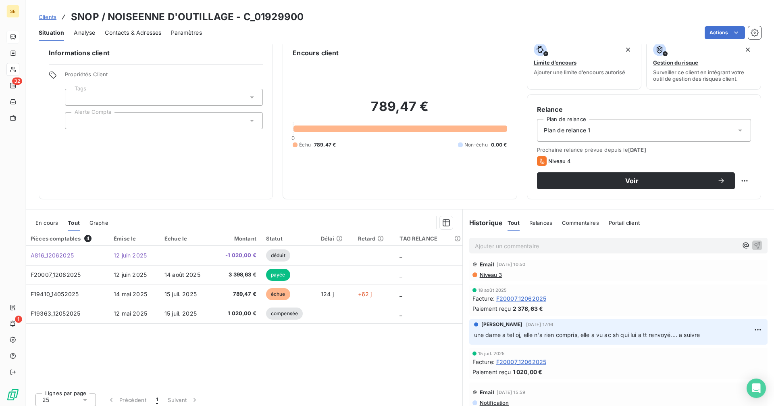
scroll to position [16, 0]
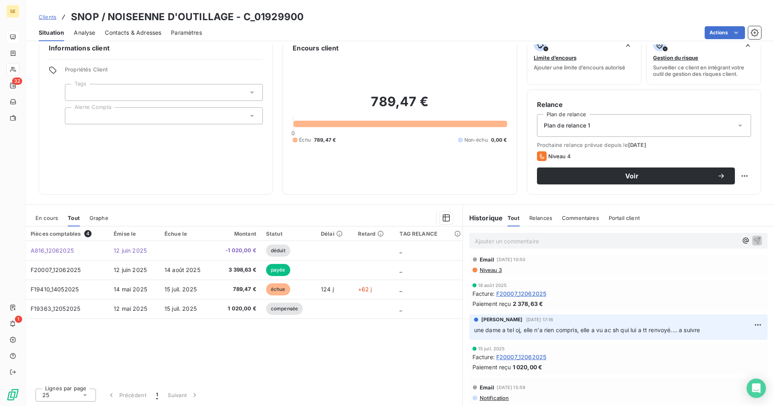
click at [500, 398] on span "Notification" at bounding box center [494, 397] width 30 height 6
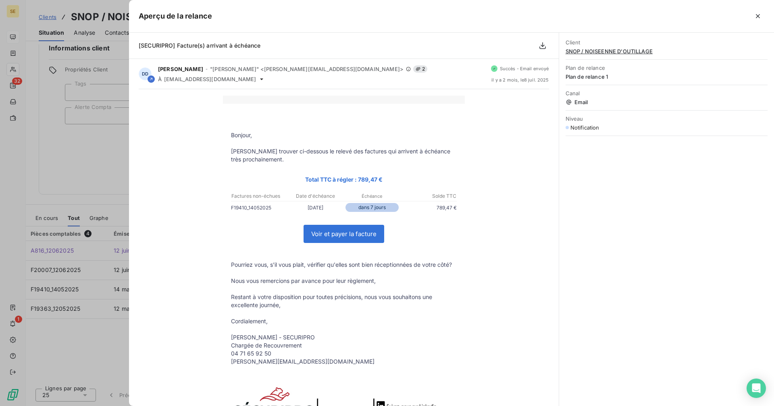
click at [110, 169] on div at bounding box center [387, 203] width 774 height 406
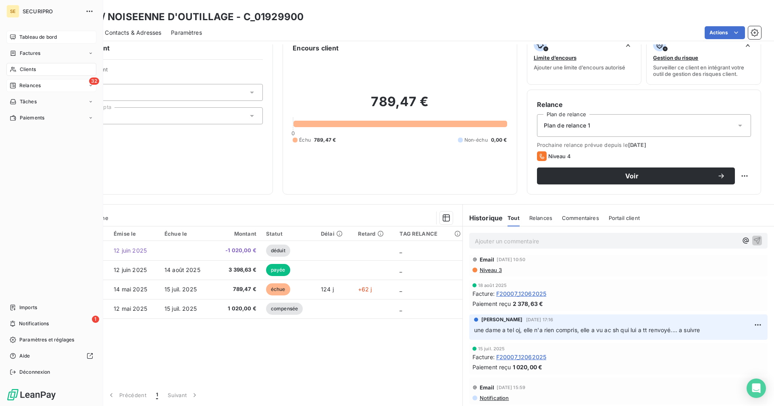
click at [23, 81] on div "32 Relances" at bounding box center [51, 85] width 90 height 13
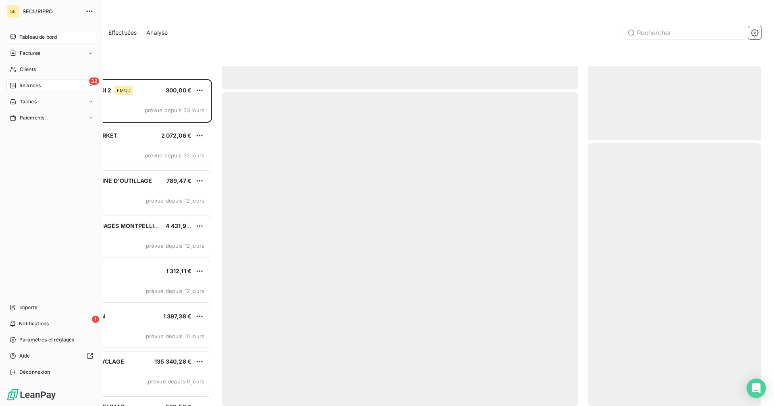
scroll to position [321, 167]
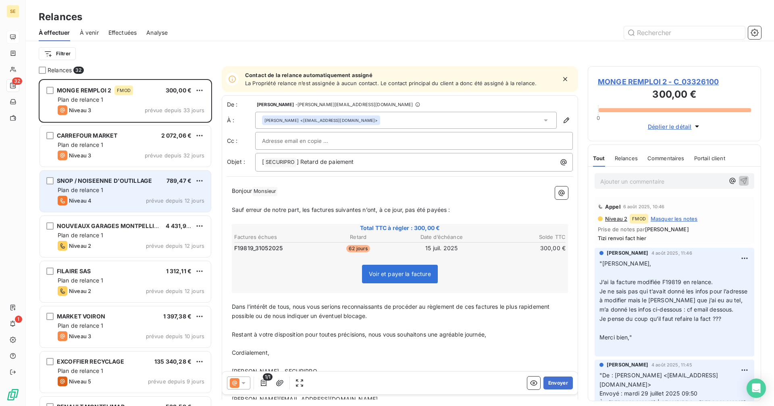
click at [112, 189] on div "Plan de relance 1" at bounding box center [131, 190] width 147 height 8
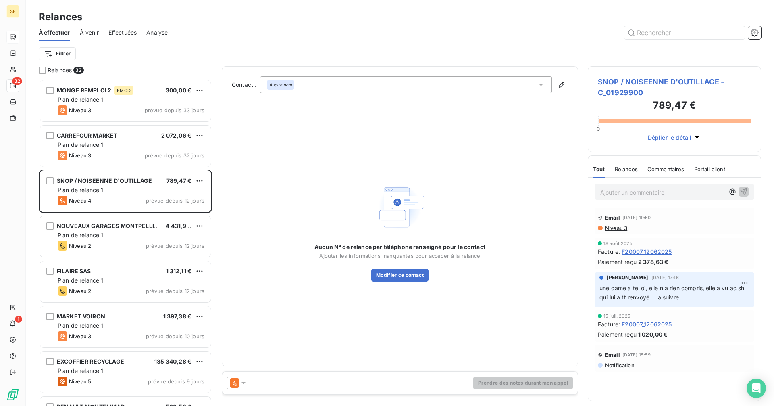
click at [644, 75] on div "SNOP / NOISEENNE D'OUTILLAGE - C_01929900 789,47 € 0 Déplier le détail" at bounding box center [674, 109] width 173 height 86
click at [635, 83] on span "SNOP / NOISEENNE D'OUTILLAGE - C_01929900" at bounding box center [674, 87] width 153 height 22
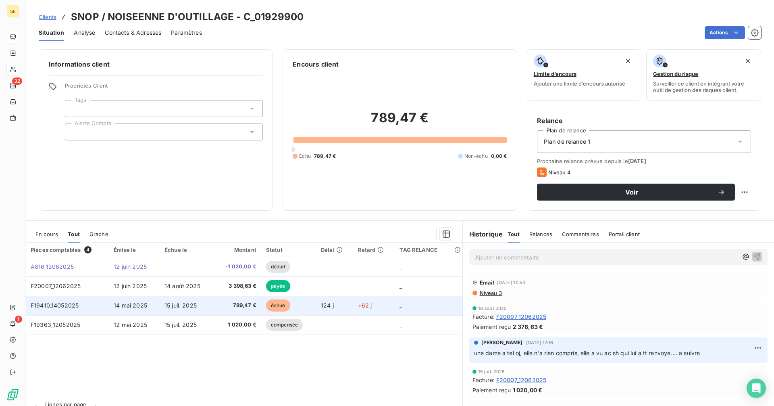
click at [238, 308] on span "789,47 €" at bounding box center [237, 305] width 38 height 8
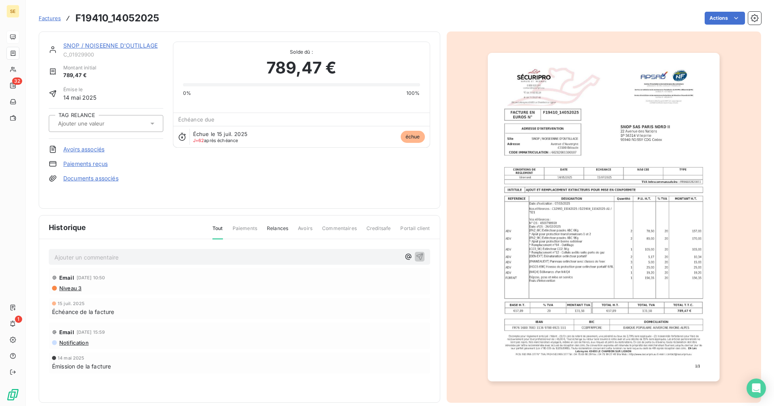
click at [560, 175] on img "button" at bounding box center [604, 217] width 232 height 328
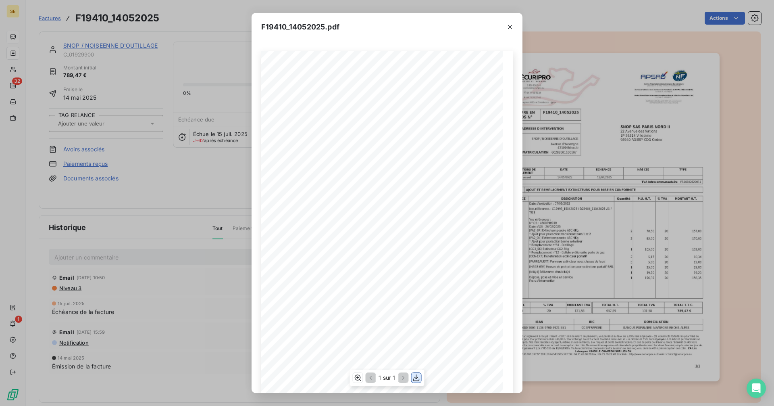
click at [416, 376] on icon "button" at bounding box center [416, 377] width 6 height 7
click at [512, 27] on icon "button" at bounding box center [510, 27] width 8 height 8
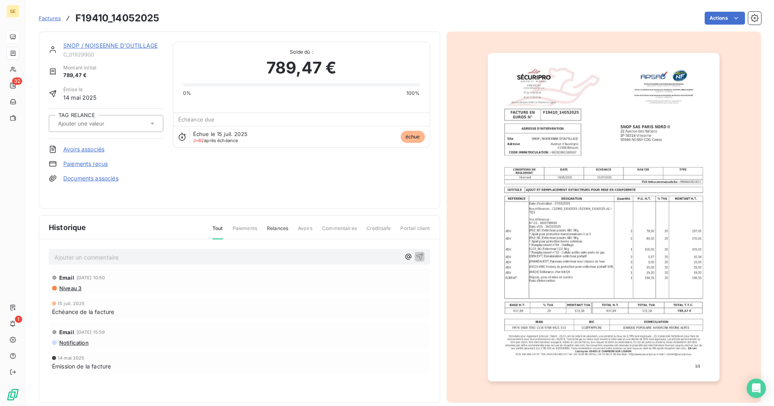
click at [137, 46] on link "SNOP / NOISEENNE D'OUTILLAGE" at bounding box center [110, 45] width 94 height 7
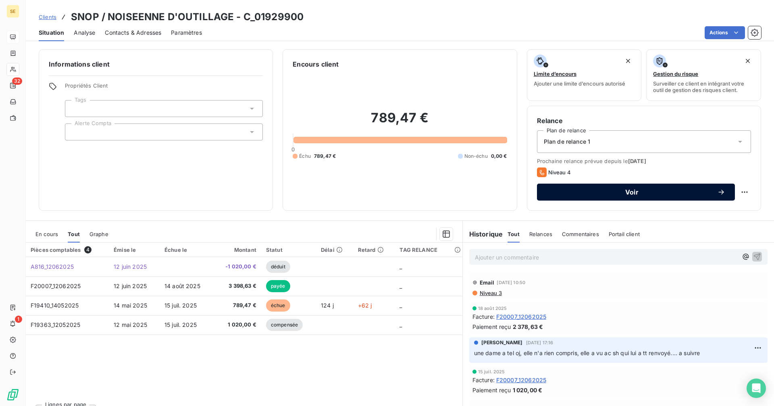
click at [633, 192] on span "Voir" at bounding box center [632, 192] width 171 height 6
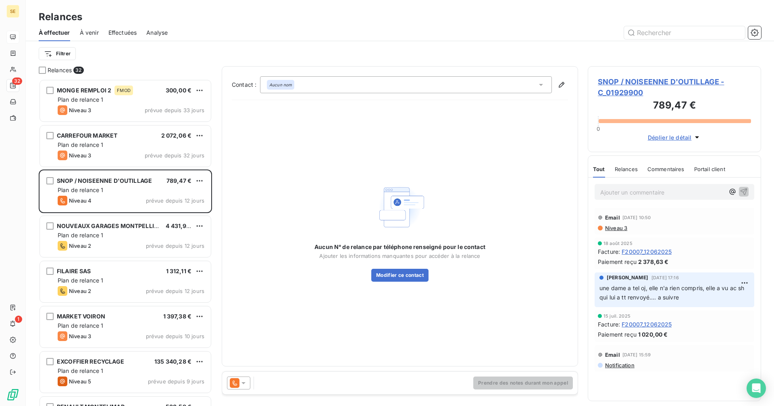
scroll to position [321, 167]
click at [328, 79] on div "Aucun nom" at bounding box center [406, 84] width 292 height 17
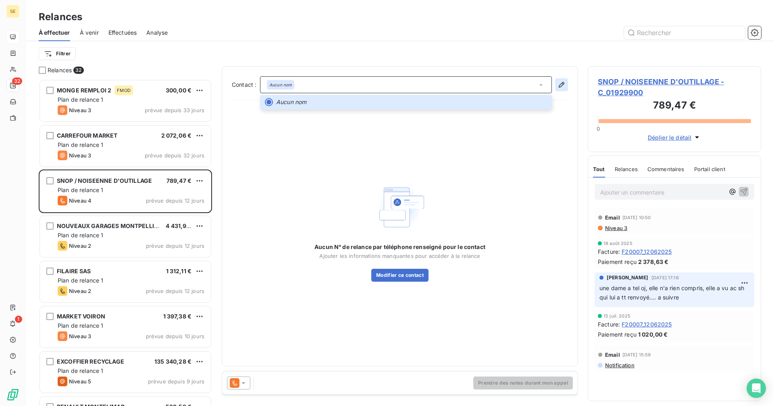
click at [560, 85] on icon "button" at bounding box center [562, 85] width 6 height 6
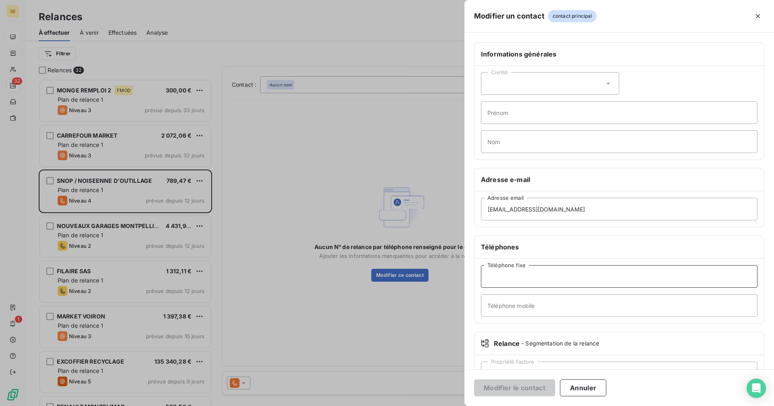
click at [509, 277] on input "Téléphone fixe" at bounding box center [619, 276] width 277 height 23
paste input "04 71 50 41 31"
type input "04 71 50 41 31"
click at [530, 390] on button "Modifier le contact" at bounding box center [514, 387] width 81 height 17
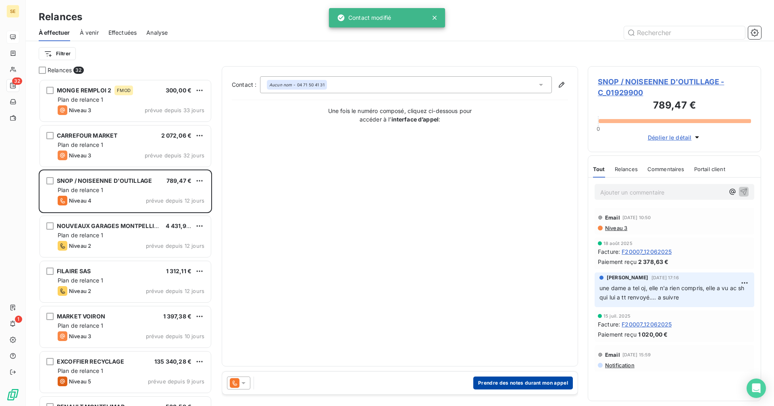
click at [506, 381] on button "Prendre des notes durant mon appel" at bounding box center [523, 382] width 100 height 13
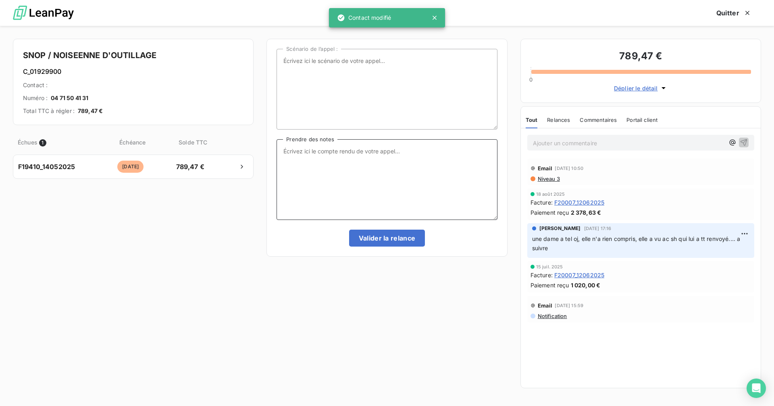
click at [328, 165] on textarea "Prendre des notes" at bounding box center [387, 179] width 221 height 81
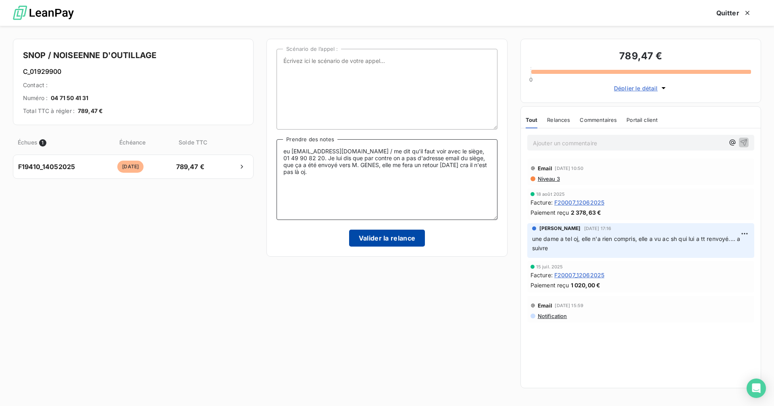
type textarea "eu [EMAIL_ADDRESS][DOMAIN_NAME] / me dit qu'il faut voir avec le siège, 01 49 9…"
click at [379, 237] on button "Valider la relance" at bounding box center [387, 237] width 76 height 17
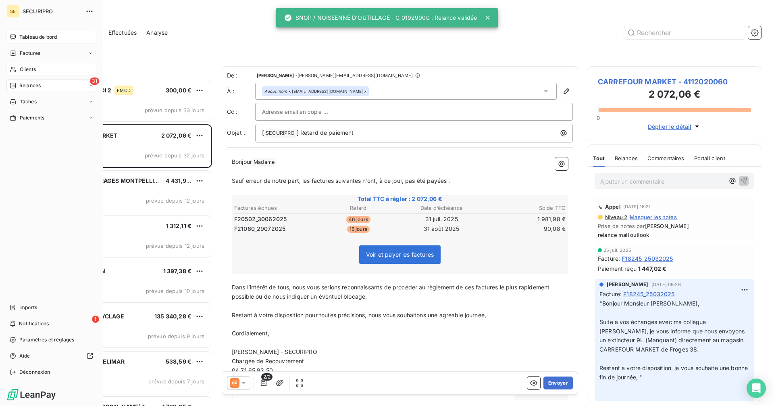
click at [21, 66] on span "Clients" at bounding box center [28, 69] width 16 height 7
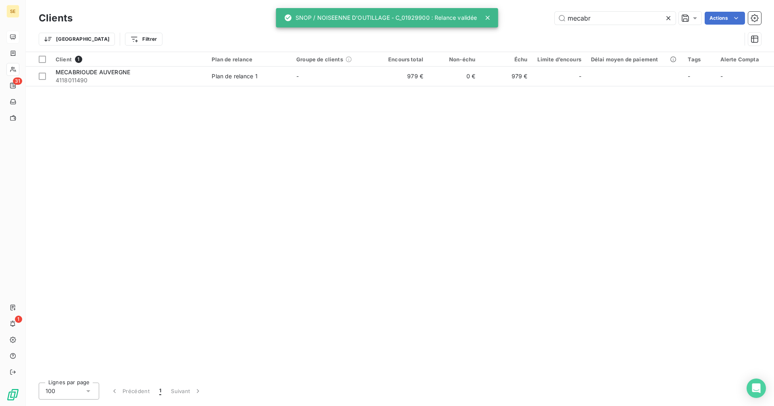
drag, startPoint x: 611, startPoint y: 23, endPoint x: 539, endPoint y: 16, distance: 72.5
click at [539, 16] on div "mecabr Actions" at bounding box center [421, 18] width 679 height 13
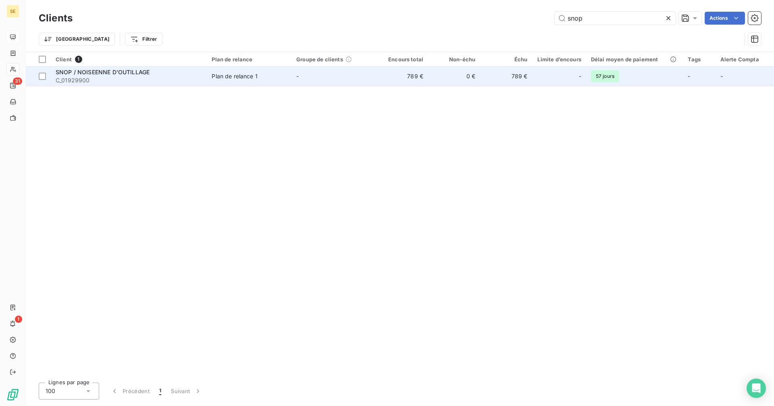
type input "snop"
click at [225, 79] on div "Plan de relance 1" at bounding box center [235, 76] width 46 height 8
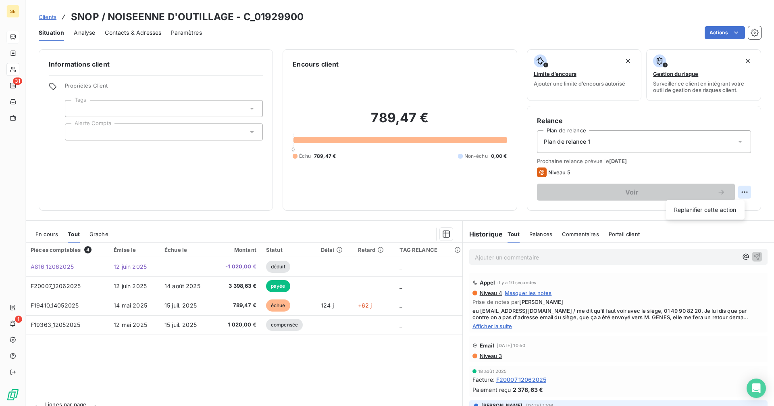
click at [737, 192] on html "SE 31 1 Clients SNOP / NOISEENNE D'OUTILLAGE - C_01929900 Situation Analyse Con…" at bounding box center [387, 203] width 774 height 406
click at [735, 207] on div "Replanifier cette action" at bounding box center [705, 209] width 72 height 13
select select "8"
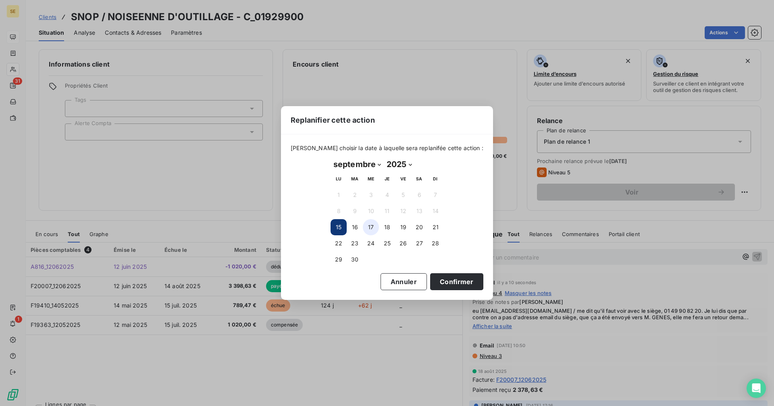
click at [369, 227] on button "17" at bounding box center [371, 227] width 16 height 16
click at [442, 279] on button "Confirmer" at bounding box center [456, 281] width 53 height 17
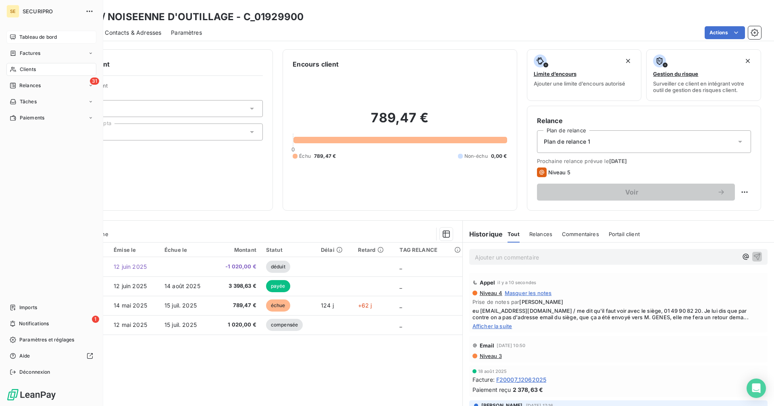
click at [17, 86] on div "Relances" at bounding box center [25, 85] width 31 height 7
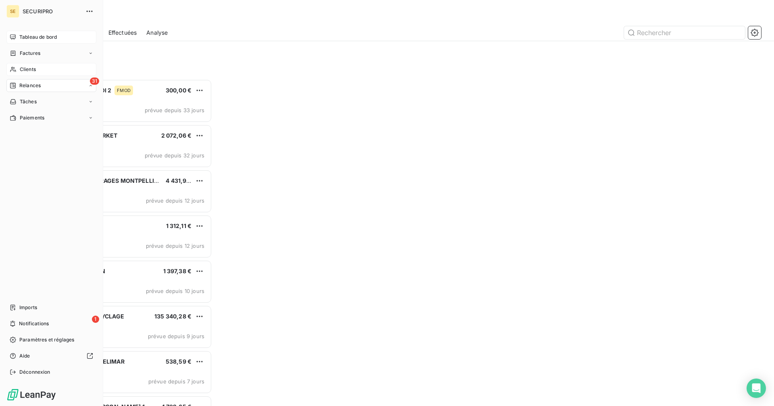
scroll to position [321, 167]
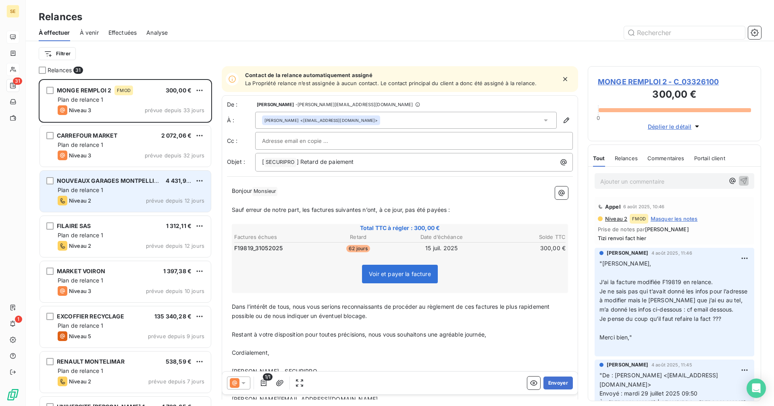
click at [140, 188] on div "Plan de relance 1" at bounding box center [131, 190] width 147 height 8
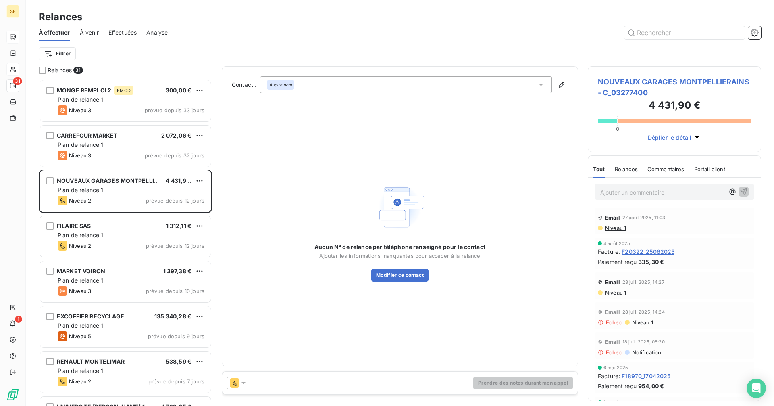
click at [666, 81] on span "NOUVEAUX GARAGES MONTPELLIERAINS - C_03277400" at bounding box center [674, 87] width 153 height 22
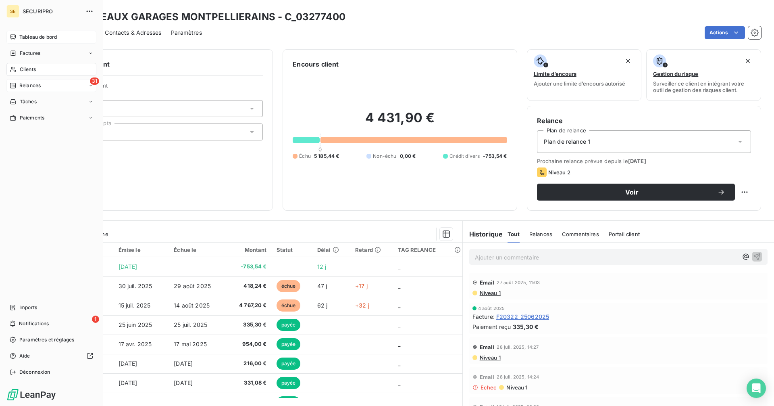
click at [29, 83] on span "Relances" at bounding box center [29, 85] width 21 height 7
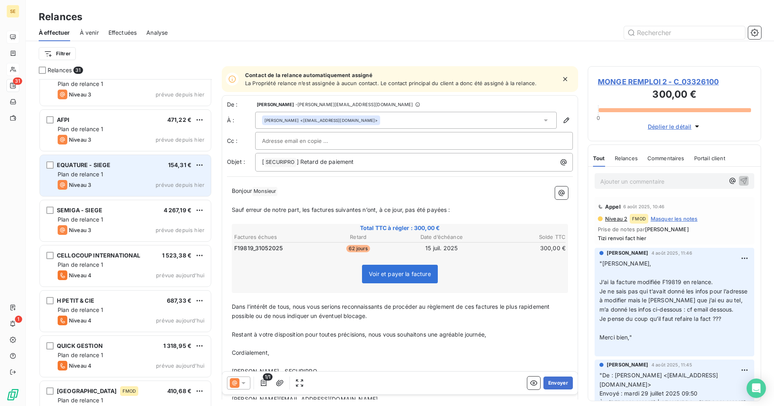
scroll to position [1074, 0]
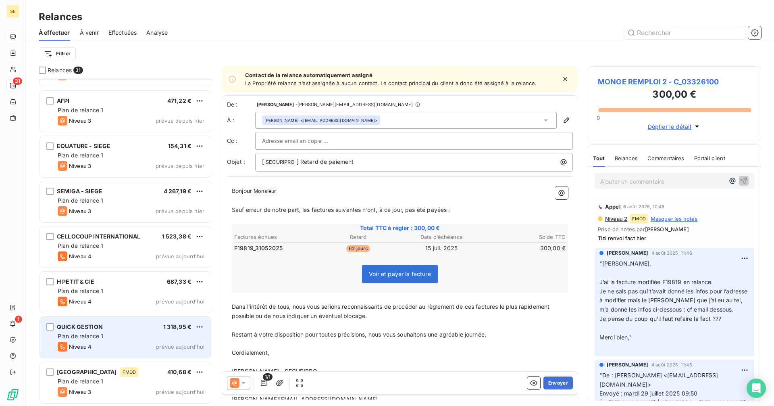
click at [130, 325] on div "QUICK GESTION 1 318,95 €" at bounding box center [131, 326] width 147 height 7
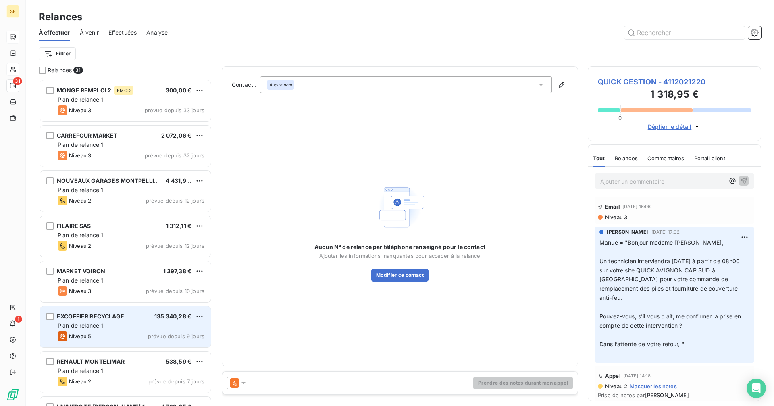
click at [125, 332] on div "Niveau 5 prévue depuis 9 jours" at bounding box center [131, 336] width 147 height 10
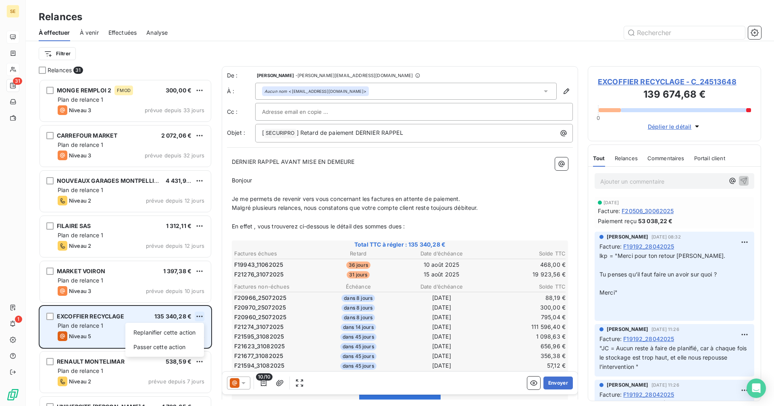
click at [199, 315] on html "SE 31 1 Relances À effectuer À venir Effectuées Analyse Filtrer Relances 31 MON…" at bounding box center [387, 203] width 774 height 406
click at [169, 329] on div "Replanifier cette action" at bounding box center [165, 332] width 72 height 13
select select "8"
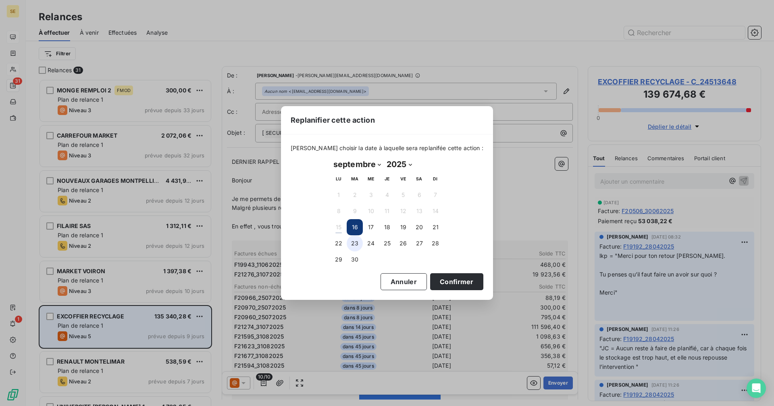
click at [353, 240] on button "23" at bounding box center [355, 243] width 16 height 16
click at [446, 280] on button "Confirmer" at bounding box center [456, 281] width 53 height 17
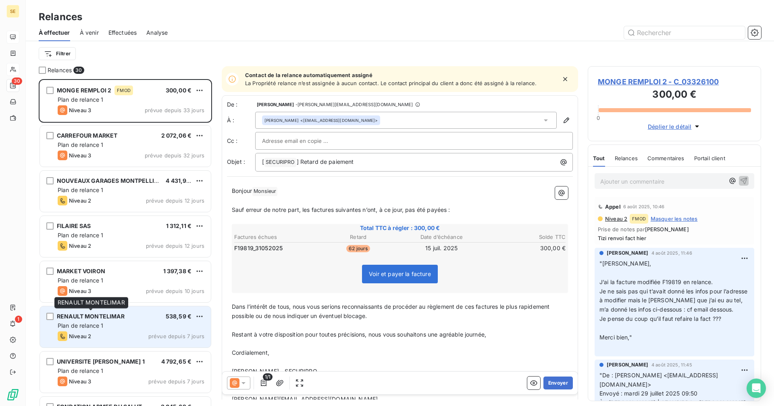
click at [102, 319] on span "RENAULT MONTELIMAR" at bounding box center [91, 315] width 68 height 7
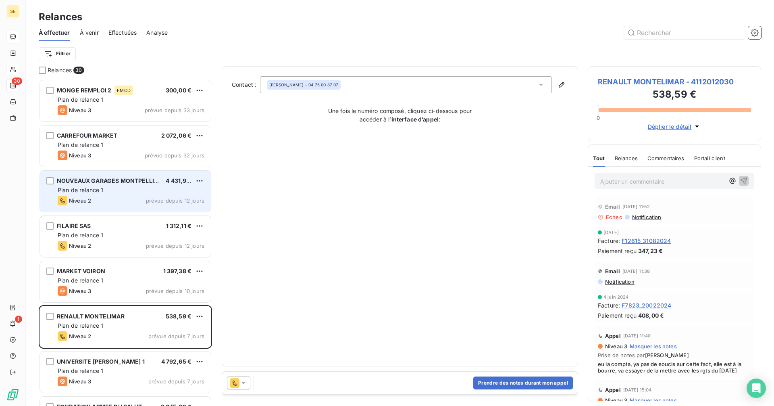
click at [94, 184] on div "NOUVEAUX GARAGES MONTPELLIERAINS" at bounding box center [108, 181] width 102 height 8
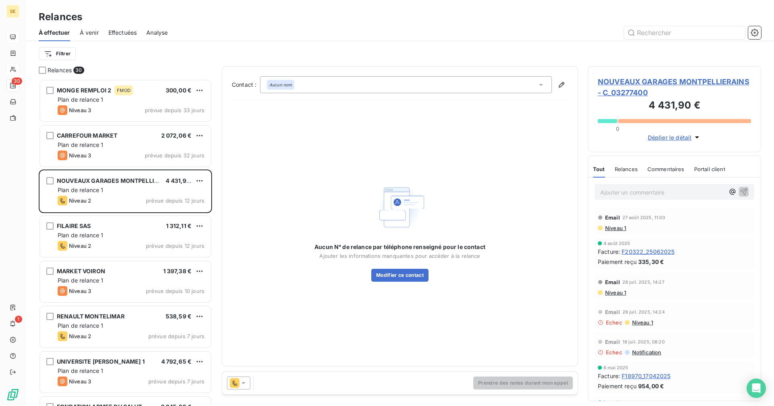
click at [244, 382] on icon at bounding box center [244, 383] width 4 height 2
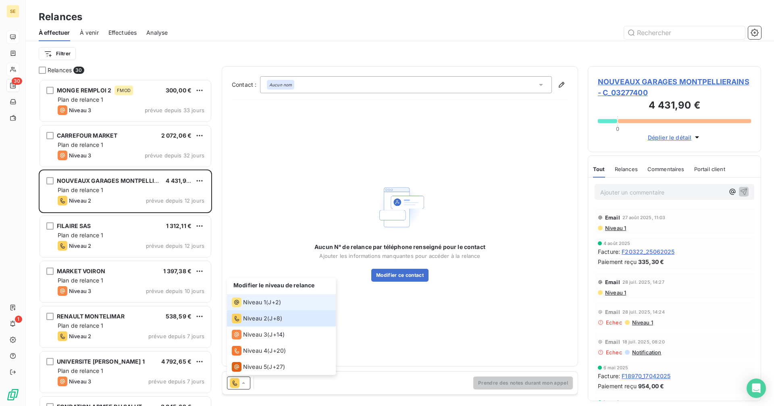
click at [258, 306] on div "Niveau 1" at bounding box center [249, 302] width 34 height 10
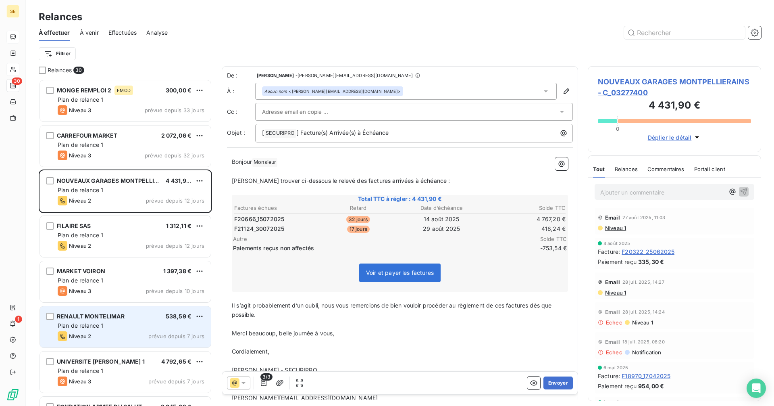
click at [117, 322] on div "Plan de relance 1" at bounding box center [131, 325] width 147 height 8
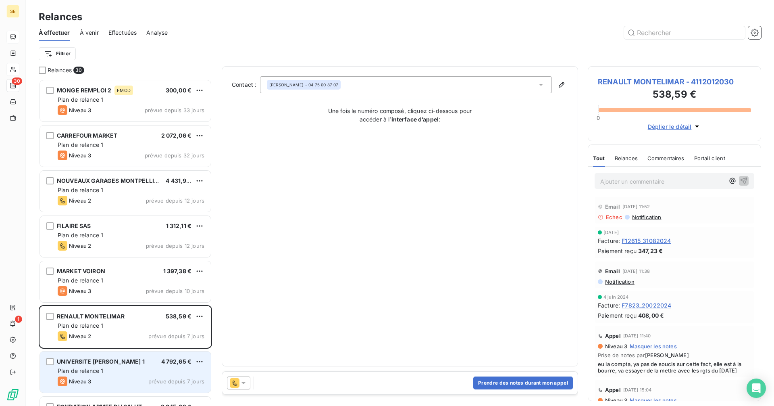
click at [118, 375] on div "UNIVERSITE [PERSON_NAME] 1 4 792,65 € Plan de relance 1 Niveau 3 prévue depuis …" at bounding box center [125, 371] width 171 height 41
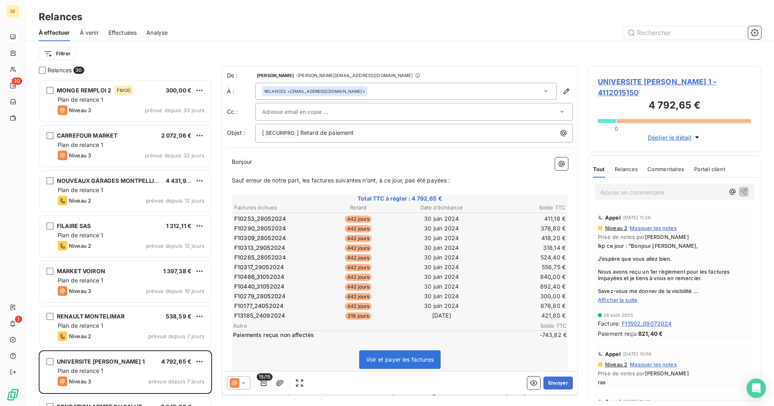
click at [242, 384] on icon at bounding box center [243, 383] width 8 height 8
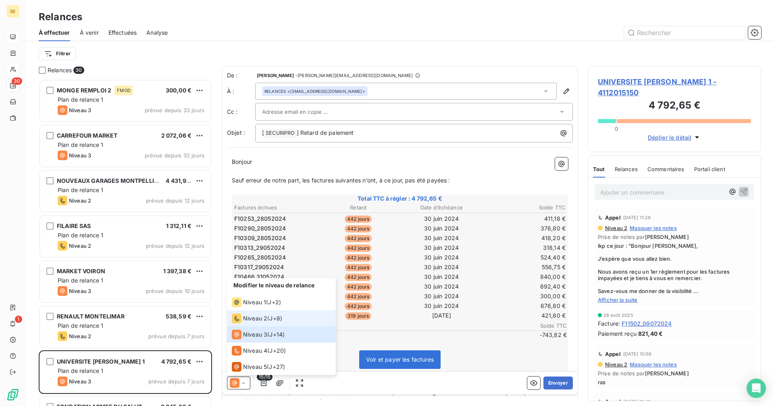
click at [260, 314] on span "Niveau 2" at bounding box center [255, 318] width 24 height 8
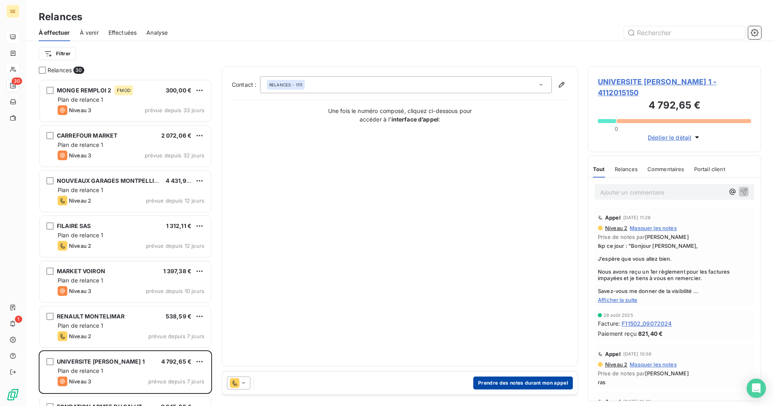
click at [494, 381] on button "Prendre des notes durant mon appel" at bounding box center [523, 382] width 100 height 13
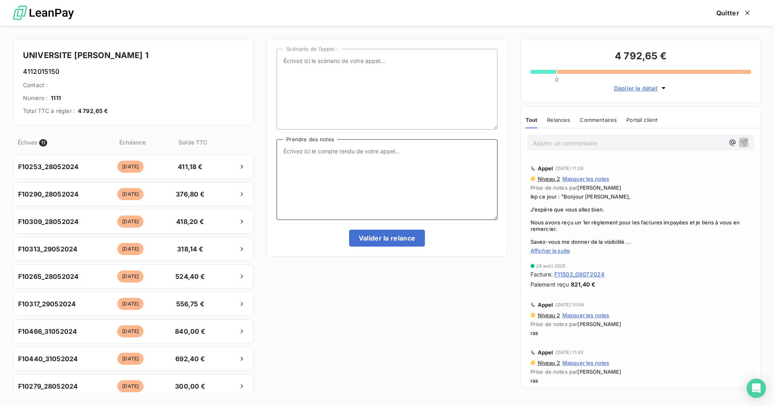
click at [323, 175] on textarea "Prendre des notes" at bounding box center [387, 179] width 221 height 81
type textarea "ras"
click at [396, 239] on button "Valider la relance" at bounding box center [387, 237] width 76 height 17
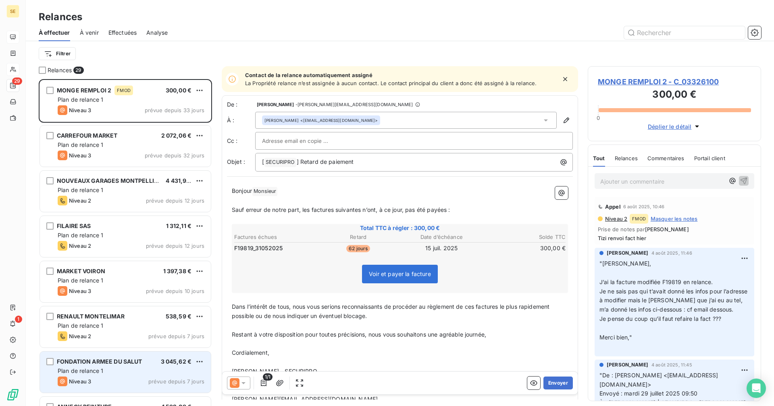
click at [140, 369] on div "Plan de relance 1" at bounding box center [131, 371] width 147 height 8
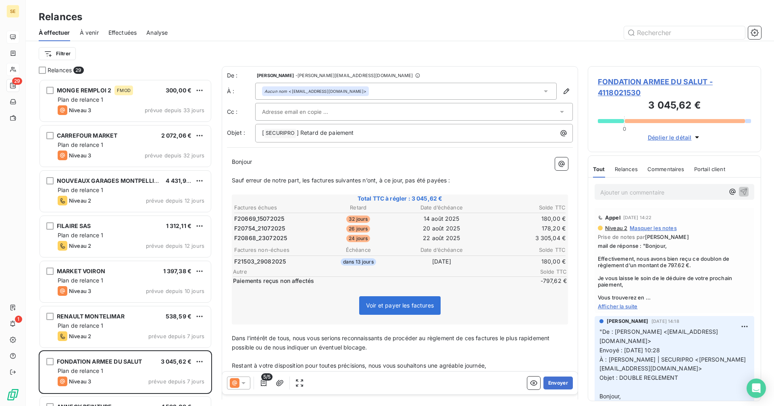
click at [625, 308] on span "Afficher la suite" at bounding box center [674, 306] width 153 height 6
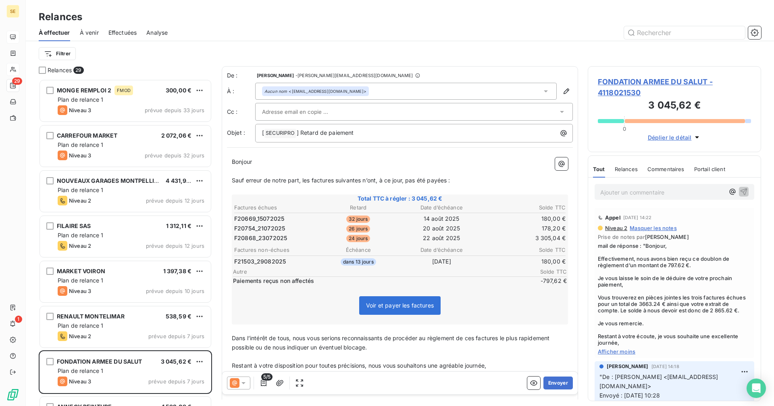
click at [633, 84] on span "FONDATION ARMEE DU SALUT - 4118021530" at bounding box center [674, 87] width 153 height 22
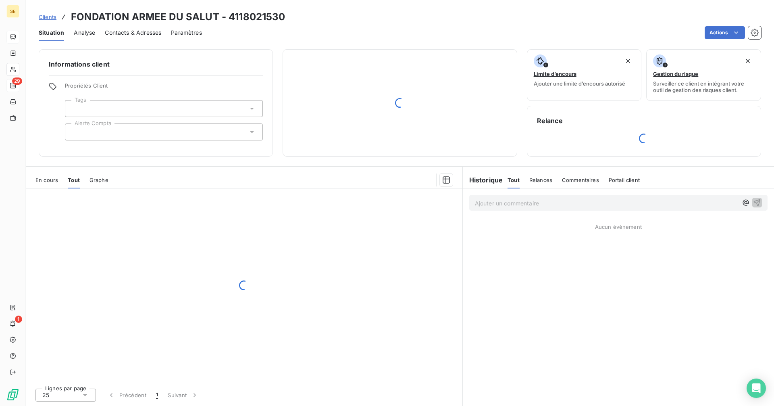
click at [137, 33] on span "Contacts & Adresses" at bounding box center [133, 33] width 56 height 8
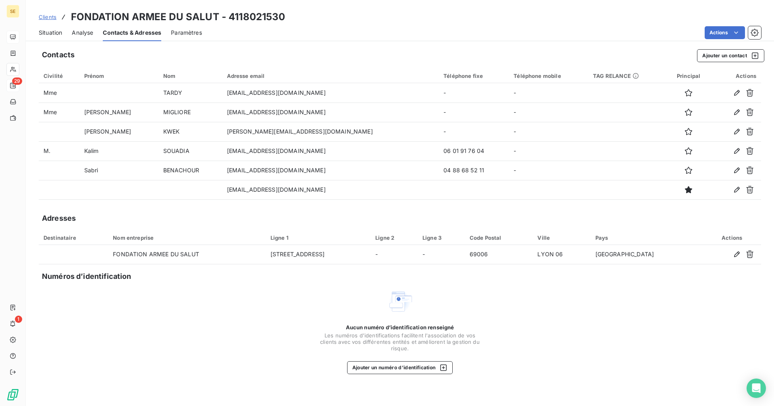
click at [56, 34] on span "Situation" at bounding box center [50, 33] width 23 height 8
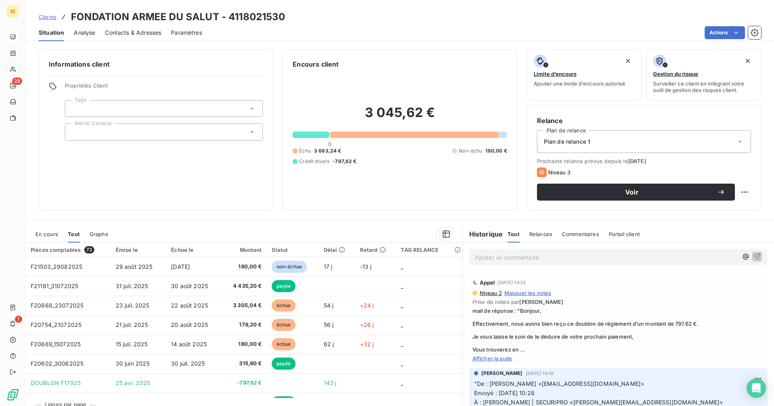
click at [131, 35] on span "Contacts & Adresses" at bounding box center [133, 33] width 56 height 8
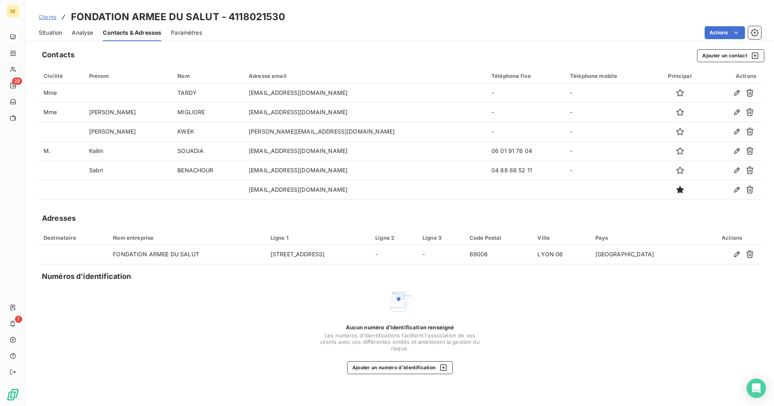
click at [50, 31] on span "Situation" at bounding box center [50, 33] width 23 height 8
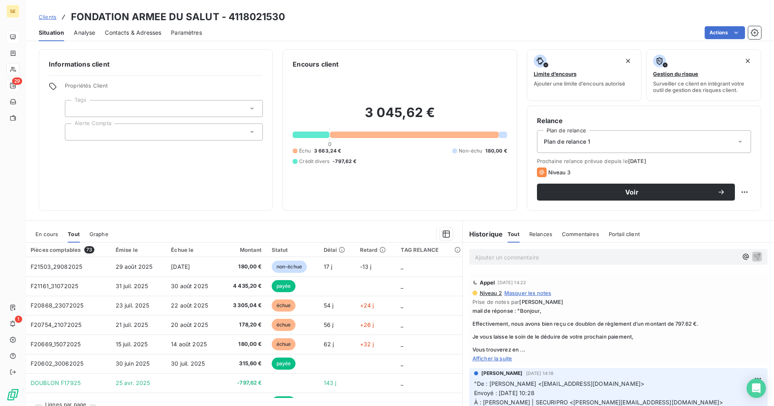
click at [488, 358] on span "Afficher la suite" at bounding box center [619, 358] width 292 height 6
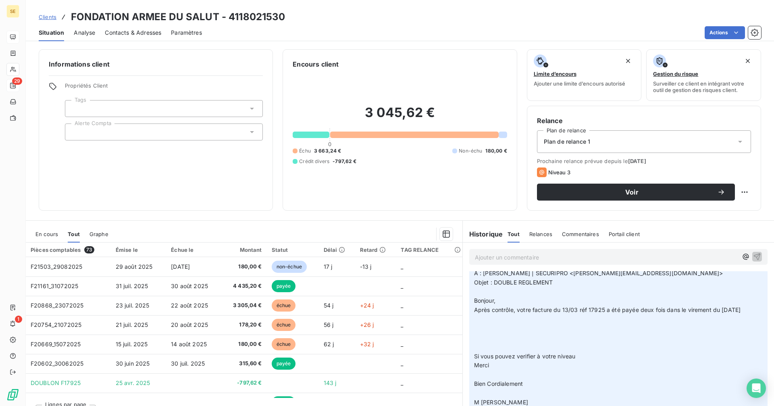
scroll to position [202, 0]
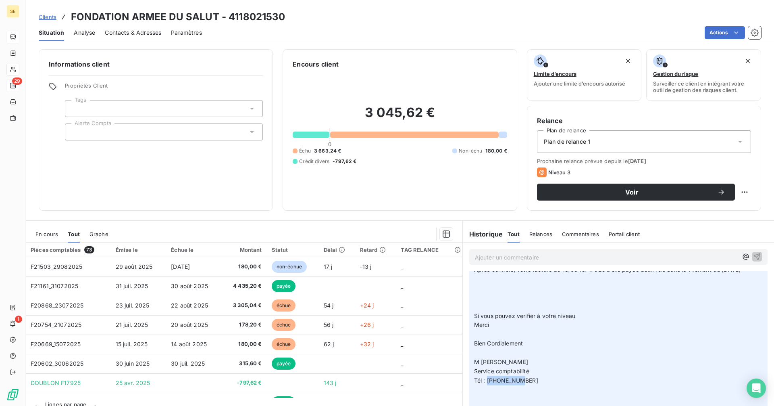
drag, startPoint x: 525, startPoint y: 378, endPoint x: 484, endPoint y: 381, distance: 40.4
click at [484, 381] on p ""De : [PERSON_NAME] <[EMAIL_ADDRESS][DOMAIN_NAME]> Envoyé : [DATE] 10:28 À : [P…" at bounding box center [618, 307] width 289 height 194
copy span "0488685211"
click at [143, 30] on span "Contacts & Adresses" at bounding box center [133, 33] width 56 height 8
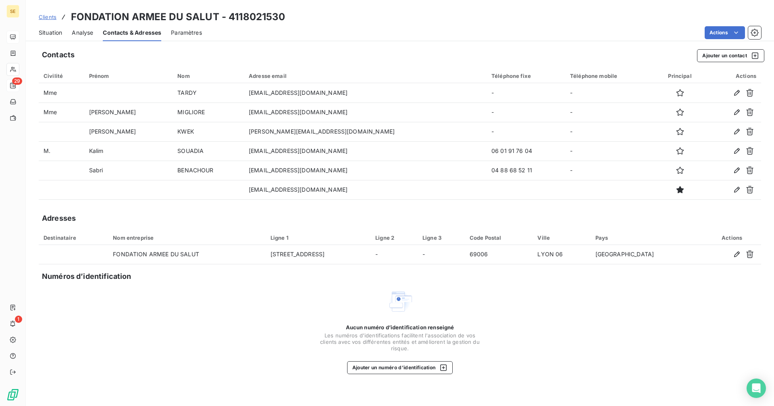
click at [52, 29] on span "Situation" at bounding box center [50, 33] width 23 height 8
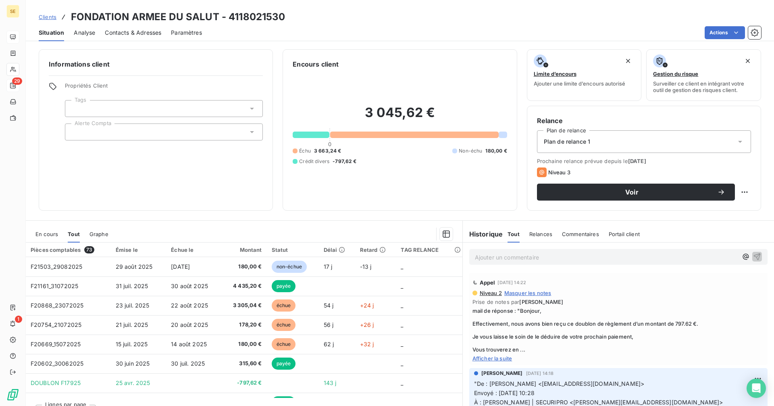
click at [49, 231] on span "En cours" at bounding box center [46, 234] width 23 height 6
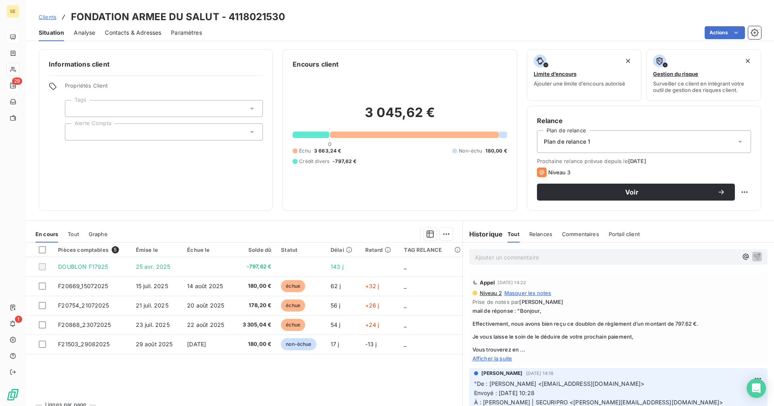
click at [501, 358] on span "Afficher la suite" at bounding box center [619, 358] width 292 height 6
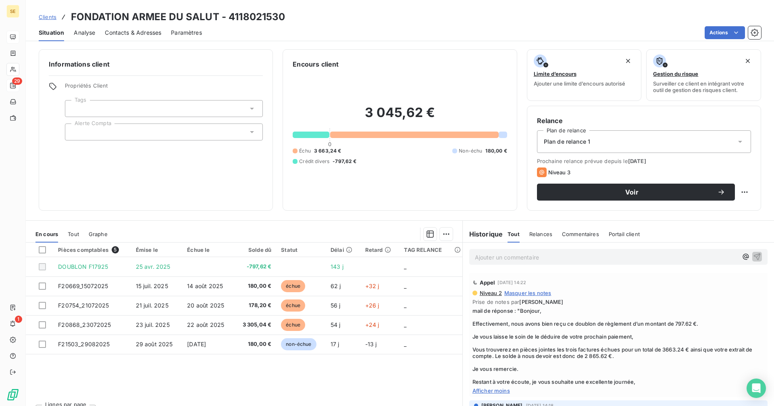
click at [128, 30] on span "Contacts & Adresses" at bounding box center [133, 33] width 56 height 8
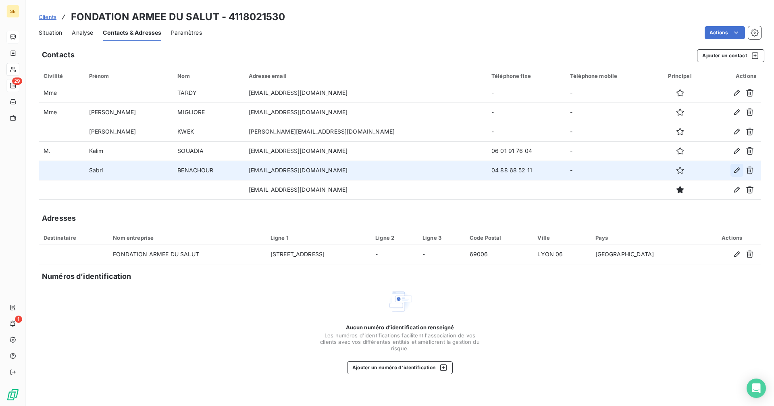
click at [735, 169] on icon "button" at bounding box center [737, 170] width 8 height 8
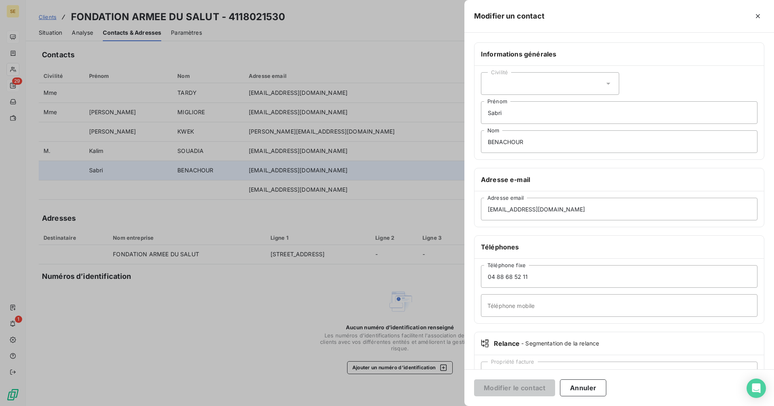
click at [521, 88] on div "Civilité" at bounding box center [550, 83] width 138 height 23
click at [519, 117] on span "Monsieur" at bounding box center [509, 119] width 24 height 8
click at [529, 385] on button "Modifier le contact" at bounding box center [514, 387] width 81 height 17
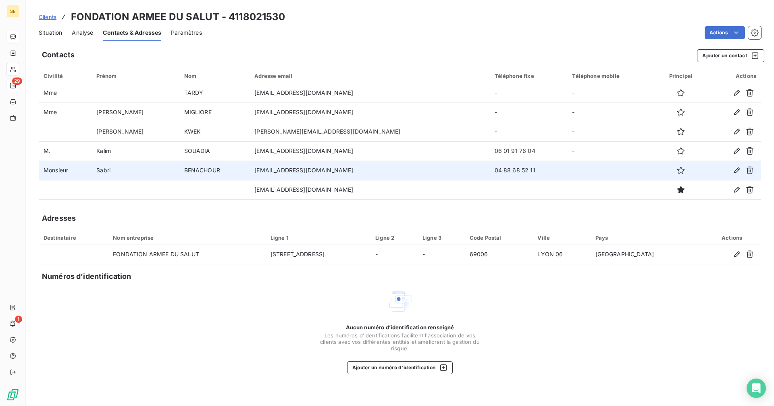
click at [49, 31] on span "Situation" at bounding box center [50, 33] width 23 height 8
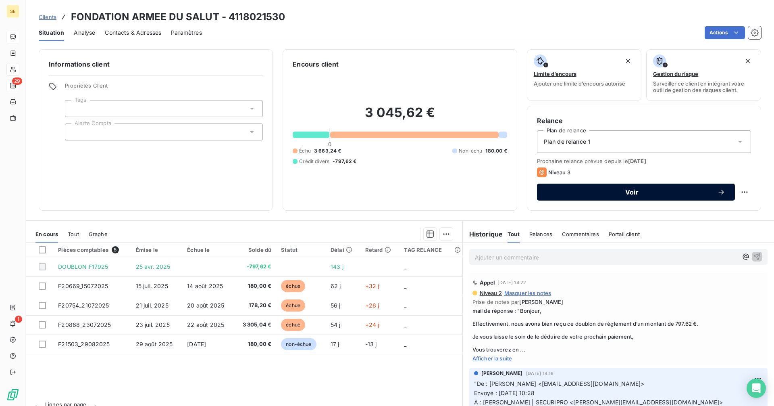
click at [605, 192] on span "Voir" at bounding box center [632, 192] width 171 height 6
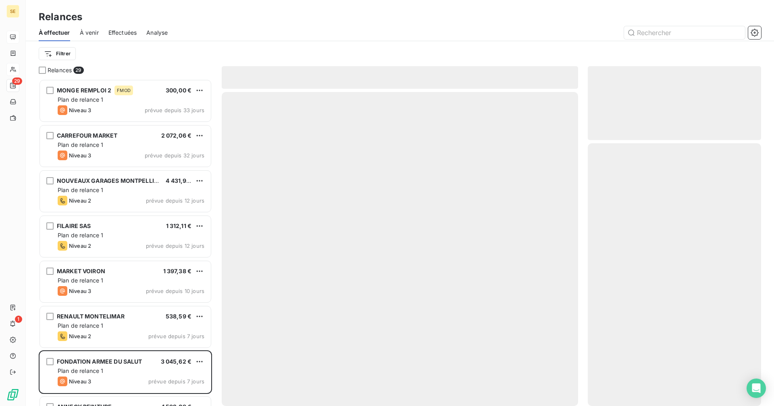
scroll to position [321, 167]
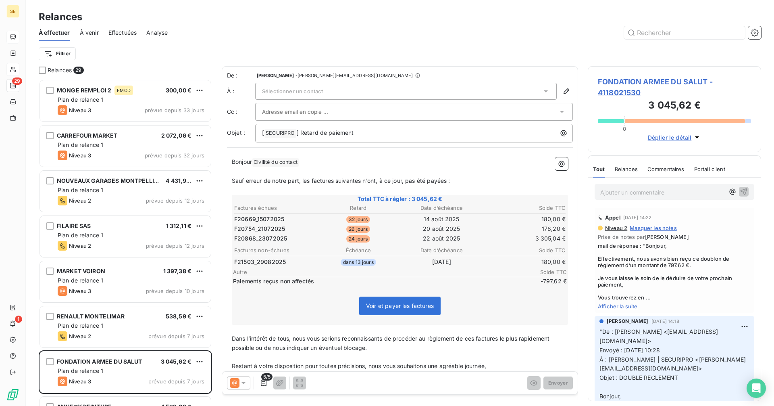
click at [247, 383] on icon at bounding box center [243, 383] width 8 height 8
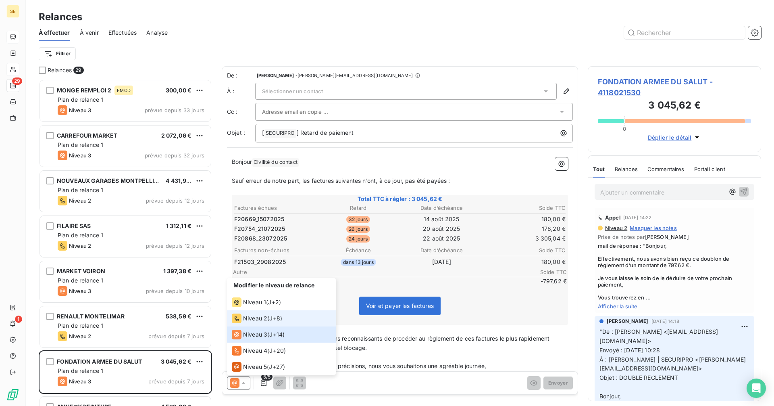
click at [253, 318] on span "Niveau 2" at bounding box center [255, 318] width 24 height 8
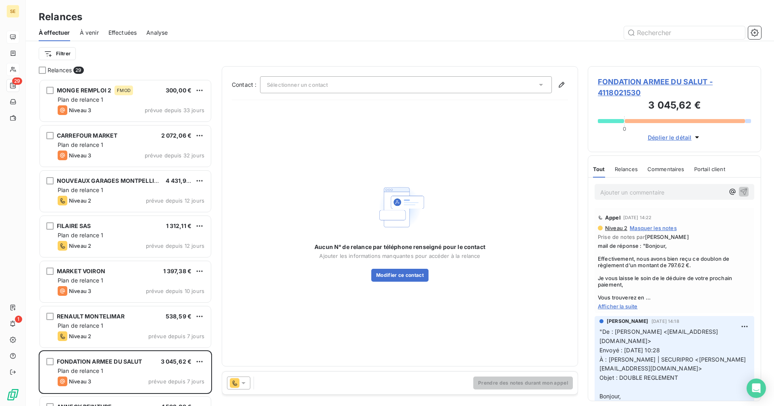
click at [295, 85] on span "Sélectionner un contact" at bounding box center [297, 84] width 61 height 6
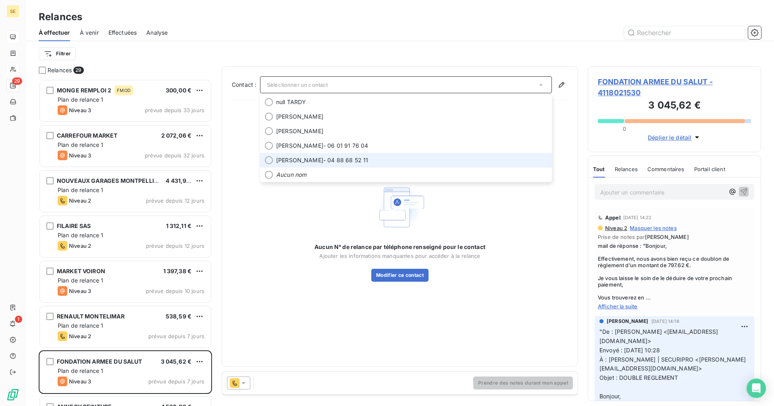
click at [329, 162] on span "[PERSON_NAME] - 04 88 68 52 11" at bounding box center [411, 160] width 271 height 8
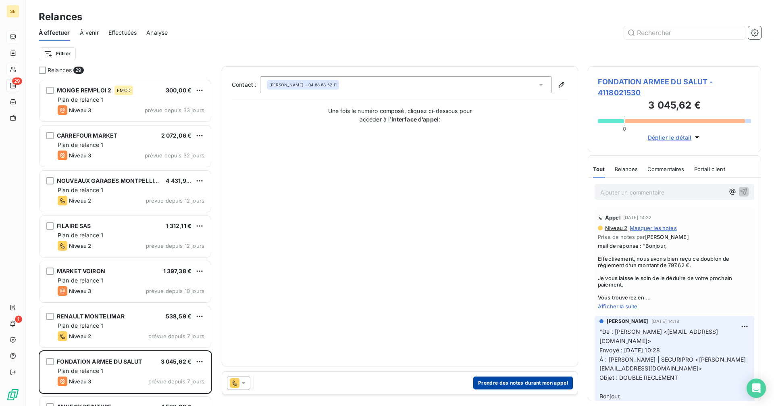
click at [509, 385] on button "Prendre des notes durant mon appel" at bounding box center [523, 382] width 100 height 13
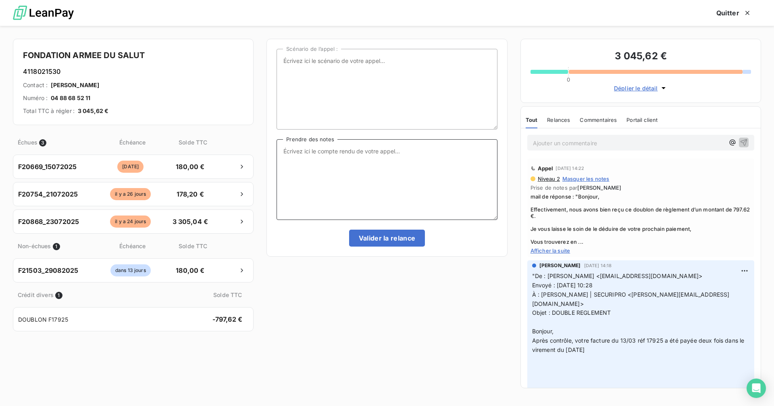
click at [346, 152] on textarea "Prendre des notes" at bounding box center [387, 179] width 221 height 81
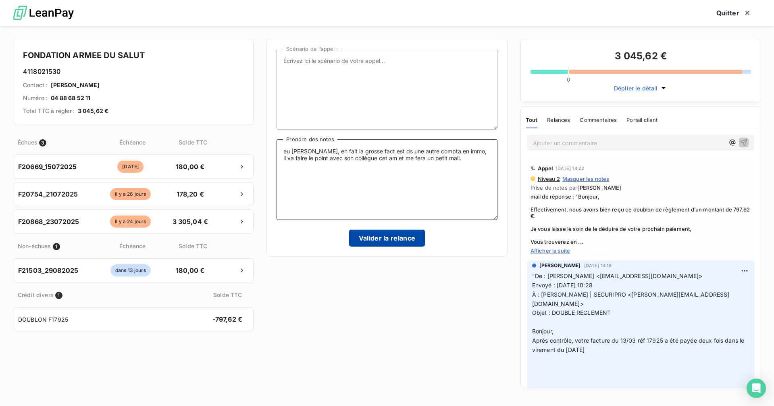
type textarea "eu [PERSON_NAME], en fait la grosse fact est ds une autre compta en immo, il va…"
click at [391, 237] on button "Valider la relance" at bounding box center [387, 237] width 76 height 17
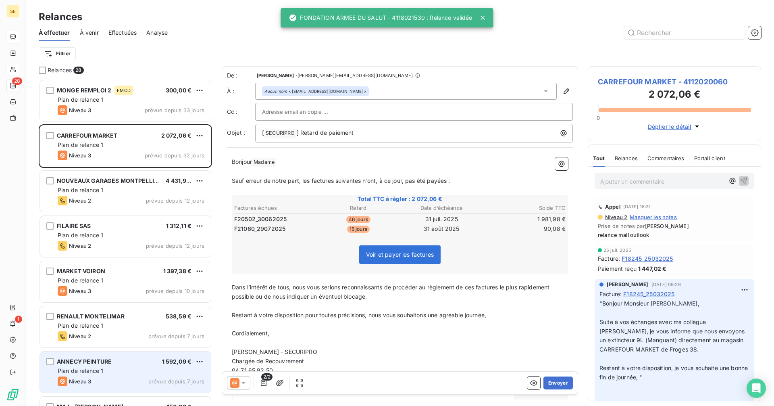
click at [162, 375] on div "ANNECY PEINTURE 1 592,09 € Plan de relance 1 Niveau 3 prévue depuis 7 jours" at bounding box center [125, 371] width 171 height 41
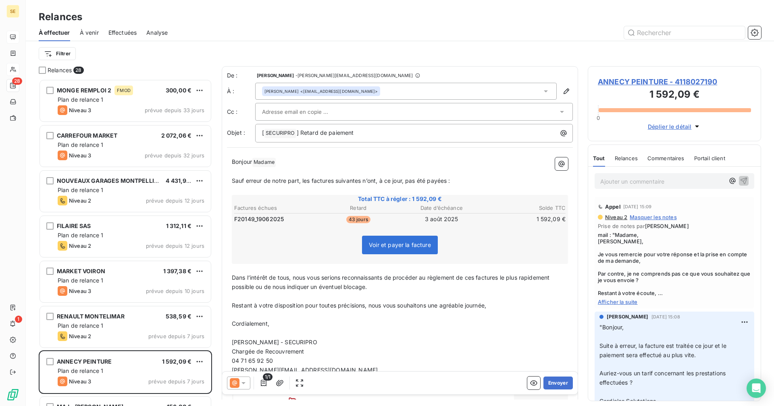
click at [610, 83] on span "ANNECY PEINTURE - 4118027190" at bounding box center [674, 81] width 153 height 11
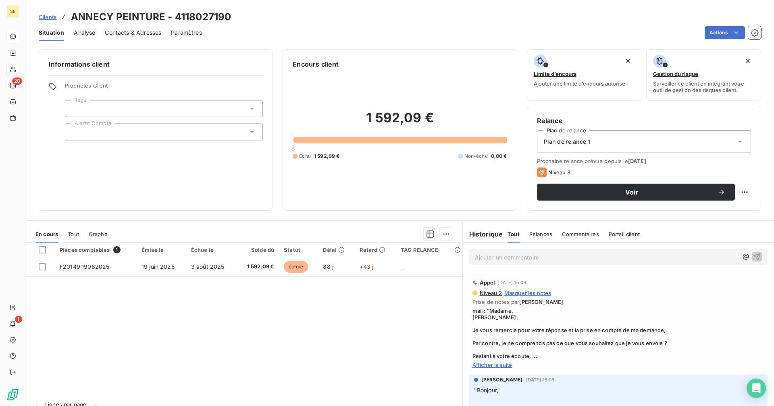
click at [132, 33] on span "Contacts & Adresses" at bounding box center [133, 33] width 56 height 8
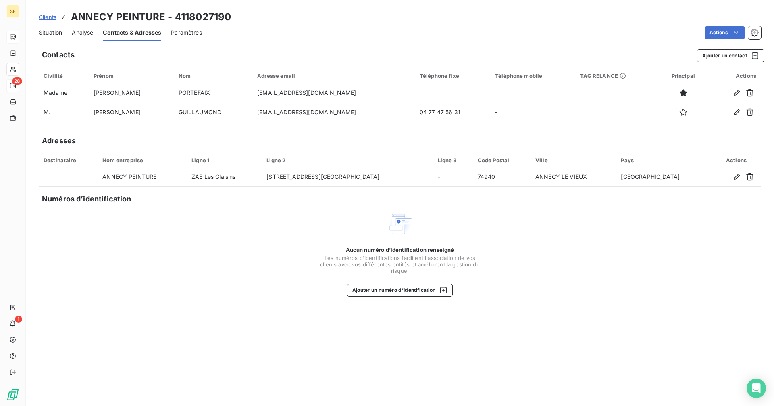
click at [50, 34] on span "Situation" at bounding box center [50, 33] width 23 height 8
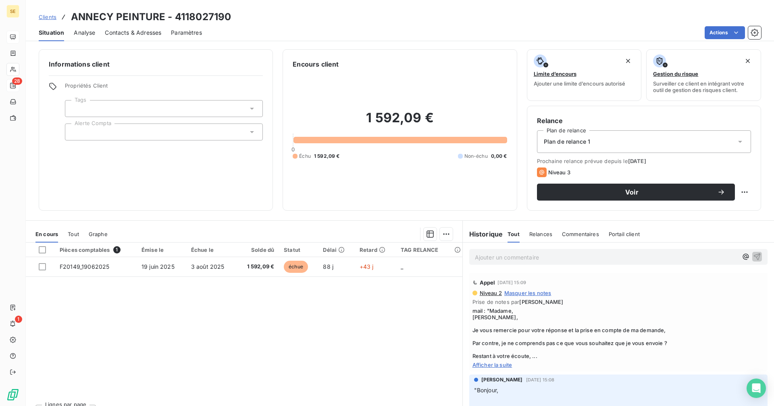
click at [504, 366] on span "Afficher la suite" at bounding box center [619, 364] width 292 height 6
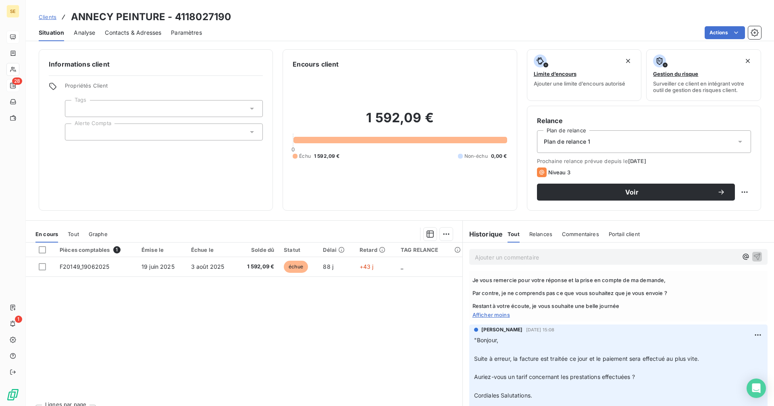
scroll to position [121, 0]
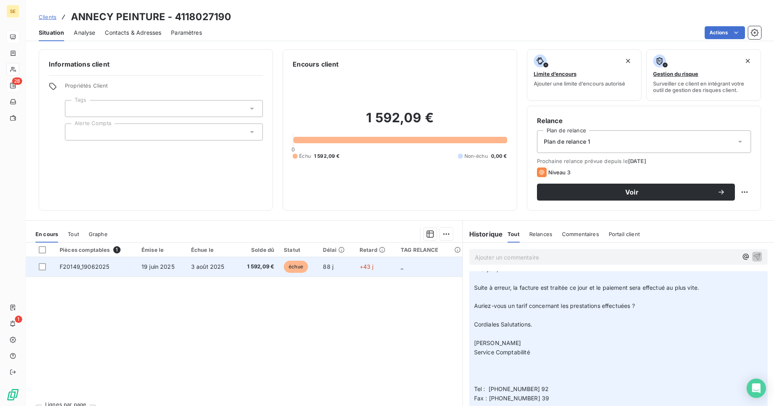
click at [248, 266] on span "1 592,09 €" at bounding box center [257, 266] width 33 height 8
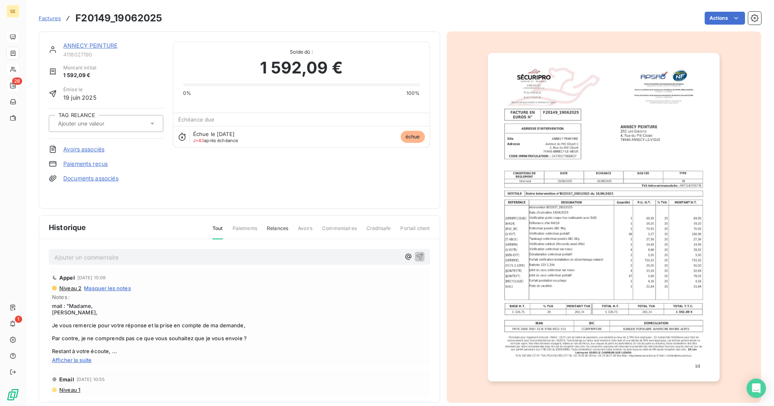
click at [627, 214] on img "button" at bounding box center [604, 217] width 232 height 328
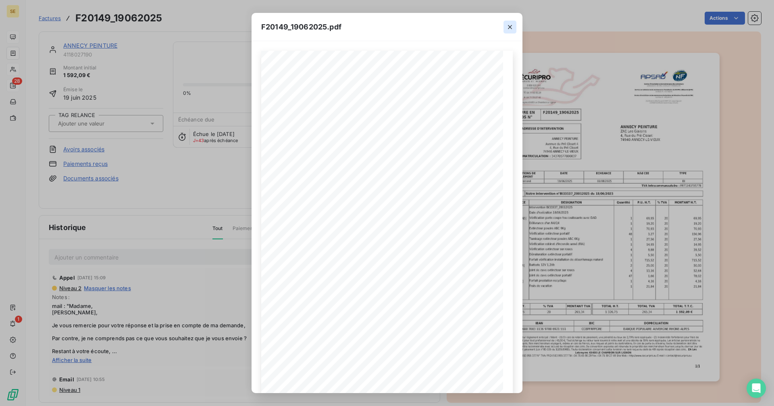
click at [510, 25] on icon "button" at bounding box center [510, 27] width 8 height 8
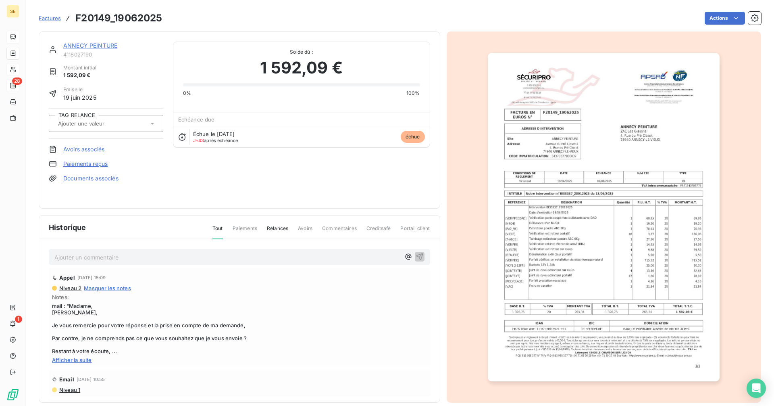
click at [78, 361] on span "Afficher la suite" at bounding box center [239, 359] width 375 height 6
click at [81, 358] on span "Afficher moins" at bounding box center [239, 359] width 375 height 6
click at [81, 358] on span "Afficher la suite" at bounding box center [239, 359] width 375 height 6
click at [98, 45] on link "ANNECY PEINTURE" at bounding box center [90, 45] width 54 height 7
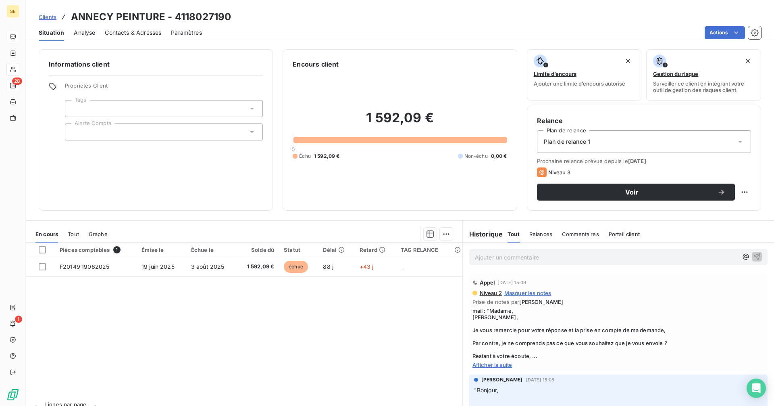
click at [496, 366] on span "Afficher la suite" at bounding box center [619, 364] width 292 height 6
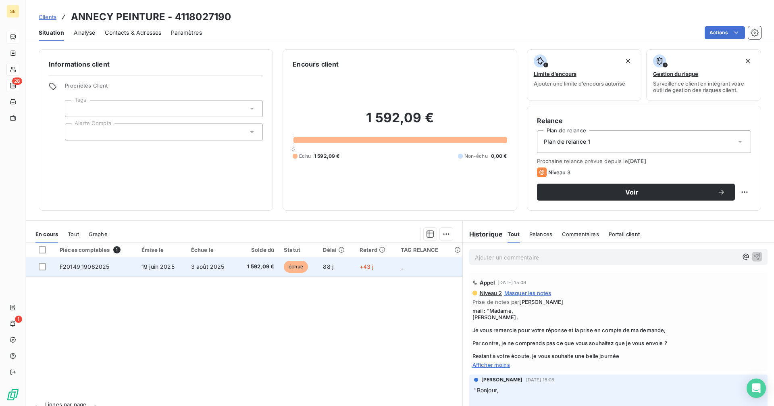
click at [202, 269] on span "3 août 2025" at bounding box center [207, 266] width 33 height 7
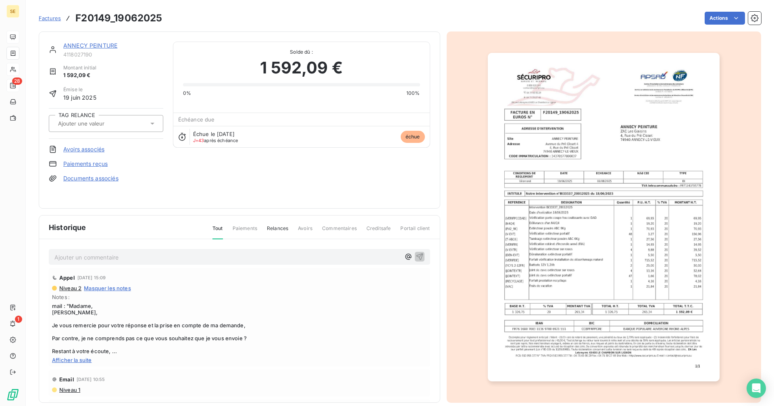
click at [572, 204] on img "button" at bounding box center [604, 217] width 232 height 328
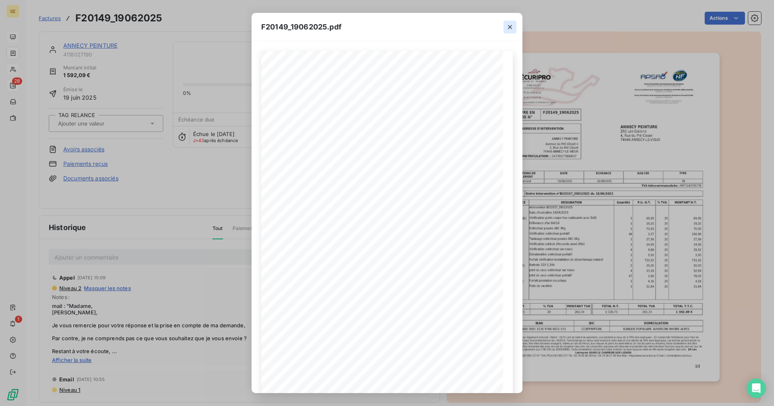
click at [508, 26] on icon "button" at bounding box center [510, 27] width 8 height 8
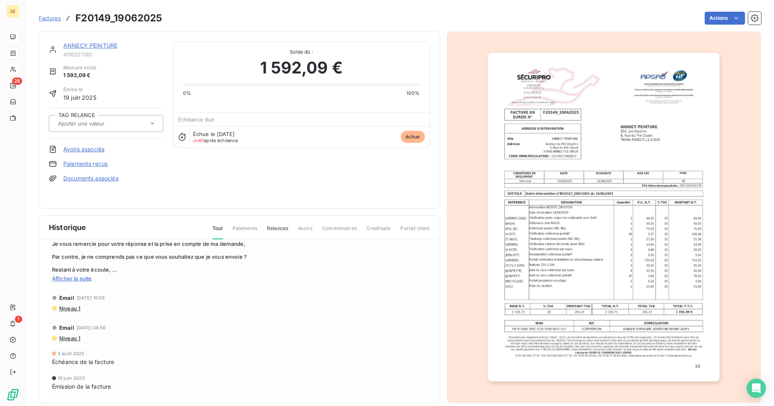
click at [98, 43] on link "ANNECY PEINTURE" at bounding box center [90, 45] width 54 height 7
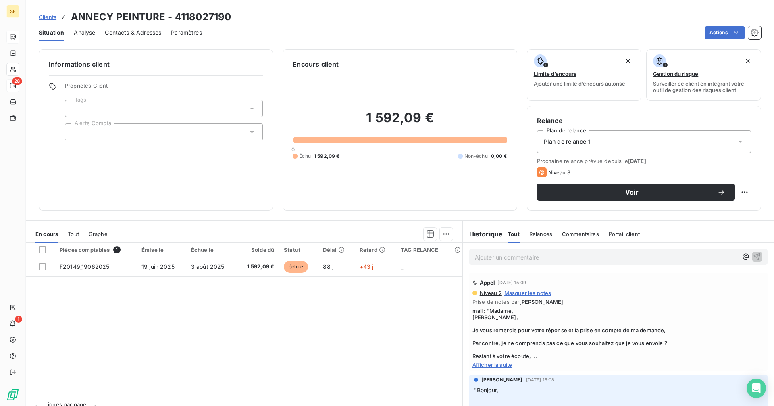
click at [124, 34] on span "Contacts & Adresses" at bounding box center [133, 33] width 56 height 8
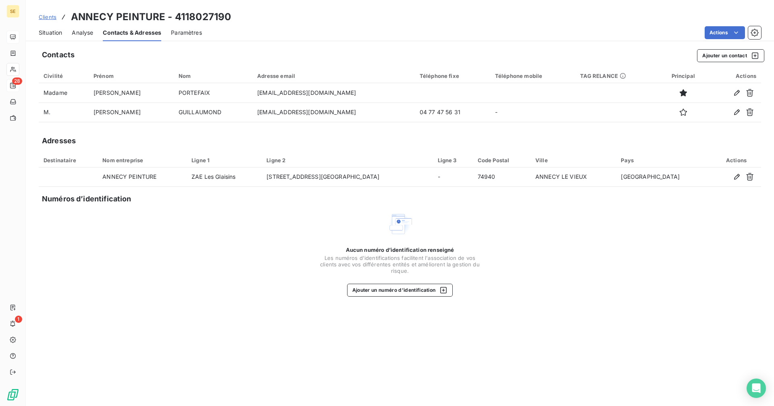
click at [54, 35] on span "Situation" at bounding box center [50, 33] width 23 height 8
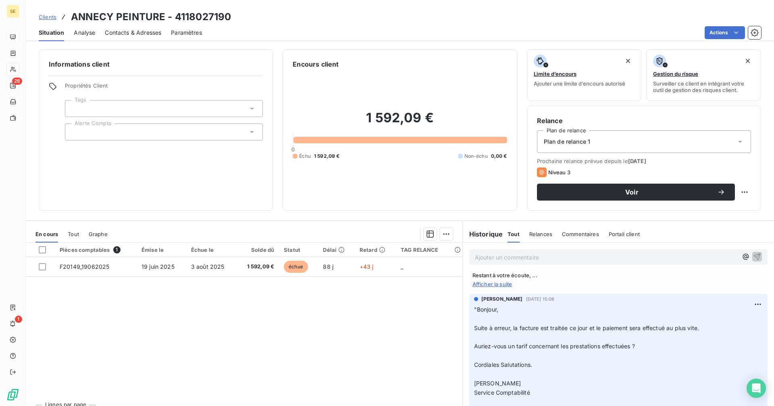
scroll to position [202, 0]
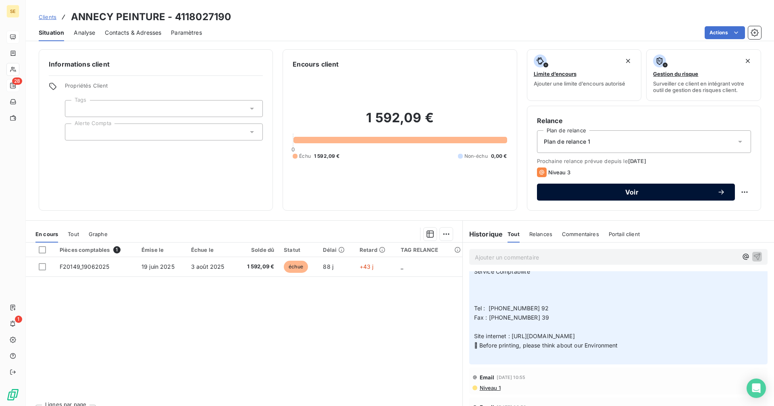
drag, startPoint x: 614, startPoint y: 194, endPoint x: 610, endPoint y: 190, distance: 6.0
click at [614, 194] on span "Voir" at bounding box center [632, 192] width 171 height 6
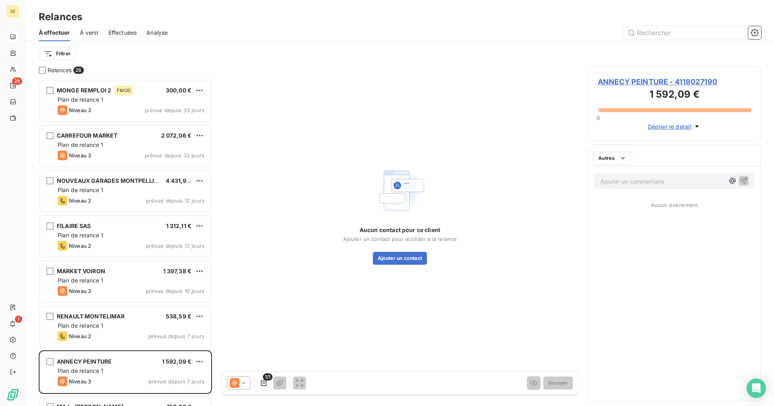
scroll to position [321, 167]
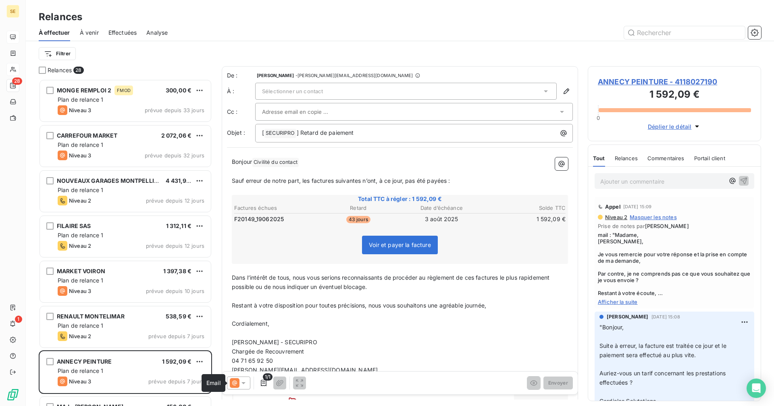
click at [236, 386] on icon at bounding box center [235, 383] width 10 height 10
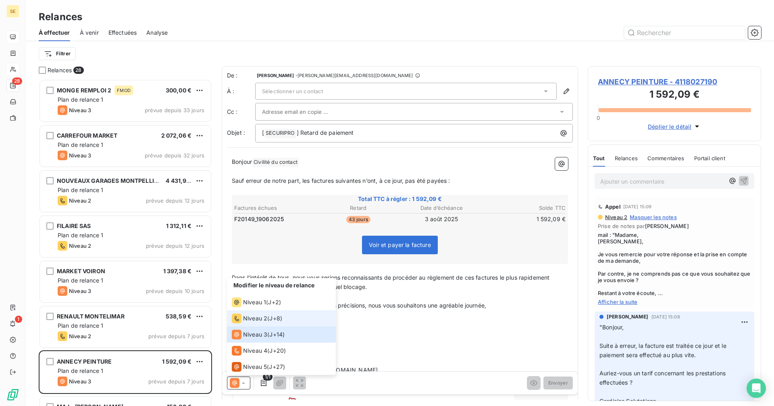
click at [248, 317] on span "Niveau 2" at bounding box center [255, 318] width 24 height 8
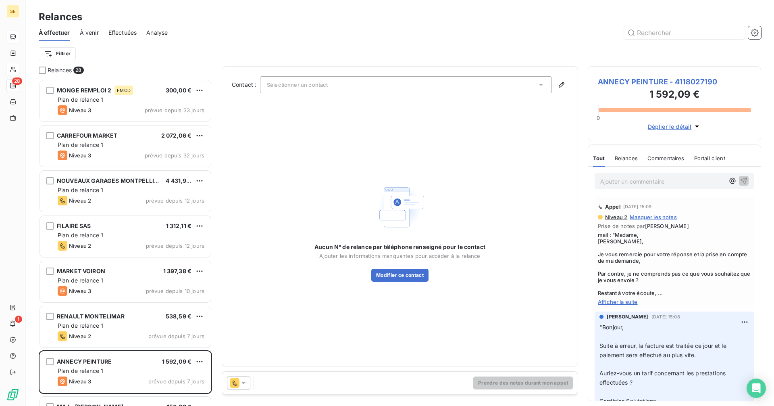
click at [315, 84] on span "Sélectionner un contact" at bounding box center [297, 84] width 61 height 6
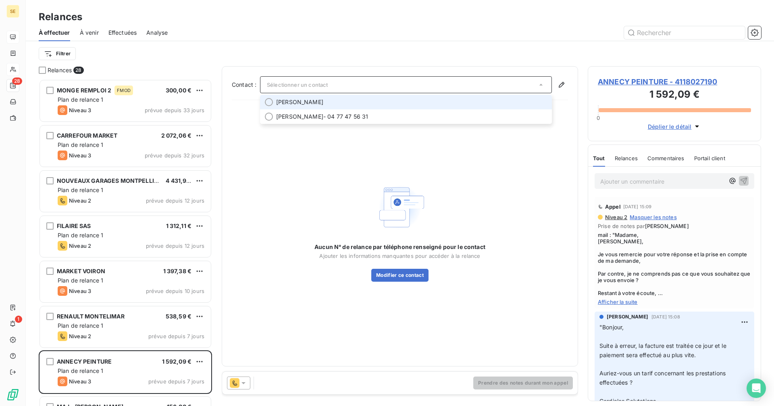
click at [323, 100] on span "[PERSON_NAME]" at bounding box center [299, 102] width 47 height 8
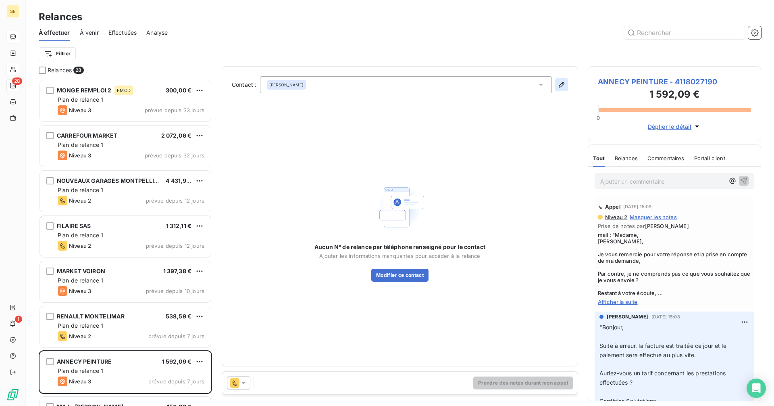
click at [560, 86] on icon "button" at bounding box center [562, 85] width 8 height 8
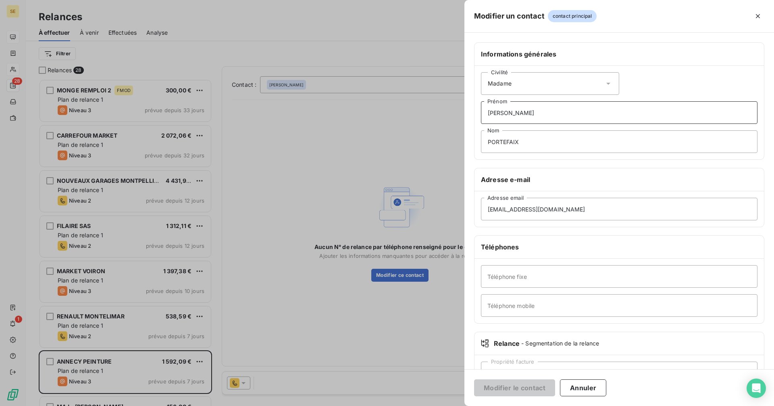
drag, startPoint x: 536, startPoint y: 112, endPoint x: 477, endPoint y: 114, distance: 58.9
click at [477, 114] on div "Civilité Madame [PERSON_NAME] PORTEFAIX Nom" at bounding box center [619, 113] width 289 height 94
type input "G"
type input "[GEOGRAPHIC_DATA]"
drag, startPoint x: 520, startPoint y: 146, endPoint x: 463, endPoint y: 149, distance: 56.5
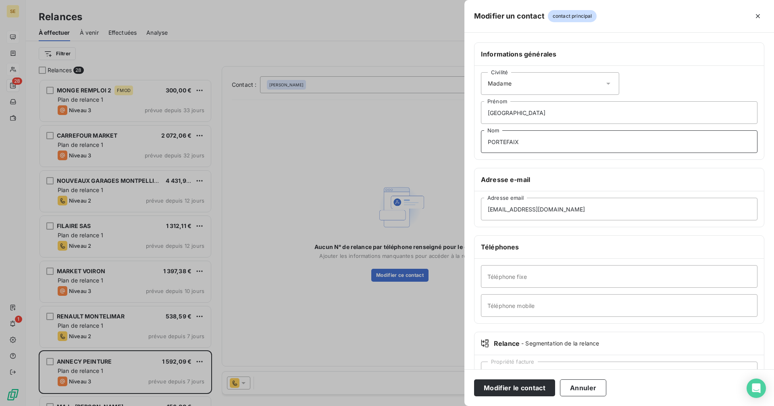
click at [463, 405] on div "Modifier un contact contact principal Informations générales Civilité Madame [P…" at bounding box center [387, 406] width 774 height 0
type input "PATUREL"
click at [546, 212] on input "[EMAIL_ADDRESS][DOMAIN_NAME]" at bounding box center [619, 209] width 277 height 23
click at [519, 281] on input "Téléphone fixe" at bounding box center [619, 276] width 277 height 23
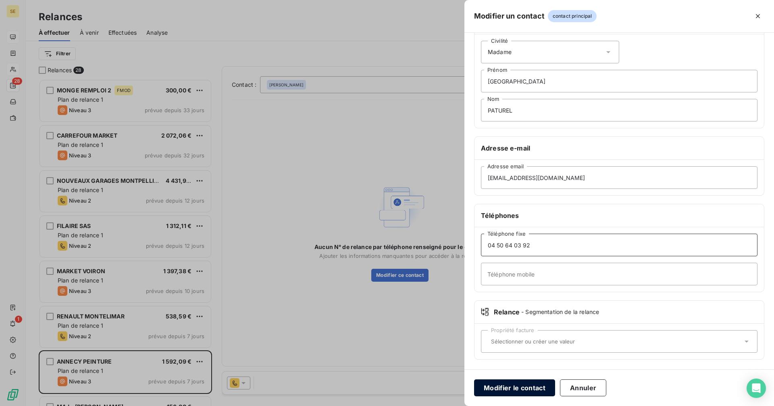
type input "04 50 64 03 92"
click at [518, 388] on button "Modifier le contact" at bounding box center [514, 387] width 81 height 17
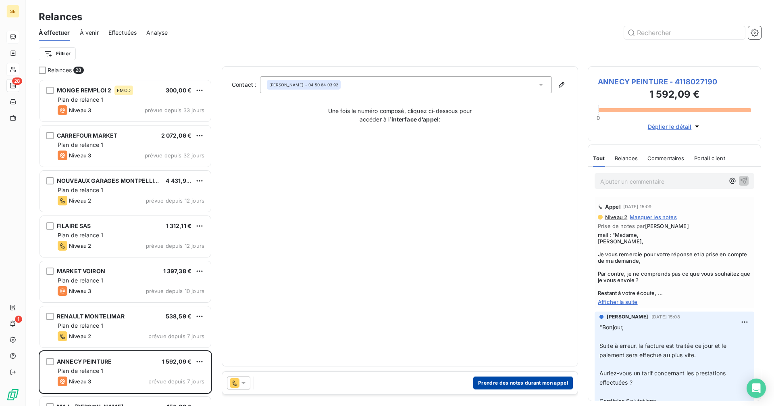
click at [485, 383] on button "Prendre des notes durant mon appel" at bounding box center [523, 382] width 100 height 13
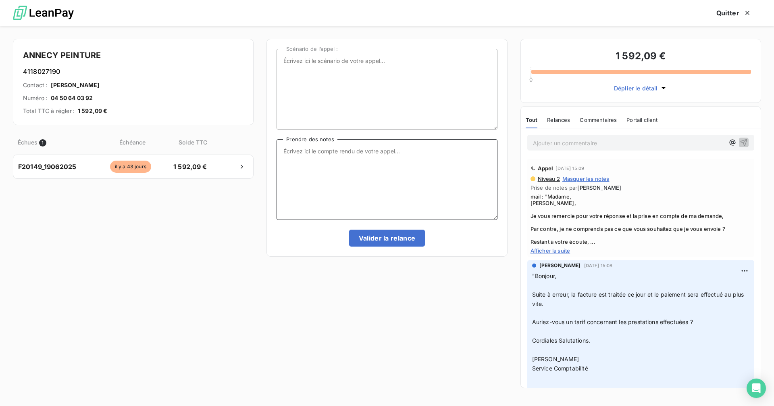
click at [324, 164] on textarea "Prendre des notes" at bounding box center [387, 179] width 221 height 81
type textarea "eu la compta, il faut que je lui renvoie le contrat, ok renvoyé ce jour, copie …"
click at [392, 234] on button "Valider la relance" at bounding box center [387, 237] width 76 height 17
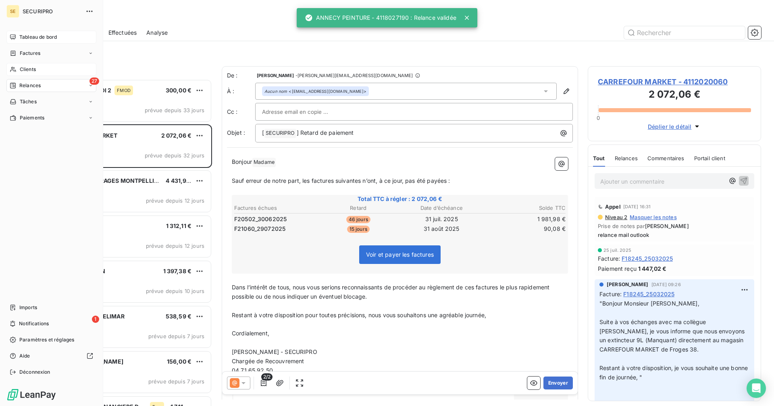
click at [21, 72] on span "Clients" at bounding box center [28, 69] width 16 height 7
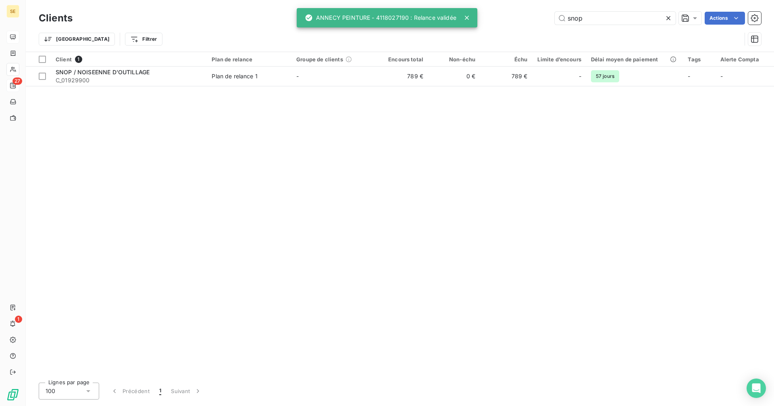
drag, startPoint x: 593, startPoint y: 23, endPoint x: 512, endPoint y: 18, distance: 80.4
click at [512, 18] on div "snop Actions" at bounding box center [421, 18] width 679 height 13
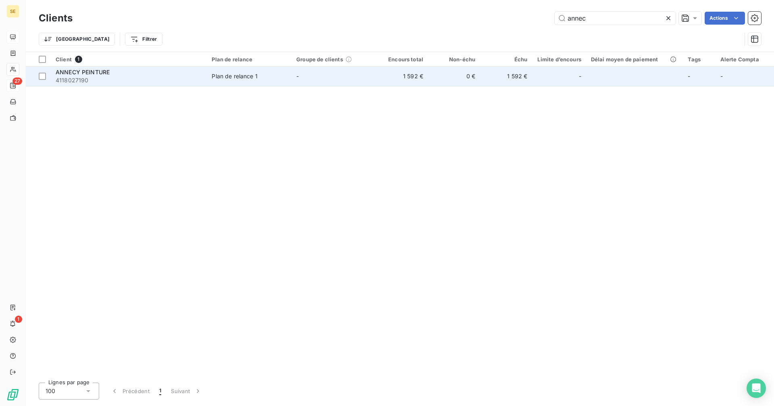
type input "annec"
click at [173, 80] on span "4118027190" at bounding box center [129, 80] width 146 height 8
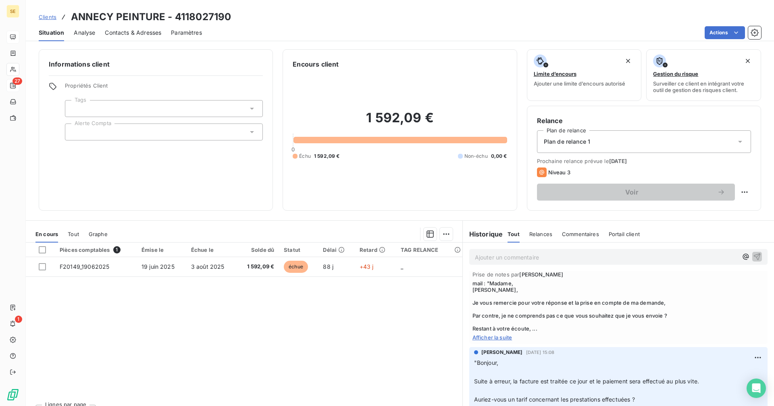
scroll to position [81, 0]
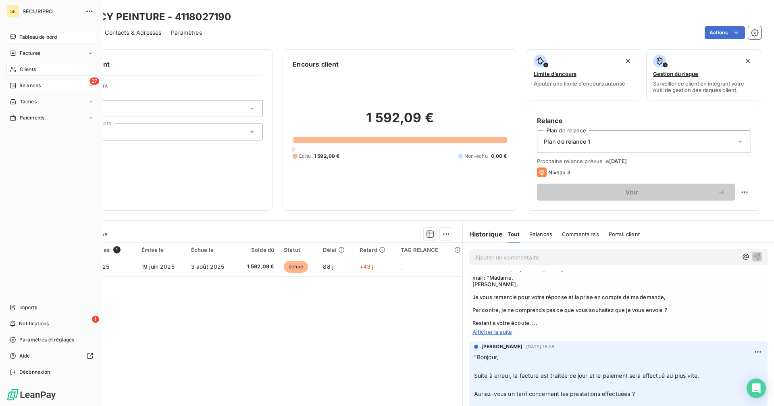
click at [21, 85] on span "Relances" at bounding box center [29, 85] width 21 height 7
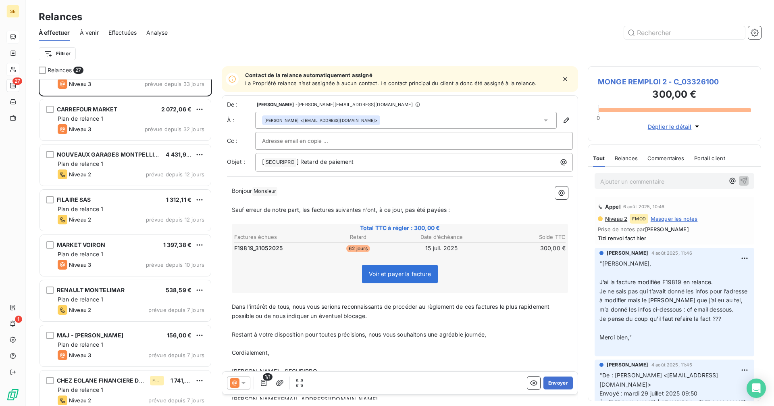
scroll to position [121, 0]
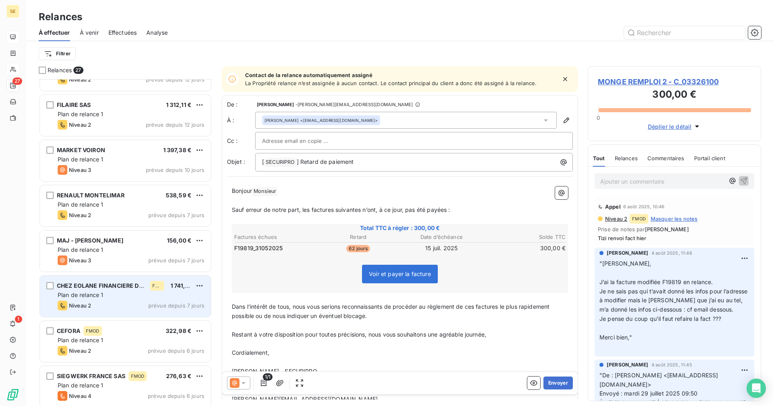
click at [112, 293] on div "Plan de relance 1" at bounding box center [131, 295] width 147 height 8
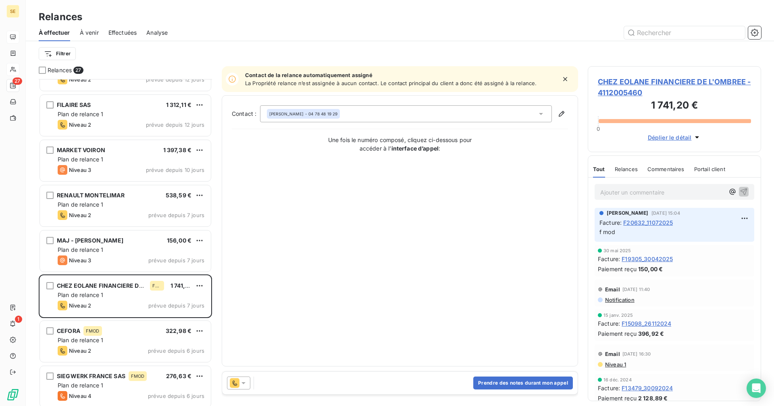
click at [628, 86] on span "CHEZ EOLANE FINANCIERE DE L'OMBREE - 4112005460" at bounding box center [674, 87] width 153 height 22
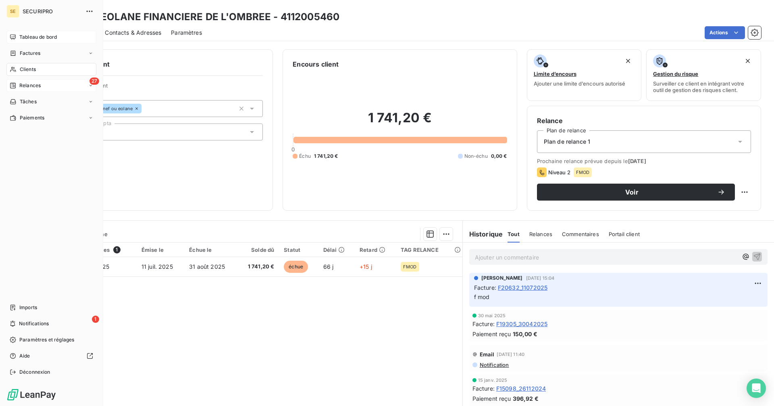
click at [20, 85] on span "Relances" at bounding box center [29, 85] width 21 height 7
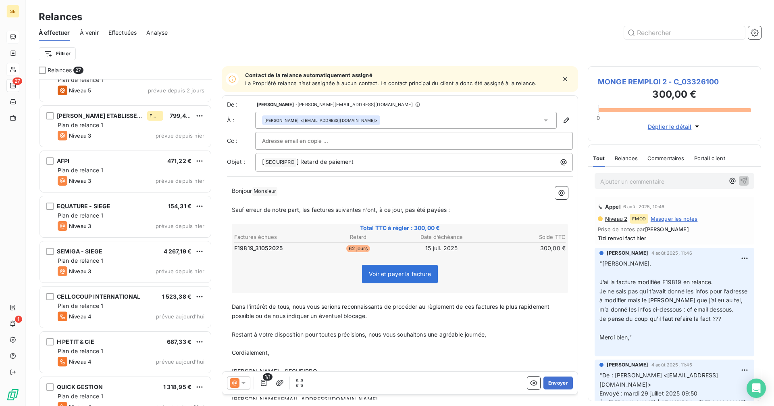
scroll to position [893, 0]
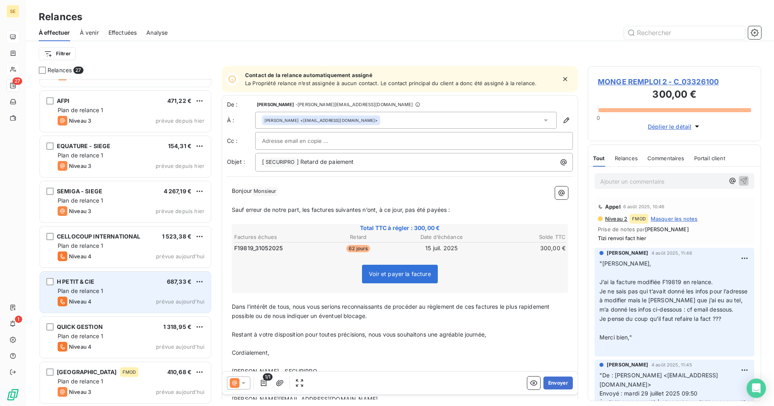
click at [94, 295] on div "H PETIT & CIE 687,33 € Plan de relance 1 Niveau 4 prévue [DATE]" at bounding box center [125, 291] width 171 height 41
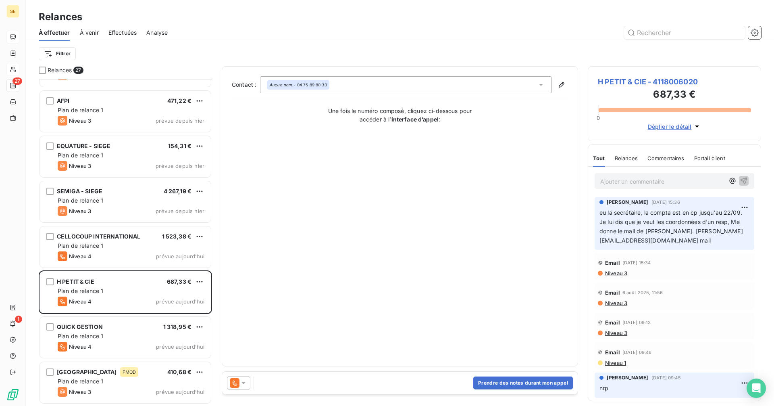
click at [614, 81] on span "H PETIT & CIE - 4118006020" at bounding box center [674, 81] width 153 height 11
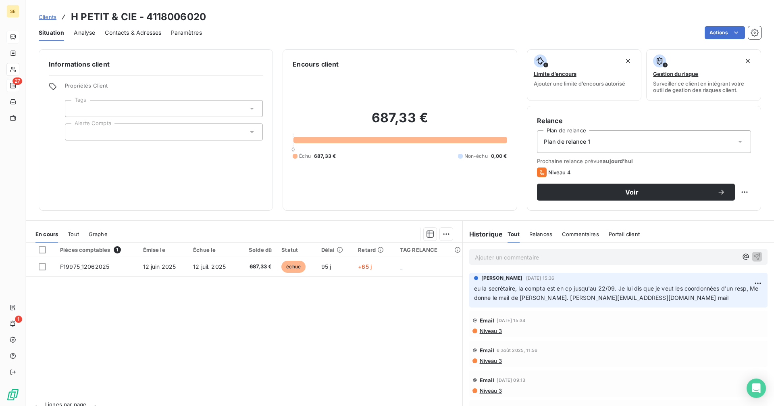
click at [497, 331] on span "Niveau 3" at bounding box center [490, 330] width 23 height 6
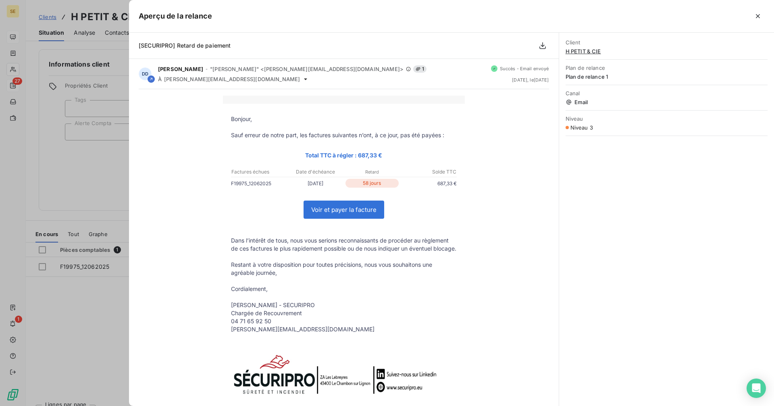
click at [90, 189] on div at bounding box center [387, 203] width 774 height 406
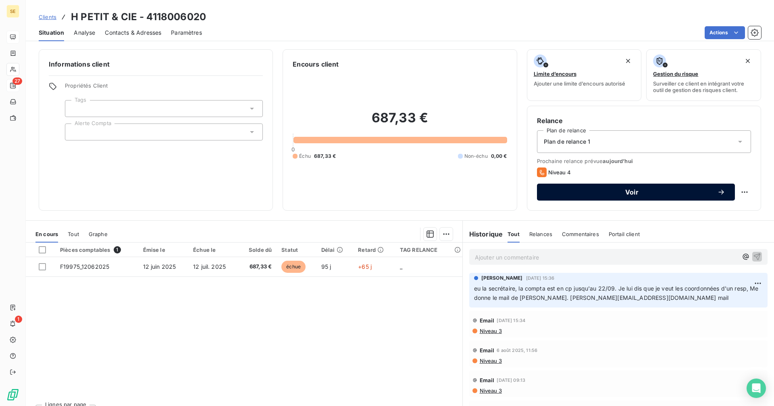
click at [594, 191] on span "Voir" at bounding box center [632, 192] width 171 height 6
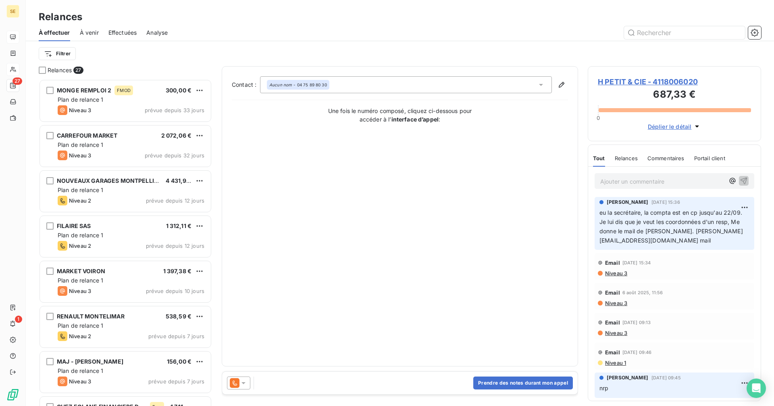
scroll to position [321, 167]
click at [249, 382] on div at bounding box center [238, 382] width 23 height 13
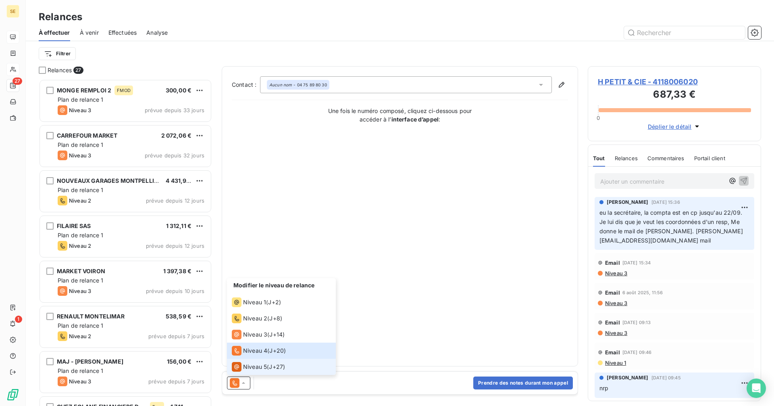
click at [251, 368] on span "Niveau 5" at bounding box center [255, 366] width 24 height 8
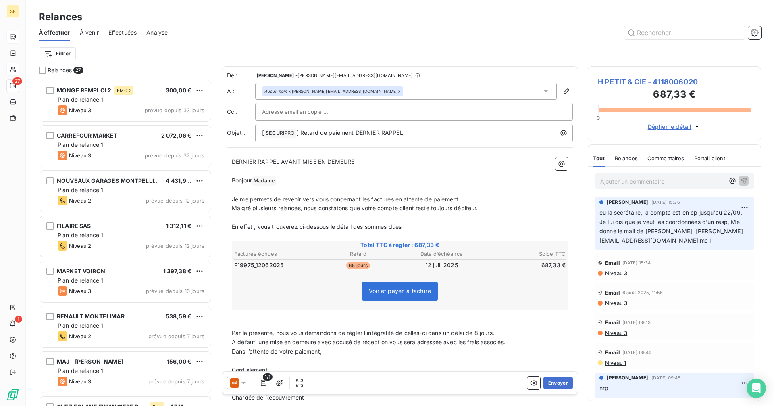
click at [242, 382] on icon at bounding box center [243, 383] width 8 height 8
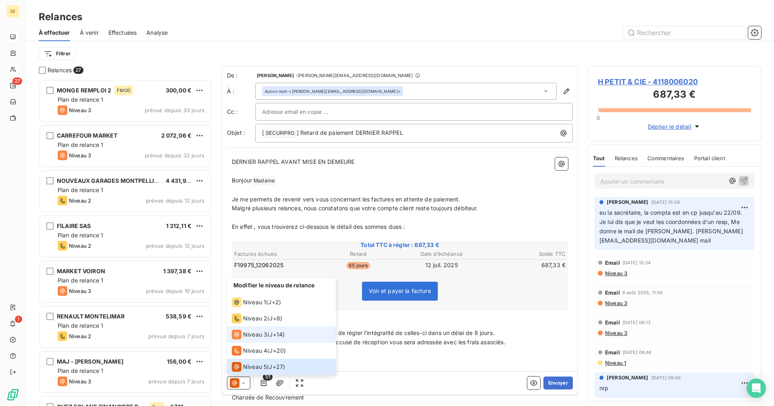
click at [250, 332] on span "Niveau 3" at bounding box center [255, 334] width 24 height 8
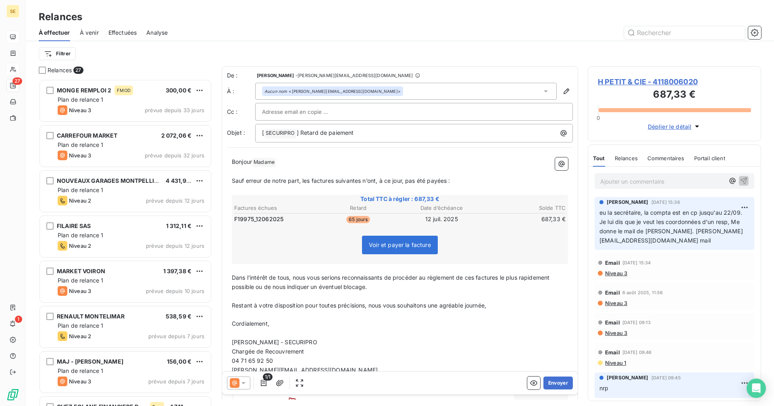
click at [367, 93] on div "Aucun nom <[PERSON_NAME][EMAIL_ADDRESS][DOMAIN_NAME]>" at bounding box center [406, 91] width 302 height 17
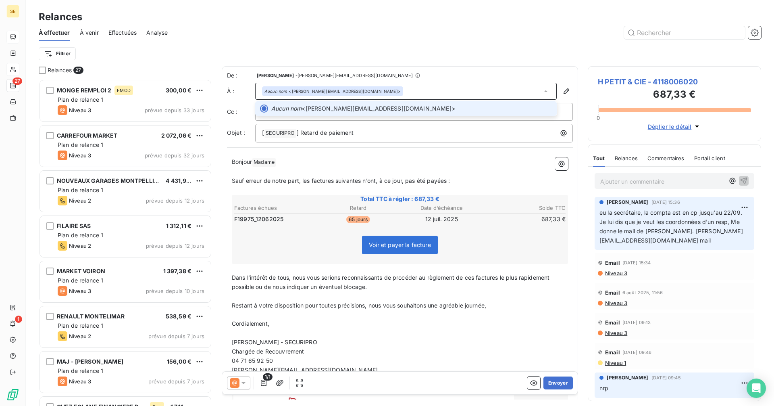
click at [387, 88] on div "Aucun nom <[PERSON_NAME][EMAIL_ADDRESS][DOMAIN_NAME]>" at bounding box center [406, 91] width 302 height 17
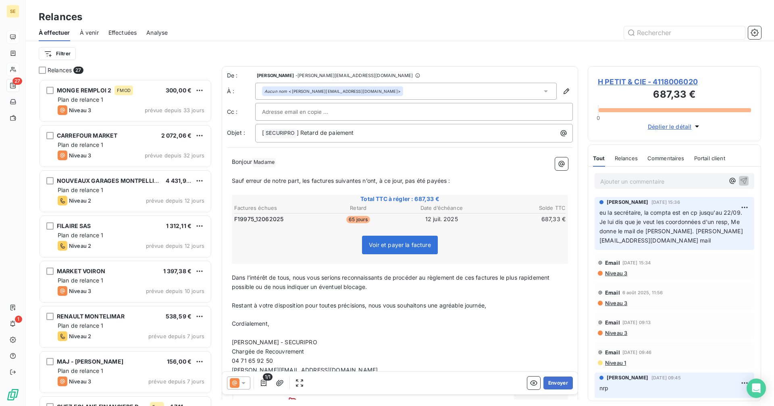
click at [385, 110] on div at bounding box center [414, 112] width 304 height 12
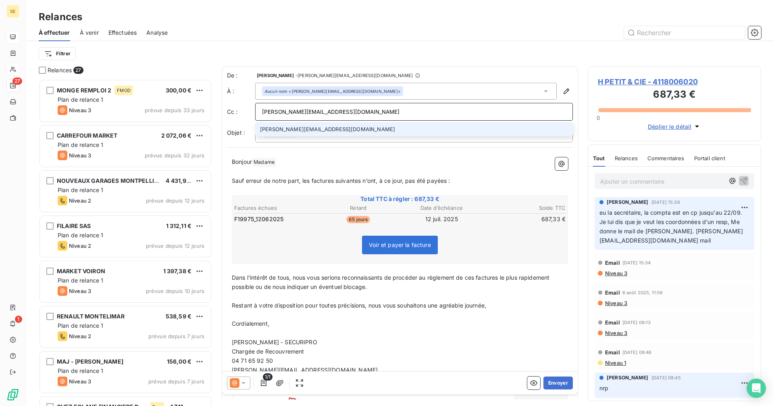
type input "[PERSON_NAME][EMAIL_ADDRESS][DOMAIN_NAME]"
click at [303, 132] on li "[PERSON_NAME][EMAIL_ADDRESS][DOMAIN_NAME]" at bounding box center [414, 129] width 318 height 14
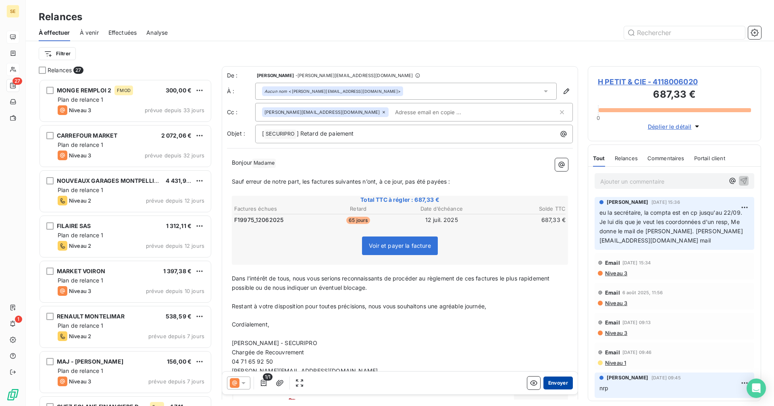
click at [552, 383] on button "Envoyer" at bounding box center [558, 382] width 29 height 13
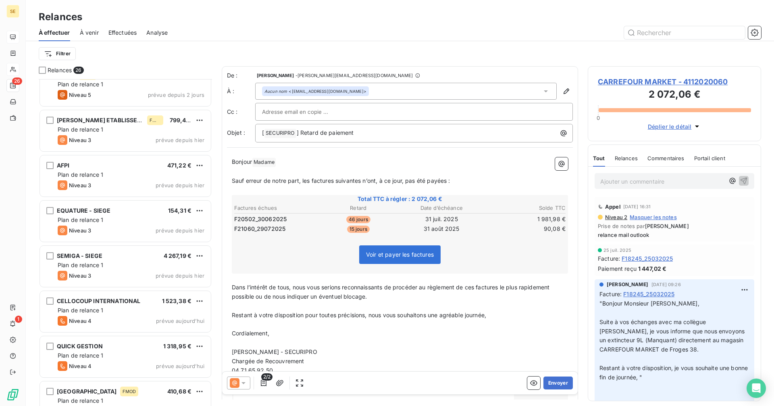
scroll to position [848, 0]
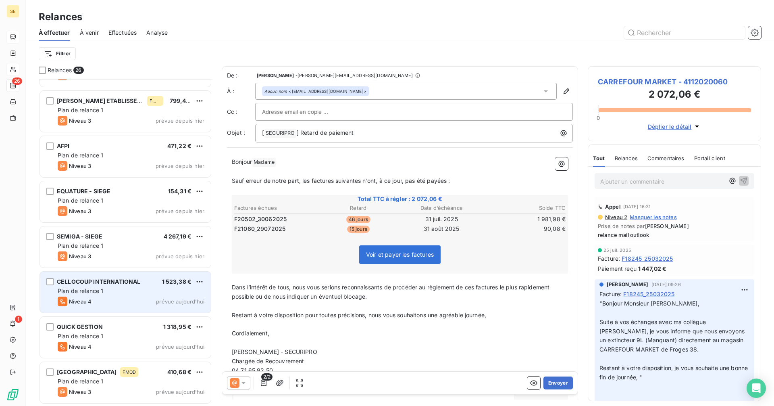
click at [109, 289] on div "Plan de relance 1" at bounding box center [131, 291] width 147 height 8
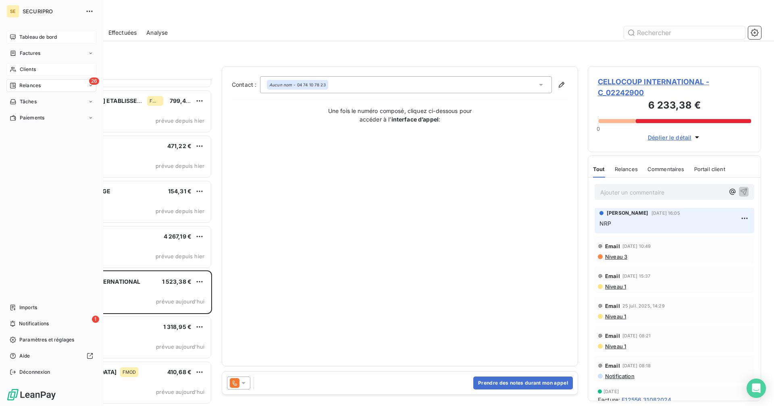
click at [29, 38] on span "Tableau de bord" at bounding box center [37, 36] width 37 height 7
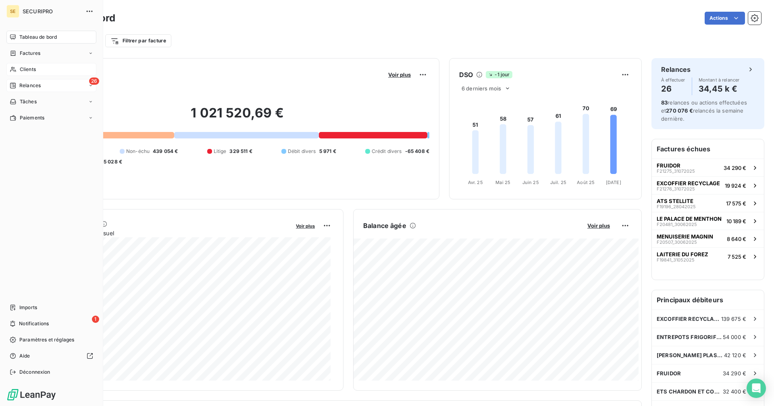
click at [51, 83] on div "26 Relances" at bounding box center [51, 85] width 90 height 13
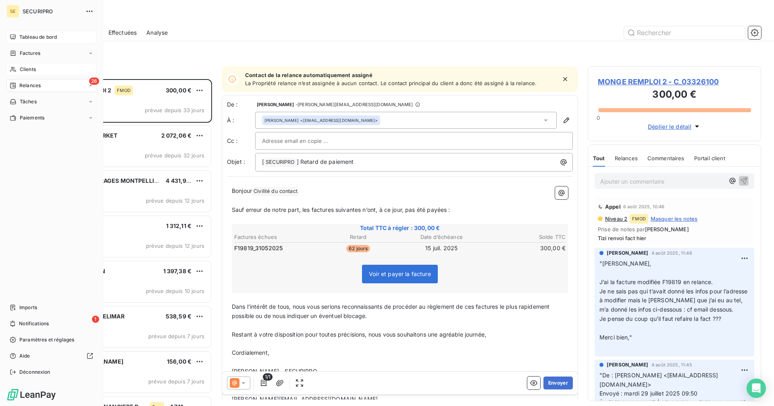
scroll to position [321, 167]
click at [19, 35] on div "Tableau de bord" at bounding box center [51, 37] width 90 height 13
